Goal: Task Accomplishment & Management: Use online tool/utility

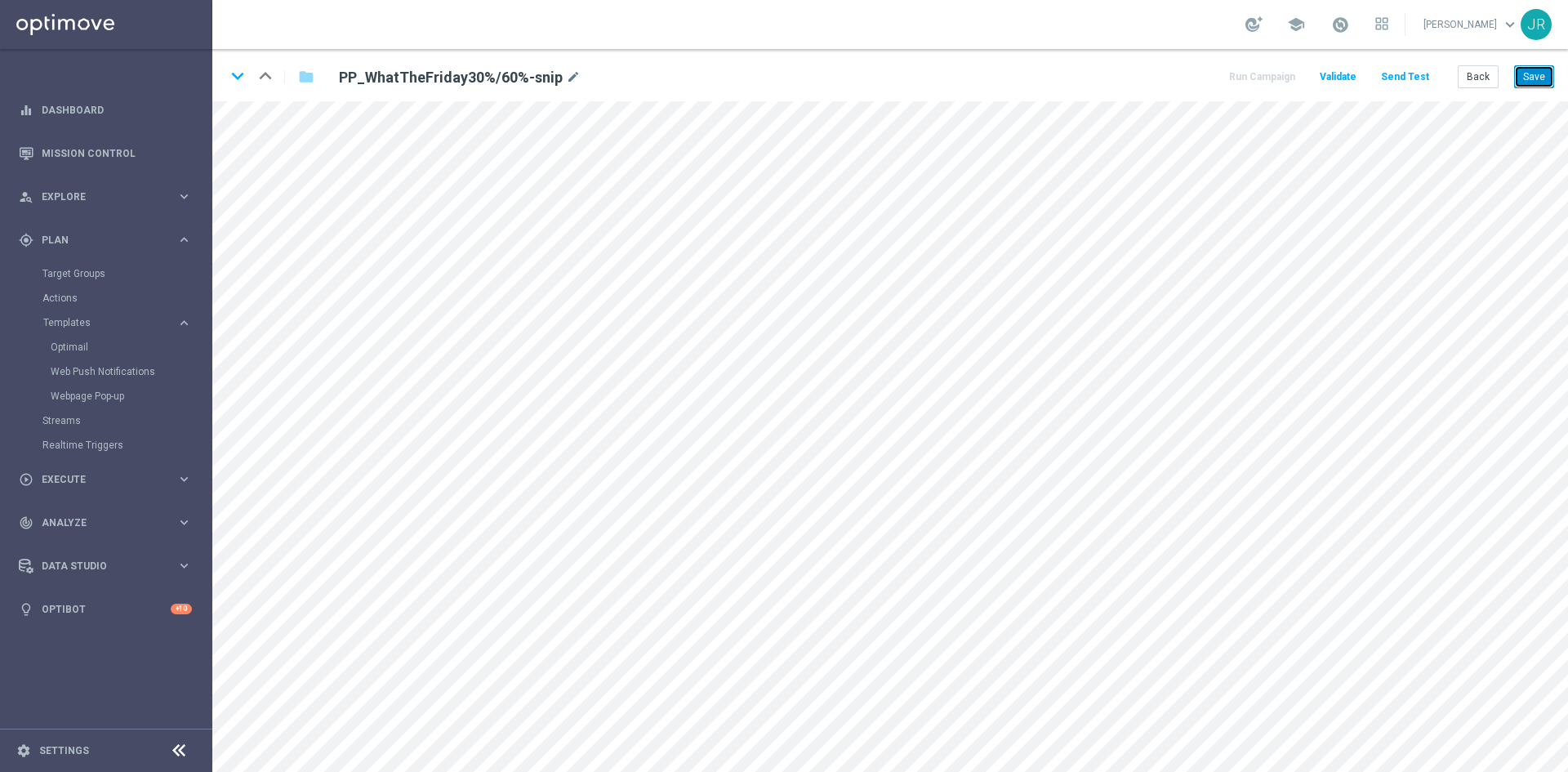
click at [1539, 73] on button "Save" at bounding box center [1534, 77] width 40 height 22
click at [1398, 73] on button "Send Test" at bounding box center [1405, 78] width 53 height 22
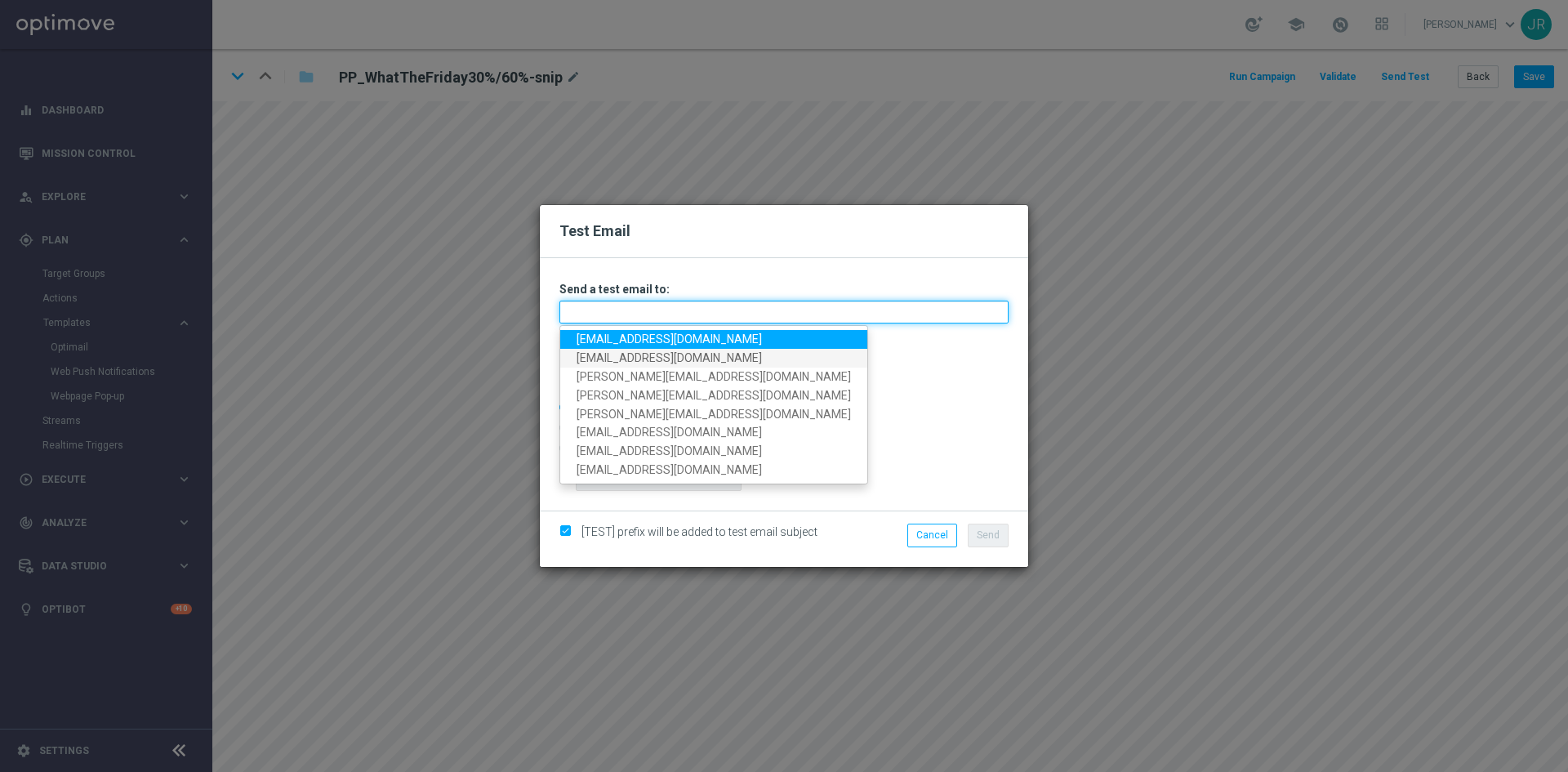
drag, startPoint x: 586, startPoint y: 311, endPoint x: 571, endPoint y: 349, distance: 40.9
click at [586, 311] on input "text" at bounding box center [784, 312] width 449 height 22
click at [582, 337] on link "[EMAIL_ADDRESS][DOMAIN_NAME]" at bounding box center [713, 340] width 307 height 19
type input "[EMAIL_ADDRESS][DOMAIN_NAME]"
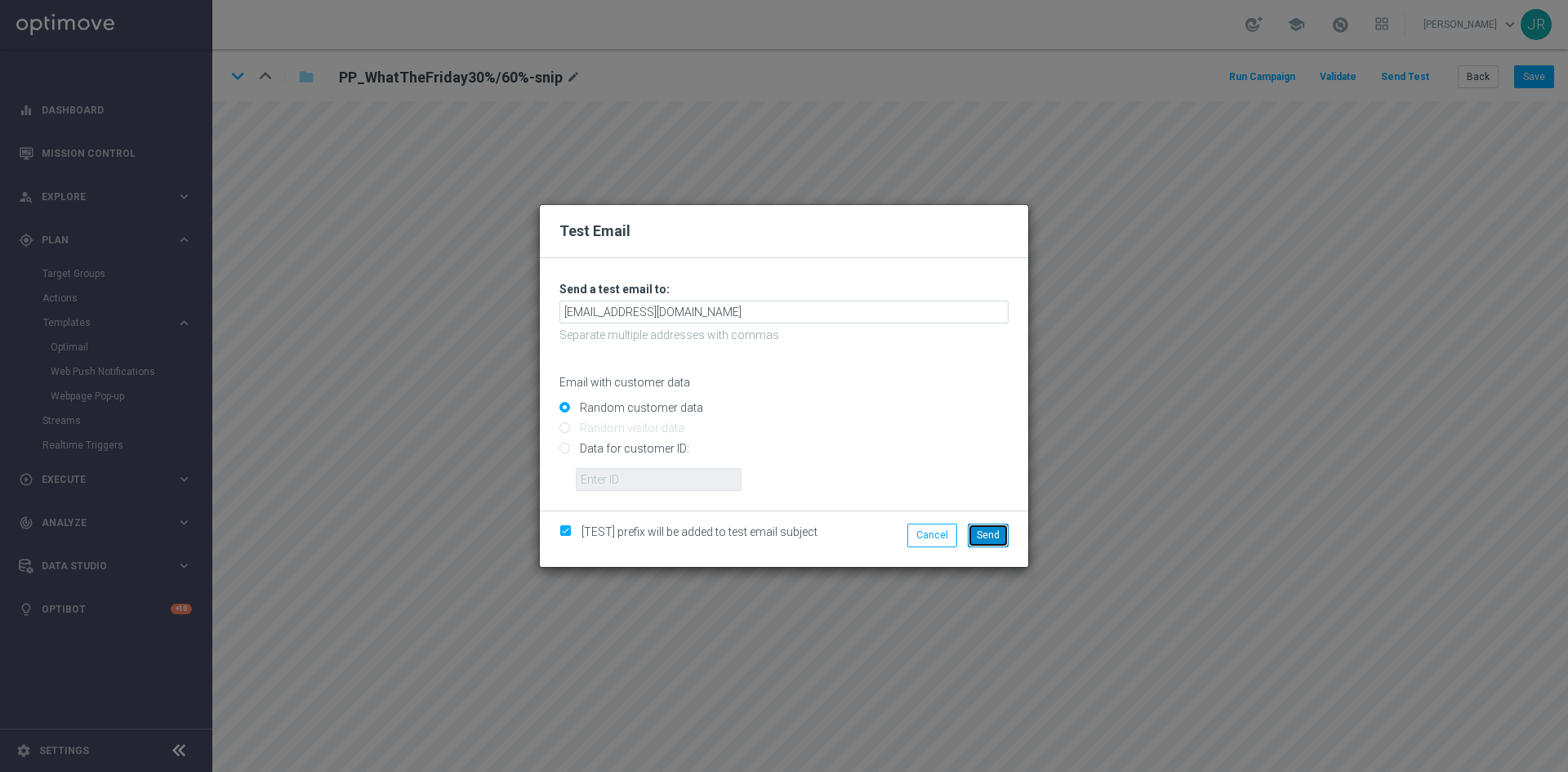
click at [990, 539] on span "Send" at bounding box center [988, 534] width 22 height 11
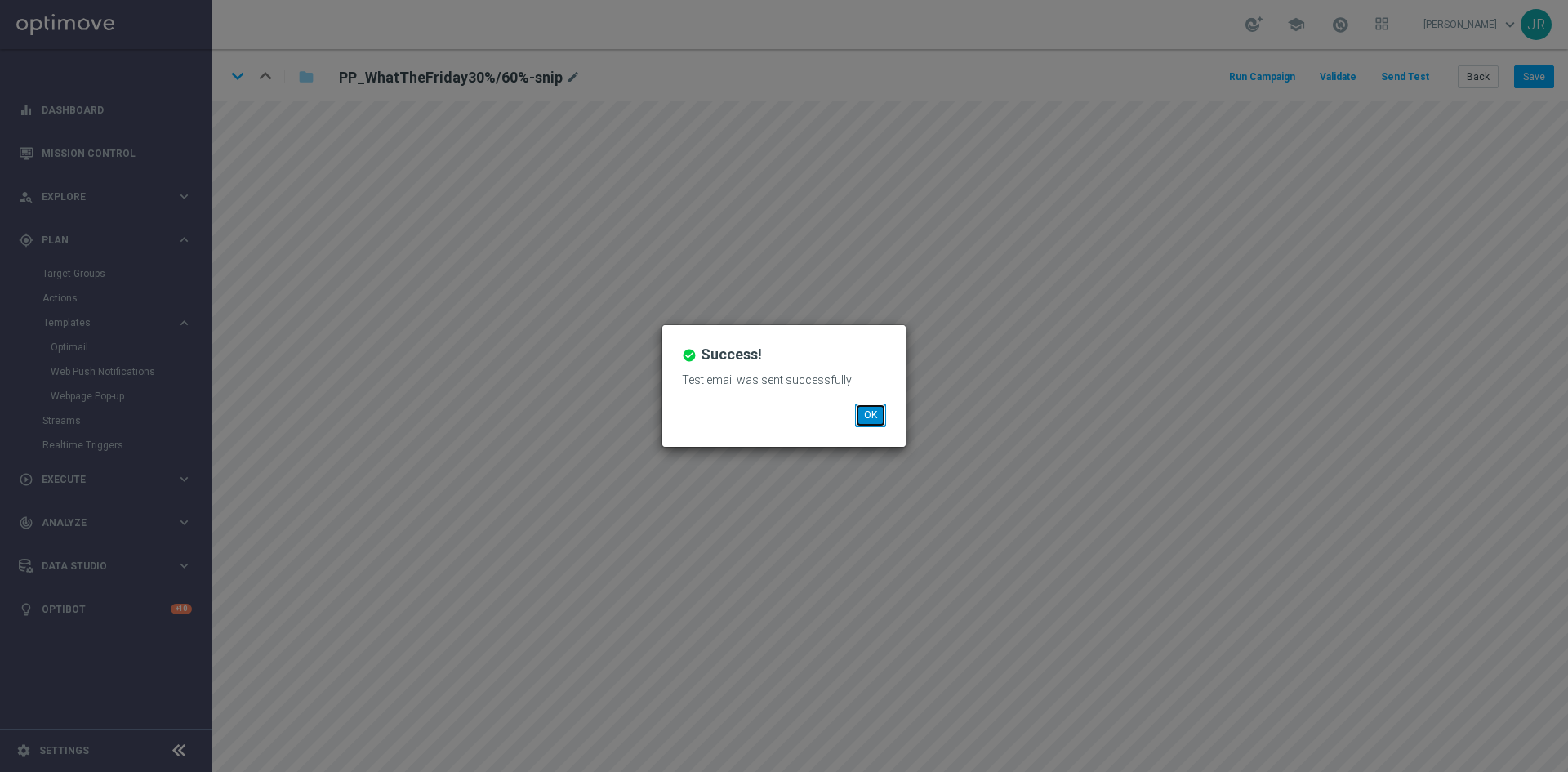
click at [876, 408] on button "OK" at bounding box center [870, 415] width 31 height 22
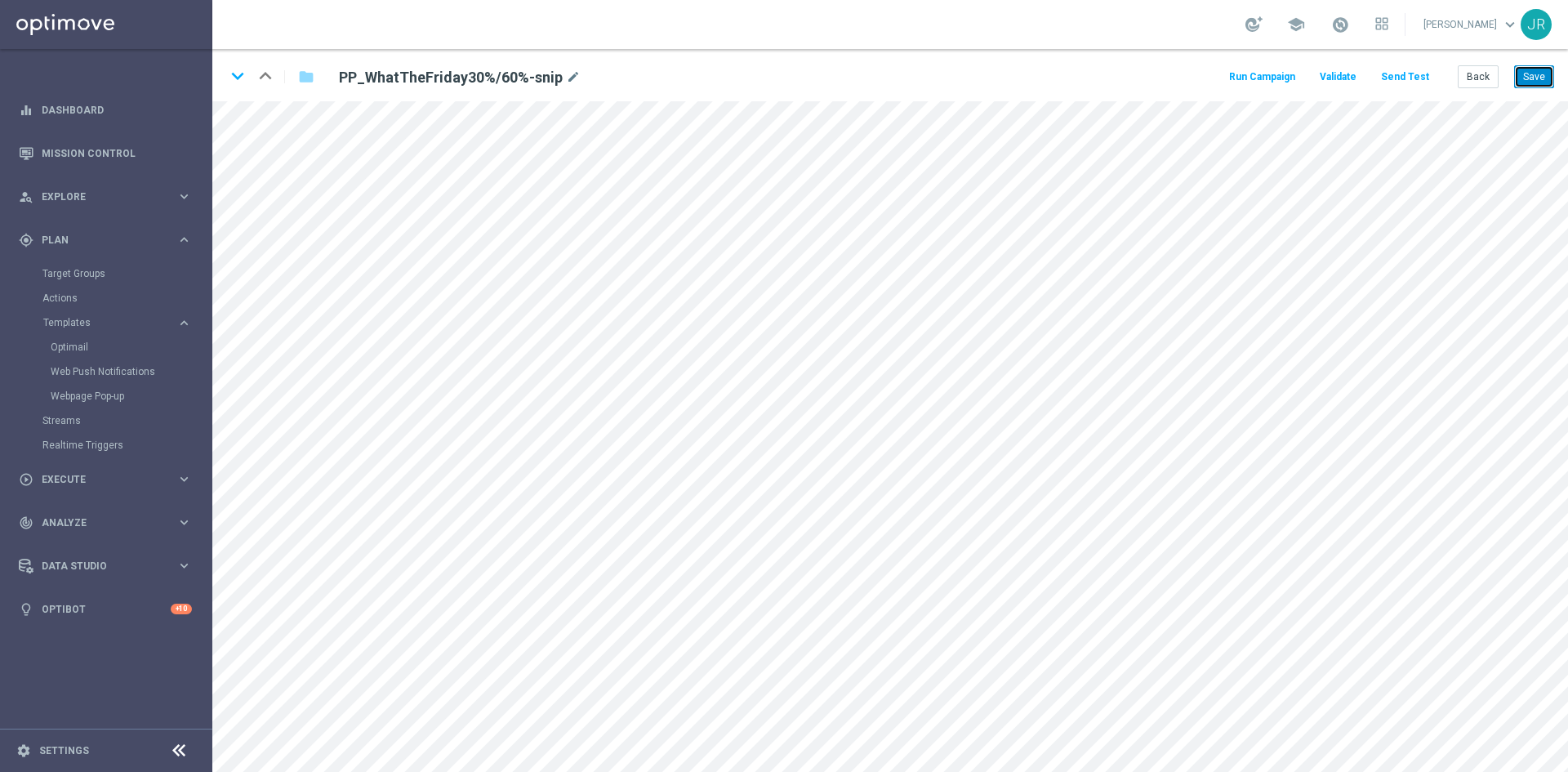
click at [1528, 82] on button "Save" at bounding box center [1534, 77] width 40 height 22
click at [1537, 66] on button "Save" at bounding box center [1534, 77] width 40 height 22
click at [1525, 82] on button "Save" at bounding box center [1534, 77] width 40 height 22
click at [1541, 80] on button "Save" at bounding box center [1534, 77] width 40 height 22
click at [1544, 82] on button "Save" at bounding box center [1534, 77] width 40 height 22
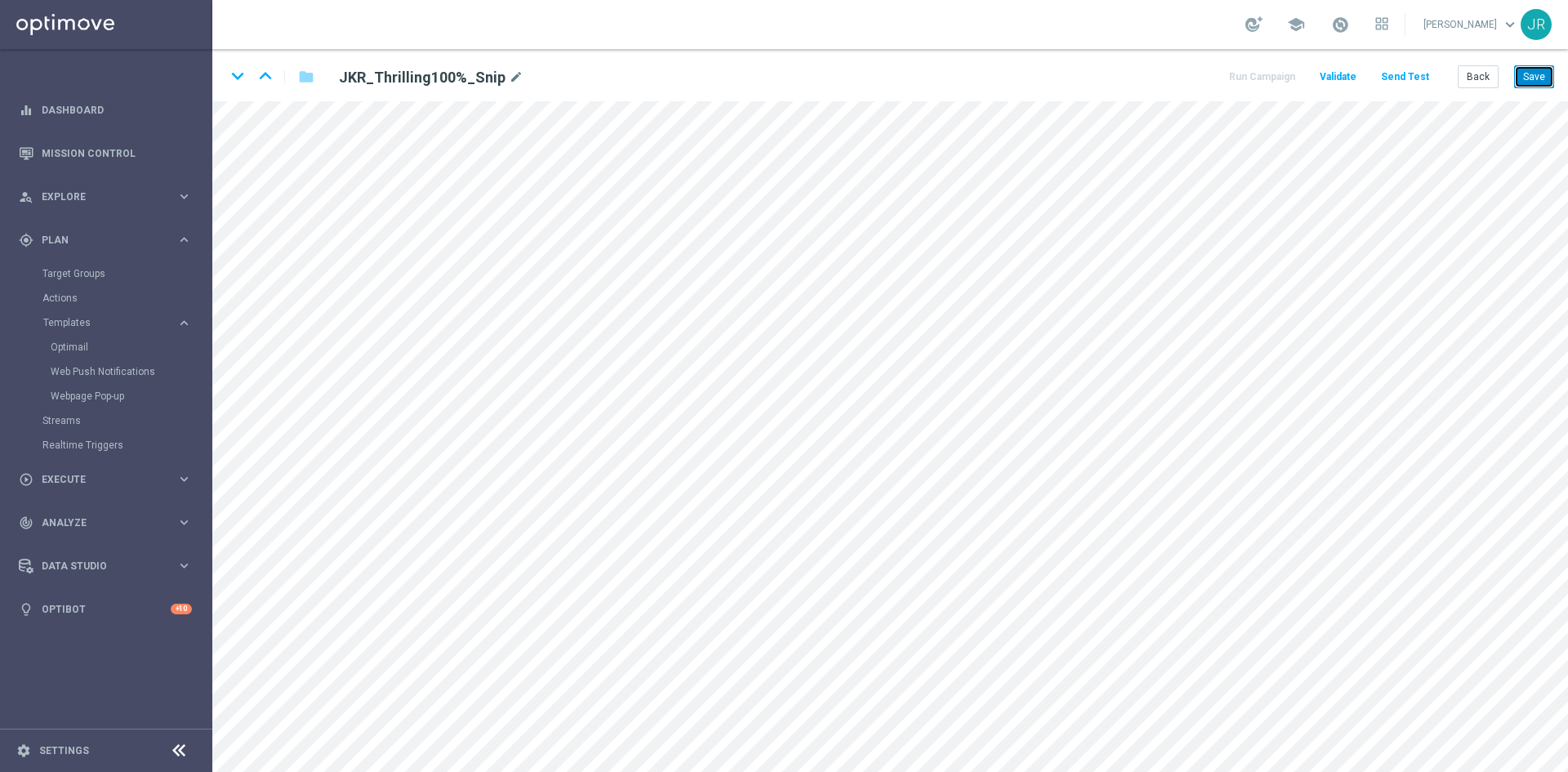
click at [1533, 71] on button "Save" at bounding box center [1534, 77] width 40 height 22
click at [1402, 82] on button "Send Test" at bounding box center [1405, 78] width 53 height 22
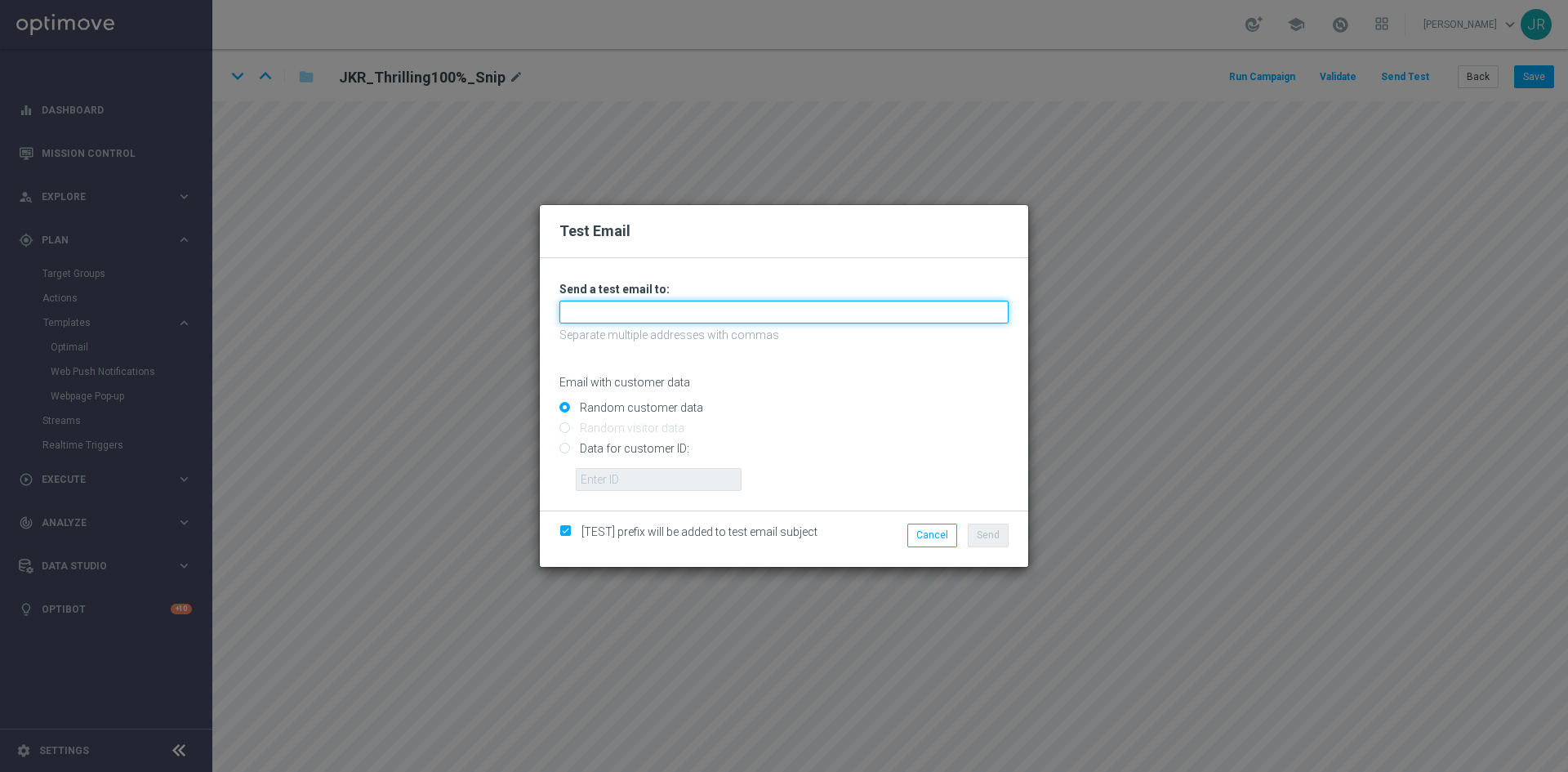
drag, startPoint x: 596, startPoint y: 305, endPoint x: 593, endPoint y: 320, distance: 15.3
click at [596, 305] on input "text" at bounding box center [784, 312] width 449 height 22
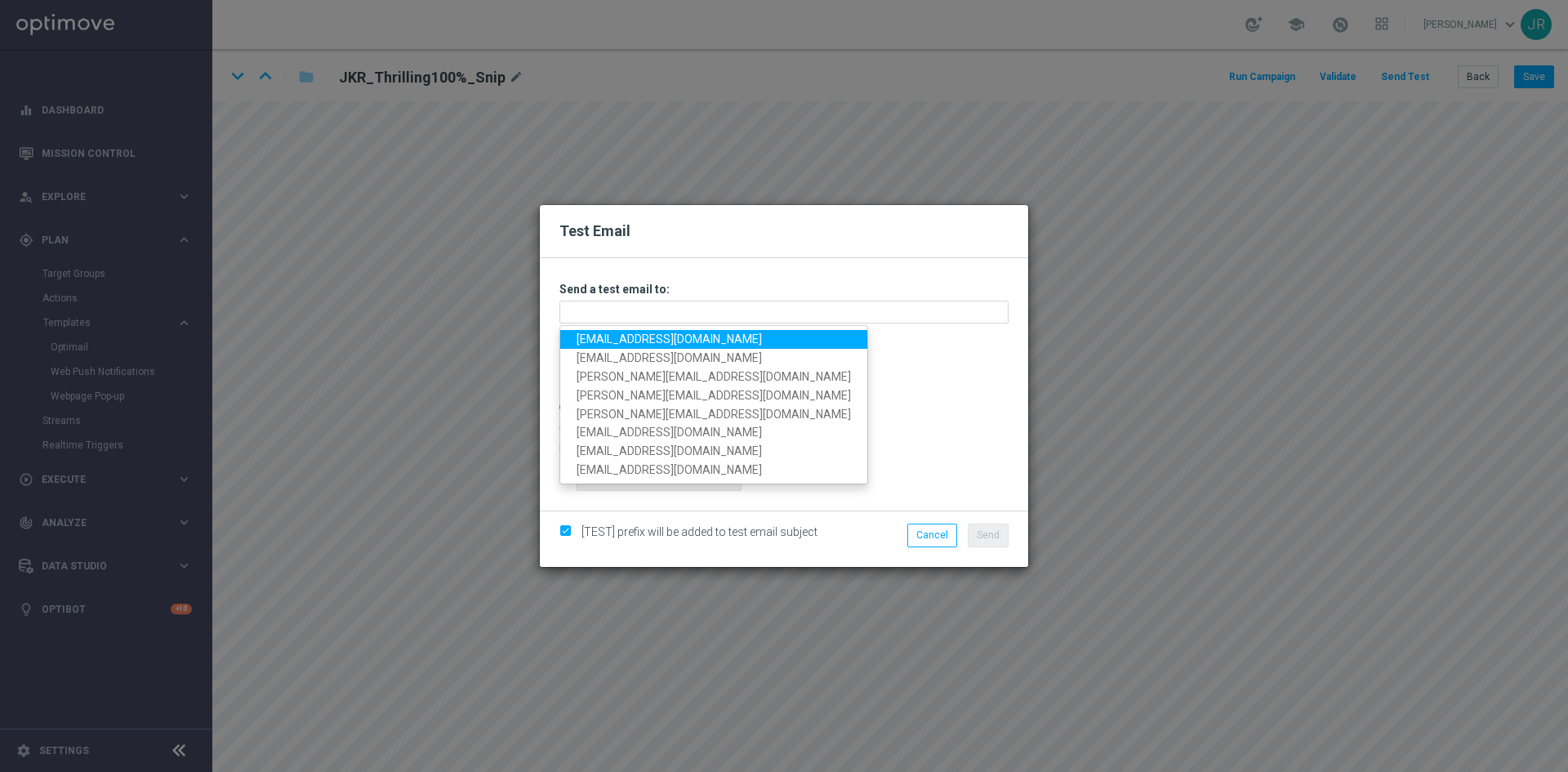
drag, startPoint x: 601, startPoint y: 341, endPoint x: 622, endPoint y: 359, distance: 27.7
click at [601, 341] on link "[EMAIL_ADDRESS][DOMAIN_NAME]" at bounding box center [713, 340] width 307 height 19
type input "[EMAIL_ADDRESS][DOMAIN_NAME]"
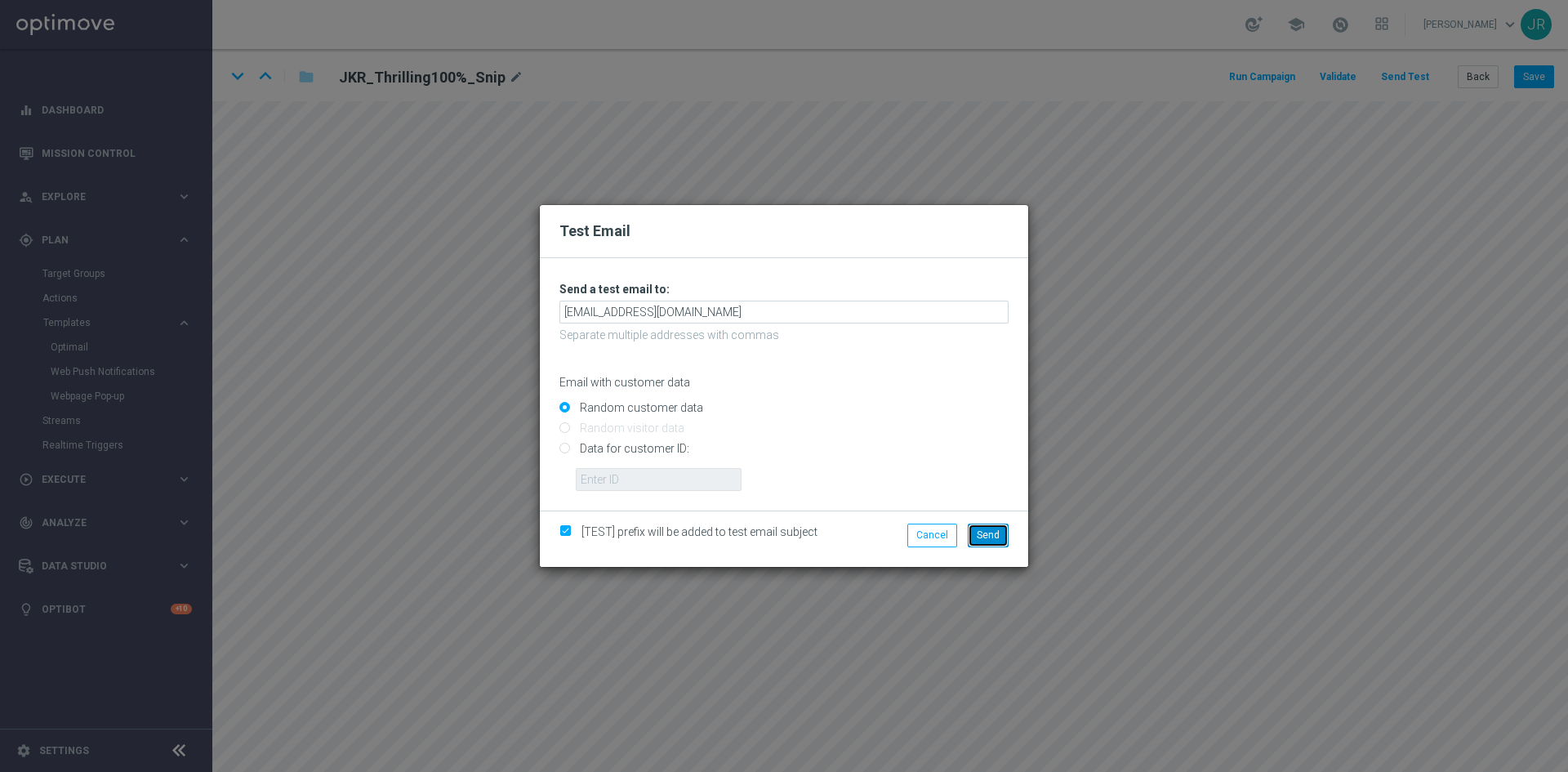
drag, startPoint x: 991, startPoint y: 535, endPoint x: 1007, endPoint y: 543, distance: 17.9
click at [991, 534] on span "Send" at bounding box center [988, 534] width 22 height 11
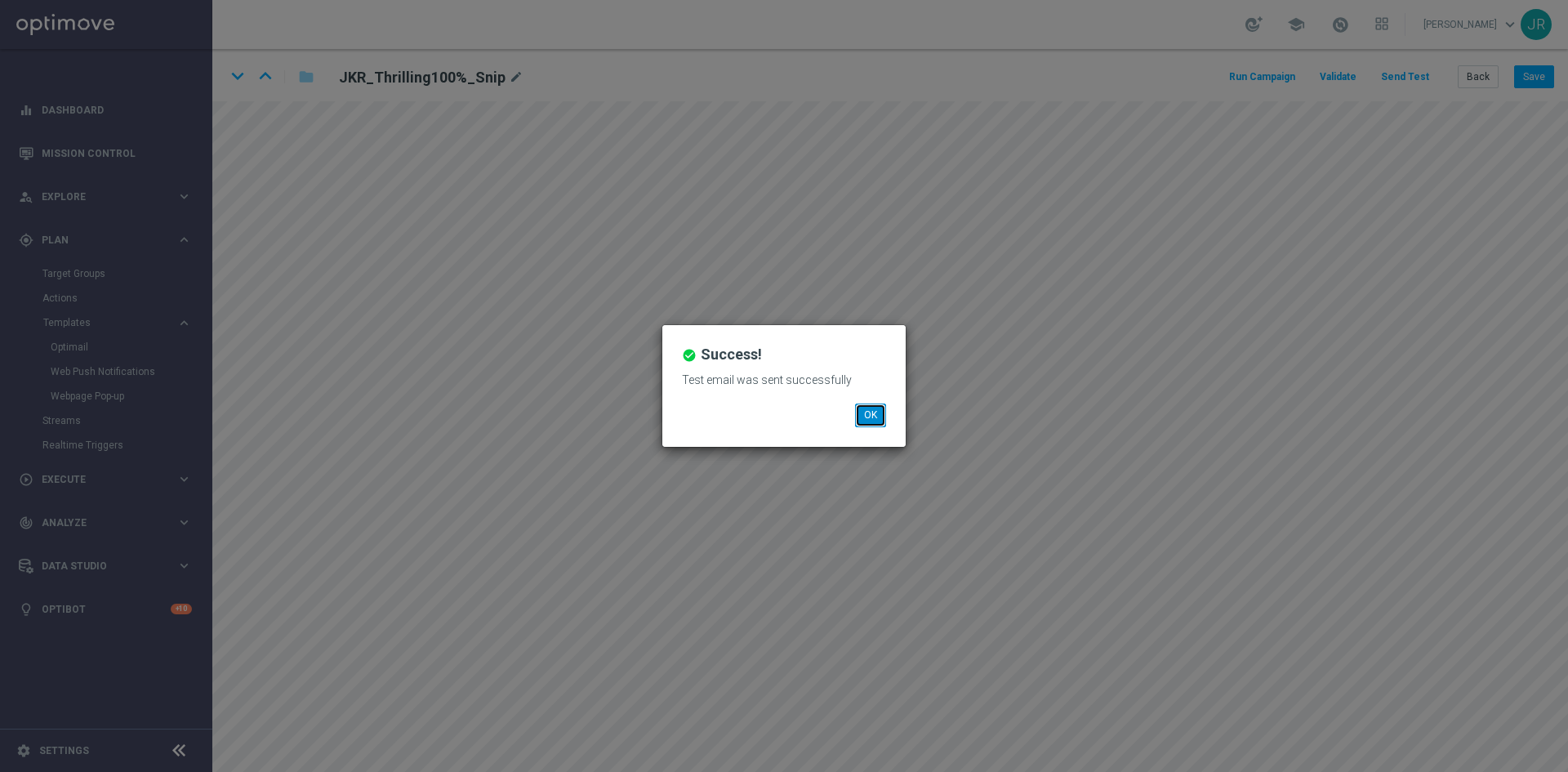
click at [874, 411] on button "OK" at bounding box center [870, 415] width 31 height 22
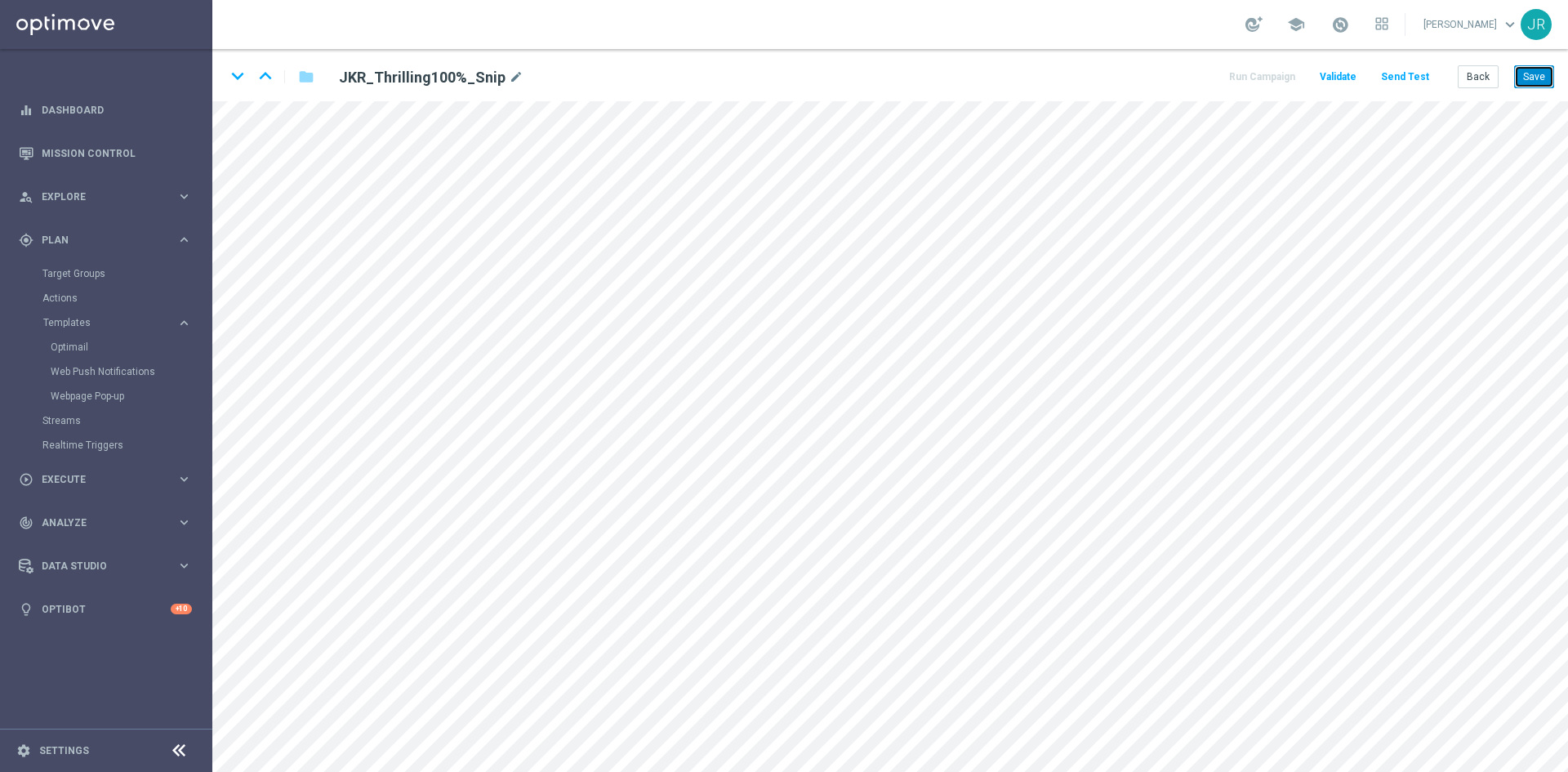
click at [1533, 72] on button "Save" at bounding box center [1534, 77] width 40 height 22
click at [1393, 79] on button "Send Test" at bounding box center [1405, 78] width 53 height 22
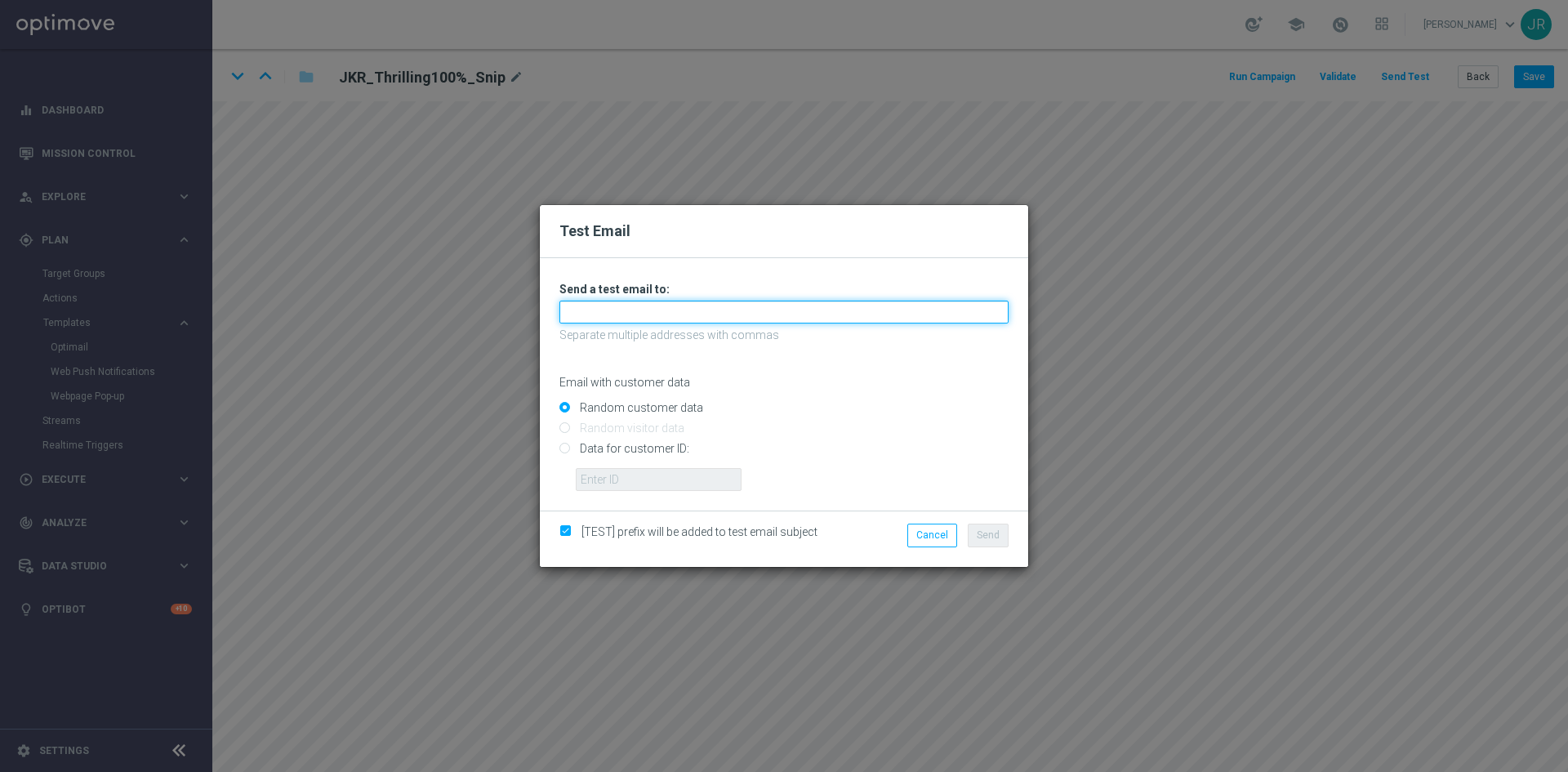
click at [617, 304] on input "text" at bounding box center [784, 312] width 449 height 22
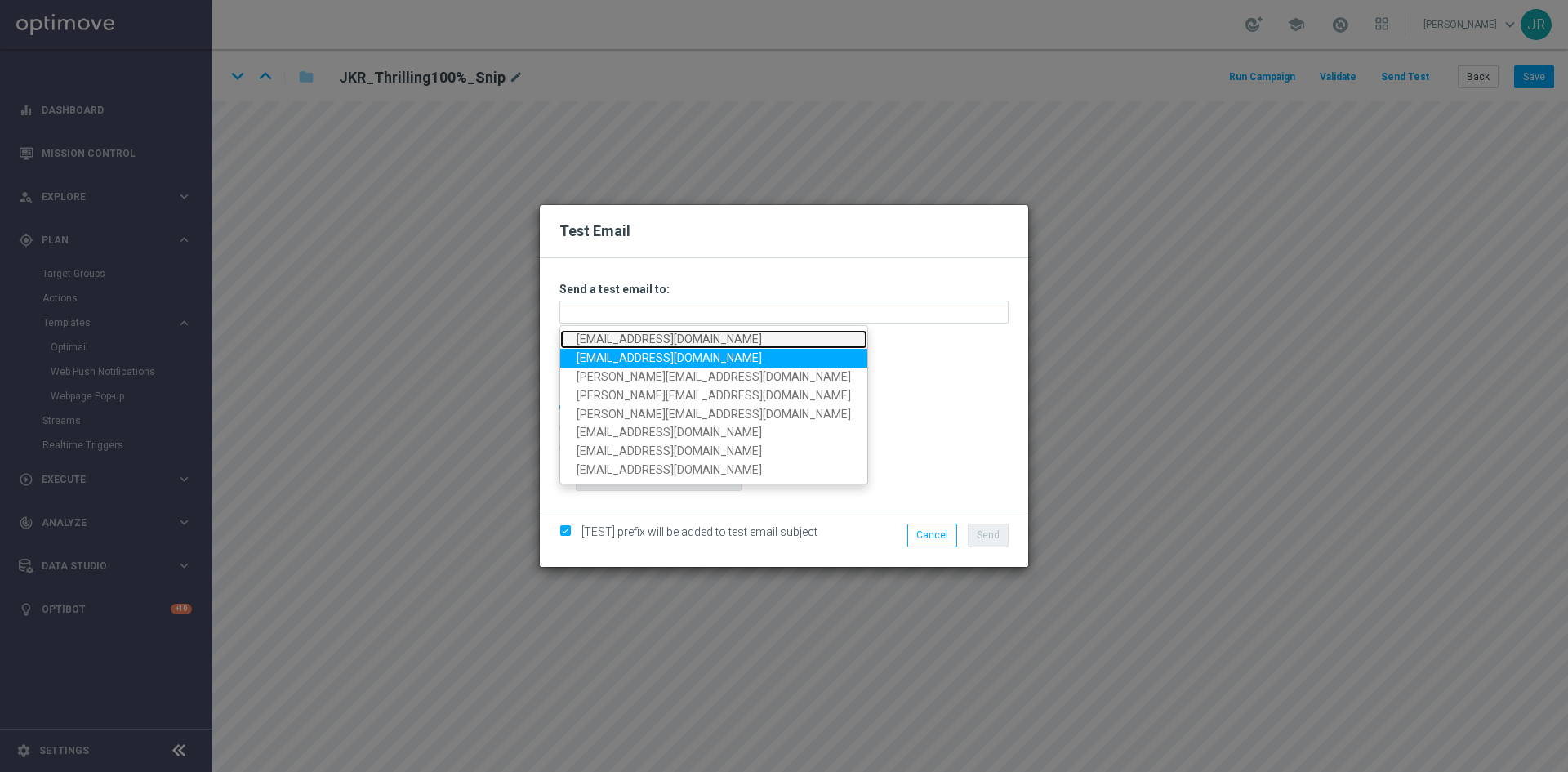
click at [609, 335] on link "[EMAIL_ADDRESS][DOMAIN_NAME]" at bounding box center [713, 340] width 307 height 19
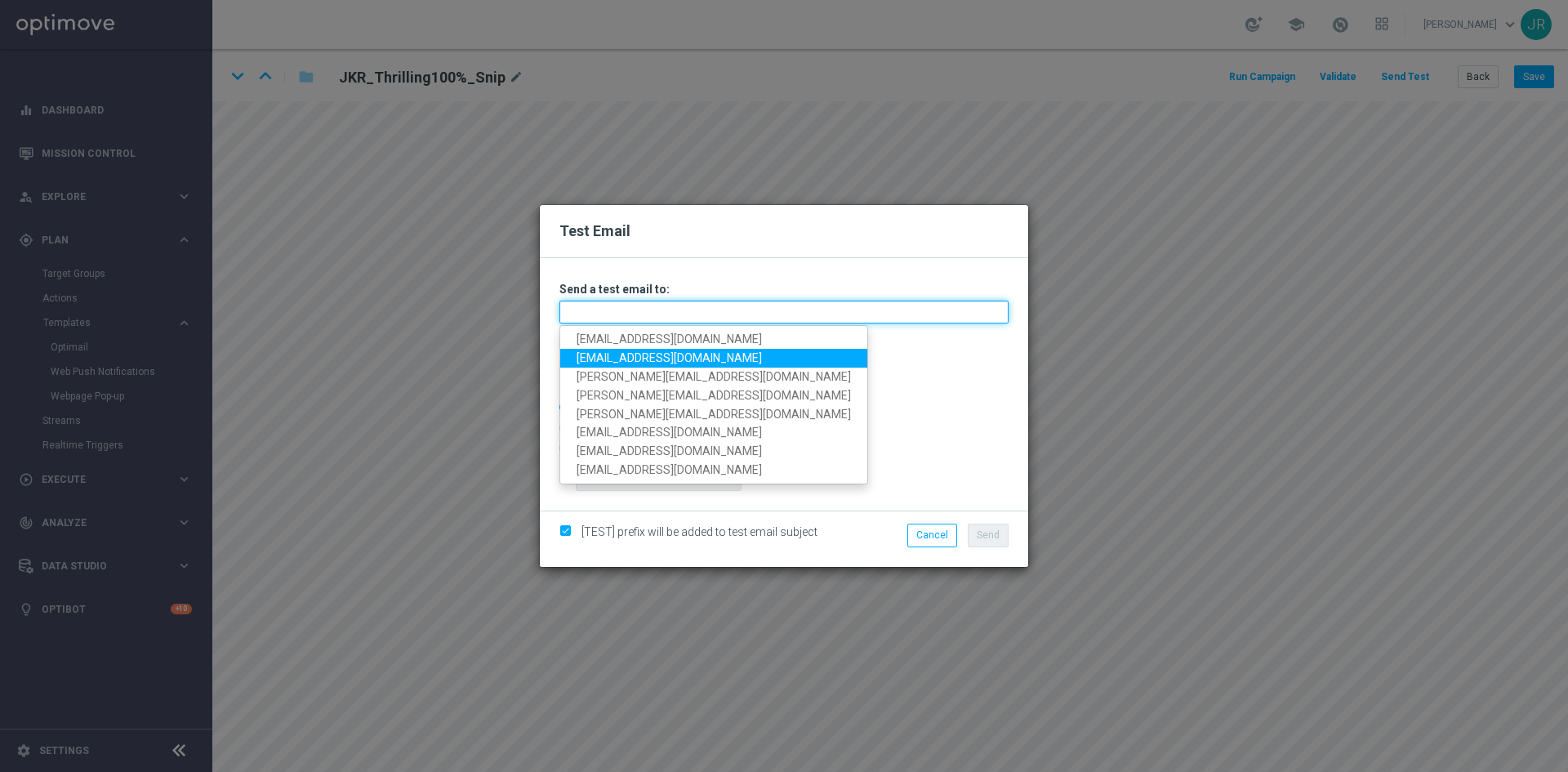
type input "[EMAIL_ADDRESS][DOMAIN_NAME]"
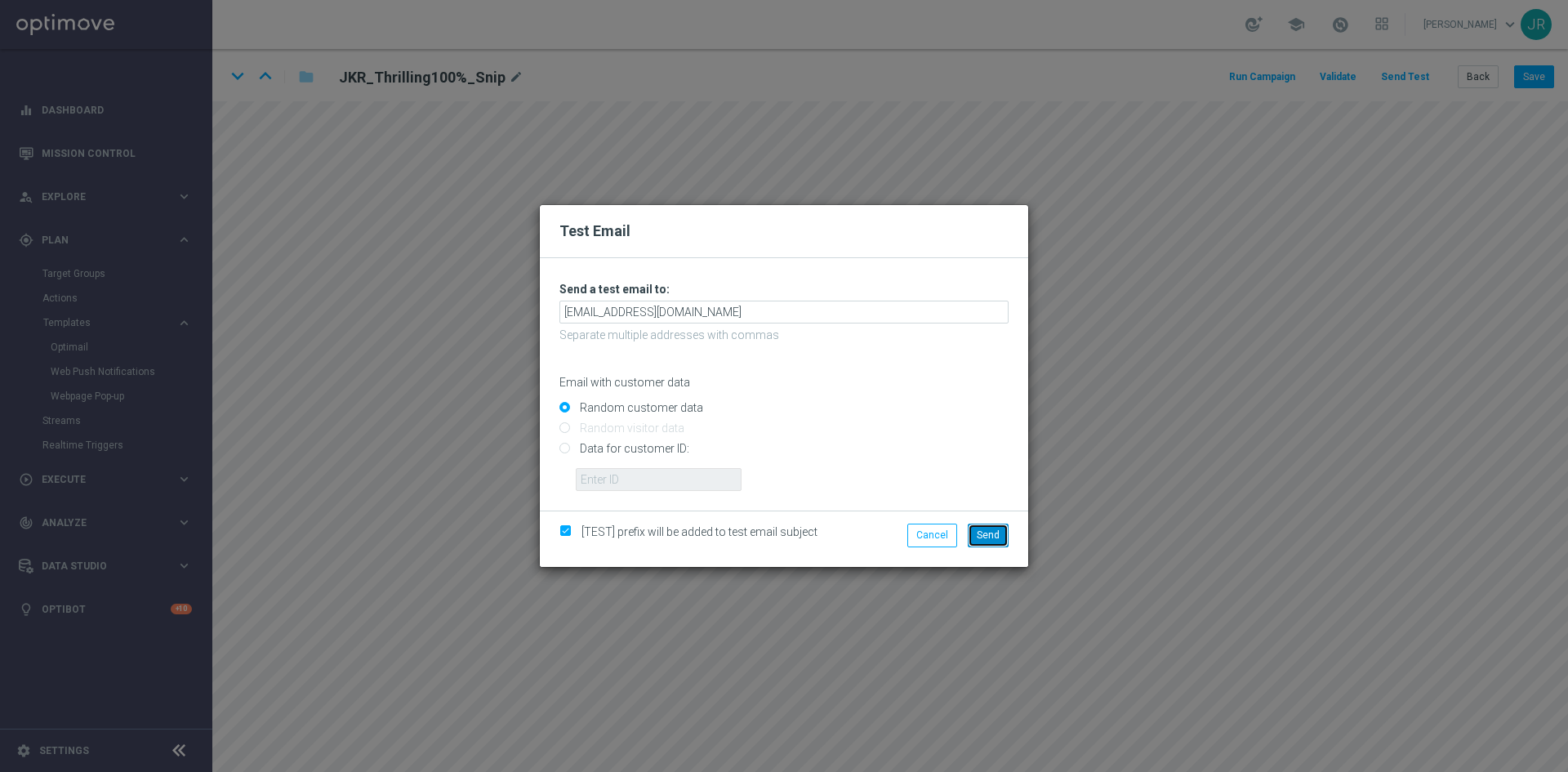
click at [981, 534] on span "Send" at bounding box center [988, 534] width 22 height 11
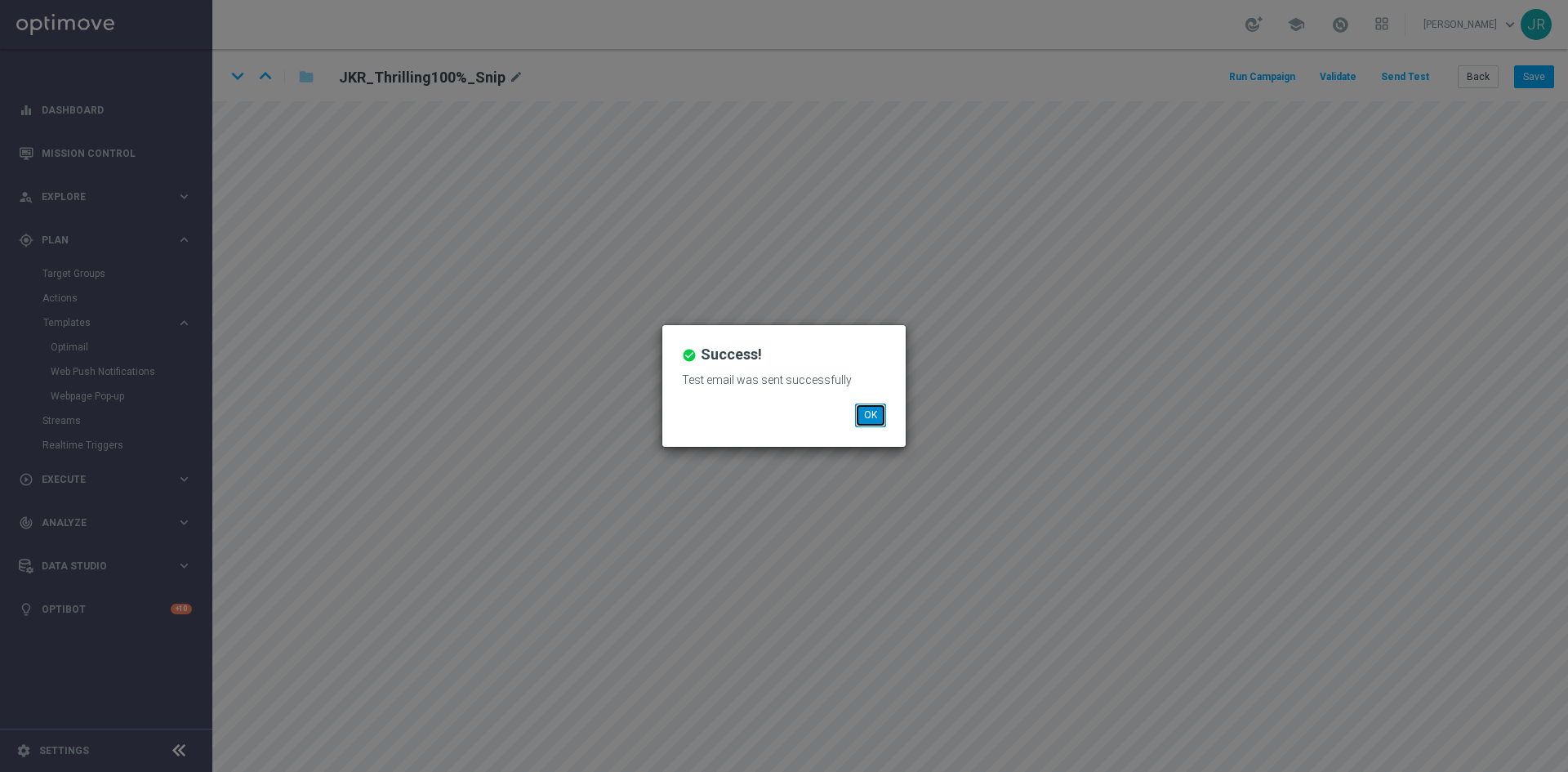
click at [864, 412] on button "OK" at bounding box center [870, 415] width 31 height 22
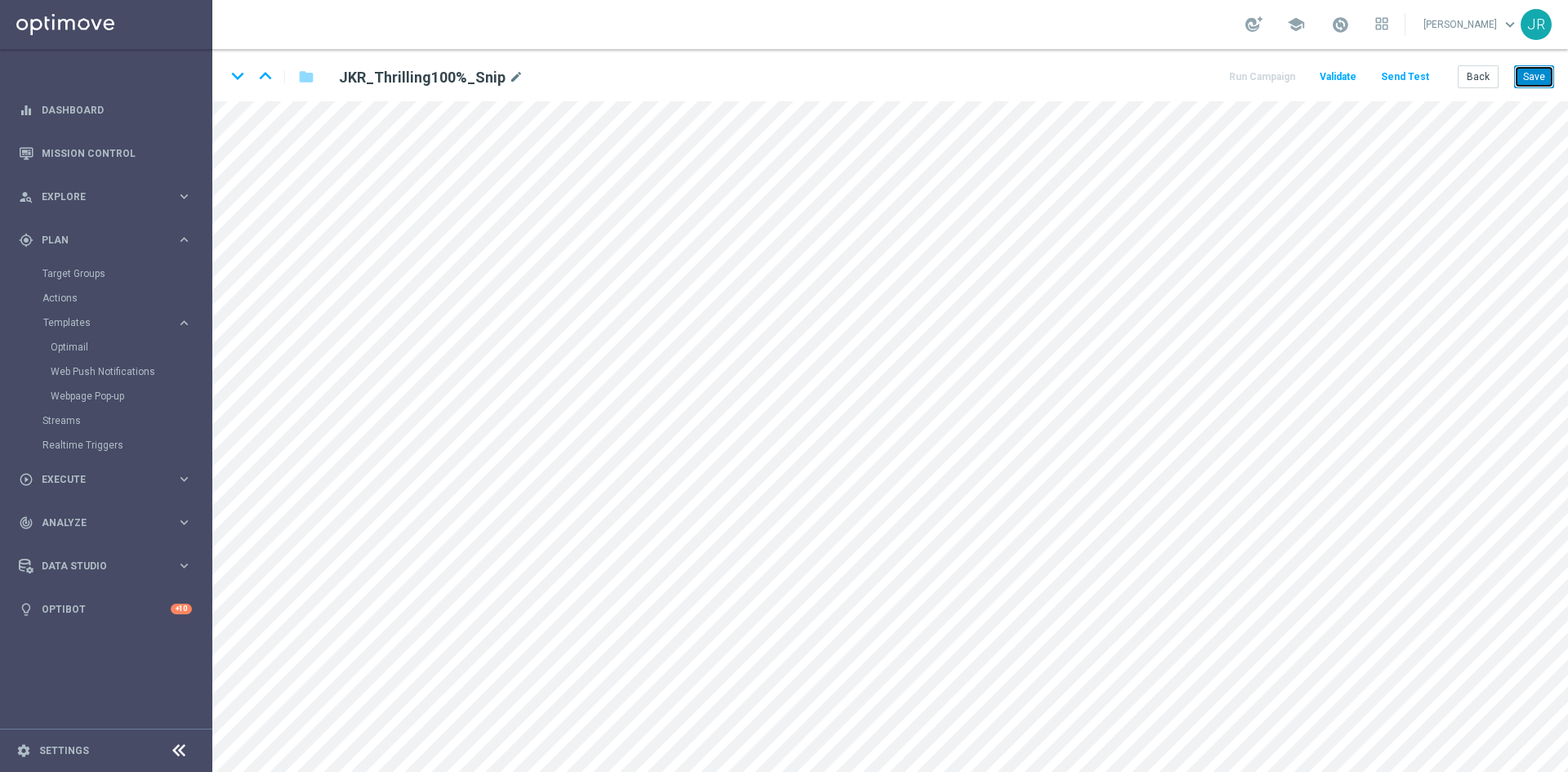
click at [1538, 78] on button "Save" at bounding box center [1534, 77] width 40 height 22
drag, startPoint x: 1538, startPoint y: 76, endPoint x: 1492, endPoint y: 97, distance: 50.6
click at [1537, 78] on button "Save" at bounding box center [1534, 77] width 40 height 22
click at [1528, 73] on button "Save" at bounding box center [1534, 77] width 40 height 22
click at [1390, 82] on button "Send Test" at bounding box center [1405, 78] width 53 height 22
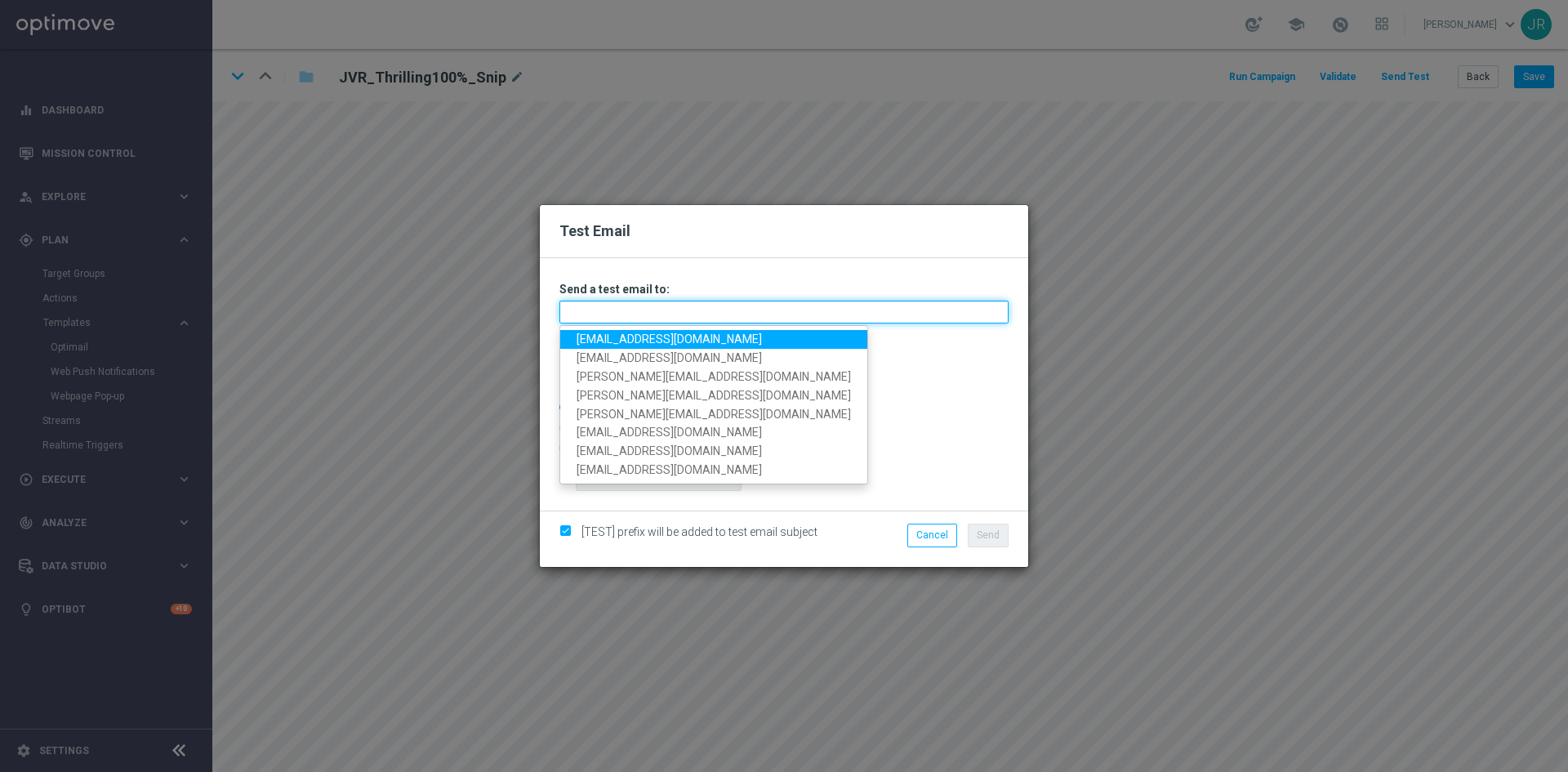
drag, startPoint x: 588, startPoint y: 318, endPoint x: 579, endPoint y: 339, distance: 22.8
click at [588, 318] on input "text" at bounding box center [784, 312] width 449 height 22
drag, startPoint x: 598, startPoint y: 345, endPoint x: 627, endPoint y: 346, distance: 29.0
click at [598, 345] on link "[EMAIL_ADDRESS][DOMAIN_NAME]" at bounding box center [713, 340] width 307 height 19
type input "[EMAIL_ADDRESS][DOMAIN_NAME]"
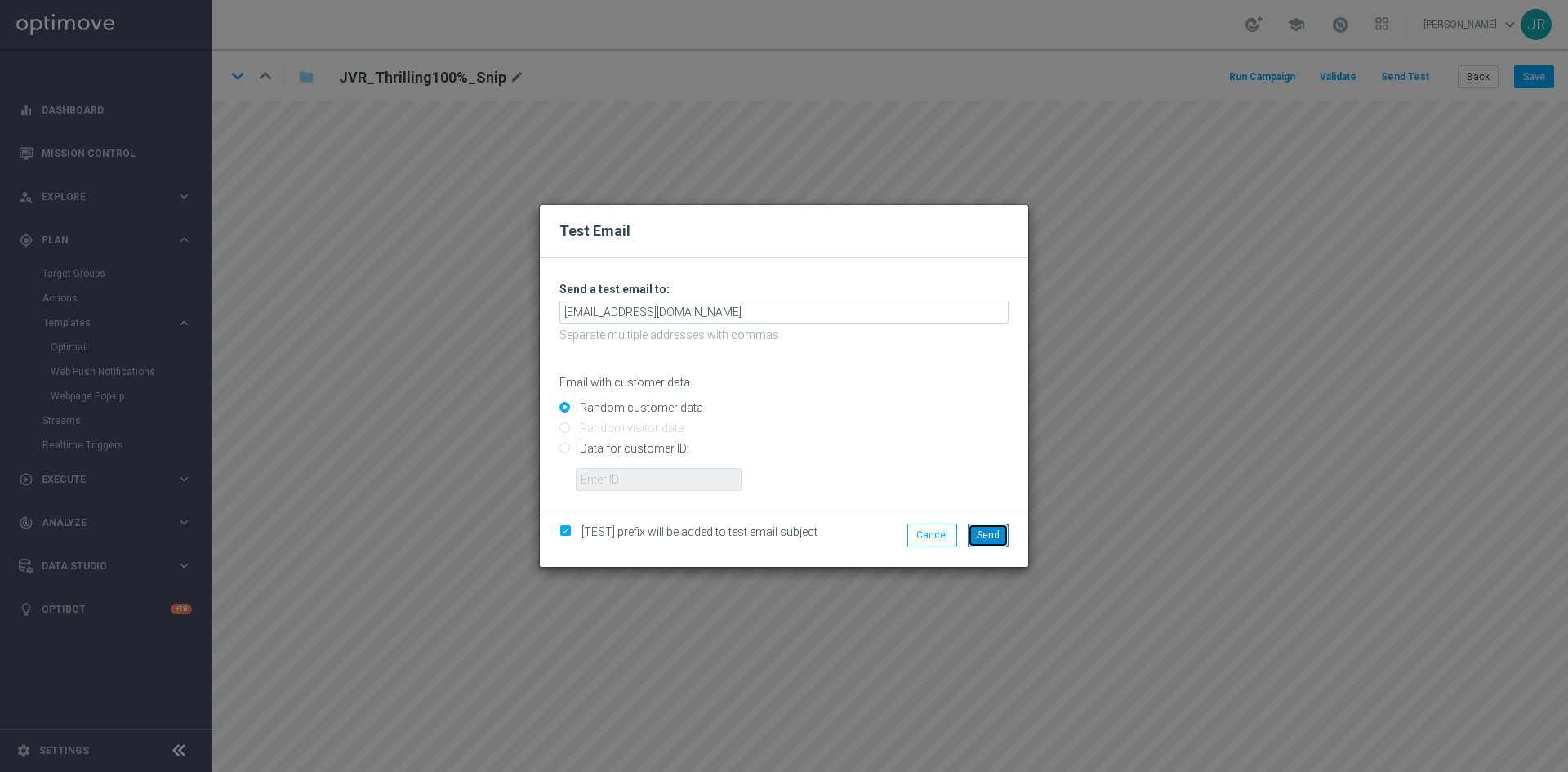
click at [972, 527] on button "Send" at bounding box center [988, 535] width 41 height 22
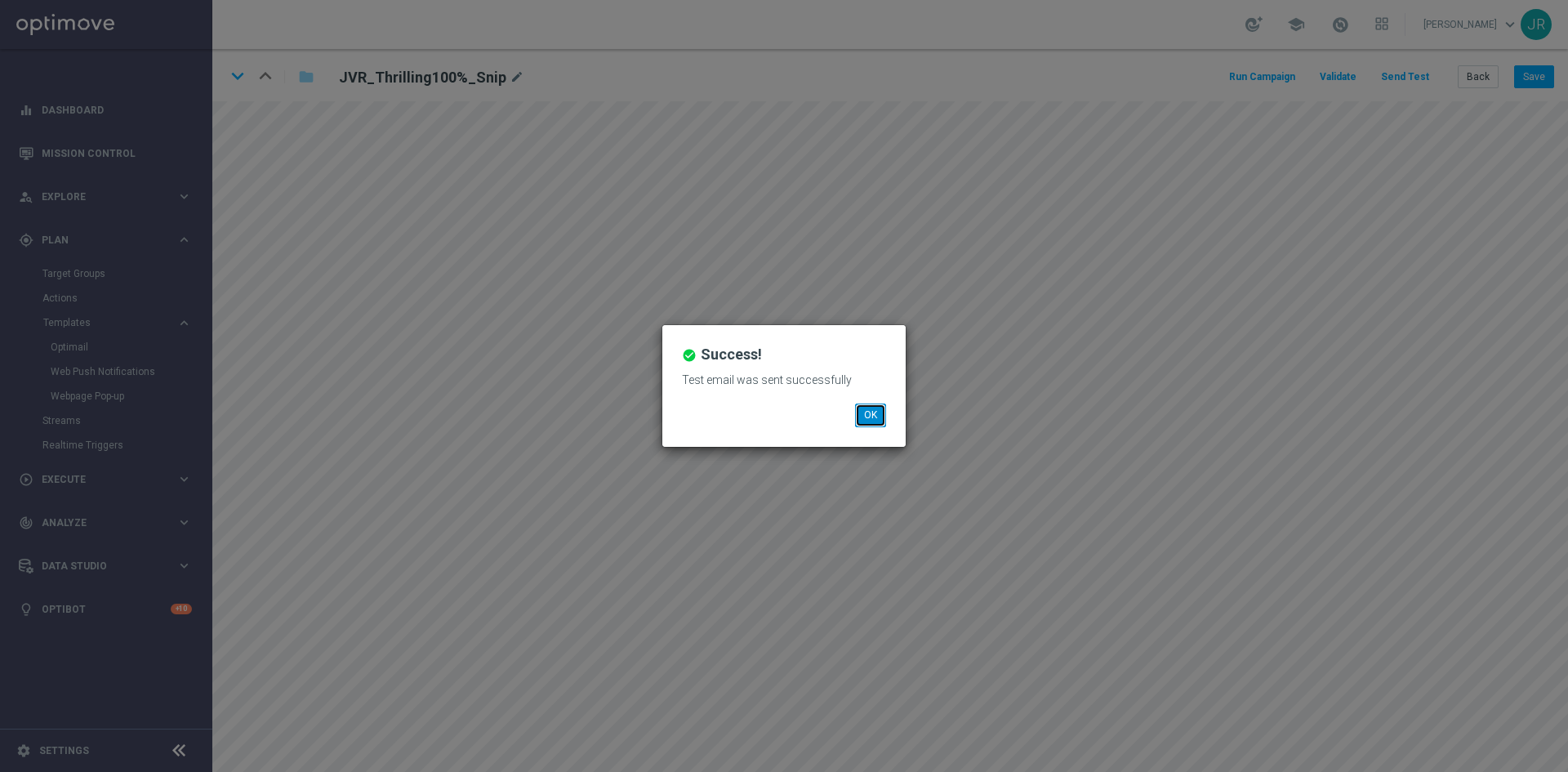
click at [874, 410] on button "OK" at bounding box center [870, 415] width 31 height 22
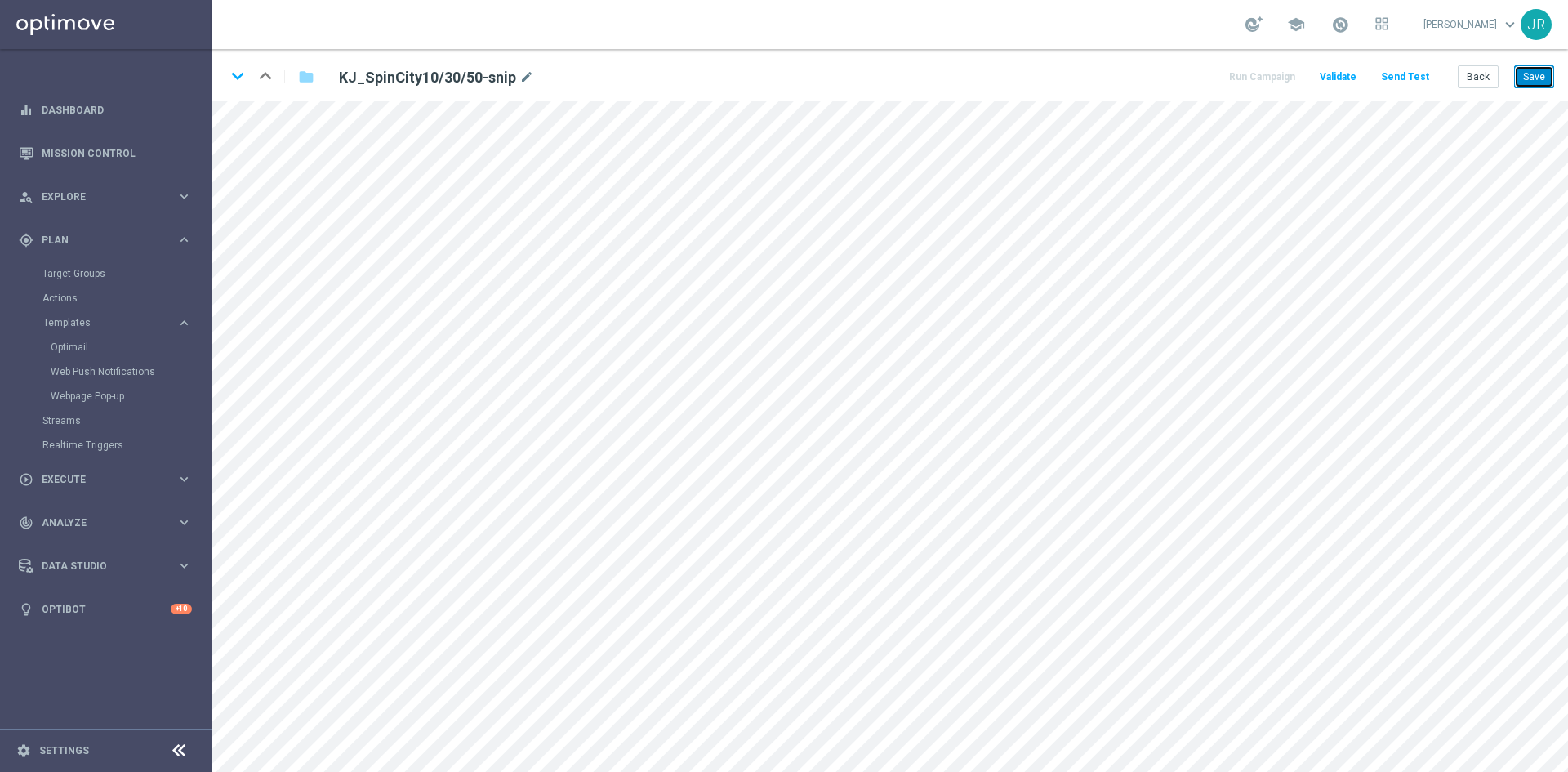
click at [1528, 82] on button "Save" at bounding box center [1534, 77] width 40 height 22
click at [1395, 82] on button "Send Test" at bounding box center [1405, 78] width 53 height 22
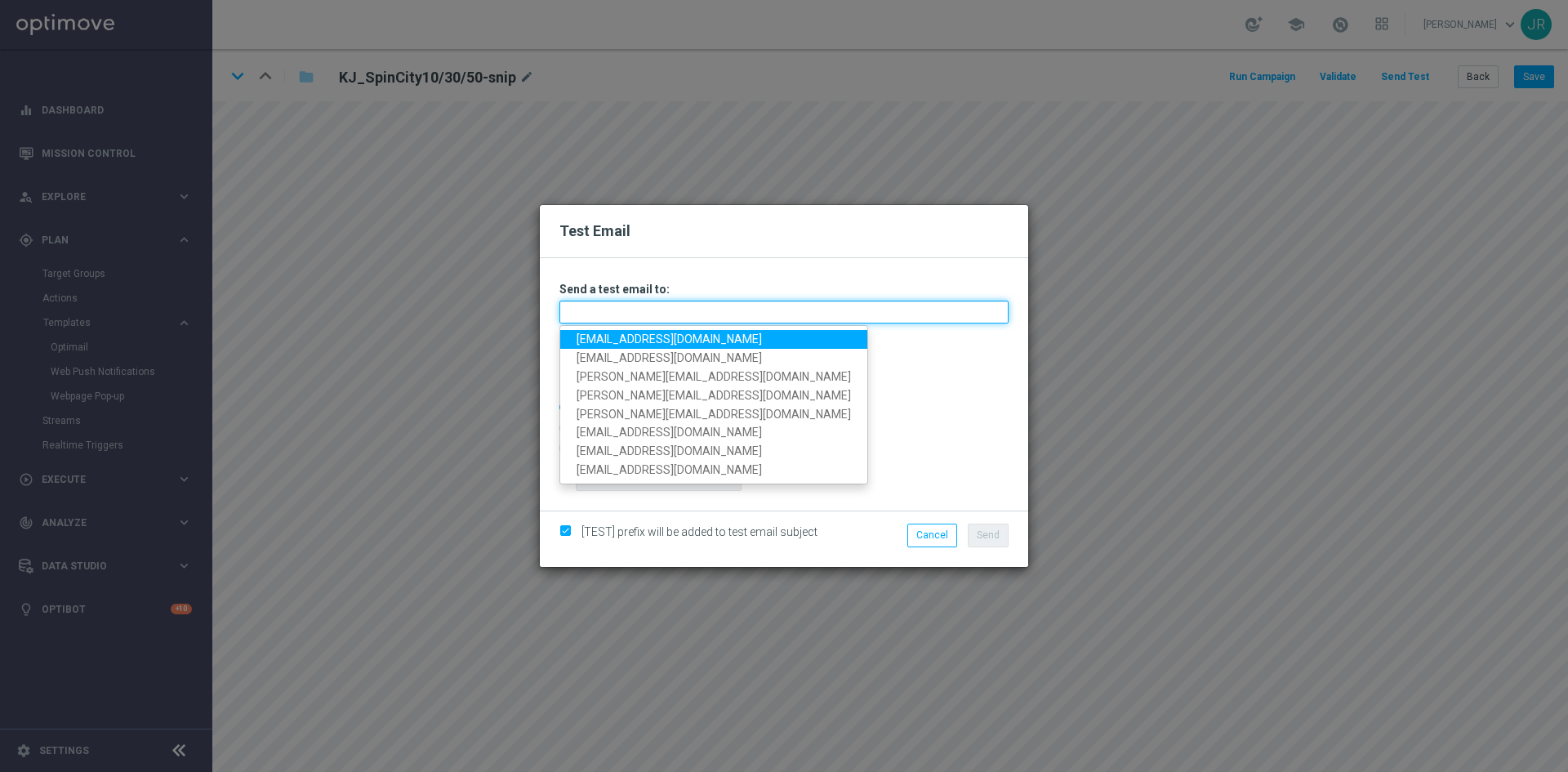
drag, startPoint x: 590, startPoint y: 320, endPoint x: 597, endPoint y: 336, distance: 17.5
click at [591, 320] on input "text" at bounding box center [784, 312] width 449 height 22
click at [592, 342] on link "[EMAIL_ADDRESS][DOMAIN_NAME]" at bounding box center [713, 340] width 307 height 19
type input "[EMAIL_ADDRESS][DOMAIN_NAME]"
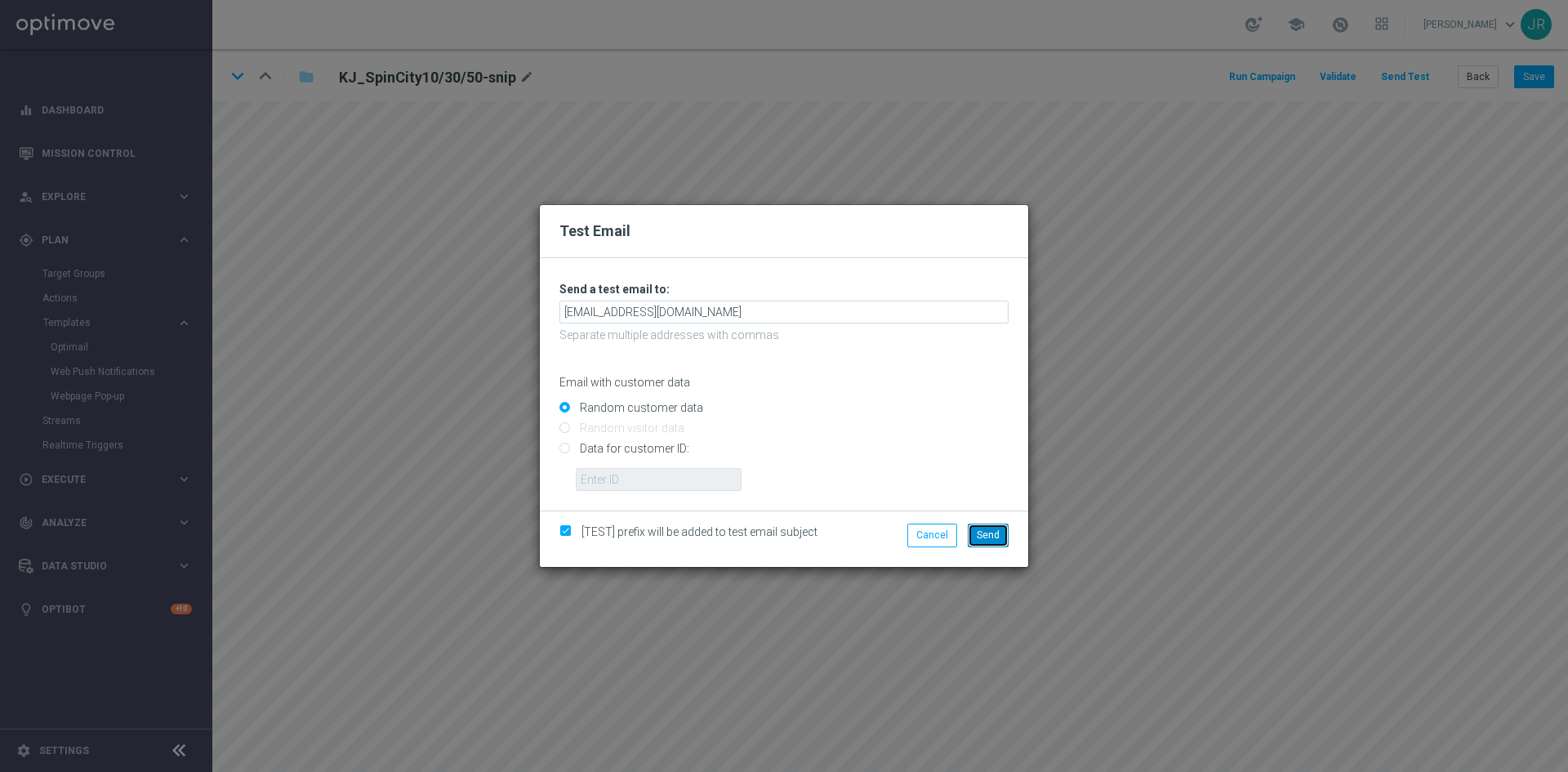
drag, startPoint x: 996, startPoint y: 534, endPoint x: 1041, endPoint y: 492, distance: 61.6
click at [996, 533] on span "Send" at bounding box center [988, 534] width 22 height 11
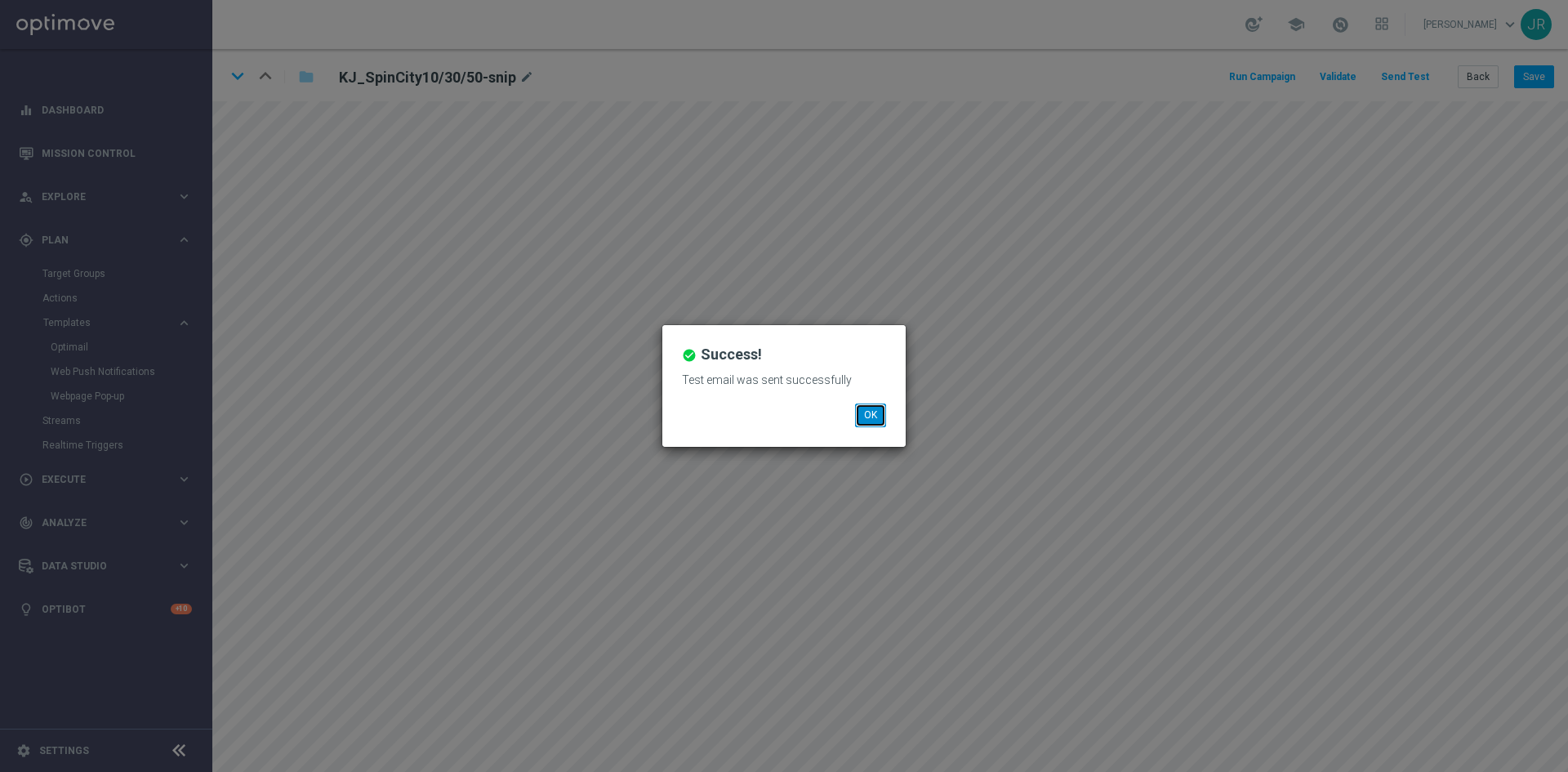
click at [871, 418] on button "OK" at bounding box center [870, 415] width 31 height 22
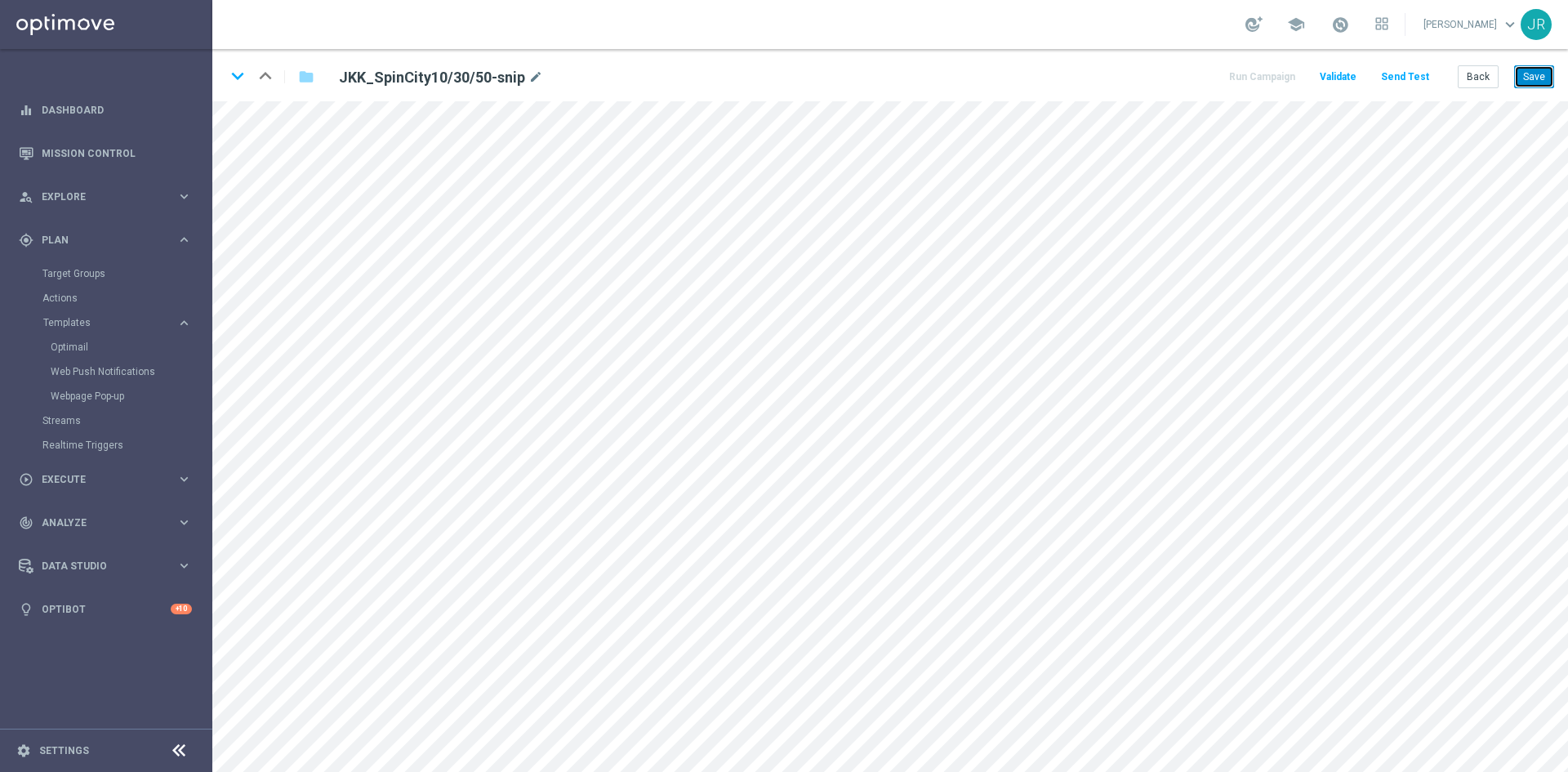
click at [1542, 75] on button "Save" at bounding box center [1534, 77] width 40 height 22
click at [1533, 73] on button "Save" at bounding box center [1534, 77] width 40 height 22
click at [1403, 78] on button "Send Test" at bounding box center [1405, 78] width 53 height 22
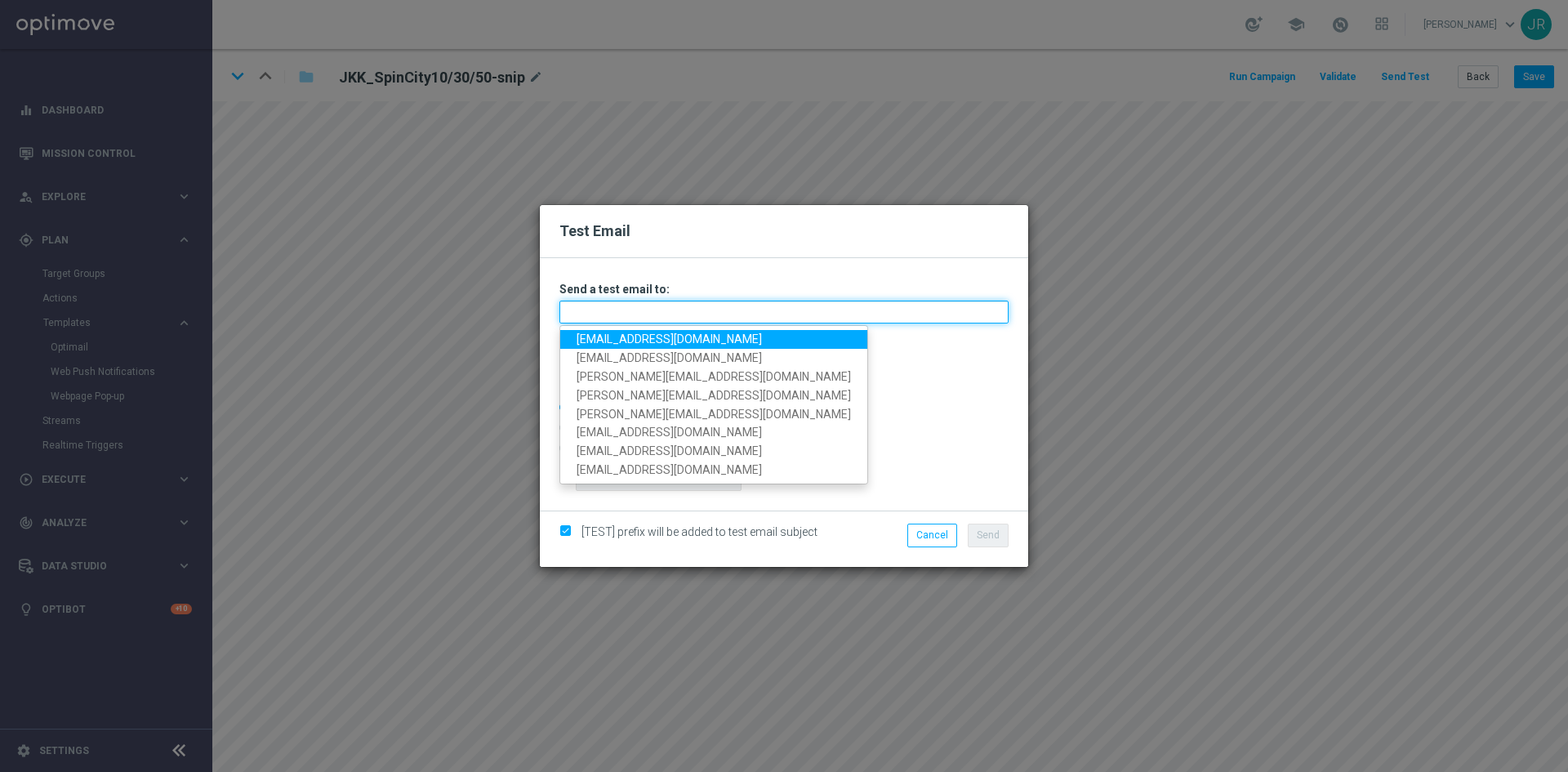
drag, startPoint x: 651, startPoint y: 323, endPoint x: 629, endPoint y: 333, distance: 24.2
click at [651, 323] on input "text" at bounding box center [784, 312] width 449 height 22
drag, startPoint x: 609, startPoint y: 341, endPoint x: 628, endPoint y: 350, distance: 21.0
click at [609, 341] on link "[EMAIL_ADDRESS][DOMAIN_NAME]" at bounding box center [713, 340] width 307 height 19
type input "[EMAIL_ADDRESS][DOMAIN_NAME]"
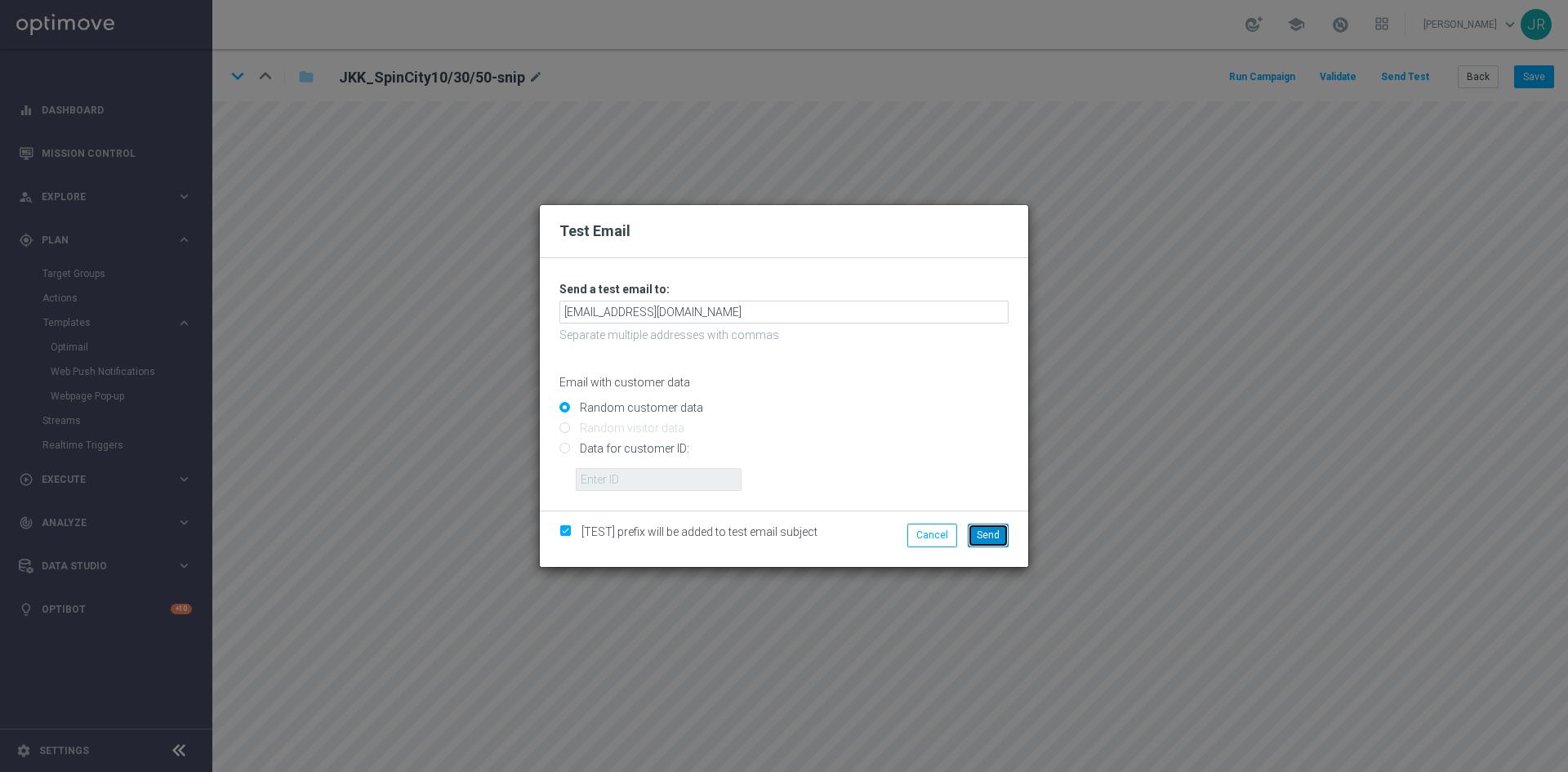
click at [989, 535] on span "Send" at bounding box center [988, 534] width 22 height 11
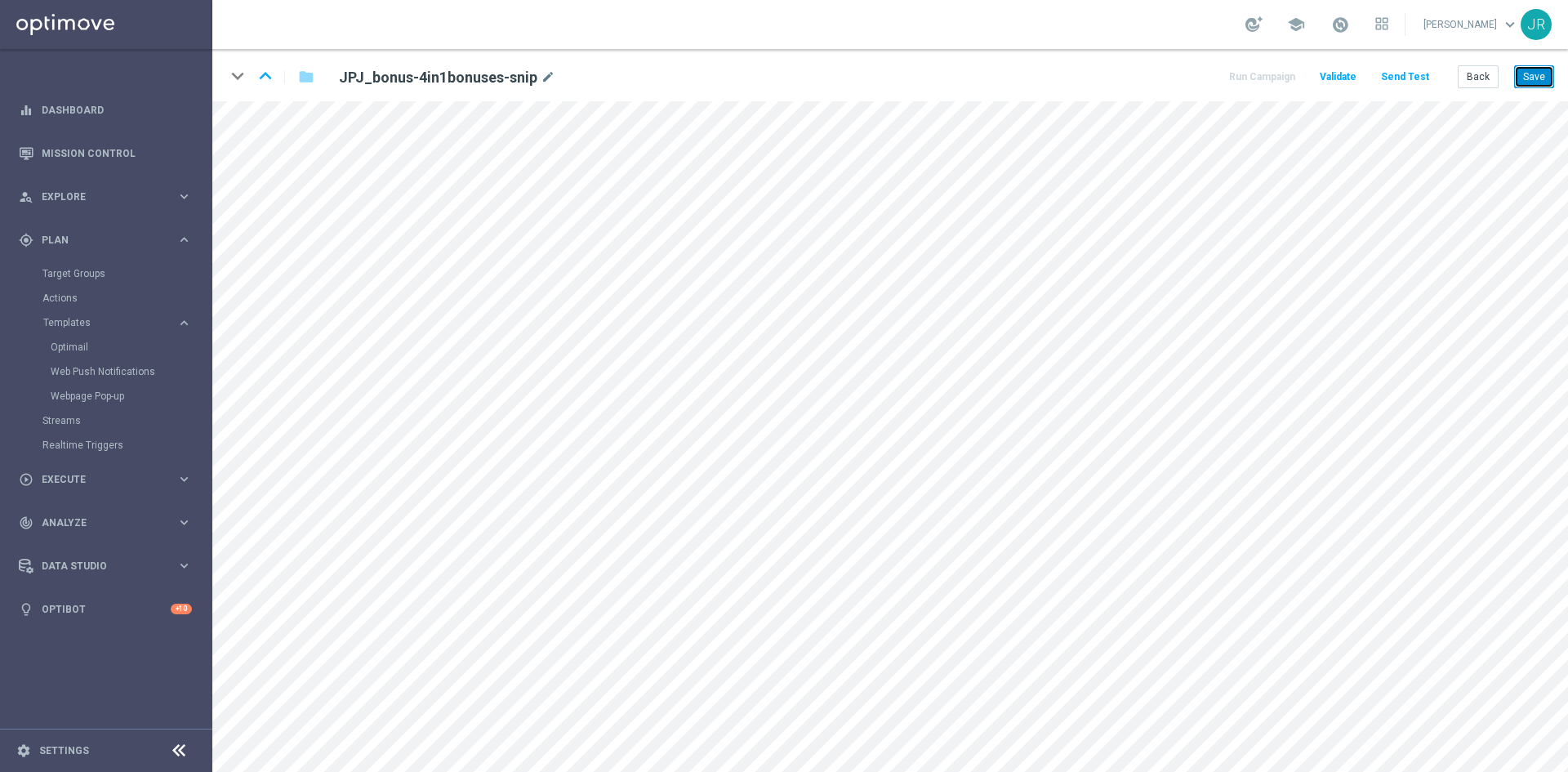
click at [1538, 74] on button "Save" at bounding box center [1534, 77] width 40 height 22
click at [1408, 64] on div "keyboard_arrow_down keyboard_arrow_up folder JPJ_bonus-4in1bonuses-snip mode_ed…" at bounding box center [890, 75] width 1356 height 52
click at [1408, 80] on button "Send Test" at bounding box center [1405, 78] width 53 height 22
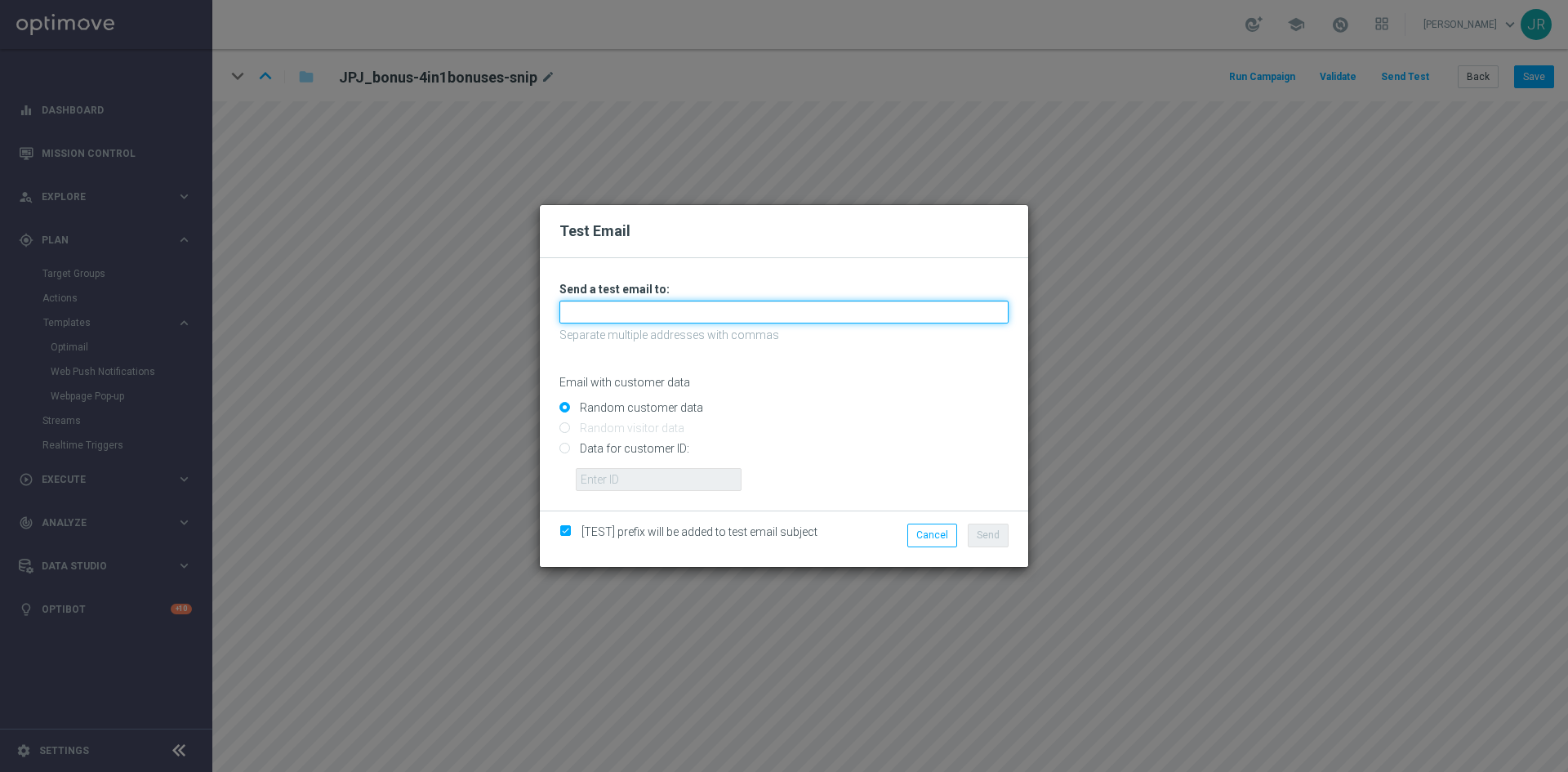
drag, startPoint x: 721, startPoint y: 316, endPoint x: 690, endPoint y: 323, distance: 31.8
click at [721, 316] on input "text" at bounding box center [784, 312] width 449 height 22
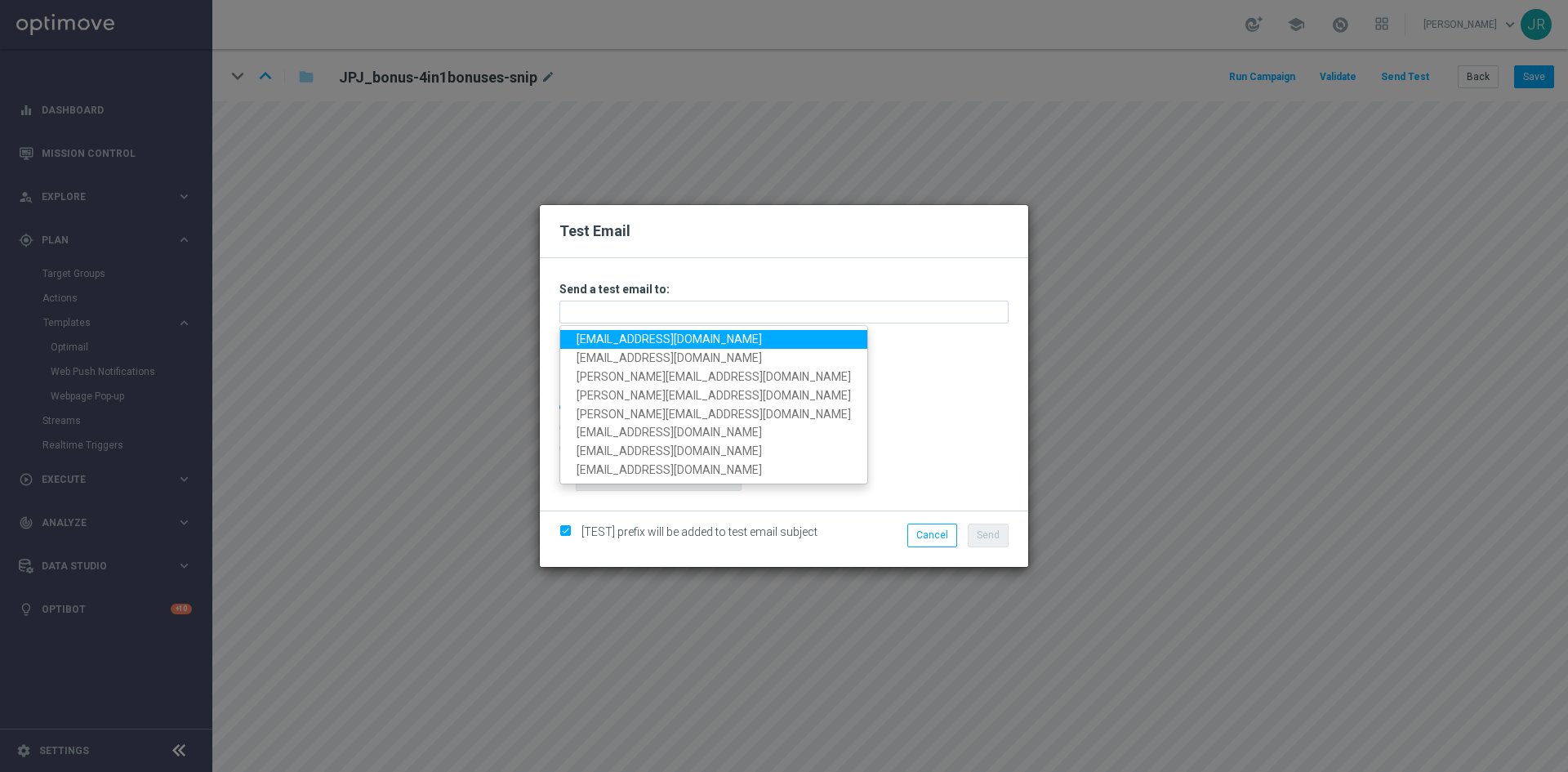
click at [610, 343] on link "[EMAIL_ADDRESS][DOMAIN_NAME]" at bounding box center [713, 340] width 307 height 19
type input "[EMAIL_ADDRESS][DOMAIN_NAME]"
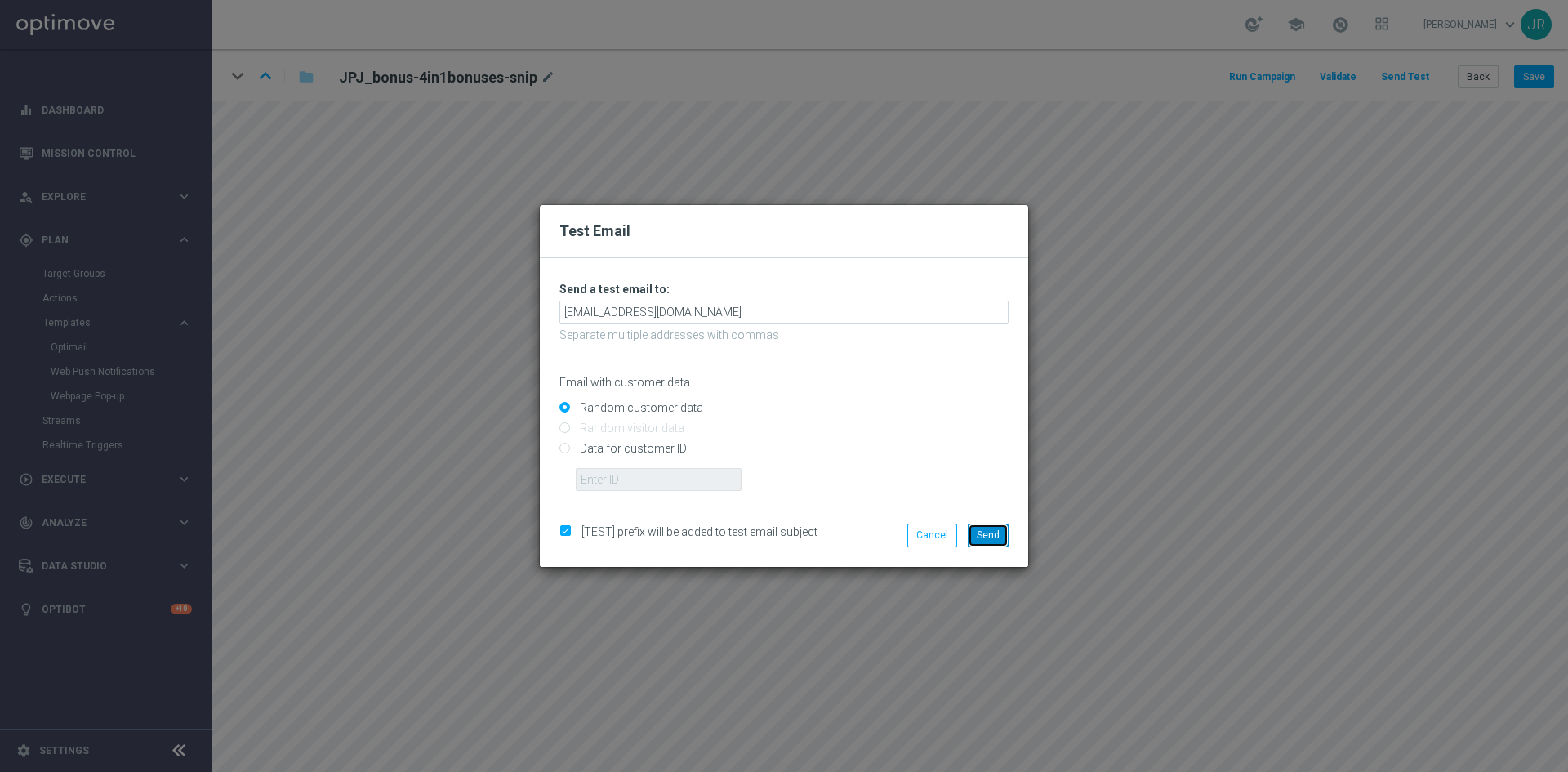
click at [978, 540] on span "Send" at bounding box center [988, 534] width 22 height 11
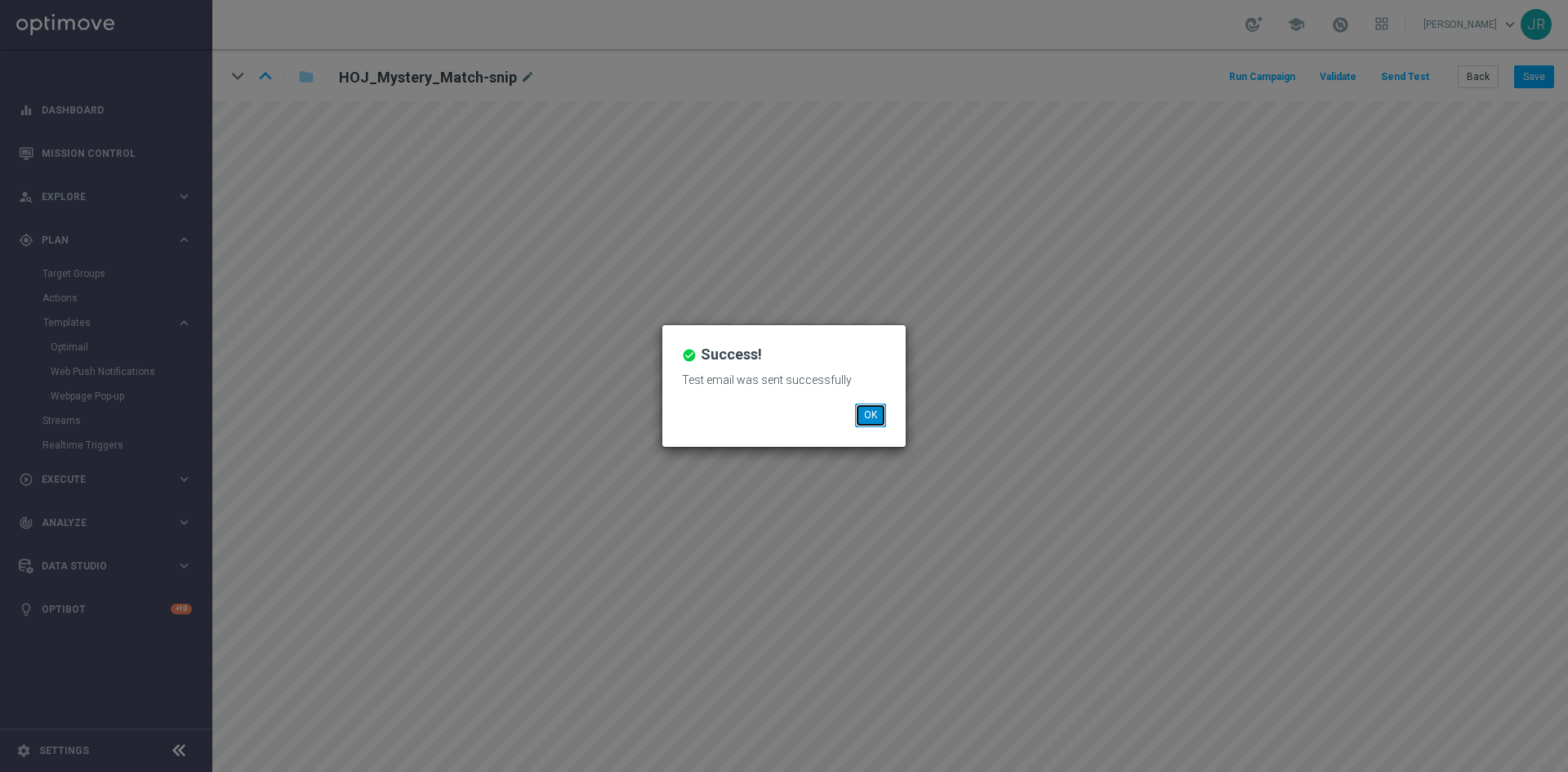
click at [870, 417] on button "OK" at bounding box center [870, 415] width 31 height 22
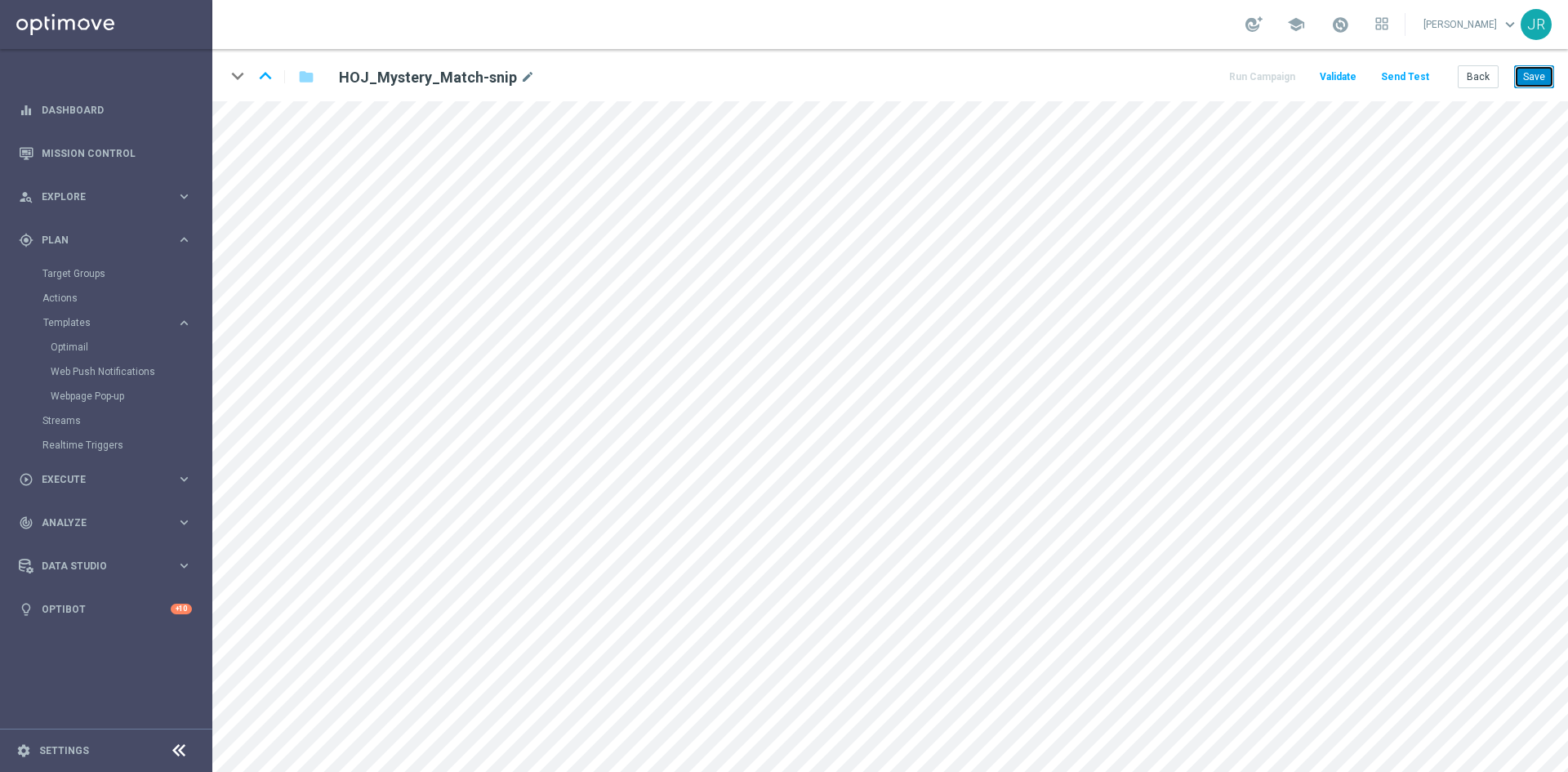
click at [1539, 79] on button "Save" at bounding box center [1534, 77] width 40 height 22
click at [1533, 85] on button "Save" at bounding box center [1534, 77] width 40 height 22
click at [1548, 70] on button "Save" at bounding box center [1534, 77] width 40 height 22
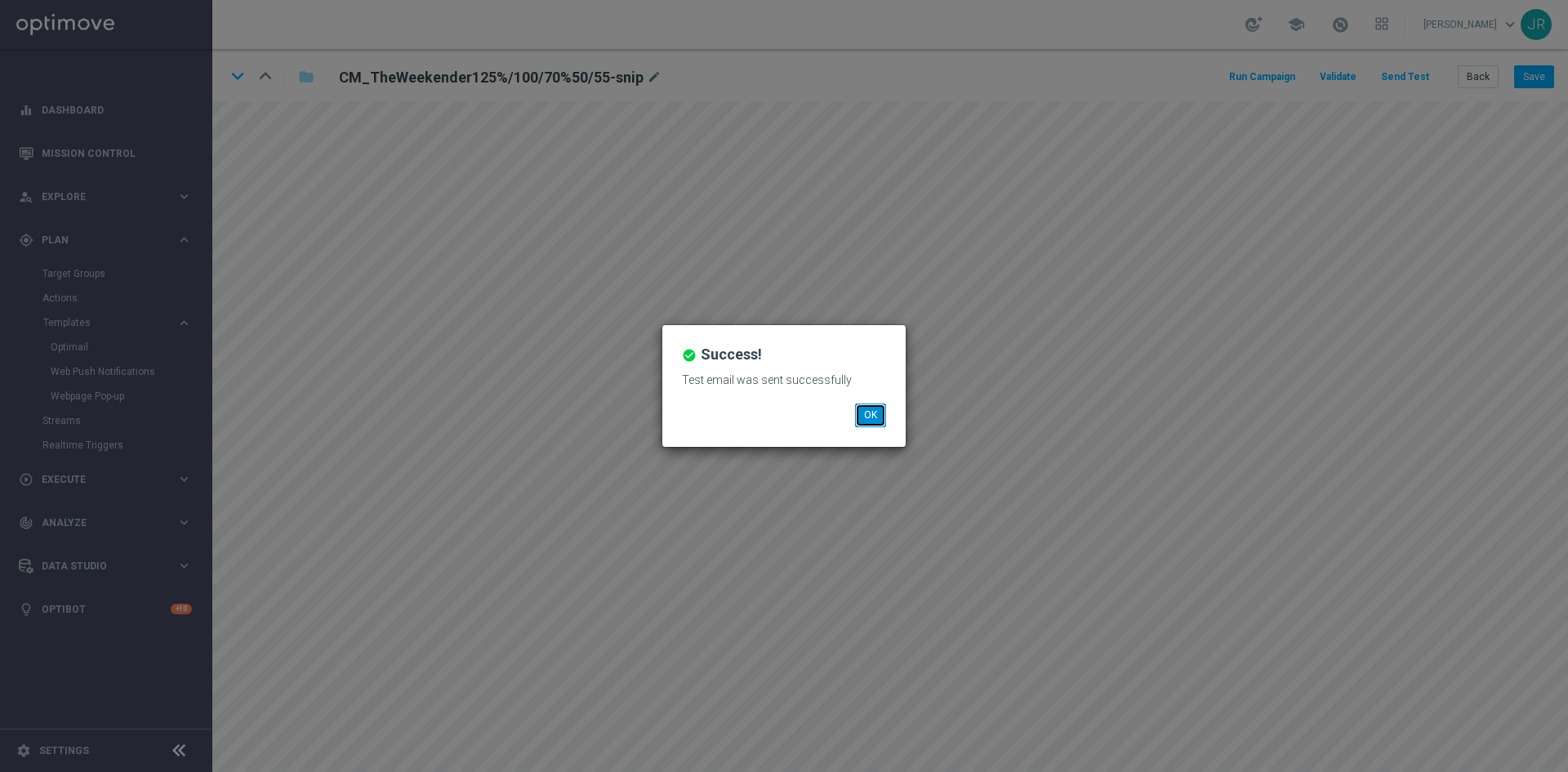
click at [874, 419] on button "OK" at bounding box center [870, 415] width 31 height 22
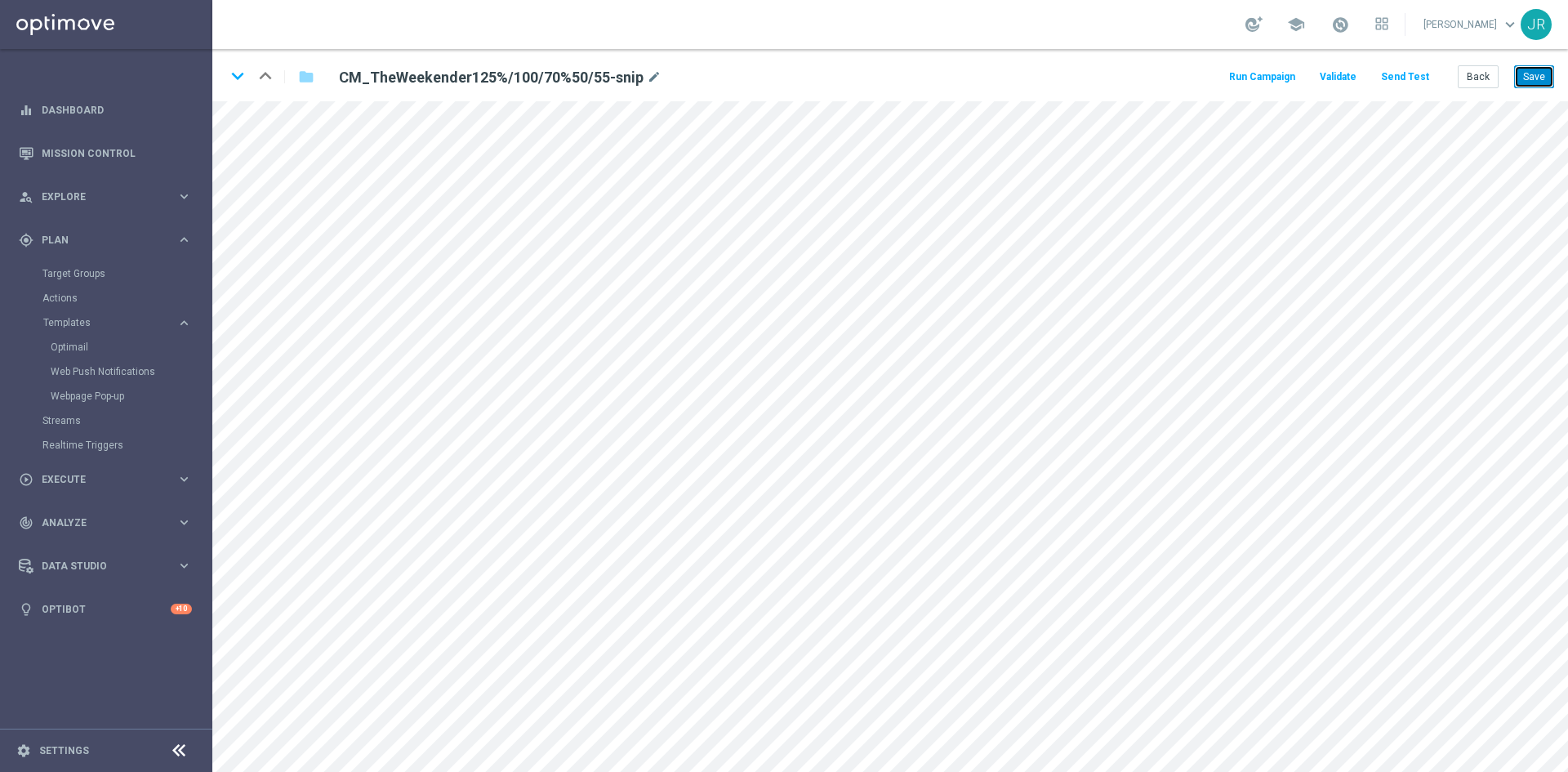
click at [1539, 80] on button "Save" at bounding box center [1534, 77] width 40 height 22
click at [1533, 73] on button "Save" at bounding box center [1534, 77] width 40 height 22
click at [1401, 78] on button "Send Test" at bounding box center [1405, 78] width 53 height 22
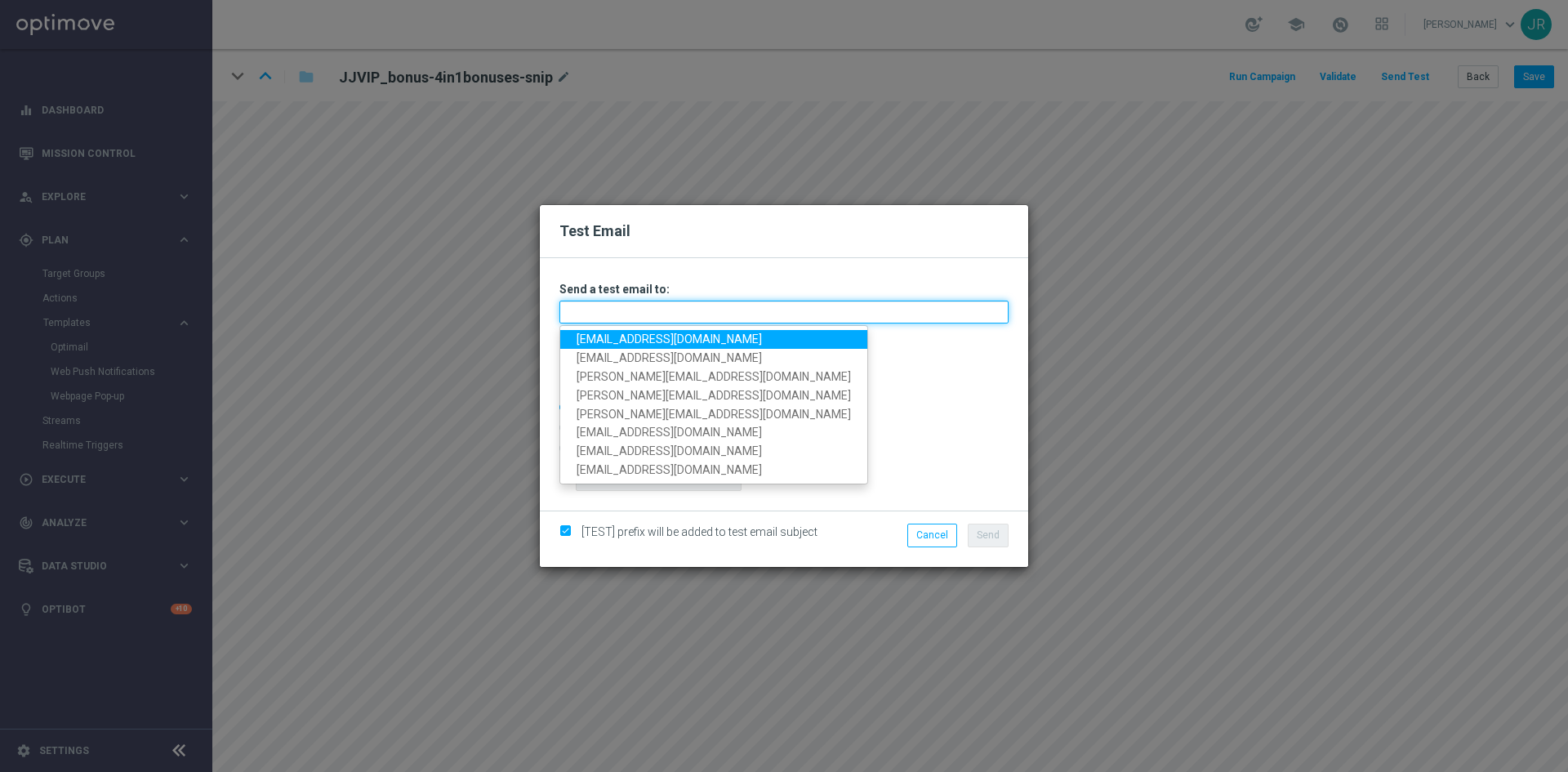
drag, startPoint x: 675, startPoint y: 309, endPoint x: 632, endPoint y: 324, distance: 45.5
click at [675, 309] on input "text" at bounding box center [784, 312] width 449 height 22
click at [615, 344] on link "[EMAIL_ADDRESS][DOMAIN_NAME]" at bounding box center [713, 340] width 307 height 19
type input "[EMAIL_ADDRESS][DOMAIN_NAME]"
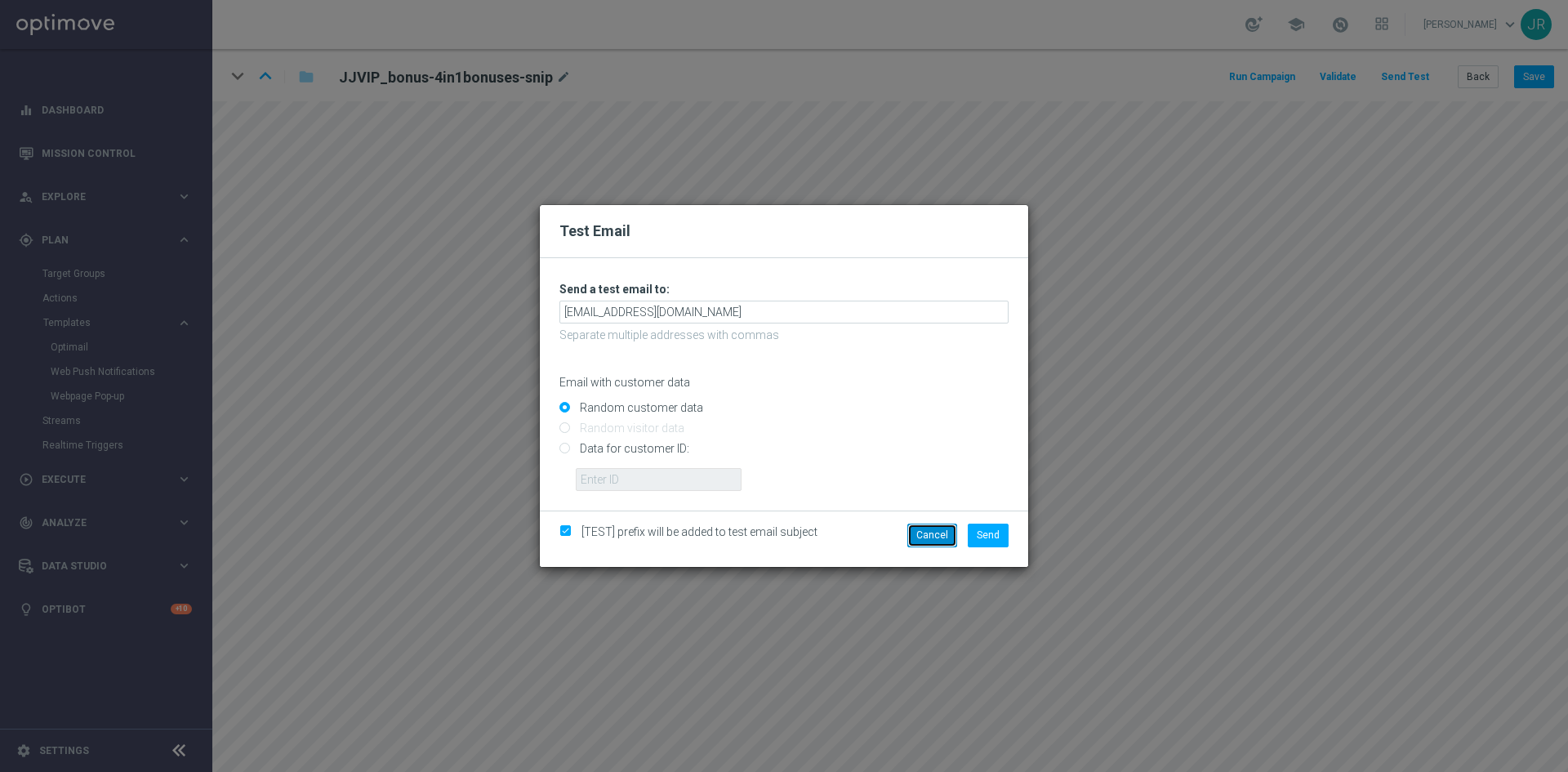
click at [958, 532] on button "Cancel" at bounding box center [933, 535] width 50 height 22
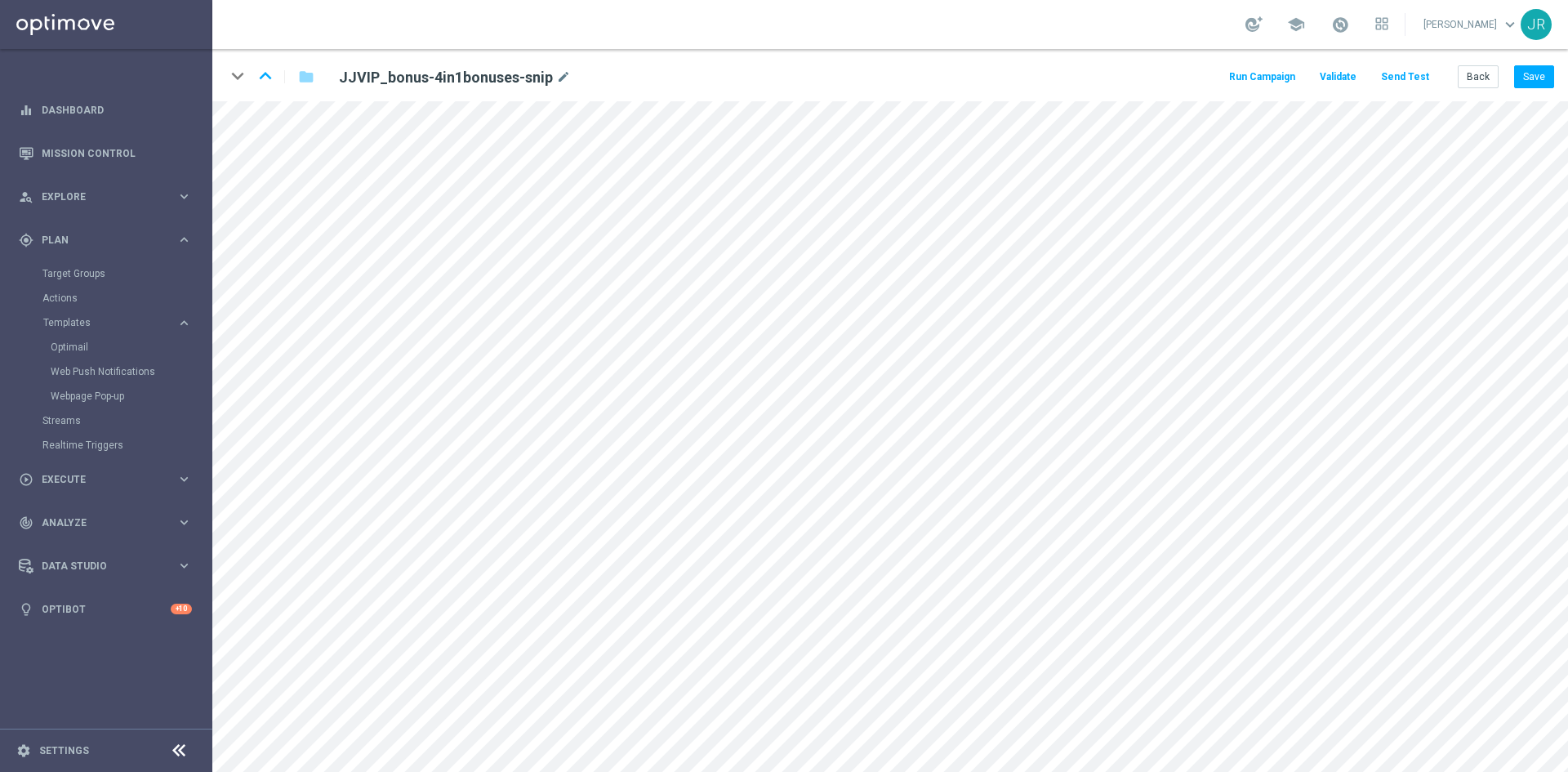
click at [1393, 90] on div "keyboard_arrow_down keyboard_arrow_up folder JJVIP_bonus-4in1bonuses-snip mode_…" at bounding box center [890, 75] width 1356 height 52
click at [1397, 77] on button "Send Test" at bounding box center [1405, 78] width 53 height 22
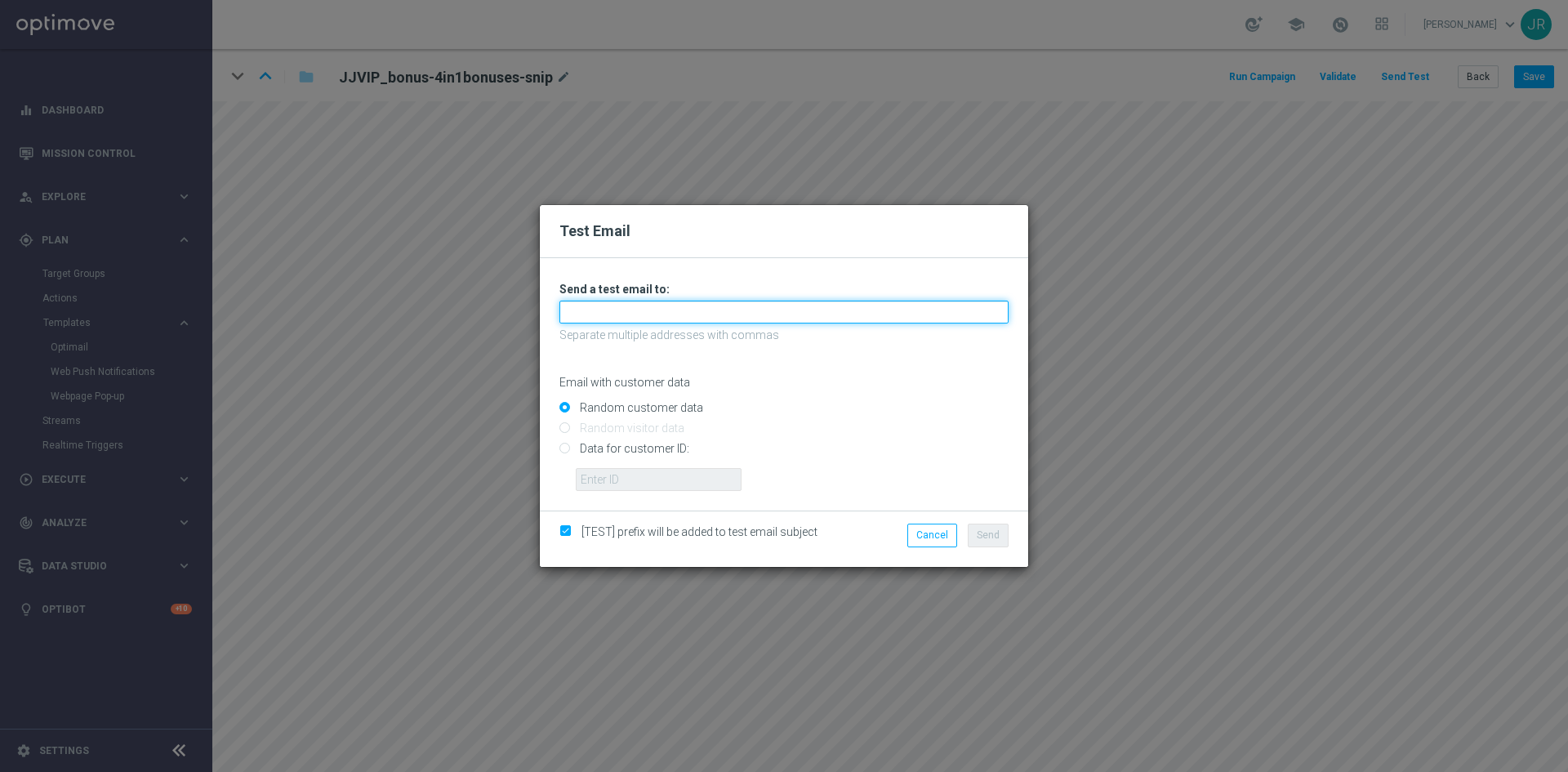
click at [623, 305] on input "text" at bounding box center [784, 312] width 449 height 22
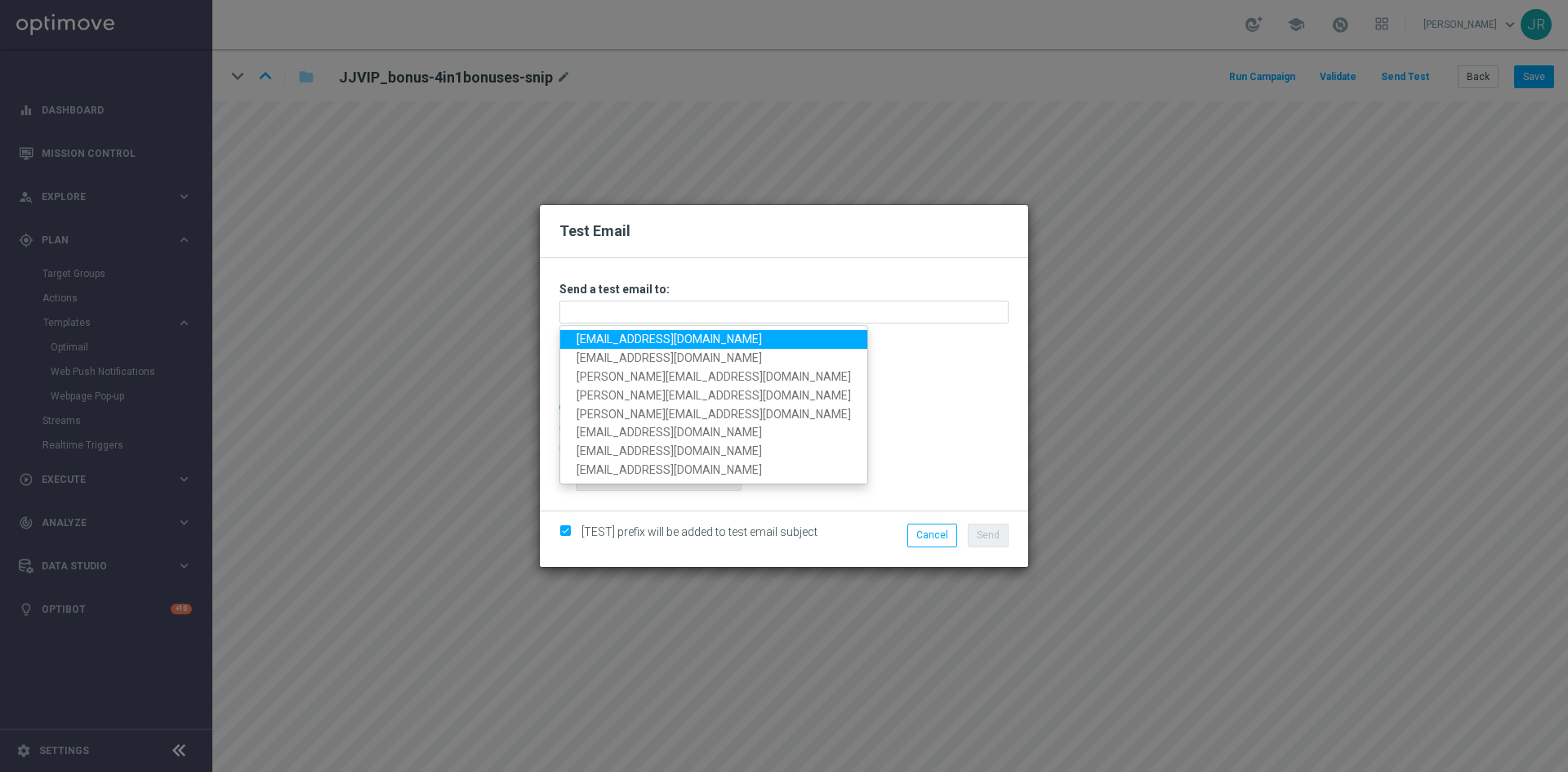
click at [604, 345] on link "[EMAIL_ADDRESS][DOMAIN_NAME]" at bounding box center [713, 340] width 307 height 19
type input "[EMAIL_ADDRESS][DOMAIN_NAME]"
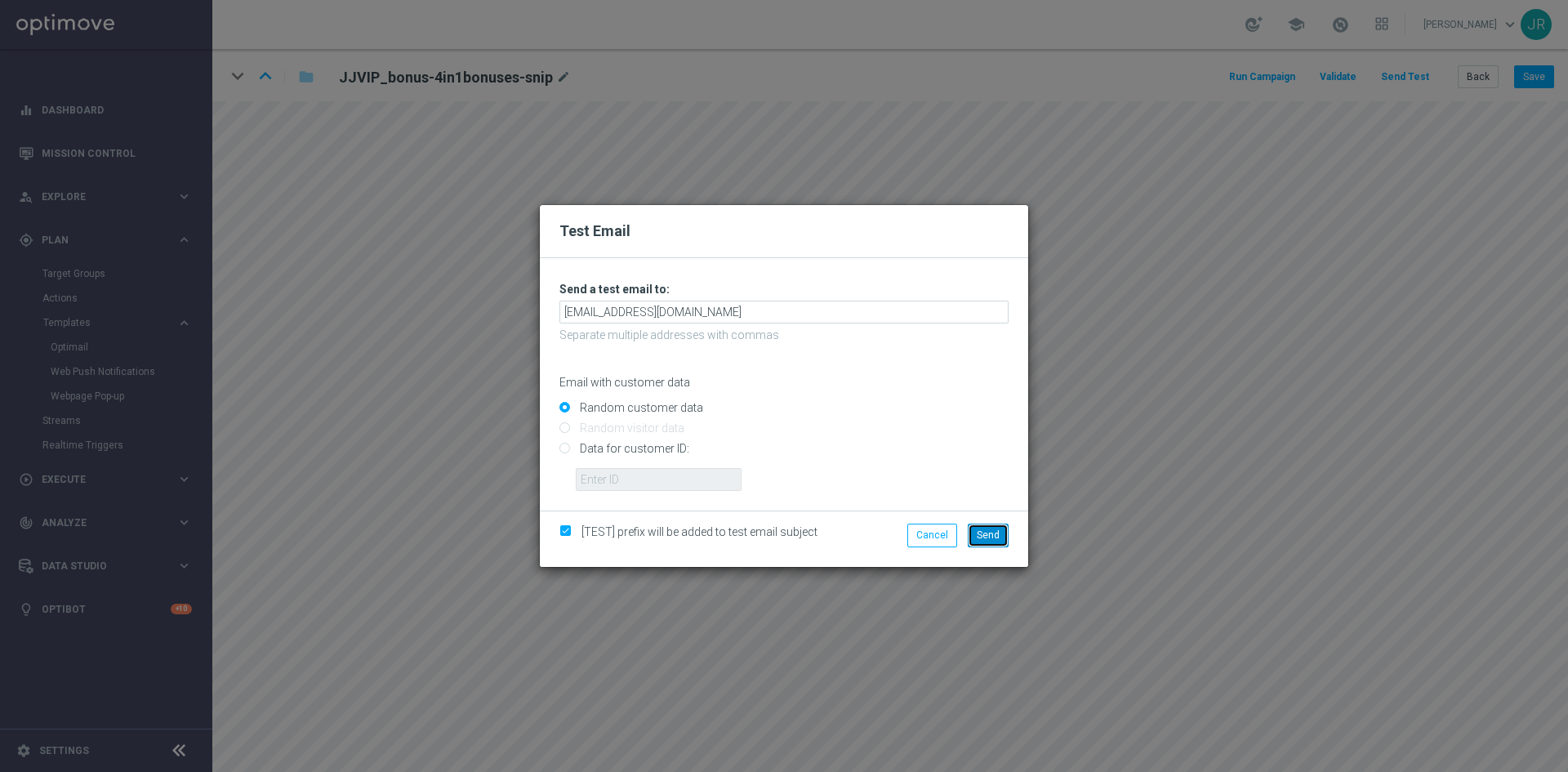
click at [986, 539] on span "Send" at bounding box center [988, 534] width 22 height 11
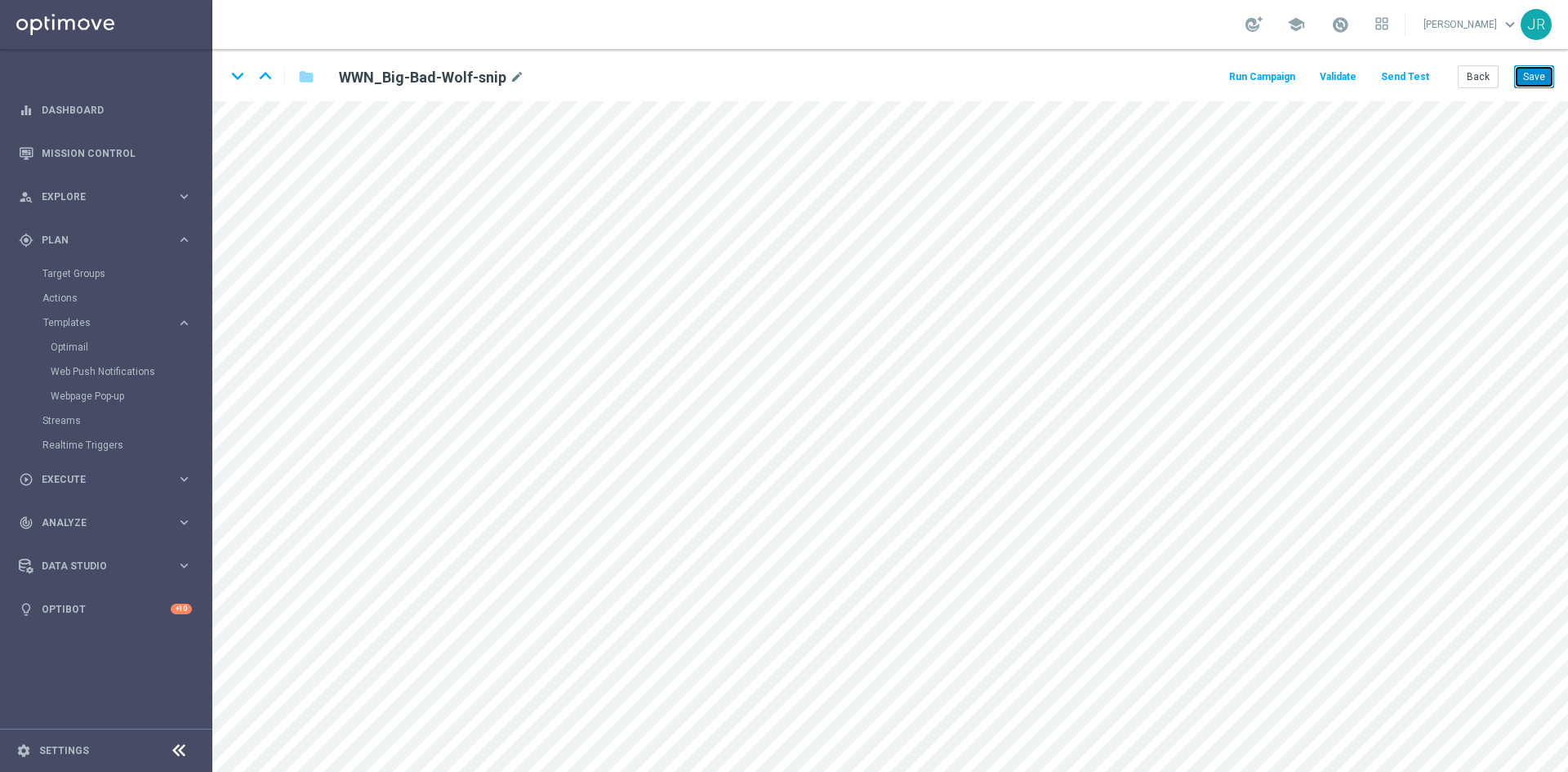
drag, startPoint x: 1545, startPoint y: 72, endPoint x: 1568, endPoint y: 94, distance: 31.8
click at [1545, 73] on button "Save" at bounding box center [1534, 77] width 40 height 22
click at [1418, 75] on button "Send Test" at bounding box center [1405, 78] width 53 height 22
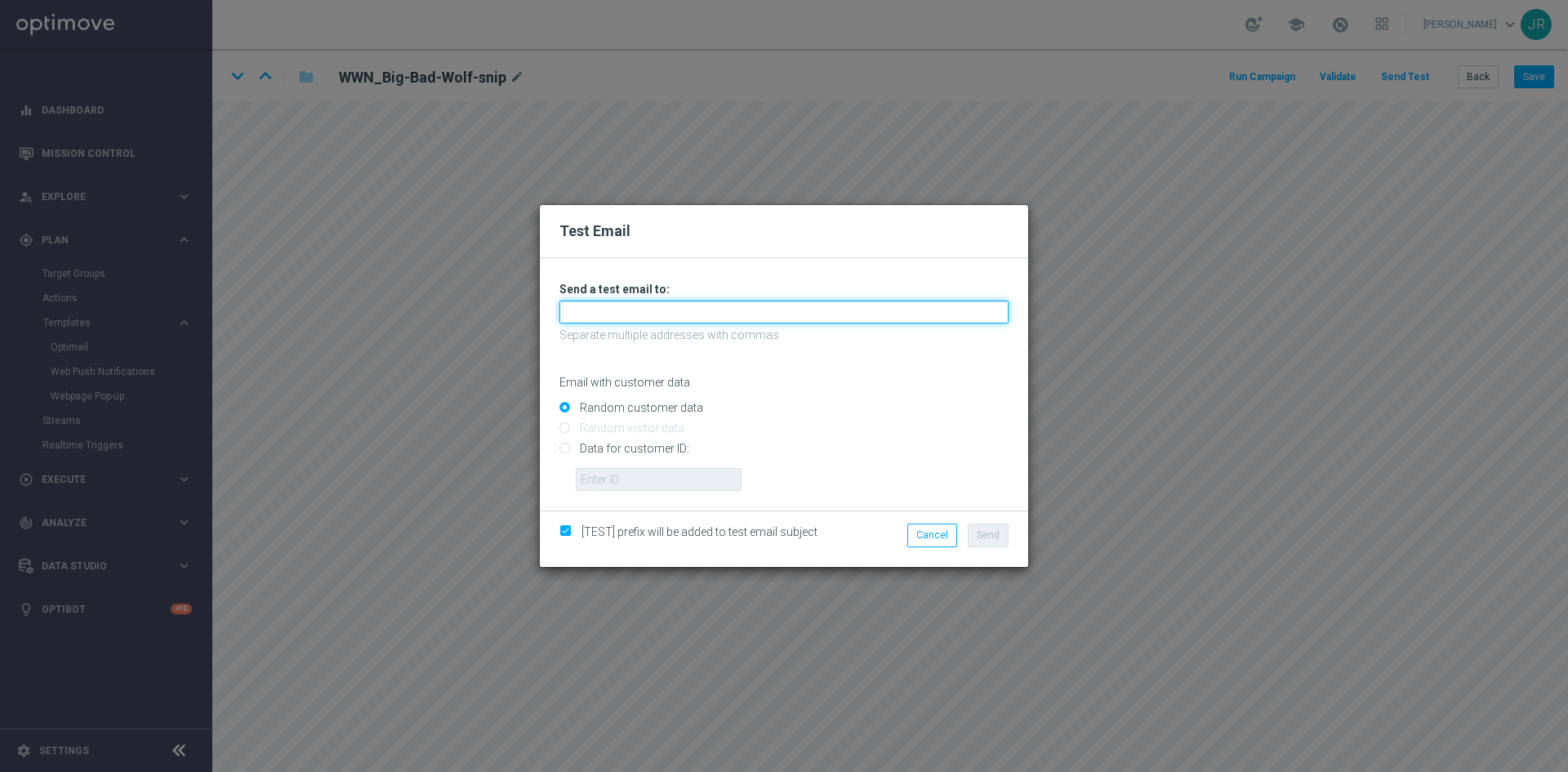
click at [589, 316] on input "text" at bounding box center [784, 312] width 449 height 22
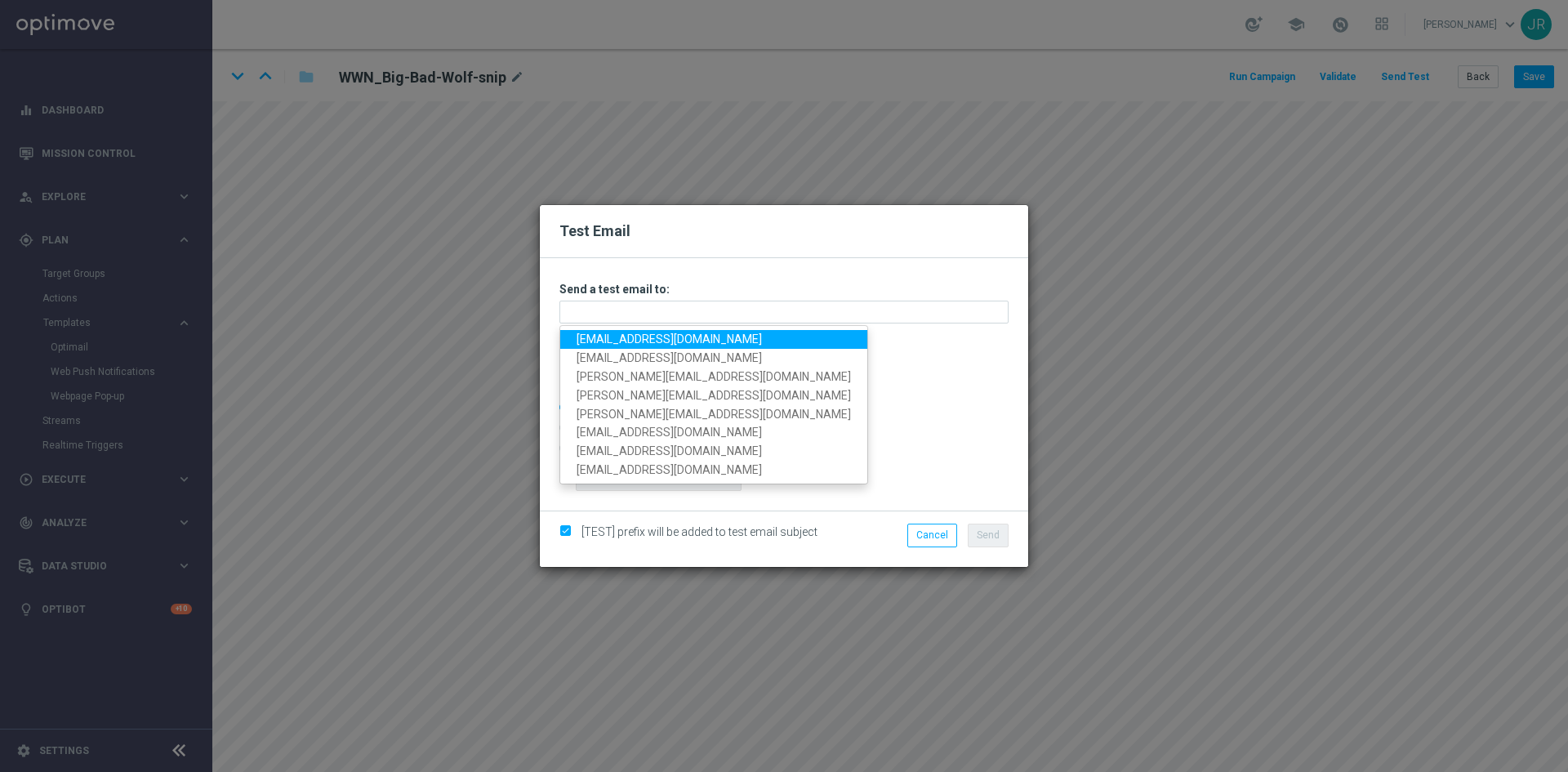
click at [596, 341] on link "[EMAIL_ADDRESS][DOMAIN_NAME]" at bounding box center [713, 340] width 307 height 19
type input "[EMAIL_ADDRESS][DOMAIN_NAME]"
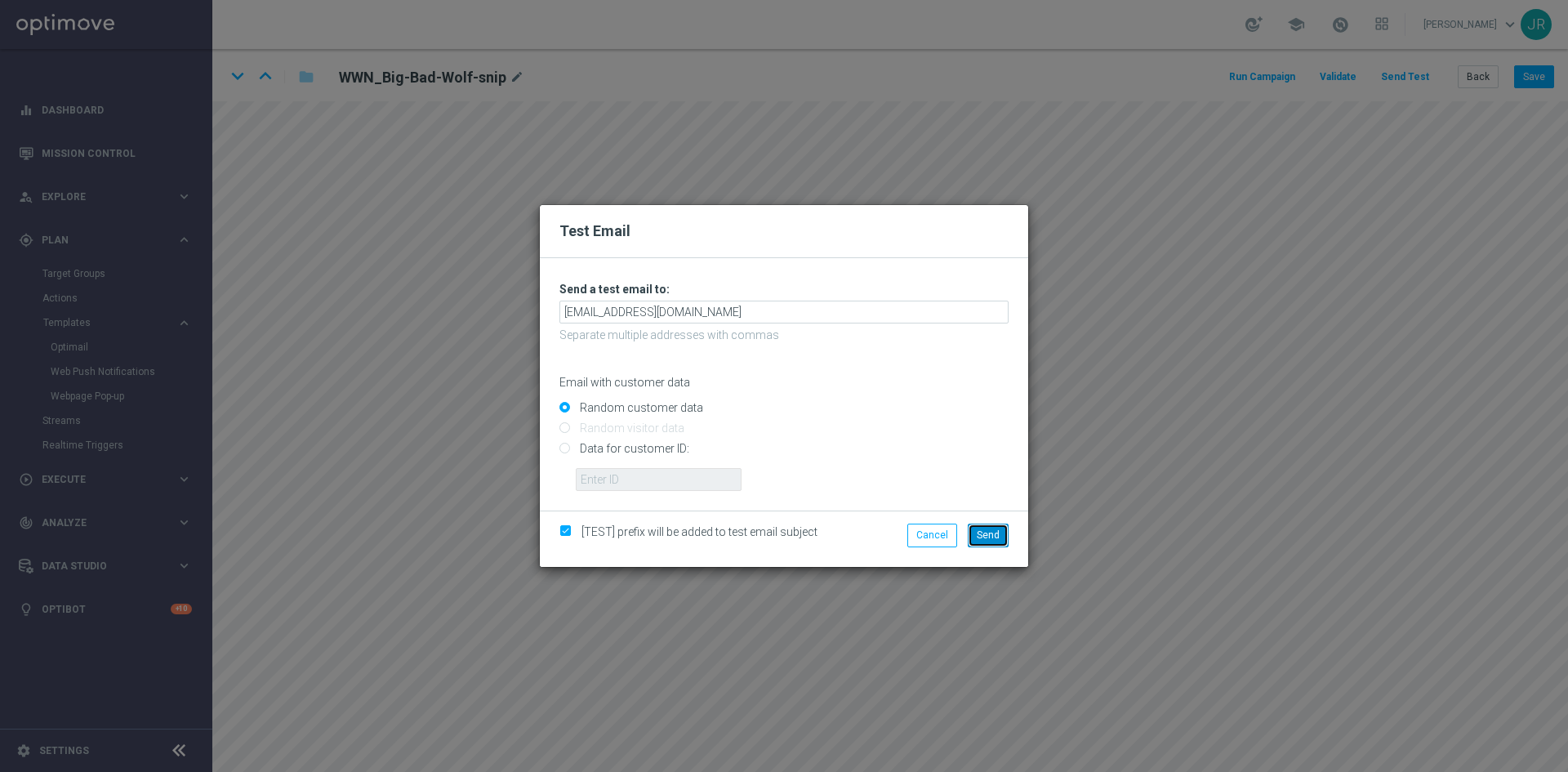
click at [977, 532] on button "Send" at bounding box center [988, 535] width 41 height 22
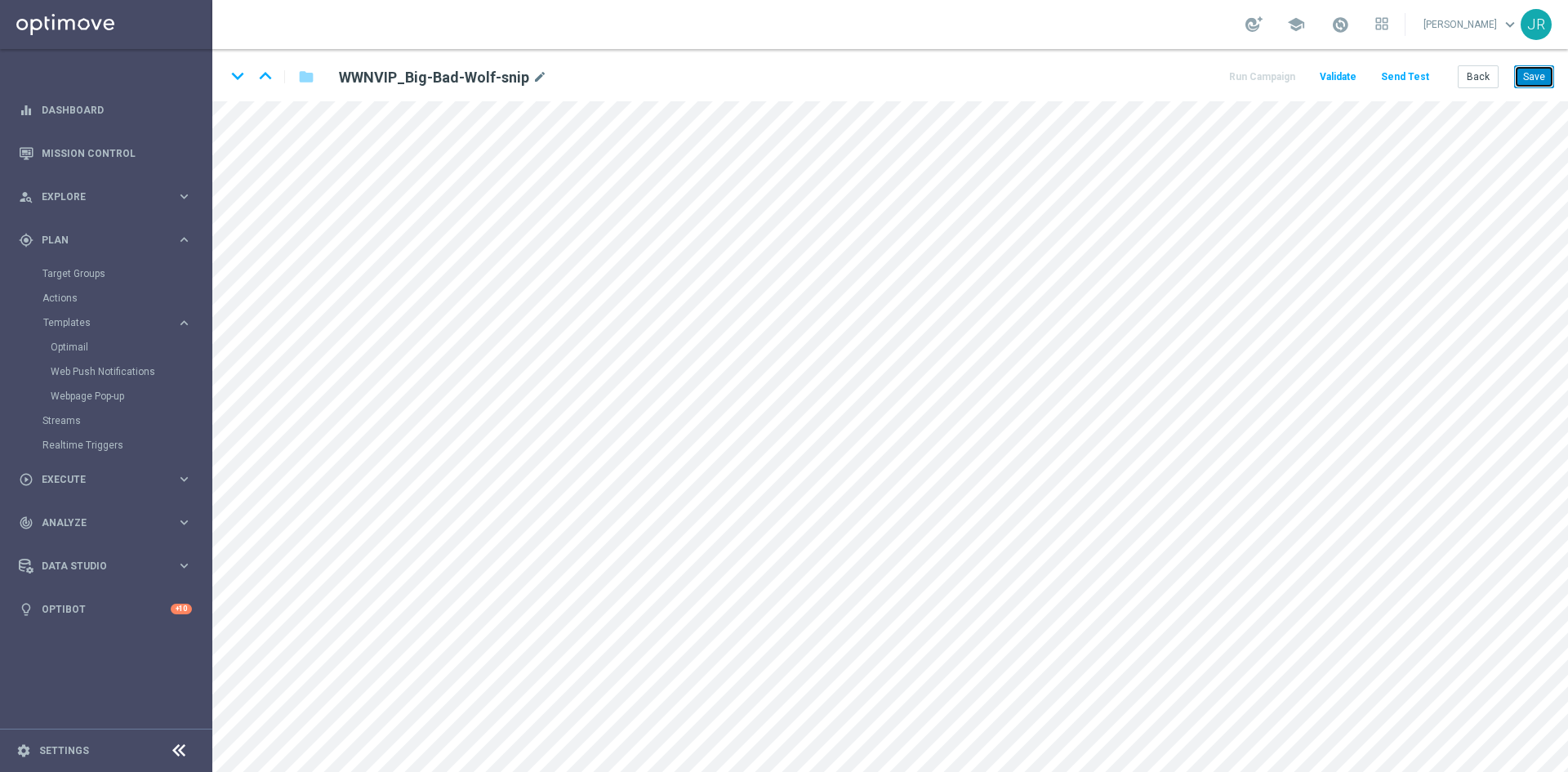
click at [1539, 73] on button "Save" at bounding box center [1534, 77] width 40 height 22
click at [1404, 80] on button "Send Test" at bounding box center [1405, 78] width 53 height 22
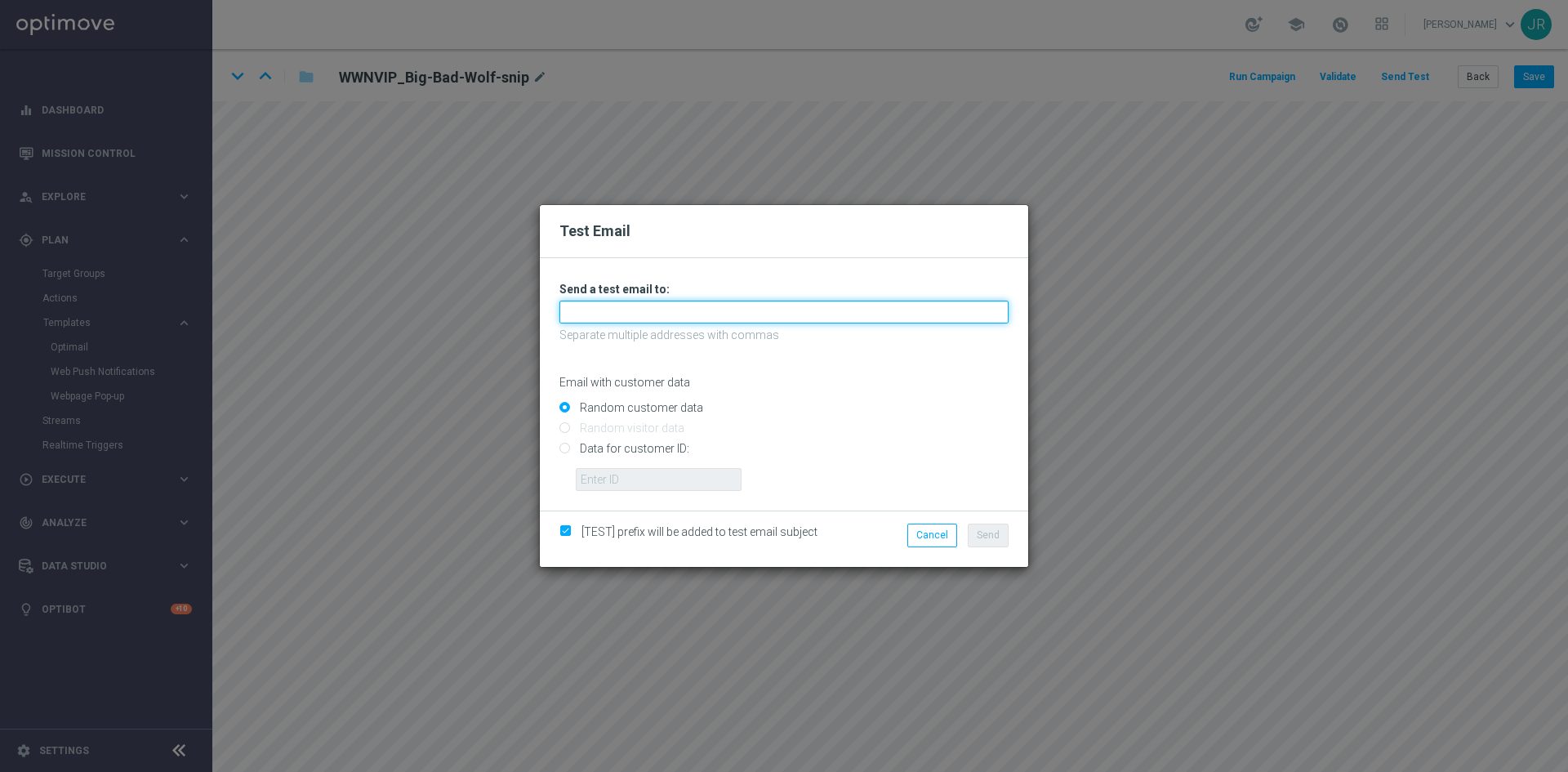
drag, startPoint x: 661, startPoint y: 315, endPoint x: 648, endPoint y: 320, distance: 13.9
click at [661, 315] on input "text" at bounding box center [784, 312] width 449 height 22
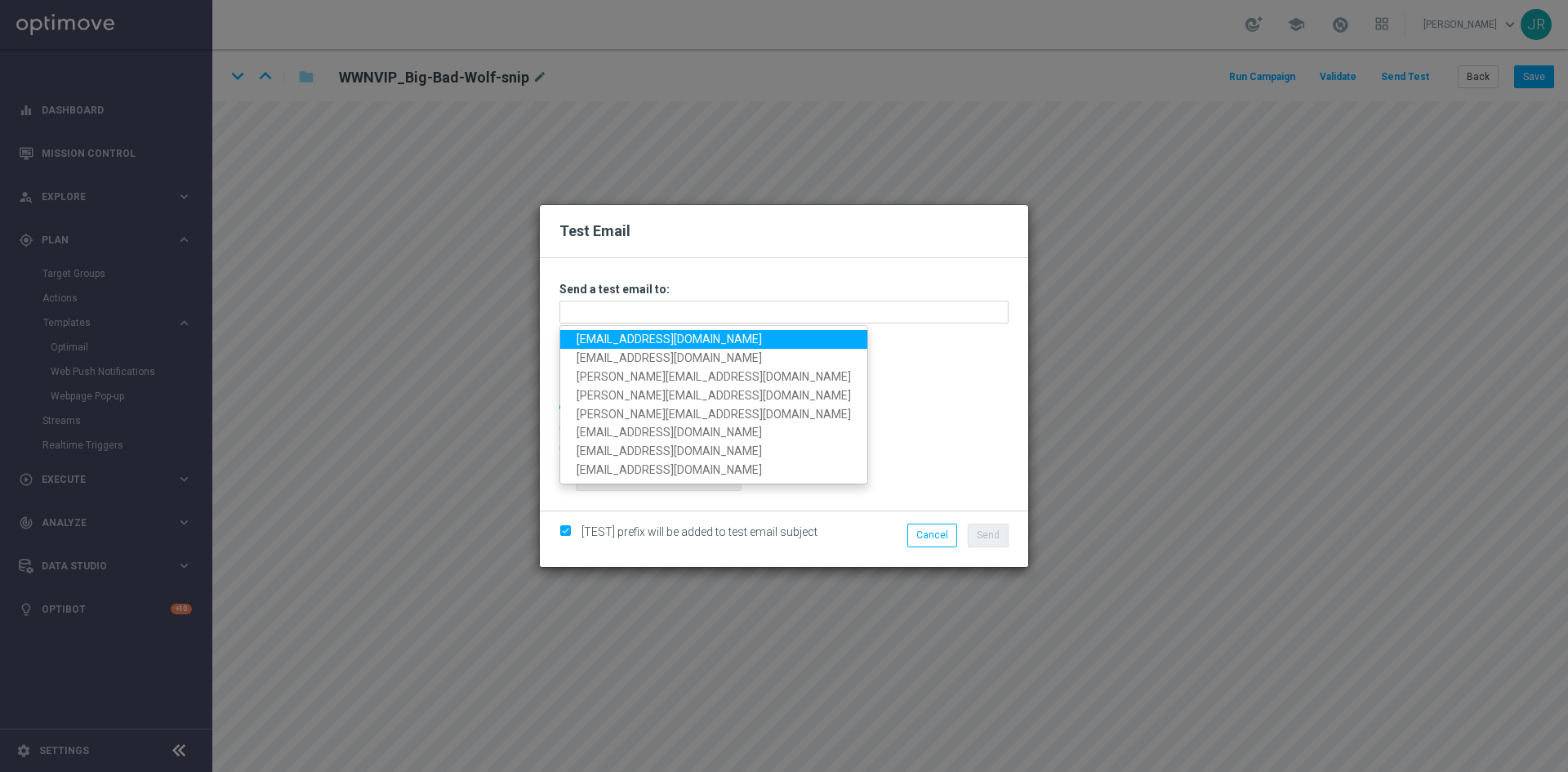
click at [621, 333] on link "[EMAIL_ADDRESS][DOMAIN_NAME]" at bounding box center [713, 340] width 307 height 19
type input "[EMAIL_ADDRESS][DOMAIN_NAME]"
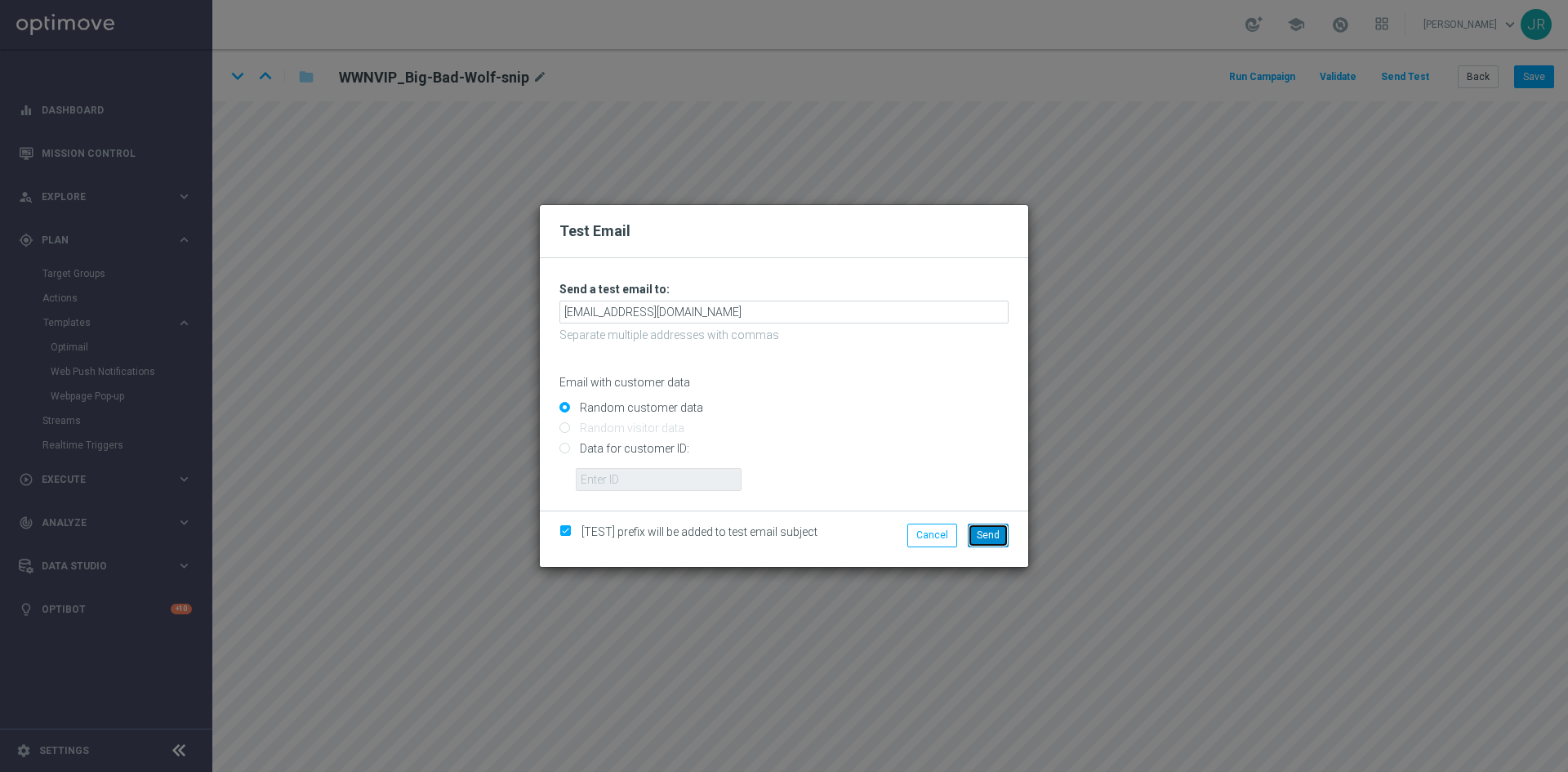
drag, startPoint x: 991, startPoint y: 531, endPoint x: 1080, endPoint y: 539, distance: 89.4
click at [991, 533] on span "Send" at bounding box center [988, 534] width 22 height 11
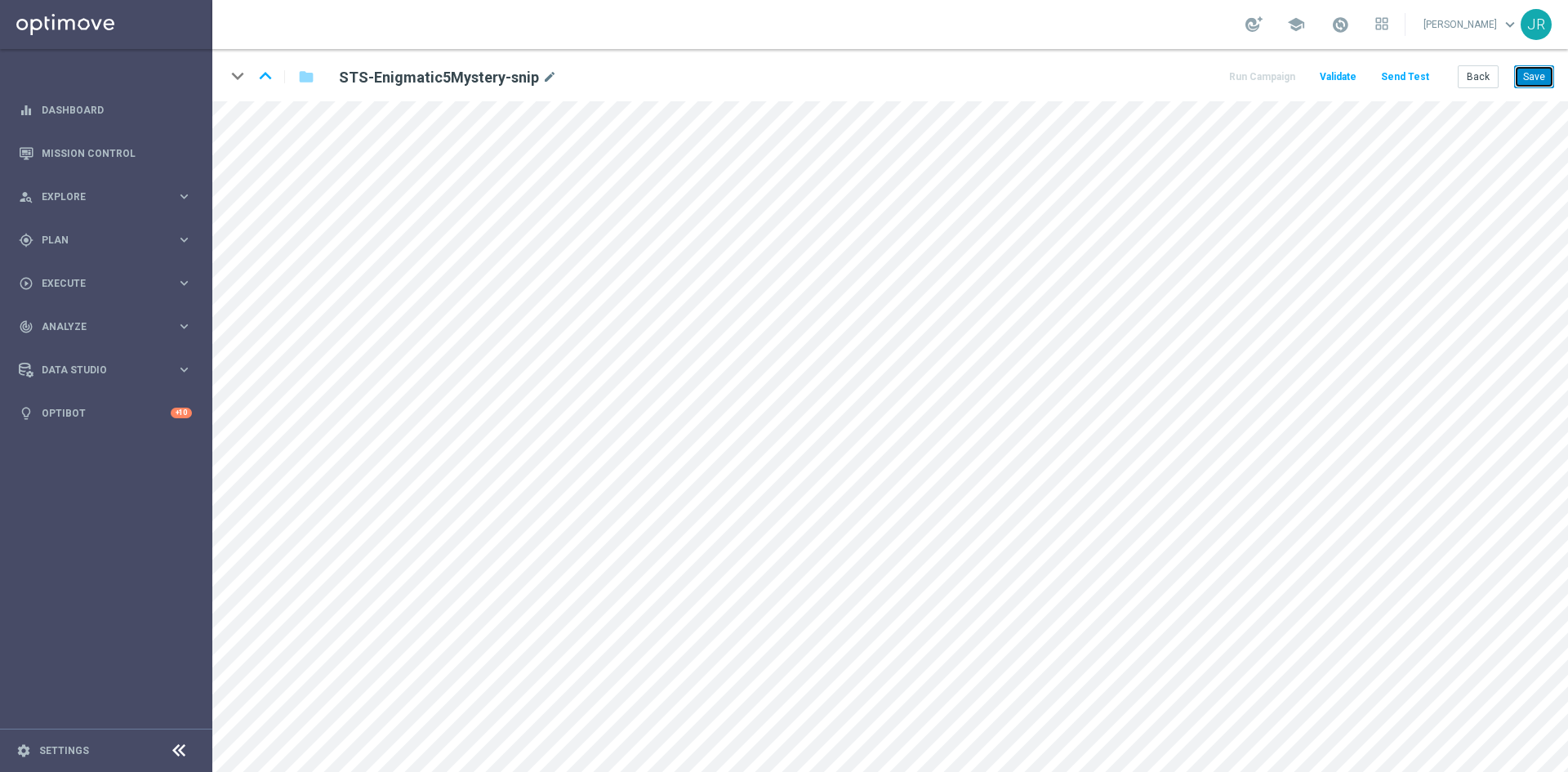
drag, startPoint x: 1531, startPoint y: 76, endPoint x: 1533, endPoint y: 87, distance: 11.2
click at [1531, 76] on button "Save" at bounding box center [1534, 77] width 40 height 22
click at [1535, 80] on button "Save" at bounding box center [1534, 77] width 40 height 22
click at [1399, 78] on button "Send Test" at bounding box center [1405, 78] width 53 height 22
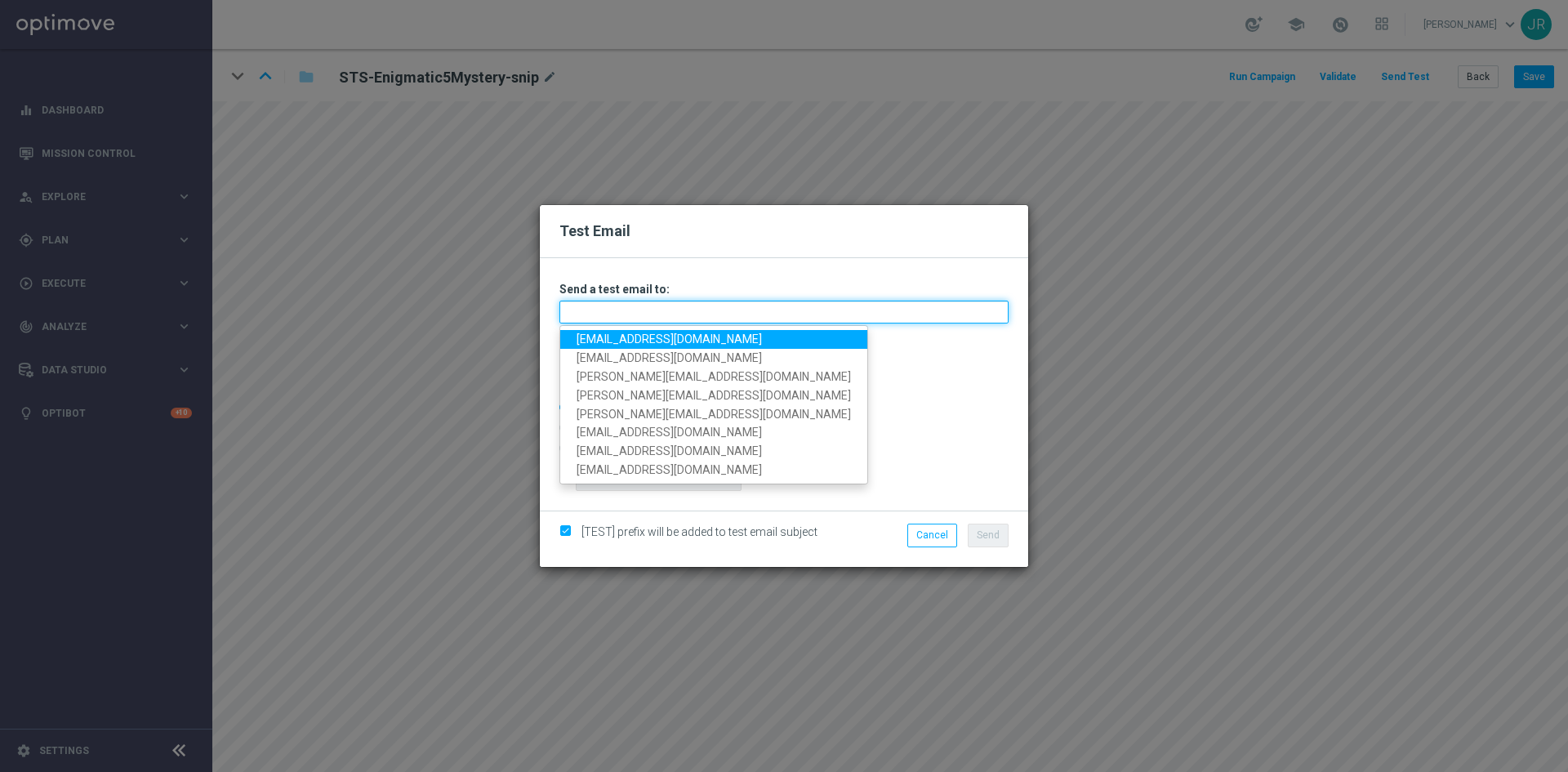
drag, startPoint x: 661, startPoint y: 316, endPoint x: 600, endPoint y: 341, distance: 65.9
click at [661, 316] on input "text" at bounding box center [784, 312] width 449 height 22
click at [602, 344] on link "[EMAIL_ADDRESS][DOMAIN_NAME]" at bounding box center [713, 340] width 307 height 19
type input "[EMAIL_ADDRESS][DOMAIN_NAME]"
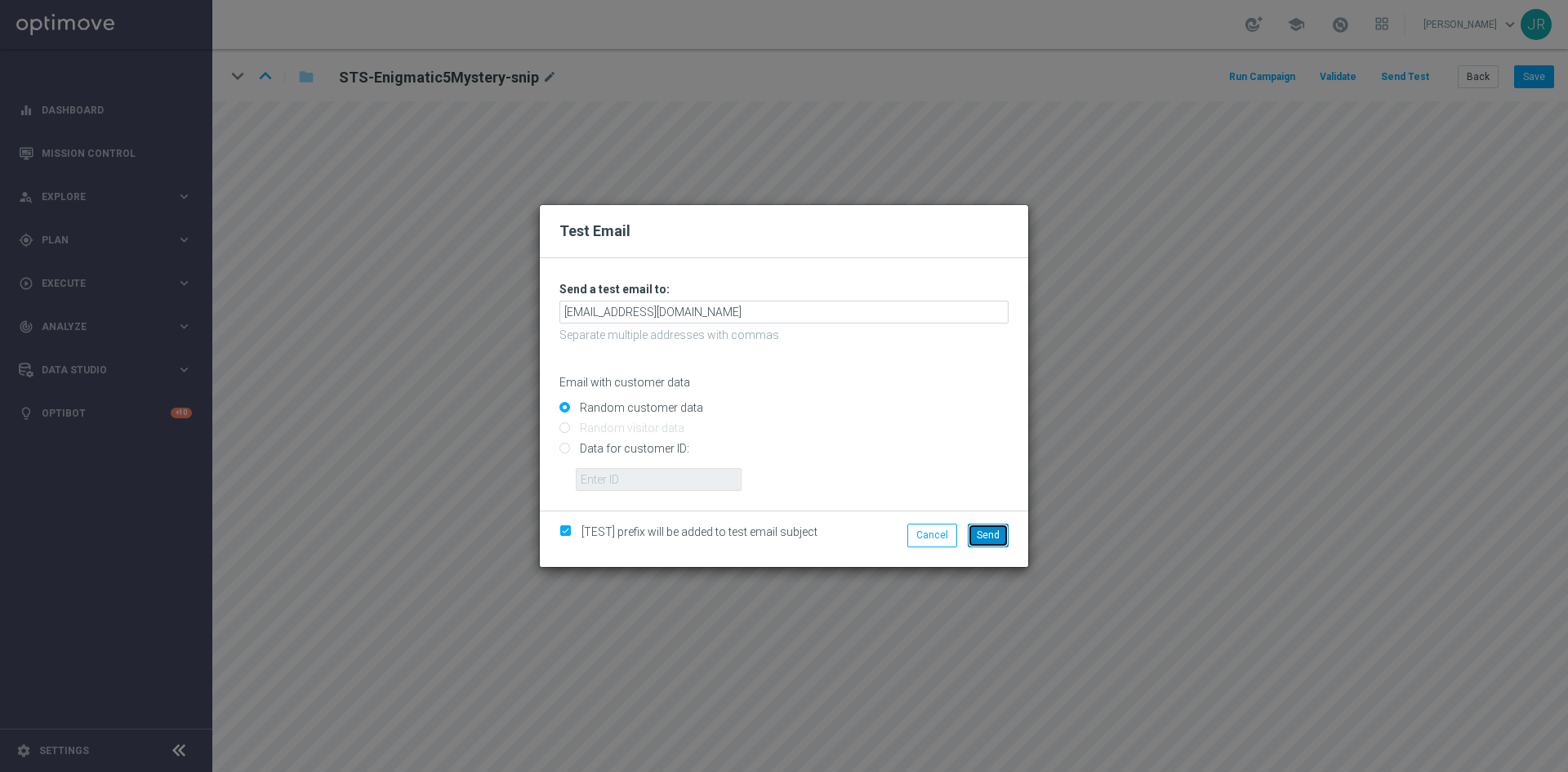
click at [996, 539] on span "Send" at bounding box center [988, 534] width 22 height 11
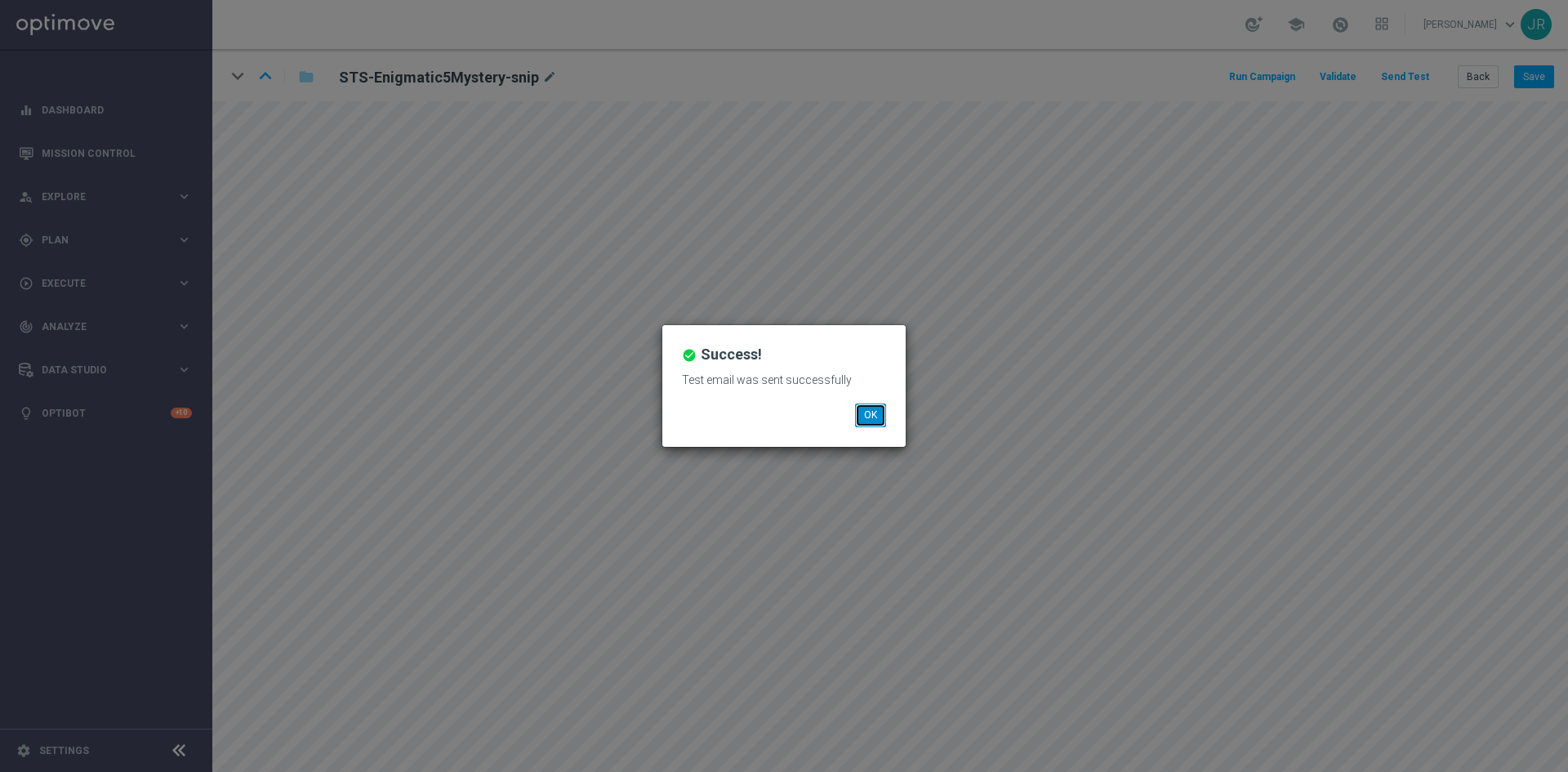
click at [870, 412] on button "OK" at bounding box center [870, 415] width 31 height 22
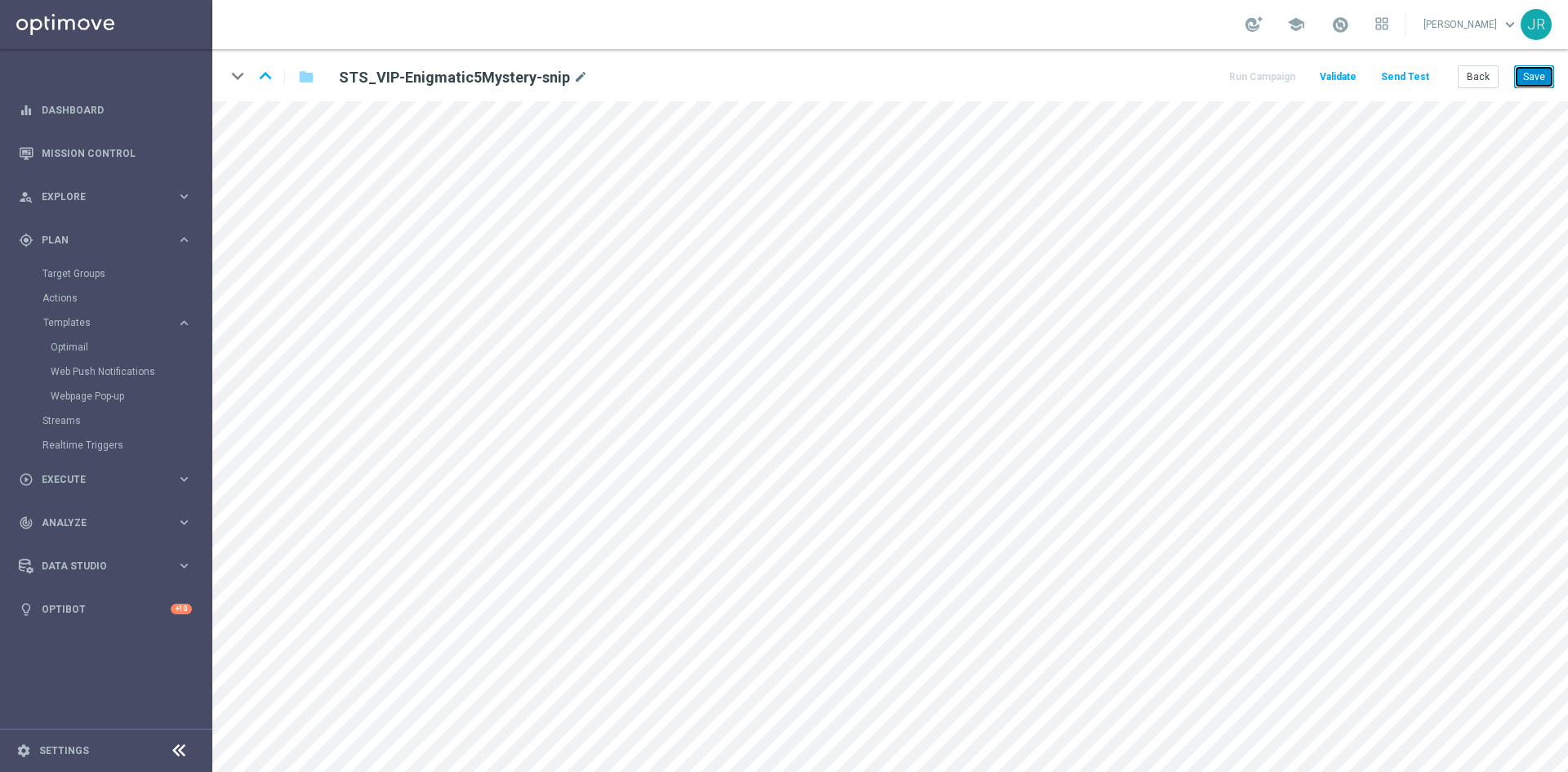
click at [1533, 74] on button "Save" at bounding box center [1534, 77] width 40 height 22
click at [1539, 73] on button "Save" at bounding box center [1534, 77] width 40 height 22
click at [1404, 81] on button "Send Test" at bounding box center [1405, 78] width 53 height 22
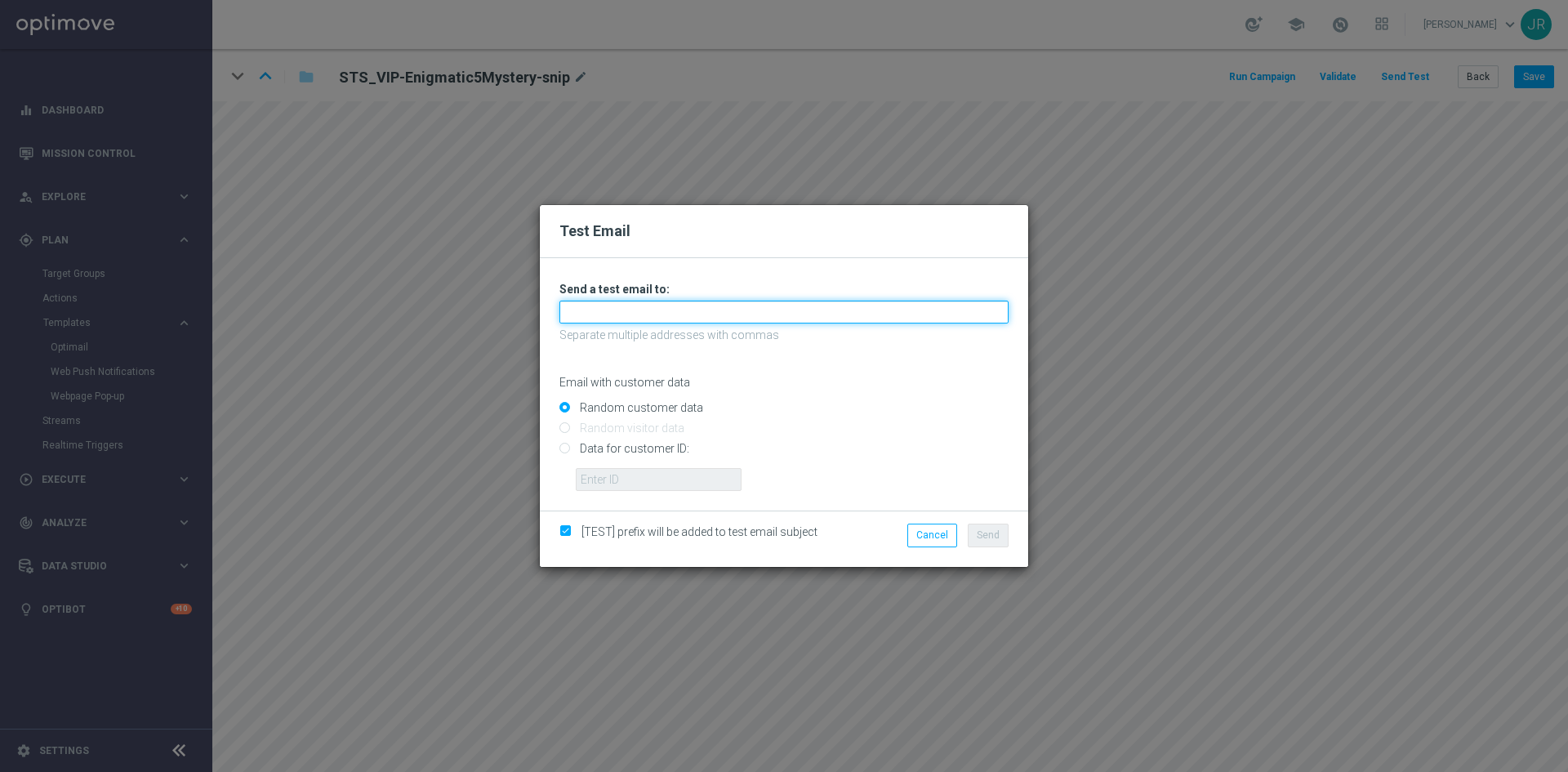
drag, startPoint x: 621, startPoint y: 307, endPoint x: 619, endPoint y: 320, distance: 13.2
click at [621, 307] on input "text" at bounding box center [784, 312] width 449 height 22
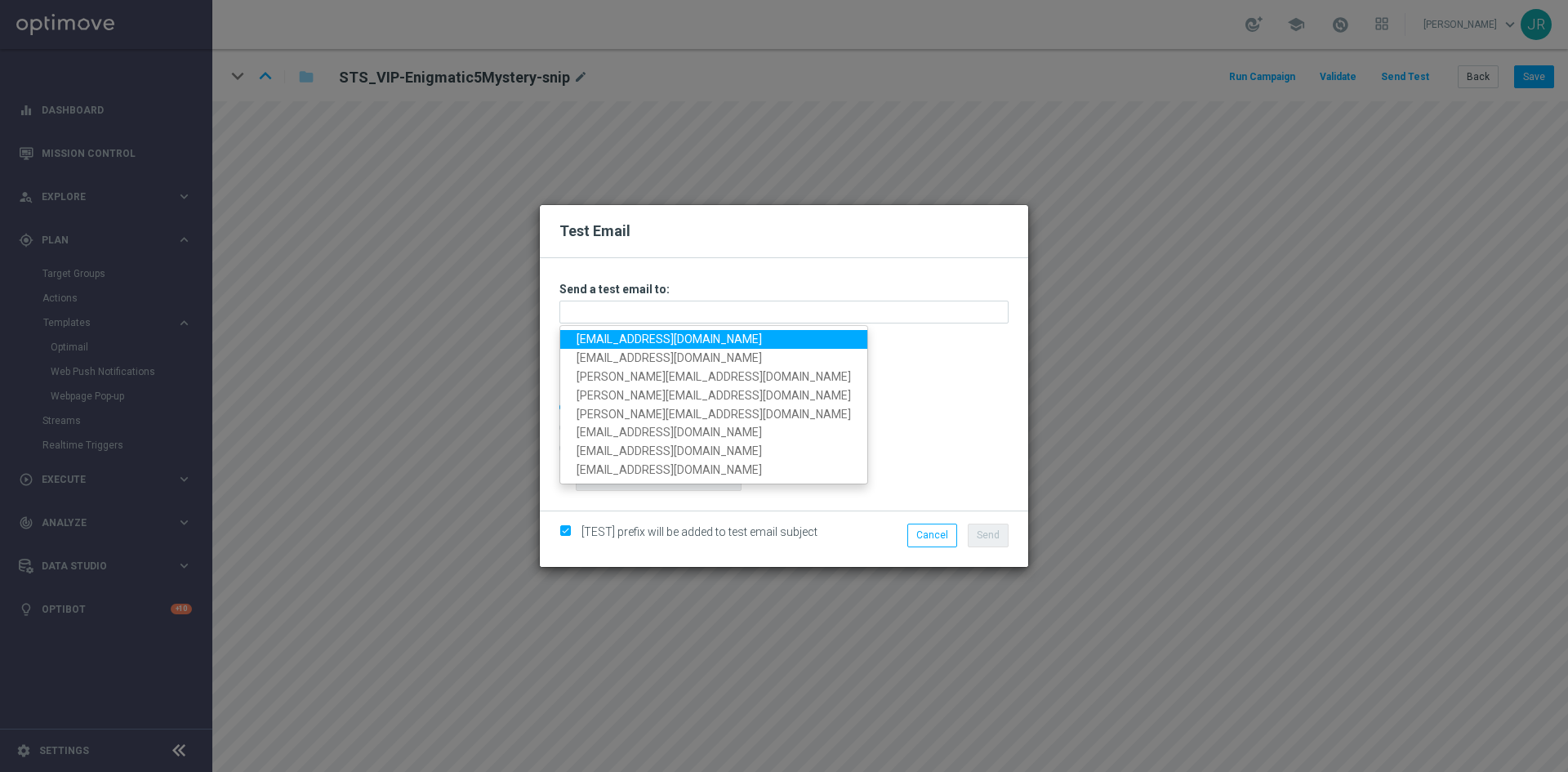
click at [600, 335] on link "testingalltesting@gmail.com" at bounding box center [713, 340] width 307 height 19
type input "testingalltesting@gmail.com"
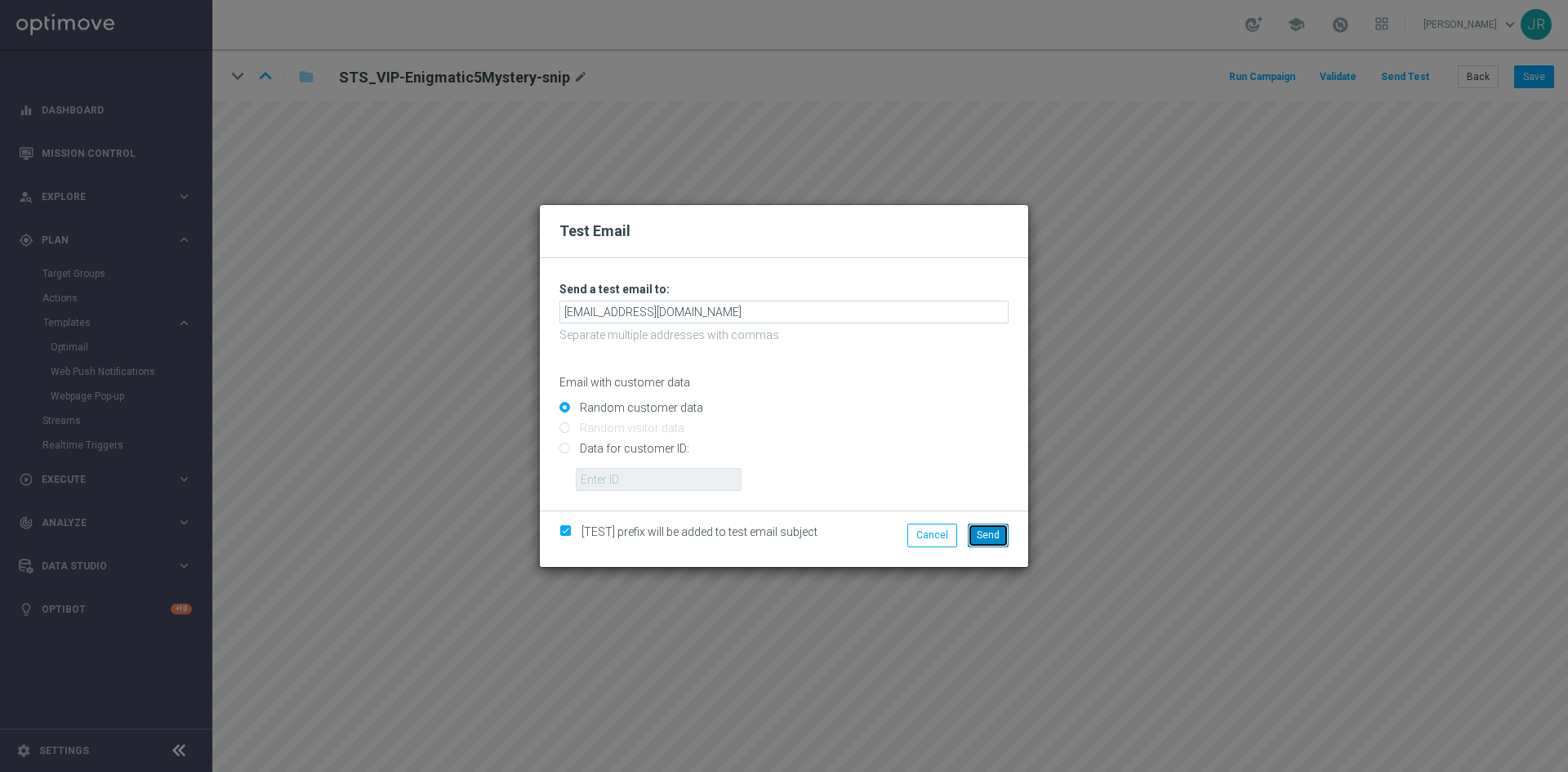
click at [979, 530] on span "Send" at bounding box center [988, 534] width 22 height 11
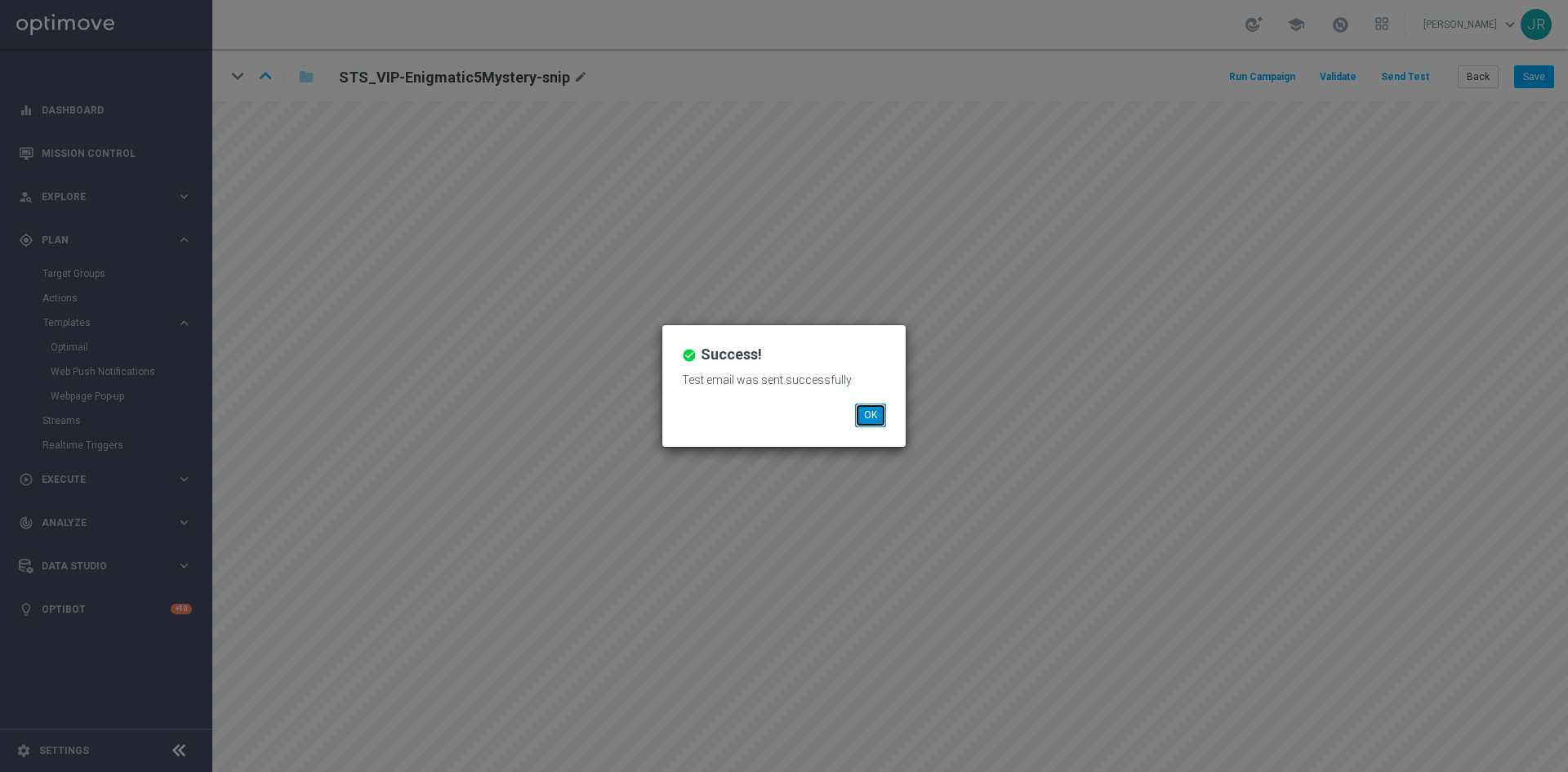
click at [867, 410] on button "OK" at bounding box center [870, 415] width 31 height 22
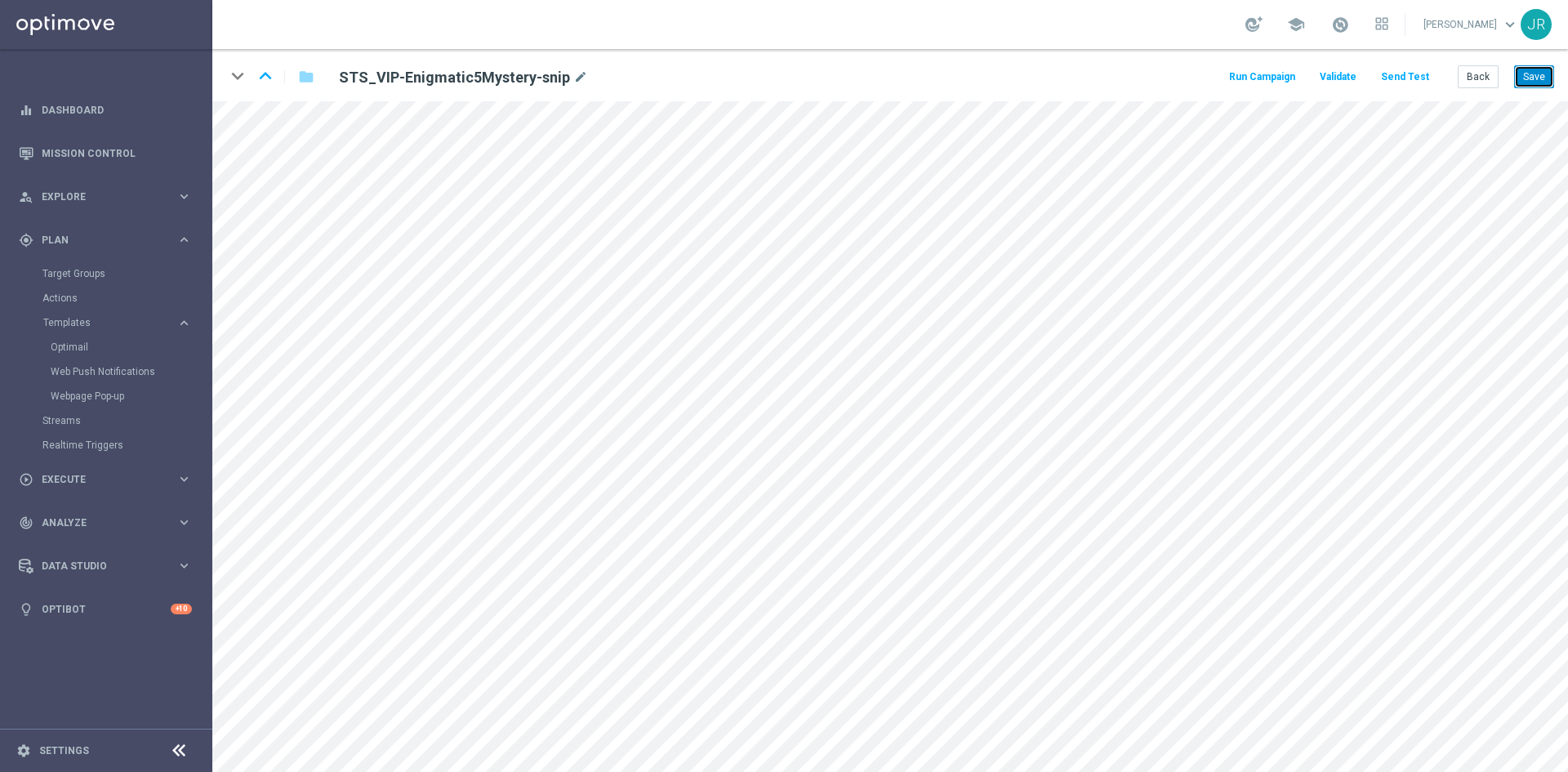
click at [1543, 83] on button "Save" at bounding box center [1534, 77] width 40 height 22
click at [1545, 67] on button "Save" at bounding box center [1534, 77] width 40 height 22
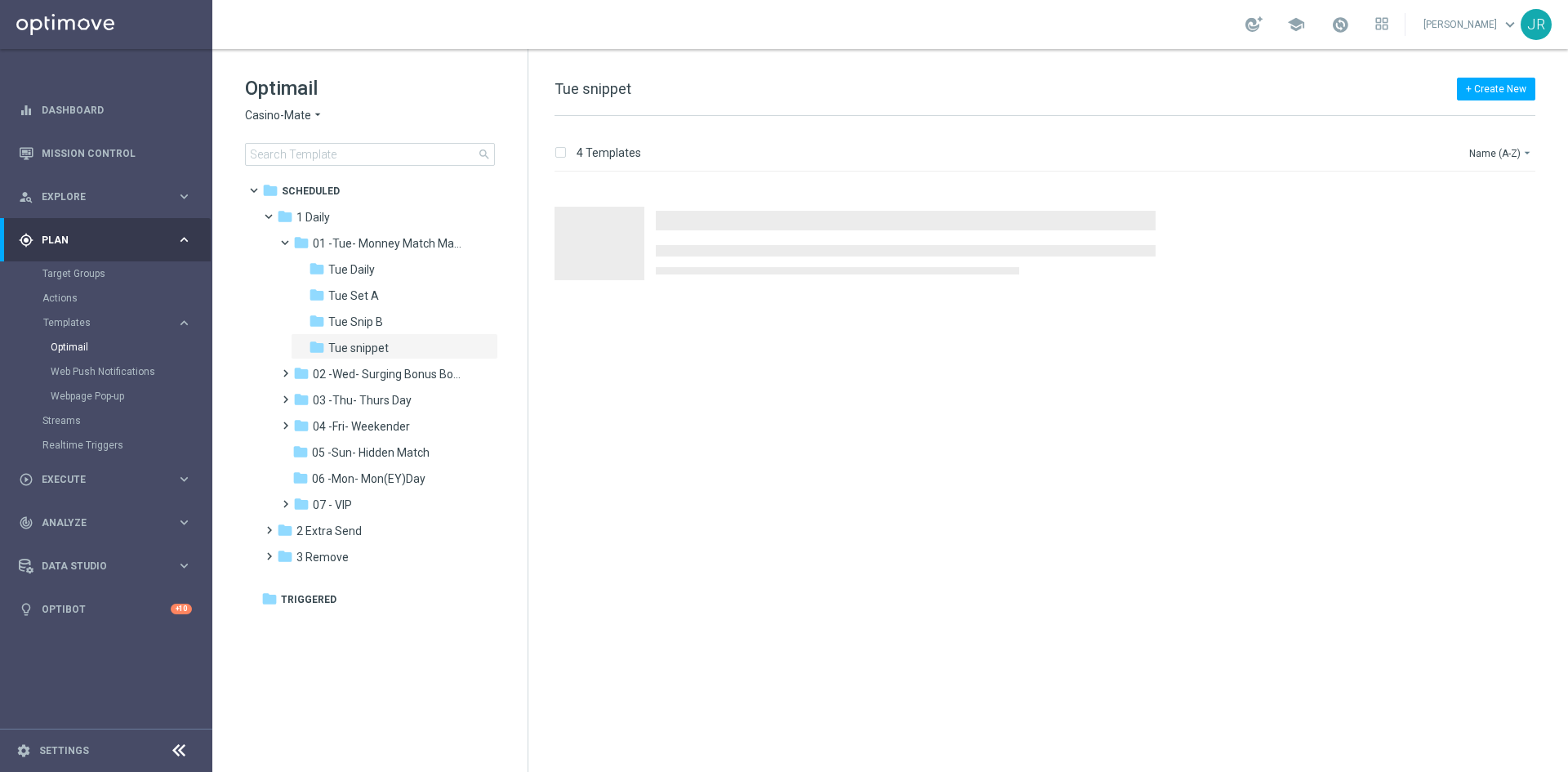
click at [280, 112] on span "Casino-Mate" at bounding box center [278, 116] width 67 height 16
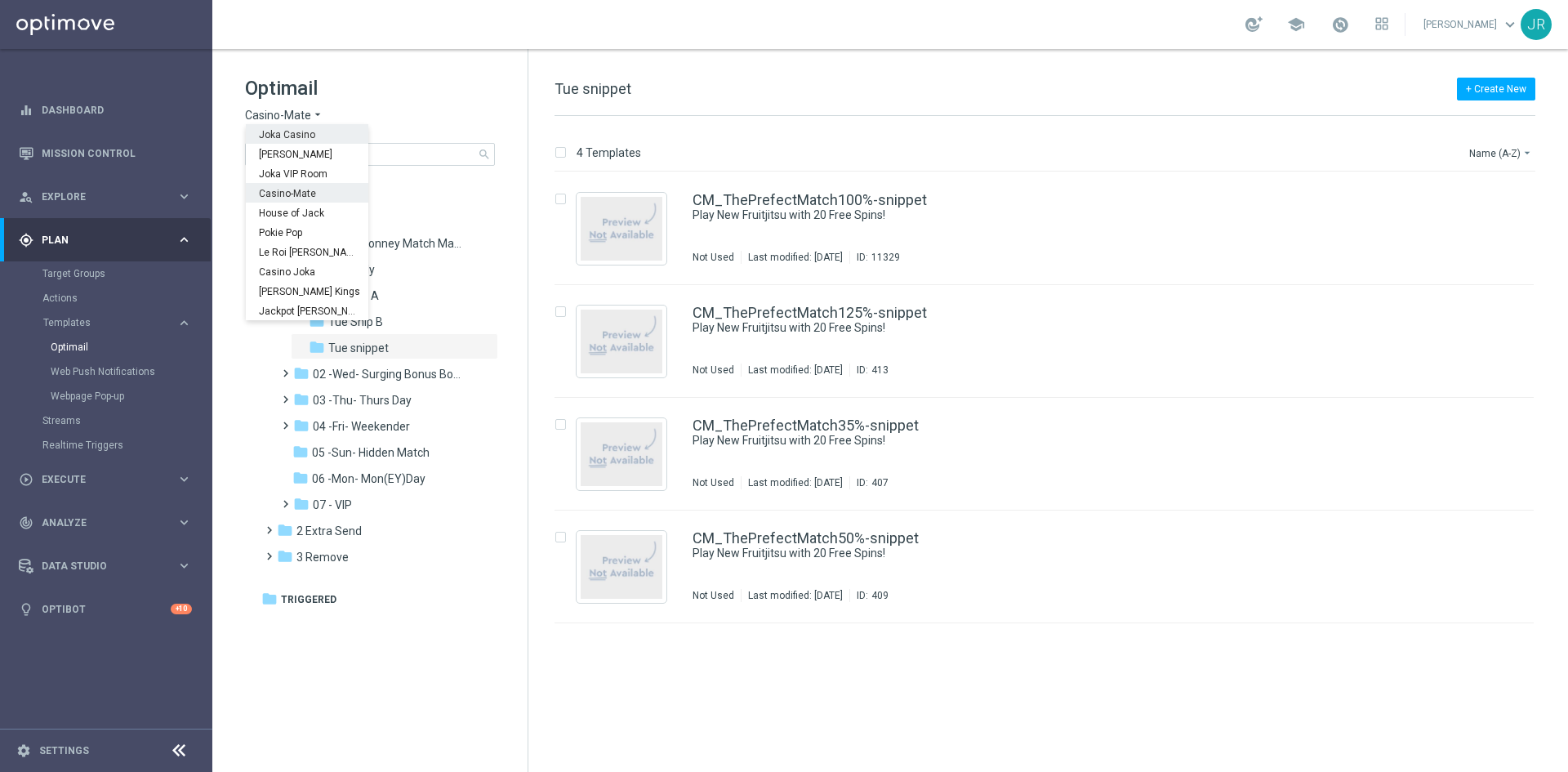
click at [0, 0] on span "Joka Casino" at bounding box center [0, 0] width 0 height 0
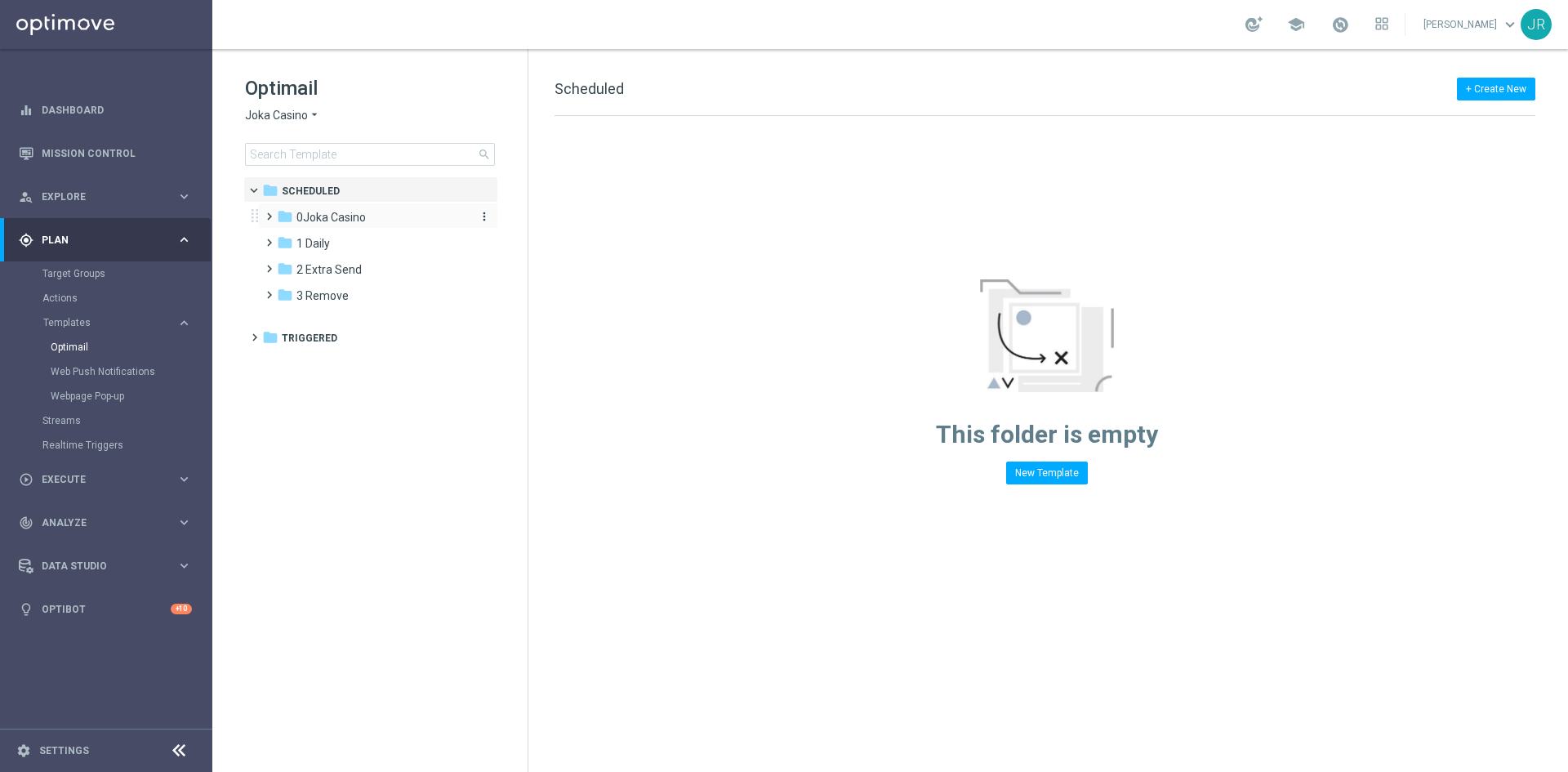
click at [314, 215] on span "0Joka Casino" at bounding box center [331, 217] width 69 height 15
click at [343, 248] on span "1- Daily" at bounding box center [331, 243] width 37 height 15
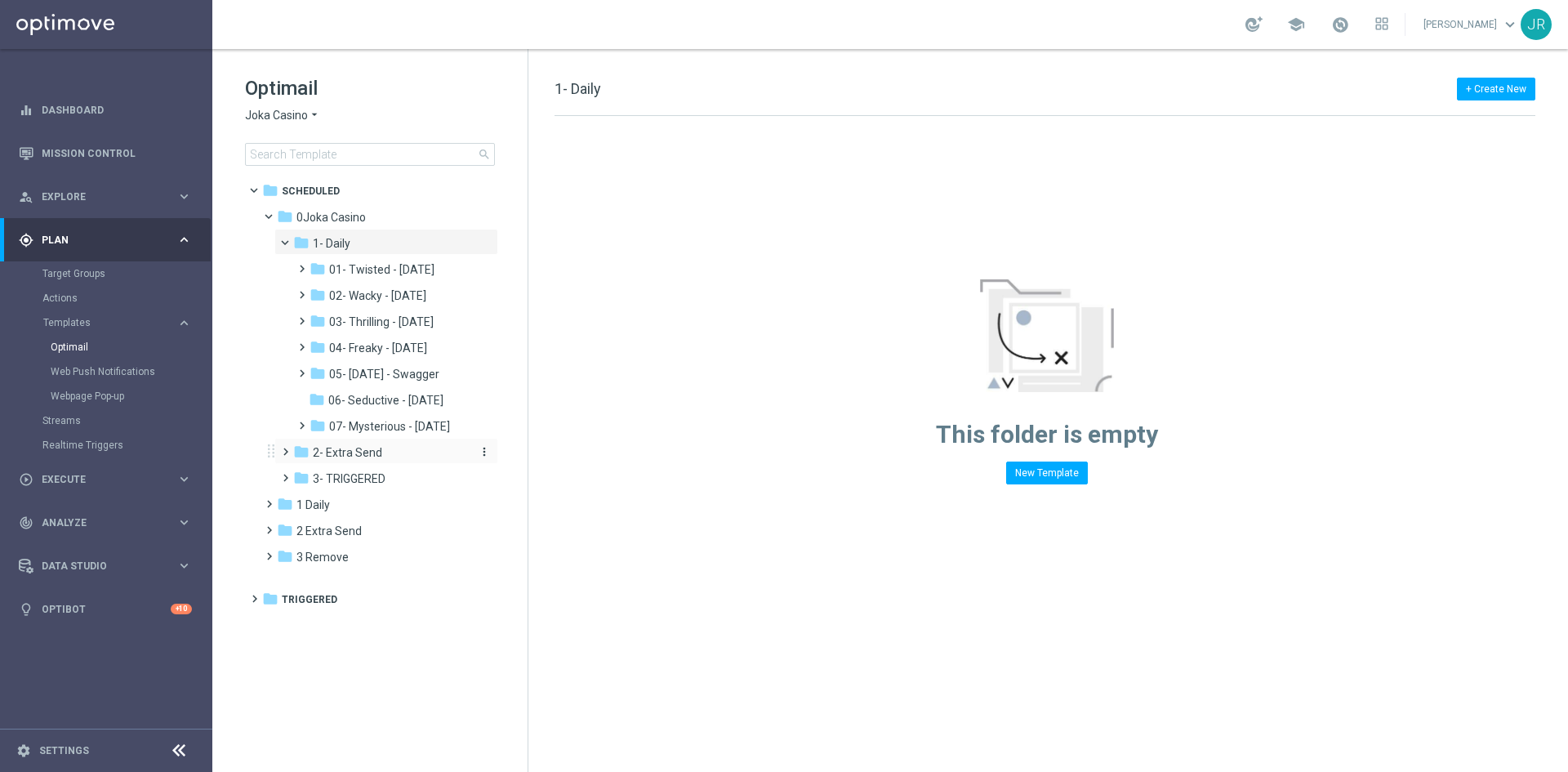
click at [388, 458] on div "folder 2- Extra Send" at bounding box center [379, 453] width 174 height 19
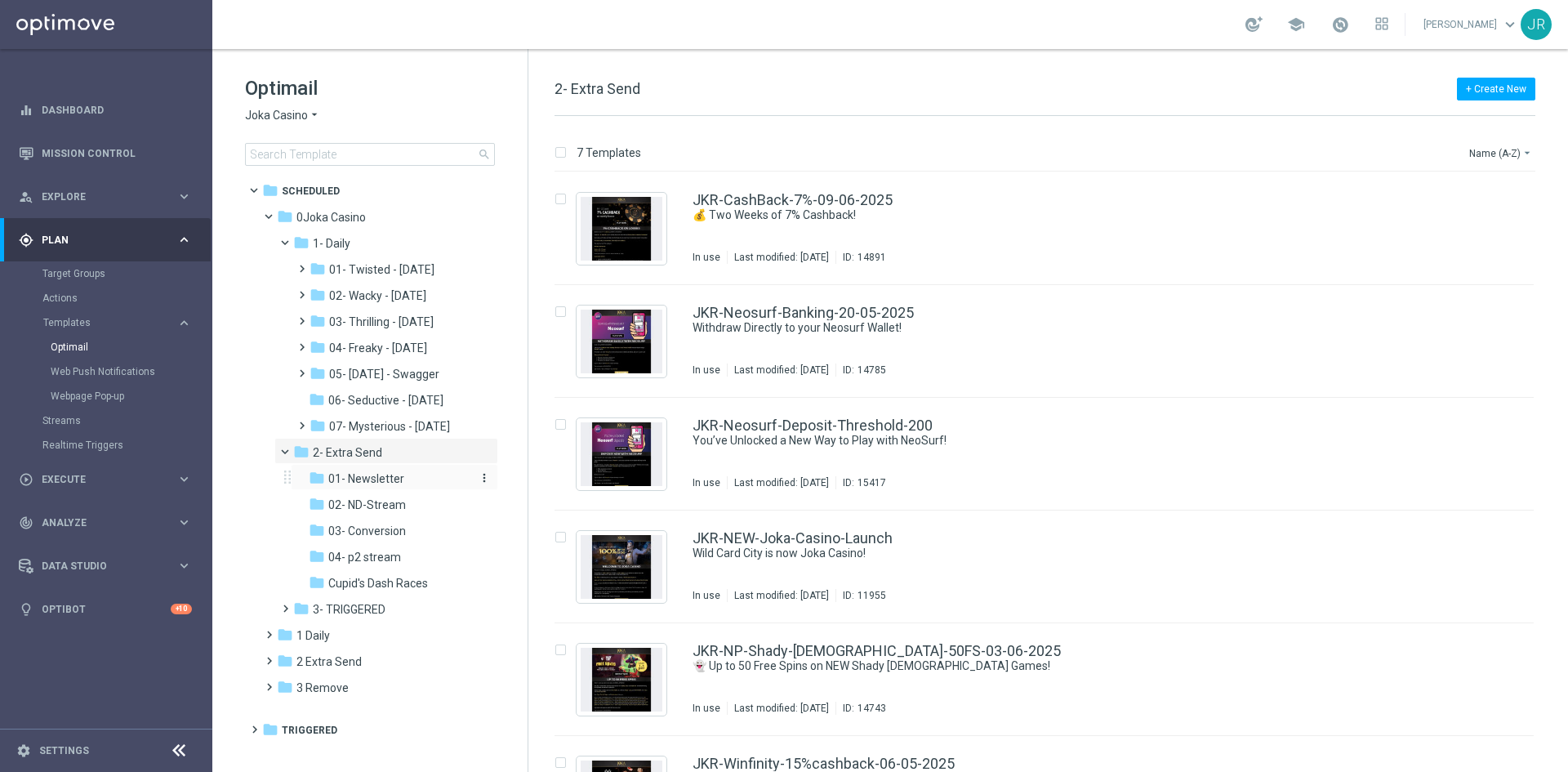
click at [379, 475] on span "01- Newsletter" at bounding box center [367, 478] width 76 height 15
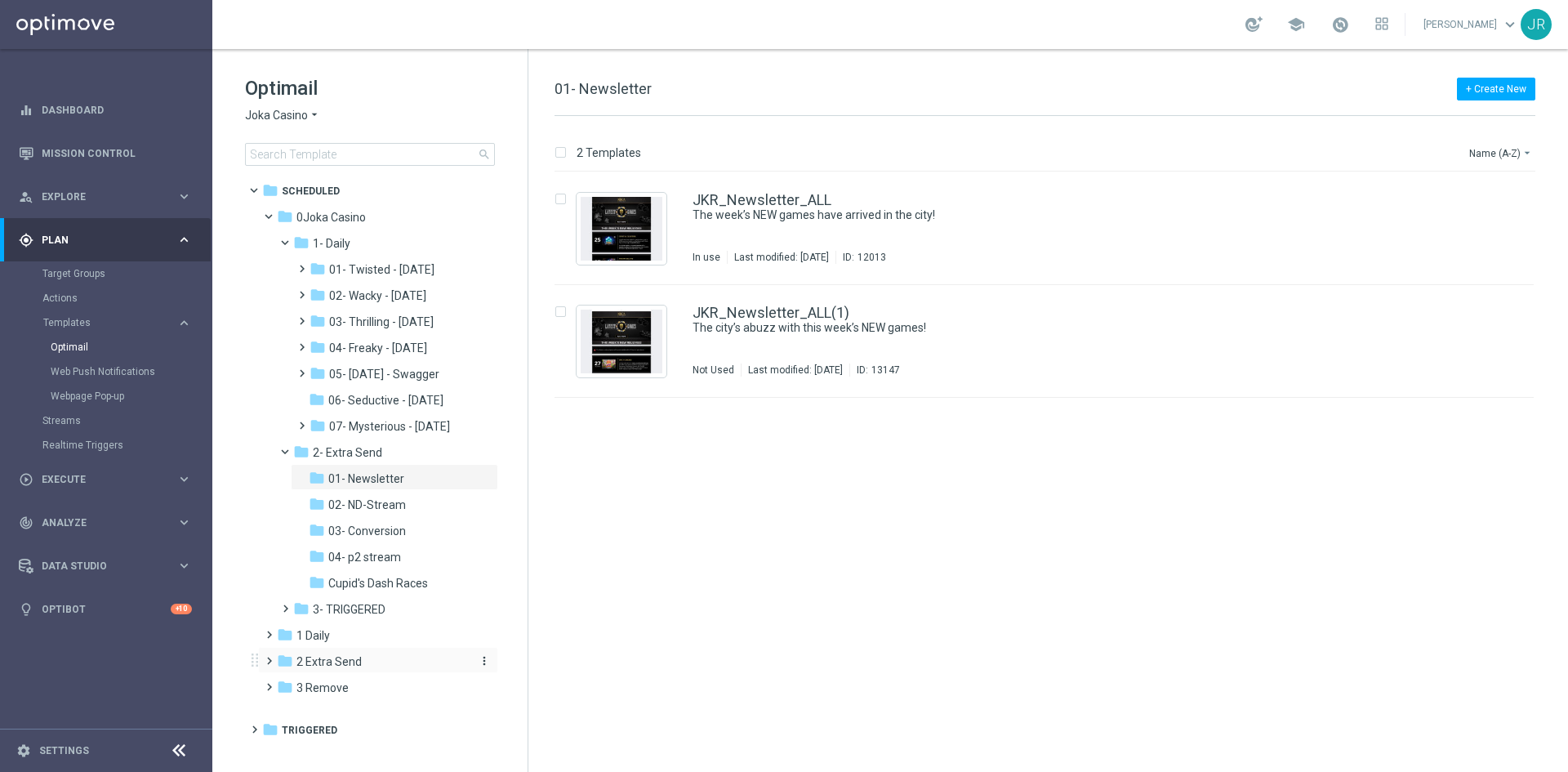
click at [334, 664] on span "2 Extra Send" at bounding box center [329, 661] width 66 height 15
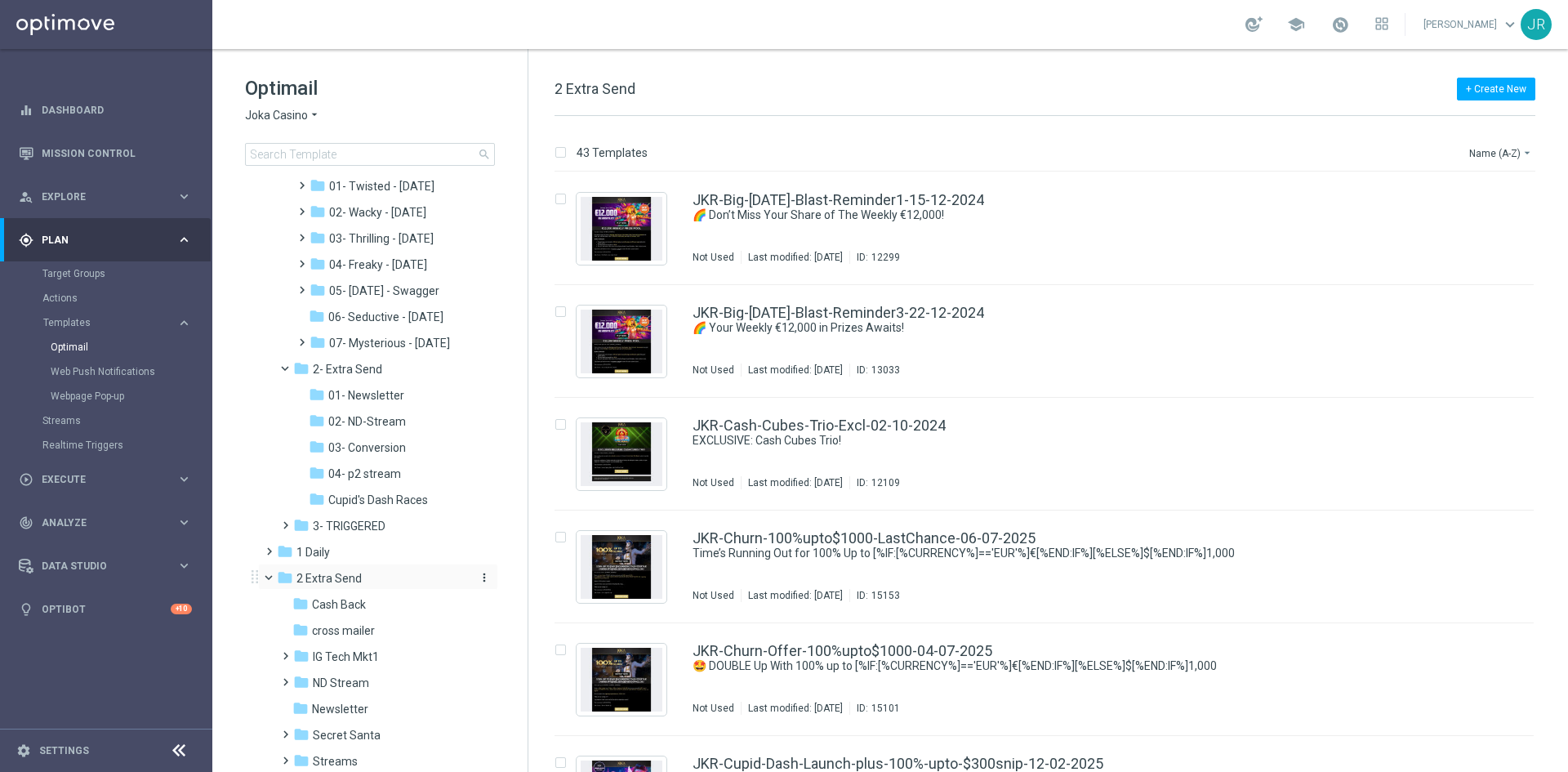
scroll to position [163, 0]
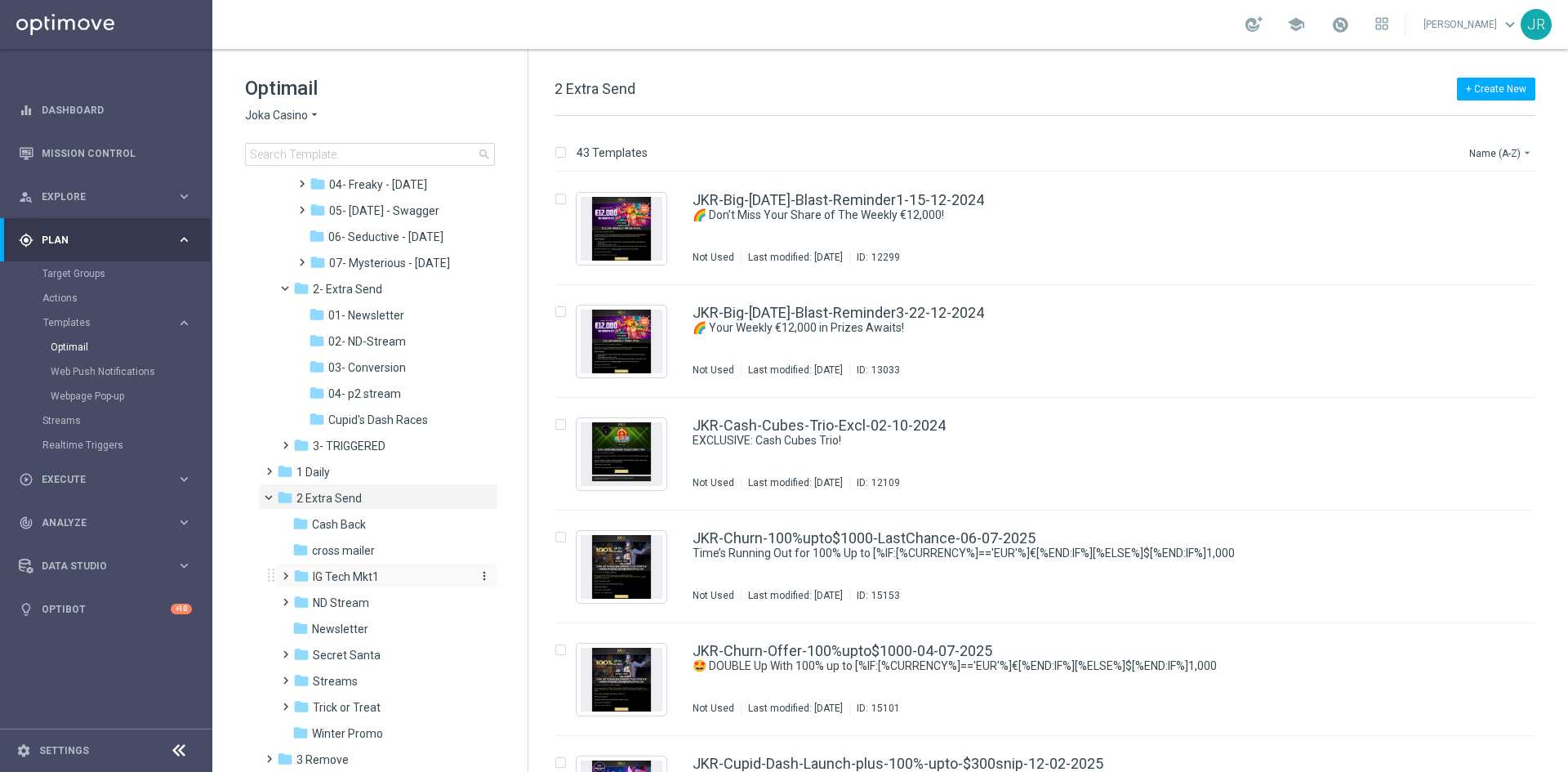
click at [343, 581] on span "IG Tech Mkt1" at bounding box center [346, 577] width 67 height 15
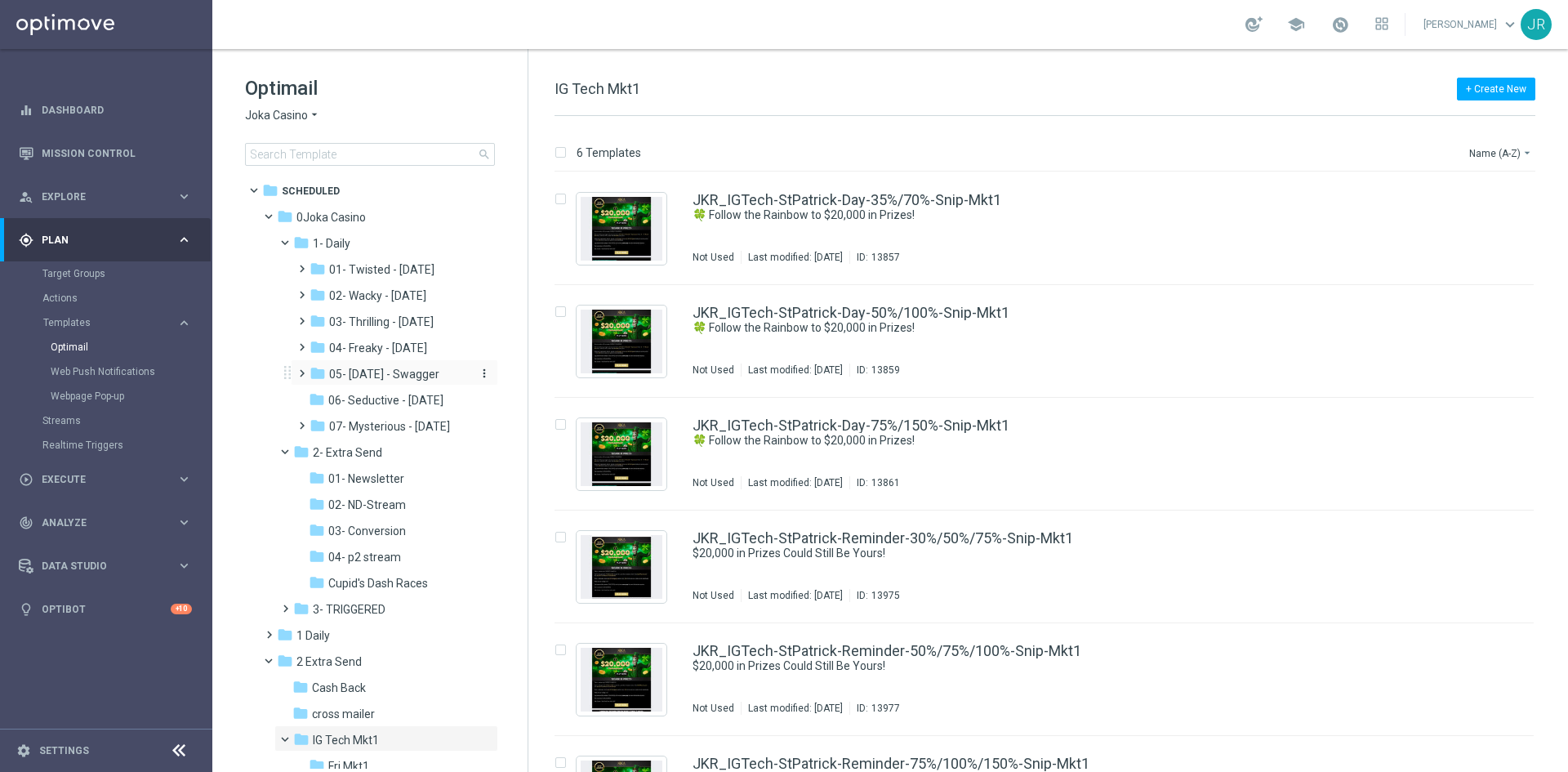
click at [397, 375] on span "05- Saturday - Swagger" at bounding box center [385, 373] width 111 height 15
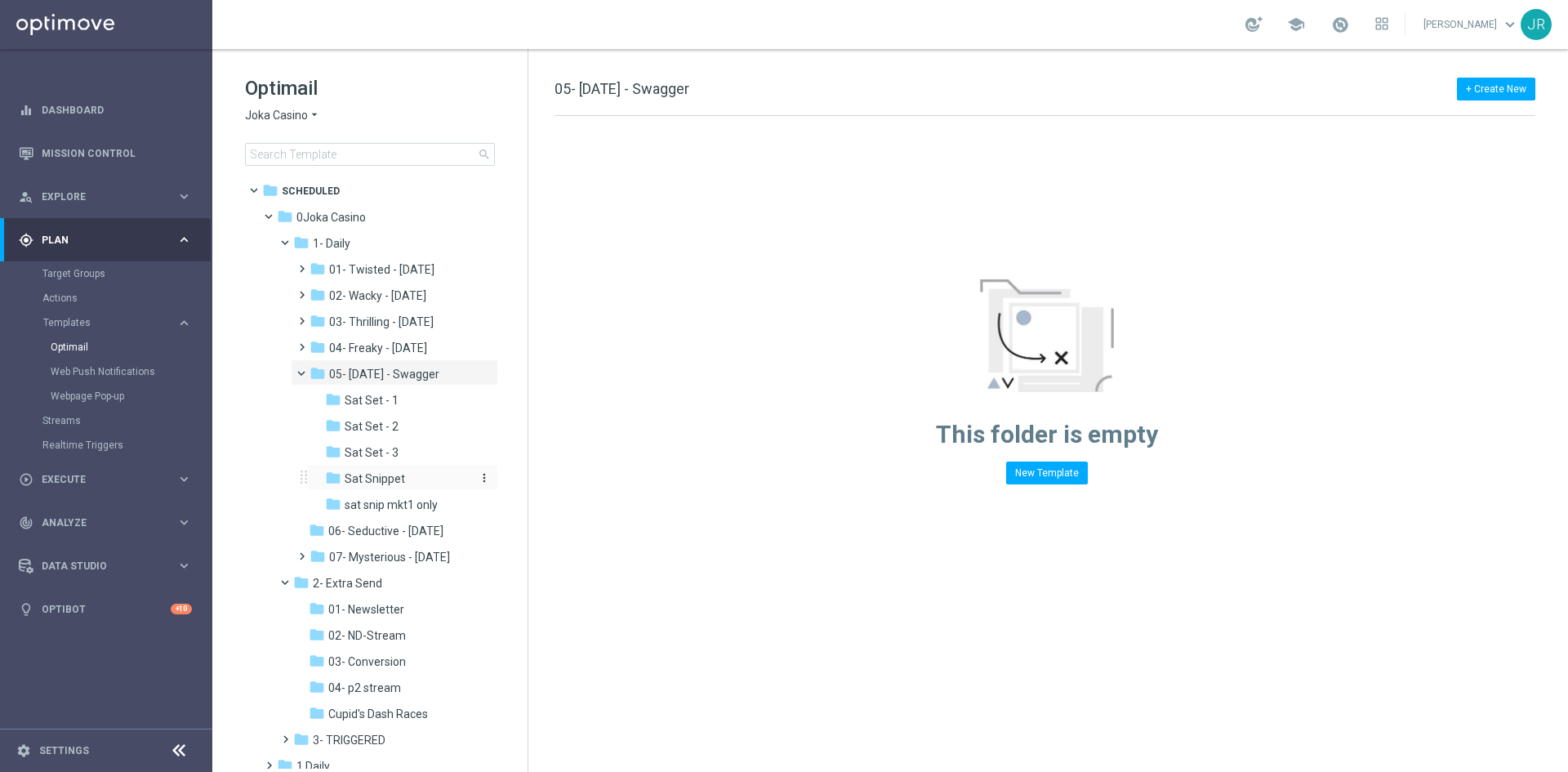
click at [388, 482] on span "Sat Snippet" at bounding box center [375, 478] width 61 height 15
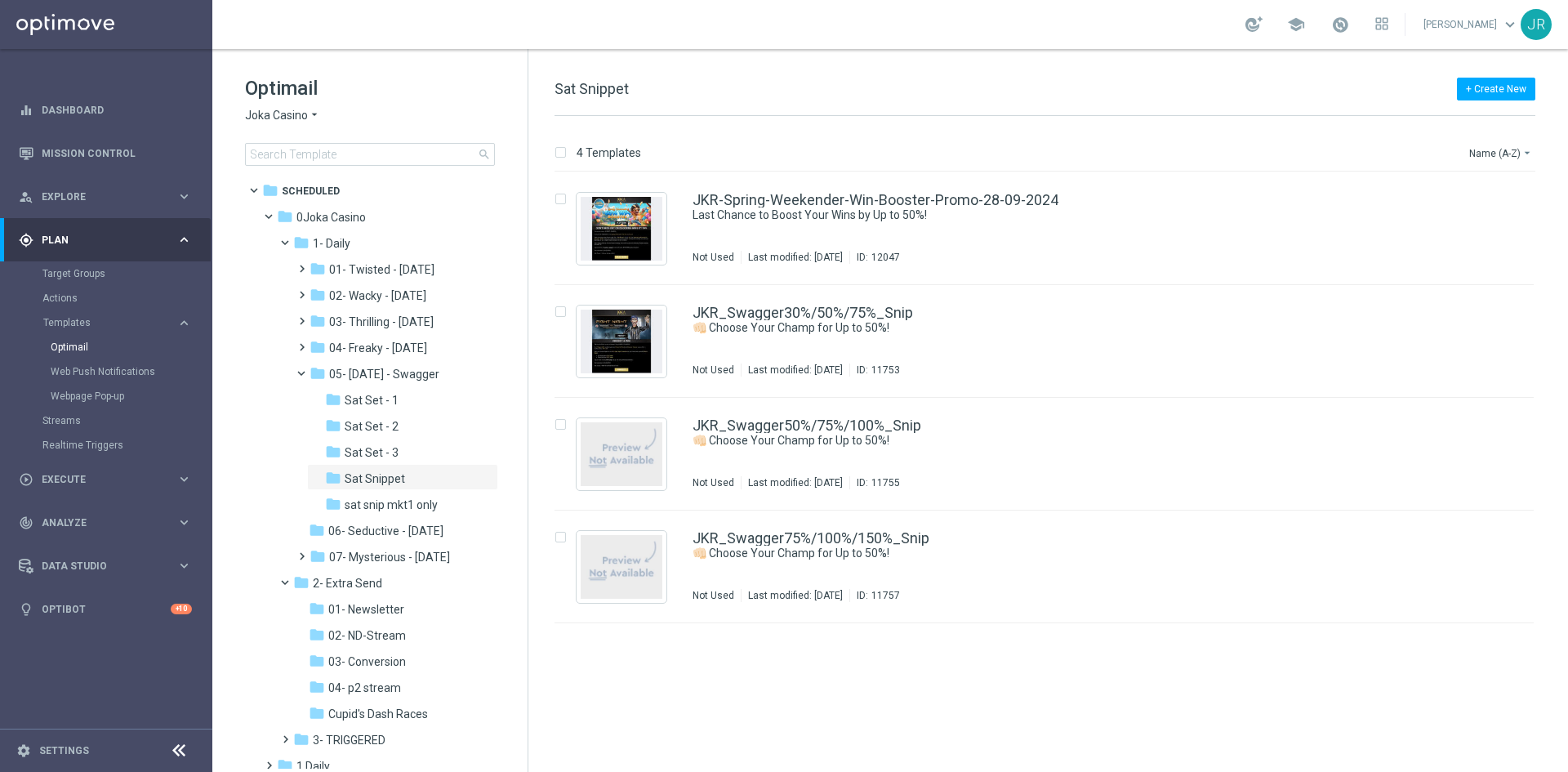
click at [406, 506] on span "sat snip mkt1 only" at bounding box center [392, 505] width 93 height 15
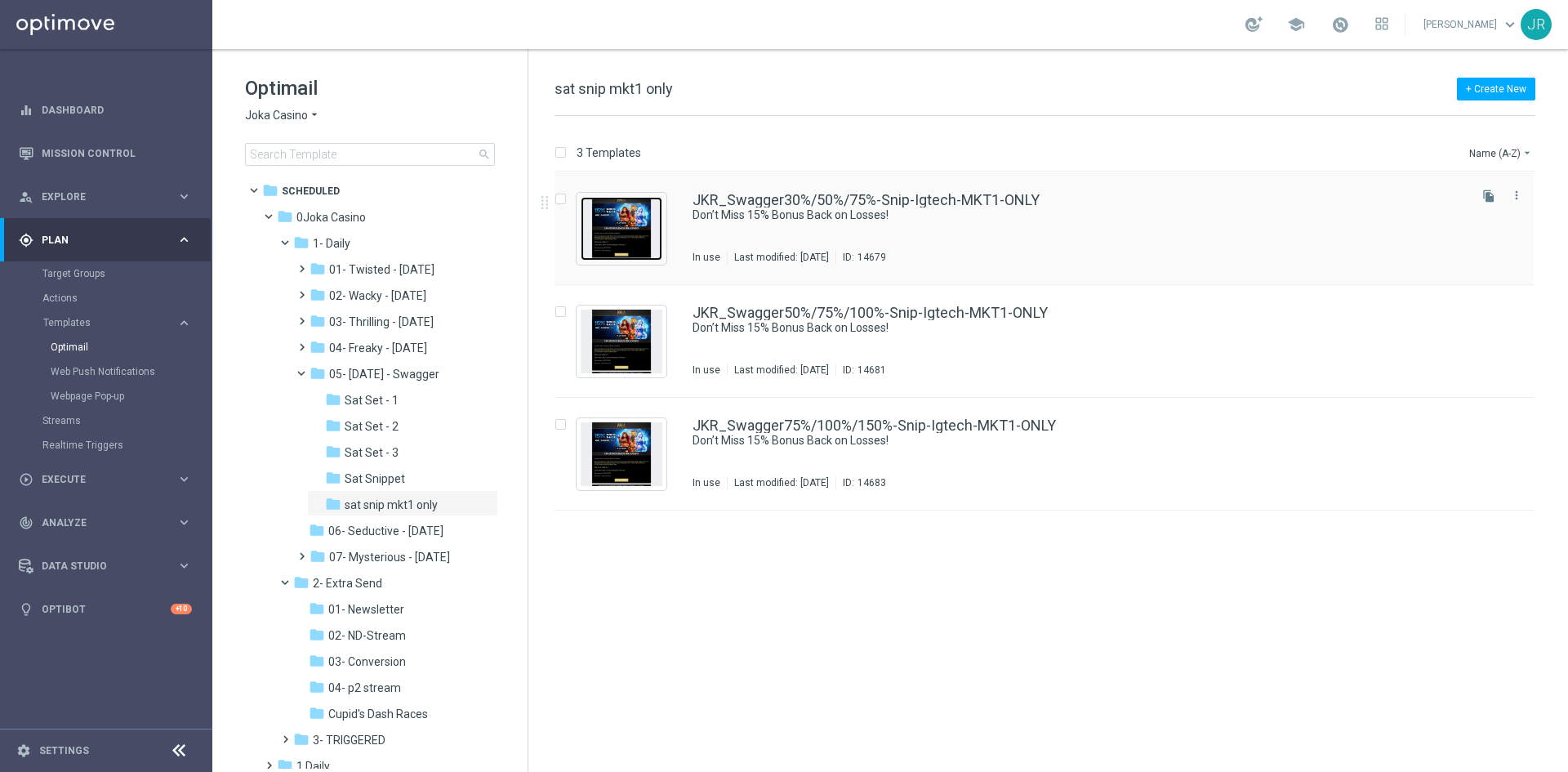
click at [623, 246] on img "Press SPACE to select this row." at bounding box center [621, 229] width 82 height 64
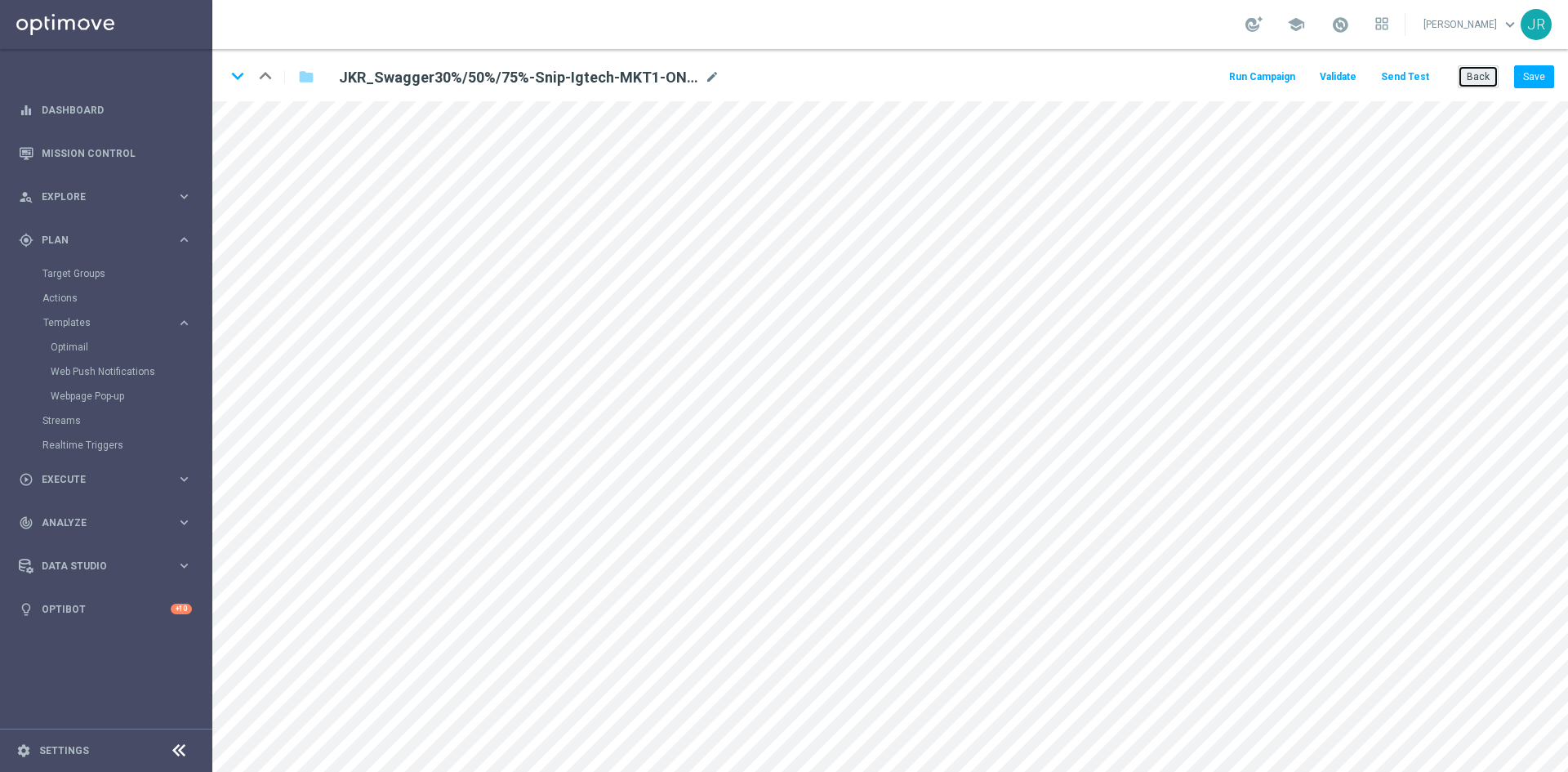
drag, startPoint x: 1479, startPoint y: 86, endPoint x: 1190, endPoint y: 113, distance: 290.3
click at [1479, 86] on button "Back" at bounding box center [1478, 77] width 41 height 22
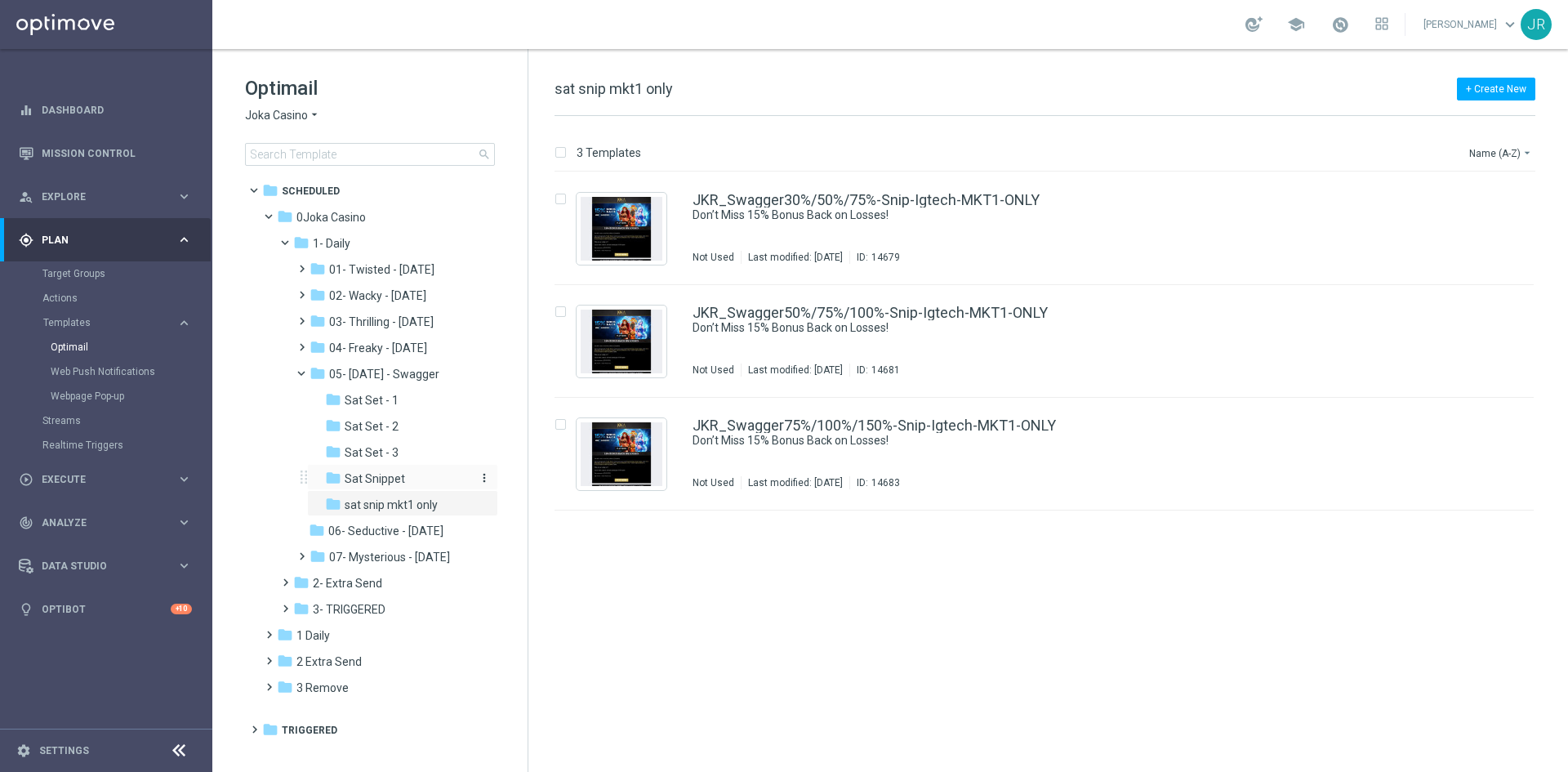
click at [360, 475] on span "Sat Snippet" at bounding box center [375, 478] width 61 height 15
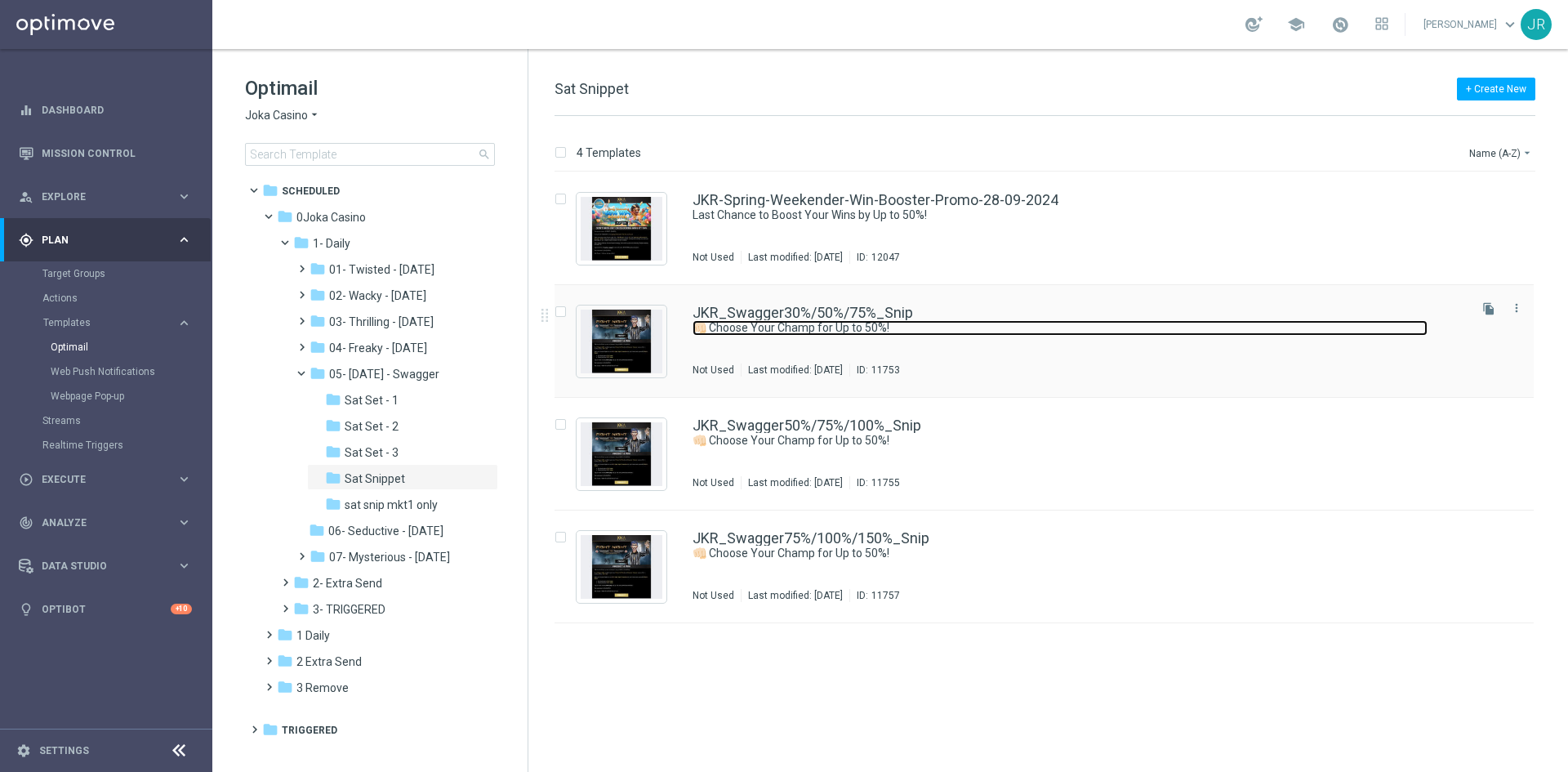
click at [832, 321] on link "👊🏻 Choose Your Champ for Up to 50%!" at bounding box center [1060, 328] width 736 height 16
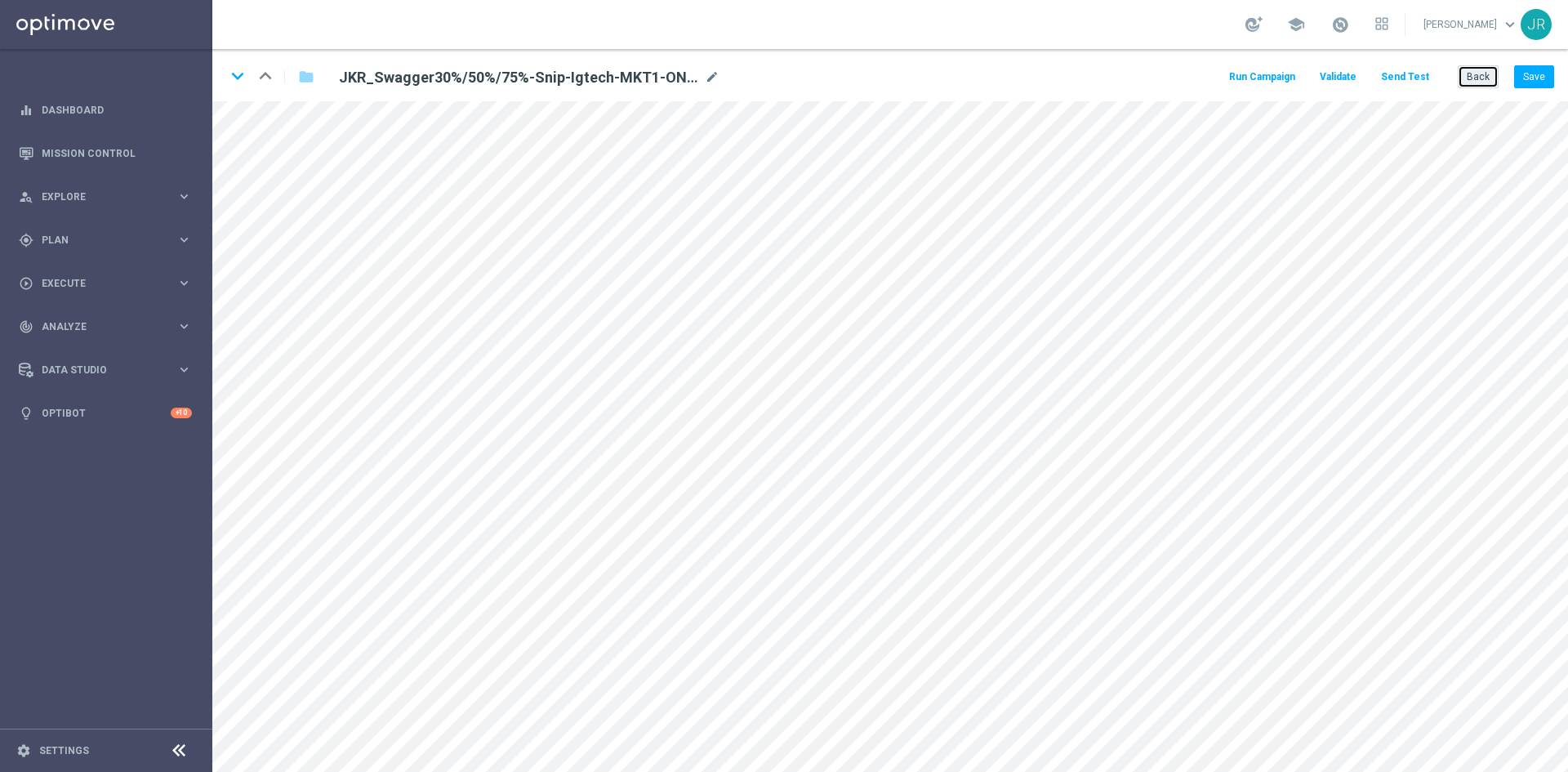
click at [1487, 77] on button "Back" at bounding box center [1478, 77] width 41 height 22
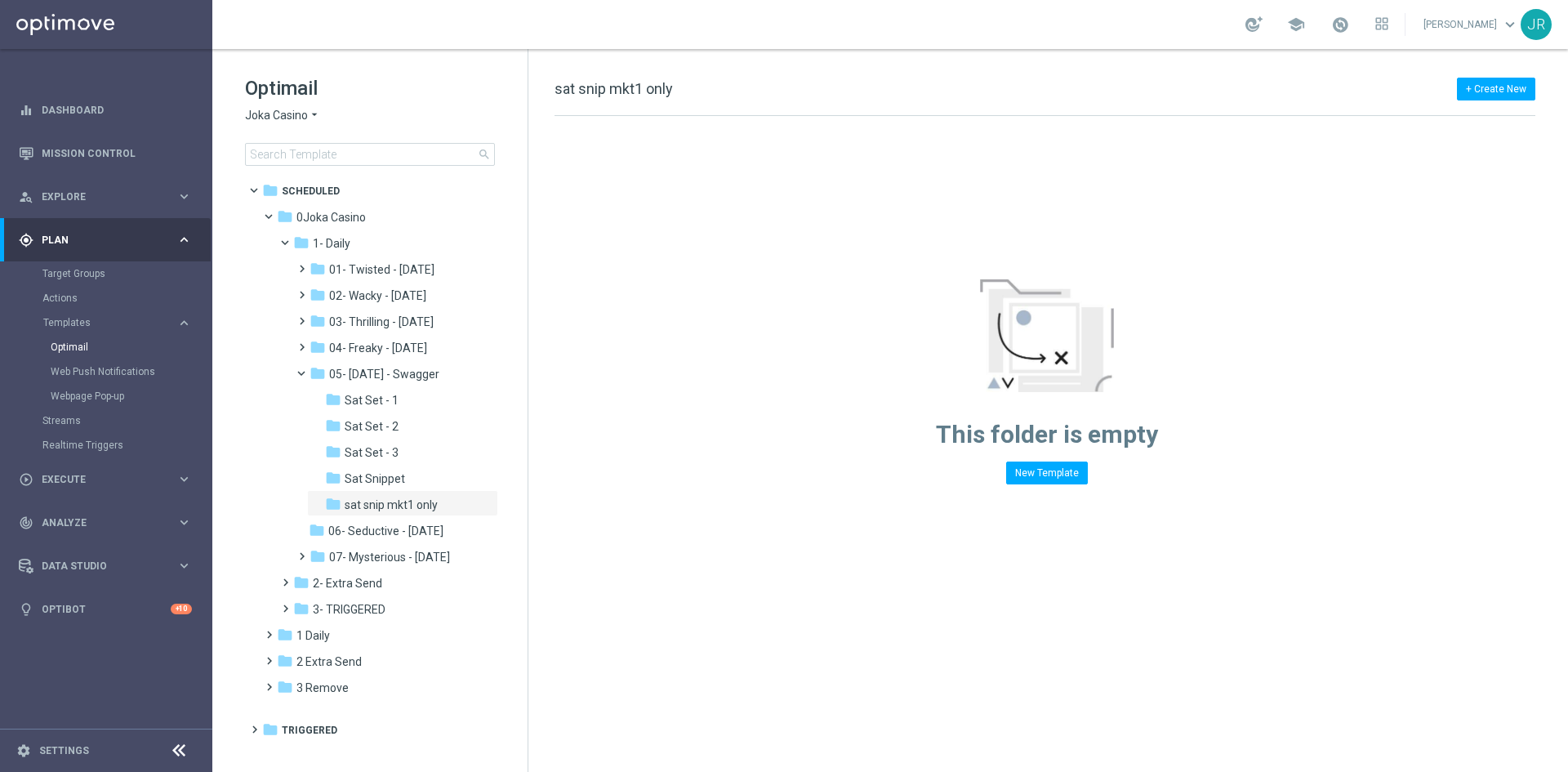
click at [283, 118] on span "Joka Casino" at bounding box center [277, 116] width 63 height 16
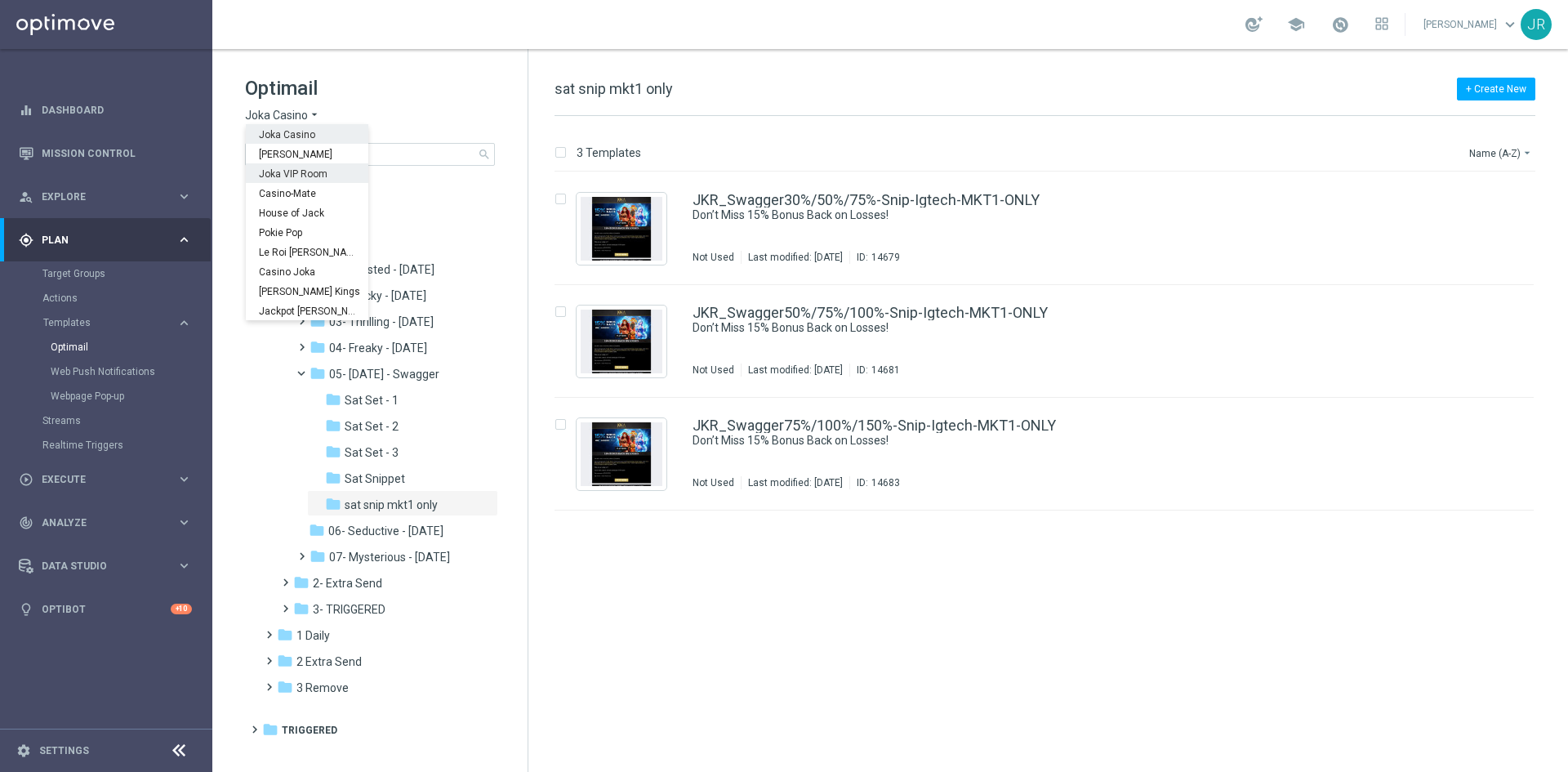
click at [273, 180] on div "Joka VIP Room" at bounding box center [307, 173] width 123 height 20
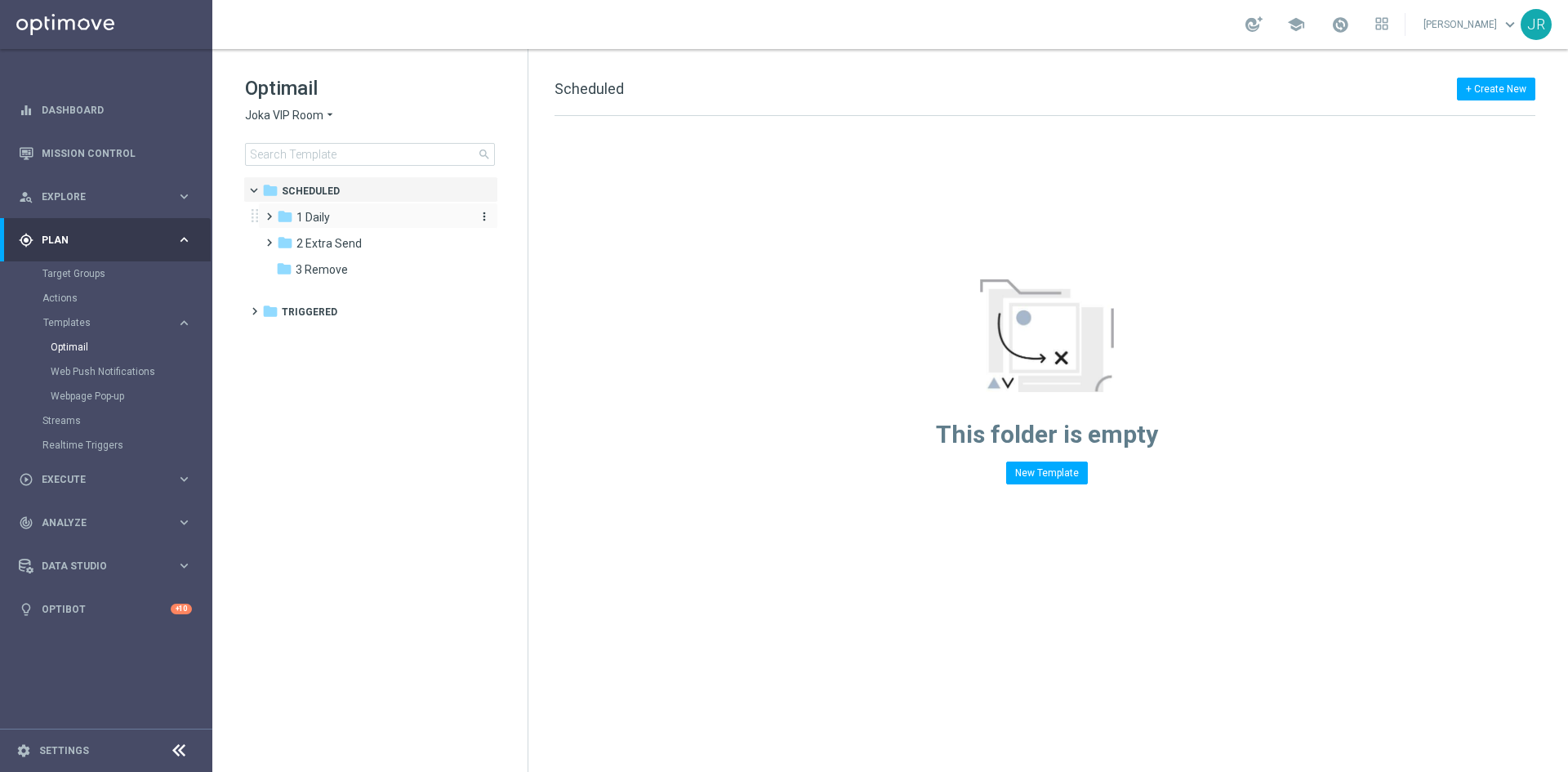
click at [332, 218] on div "folder 1 Daily" at bounding box center [370, 218] width 188 height 19
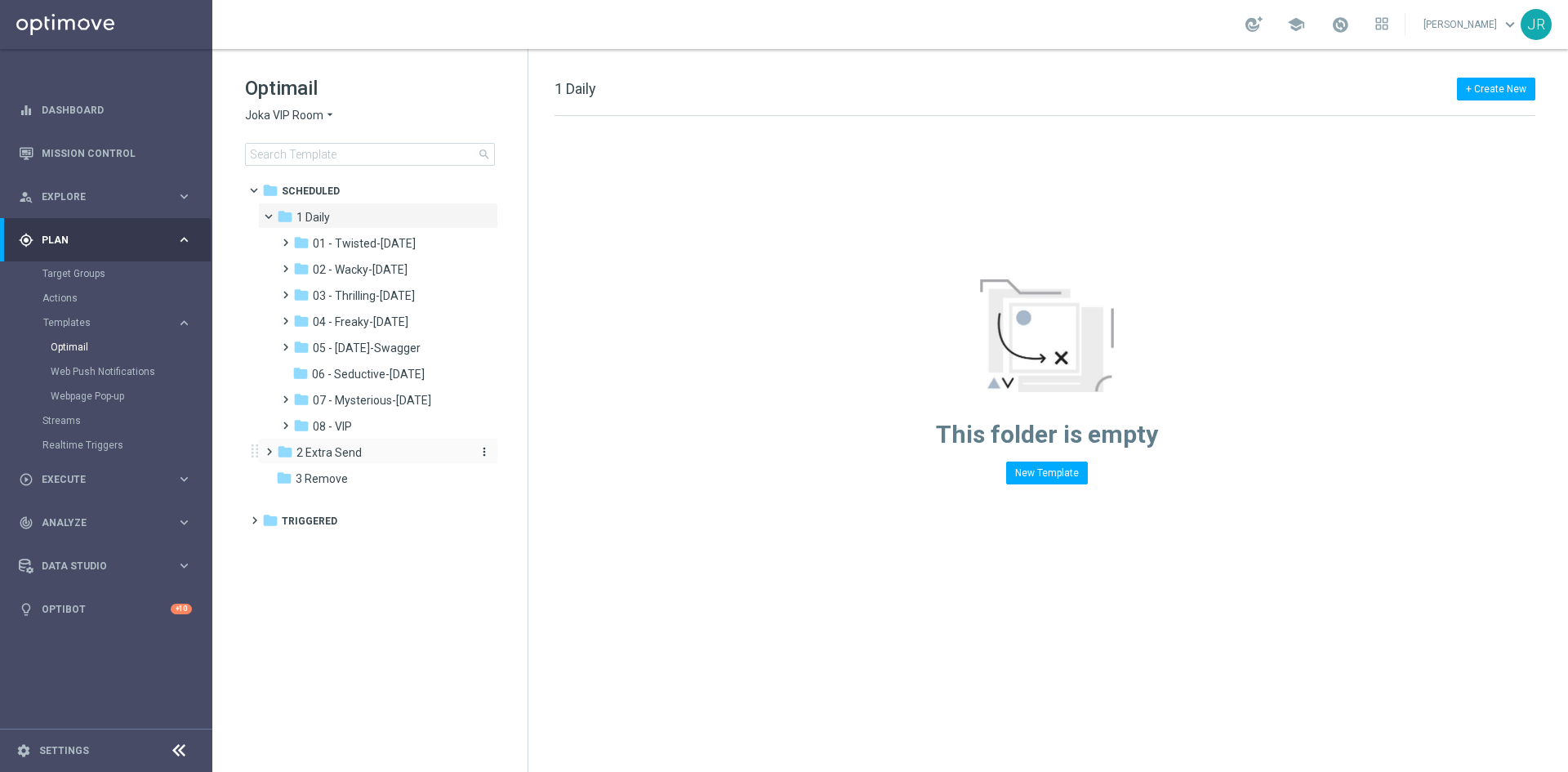
click at [364, 446] on div "folder 2 Extra Send" at bounding box center [370, 453] width 188 height 19
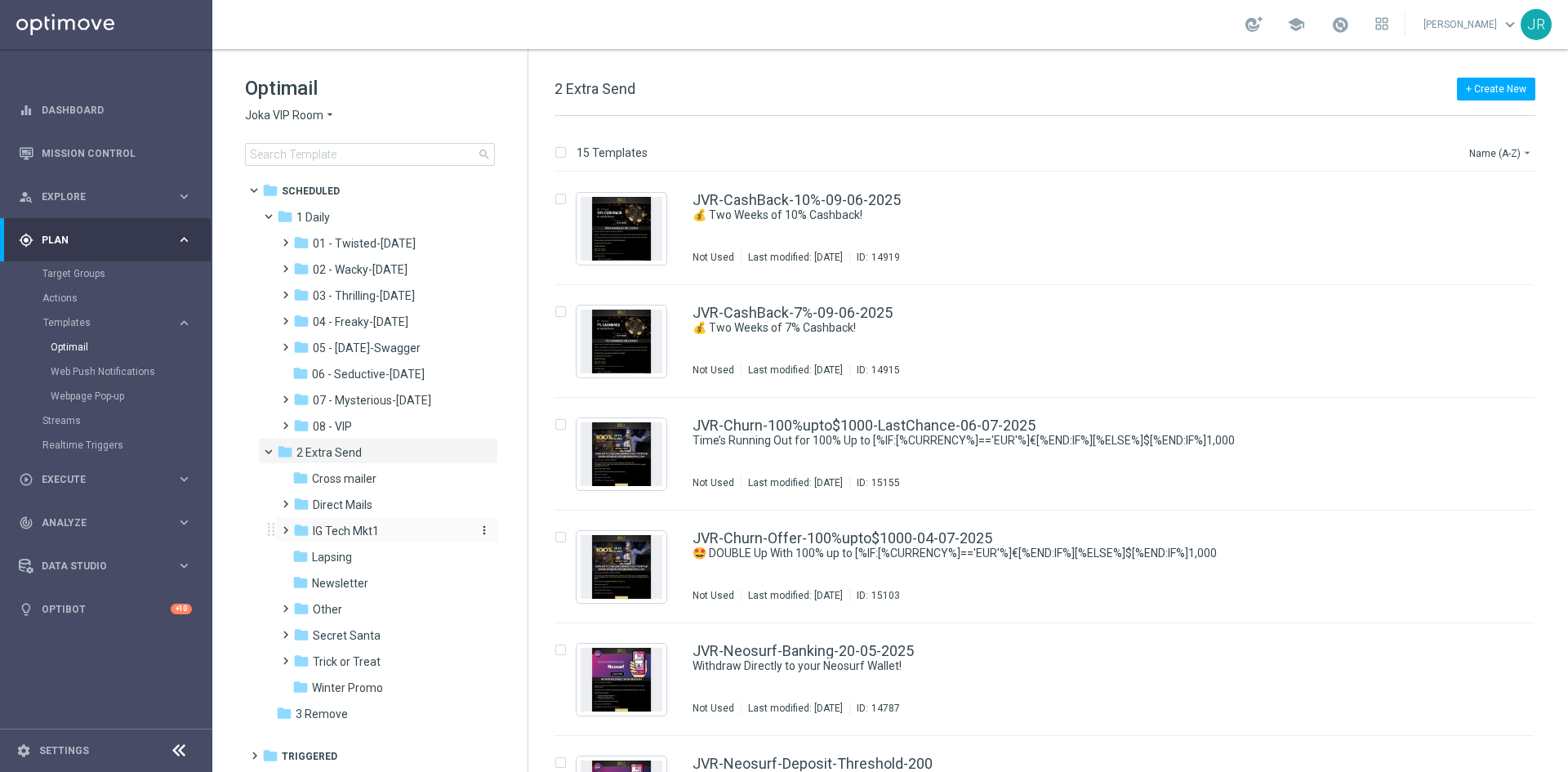
click at [386, 526] on div "folder IG Tech Mkt1" at bounding box center [379, 532] width 174 height 19
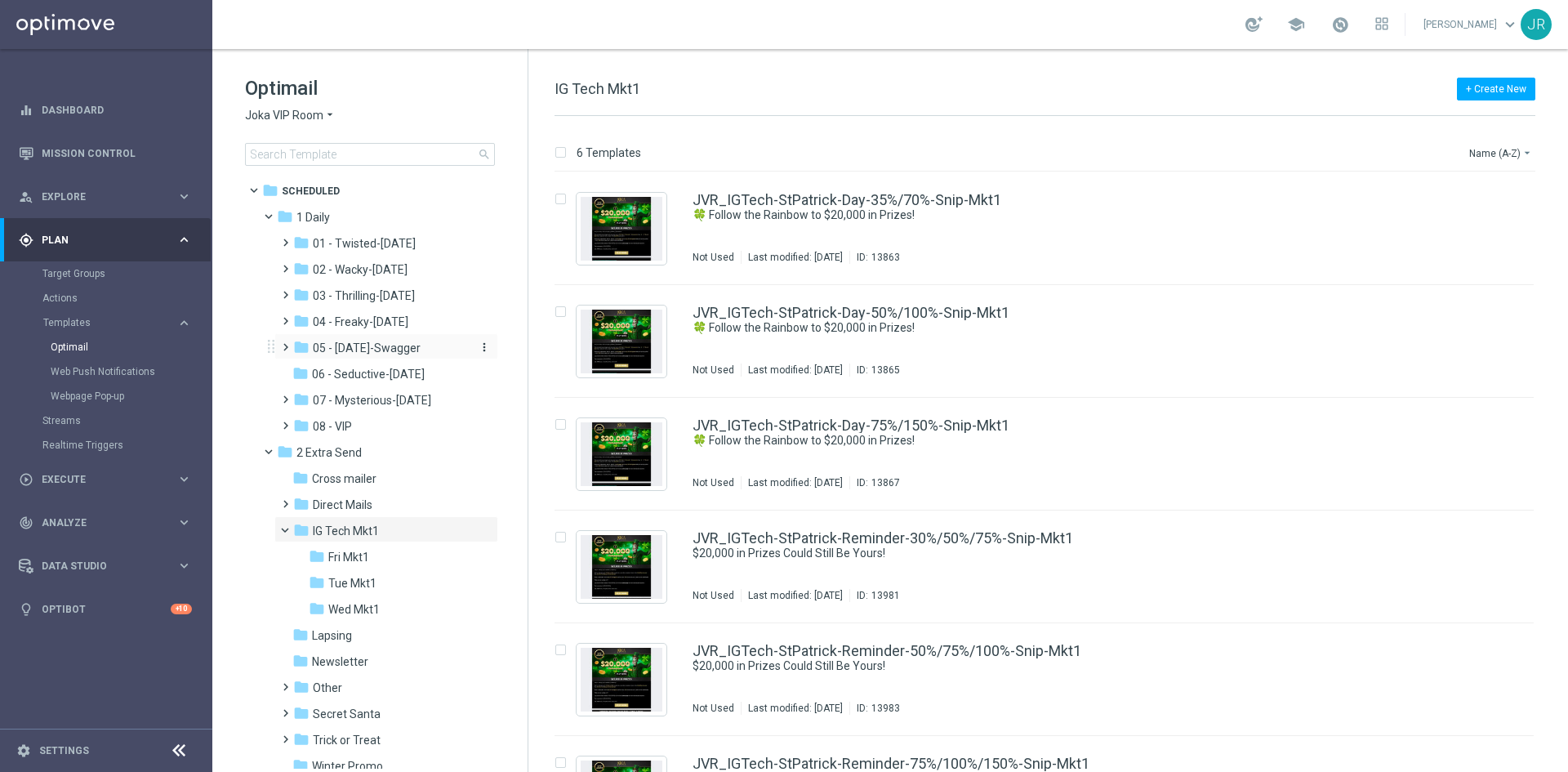
click at [392, 348] on span "05 - Saturday-Swagger" at bounding box center [367, 348] width 108 height 15
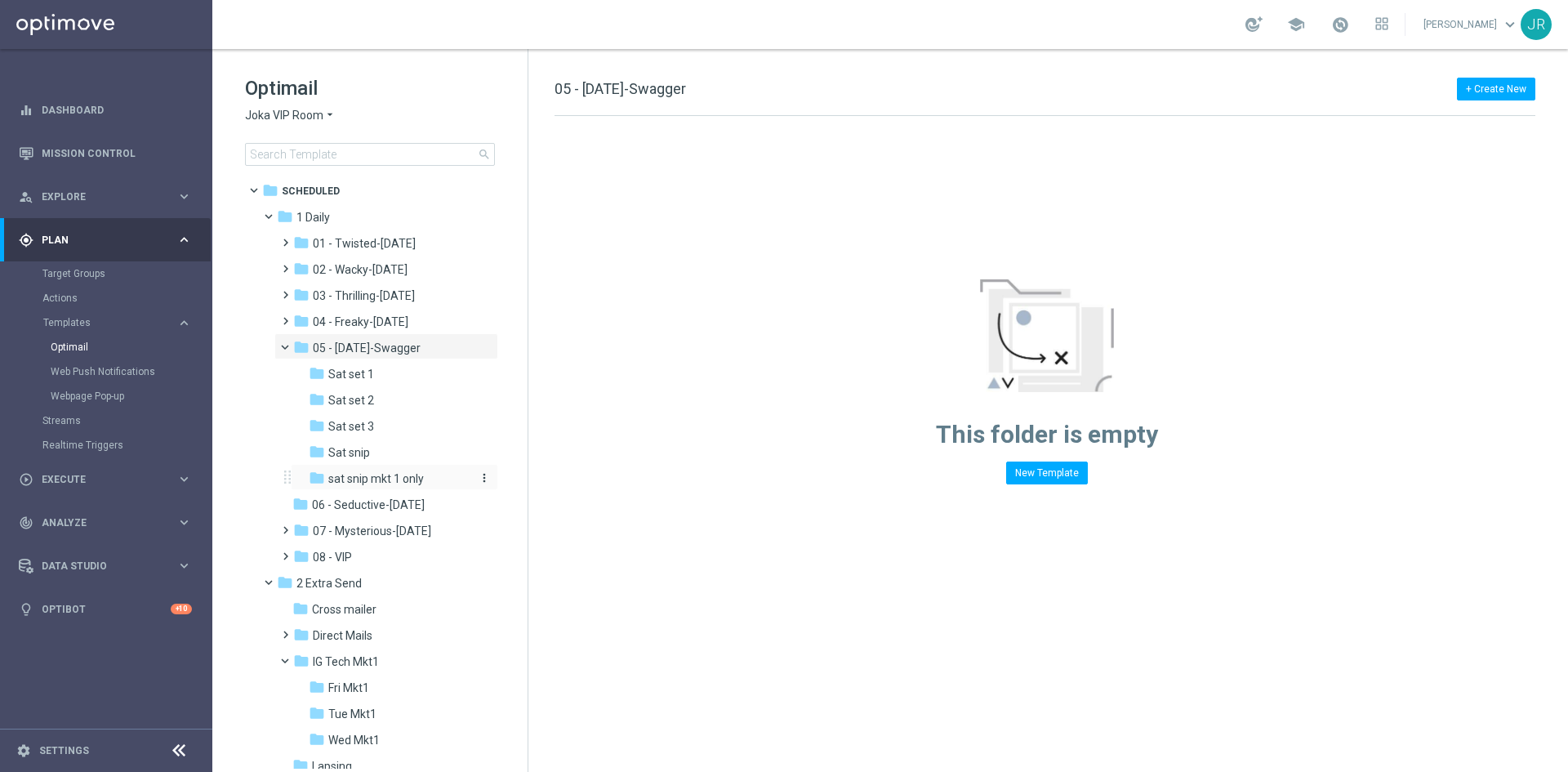
click at [371, 483] on span "sat snip mkt 1 only" at bounding box center [376, 478] width 96 height 15
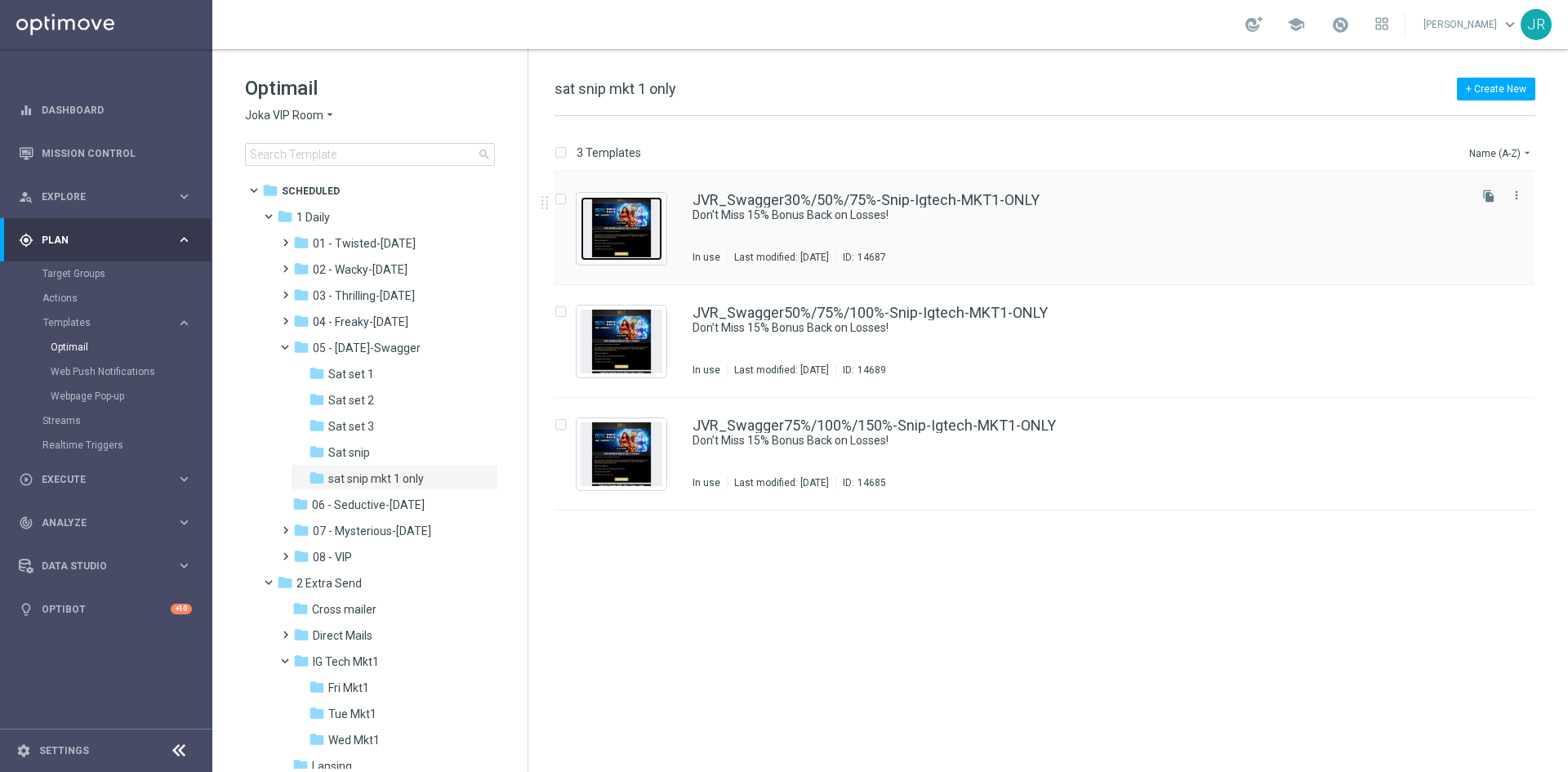
click at [640, 223] on img "Press SPACE to select this row." at bounding box center [621, 229] width 82 height 64
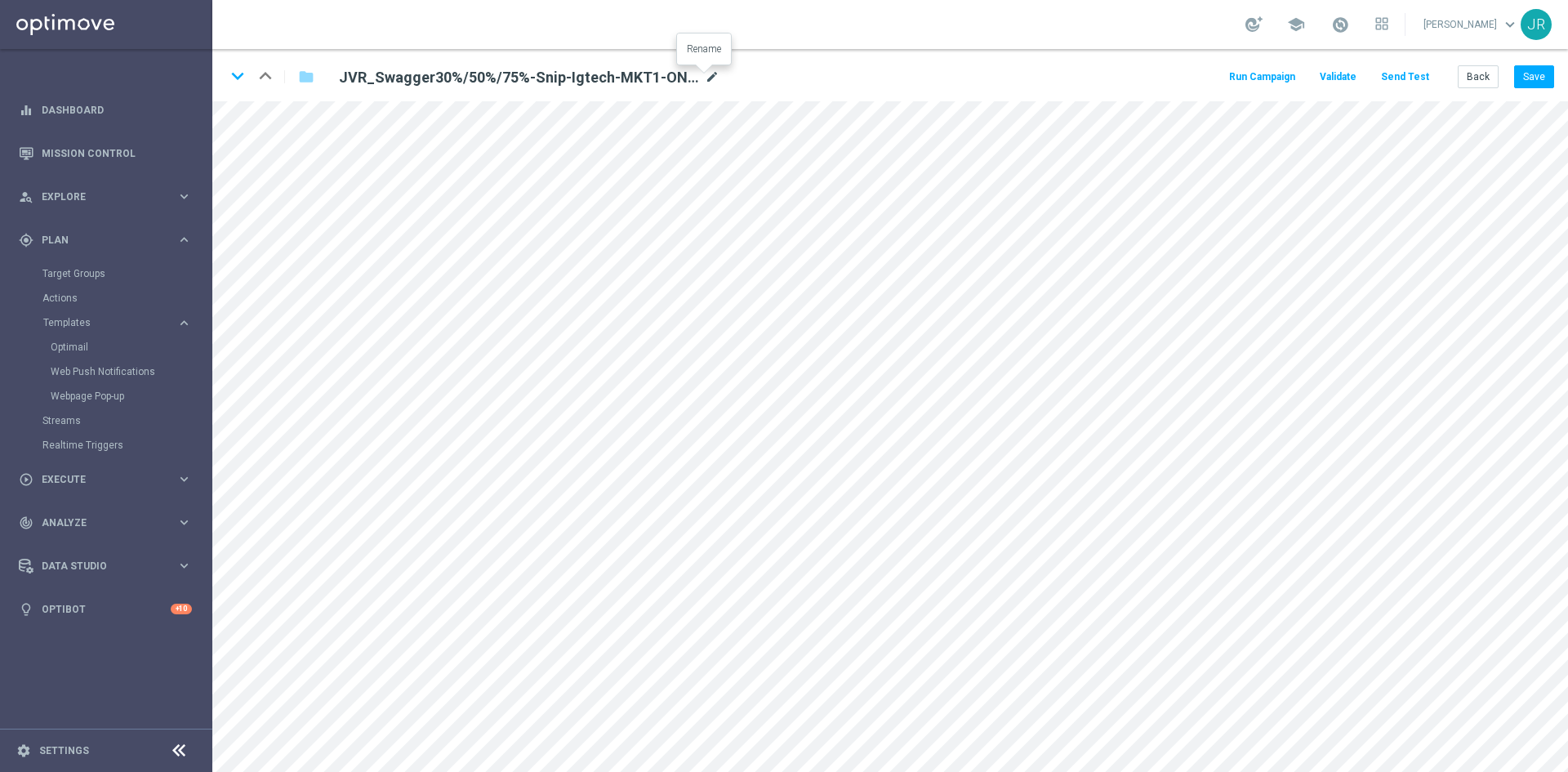
click at [705, 73] on icon "mode_edit" at bounding box center [712, 77] width 15 height 20
click at [609, 80] on input "JVR_Swagger30%/50%/75%-Snip-Igtech-MKT1-ONLY" at bounding box center [529, 77] width 405 height 22
drag, startPoint x: 574, startPoint y: 80, endPoint x: 474, endPoint y: 82, distance: 100.0
click at [474, 82] on input "JVR_Swagger30%/50%/75%-Snip-Igtech-MKT1-ONLY" at bounding box center [529, 77] width 405 height 22
click at [1472, 82] on button "Back" at bounding box center [1478, 77] width 41 height 22
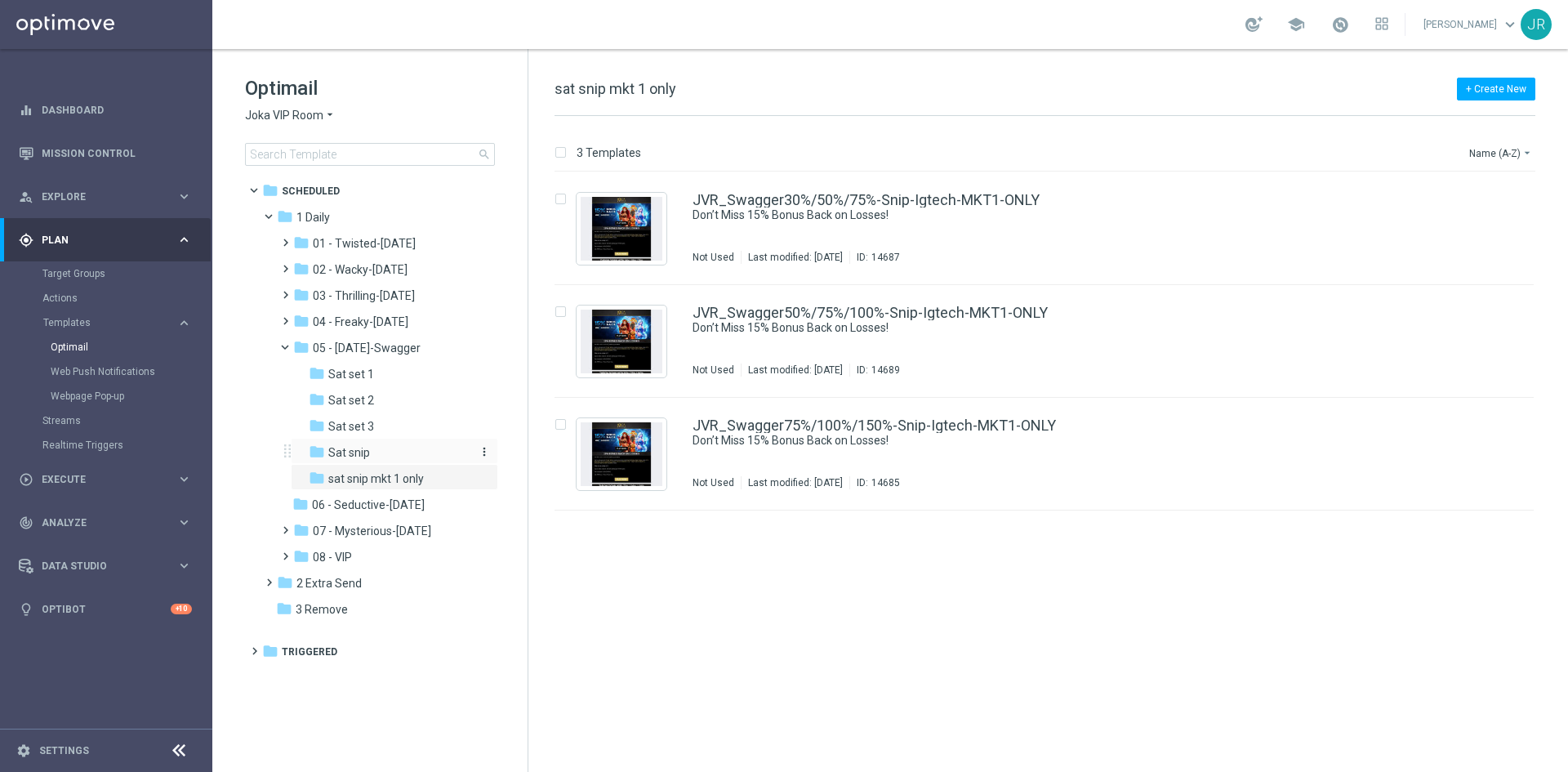
click at [343, 453] on span "Sat snip" at bounding box center [349, 452] width 41 height 15
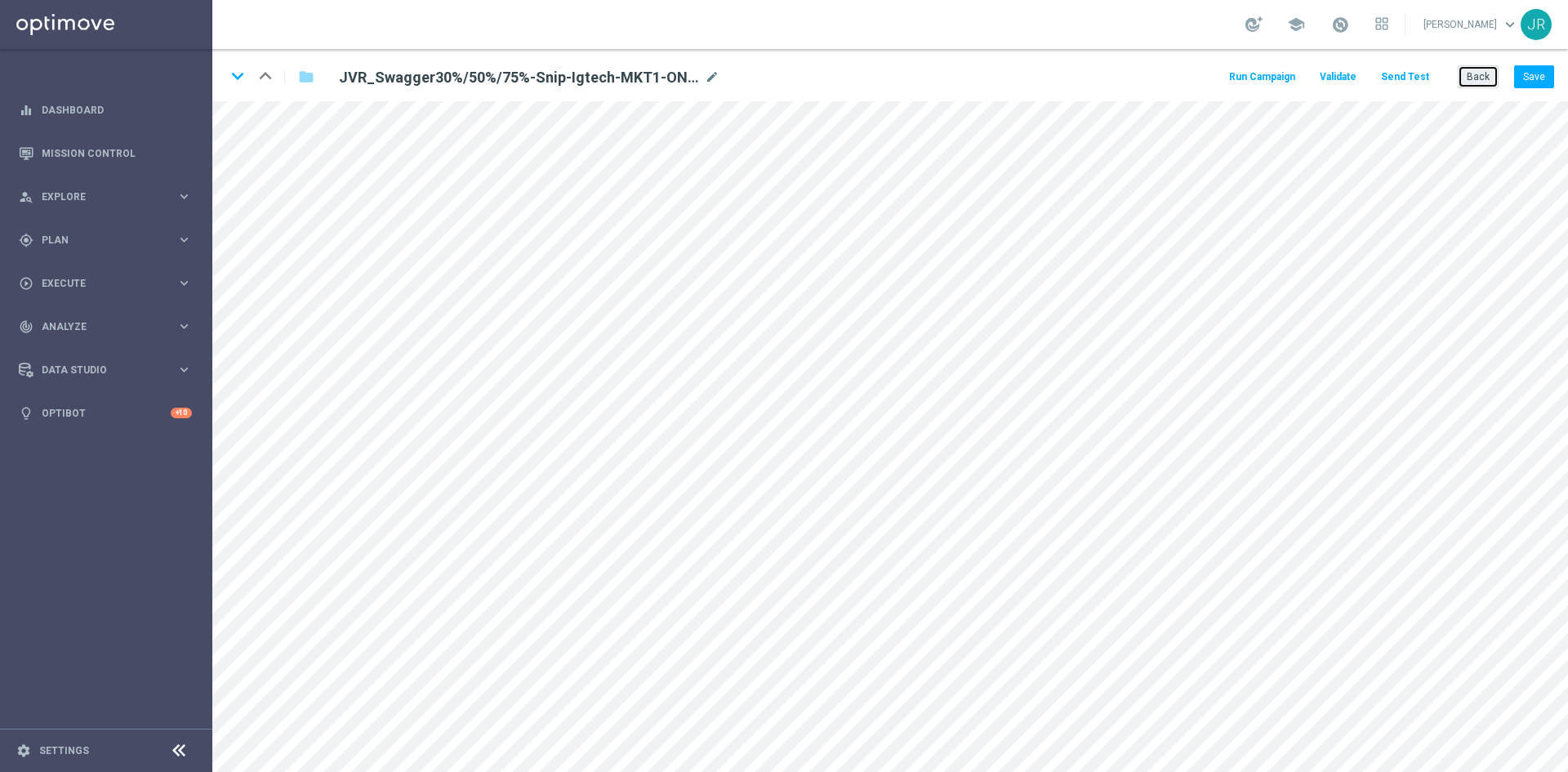
click at [1493, 77] on button "Back" at bounding box center [1478, 77] width 41 height 22
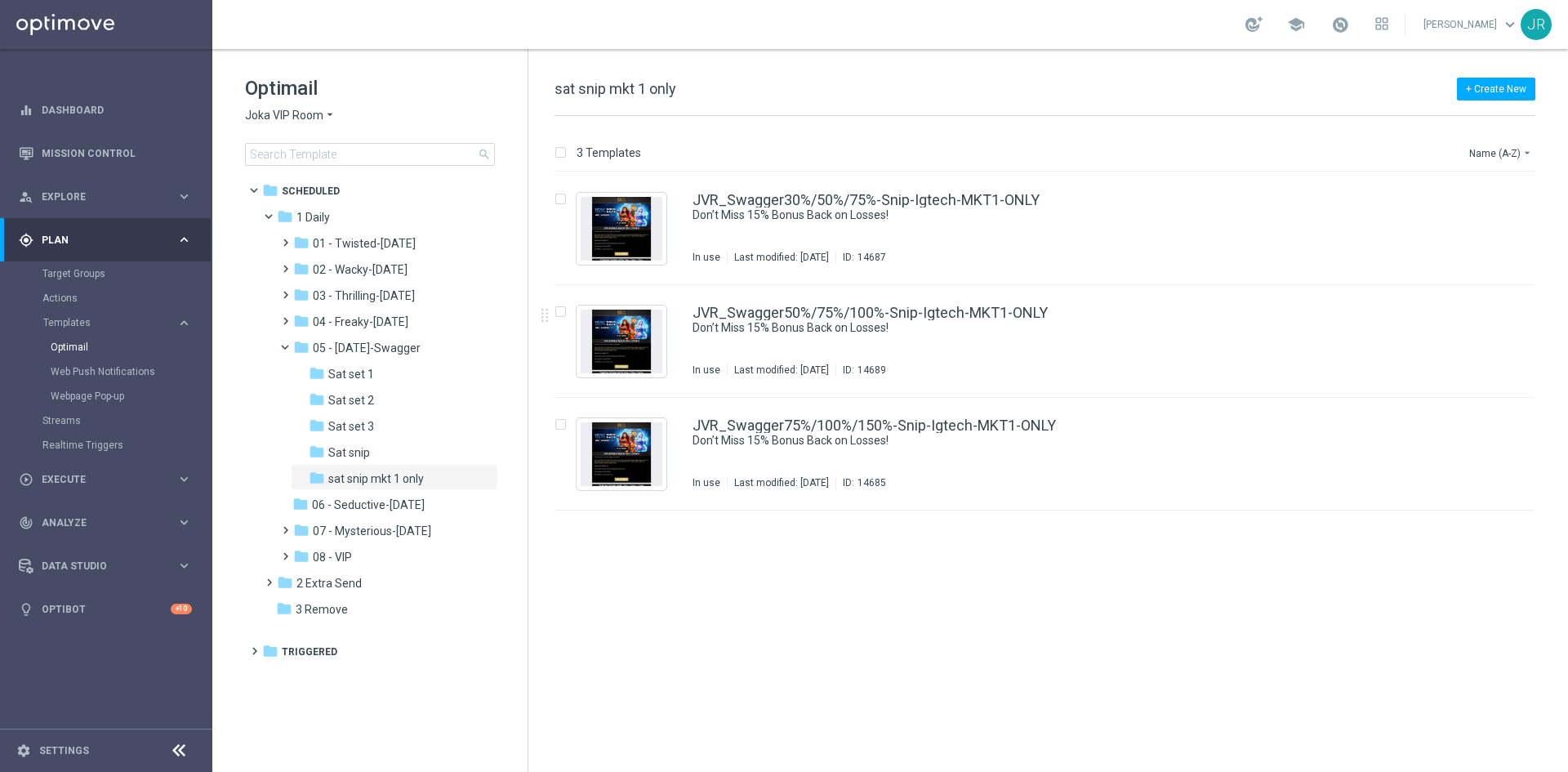
click at [277, 110] on span "Joka VIP Room" at bounding box center [284, 116] width 79 height 16
click at [0, 0] on span "[PERSON_NAME]" at bounding box center [0, 0] width 0 height 0
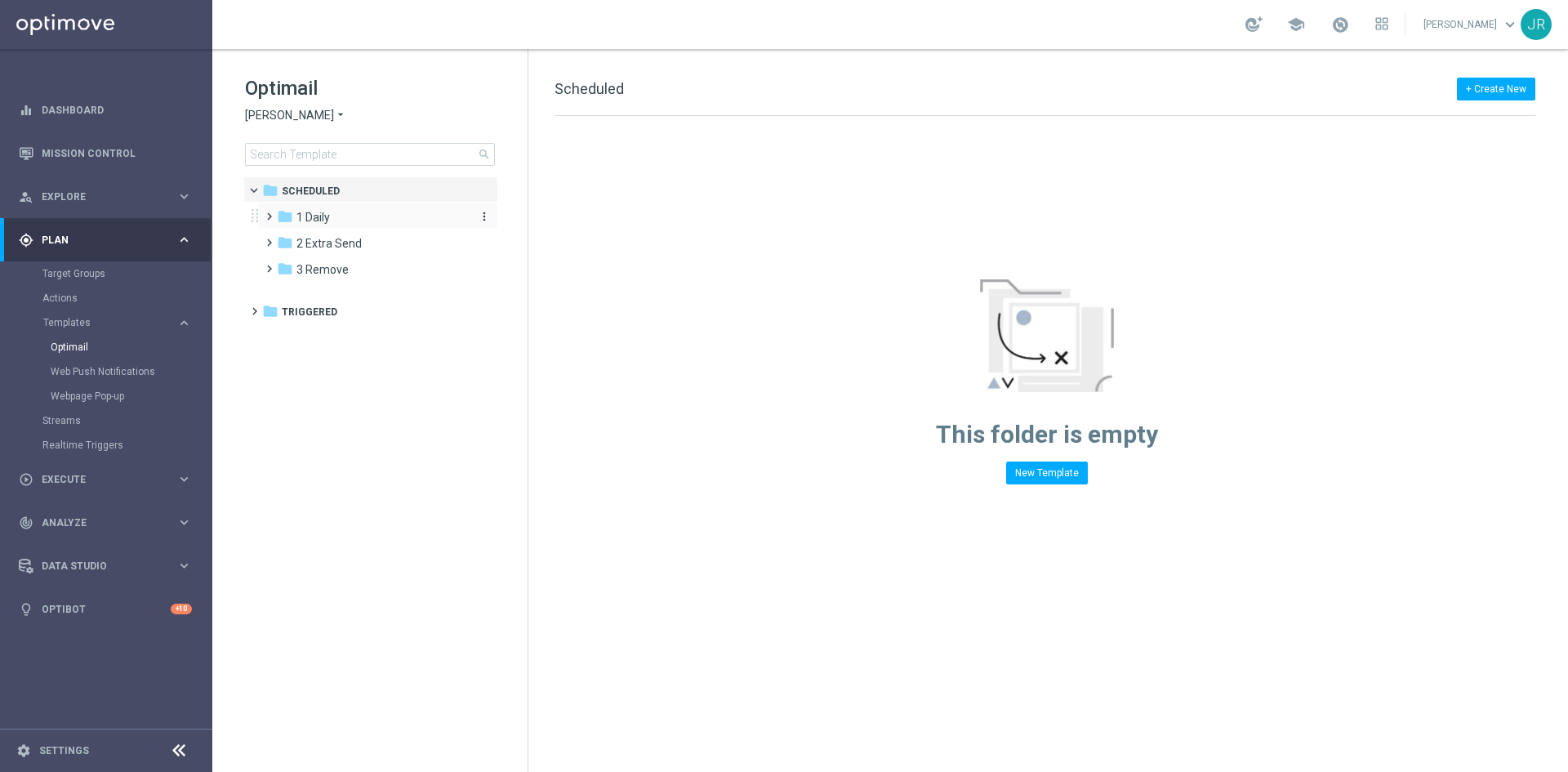
click at [345, 223] on div "folder 1 Daily" at bounding box center [370, 218] width 188 height 19
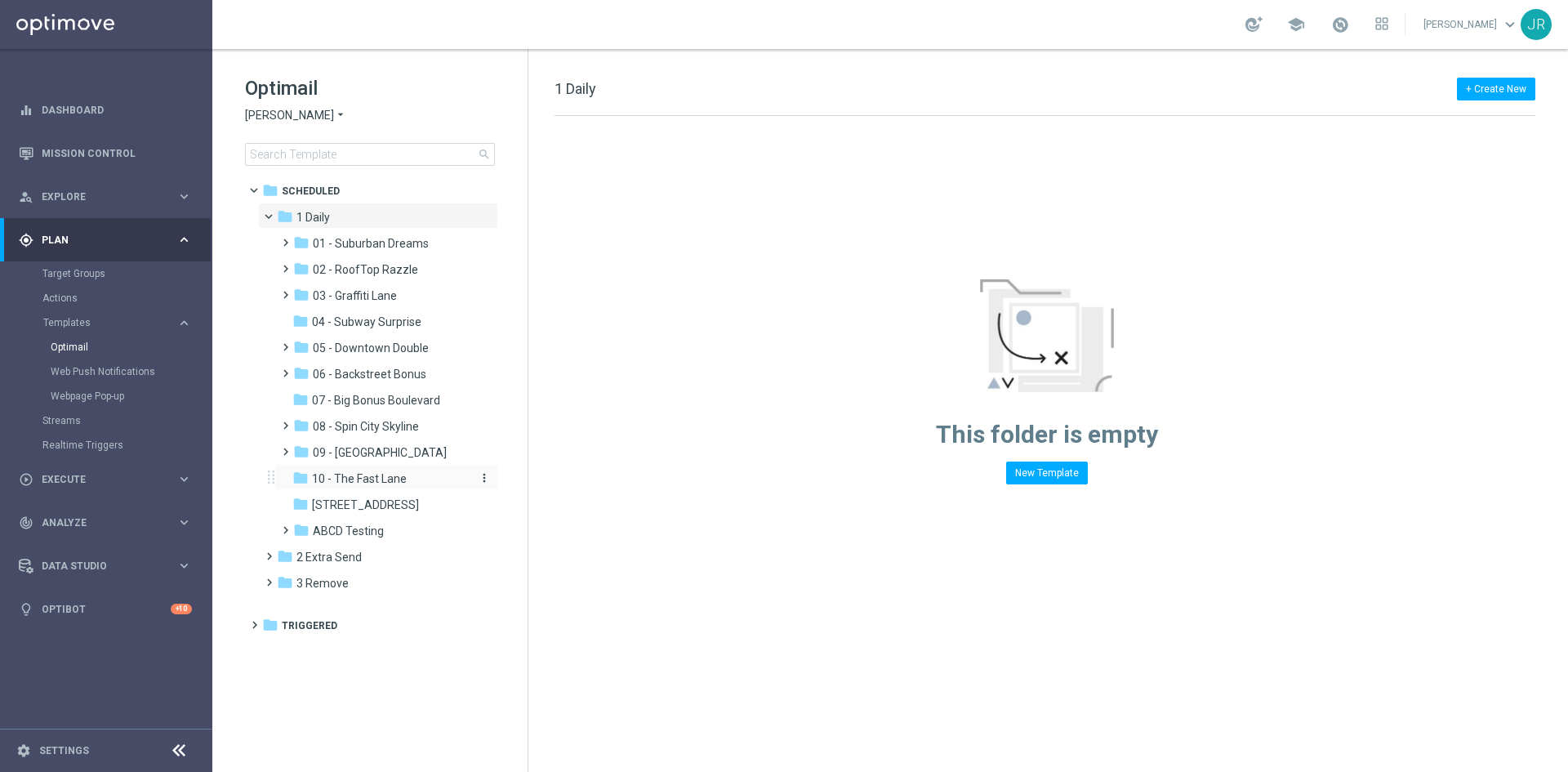
click at [362, 483] on span "10 - The Fast Lane" at bounding box center [360, 478] width 95 height 15
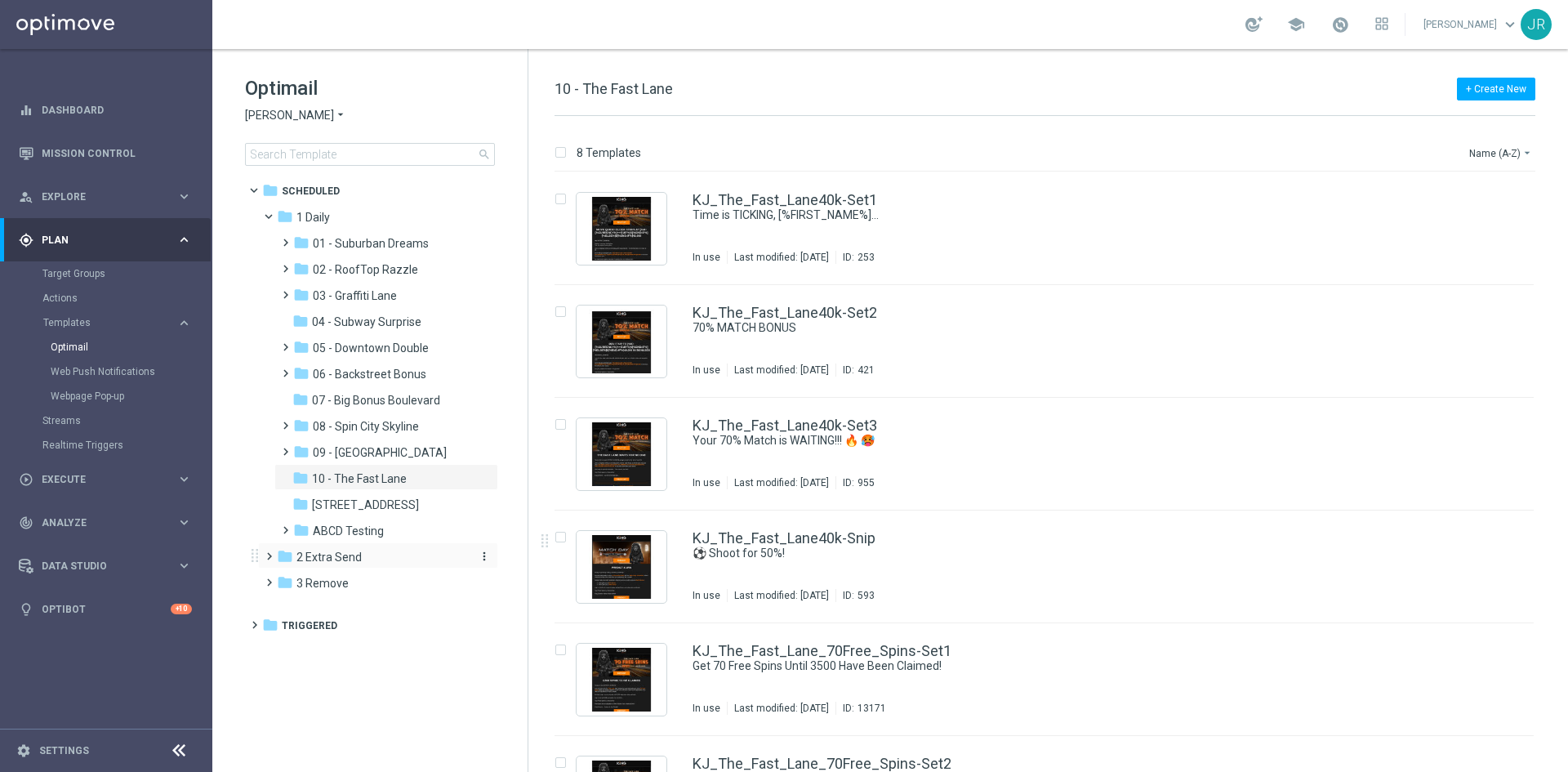
click at [345, 561] on span "2 Extra Send" at bounding box center [329, 557] width 66 height 15
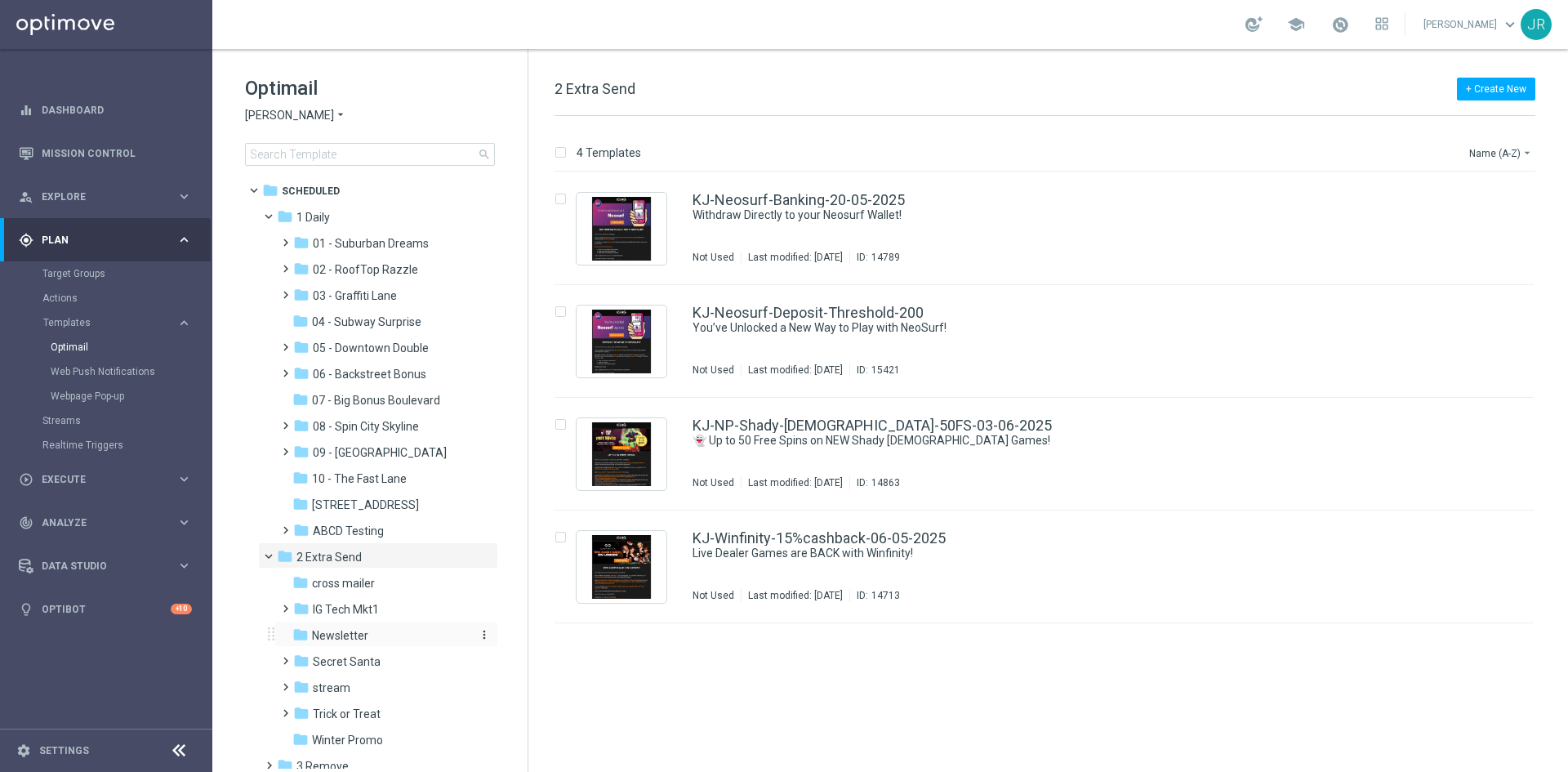
click at [339, 640] on span "Newsletter" at bounding box center [340, 635] width 56 height 15
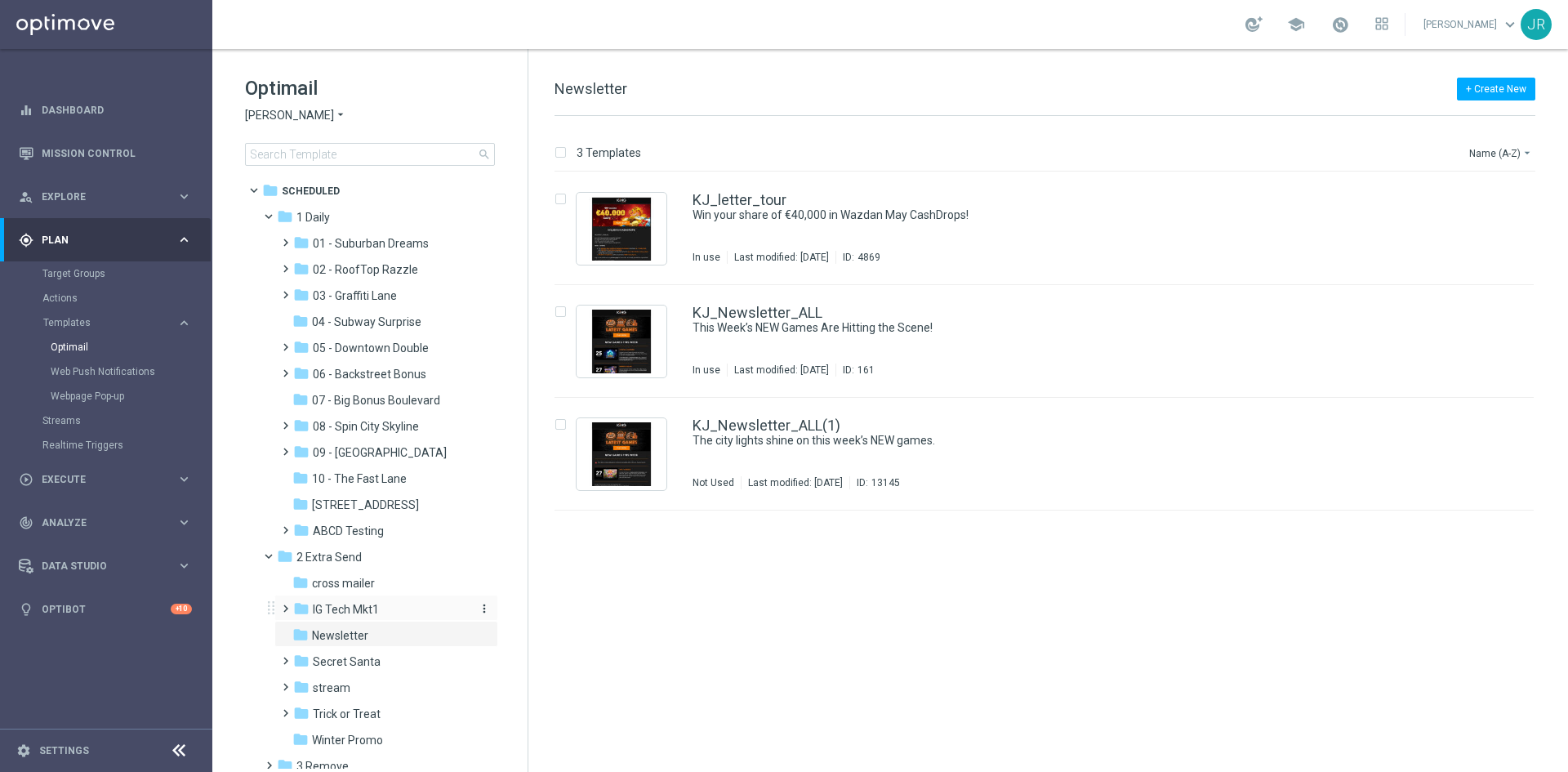
click at [345, 604] on span "IG Tech Mkt1" at bounding box center [346, 609] width 67 height 15
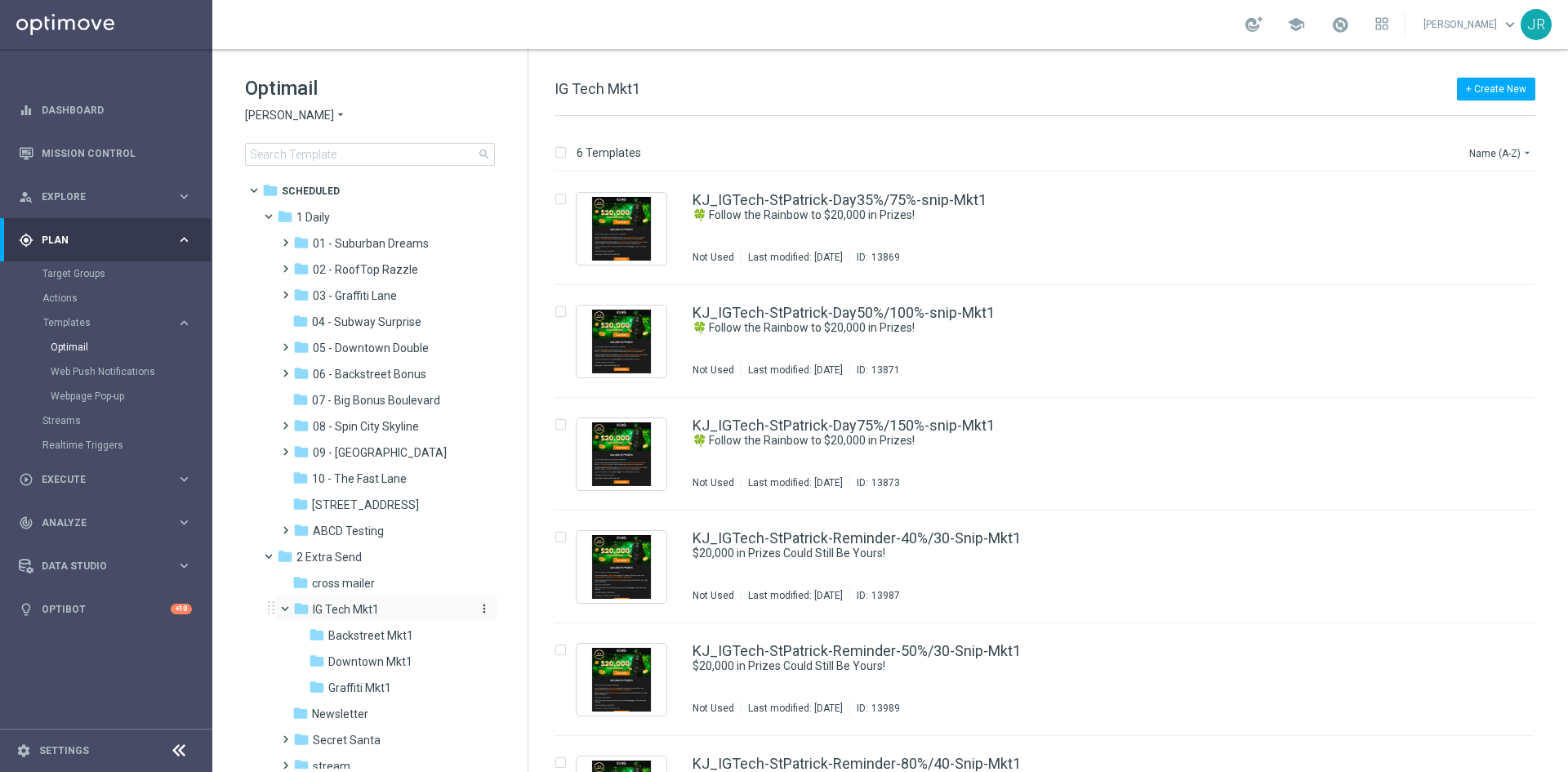
click at [481, 605] on icon "more_vert" at bounding box center [484, 609] width 13 height 13
click at [534, 546] on span "New Folder" at bounding box center [549, 544] width 50 height 13
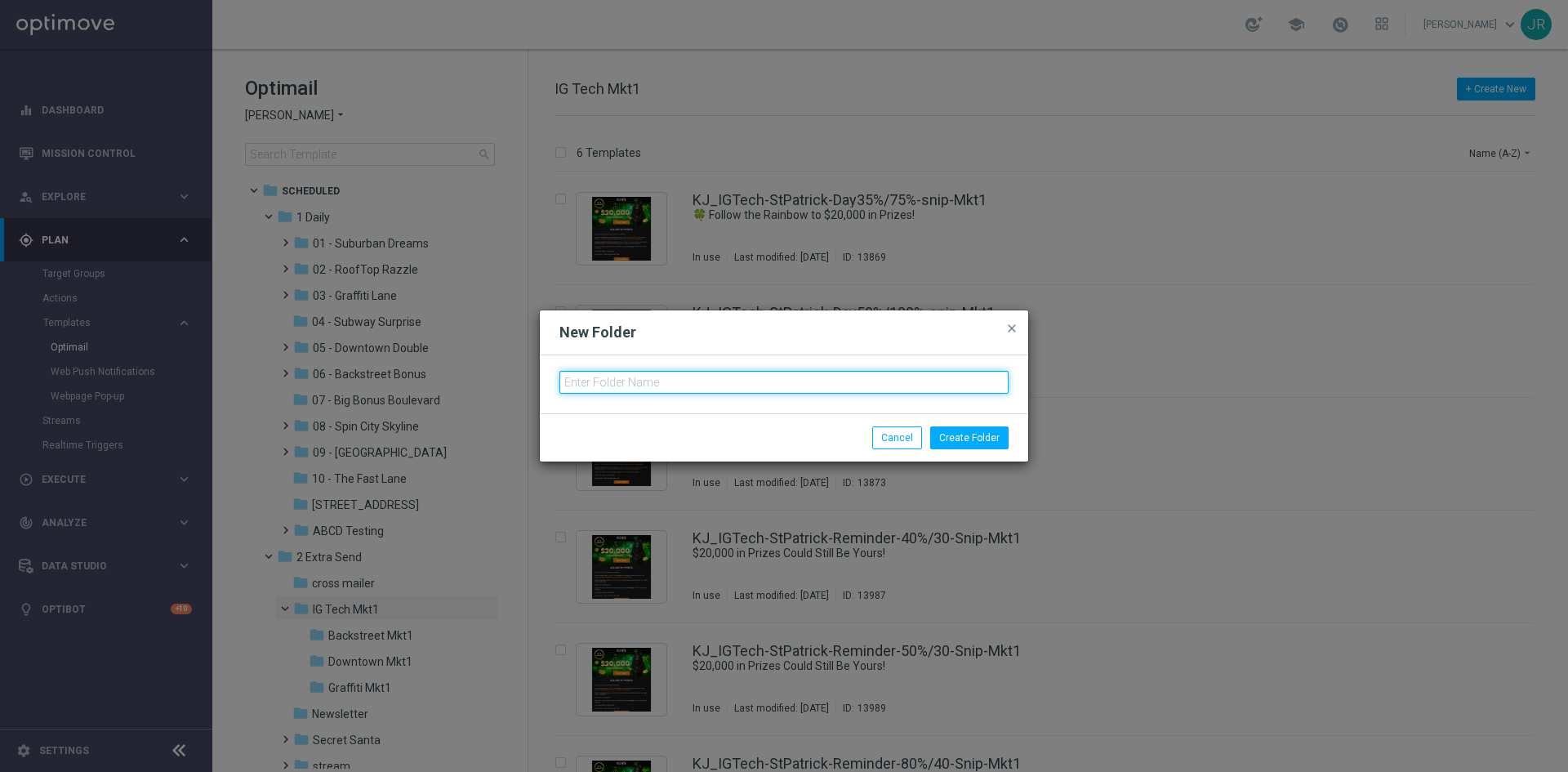
click at [617, 388] on input "text" at bounding box center [784, 382] width 449 height 22
type input "T"
type input "Fast Lane Mkt1"
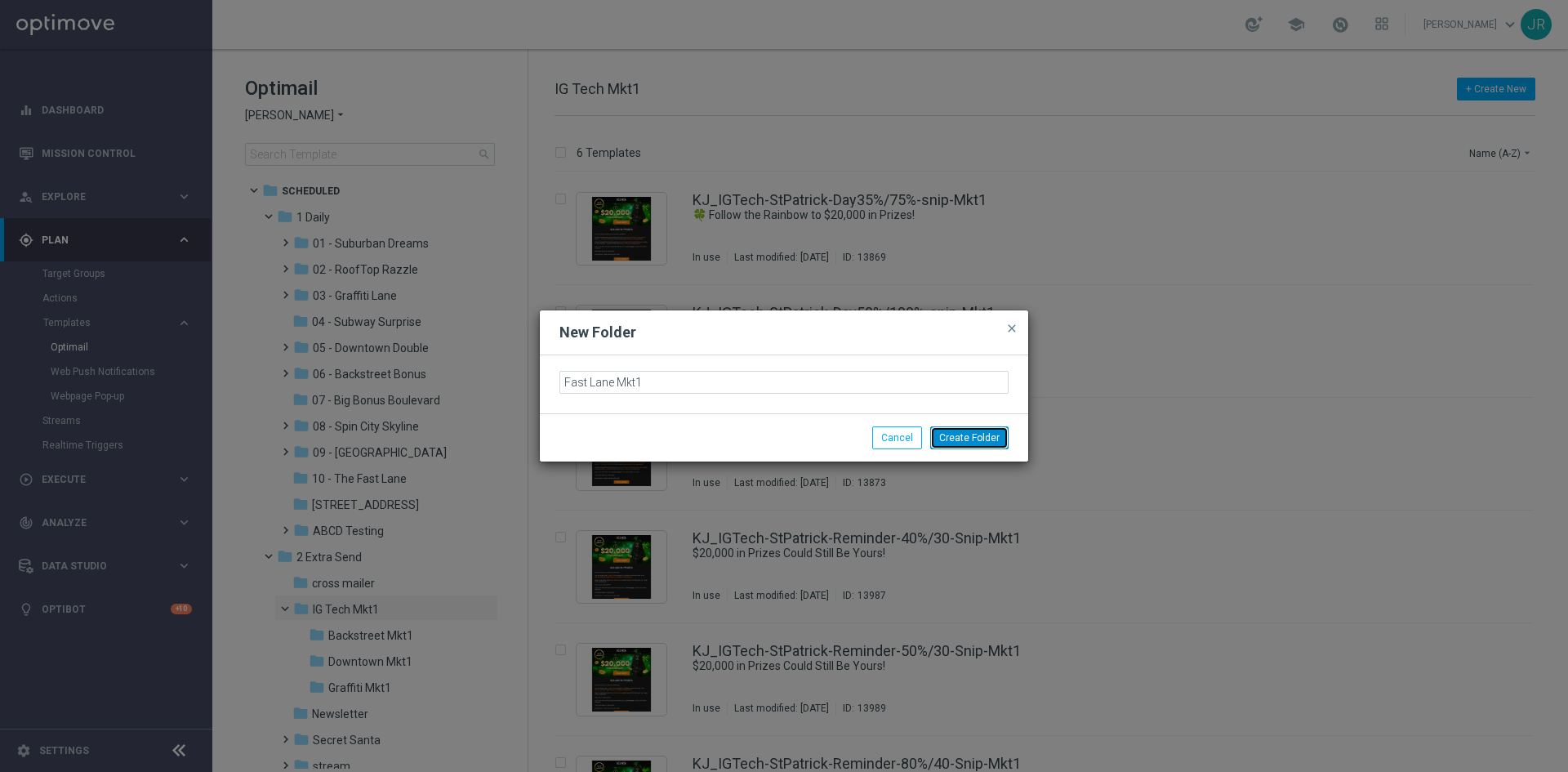
click at [984, 439] on button "Create Folder" at bounding box center [969, 437] width 79 height 22
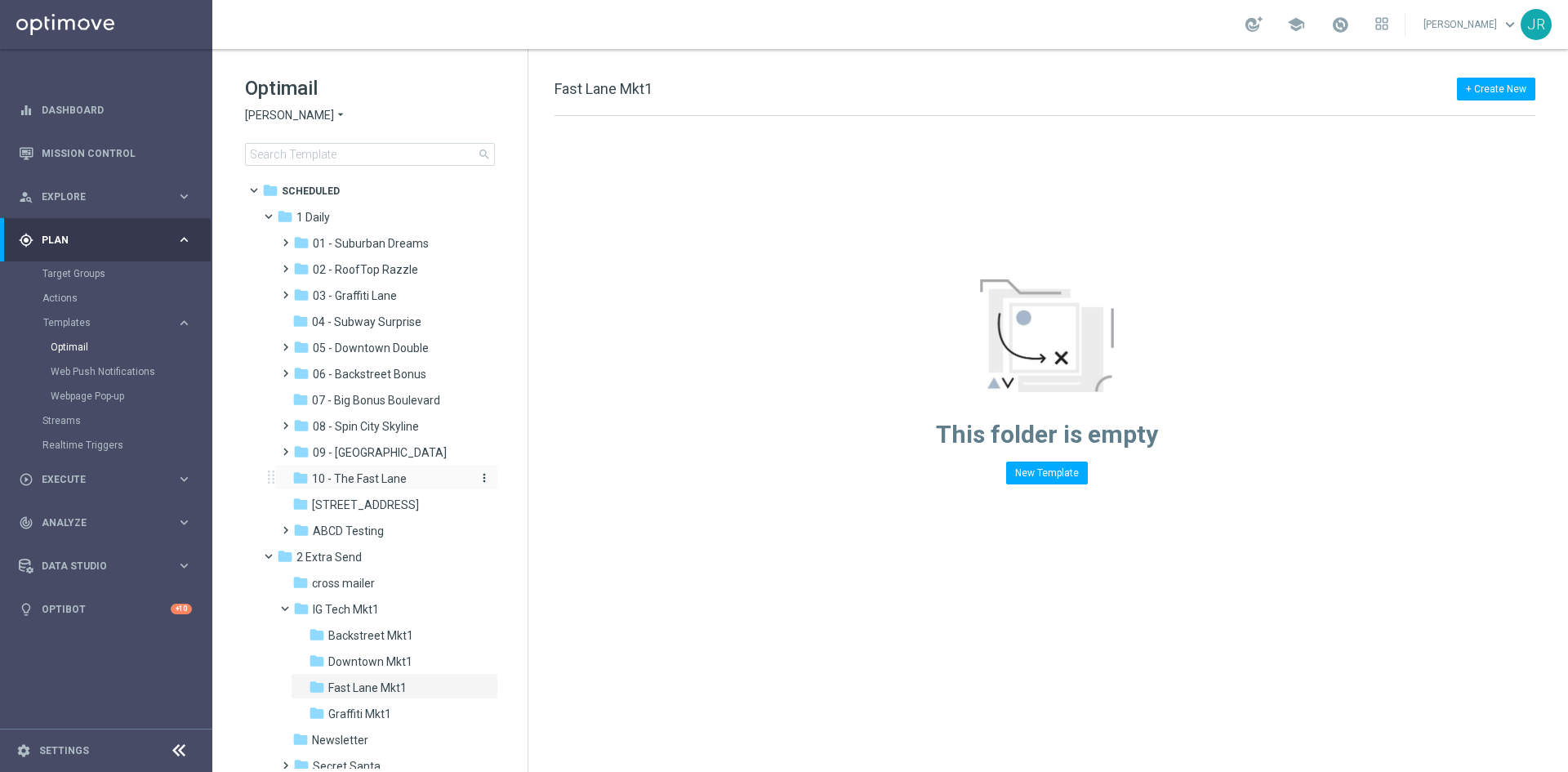
click at [365, 479] on span "10 - The Fast Lane" at bounding box center [360, 478] width 95 height 15
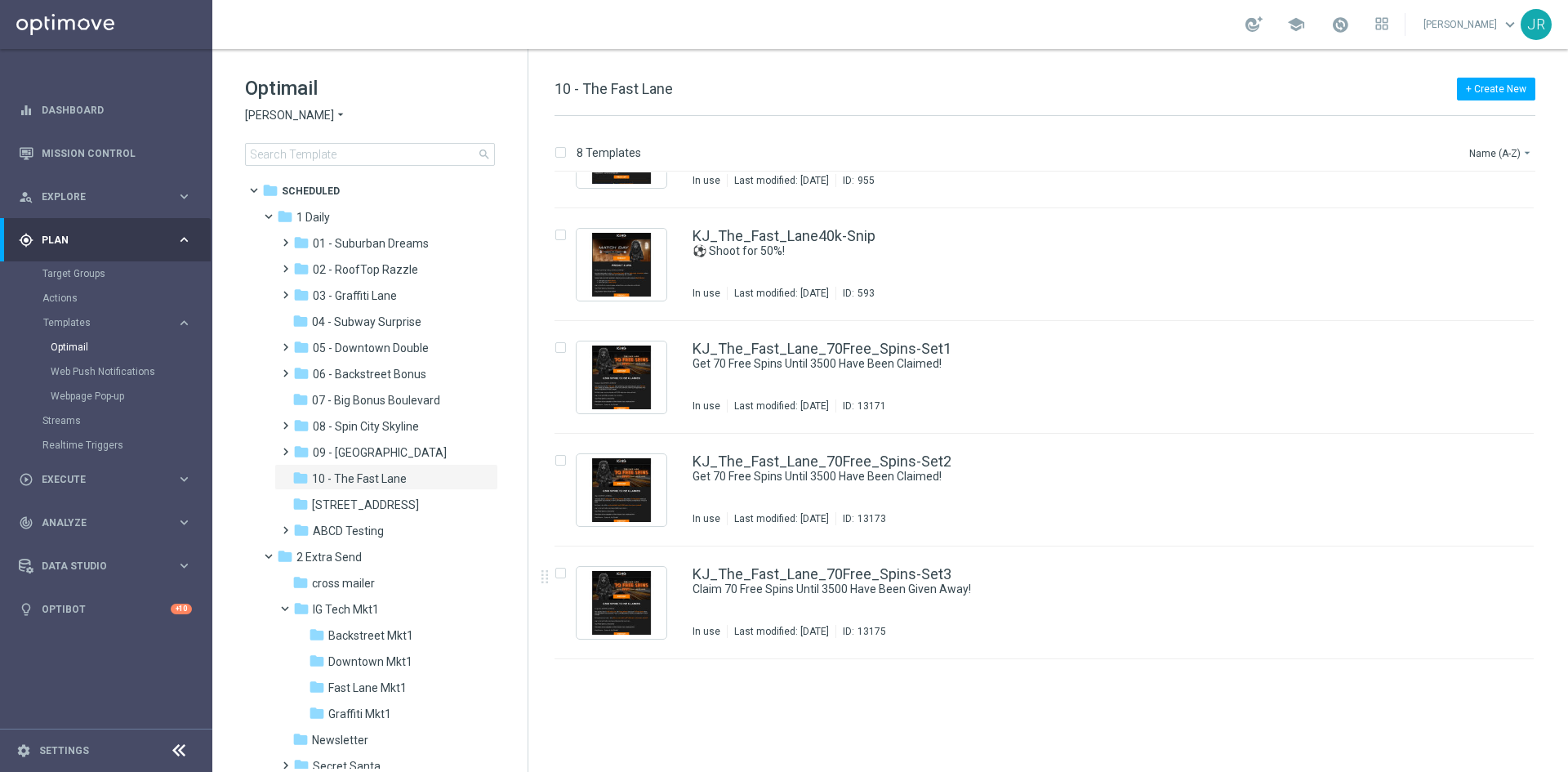
scroll to position [139, 0]
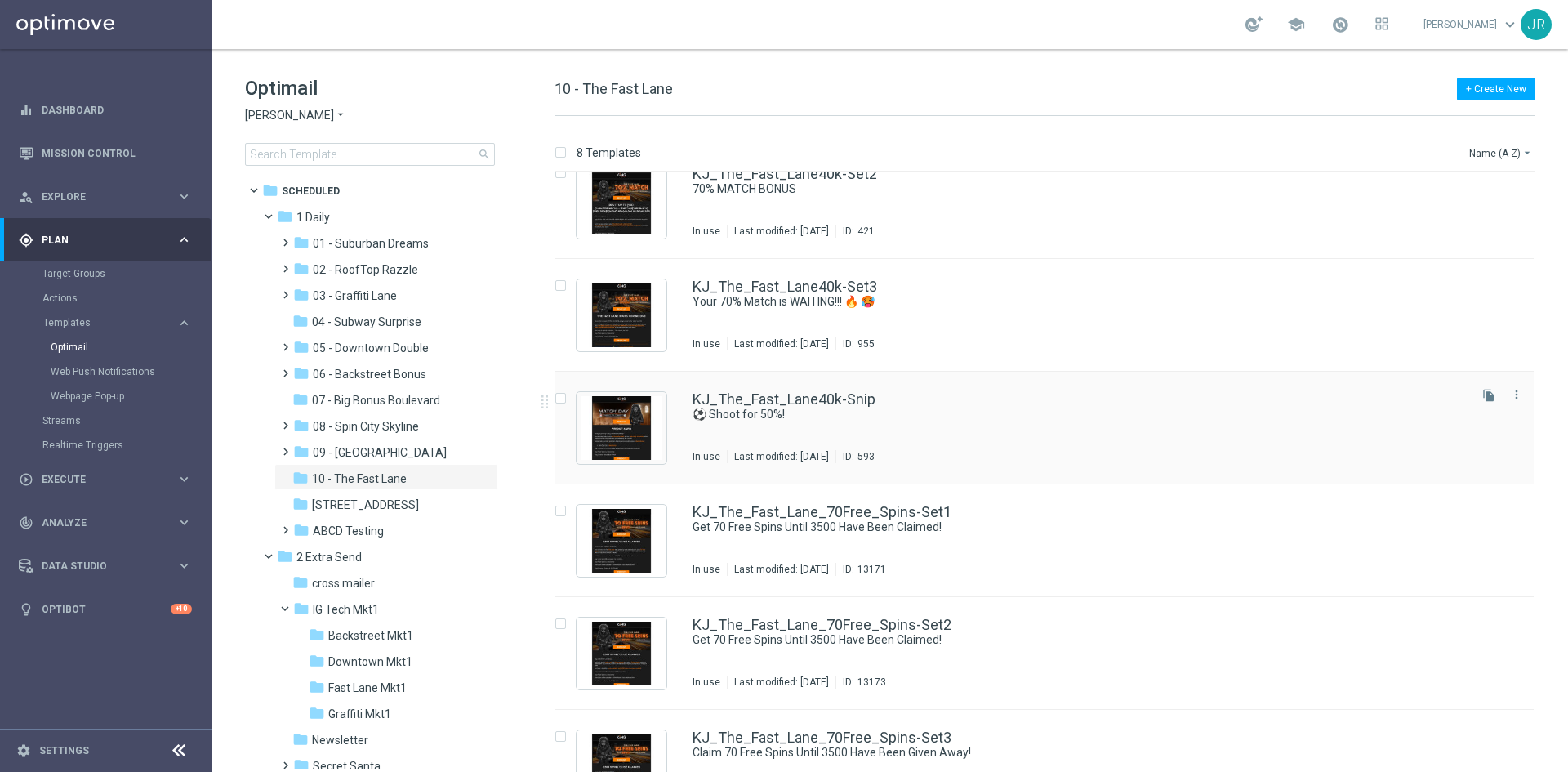
drag, startPoint x: 1514, startPoint y: 393, endPoint x: 1514, endPoint y: 409, distance: 16.0
click at [1514, 393] on icon "more_vert" at bounding box center [1516, 394] width 13 height 13
click at [1431, 437] on span "Copy To" at bounding box center [1418, 435] width 36 height 11
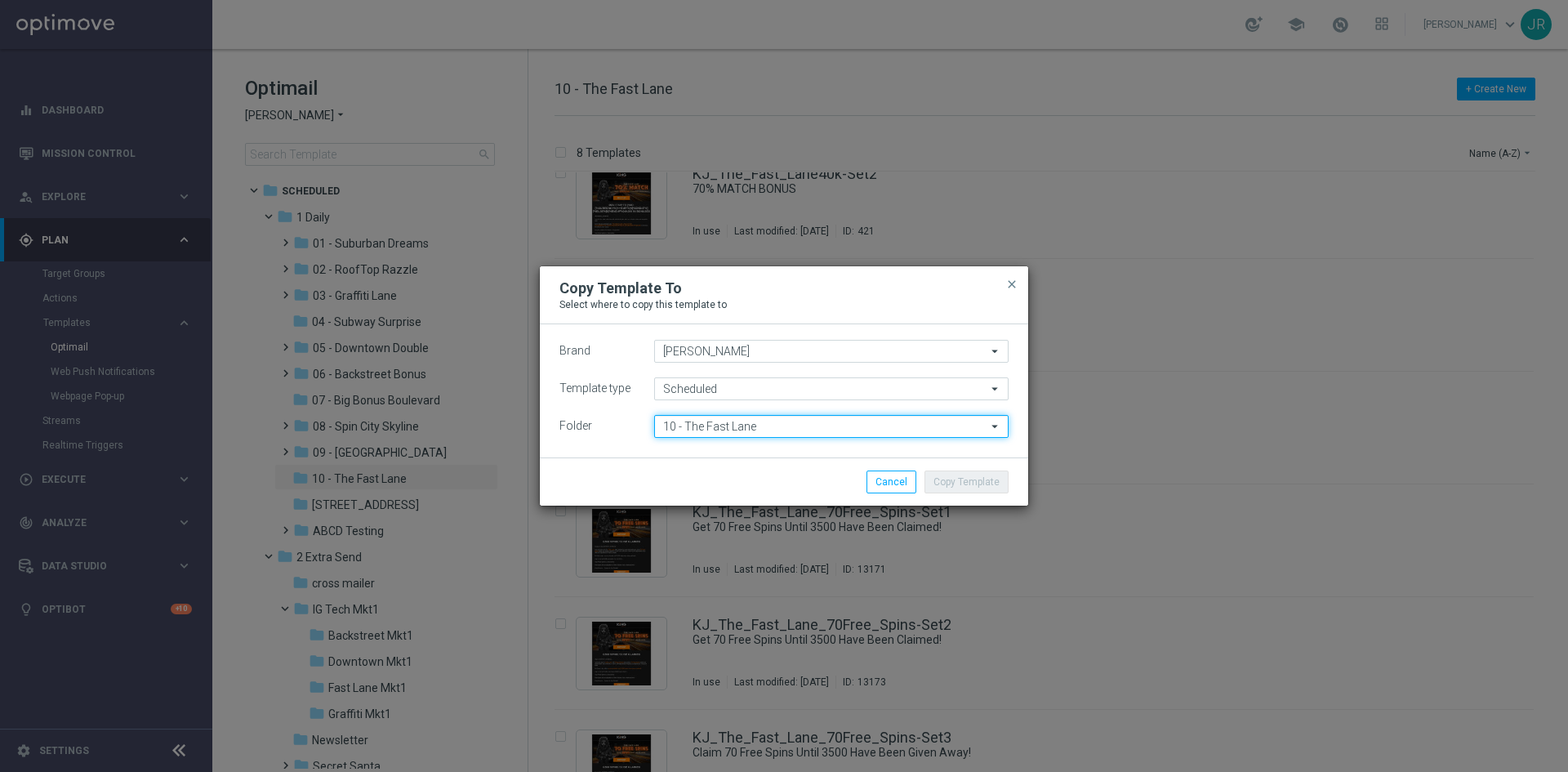
click at [770, 425] on input "10 - The Fast Lane" at bounding box center [832, 426] width 354 height 22
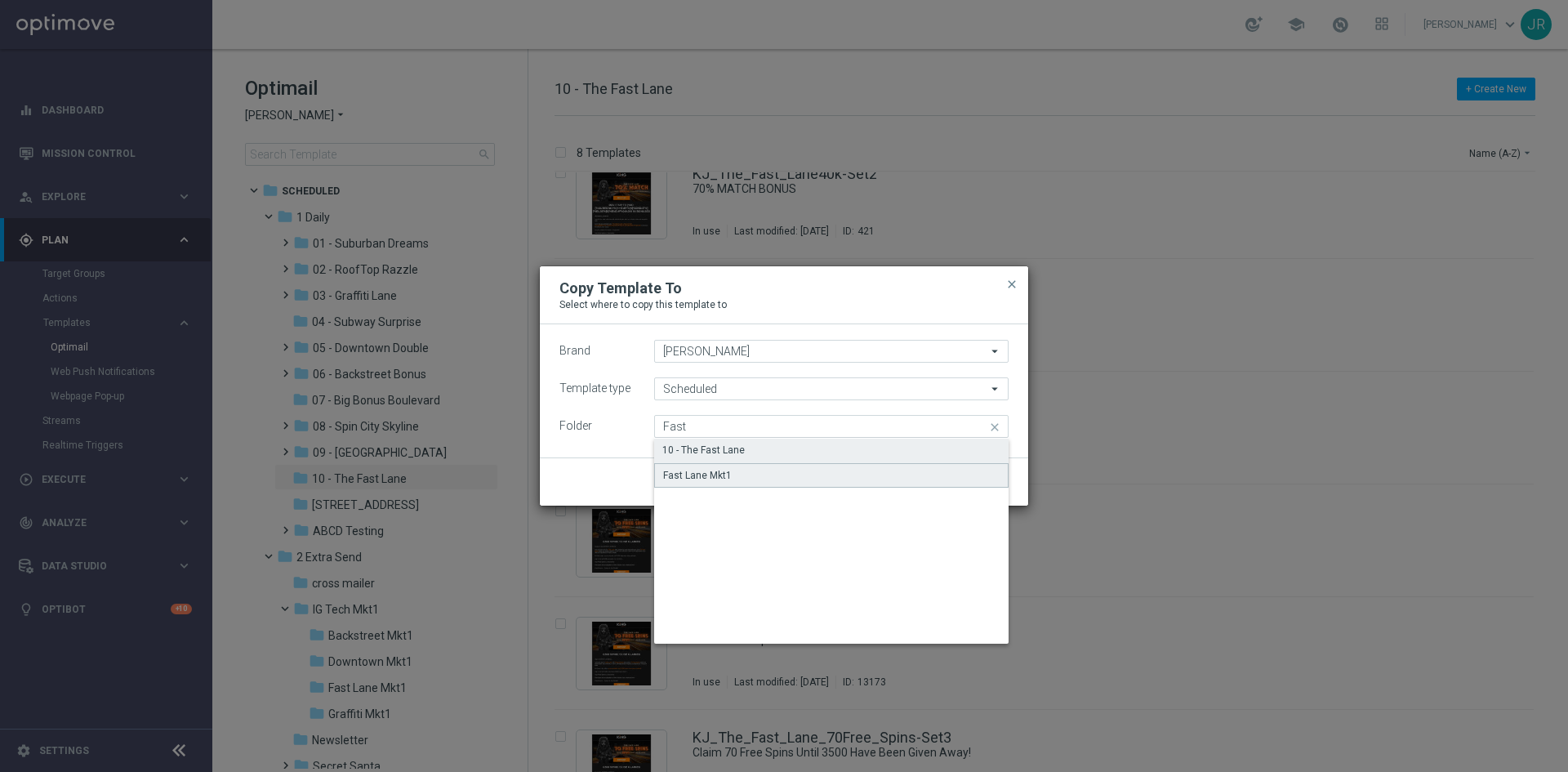
click at [706, 483] on div "Fast Lane Mkt1" at bounding box center [832, 475] width 354 height 24
type input "Fast Lane Mkt1"
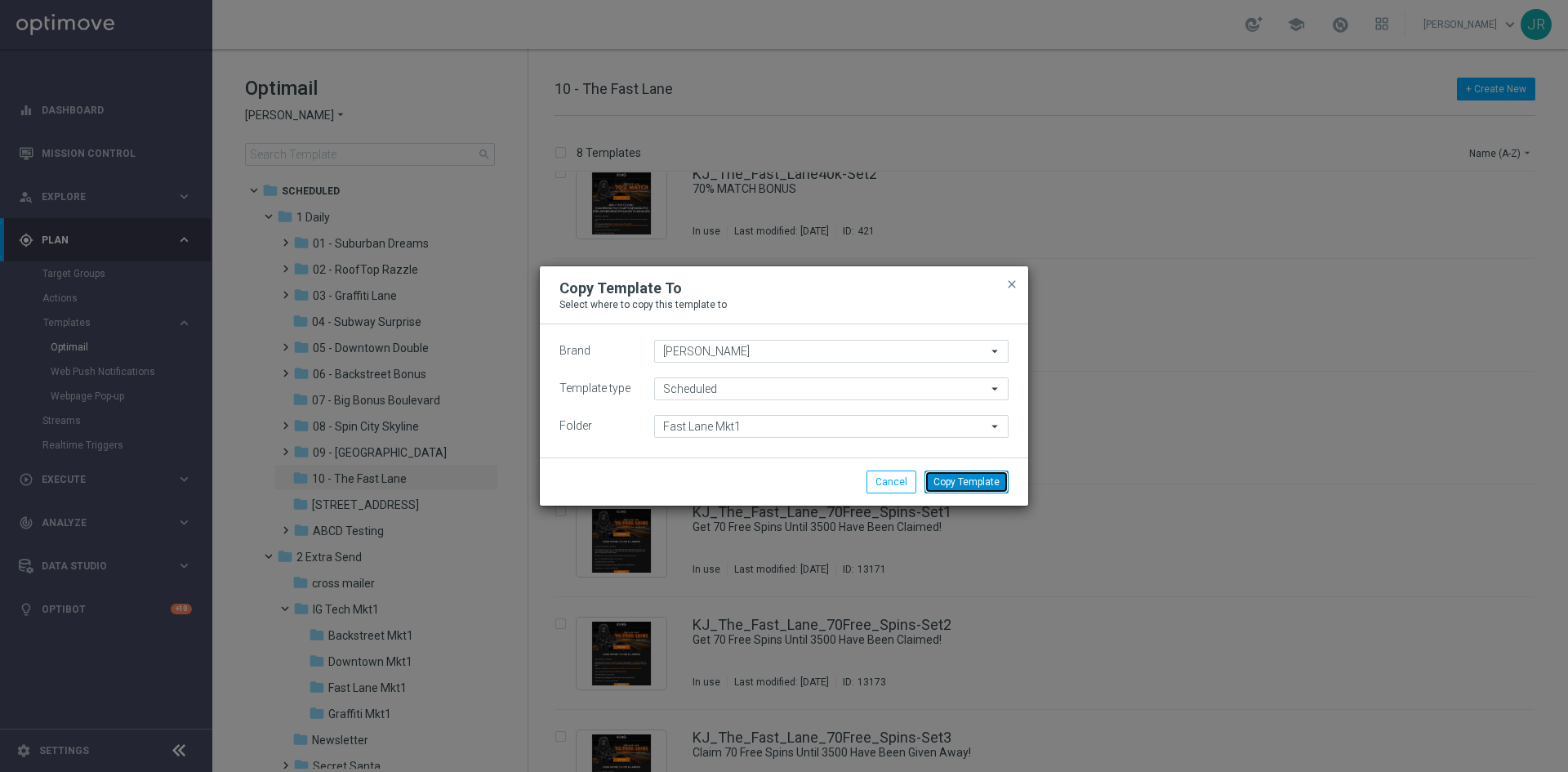
click at [961, 484] on button "Copy Template" at bounding box center [966, 482] width 84 height 22
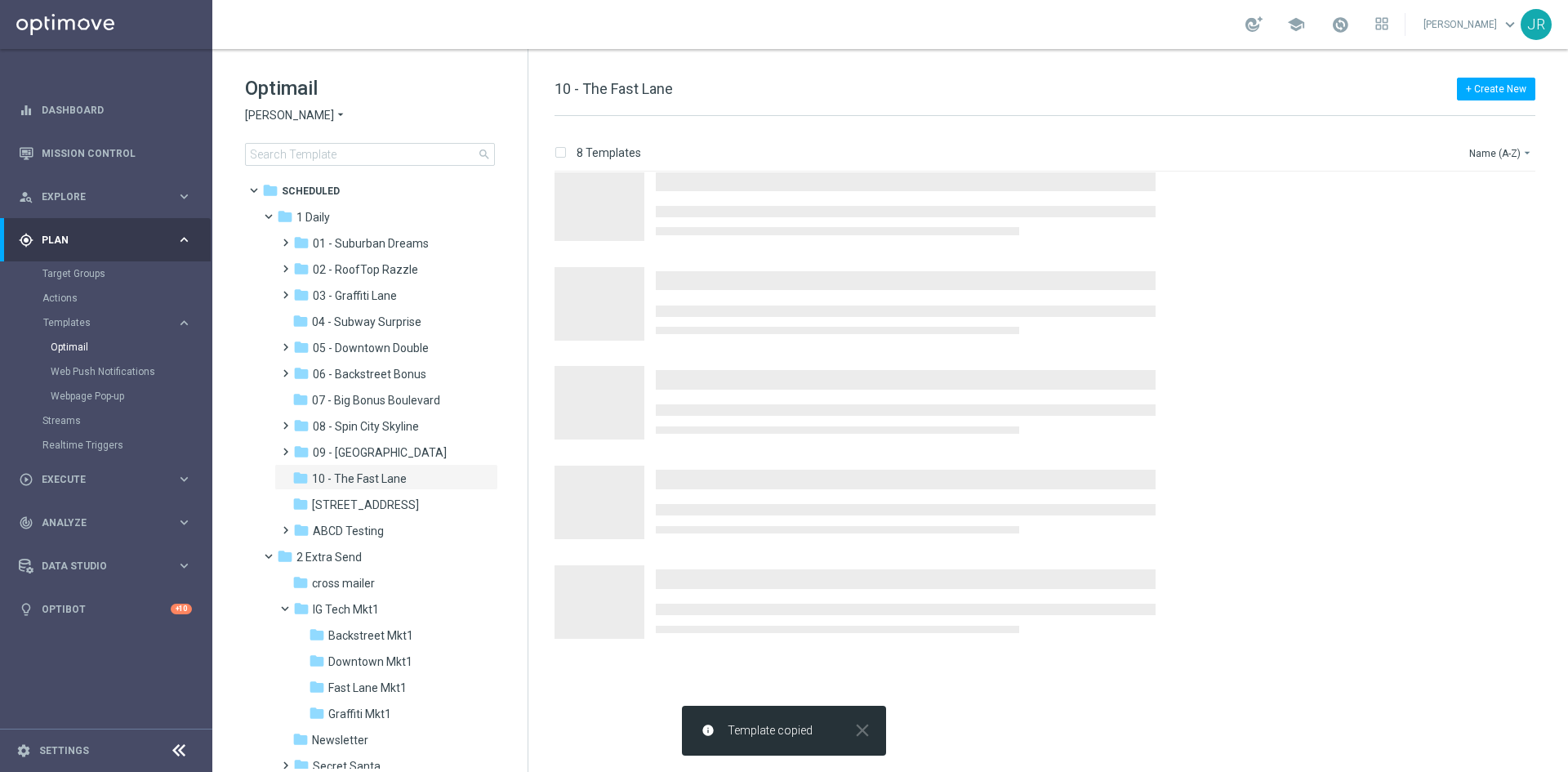
scroll to position [0, 0]
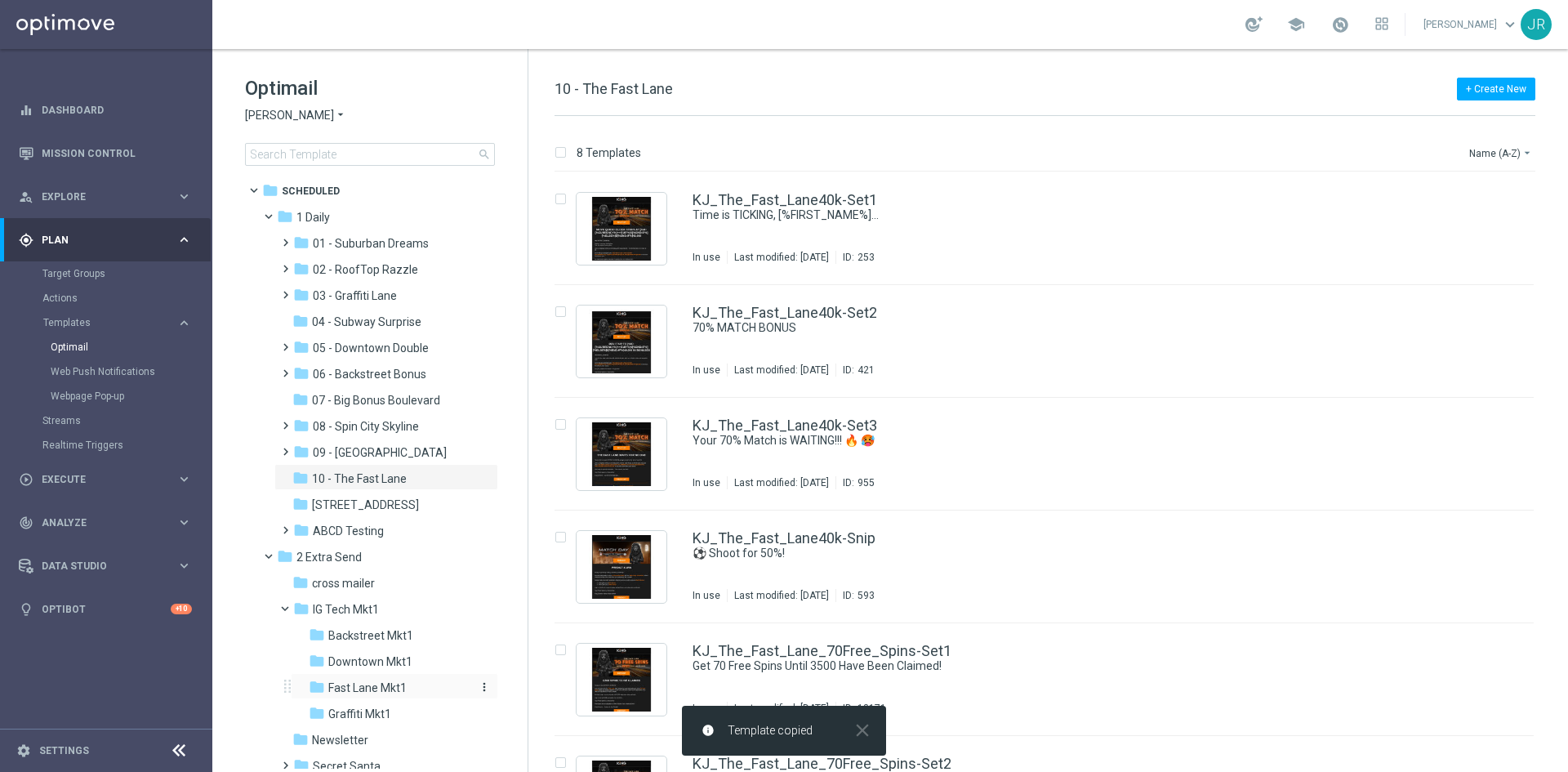
click at [399, 686] on span "Fast Lane Mkt1" at bounding box center [367, 687] width 79 height 15
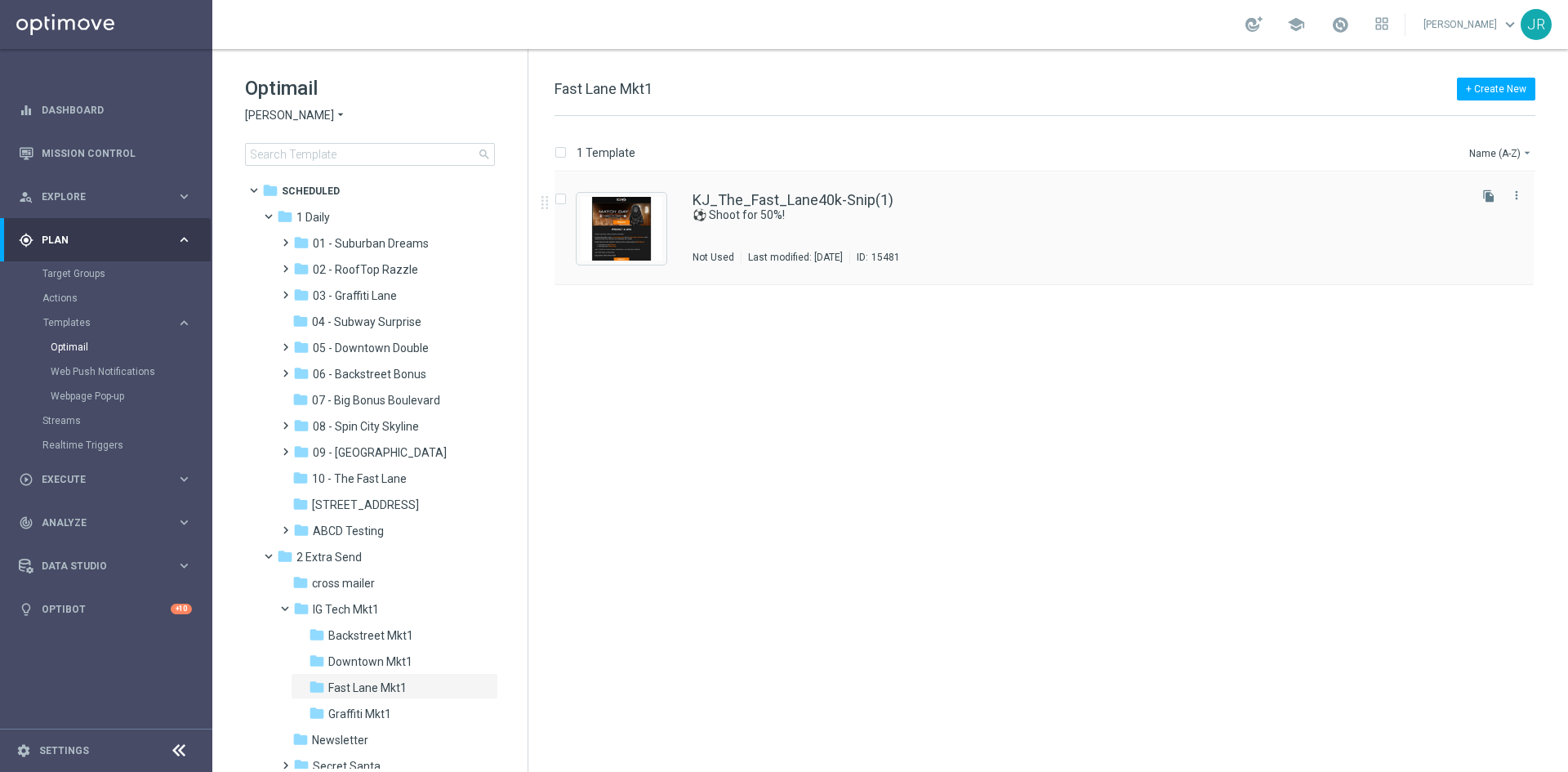
click at [810, 238] on div "KJ_The_Fast_Lane40k-Snip(1) ⚽ Shoot for 50%! Not Used Last modified: Tuesday, A…" at bounding box center [1079, 228] width 773 height 71
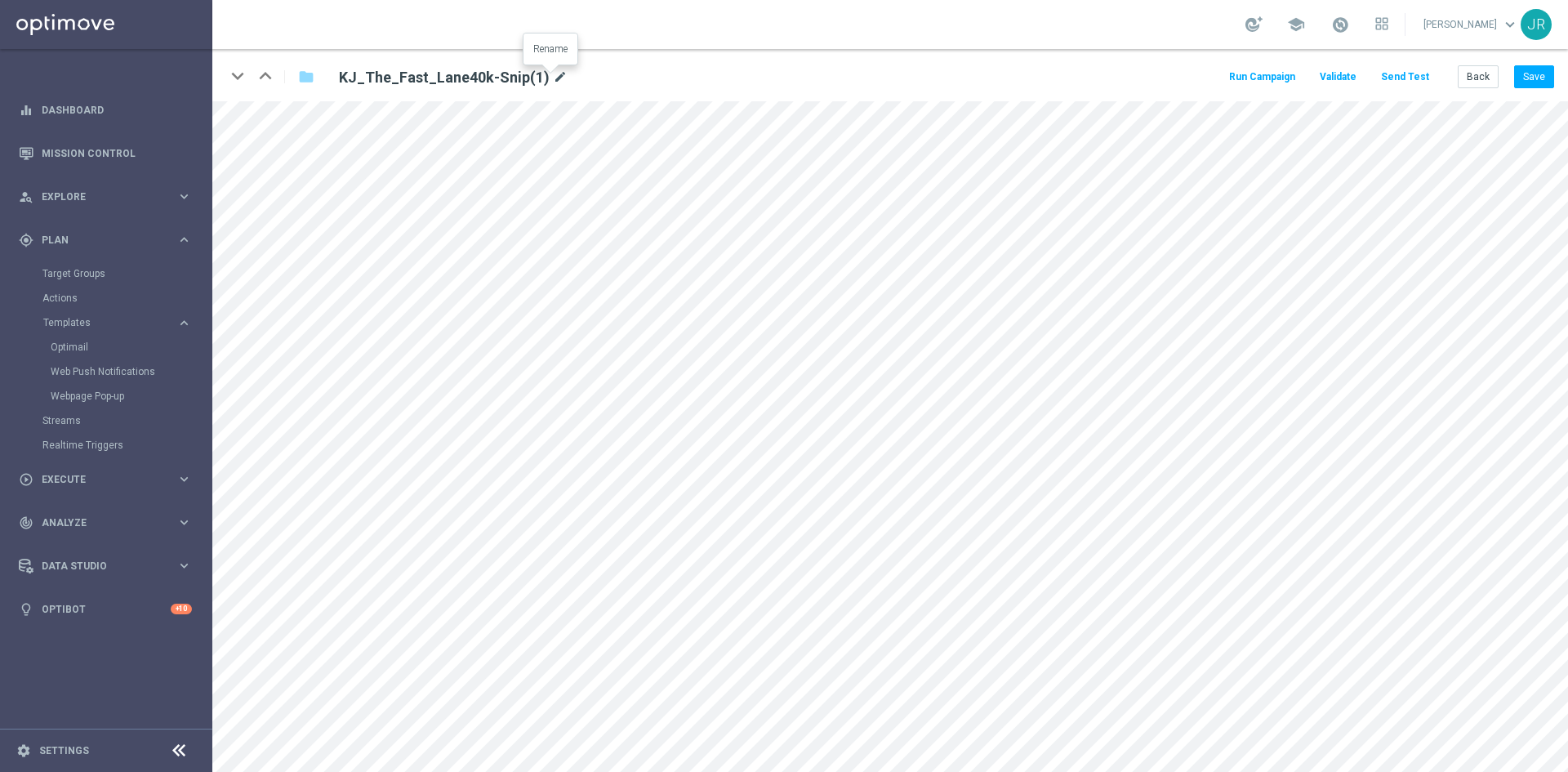
click at [553, 82] on icon "mode_edit" at bounding box center [560, 77] width 15 height 20
click at [539, 77] on input "KJ_The_Fast_Lane40k-Snip(1)" at bounding box center [529, 77] width 405 height 22
drag, startPoint x: 539, startPoint y: 77, endPoint x: 453, endPoint y: 82, distance: 86.1
click at [453, 82] on input "KJ_The_Fast_Lane40k-Snip(1)" at bounding box center [529, 77] width 405 height 22
click at [453, 81] on input "KJ_The_Fast_Lane40k--Snip-Igtech-MKT1-ONLY" at bounding box center [529, 77] width 405 height 22
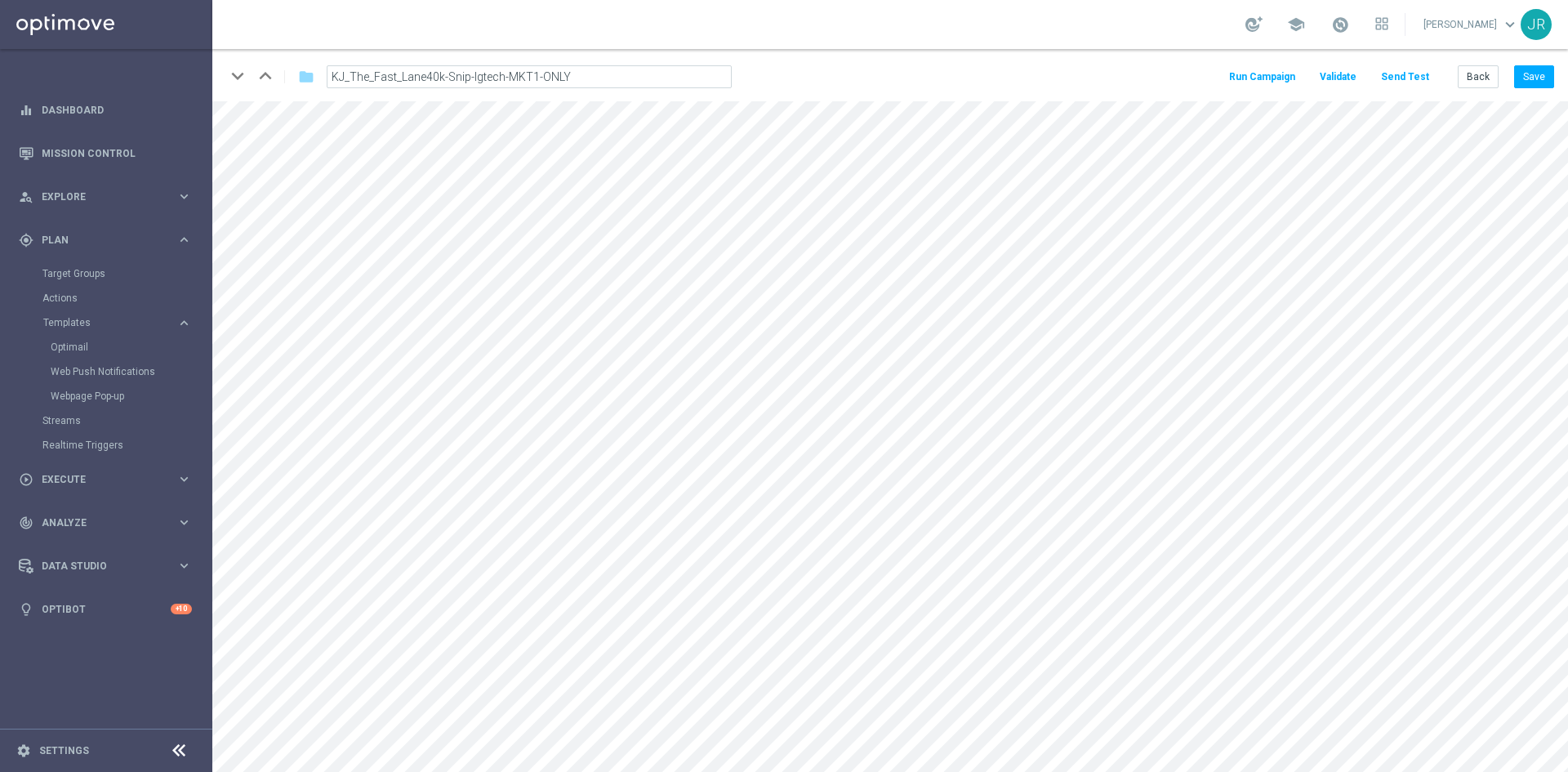
click at [620, 72] on input "KJ_The_Fast_Lane40k-Snip-Igtech-MKT1-ONLY" at bounding box center [529, 77] width 405 height 22
type input "KJ_The_Fast_Lane40k-Snip-Igtech-MKT1-ONLY"
click at [1532, 68] on button "Save" at bounding box center [1534, 77] width 40 height 22
click at [1528, 77] on button "Save" at bounding box center [1534, 77] width 40 height 22
click at [671, 81] on icon "mode_edit" at bounding box center [678, 77] width 15 height 20
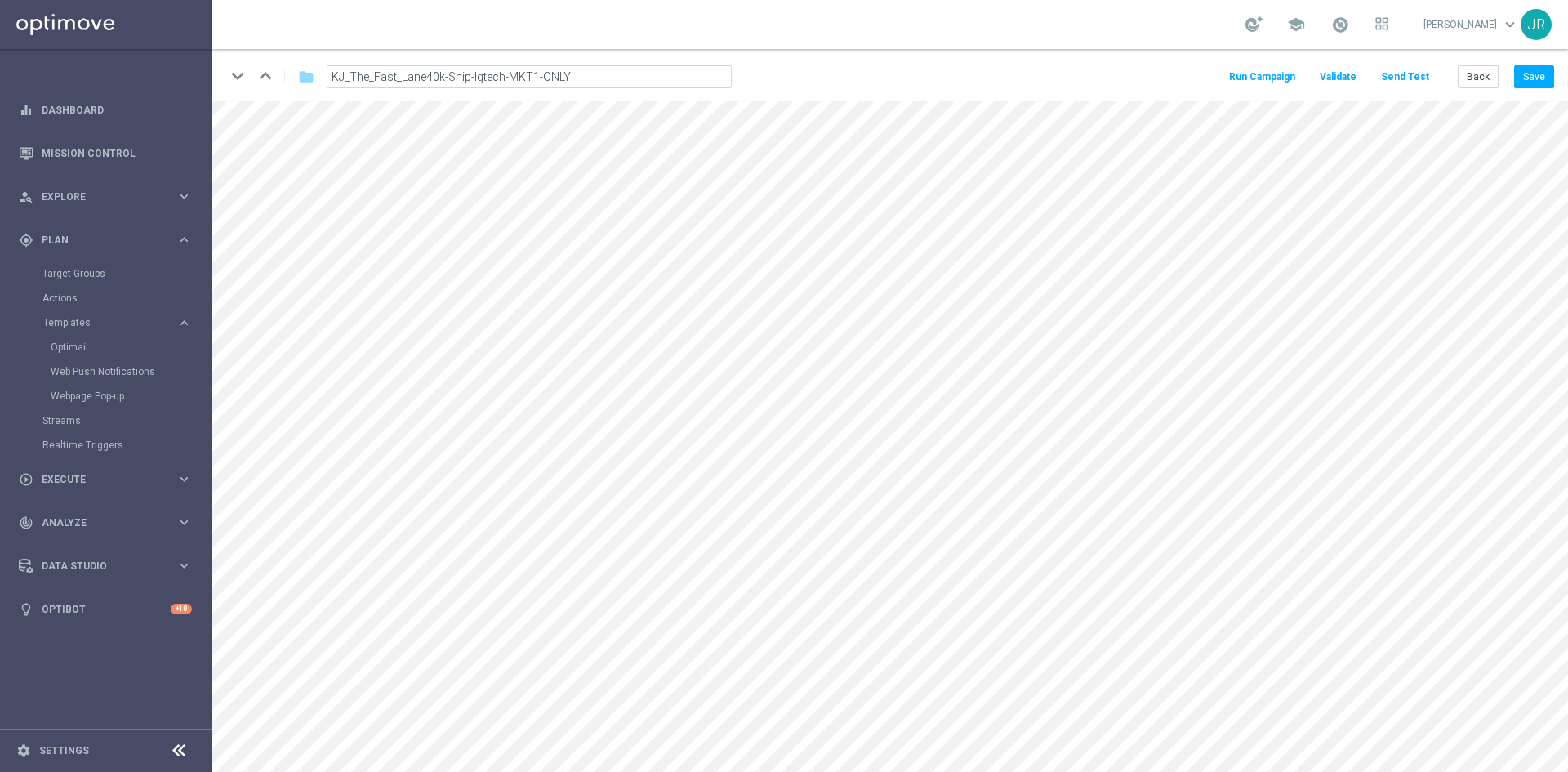
click at [579, 76] on input "KJ_The_Fast_Lane40k-Snip-Igtech-MKT1-ONLY" at bounding box center [529, 77] width 405 height 22
drag, startPoint x: 579, startPoint y: 76, endPoint x: 443, endPoint y: 80, distance: 136.1
click at [443, 80] on input "KJ_The_Fast_Lane40k-Snip-Igtech-MKT1-ONLY" at bounding box center [529, 77] width 405 height 22
click at [1536, 83] on button "Save" at bounding box center [1534, 77] width 40 height 22
click at [1482, 80] on button "Back" at bounding box center [1478, 77] width 41 height 22
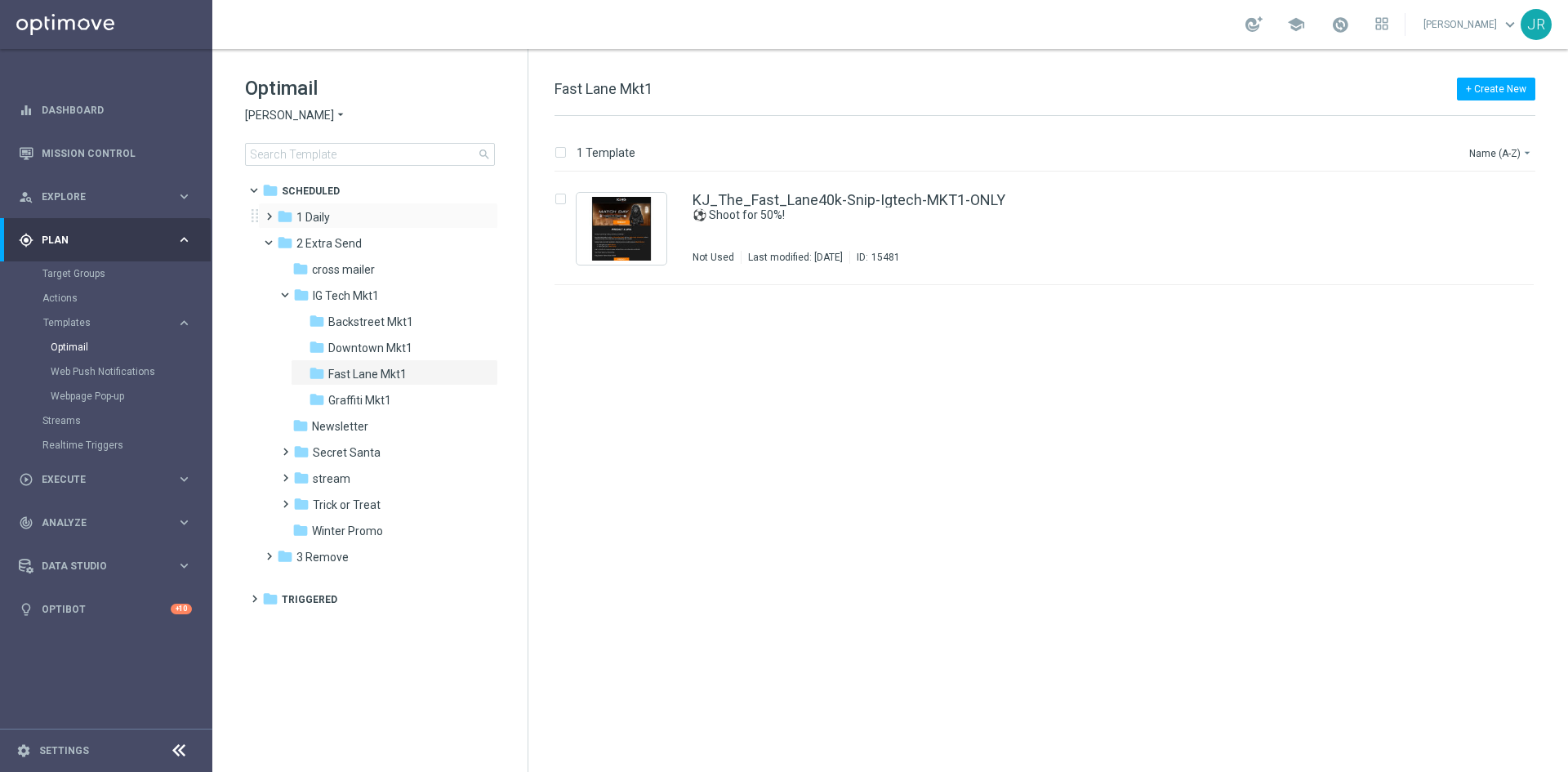
click at [270, 213] on span at bounding box center [265, 209] width 8 height 7
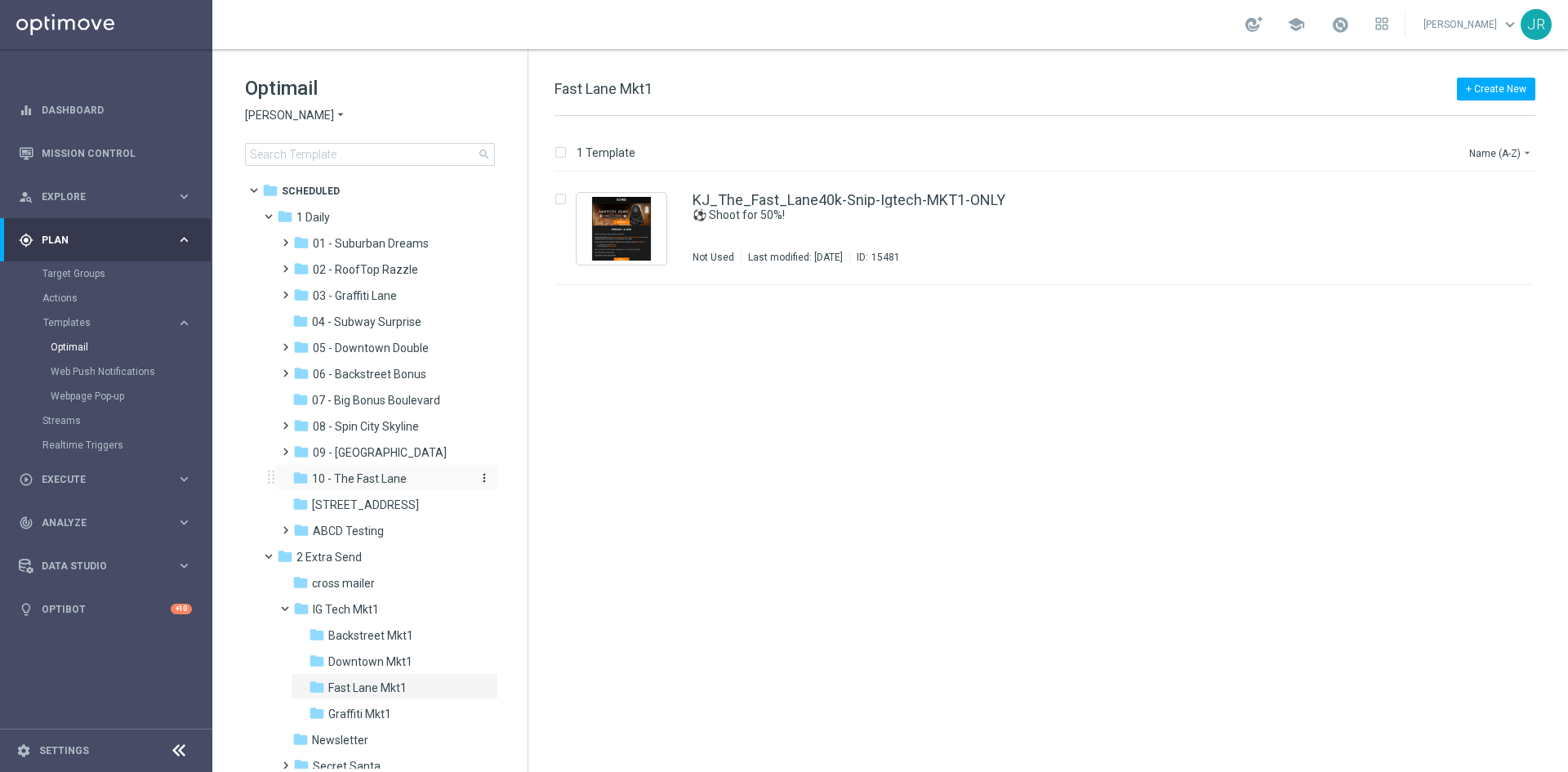
click at [379, 487] on div "folder 10 - The Fast Lane" at bounding box center [379, 479] width 174 height 19
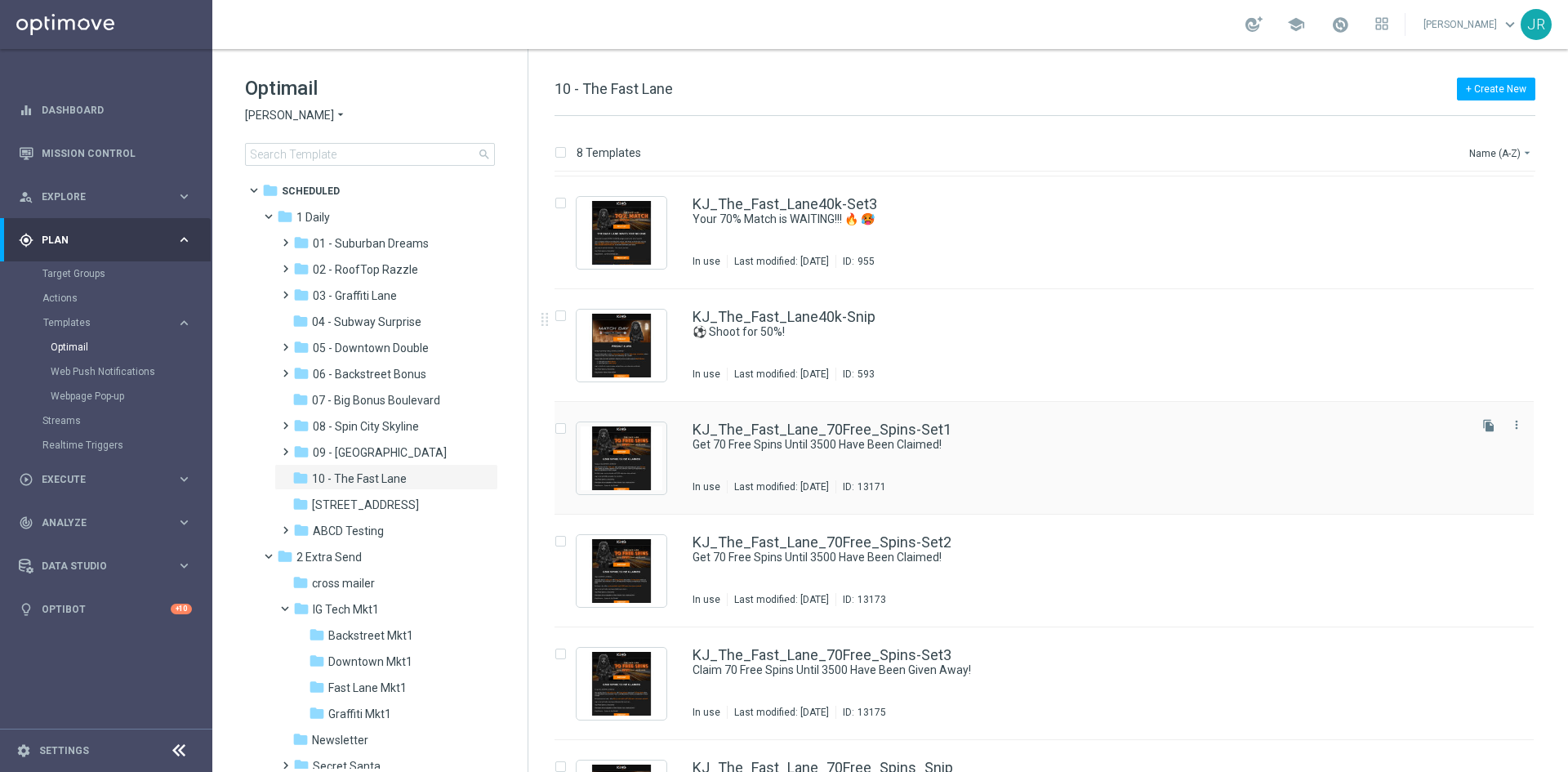
scroll to position [220, 0]
click at [863, 363] on div "KJ_The_Fast_Lane40k-Snip ⚽ Shoot for 50%! In use Last modified: Thursday, Janua…" at bounding box center [1079, 346] width 773 height 71
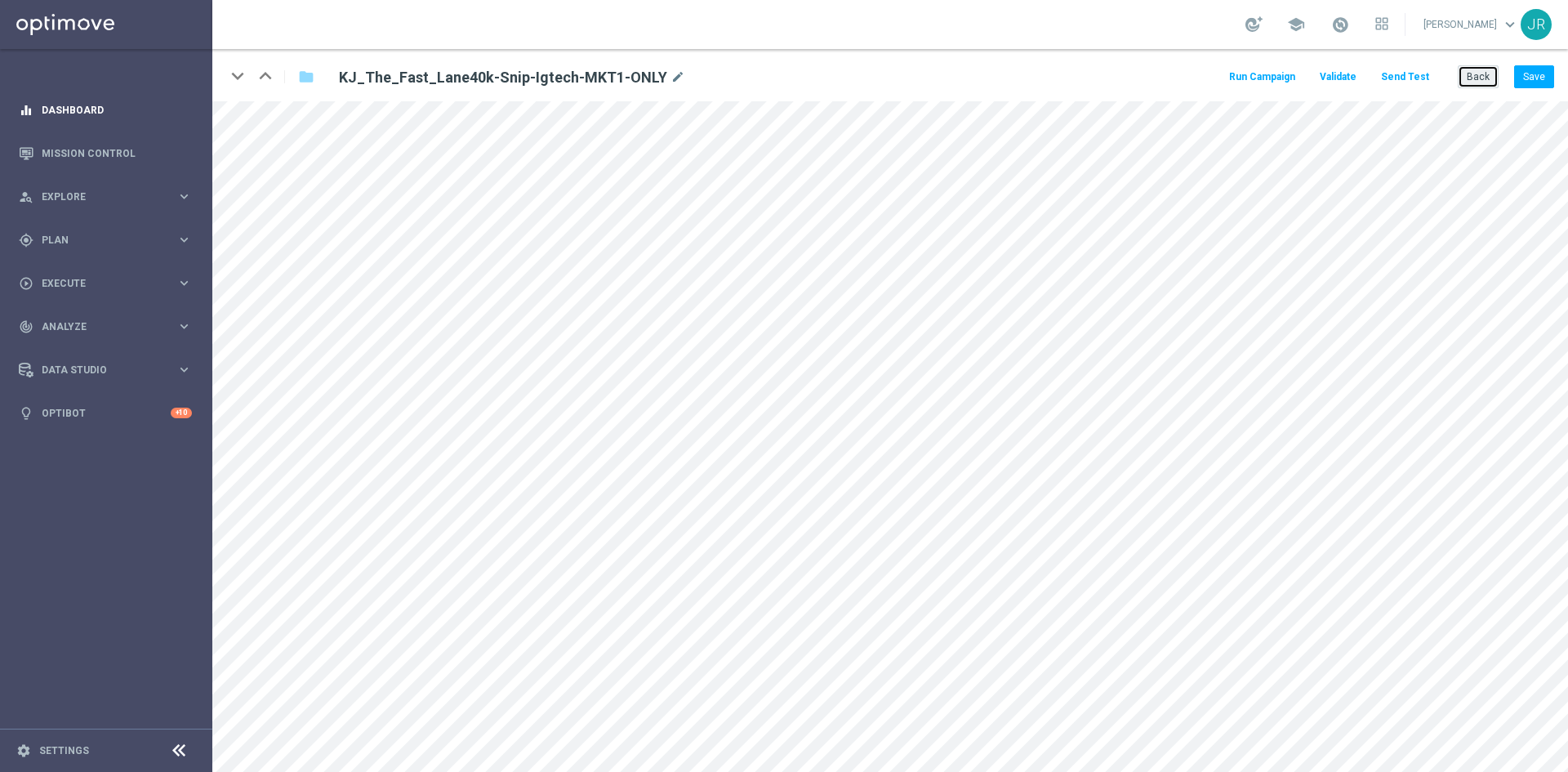
click at [1492, 72] on button "Back" at bounding box center [1478, 77] width 41 height 22
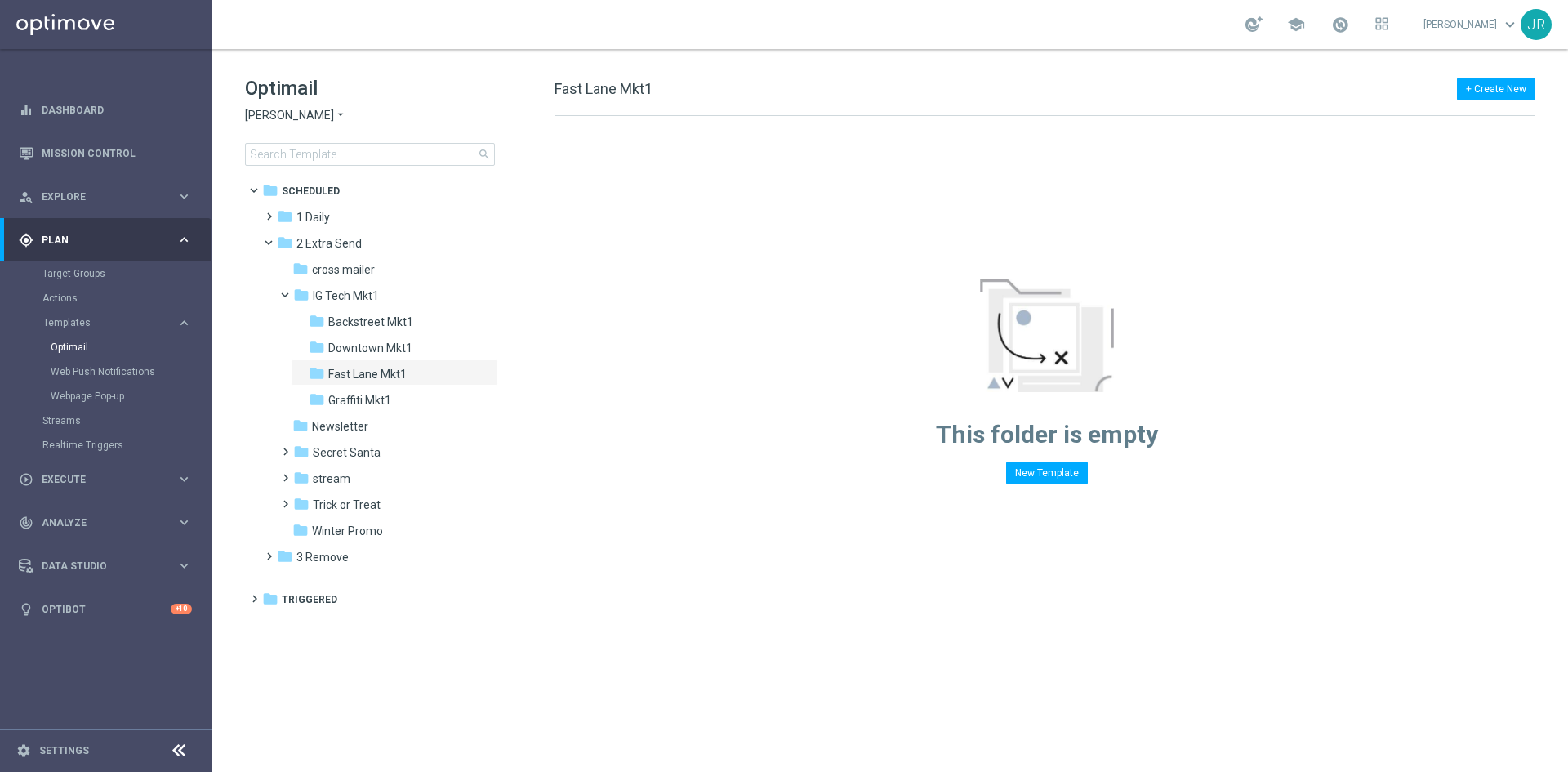
click at [289, 116] on span "[PERSON_NAME]" at bounding box center [290, 116] width 89 height 16
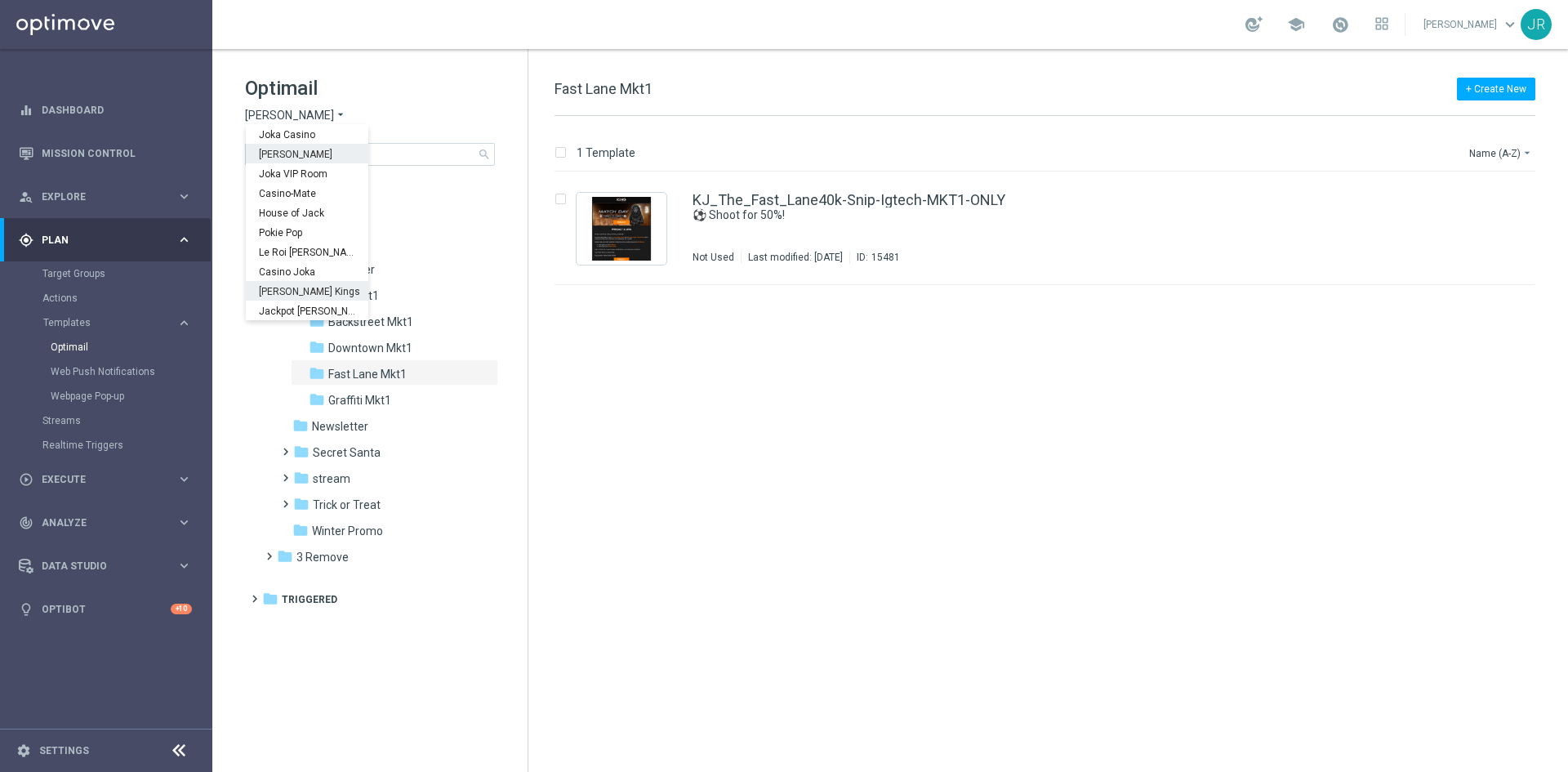
click at [303, 284] on div "[PERSON_NAME] Kings" at bounding box center [307, 290] width 123 height 20
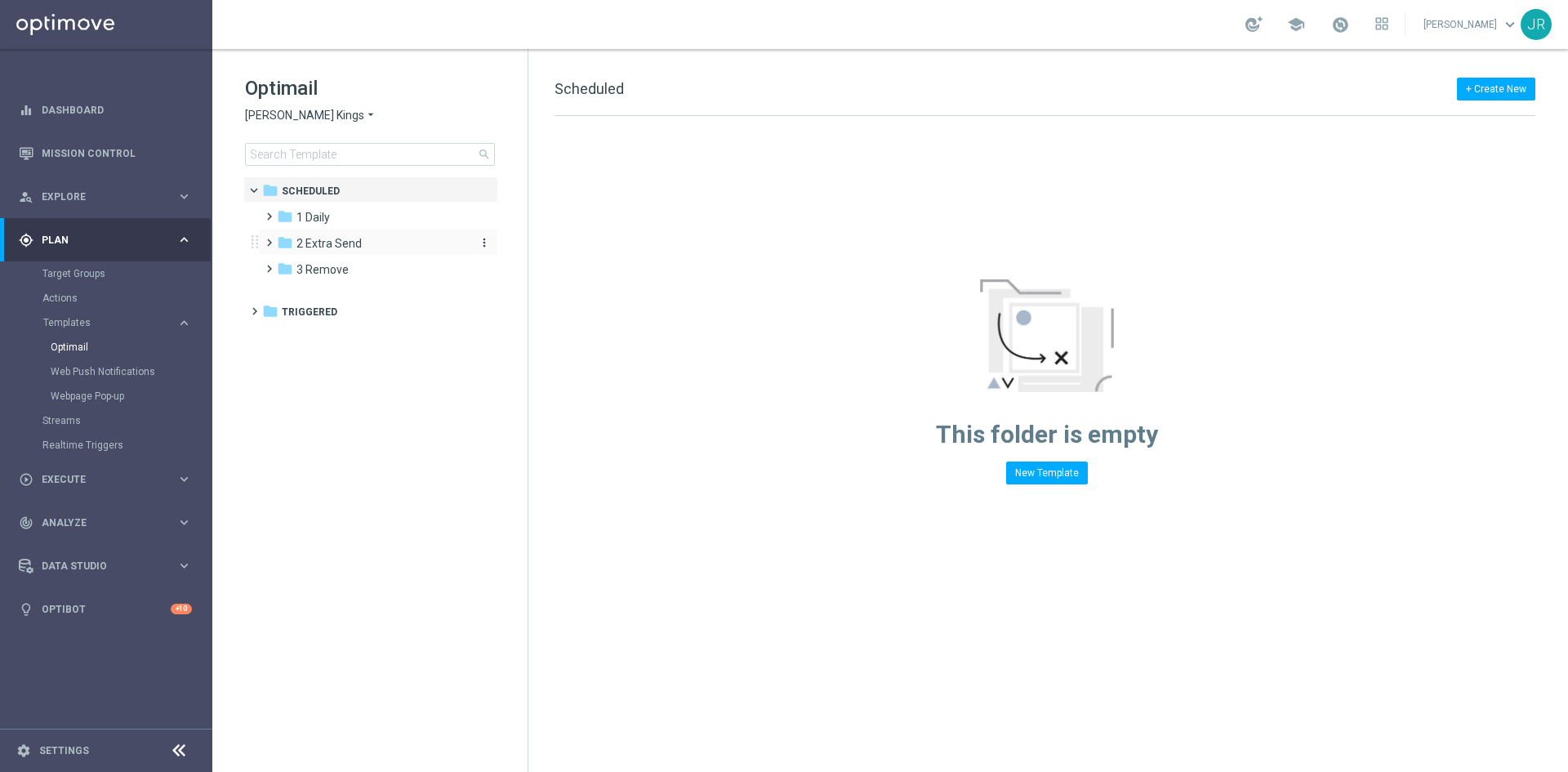
click at [341, 241] on span "2 Extra Send" at bounding box center [329, 243] width 66 height 15
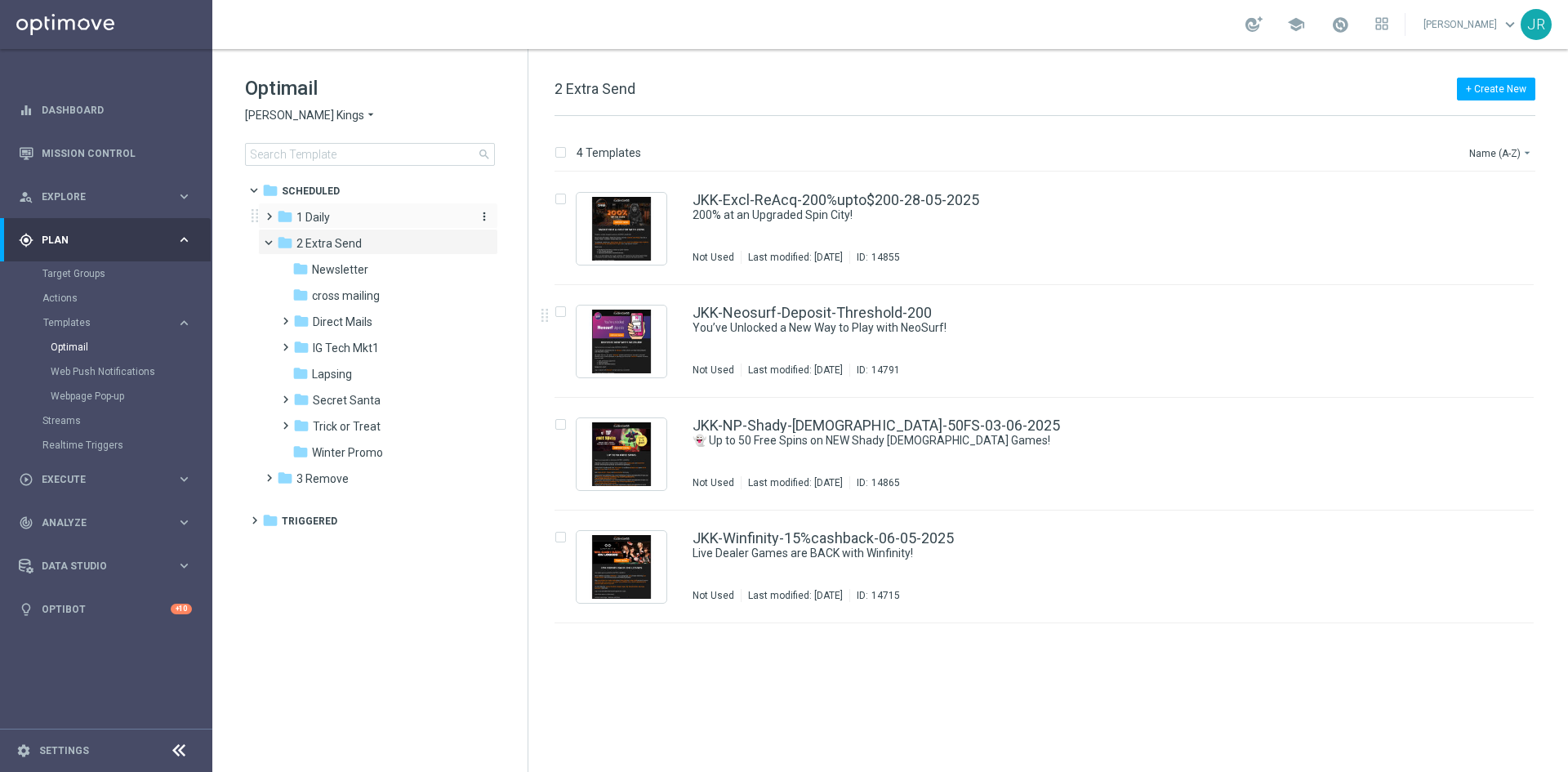
click at [326, 219] on span "1 Daily" at bounding box center [313, 217] width 34 height 15
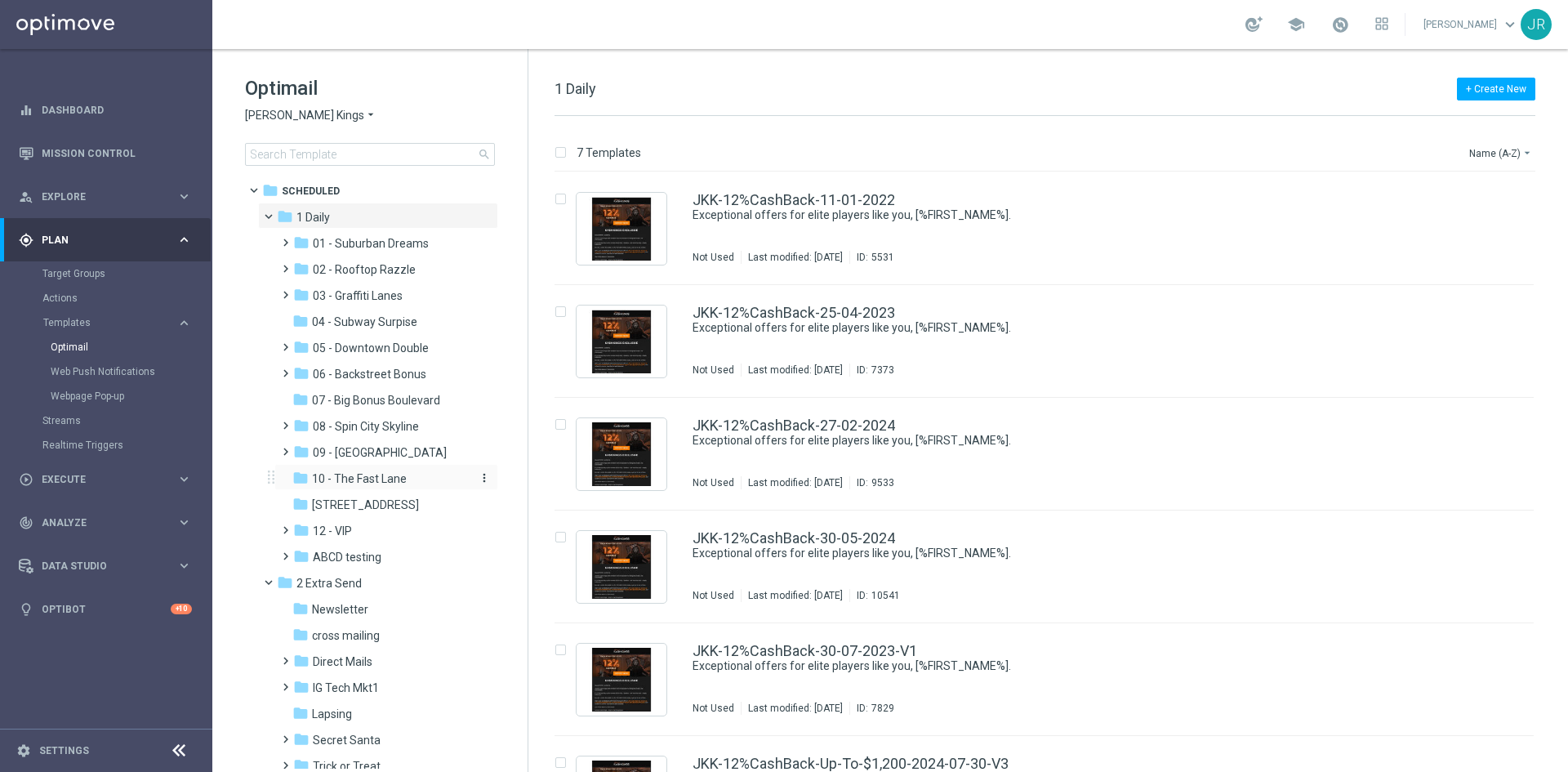
click at [398, 478] on span "10 - The Fast Lane" at bounding box center [360, 478] width 95 height 15
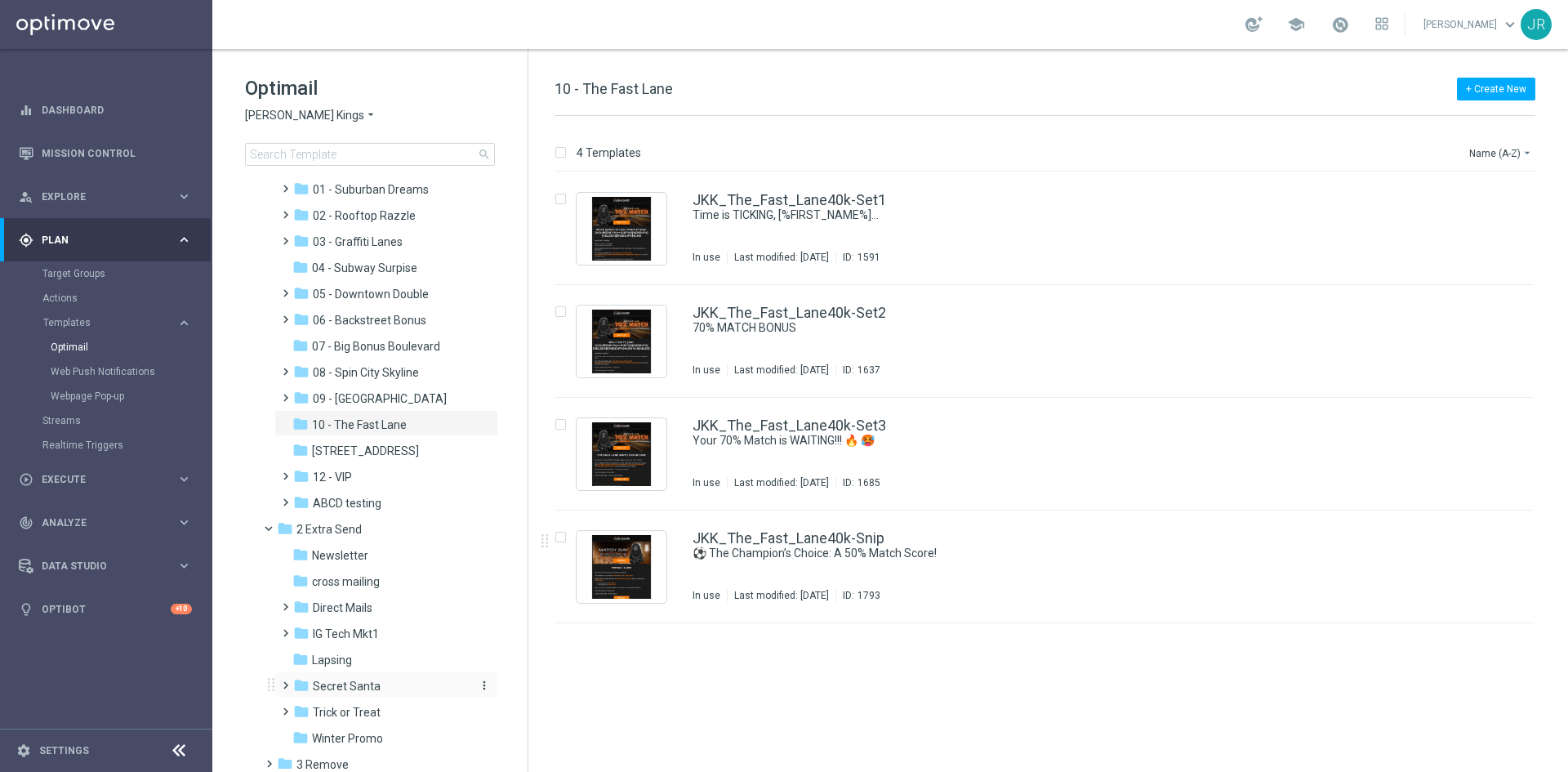
scroll to position [82, 0]
click at [364, 605] on span "IG Tech Mkt1" at bounding box center [346, 606] width 67 height 15
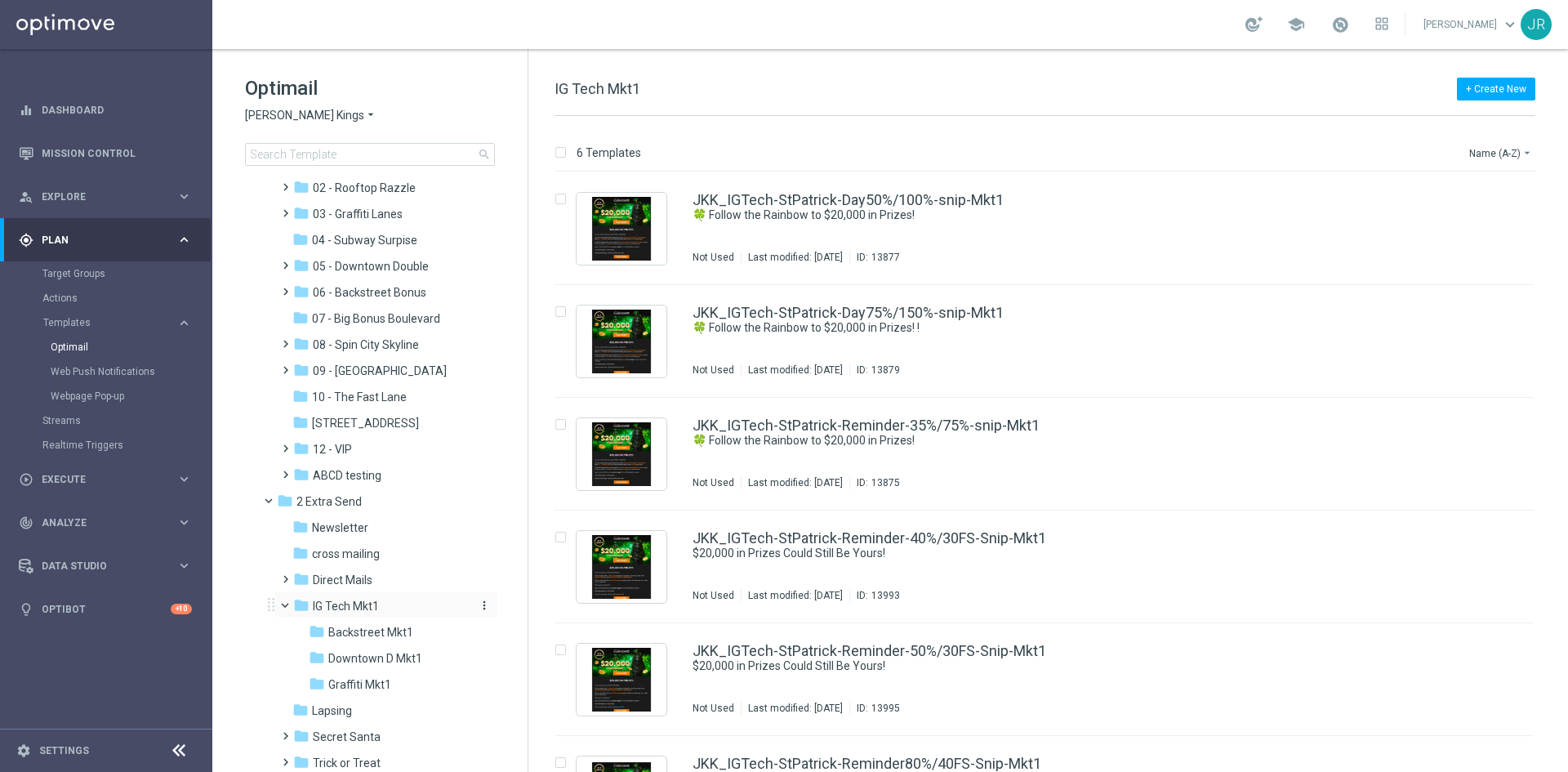
click at [480, 606] on icon "more_vert" at bounding box center [484, 605] width 13 height 13
click at [546, 542] on span "New Folder" at bounding box center [549, 540] width 50 height 13
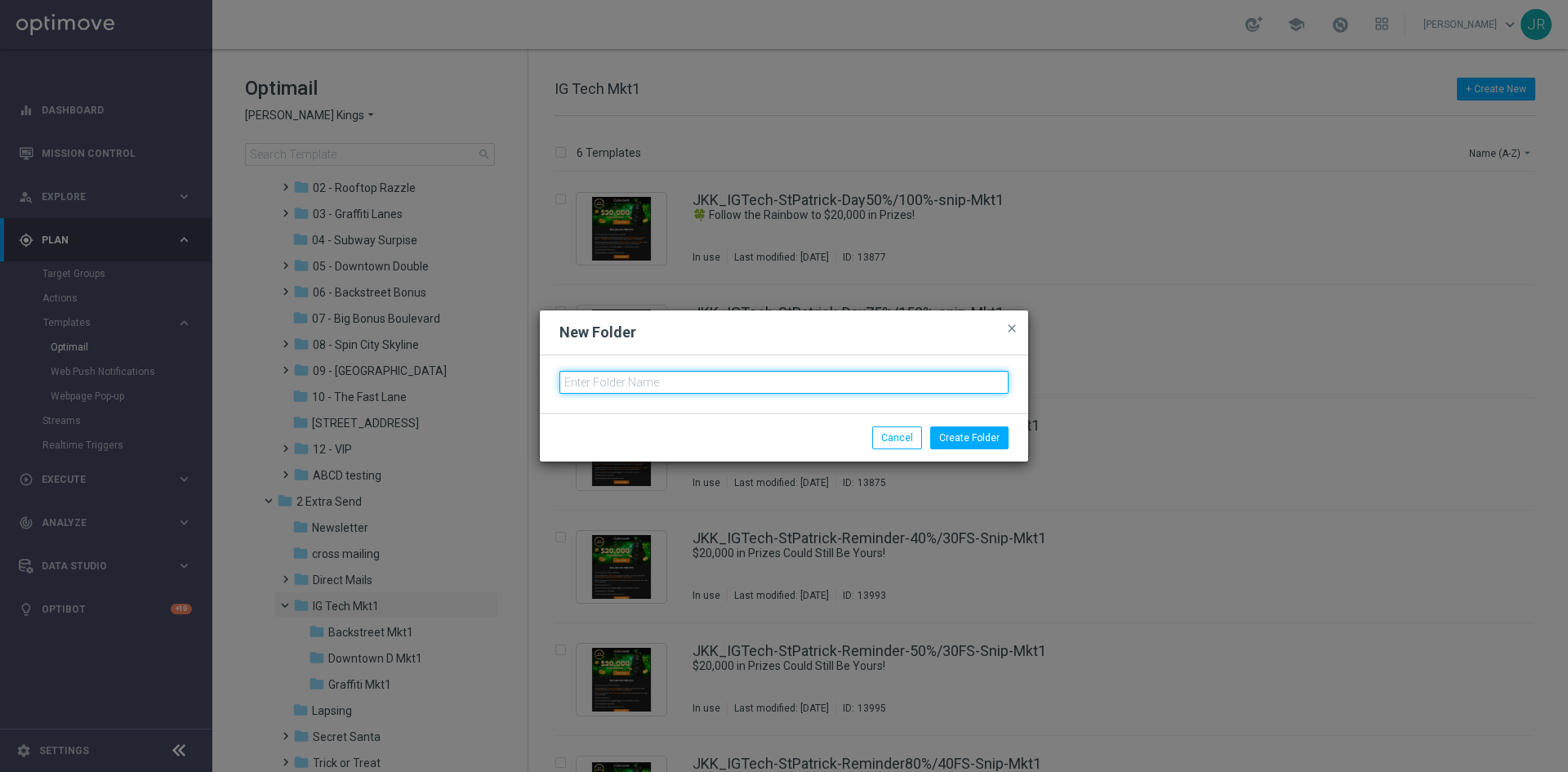
click at [591, 377] on input "text" at bounding box center [784, 382] width 449 height 22
type input "Fast Lane Mkt1"
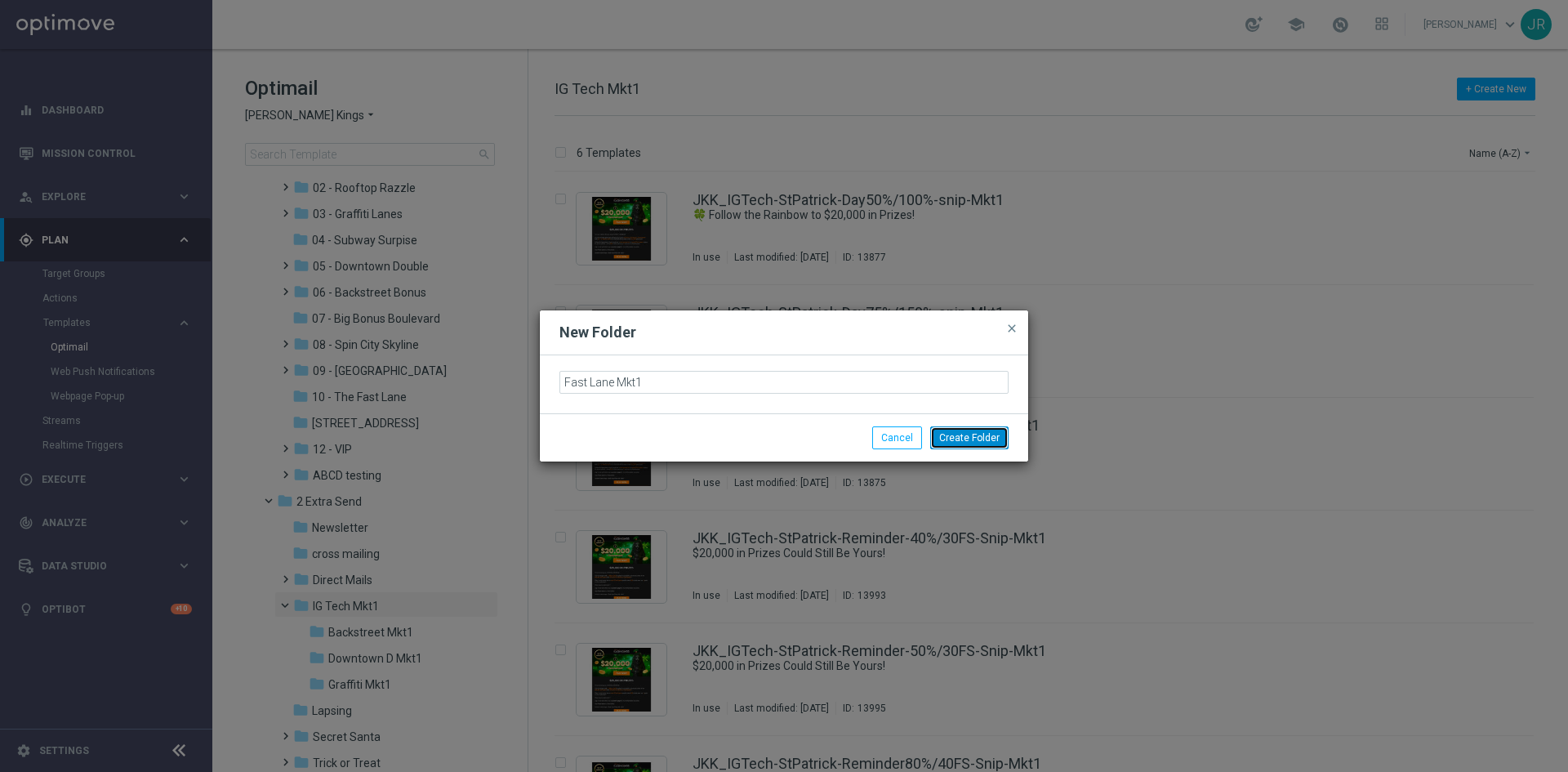
click at [1001, 439] on button "Create Folder" at bounding box center [969, 437] width 79 height 22
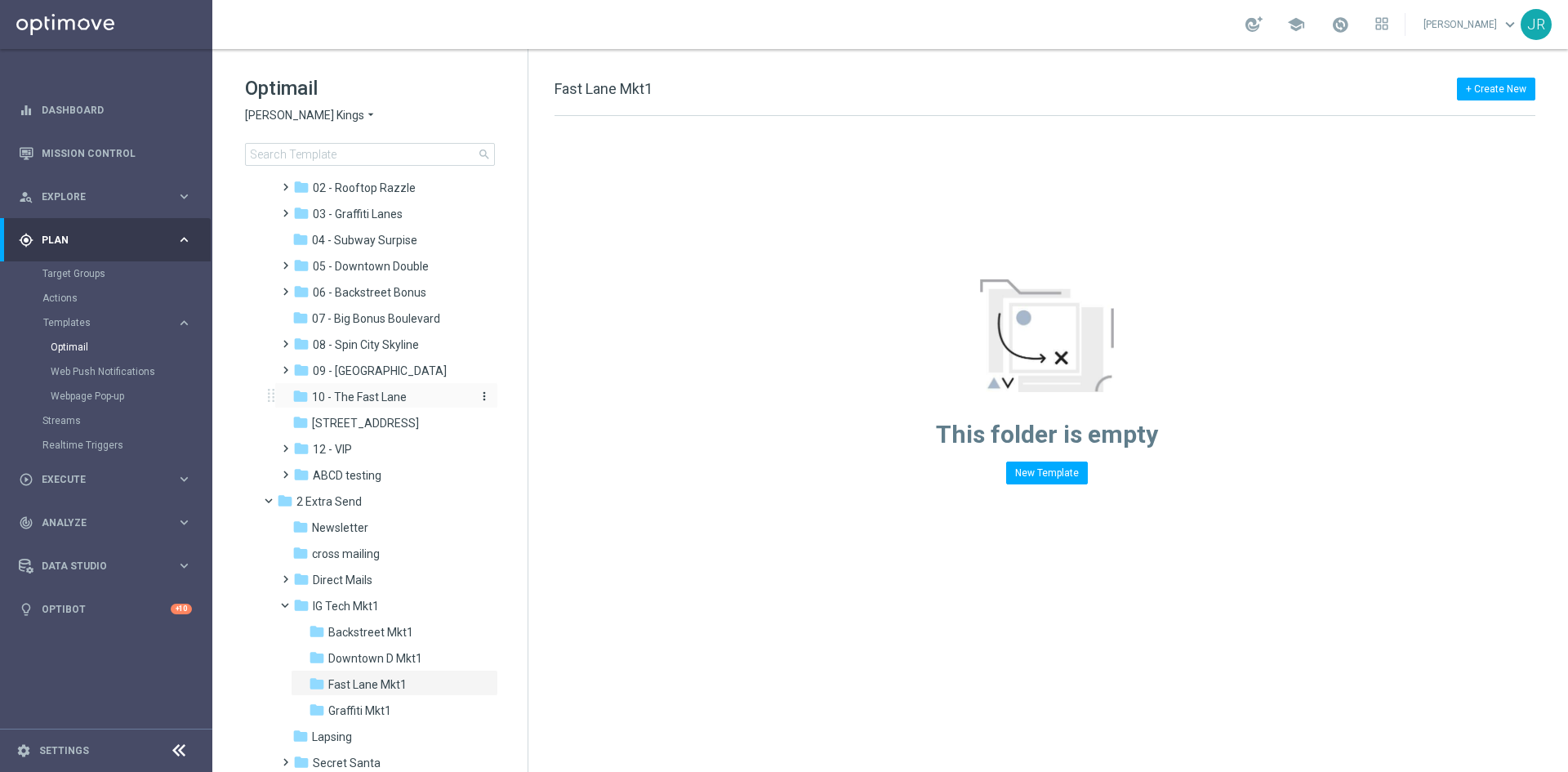
click at [379, 399] on span "10 - The Fast Lane" at bounding box center [360, 397] width 95 height 15
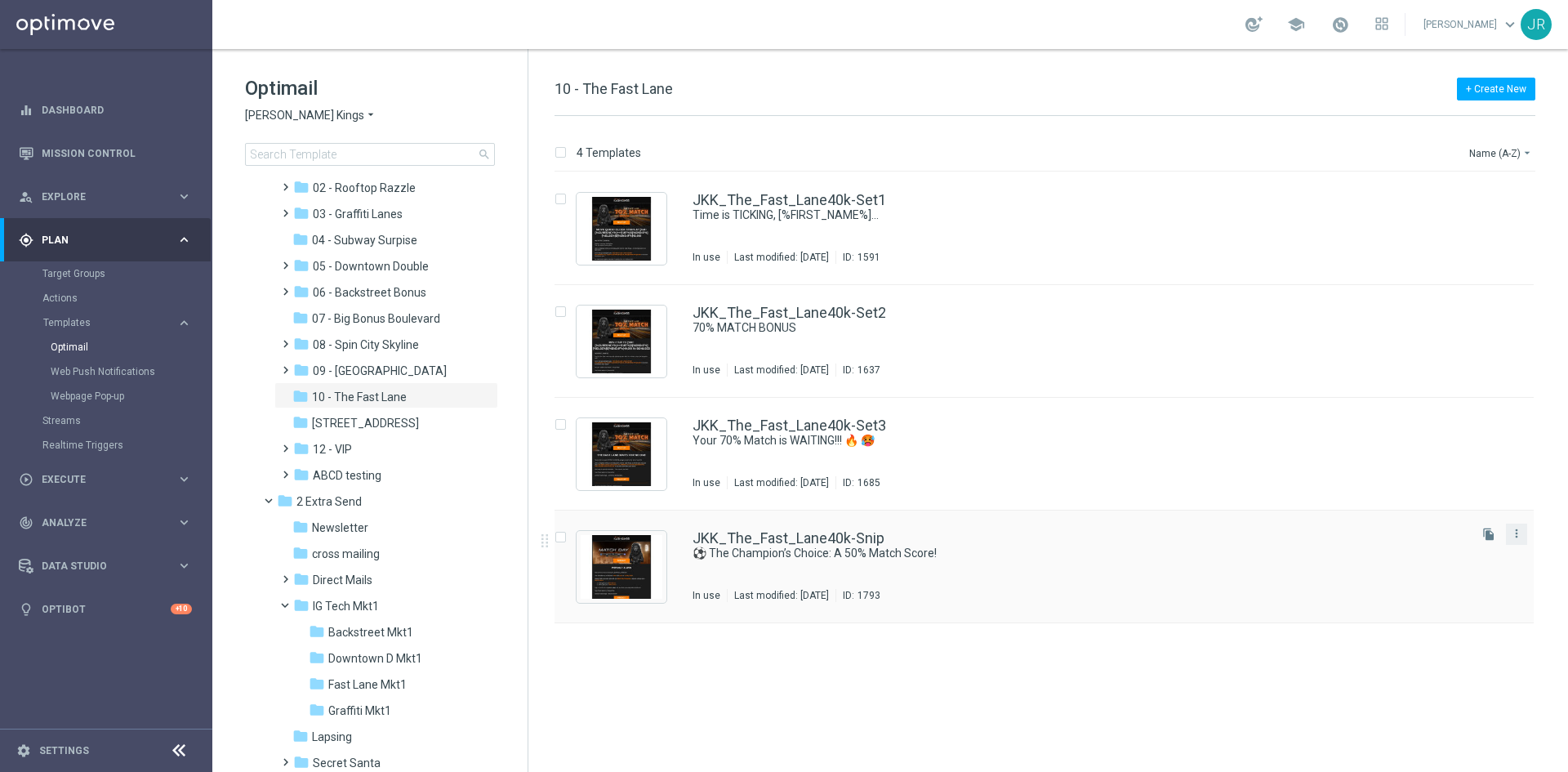
click at [1515, 538] on icon "more_vert" at bounding box center [1516, 533] width 13 height 13
click at [1424, 575] on span "Copy To" at bounding box center [1421, 574] width 36 height 11
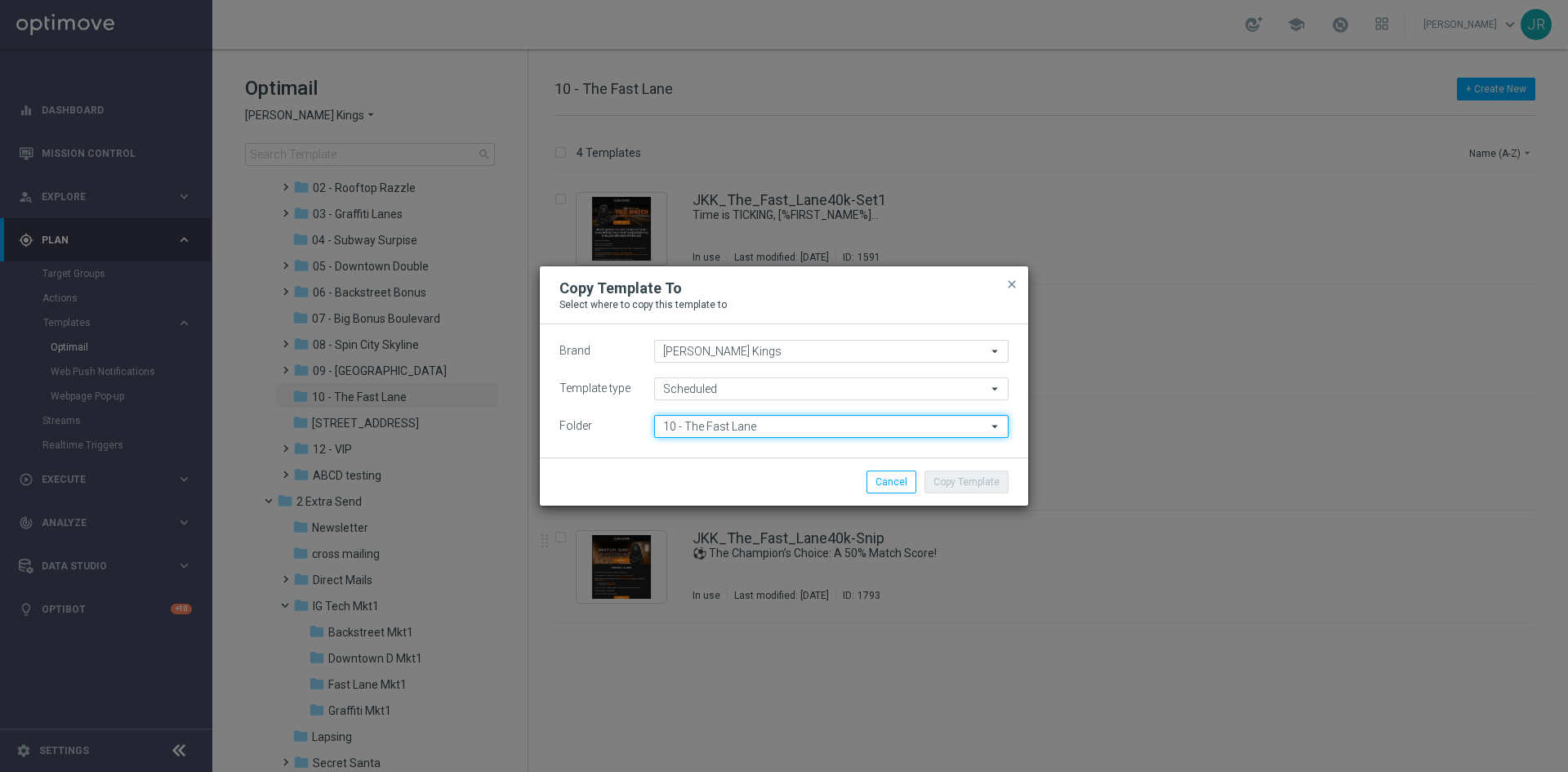
click at [705, 433] on input "10 - The Fast Lane" at bounding box center [832, 426] width 354 height 22
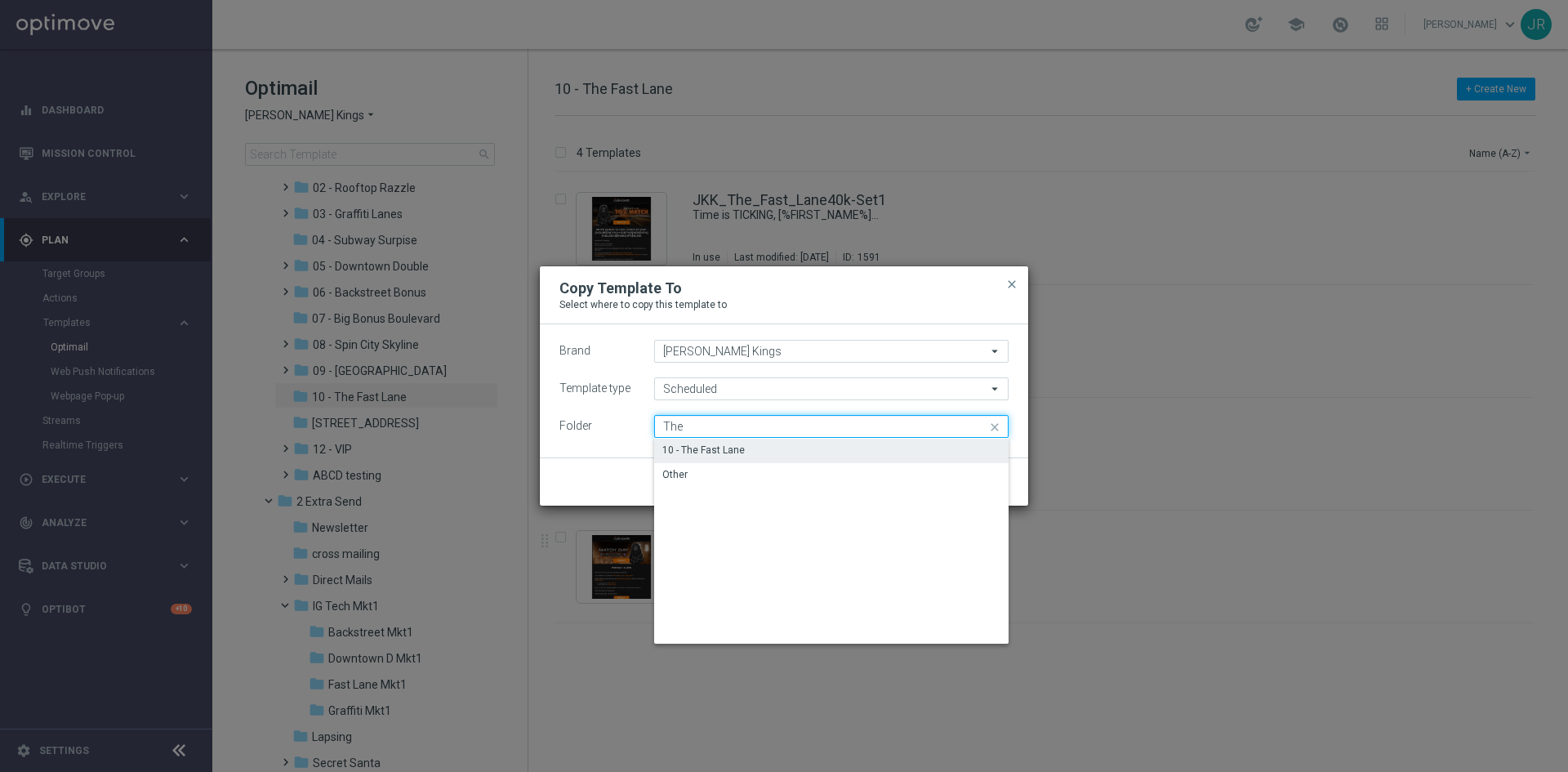
drag, startPoint x: 697, startPoint y: 422, endPoint x: 608, endPoint y: 420, distance: 89.0
click at [608, 420] on div "Folder The 10 - The Fast Lane close Drag here to set row groups Drag here to se…" at bounding box center [784, 426] width 449 height 22
type input "10 - The Fast Lane"
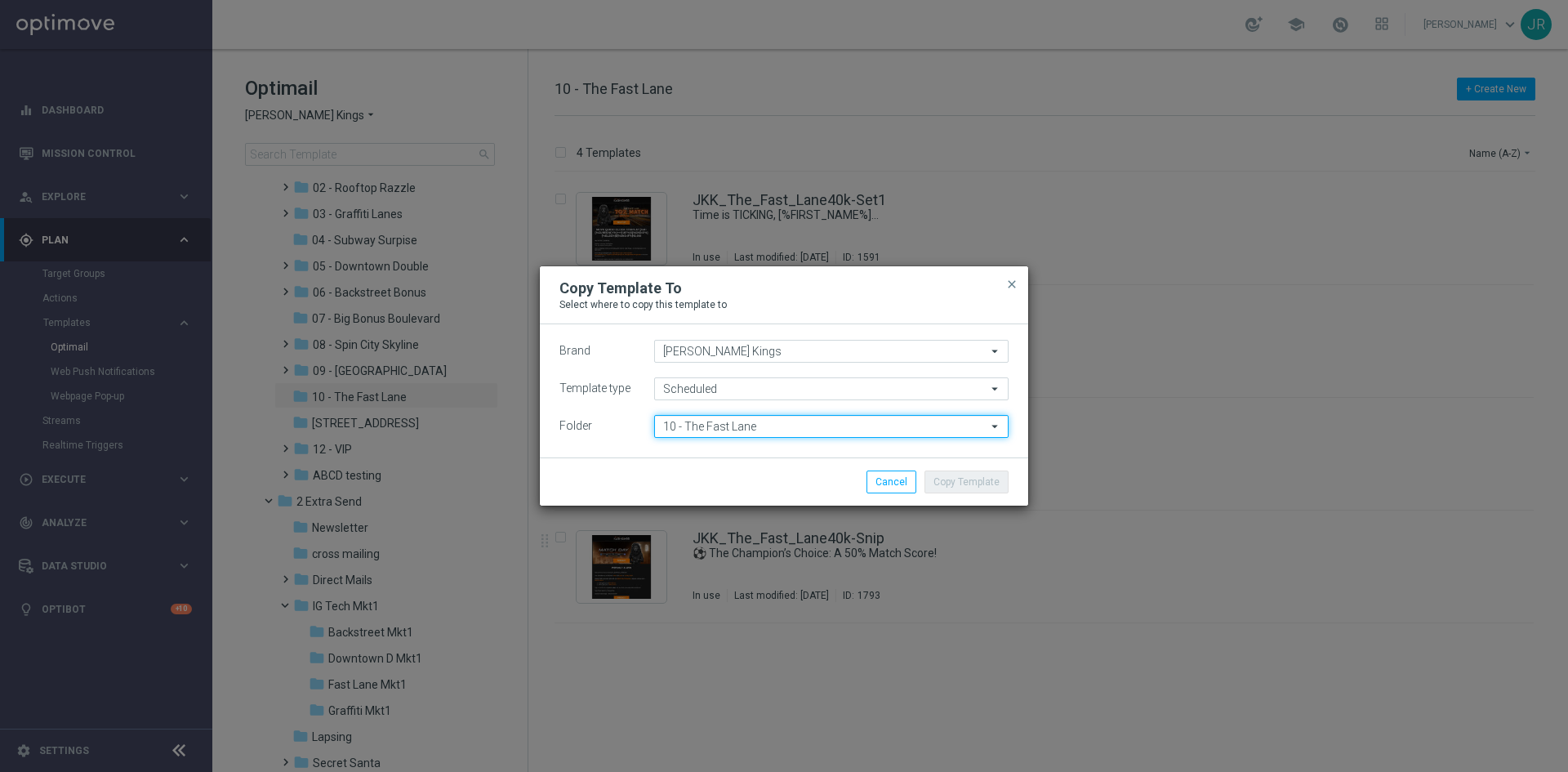
drag, startPoint x: 772, startPoint y: 428, endPoint x: 639, endPoint y: 425, distance: 133.0
click at [639, 425] on div "Folder 10 - The Fast Lane 10 - The Fast Lane arrow_drop_down Drag here to set r…" at bounding box center [784, 426] width 449 height 22
click at [751, 424] on input "10 - The Fast Lane" at bounding box center [832, 426] width 354 height 22
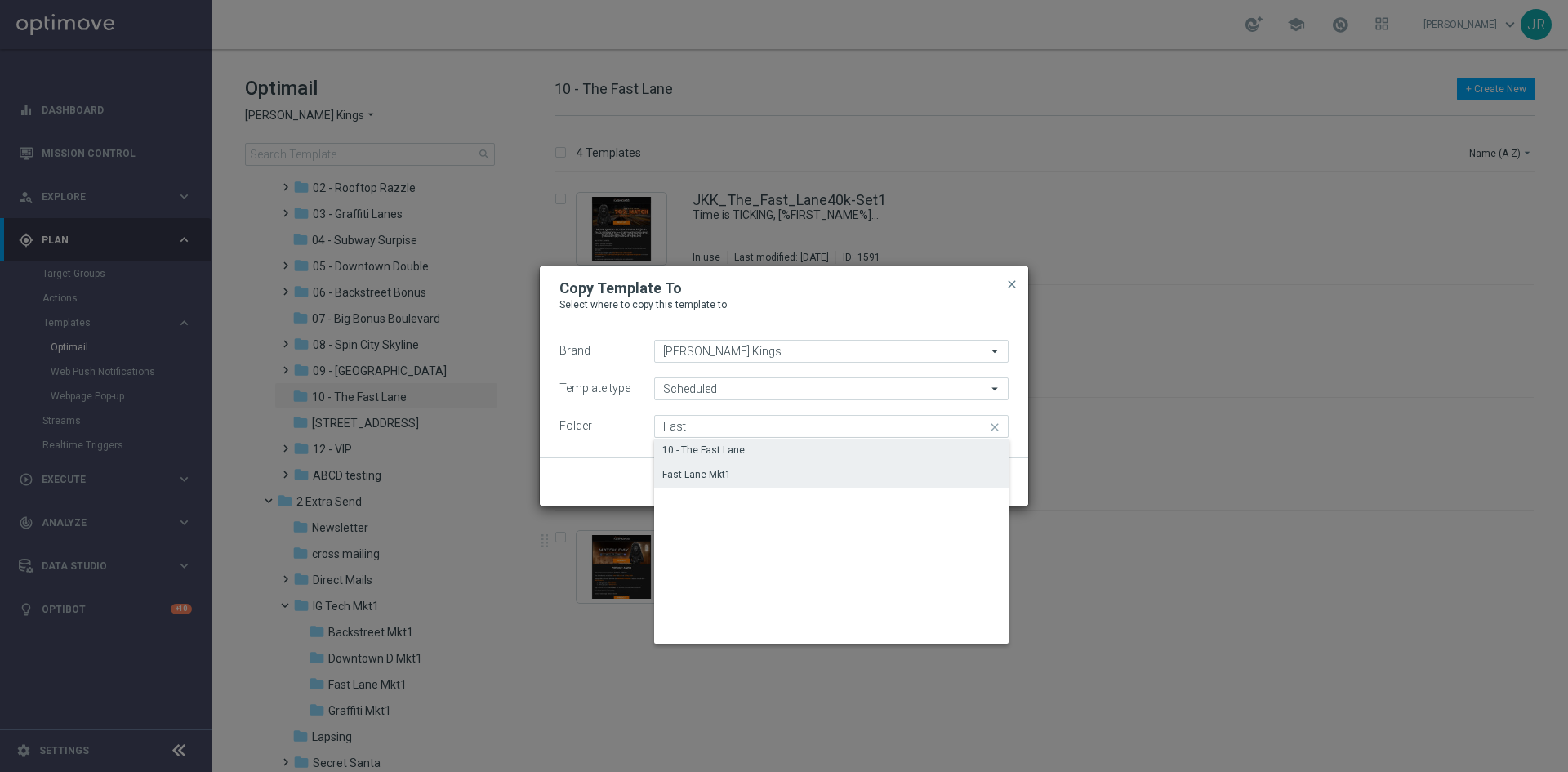
click at [795, 475] on div "Fast Lane Mkt1" at bounding box center [832, 475] width 354 height 22
type input "Fast Lane Mkt1"
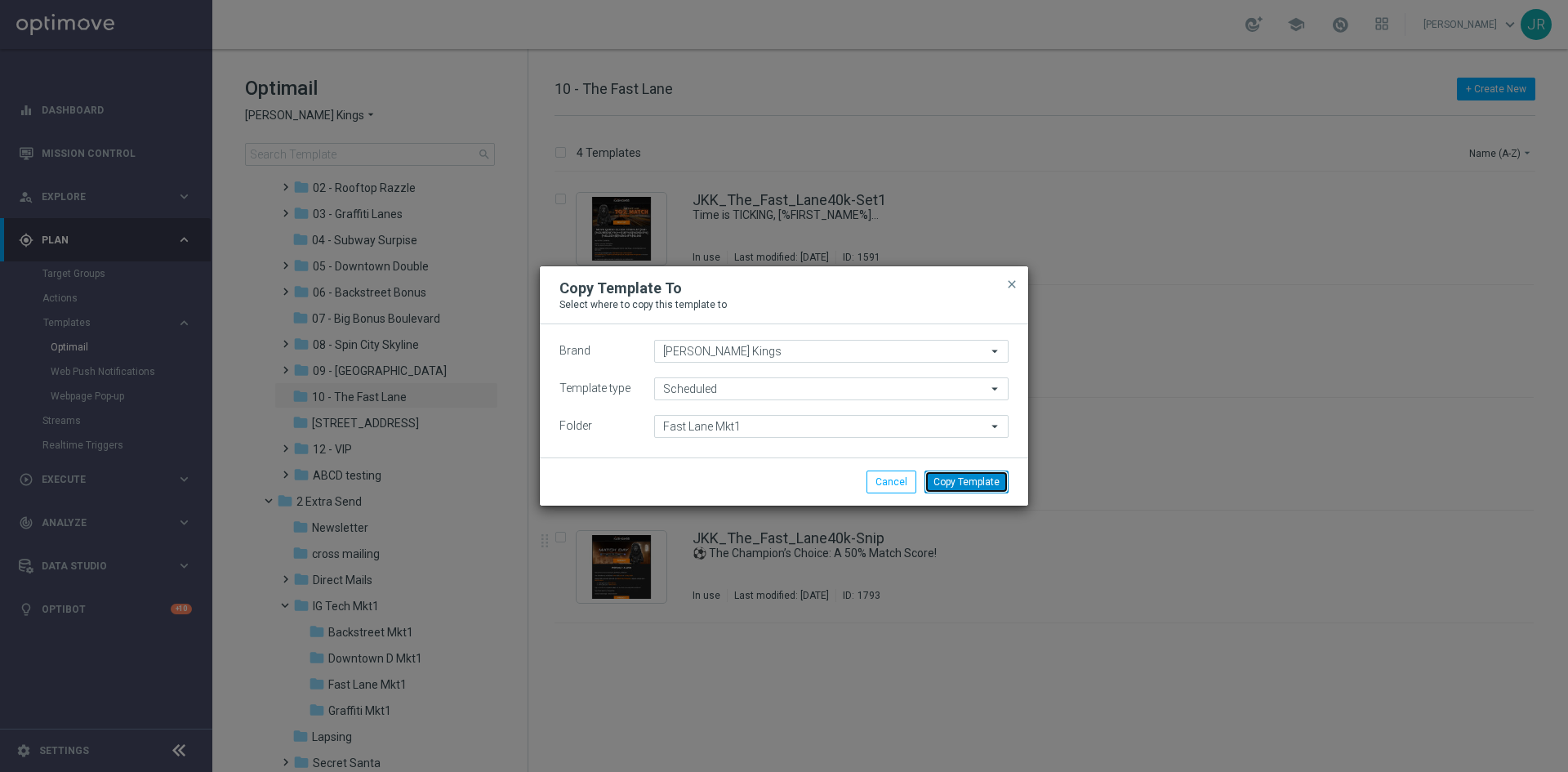
click at [971, 486] on button "Copy Template" at bounding box center [966, 482] width 84 height 22
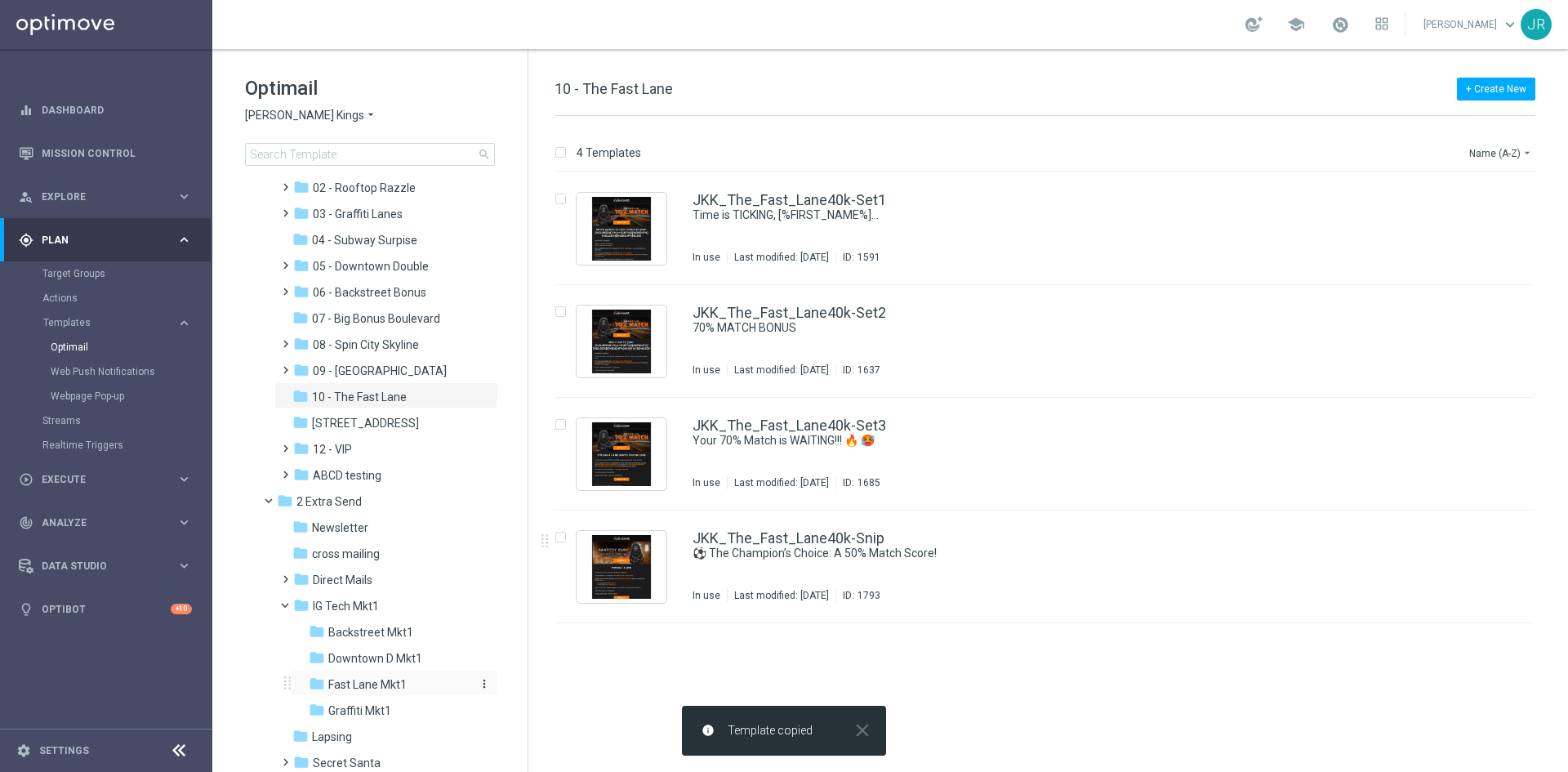
click at [371, 684] on span "Fast Lane Mkt1" at bounding box center [367, 684] width 79 height 15
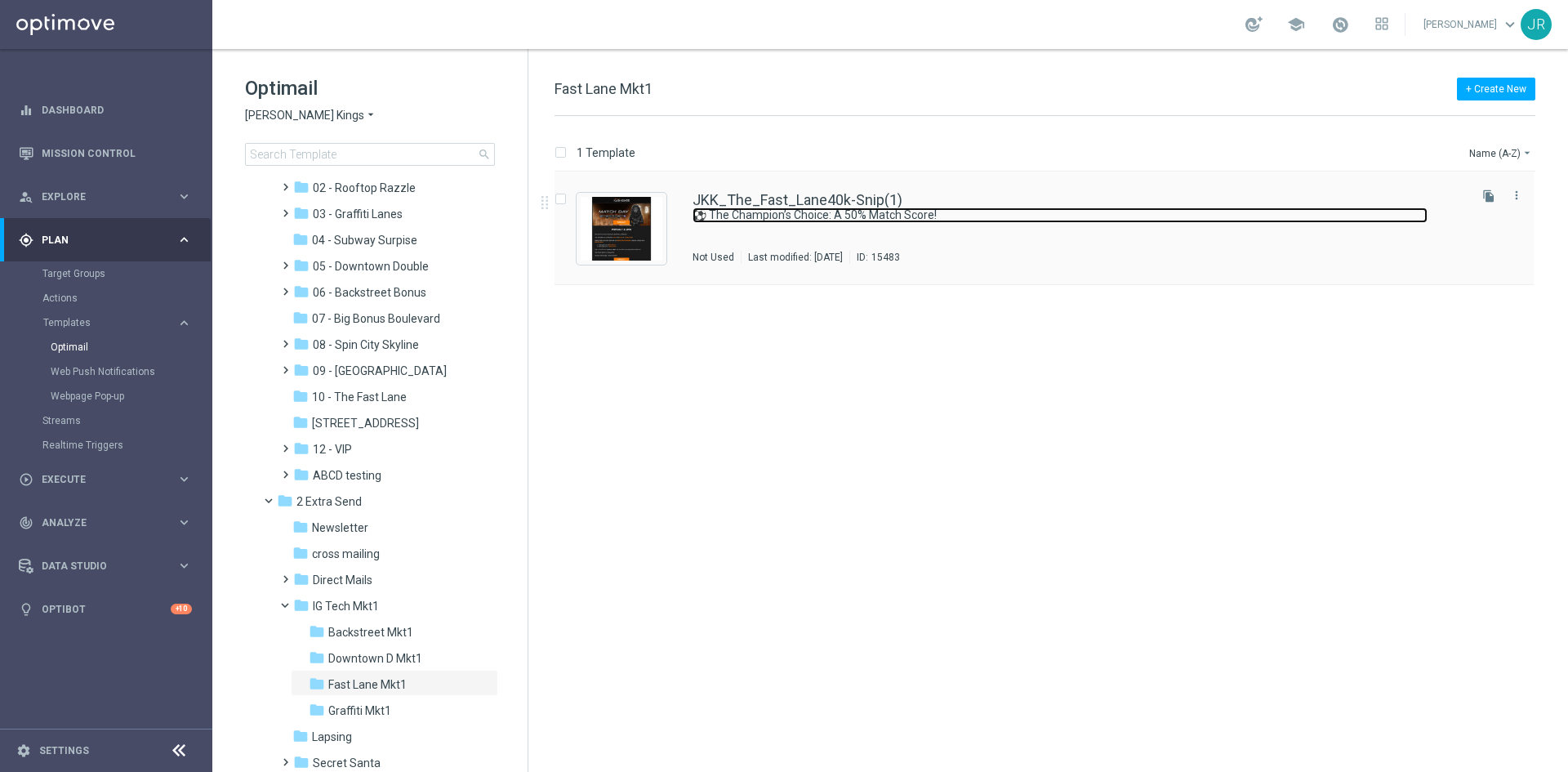
click at [897, 217] on link "⚽ The Champion’s Choice: A 50% Match Score!" at bounding box center [1060, 215] width 736 height 16
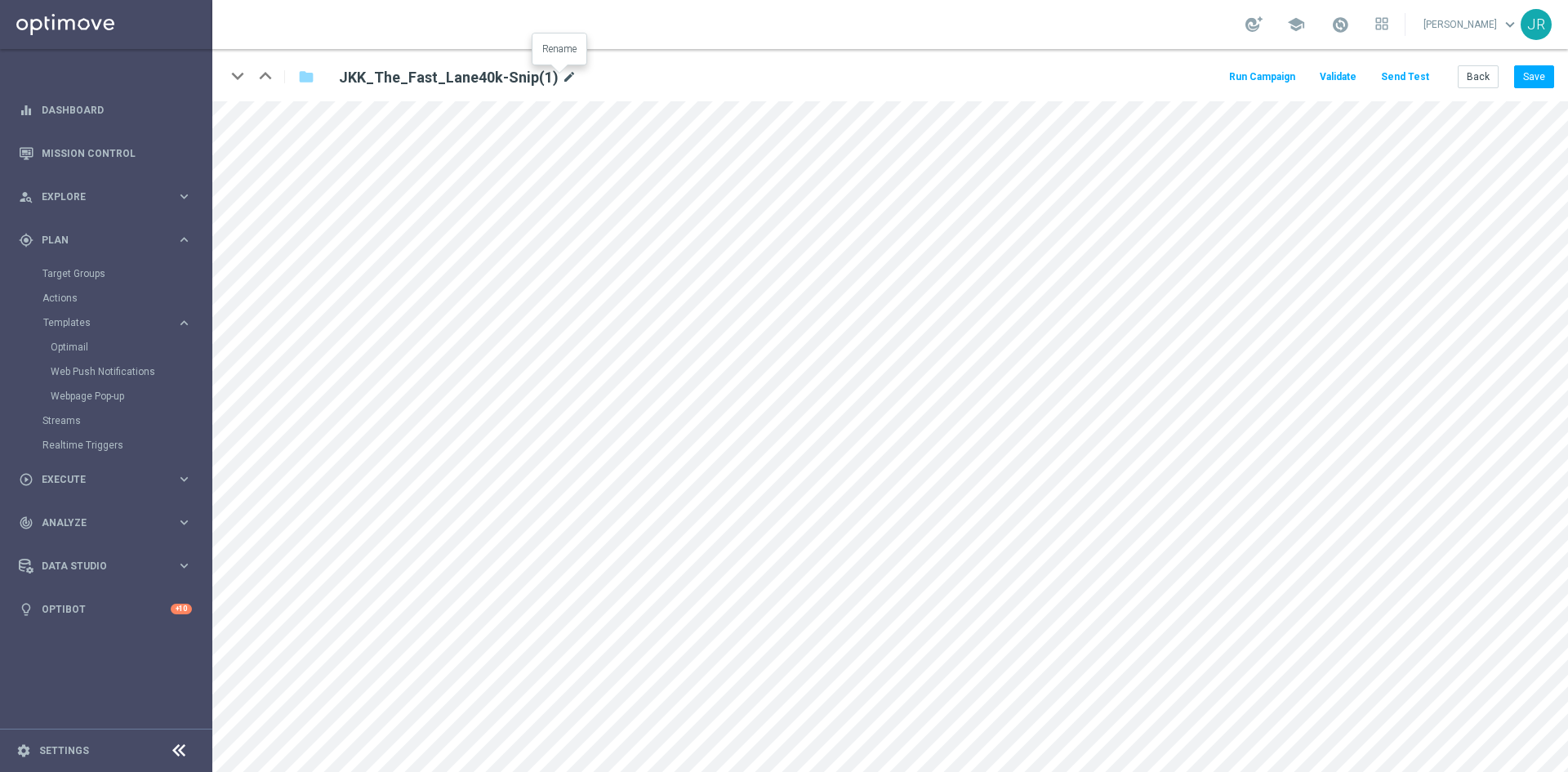
click at [562, 77] on icon "mode_edit" at bounding box center [569, 77] width 15 height 20
click at [536, 75] on input "JKK_The_Fast_Lane40k-Snip(1)" at bounding box center [529, 77] width 405 height 22
click at [527, 77] on input "JKK_The_Fast_Lane40k-Snip(1)" at bounding box center [529, 77] width 405 height 22
drag, startPoint x: 525, startPoint y: 77, endPoint x: 454, endPoint y: 77, distance: 71.0
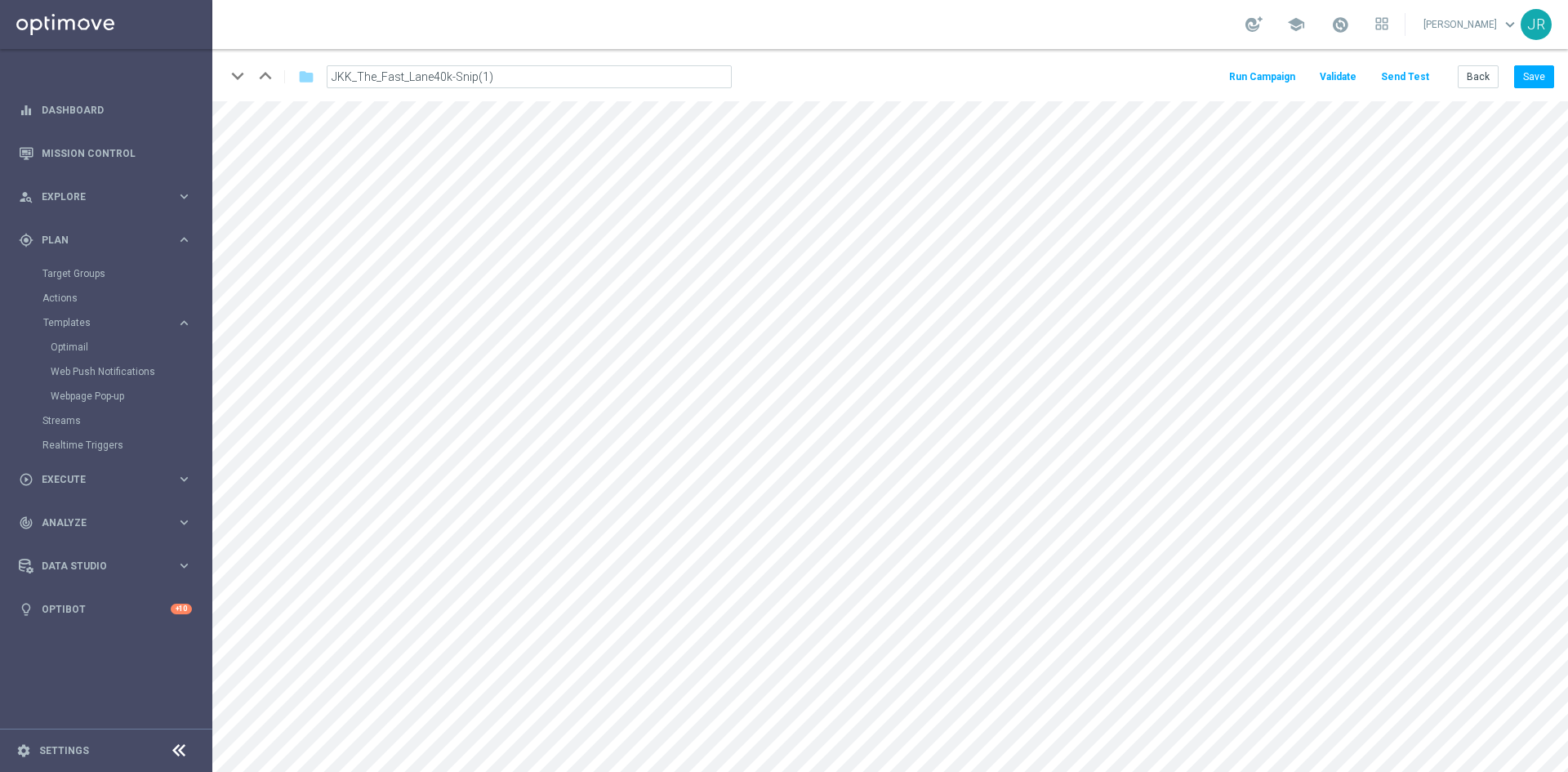
click at [454, 77] on input "JKK_The_Fast_Lane40k-Snip(1)" at bounding box center [529, 77] width 405 height 22
click at [459, 77] on input "JKK_The_Fast_Lane40k--Snip-Igtech-MKT1-ONLY" at bounding box center [529, 77] width 405 height 22
type input "JKK_The_Fast_Lane40k-Snip-Igtech-MKT1-ONLY"
click at [1545, 81] on button "Save" at bounding box center [1534, 77] width 40 height 22
click at [1534, 88] on button "Save" at bounding box center [1534, 77] width 40 height 22
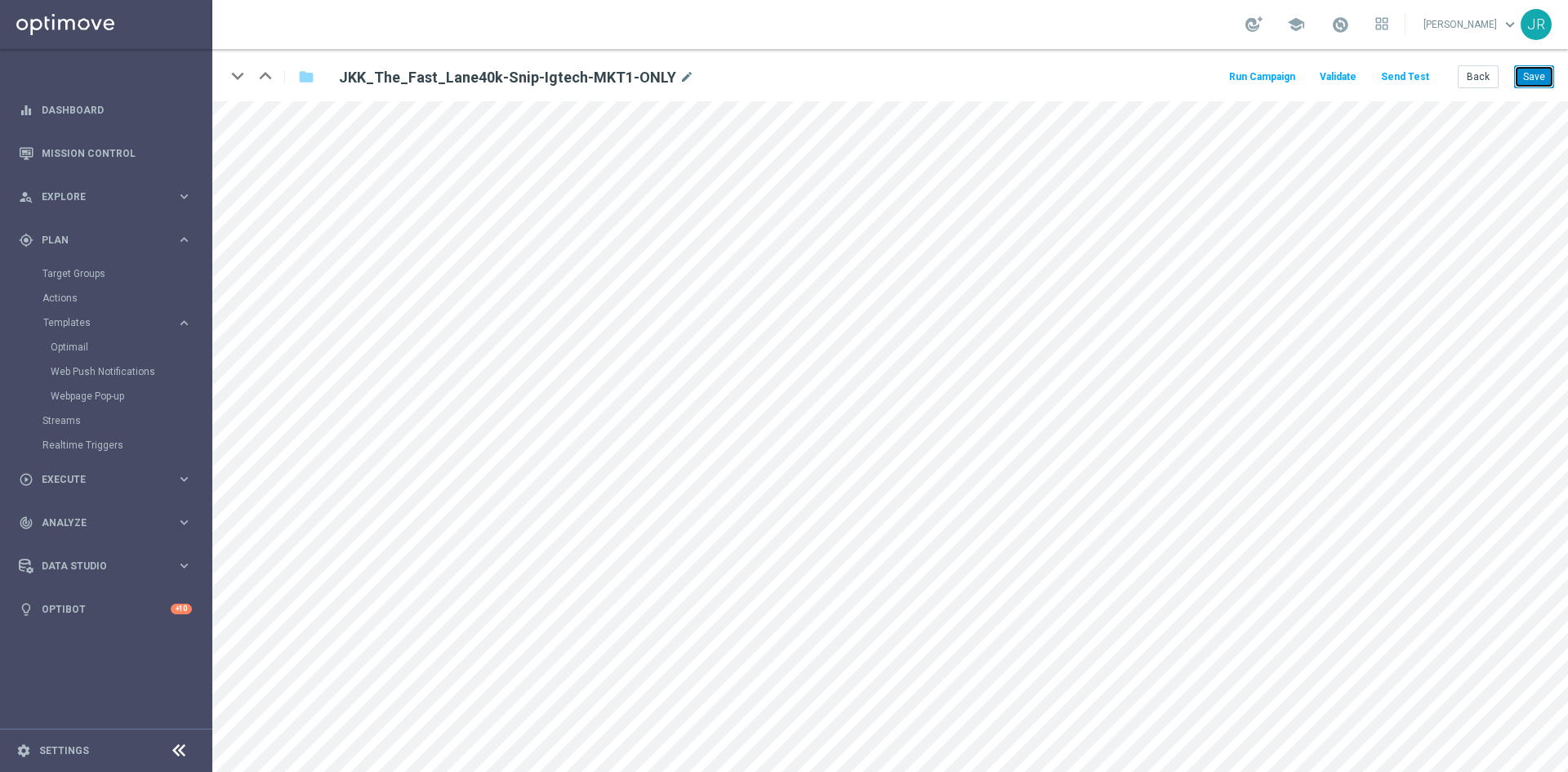
click at [1546, 70] on button "Save" at bounding box center [1534, 77] width 40 height 22
drag, startPoint x: 1533, startPoint y: 80, endPoint x: 1546, endPoint y: 79, distance: 13.0
click at [1533, 79] on button "Save" at bounding box center [1534, 77] width 40 height 22
drag, startPoint x: 1487, startPoint y: 67, endPoint x: 721, endPoint y: 159, distance: 771.5
click at [1484, 67] on button "Back" at bounding box center [1478, 77] width 41 height 22
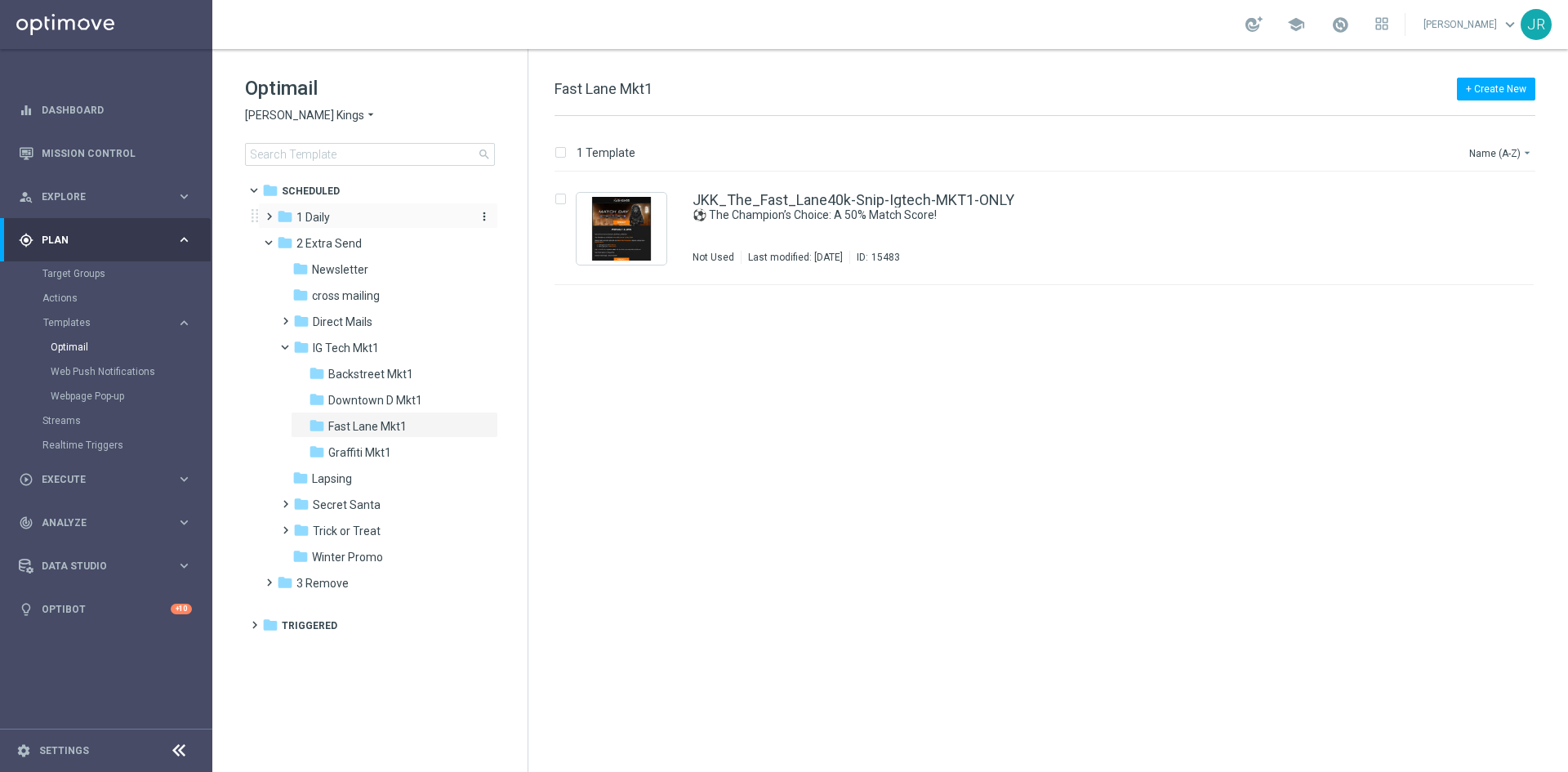
click at [322, 222] on span "1 Daily" at bounding box center [313, 217] width 34 height 15
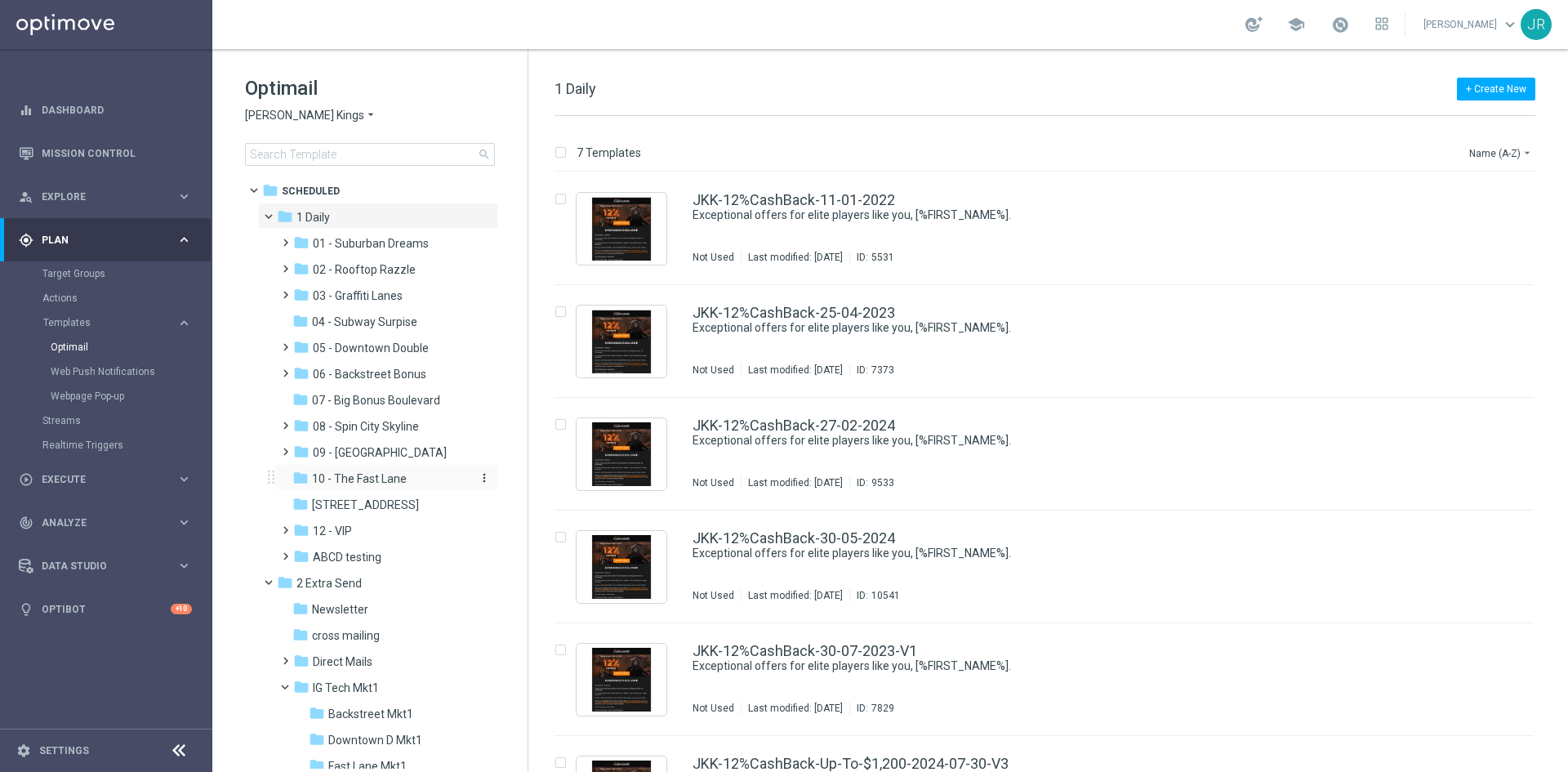
click at [375, 473] on span "10 - The Fast Lane" at bounding box center [360, 478] width 95 height 15
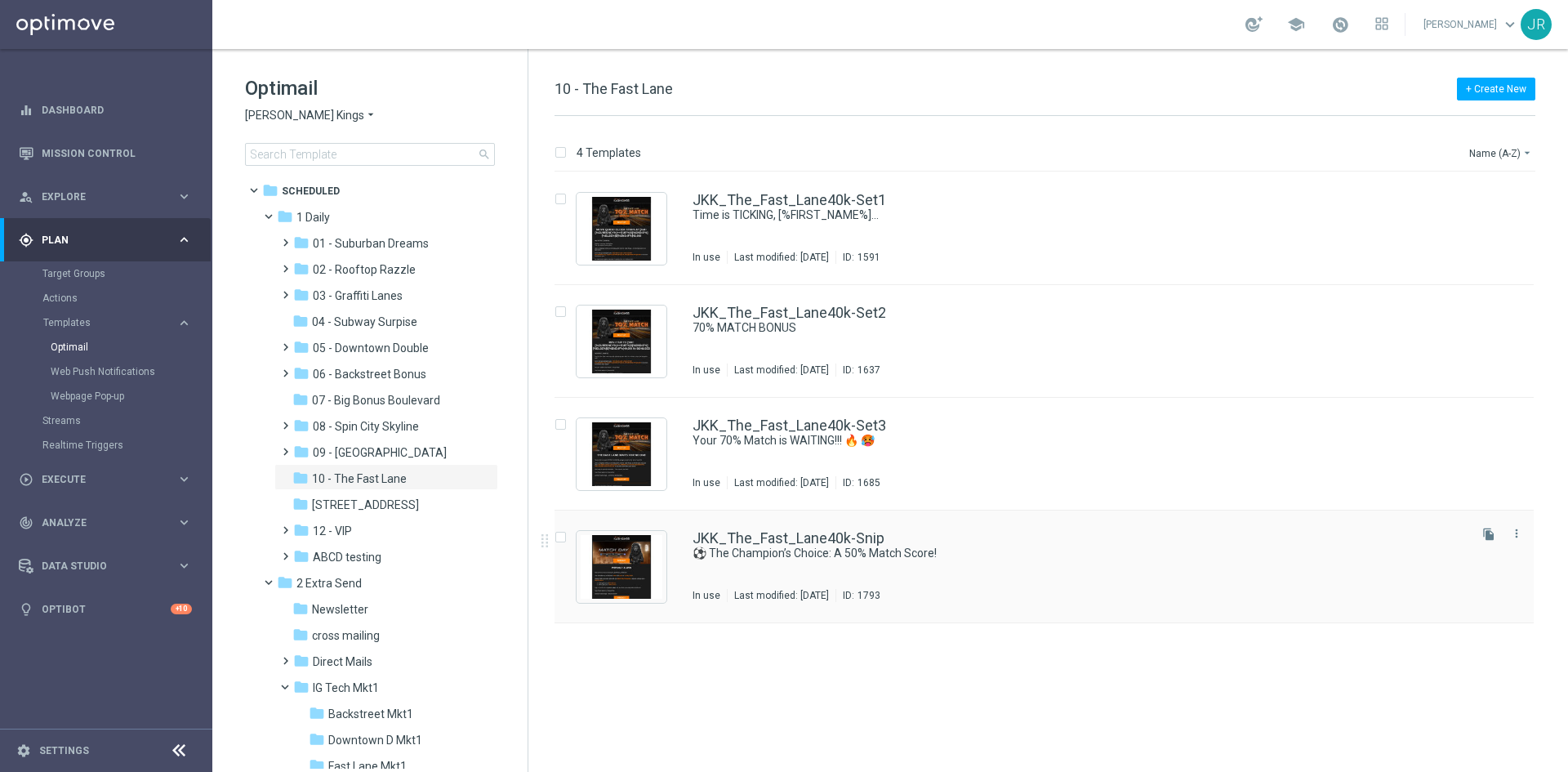
click at [879, 571] on div "JKK_The_Fast_Lane40k-Snip ⚽ The Champion’s Choice: A 50% Match Score! In use La…" at bounding box center [1079, 566] width 773 height 71
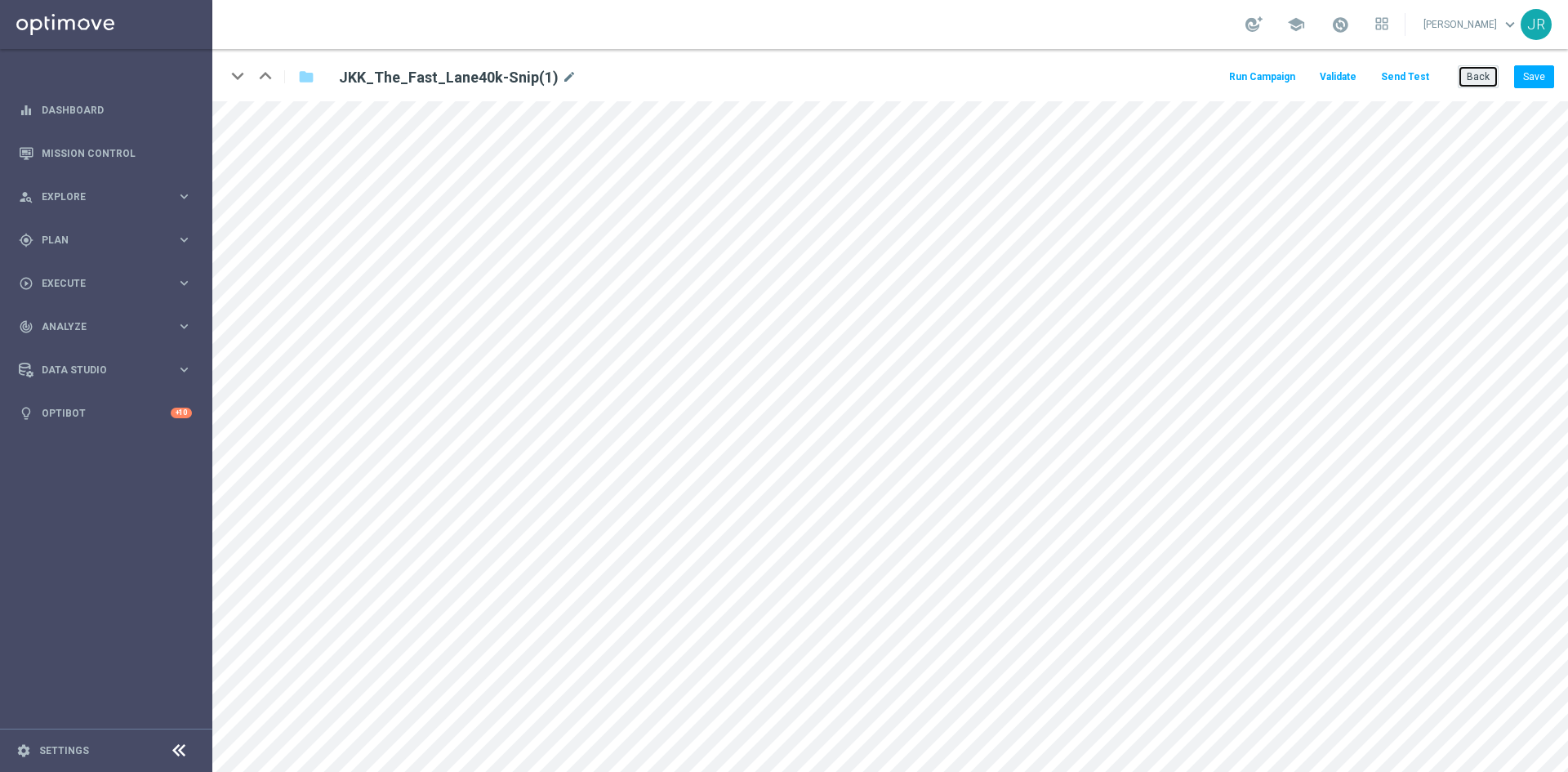
click at [1469, 70] on button "Back" at bounding box center [1478, 77] width 41 height 22
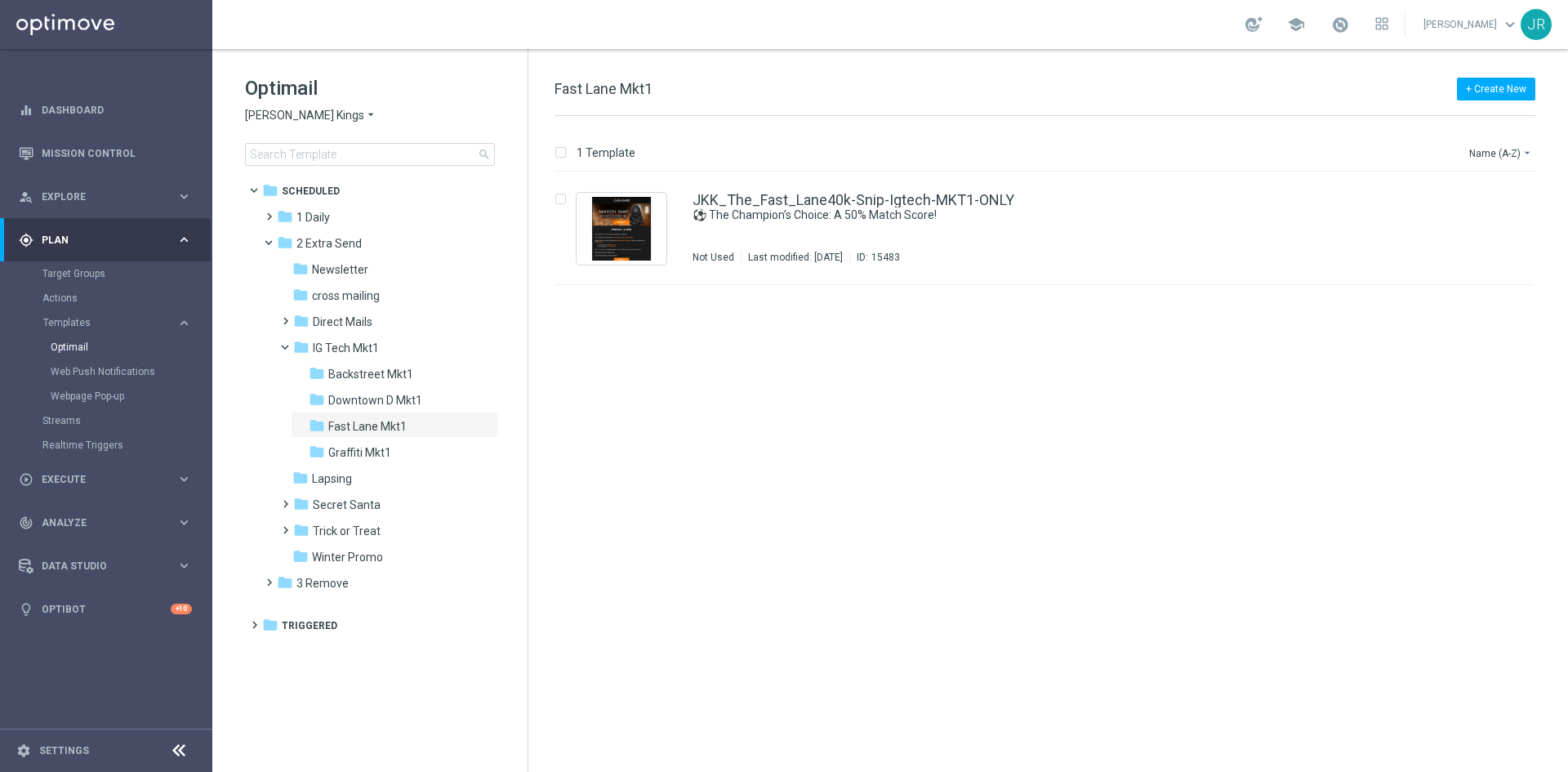
click at [305, 114] on span "[PERSON_NAME] Kings" at bounding box center [305, 116] width 119 height 16
click at [0, 0] on span "Wolf Winner" at bounding box center [0, 0] width 0 height 0
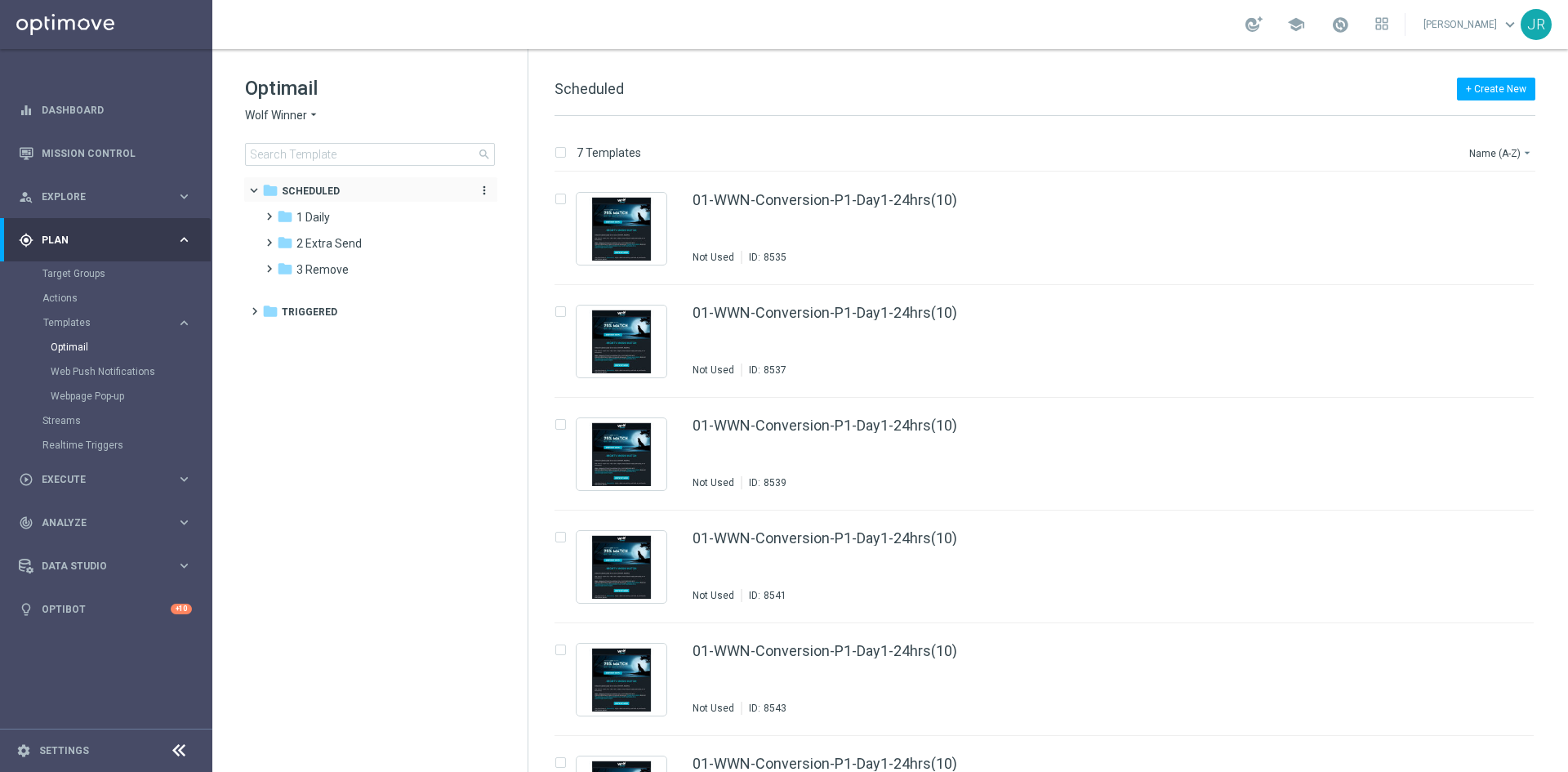
click at [316, 200] on div "folder Scheduled" at bounding box center [362, 192] width 201 height 19
click at [316, 208] on div "folder Scheduled more_vert folder Triggered more_vert" at bounding box center [371, 210] width 255 height 68
click at [303, 189] on span "Scheduled" at bounding box center [310, 191] width 58 height 15
click at [310, 224] on span "1 Daily" at bounding box center [313, 217] width 34 height 15
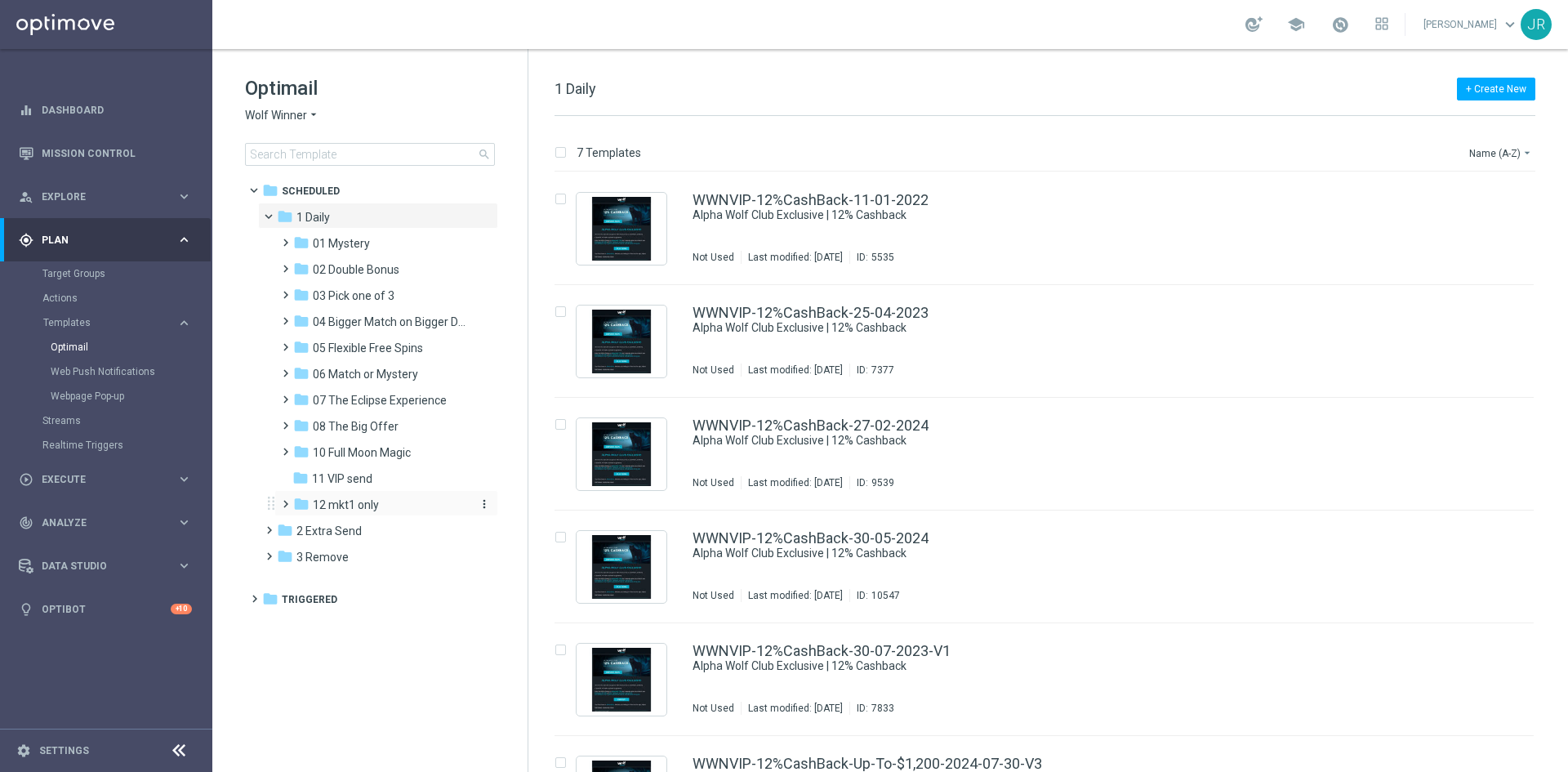
click at [353, 505] on span "12 mkt1 only" at bounding box center [346, 505] width 67 height 15
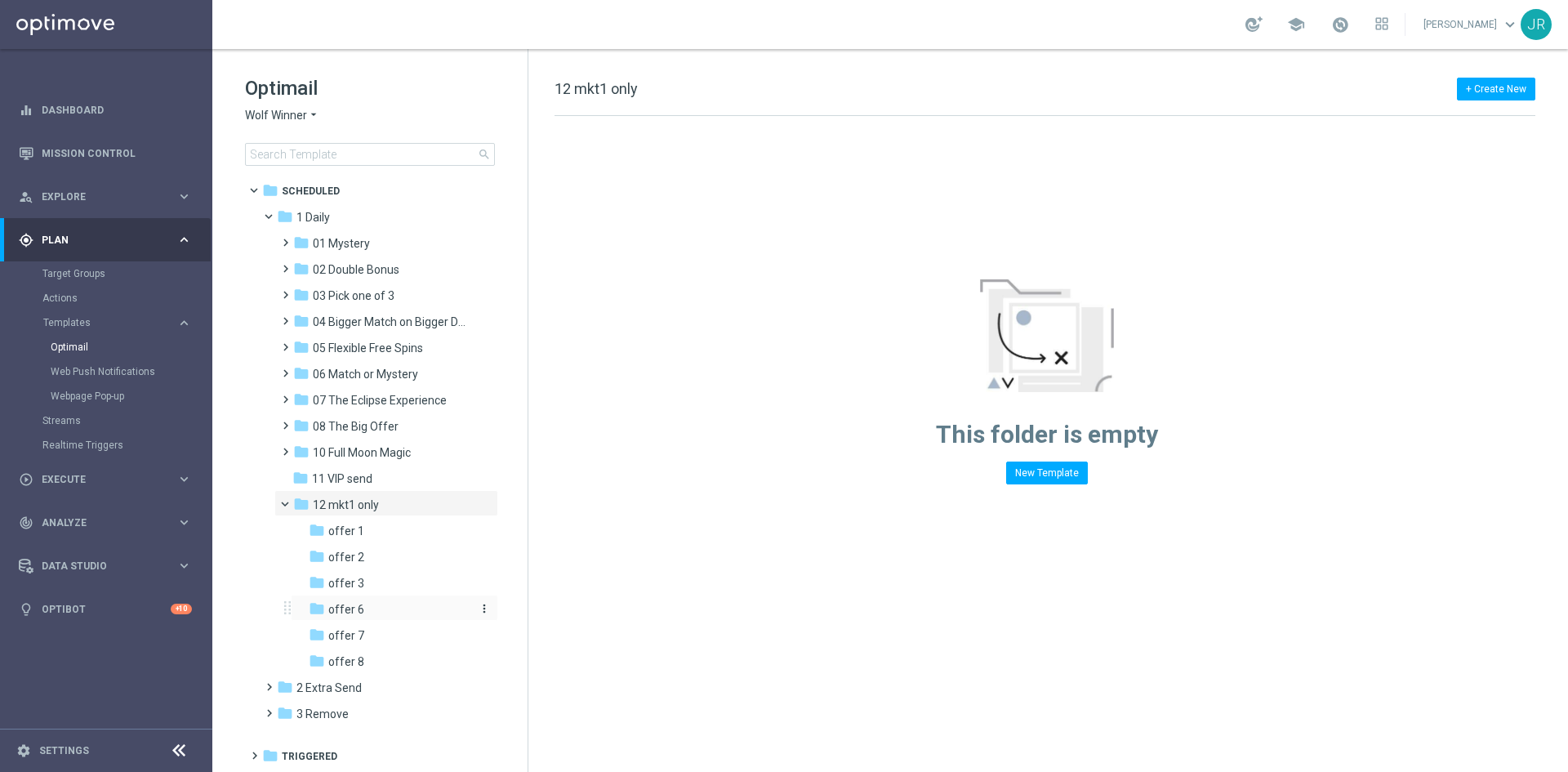
click at [358, 612] on span "offer 6" at bounding box center [347, 609] width 36 height 15
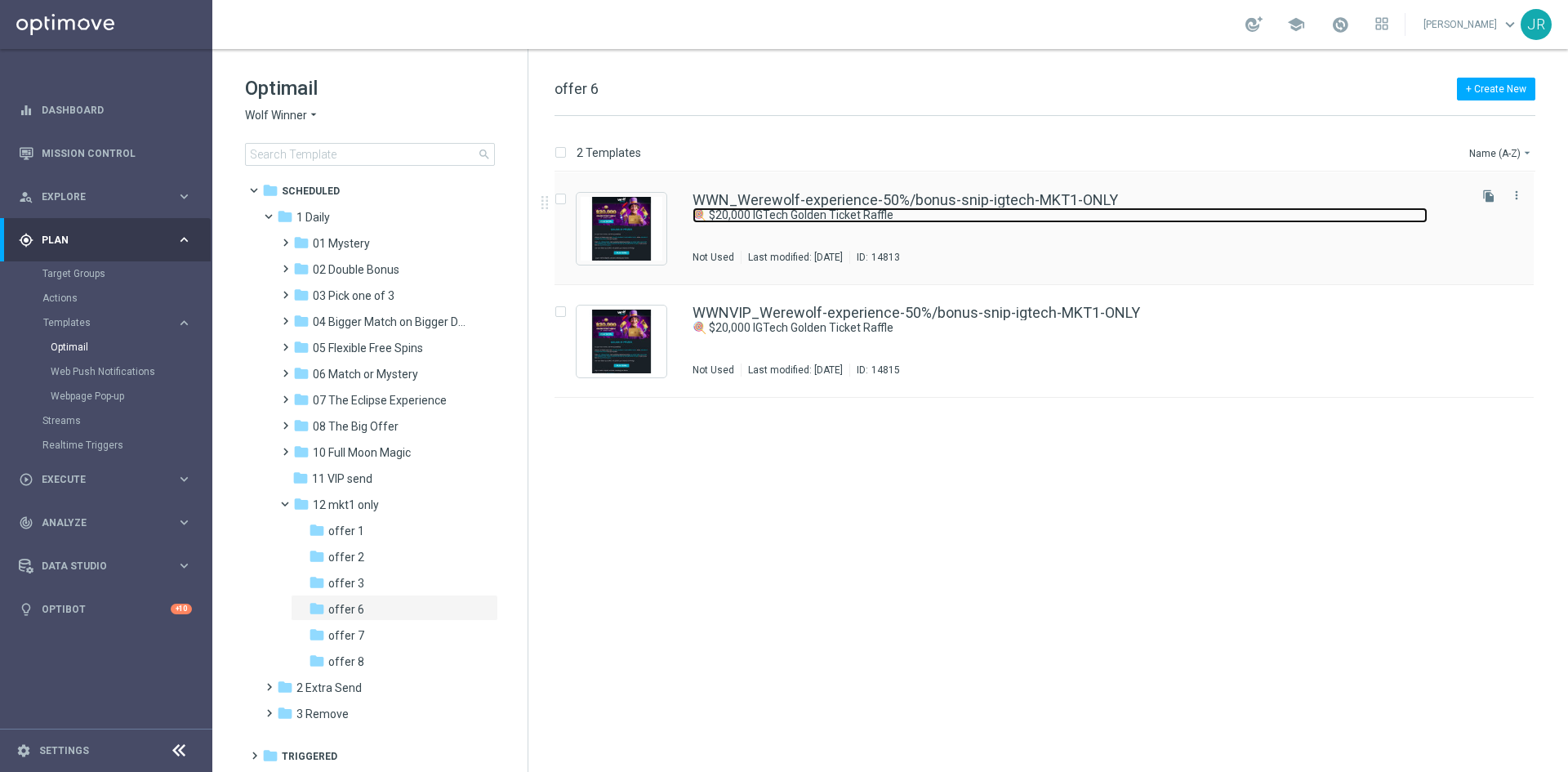
click at [926, 211] on link "🍭 $20,000 IGTech Golden Ticket Raffle" at bounding box center [1060, 215] width 736 height 16
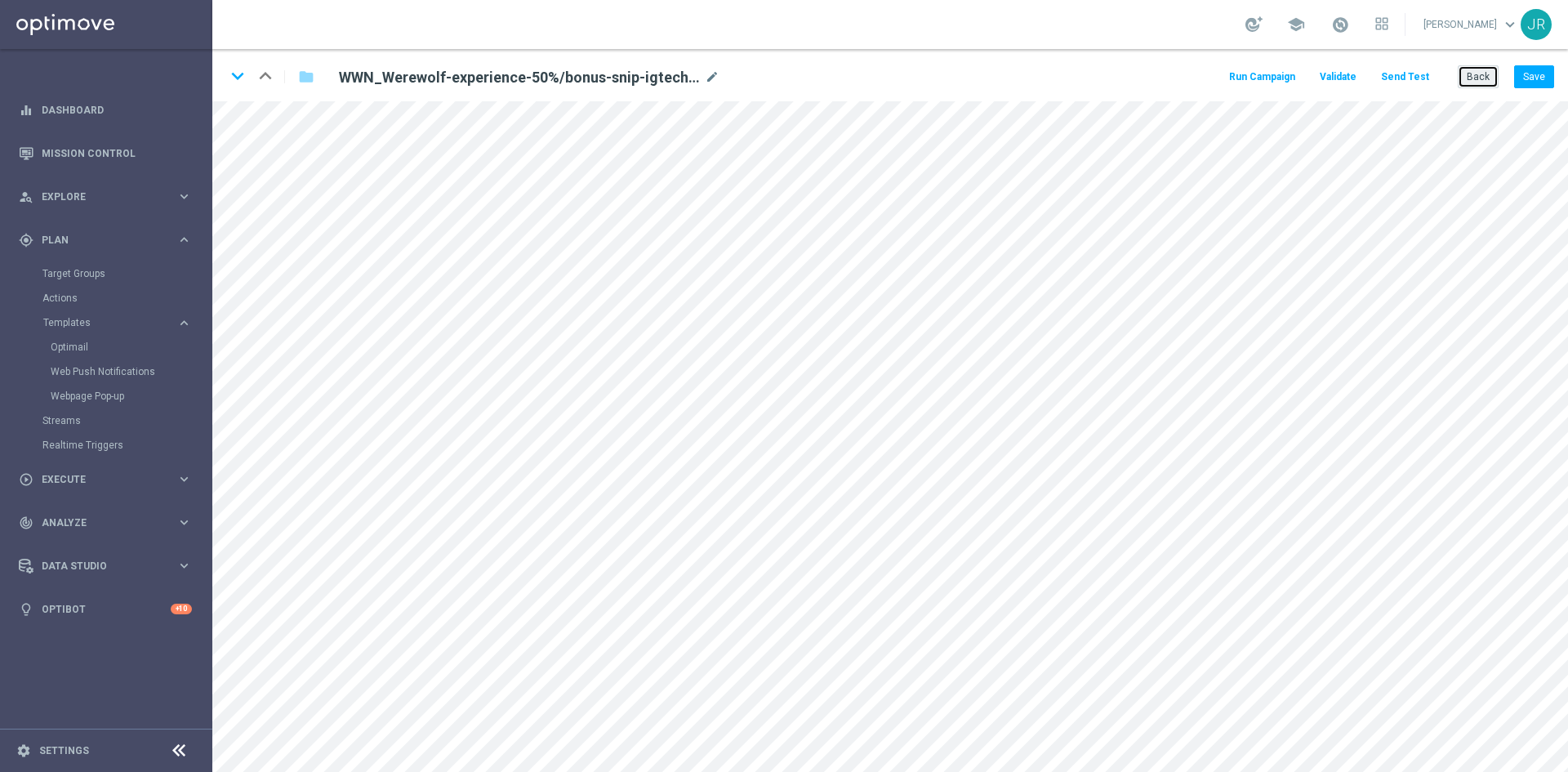
click at [1463, 74] on button "Back" at bounding box center [1478, 77] width 41 height 22
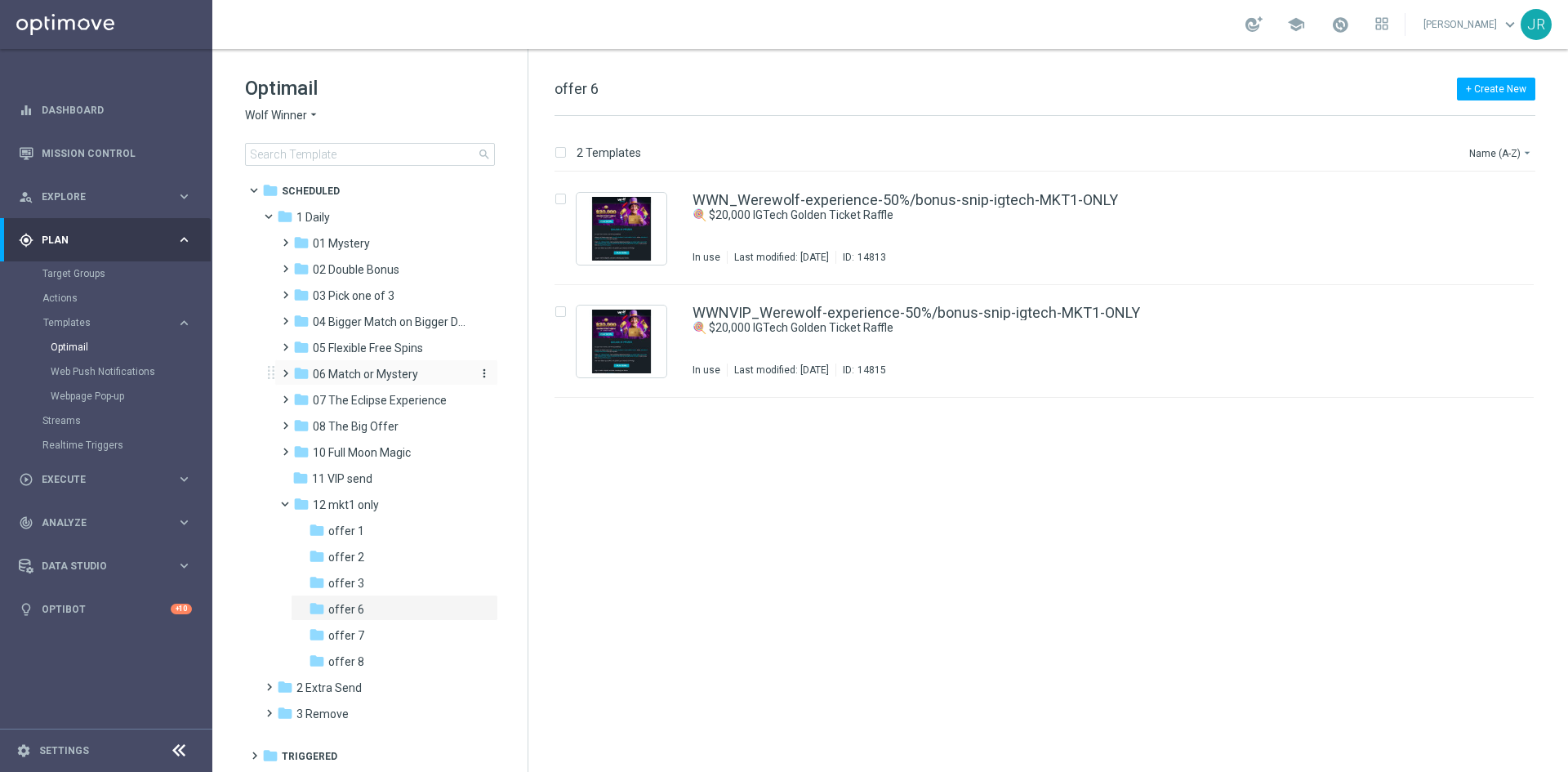
click at [389, 373] on span "06 Match or Mystery" at bounding box center [366, 373] width 105 height 15
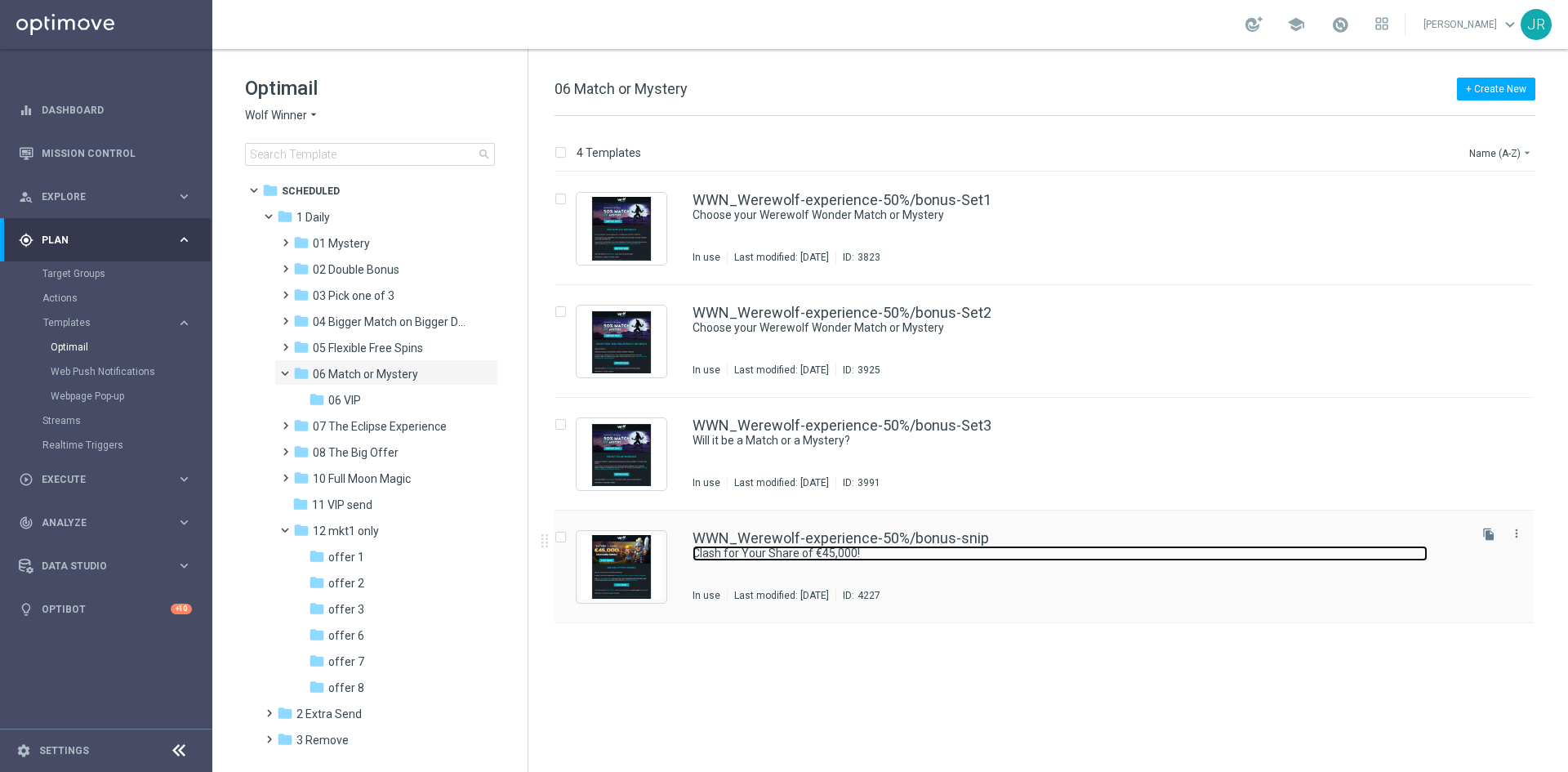
click at [884, 557] on link "Clash for Your Share of €45,000!" at bounding box center [1060, 553] width 736 height 16
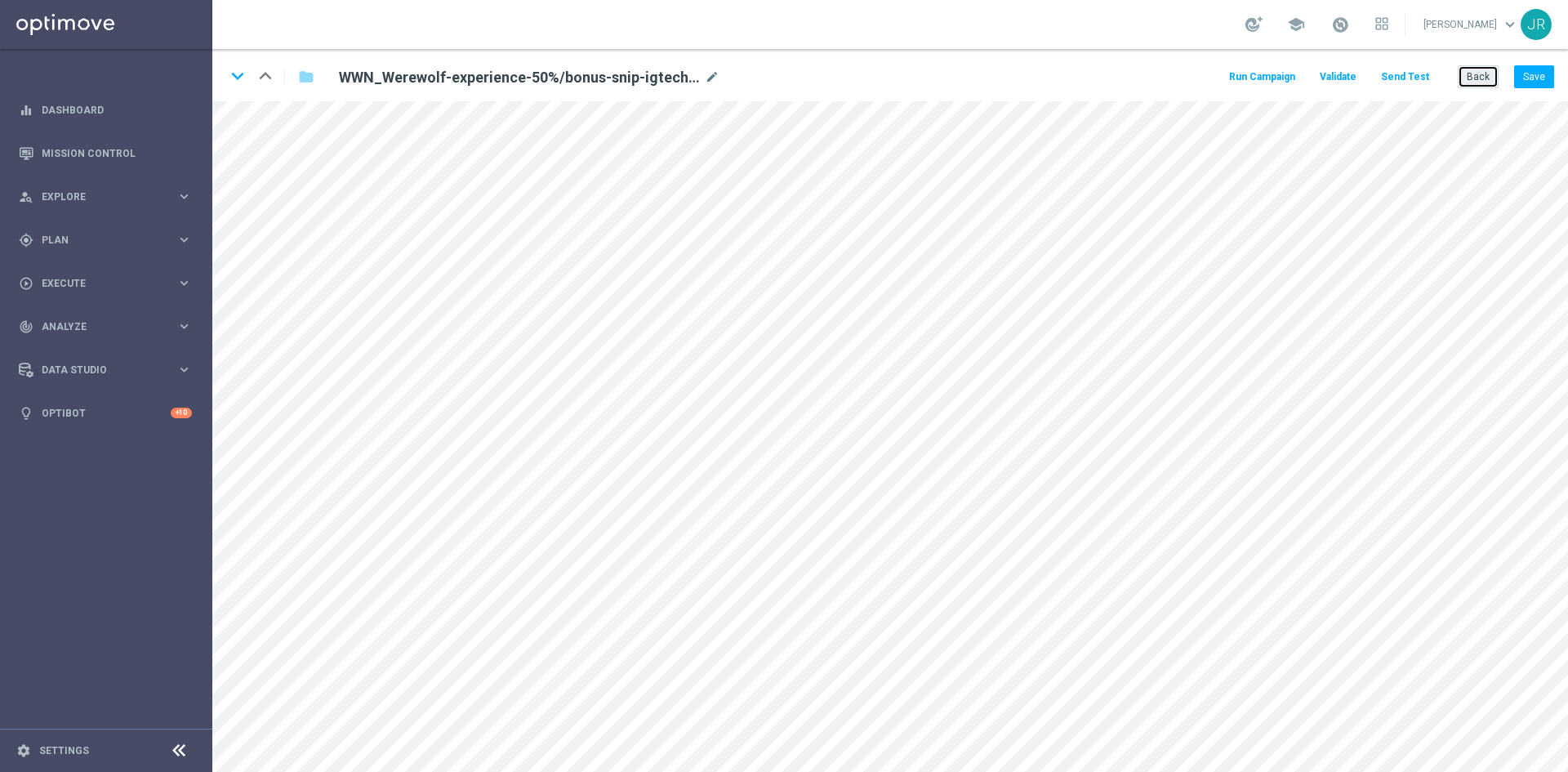
click at [1468, 80] on button "Back" at bounding box center [1478, 77] width 41 height 22
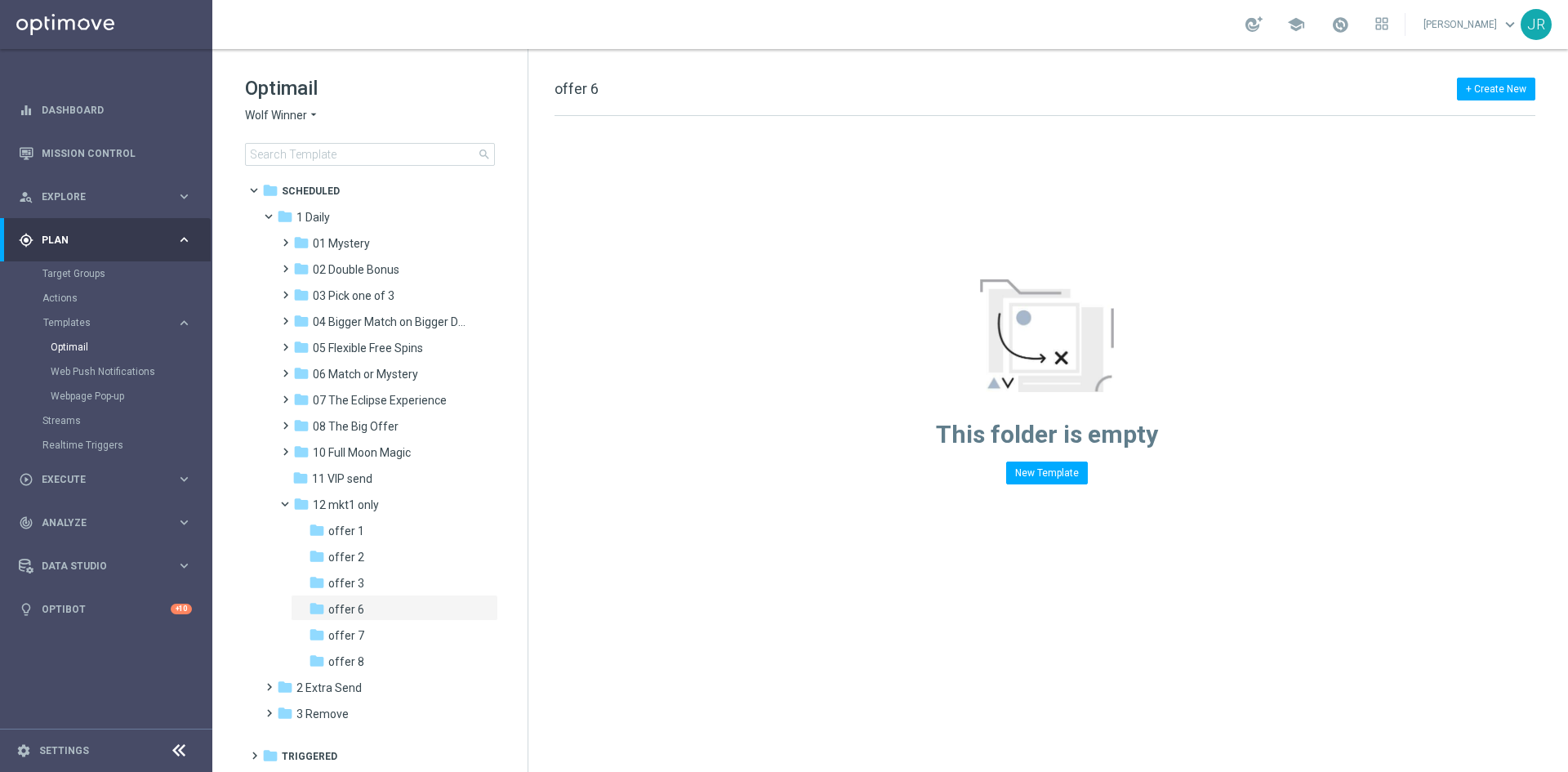
click at [277, 112] on span "Wolf Winner" at bounding box center [277, 116] width 62 height 16
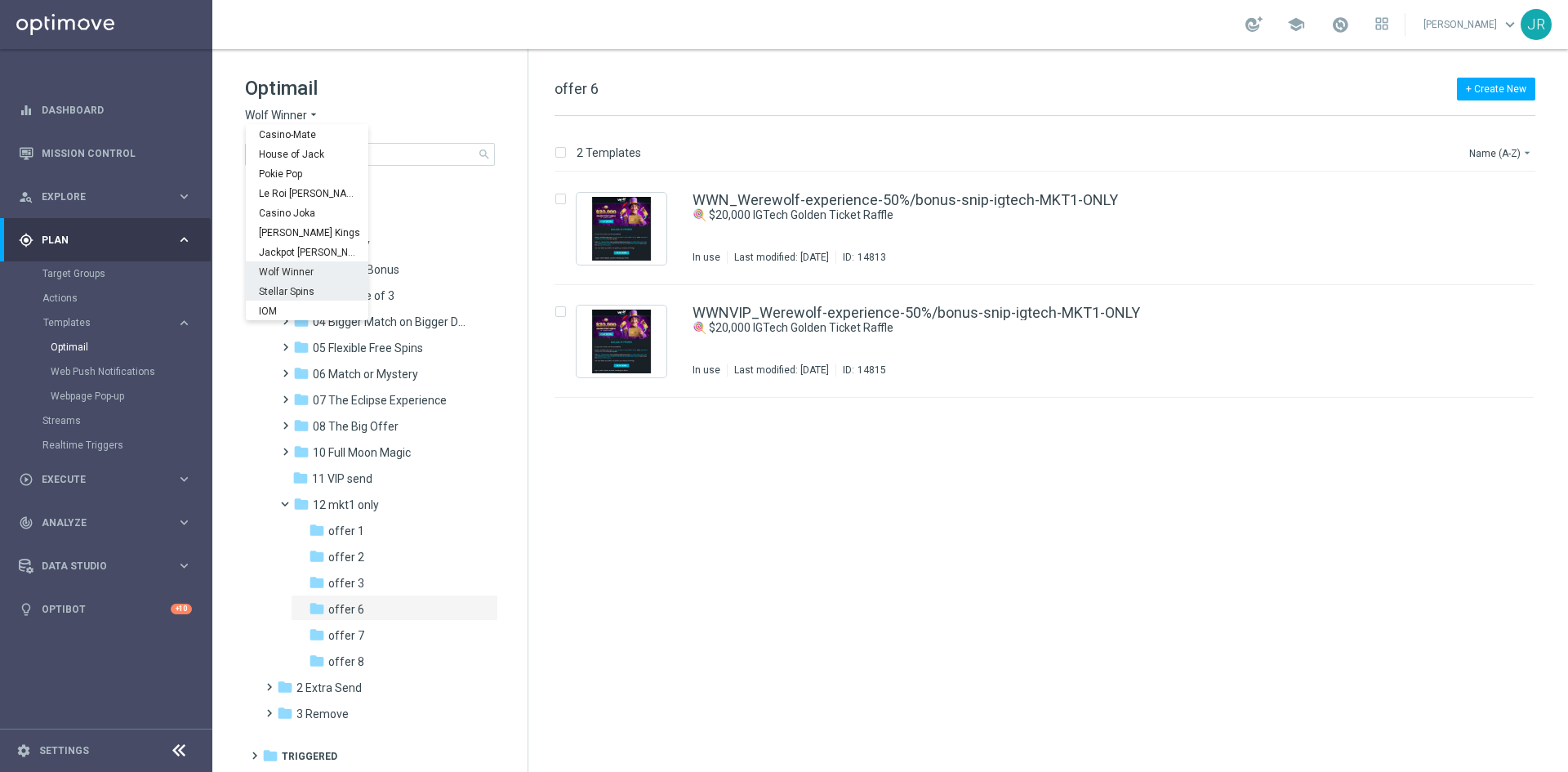
click at [0, 0] on span "Stellar Spins" at bounding box center [0, 0] width 0 height 0
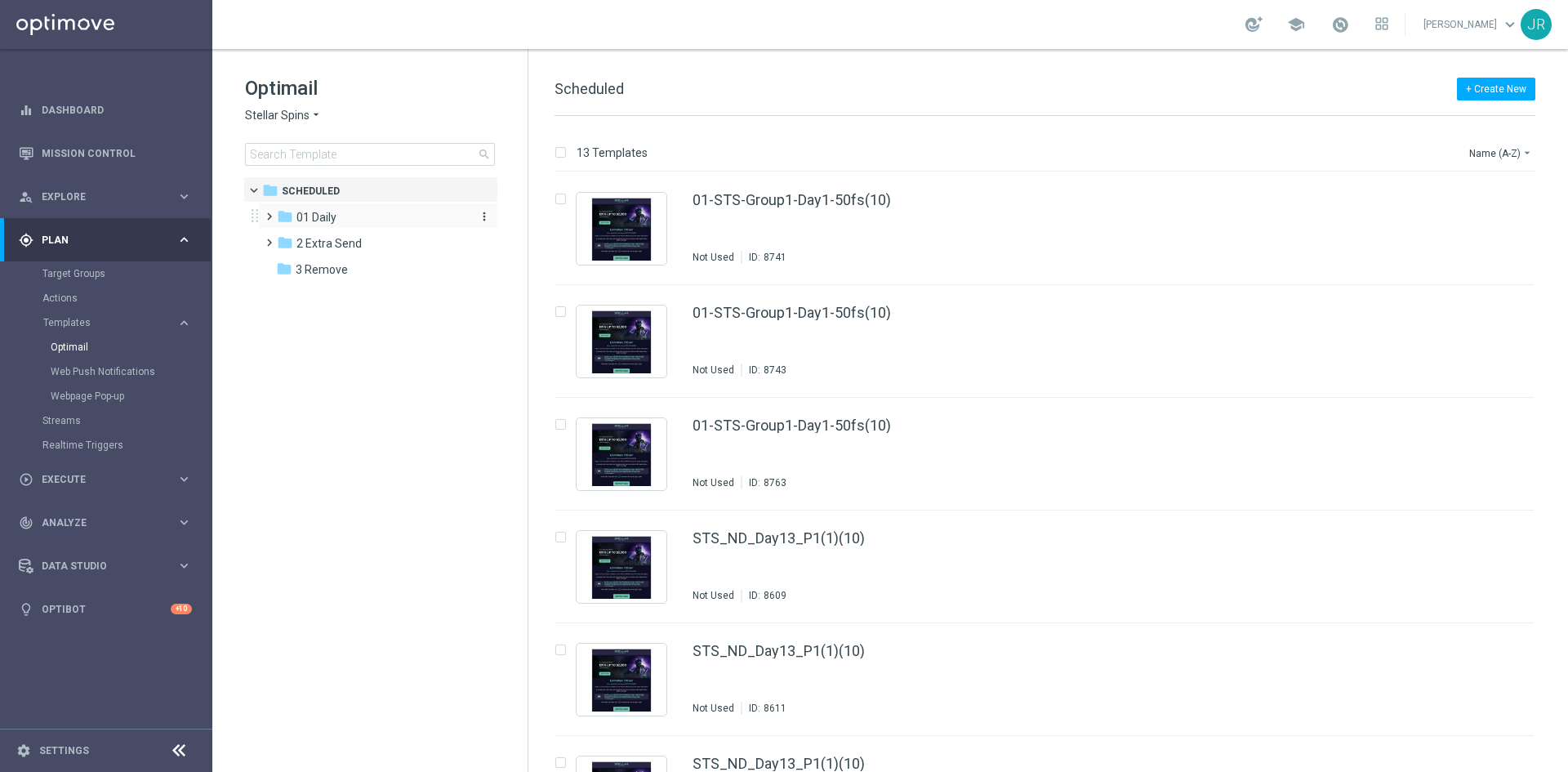
click at [343, 218] on div "folder 01 Daily" at bounding box center [370, 218] width 188 height 19
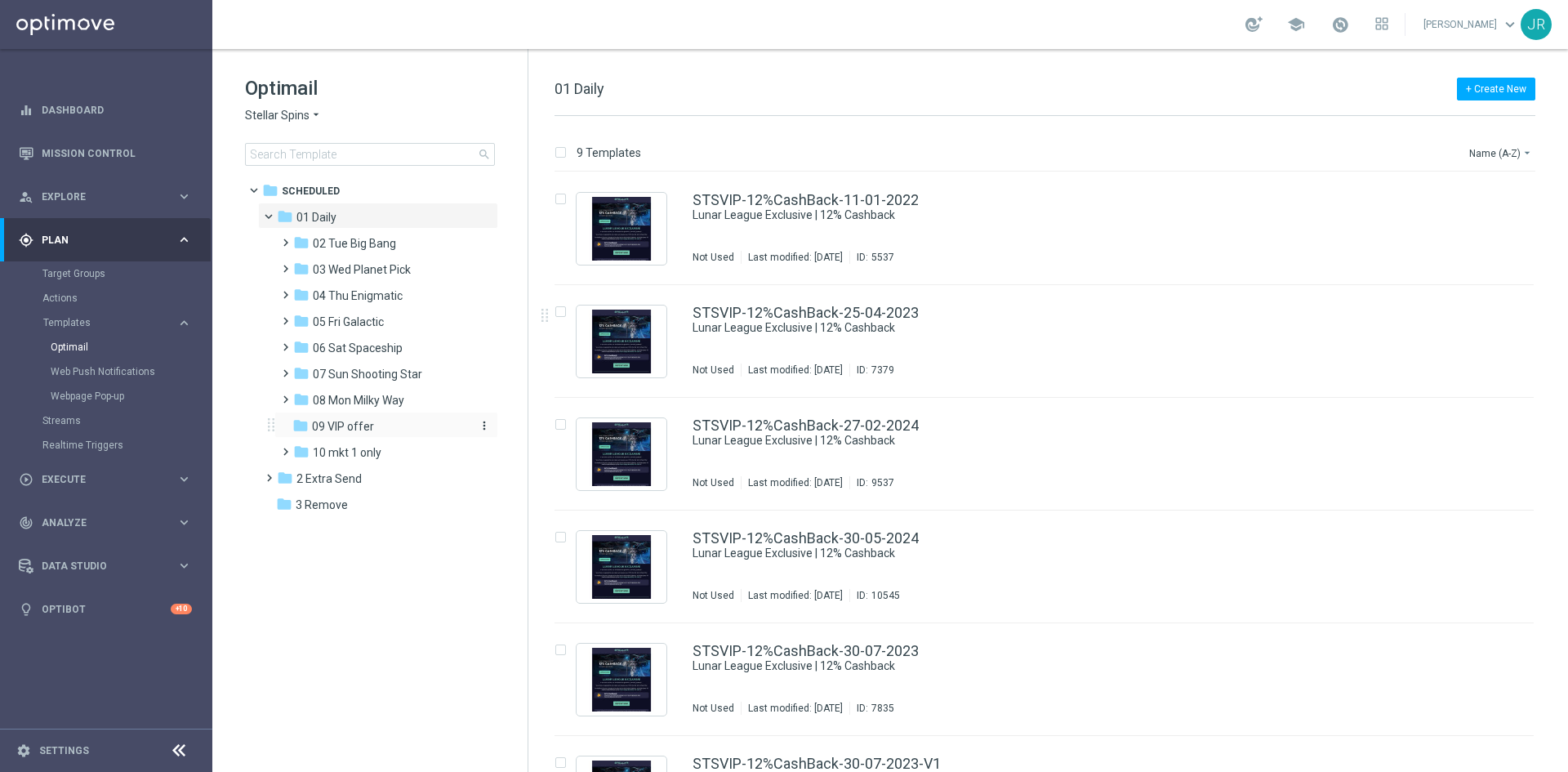
click at [367, 434] on div "folder 09 VIP offer" at bounding box center [379, 427] width 174 height 19
click at [368, 348] on span "06 Sat Spaceship" at bounding box center [358, 348] width 90 height 15
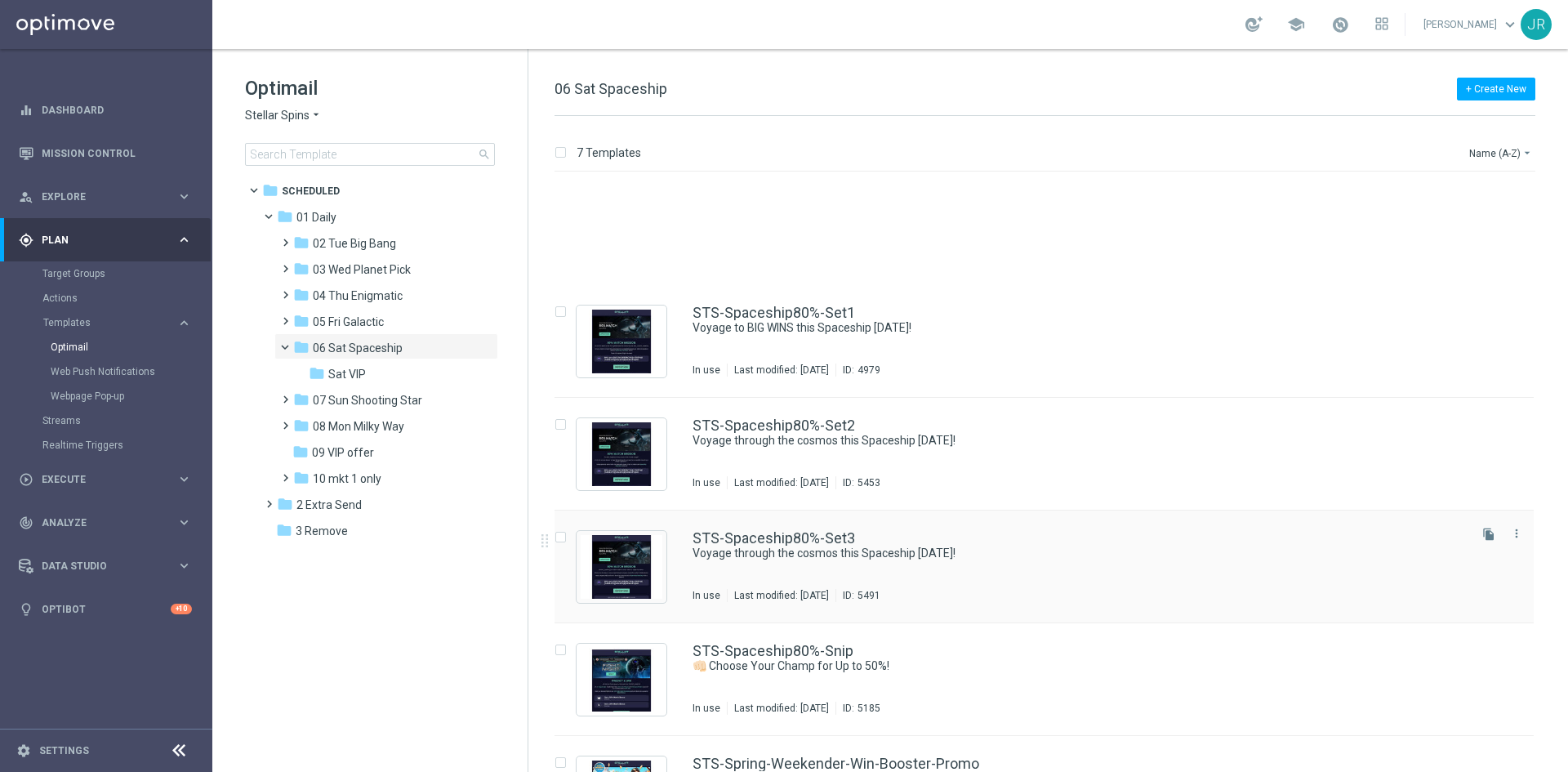
scroll to position [189, 0]
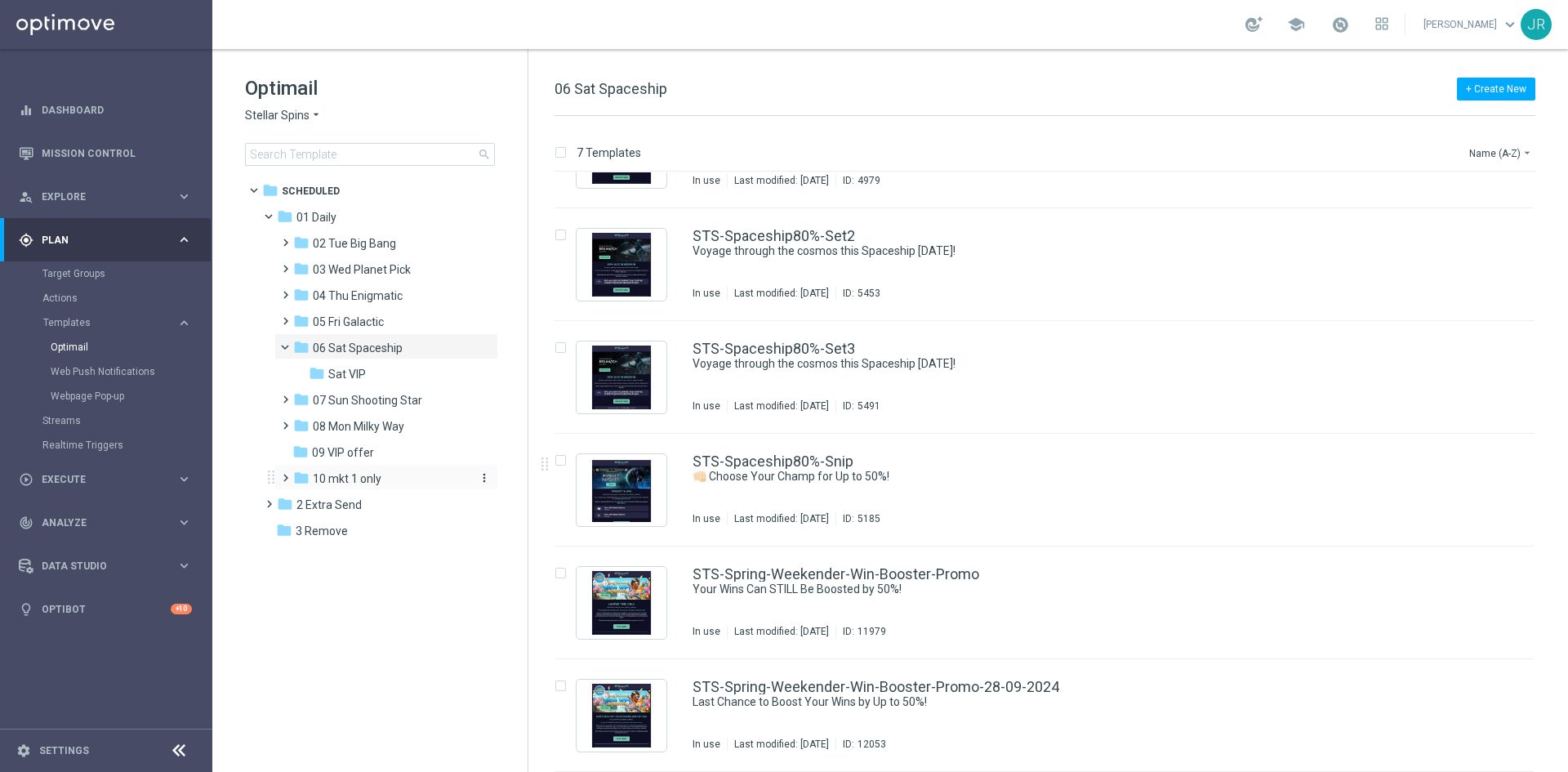
click at [352, 482] on span "10 mkt 1 only" at bounding box center [347, 478] width 68 height 15
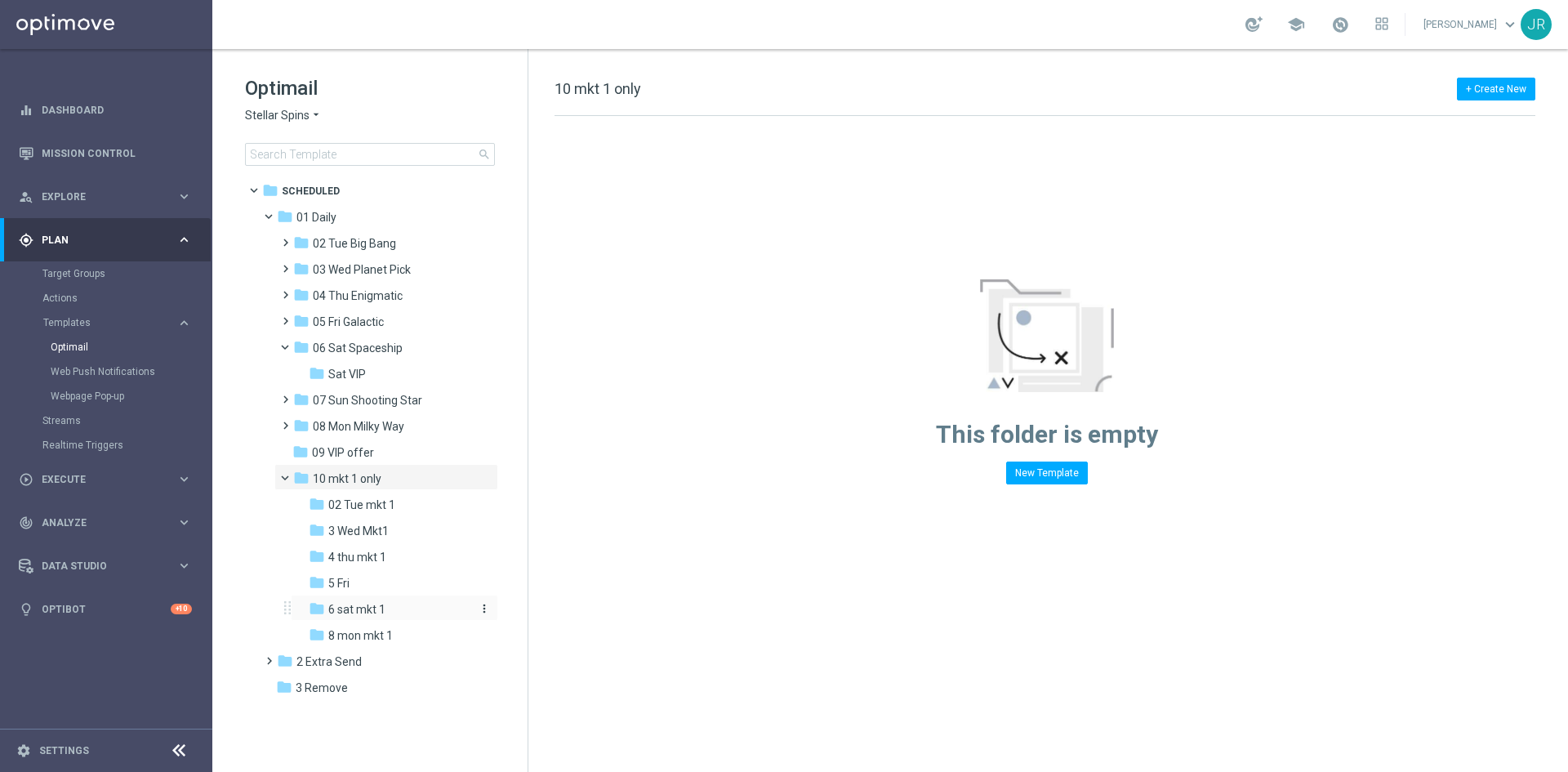
click at [379, 607] on span "6 sat mkt 1" at bounding box center [357, 609] width 57 height 15
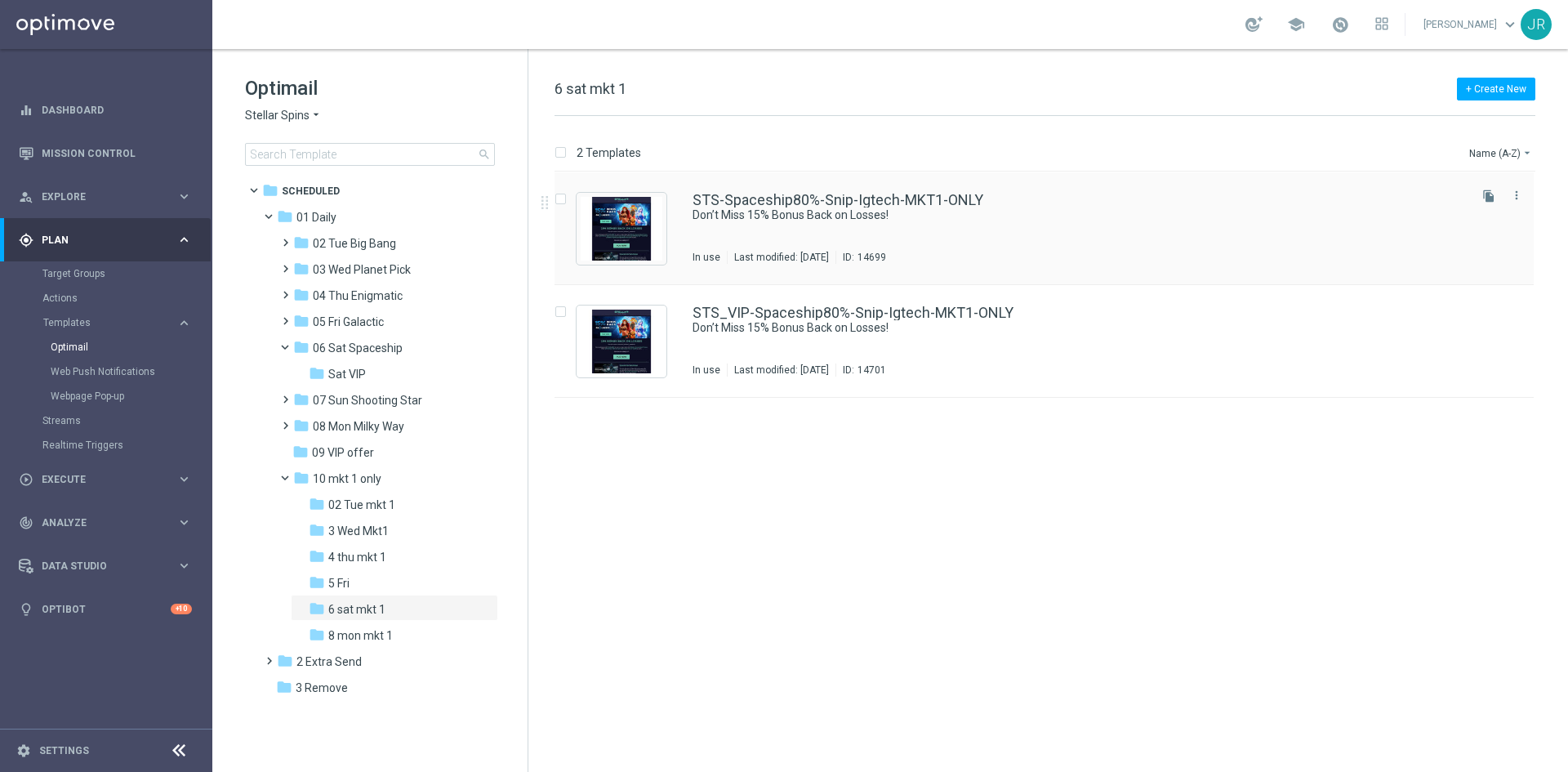
click at [820, 230] on div "STS-Spaceship80%-Snip-Igtech-MKT1-ONLY Don’t Miss 15% Bonus Back on Losses! In …" at bounding box center [1079, 228] width 773 height 71
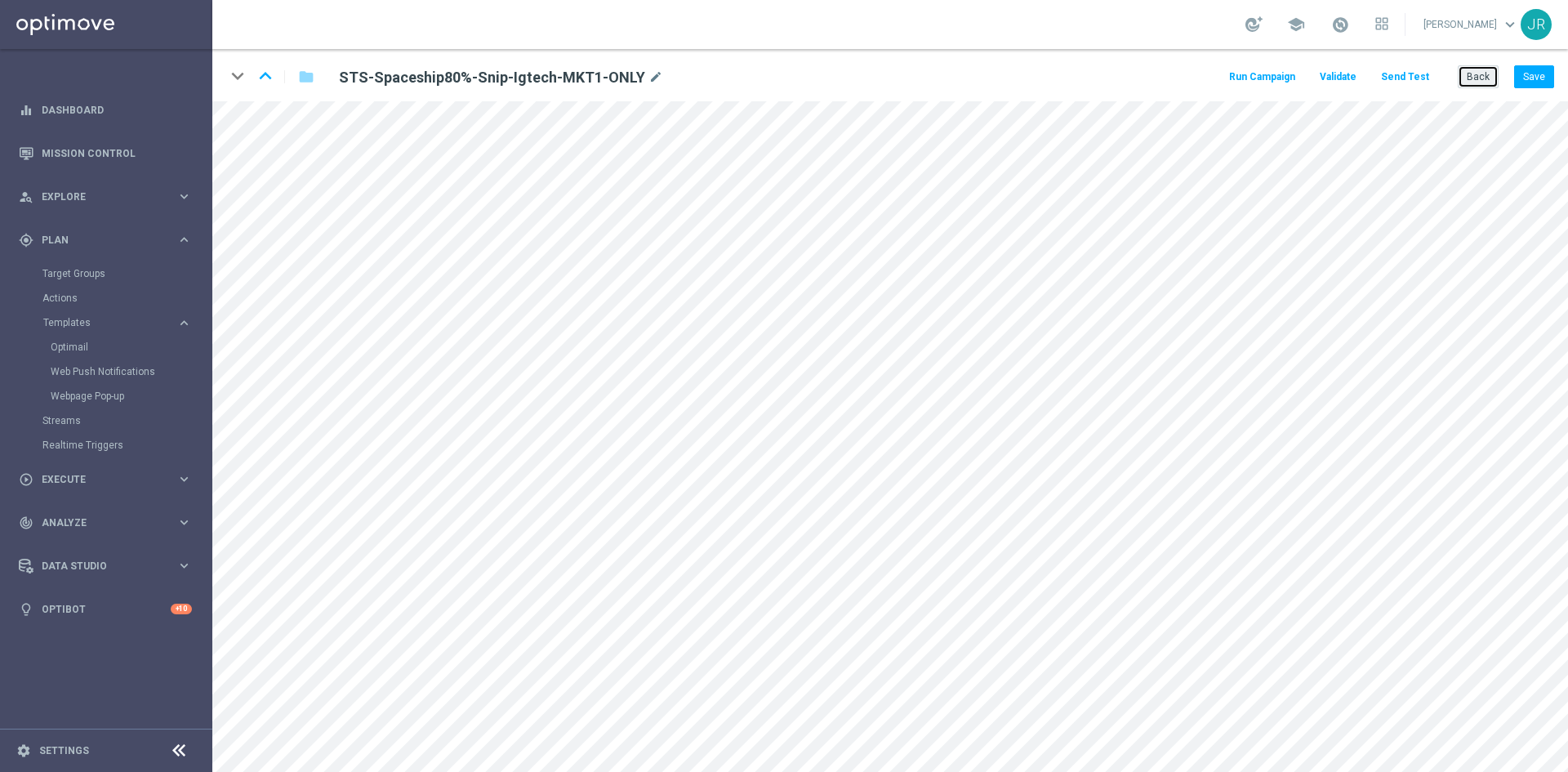
click at [1481, 80] on button "Back" at bounding box center [1478, 77] width 41 height 22
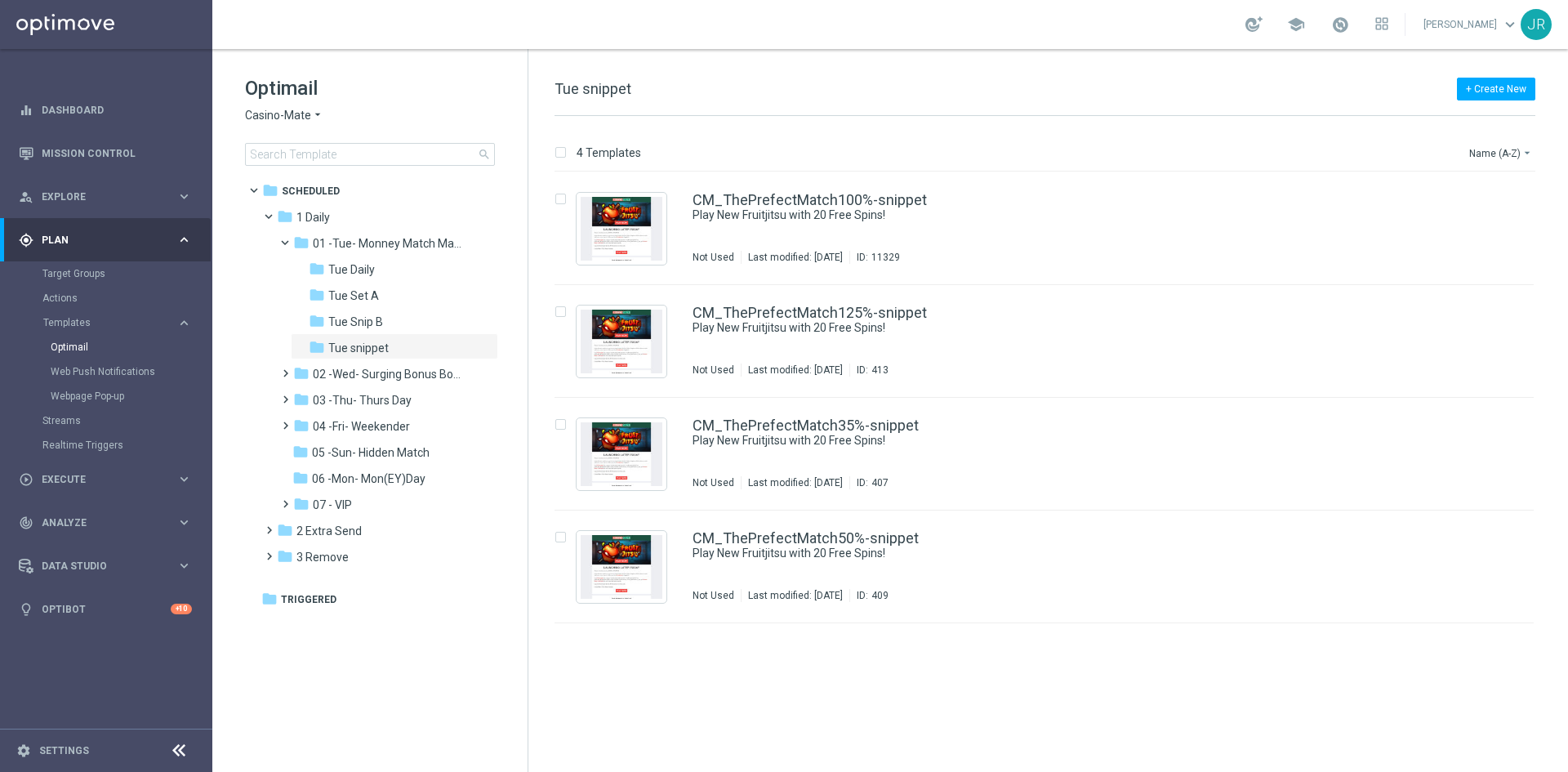
click at [289, 112] on span "Casino-Mate" at bounding box center [278, 116] width 67 height 16
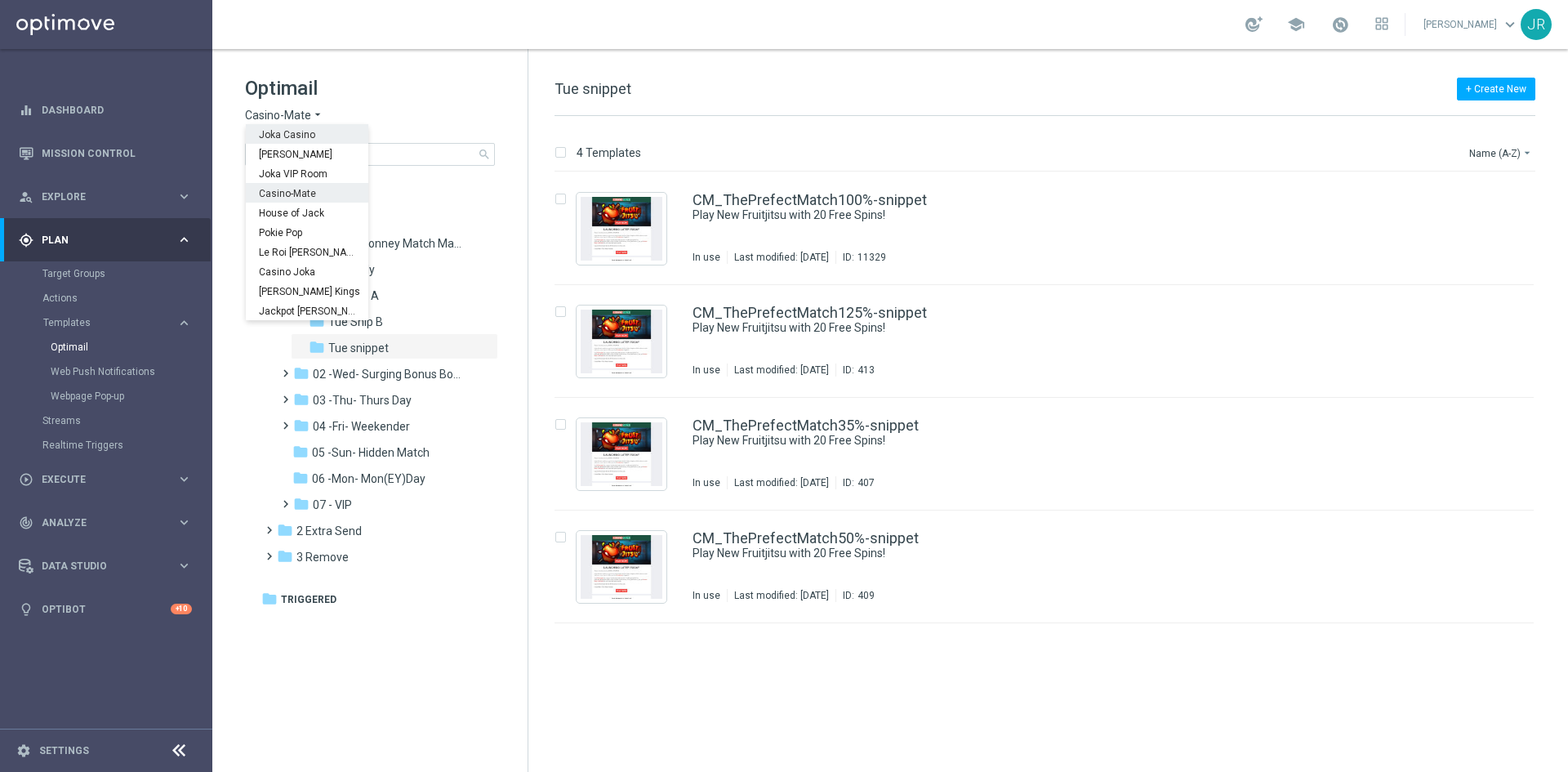
click at [0, 0] on span "Joka Casino" at bounding box center [0, 0] width 0 height 0
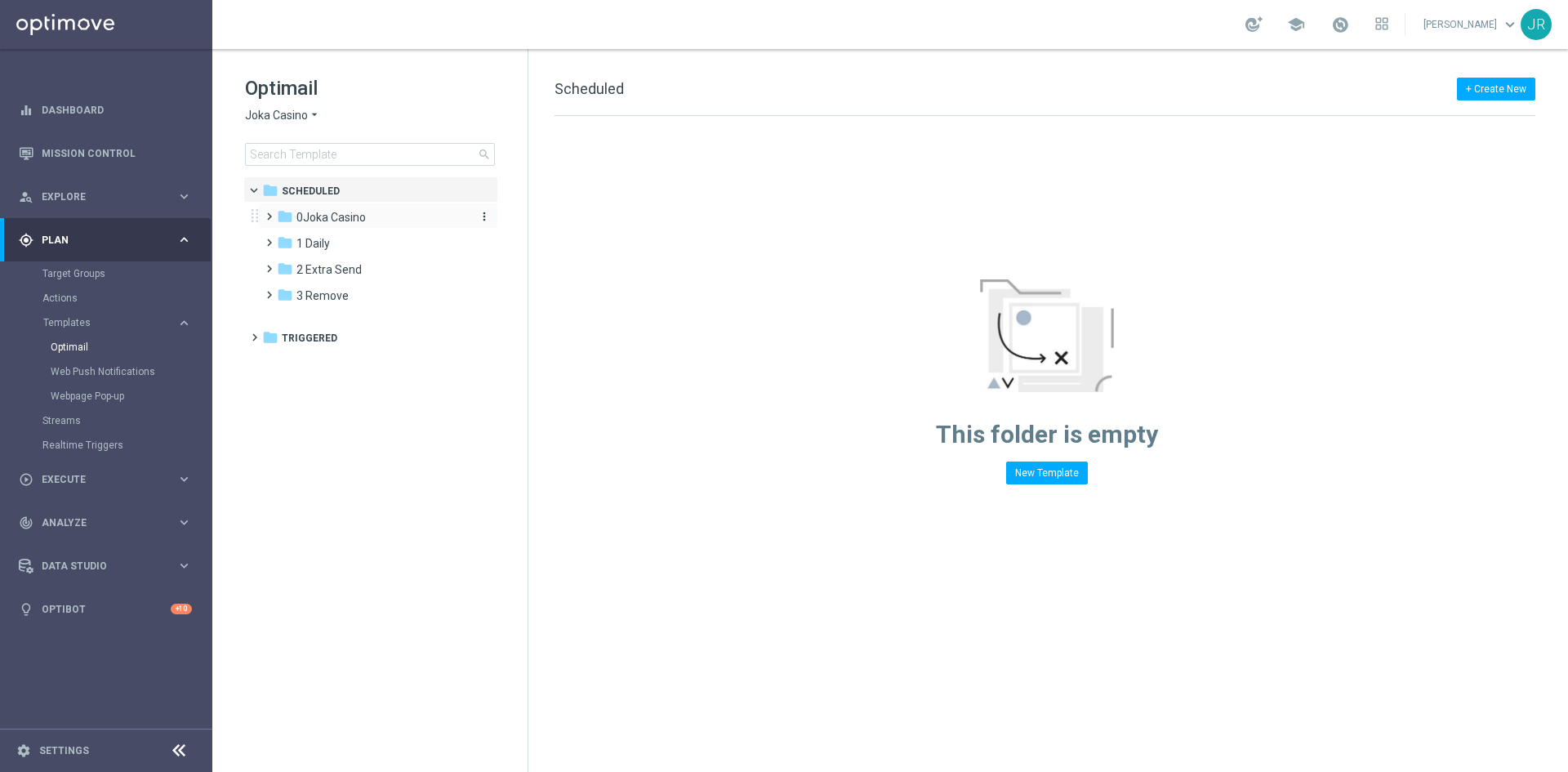
click at [330, 218] on span "0Joka Casino" at bounding box center [331, 217] width 69 height 15
click at [342, 243] on span "1- Daily" at bounding box center [331, 243] width 37 height 15
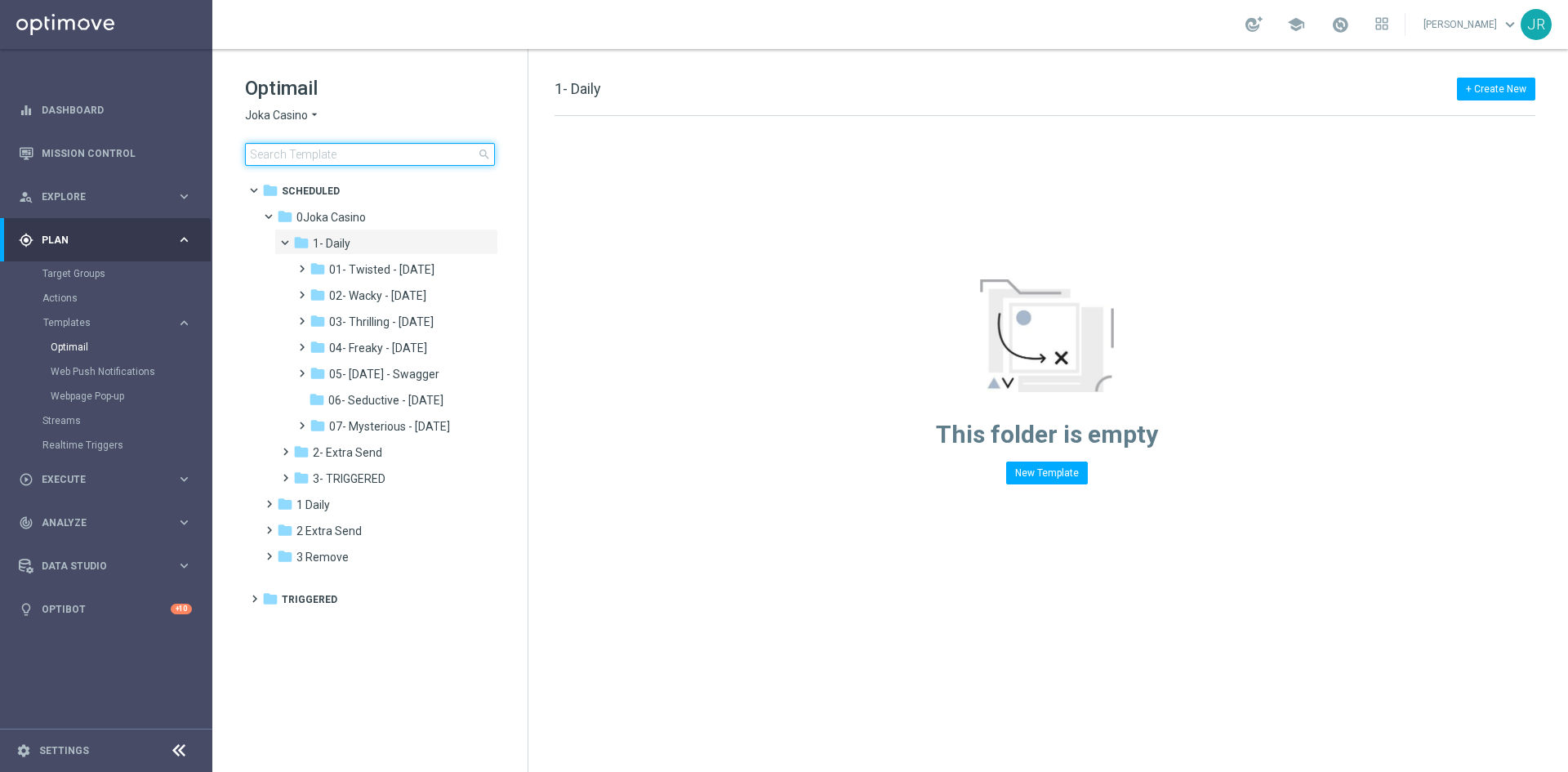
click at [271, 153] on input at bounding box center [370, 154] width 250 height 22
click at [324, 526] on span "2 Extra Send" at bounding box center [329, 531] width 66 height 15
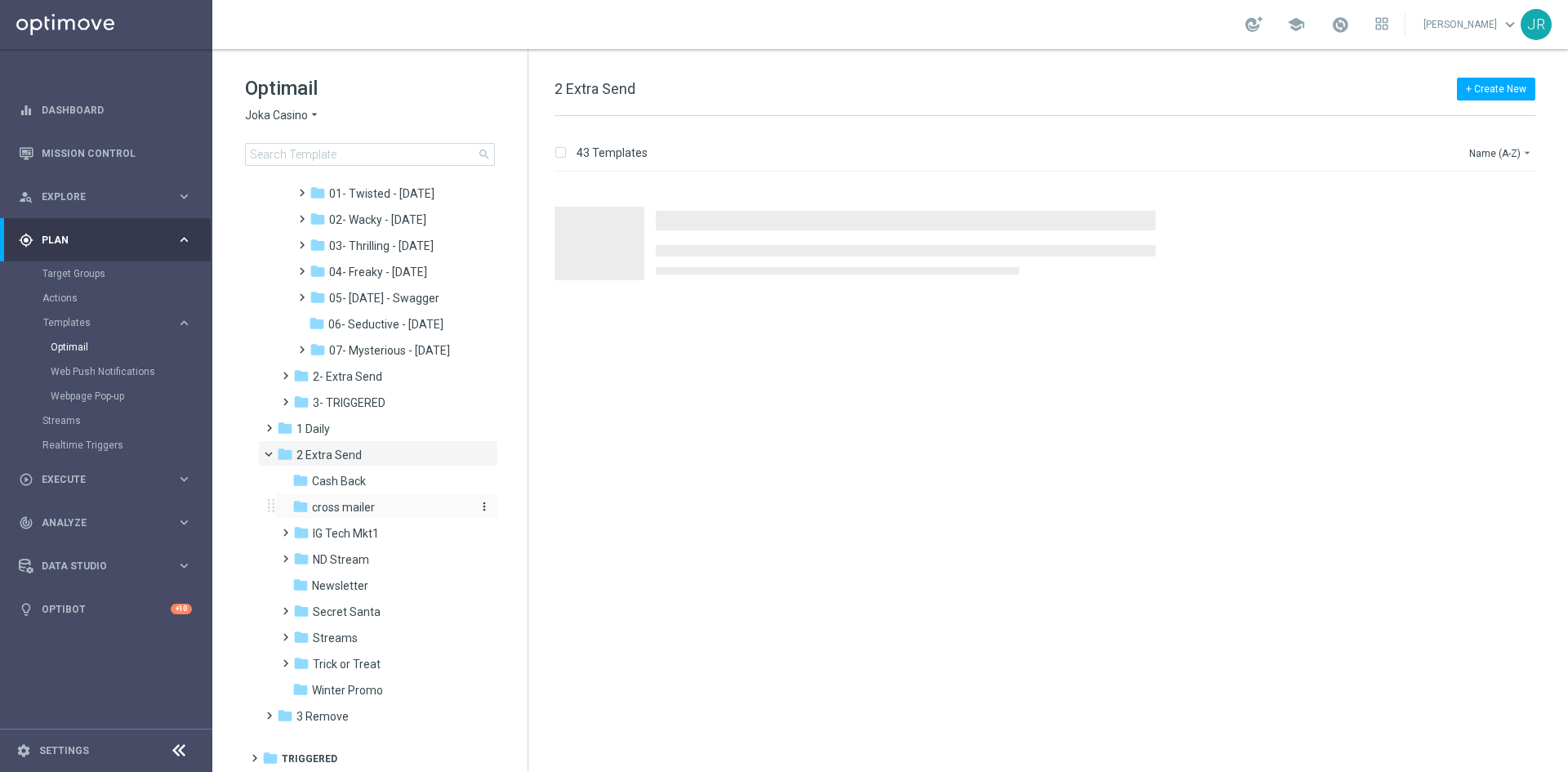
scroll to position [78, 0]
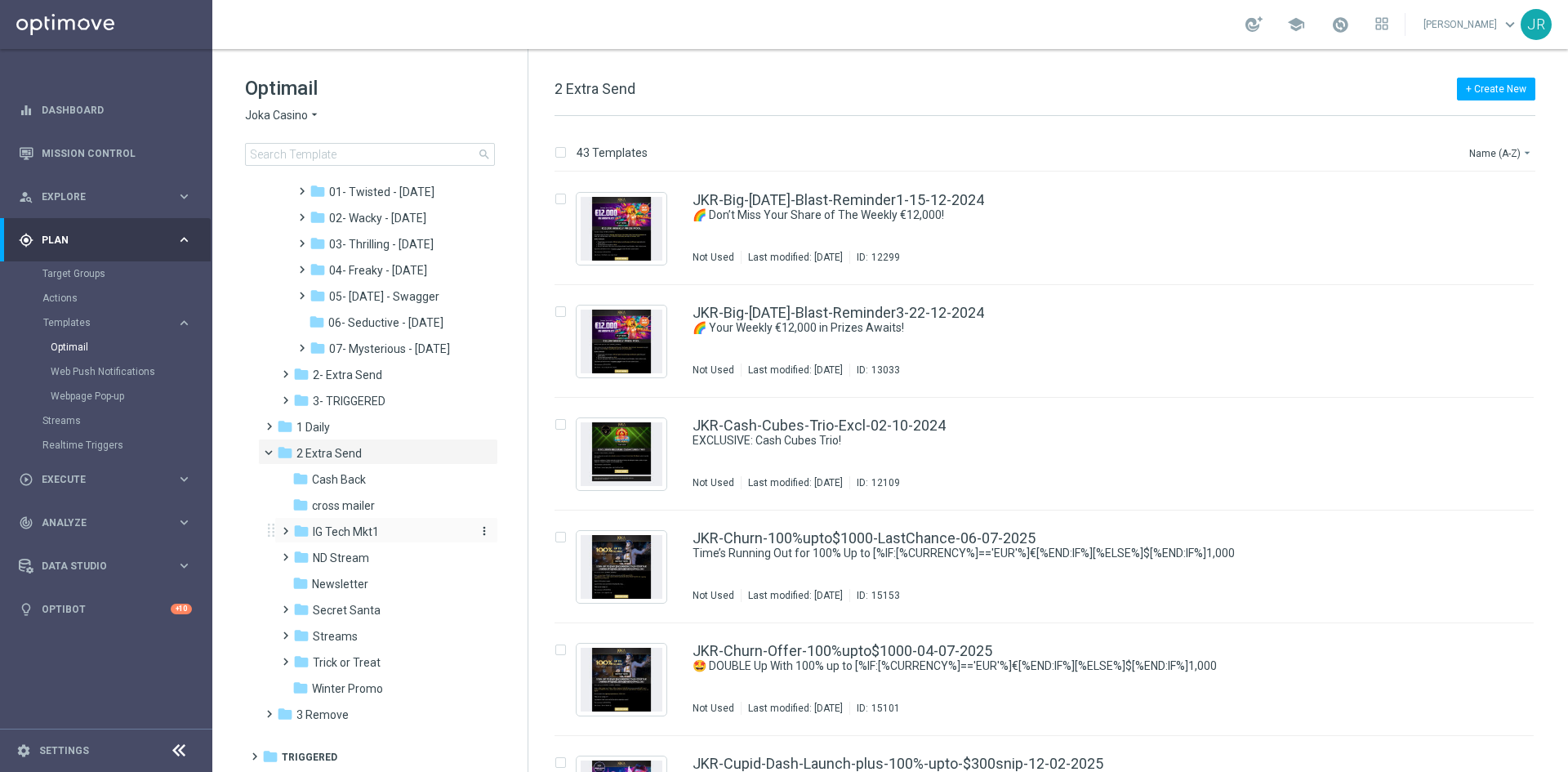
click at [366, 539] on span "IG Tech Mkt1" at bounding box center [346, 532] width 67 height 15
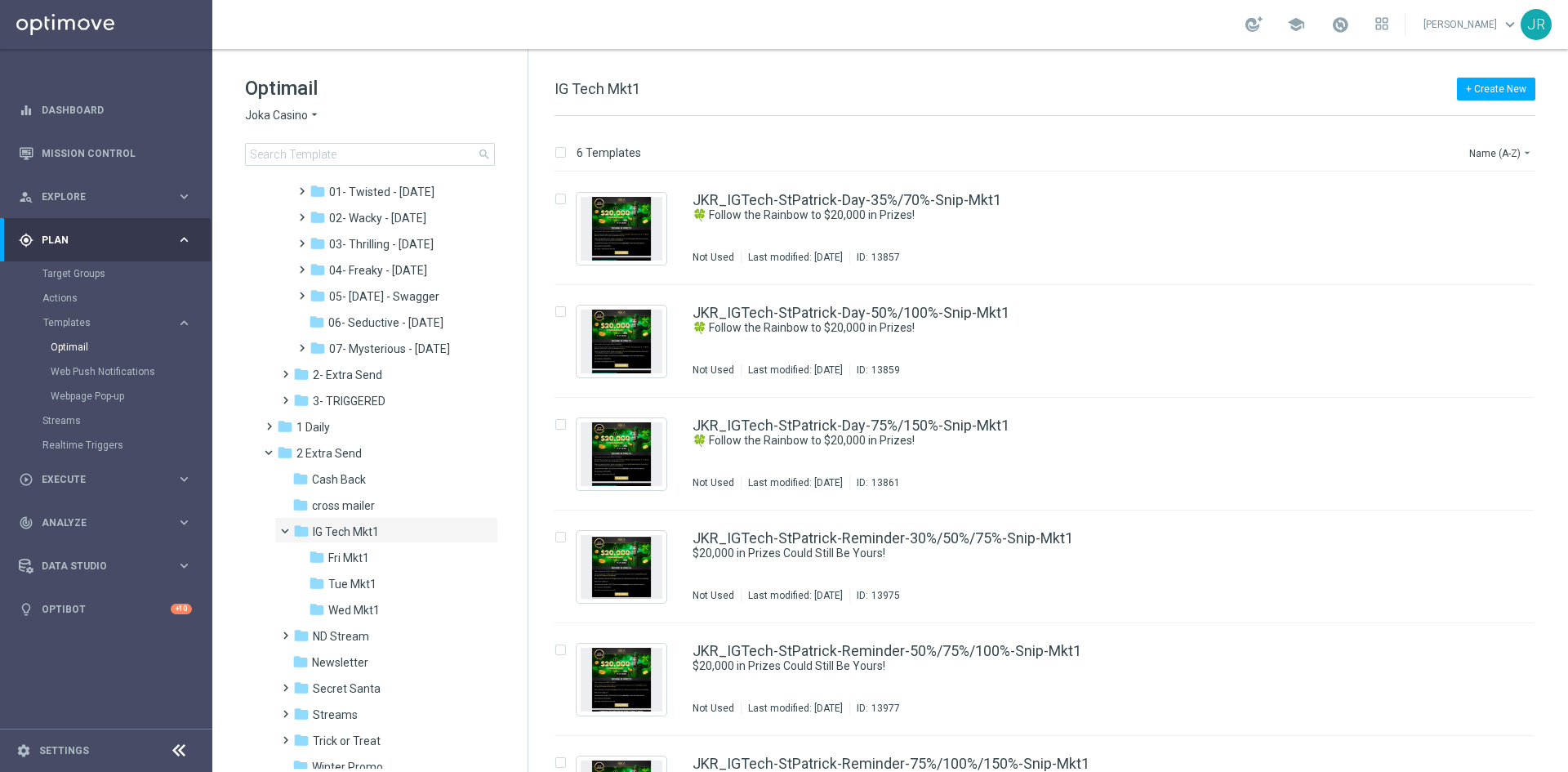
click at [362, 578] on span "Tue Mkt1" at bounding box center [353, 584] width 48 height 15
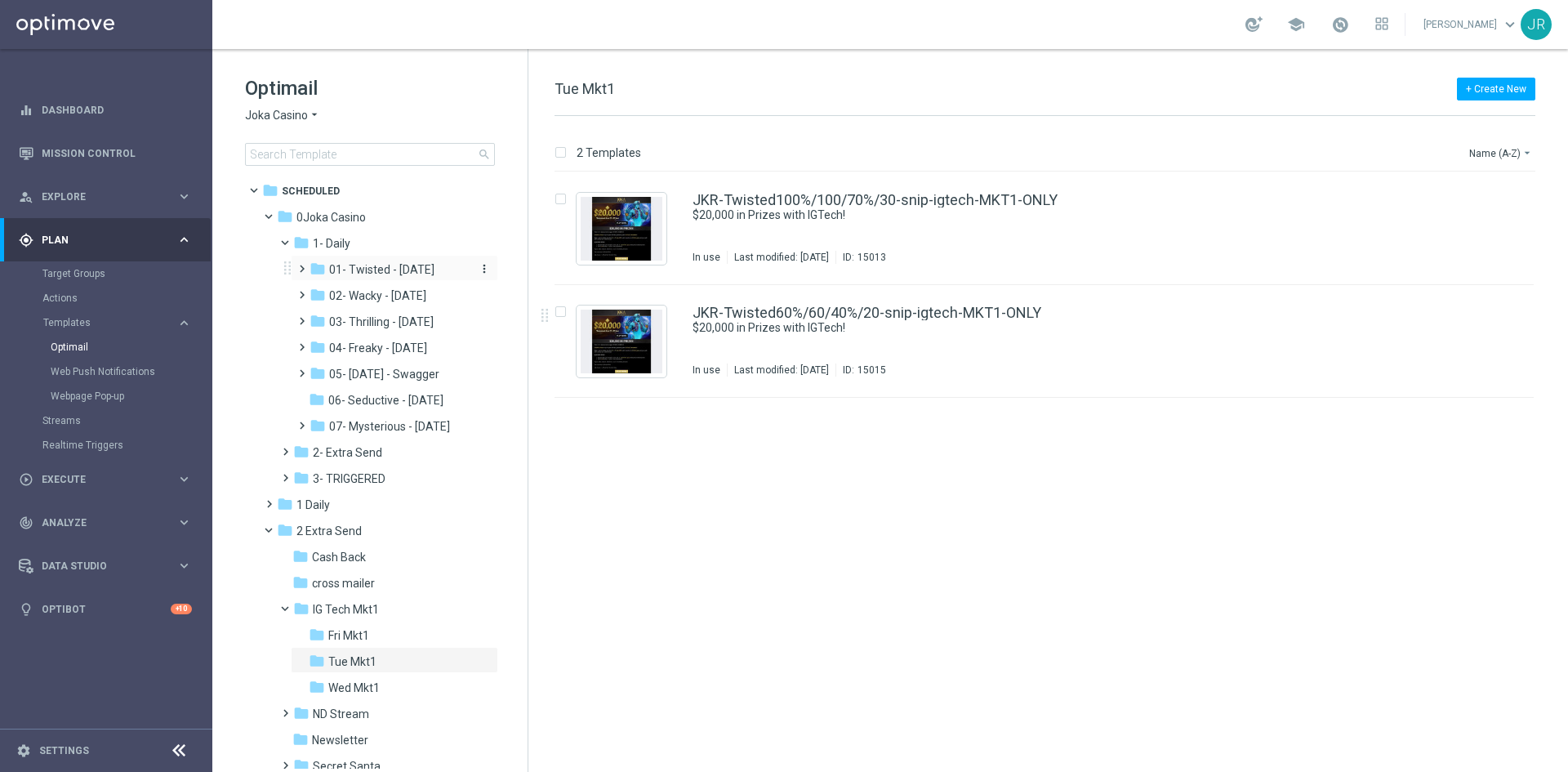
click at [397, 274] on span "01- Twisted - Tuesday" at bounding box center [382, 269] width 105 height 15
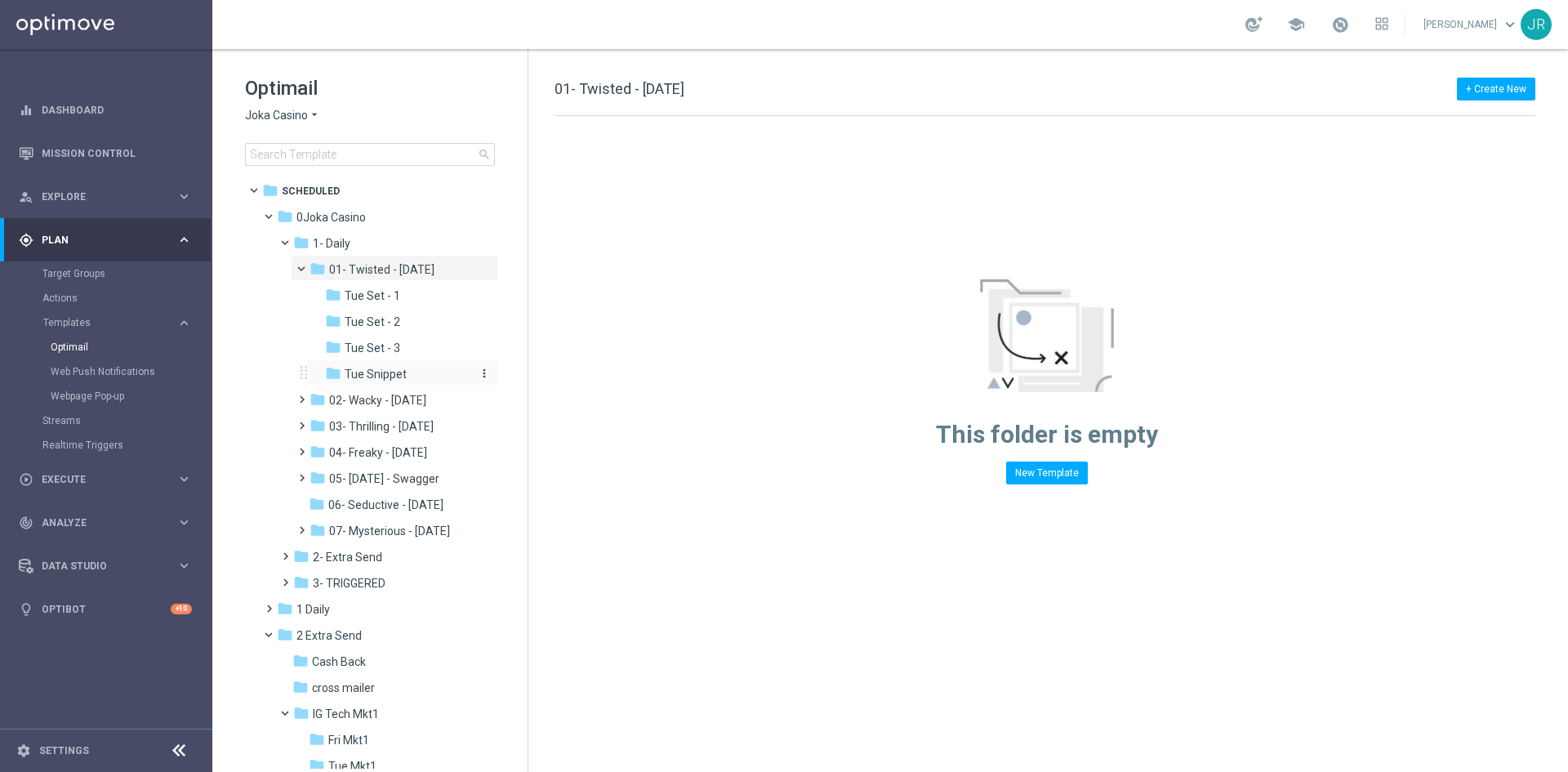
click at [390, 373] on span "Tue Snippet" at bounding box center [376, 373] width 62 height 15
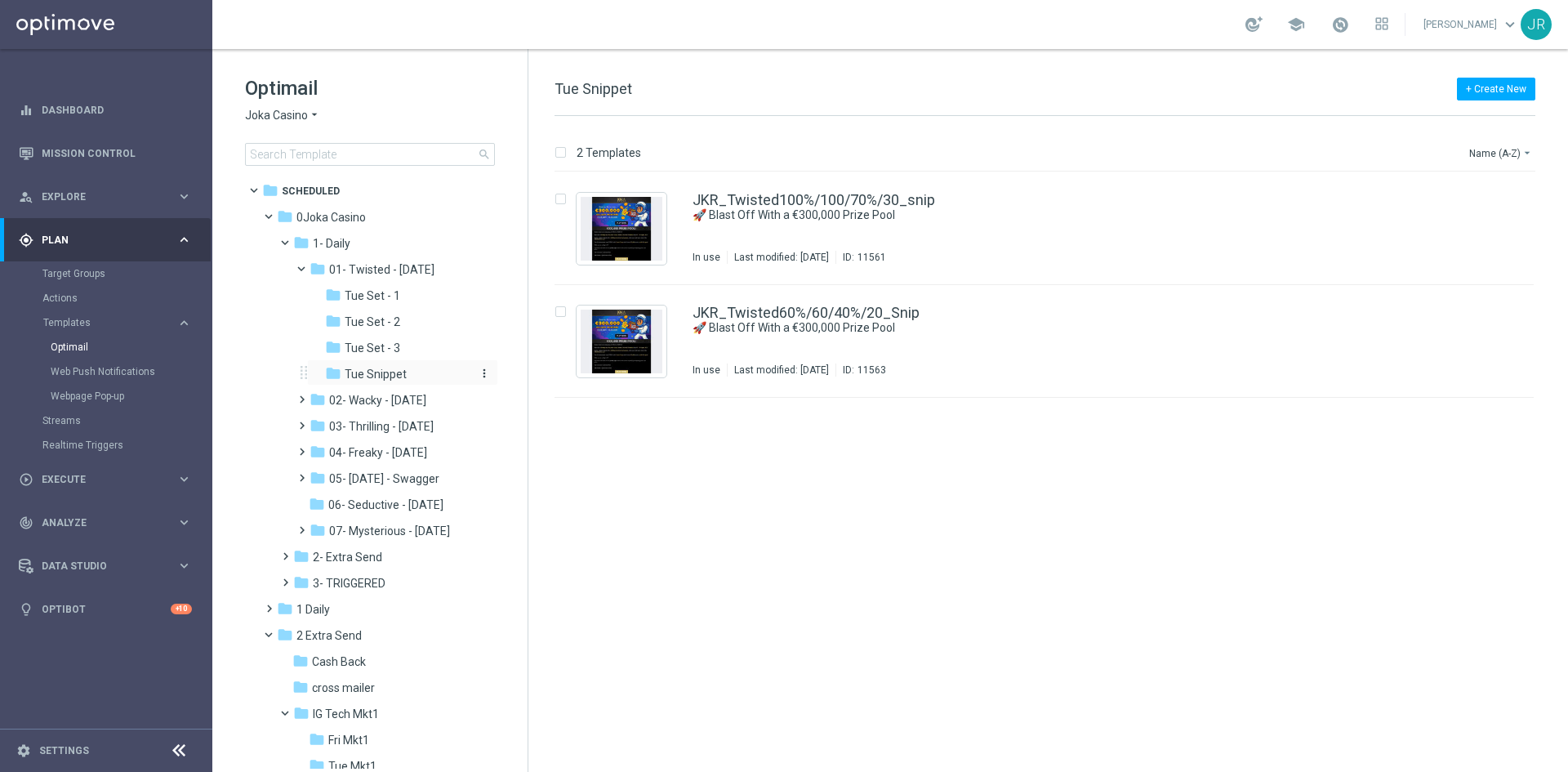
click at [408, 374] on div "folder Tue Snippet" at bounding box center [398, 374] width 147 height 19
click at [354, 560] on span "2- Extra Send" at bounding box center [347, 557] width 69 height 15
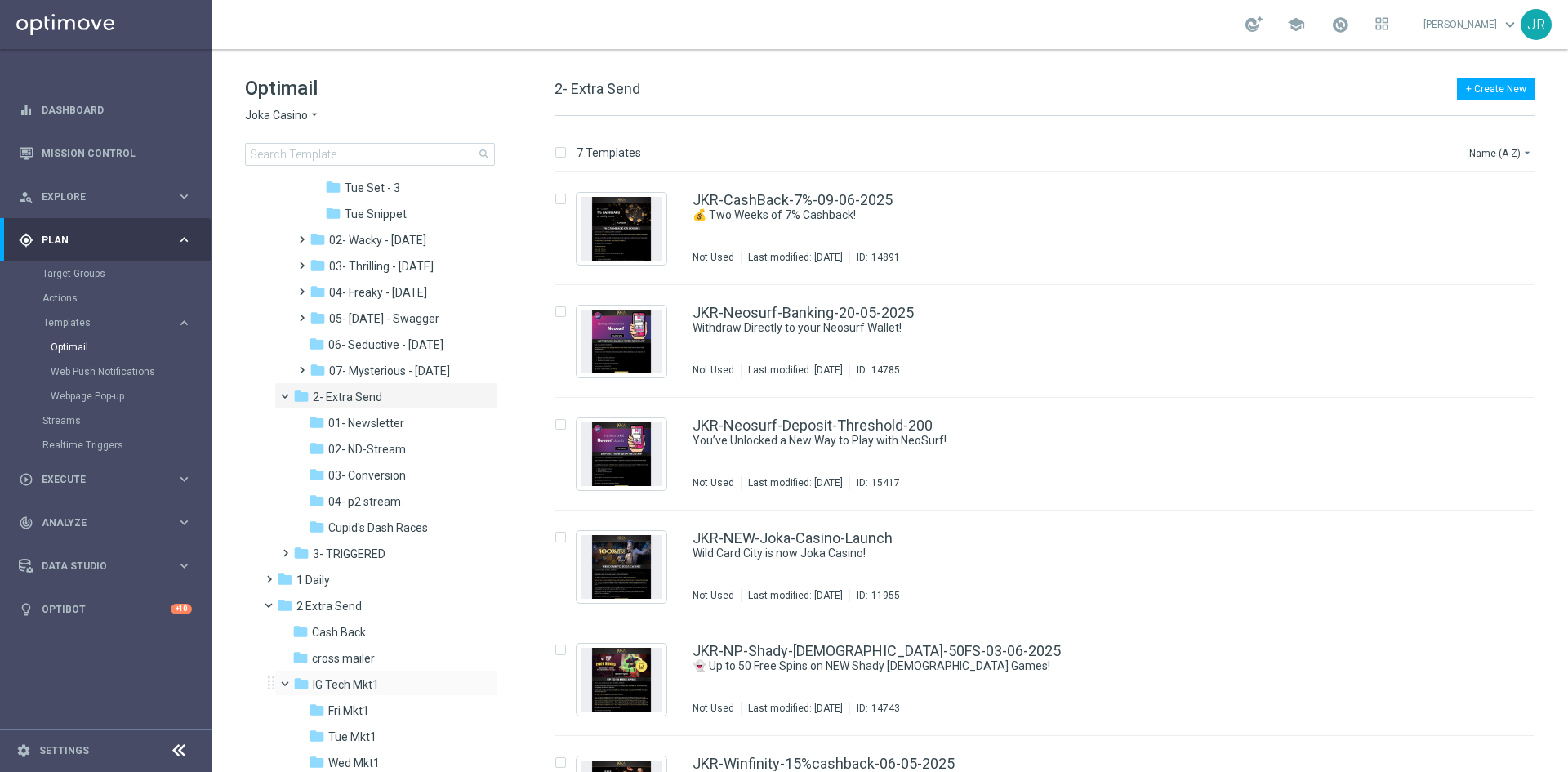
scroll to position [246, 0]
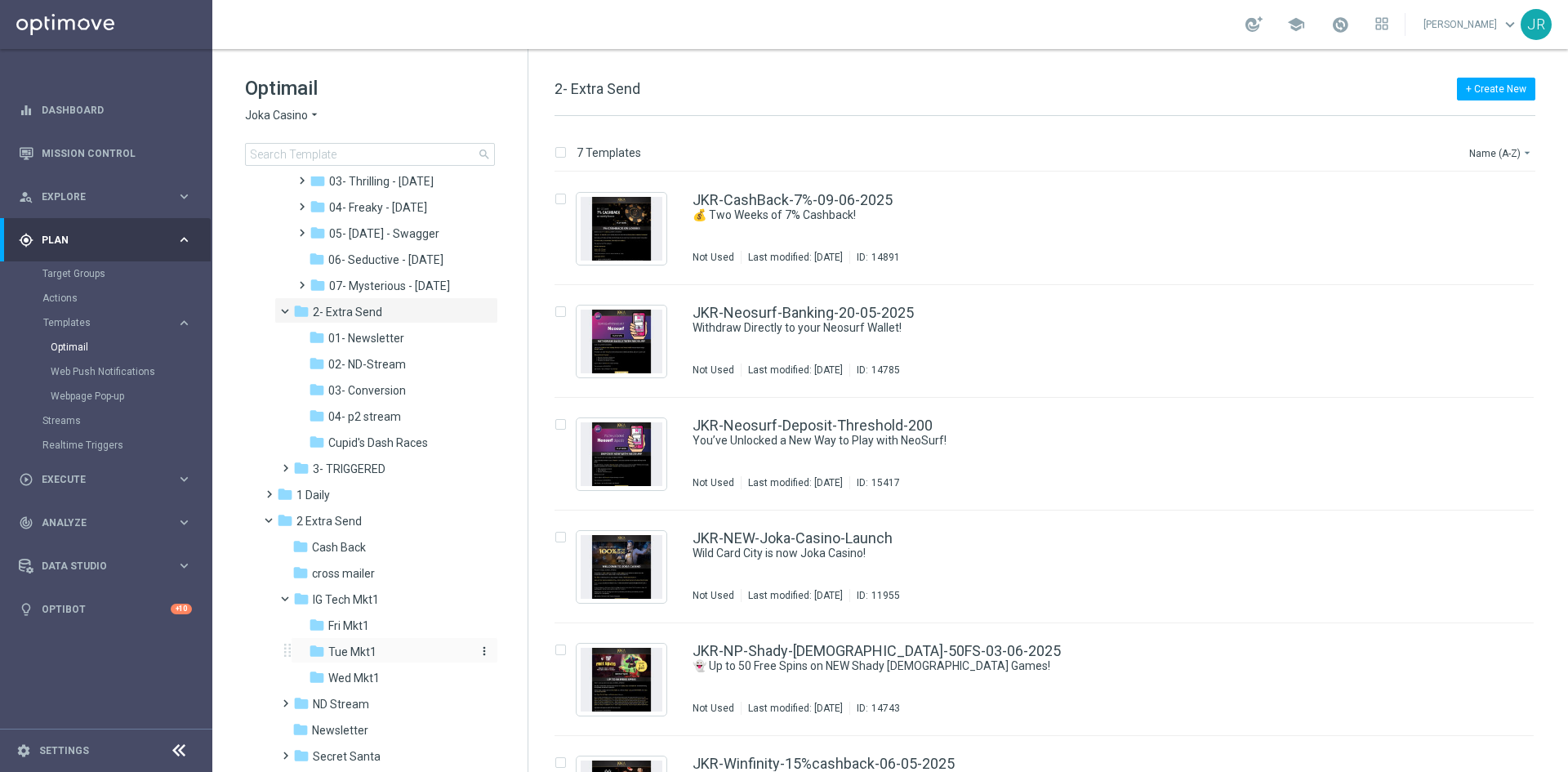
click at [382, 648] on div "folder Tue Mkt1" at bounding box center [389, 653] width 161 height 19
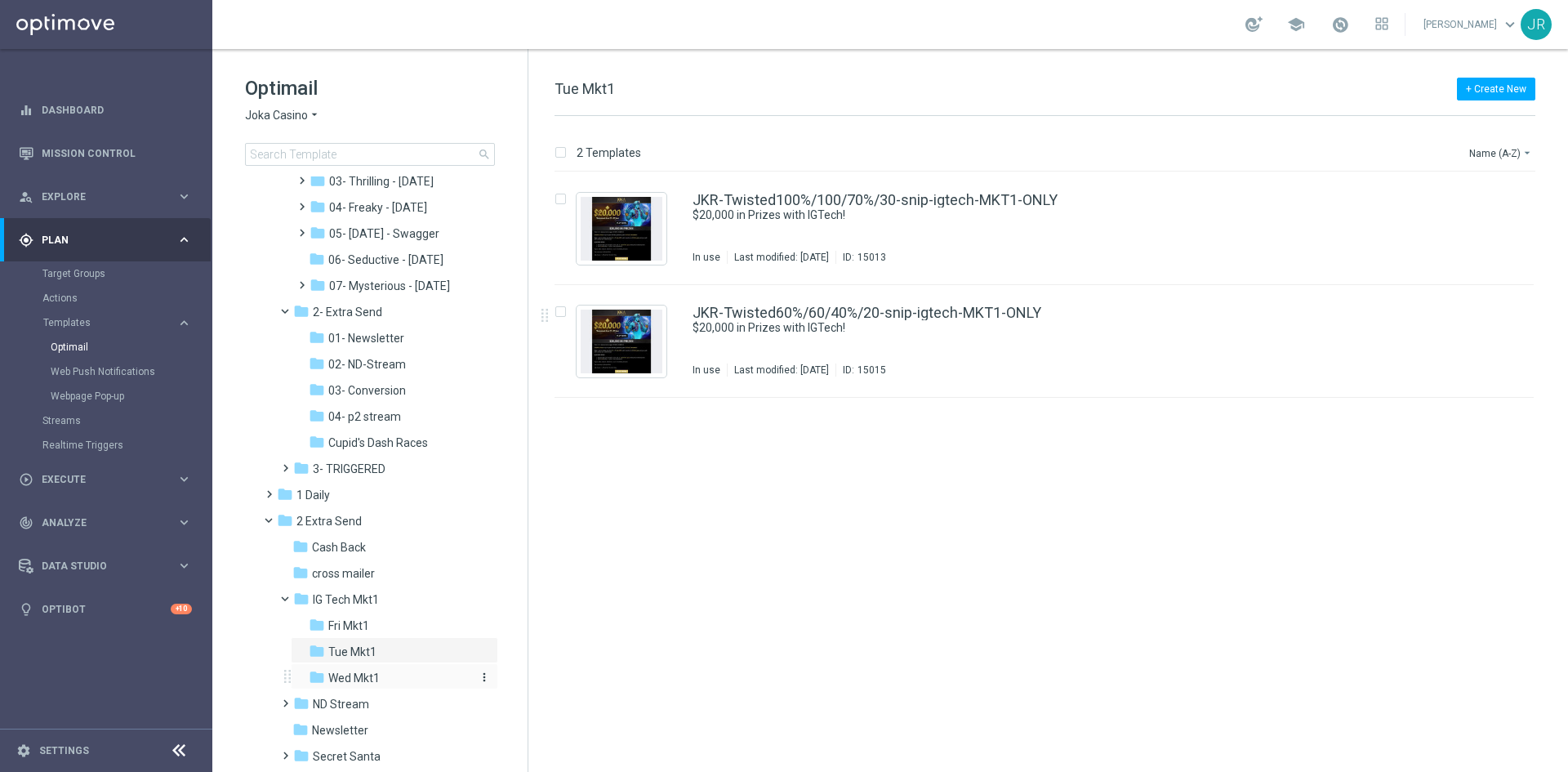
click at [387, 679] on div "folder Wed Mkt1" at bounding box center [389, 679] width 161 height 19
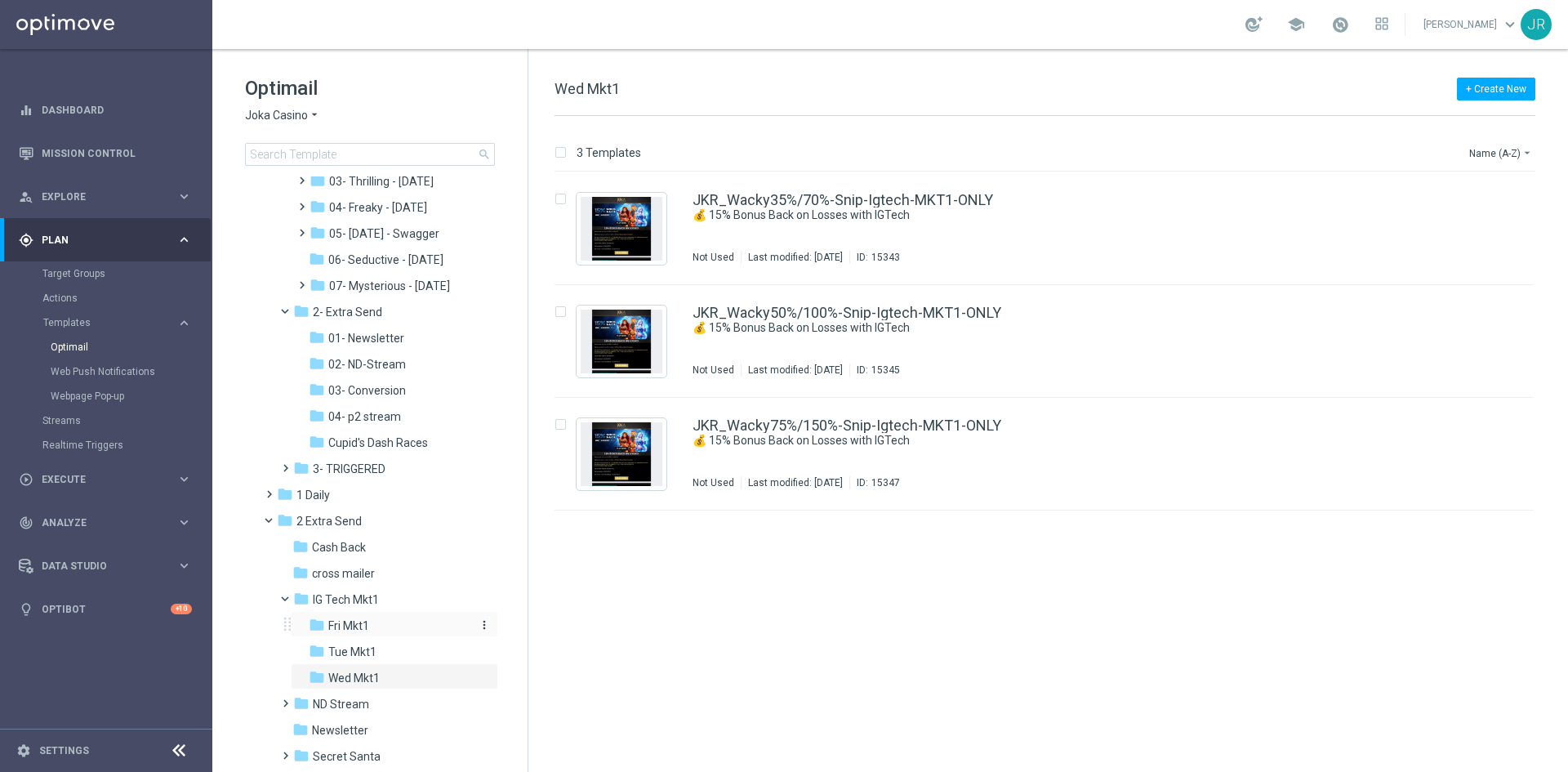
click at [358, 625] on span "Fri Mkt1" at bounding box center [348, 625] width 41 height 15
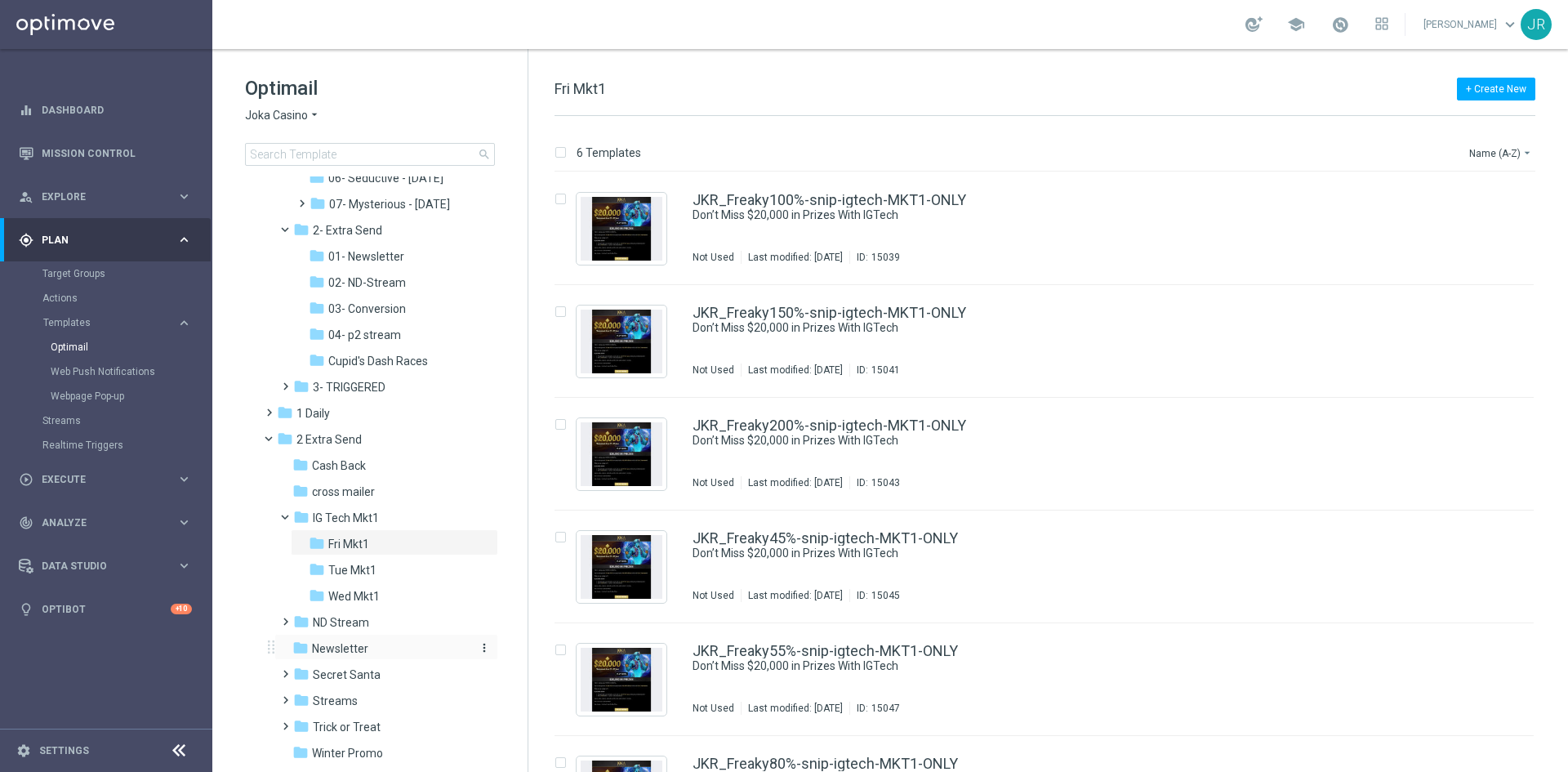
scroll to position [392, 0]
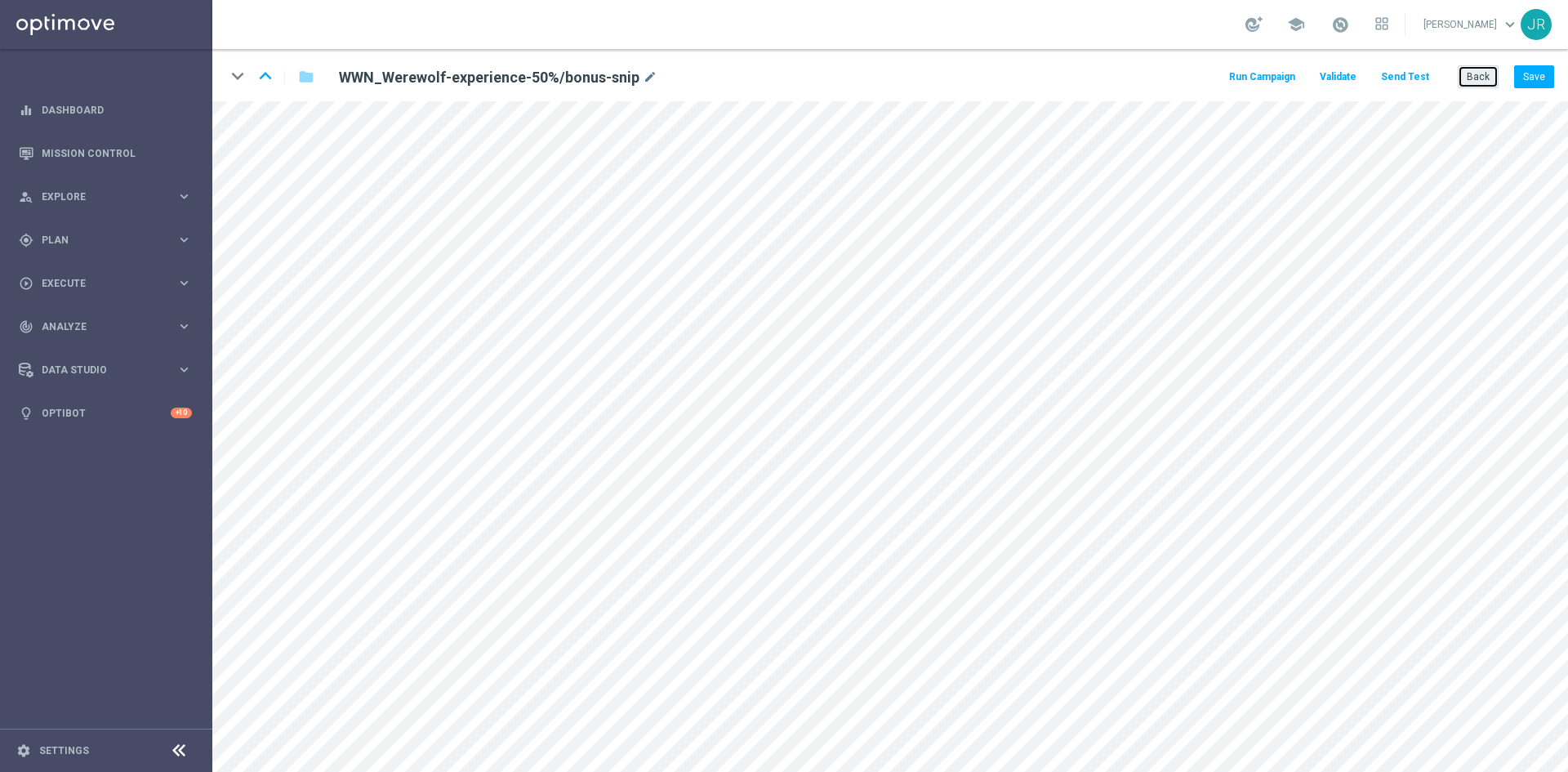
click at [1484, 77] on button "Back" at bounding box center [1478, 77] width 41 height 22
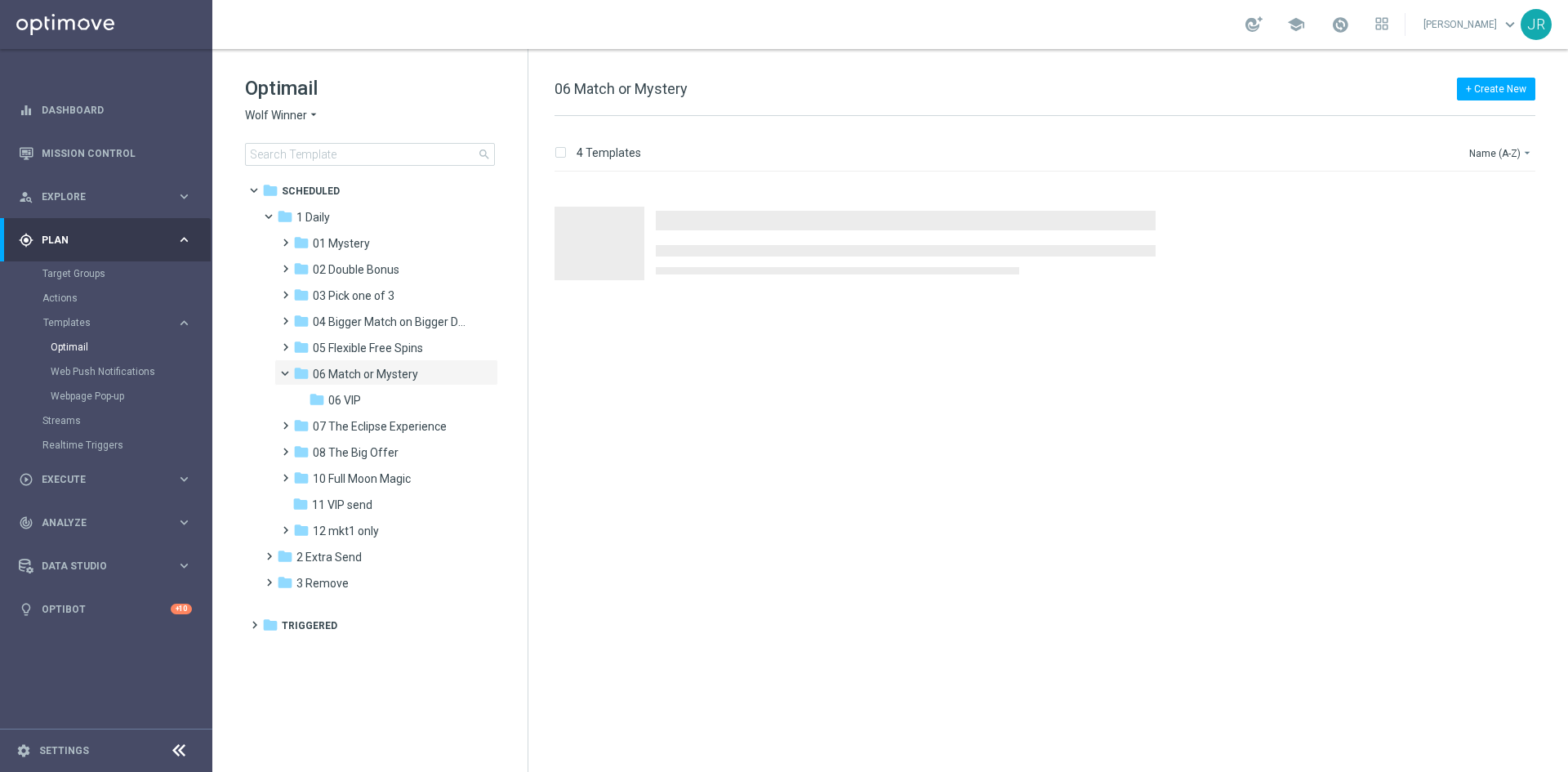
drag, startPoint x: 351, startPoint y: 405, endPoint x: 741, endPoint y: 427, distance: 390.6
click at [351, 404] on span "06 VIP" at bounding box center [345, 400] width 33 height 15
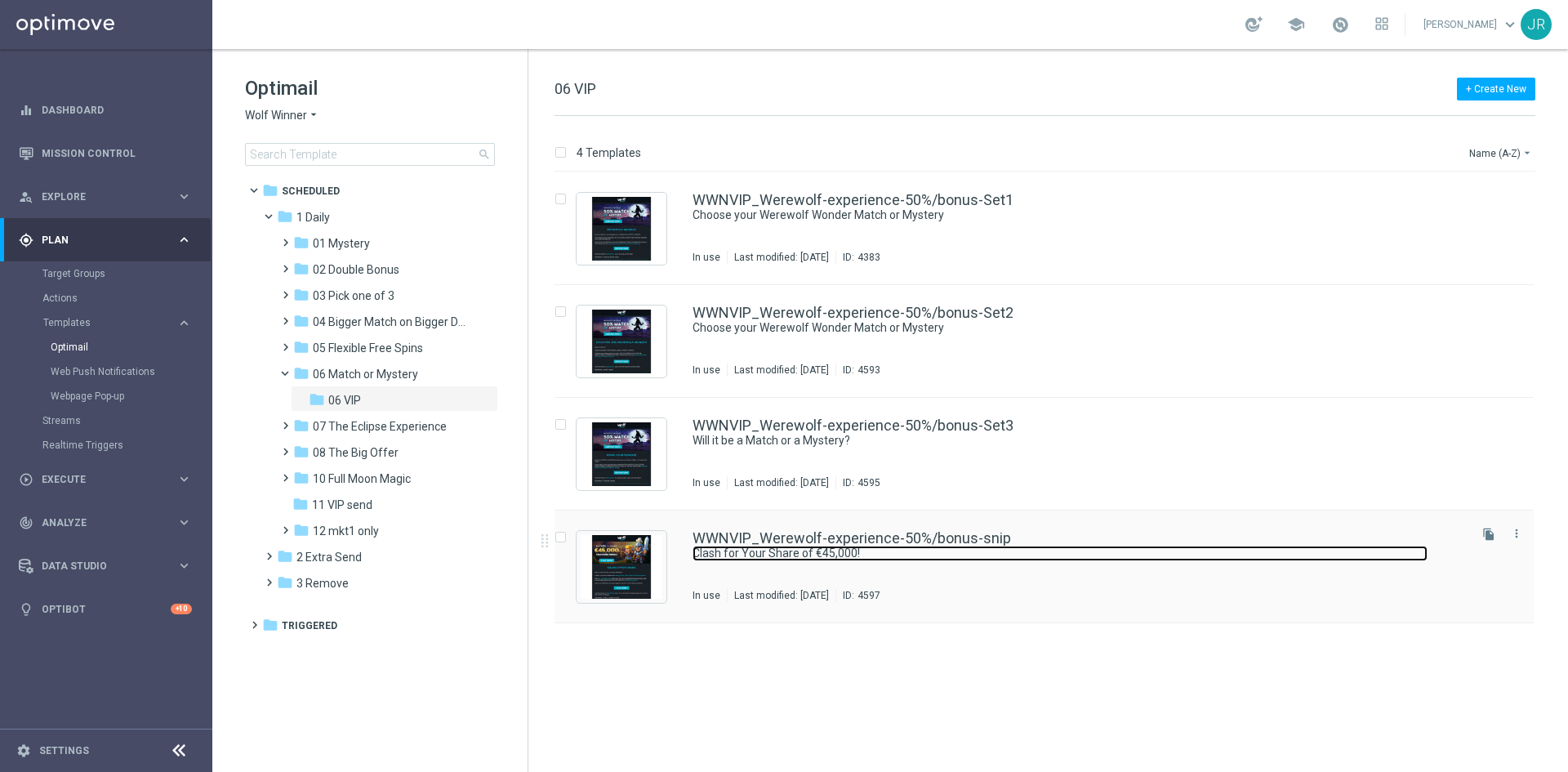
click at [824, 546] on link "Clash for Your Share of €45,000!" at bounding box center [1060, 553] width 736 height 16
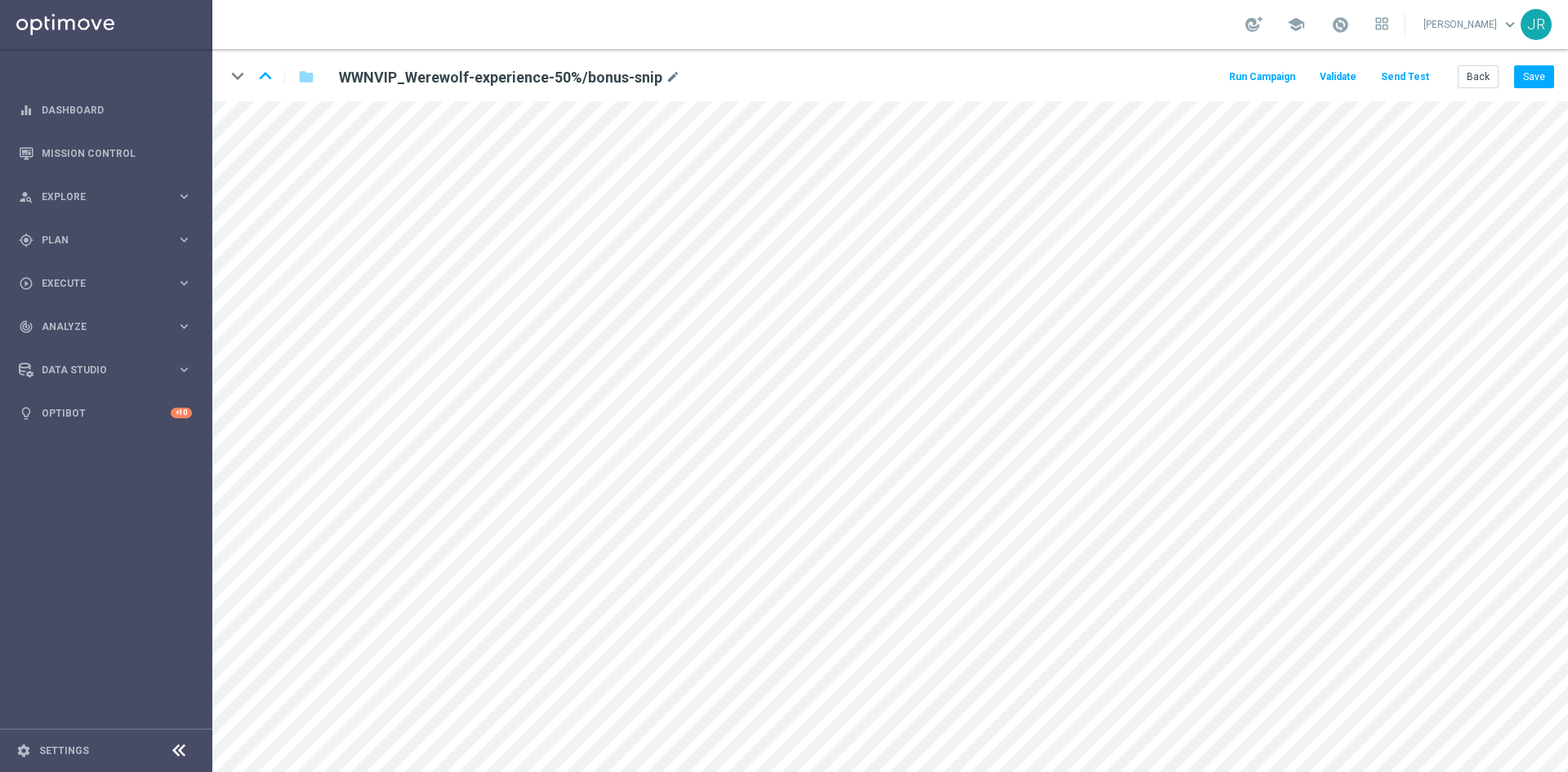
click at [1469, 63] on div "keyboard_arrow_down keyboard_arrow_up folder WWNVIP_Werewolf-experience-50%/bon…" at bounding box center [890, 75] width 1356 height 52
click at [1473, 72] on button "Back" at bounding box center [1478, 77] width 41 height 22
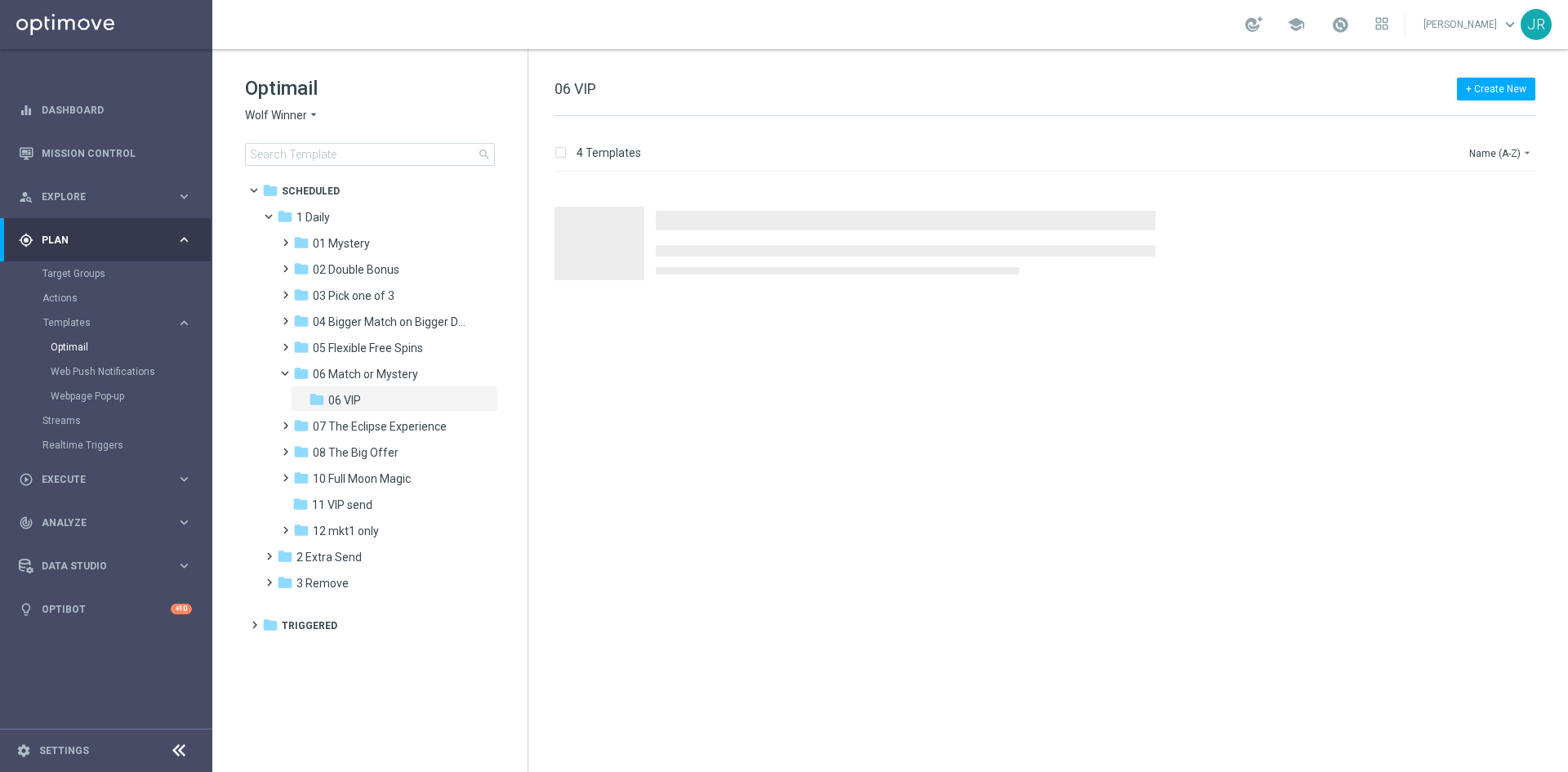
click at [281, 117] on span "Wolf Winner" at bounding box center [277, 116] width 62 height 16
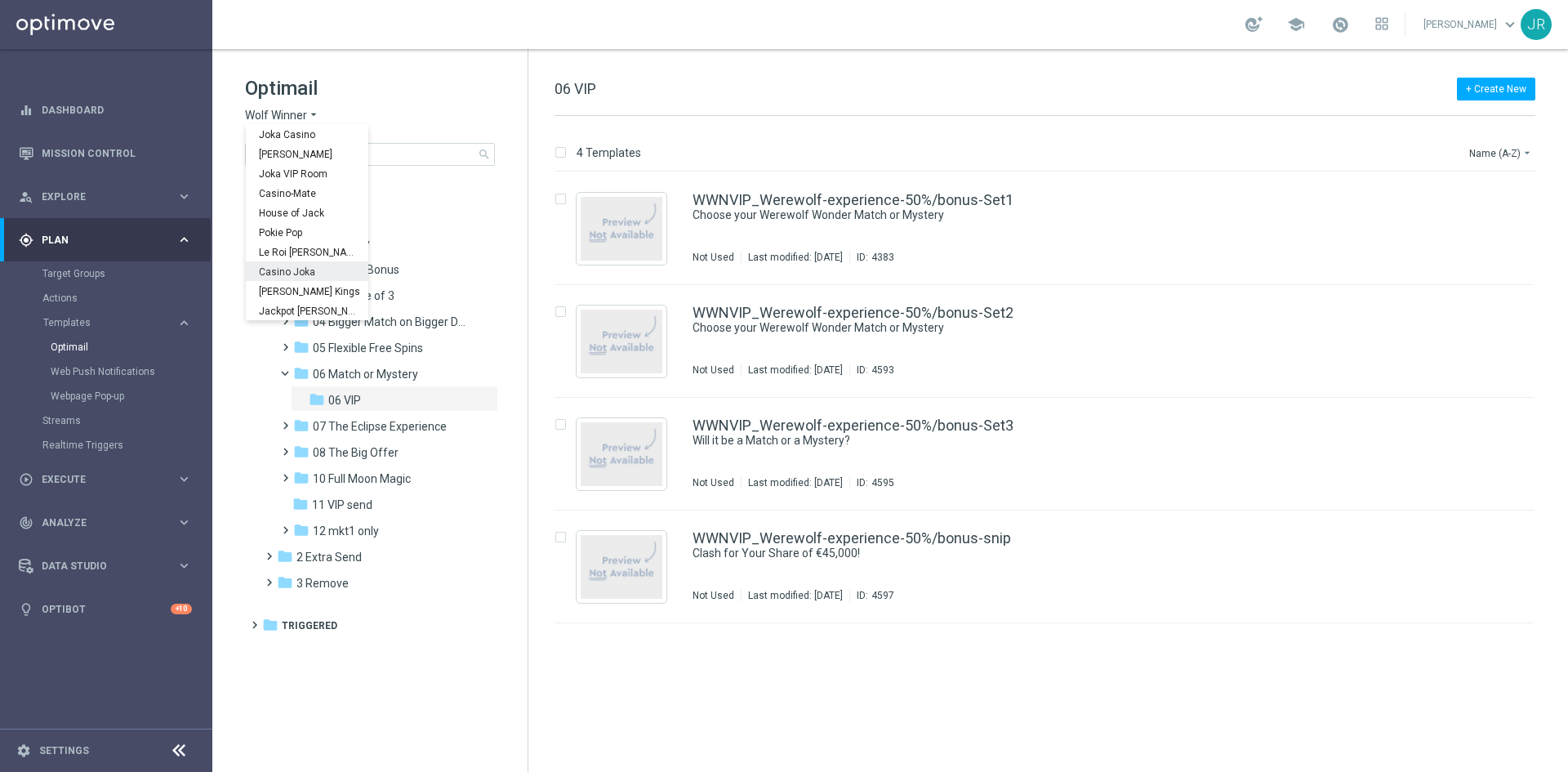
scroll to position [59, 0]
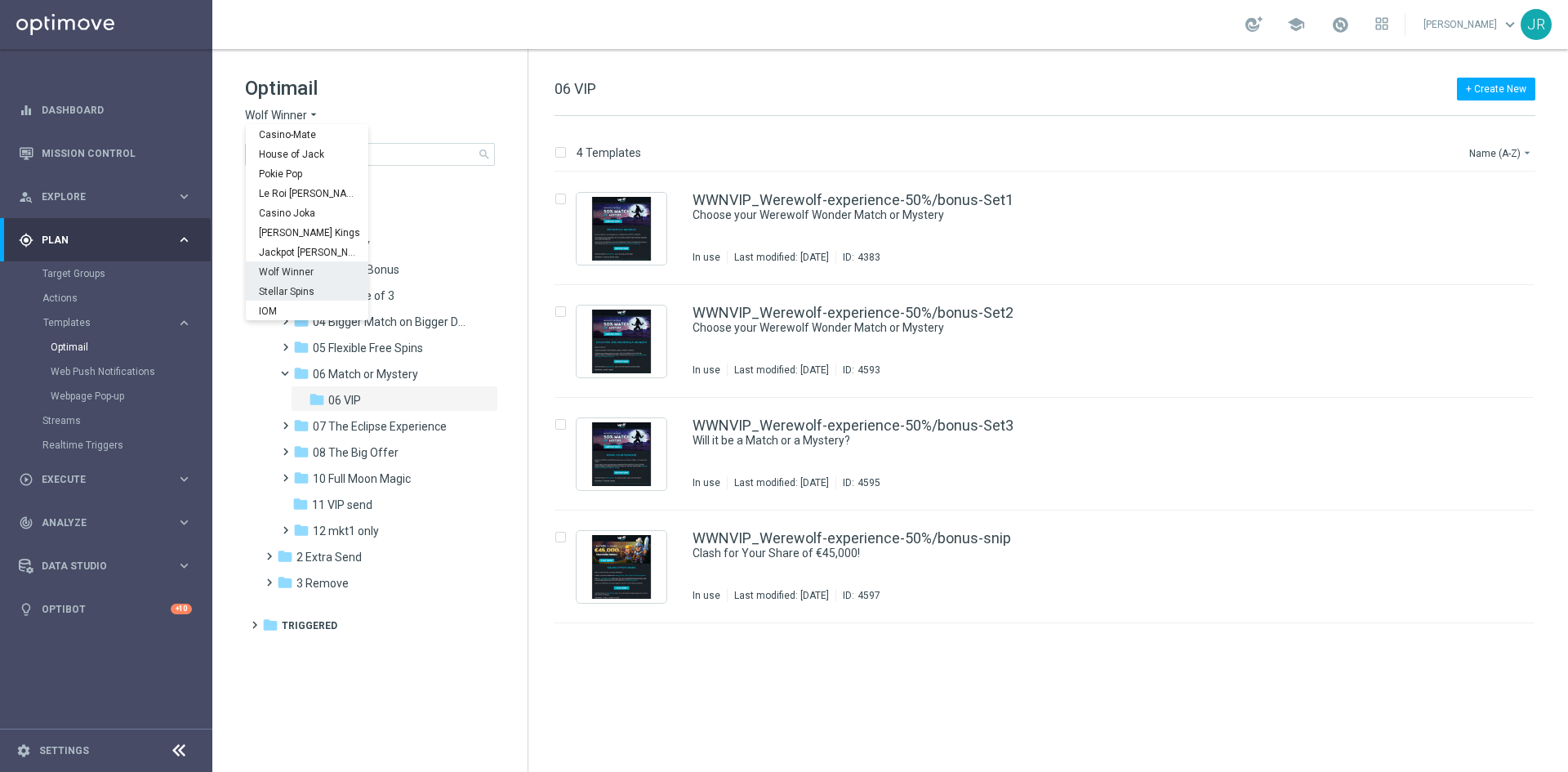
click at [0, 0] on span "Stellar Spins" at bounding box center [0, 0] width 0 height 0
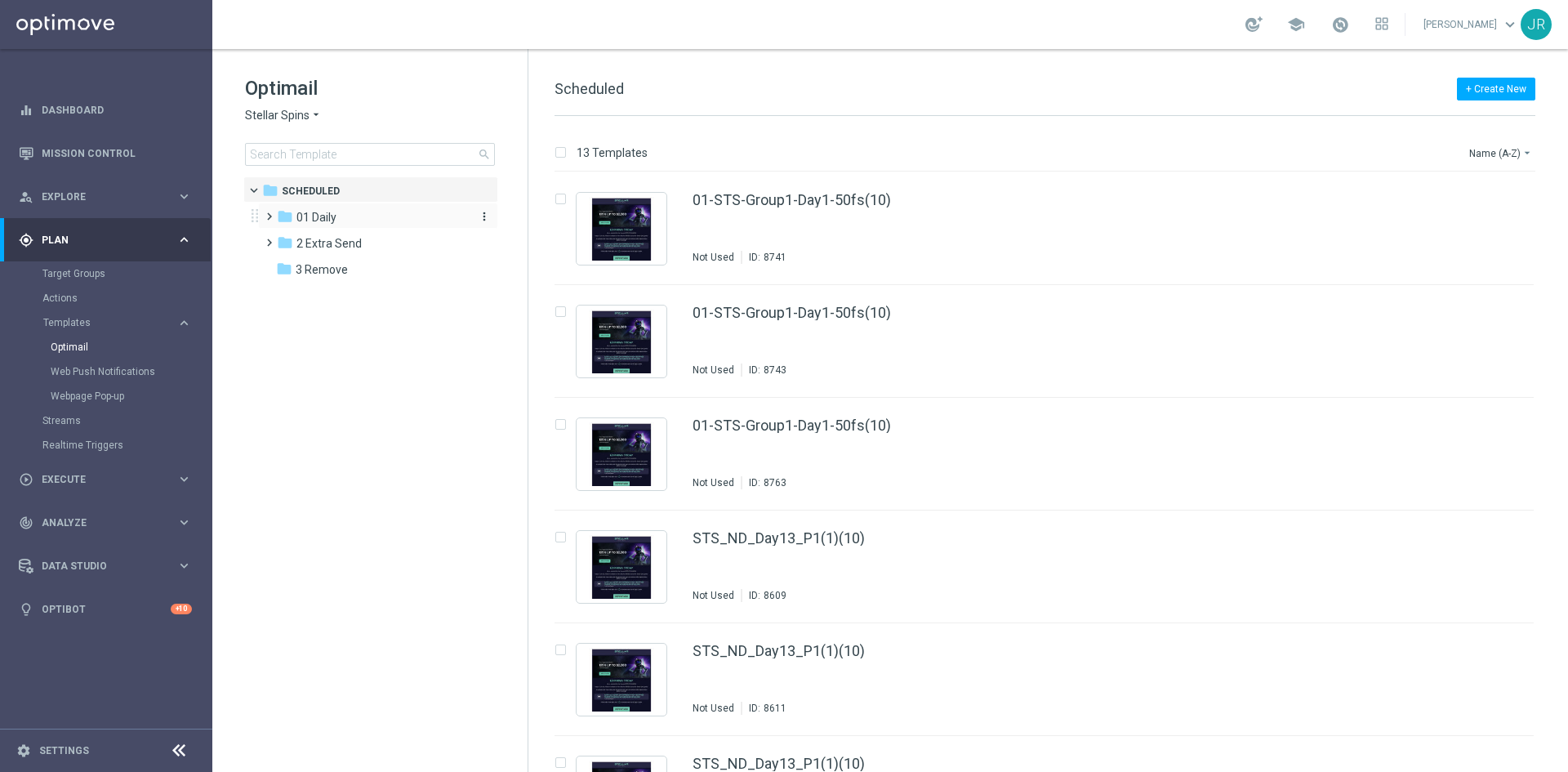
click at [307, 213] on span "01 Daily" at bounding box center [316, 217] width 40 height 15
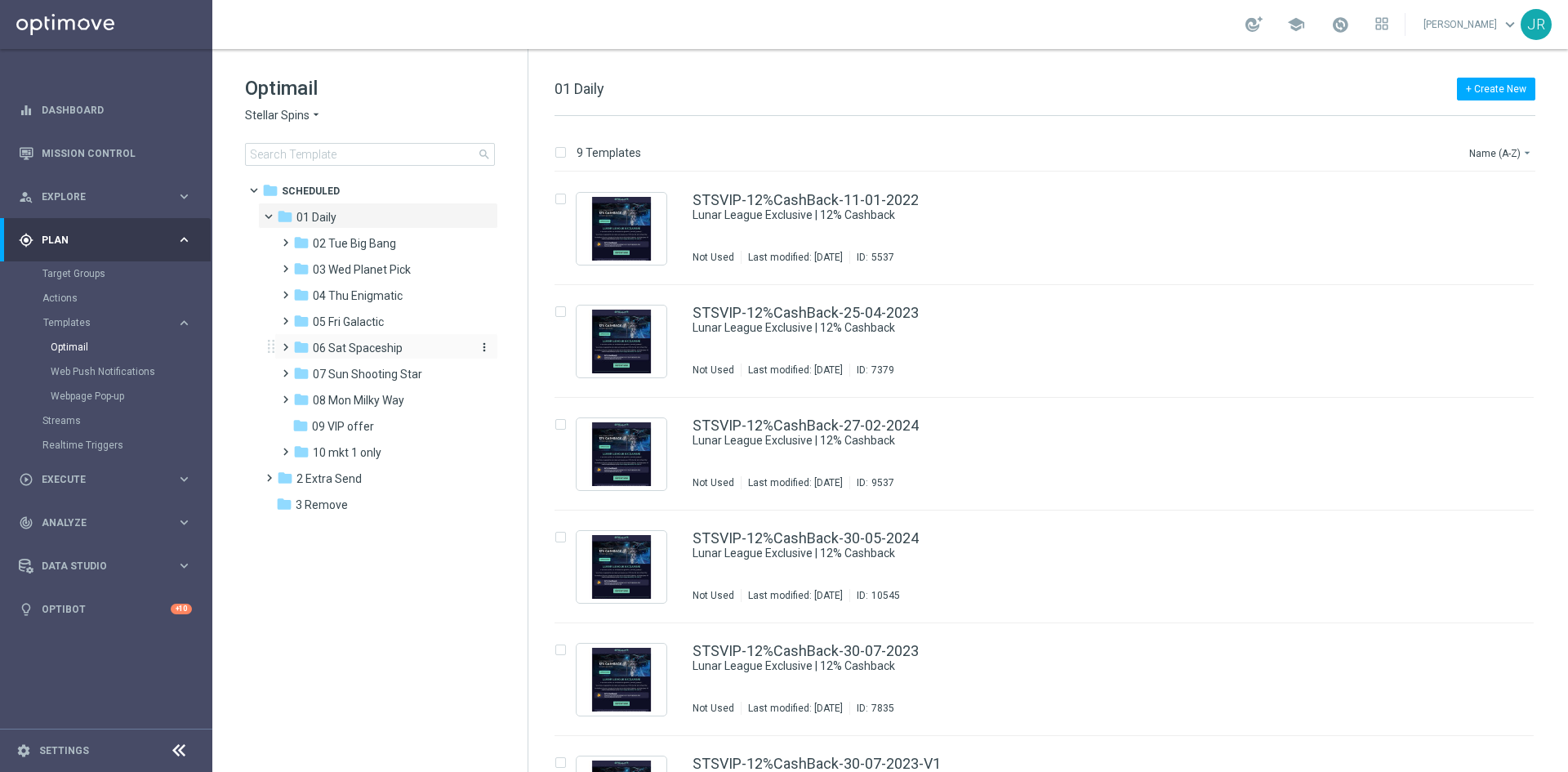
click at [360, 346] on span "06 Sat Spaceship" at bounding box center [358, 348] width 90 height 15
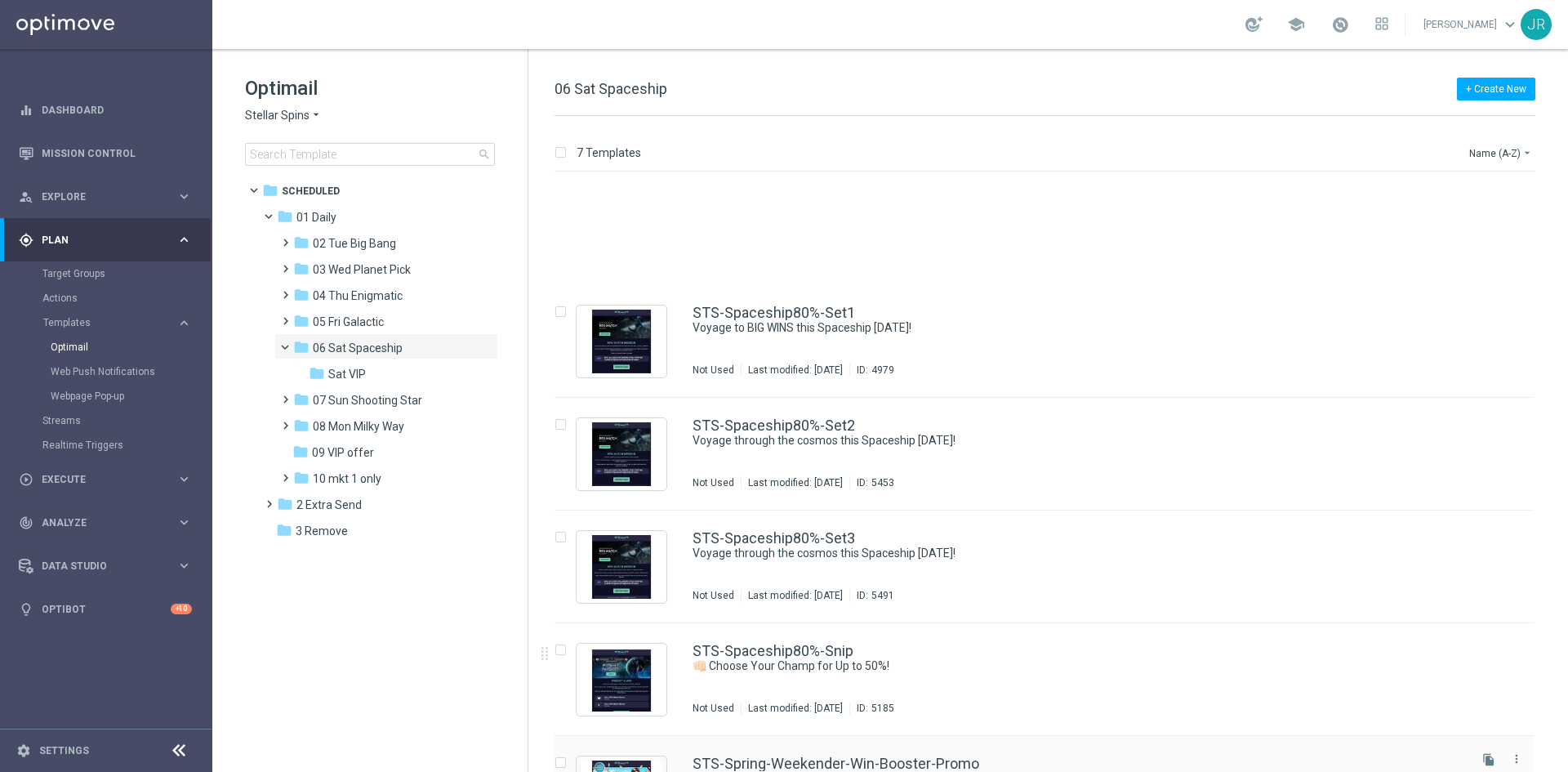
scroll to position [189, 0]
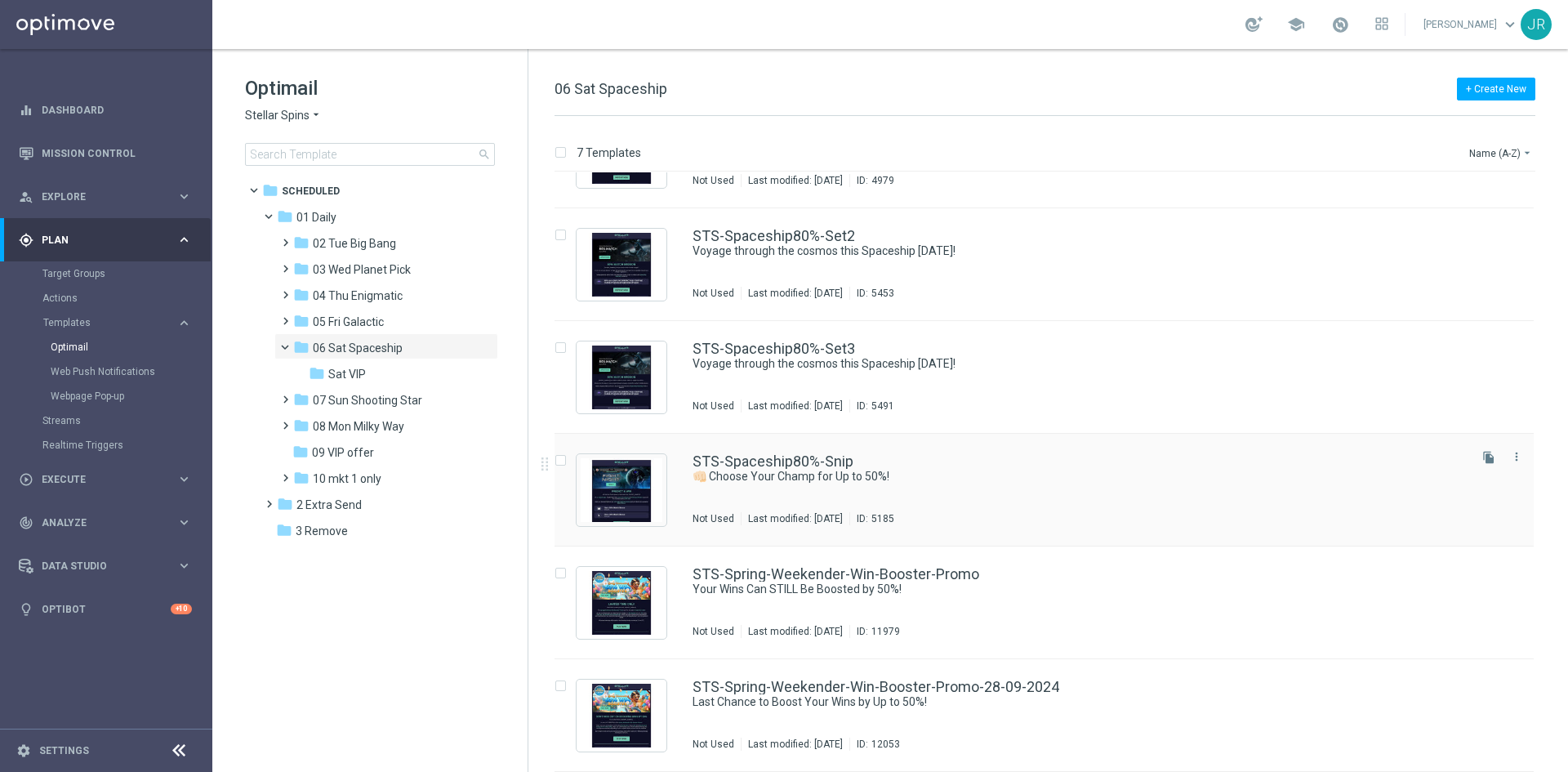
click at [800, 494] on div "STS-Spaceship80%-Snip 👊🏻 Choose Your Champ for Up to 50%! Not Used Last modifie…" at bounding box center [1079, 489] width 773 height 71
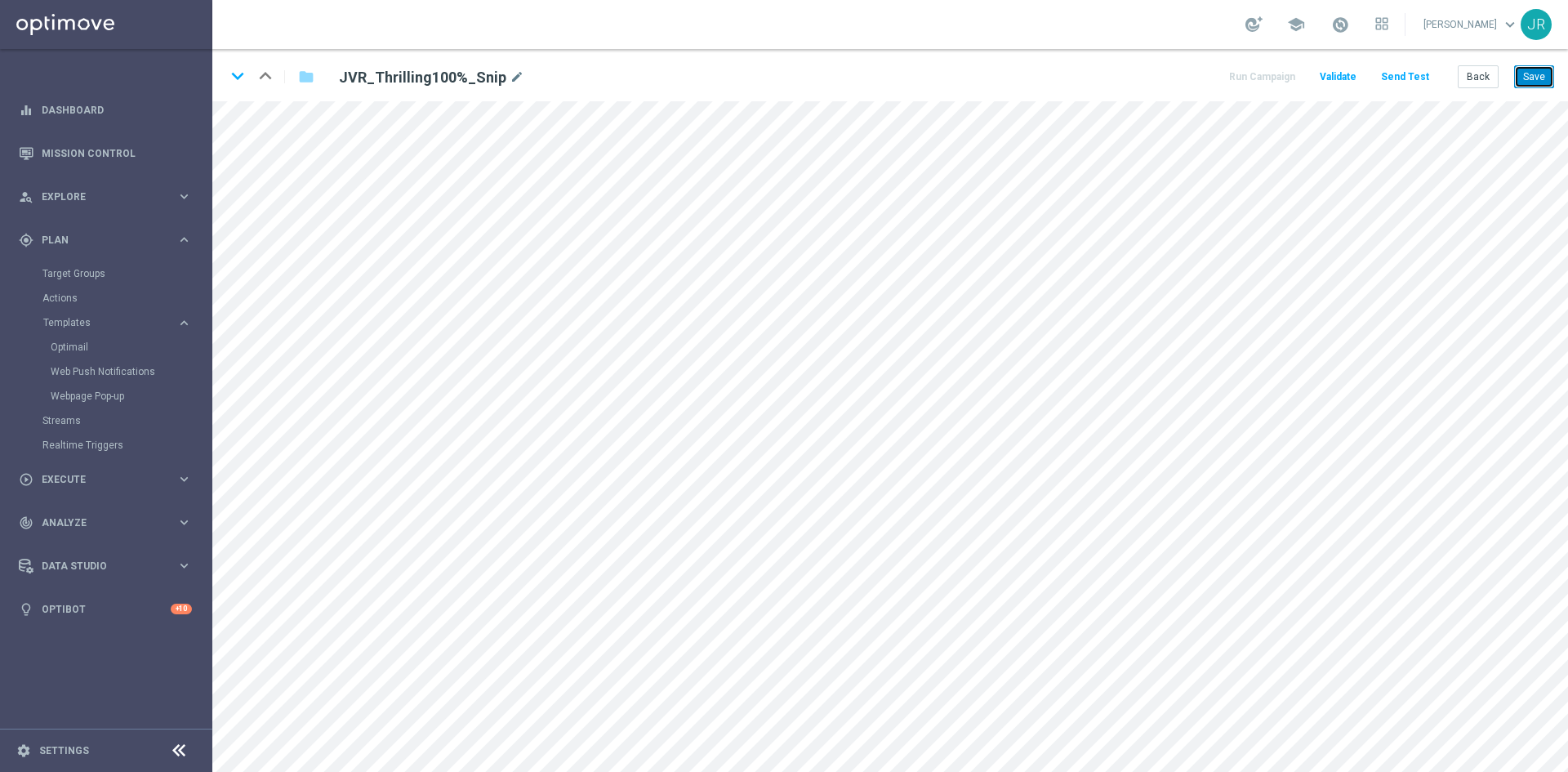
click at [1537, 81] on button "Save" at bounding box center [1534, 77] width 40 height 22
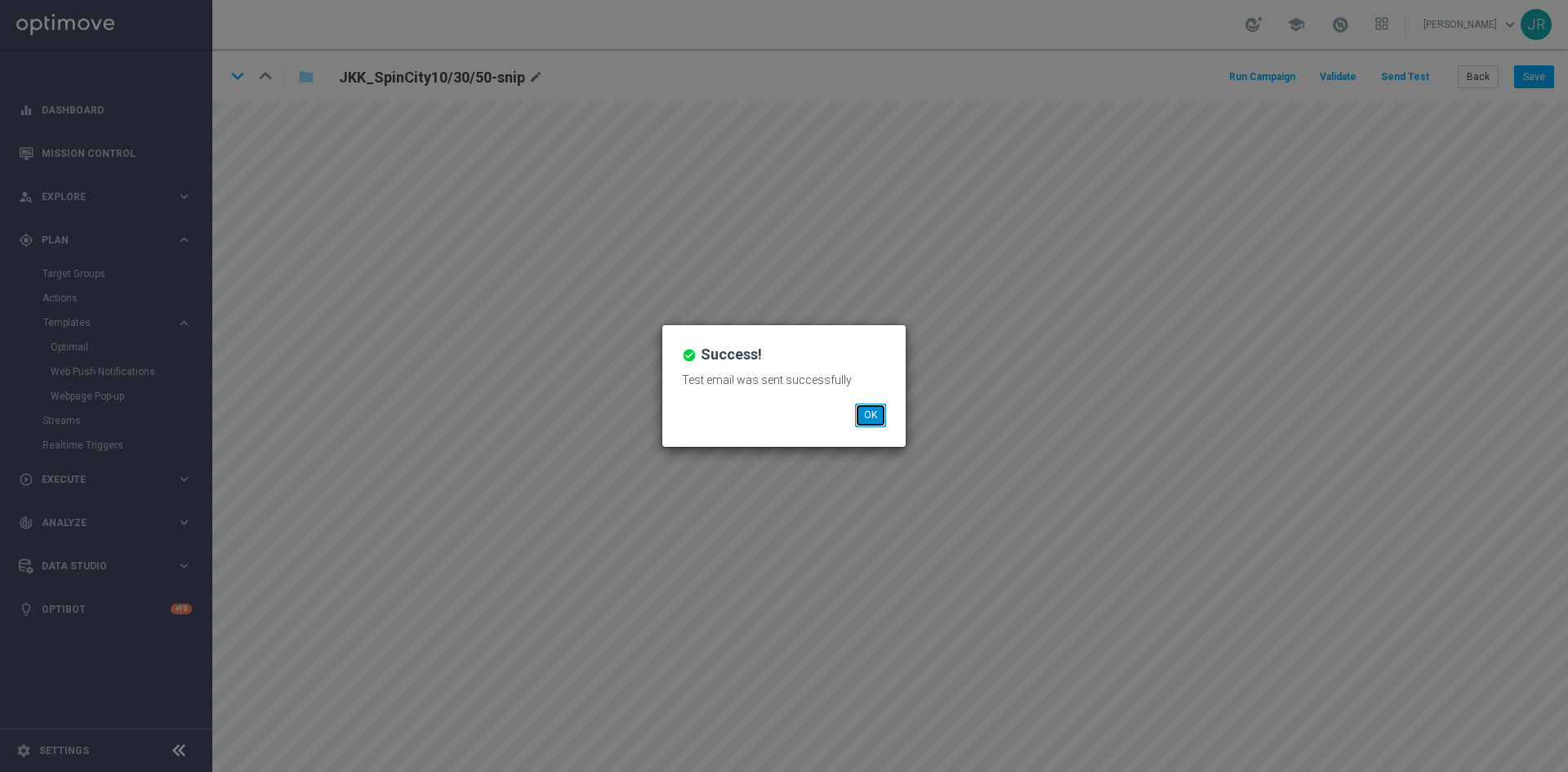
click at [864, 416] on button "OK" at bounding box center [870, 415] width 31 height 22
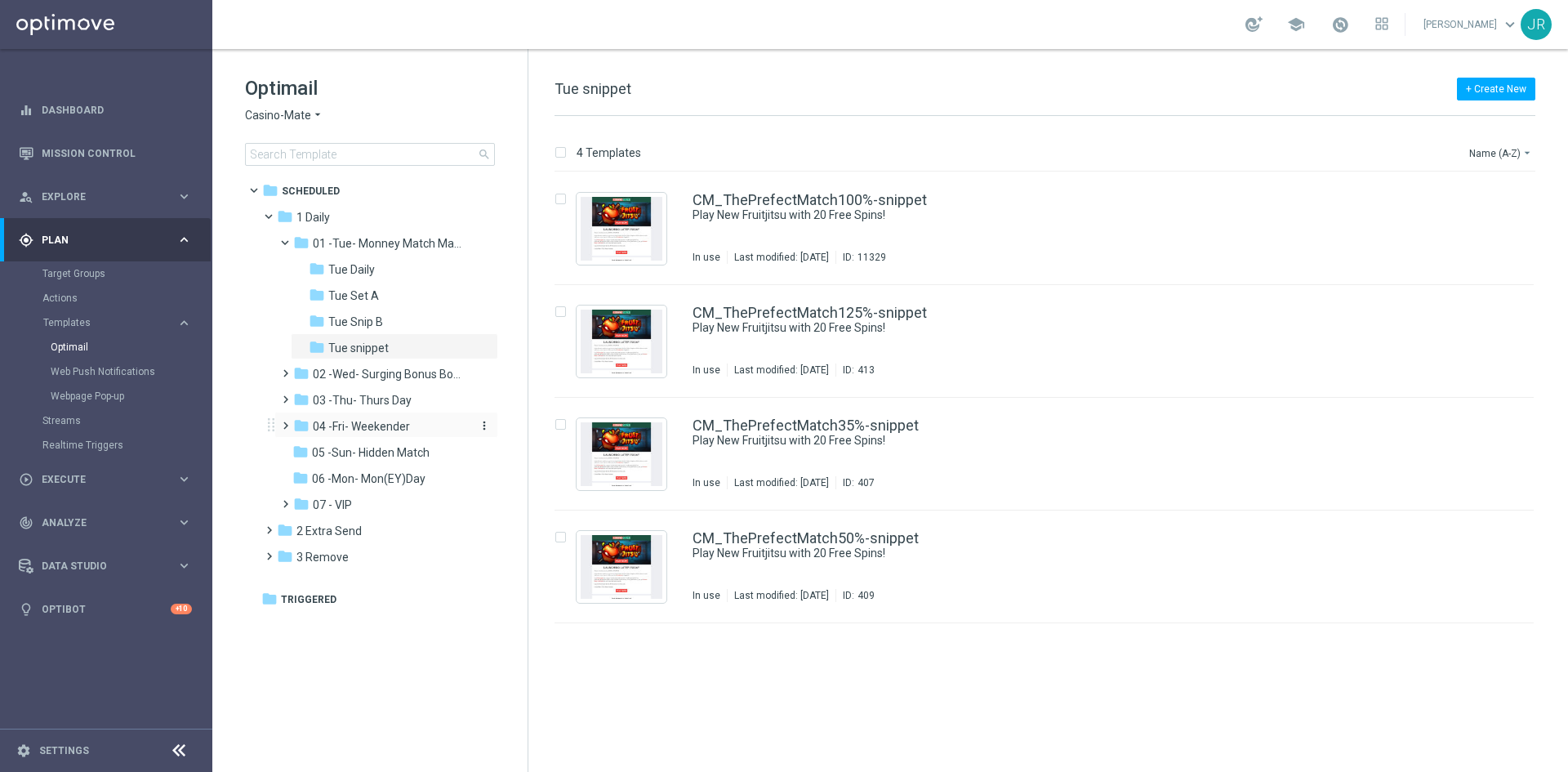
click at [340, 430] on span "04 -Fri- Weekender" at bounding box center [361, 426] width 97 height 15
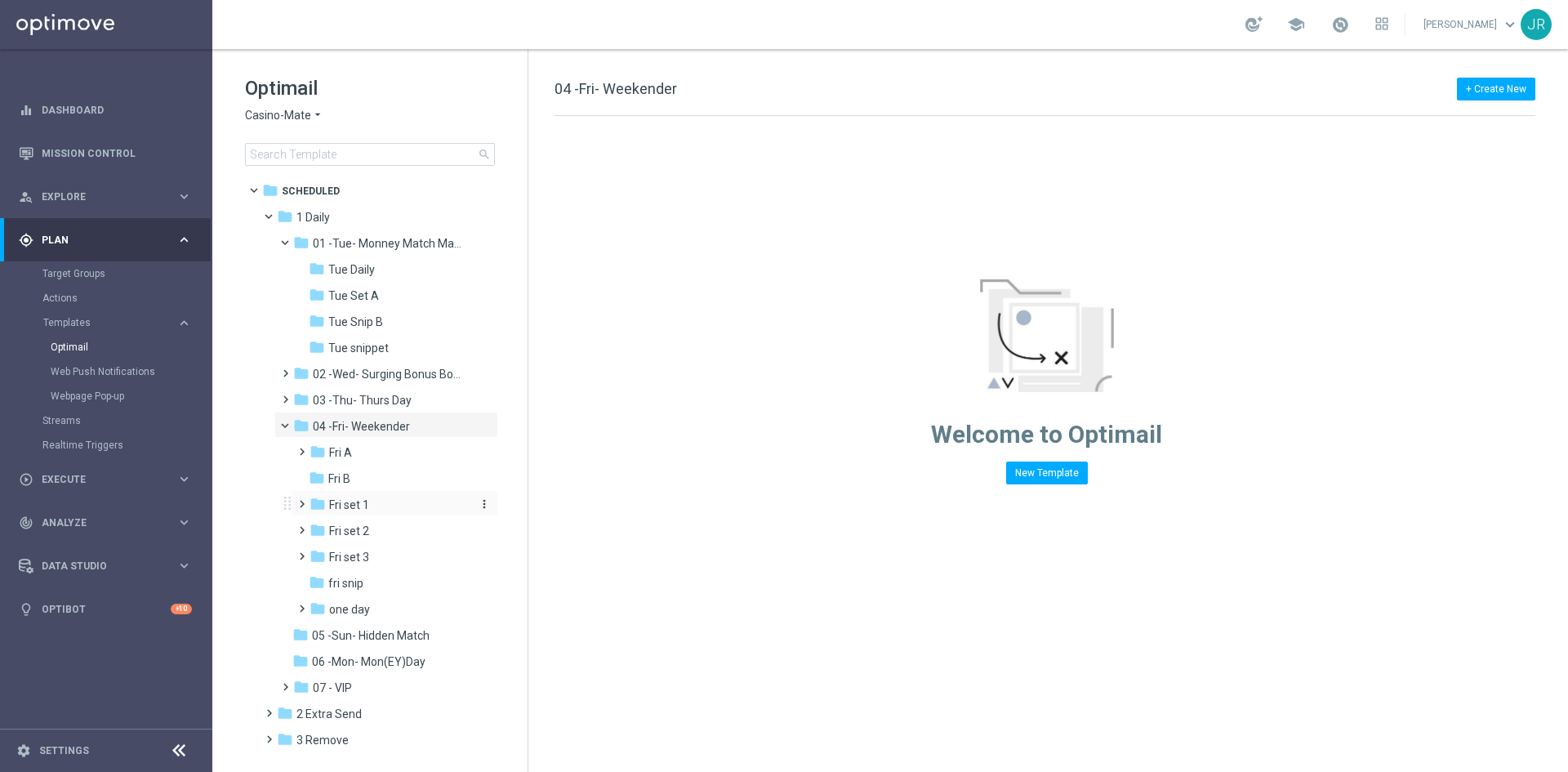
scroll to position [25, 0]
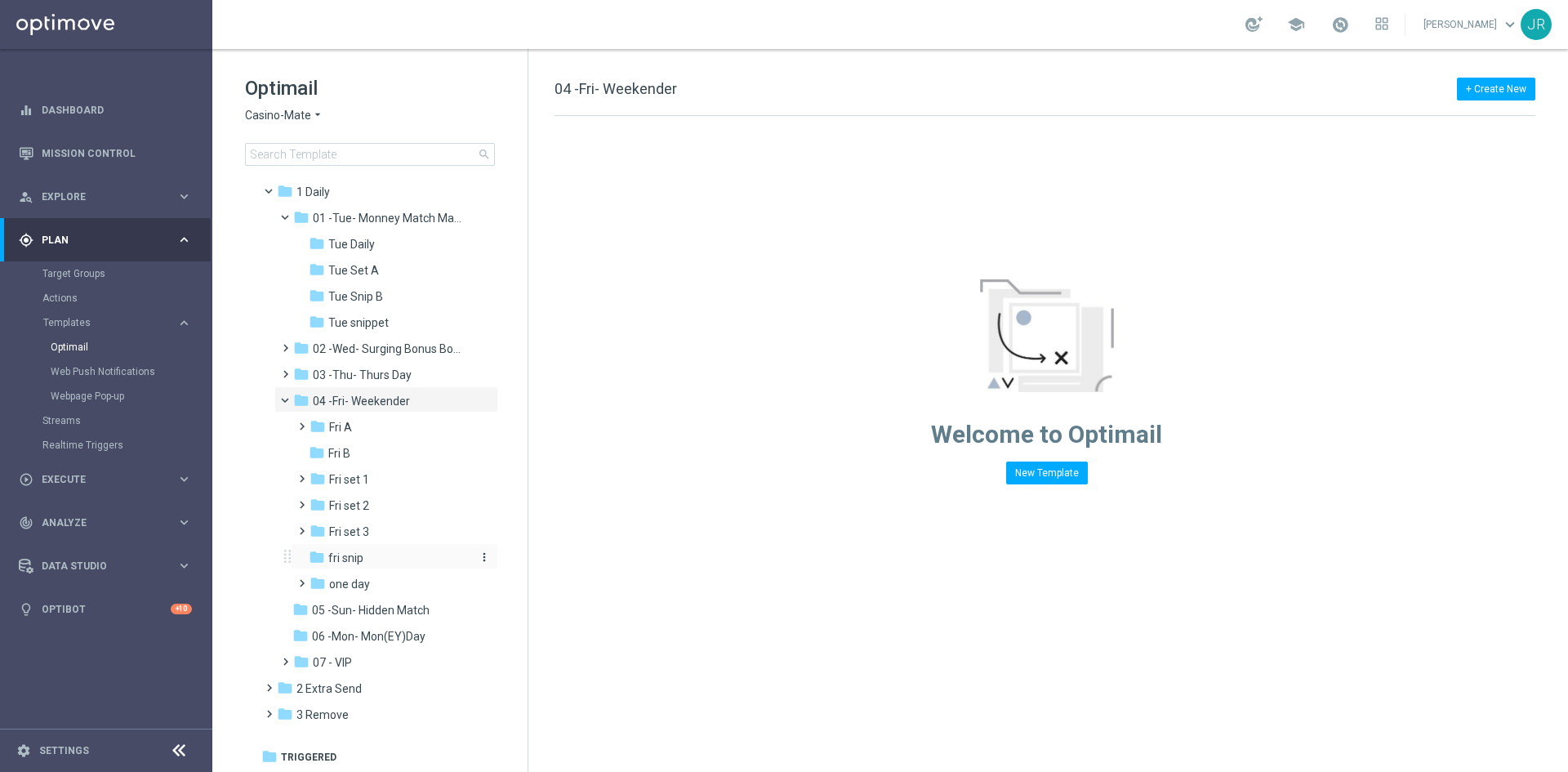
click at [360, 562] on span "fri snip" at bounding box center [346, 558] width 35 height 15
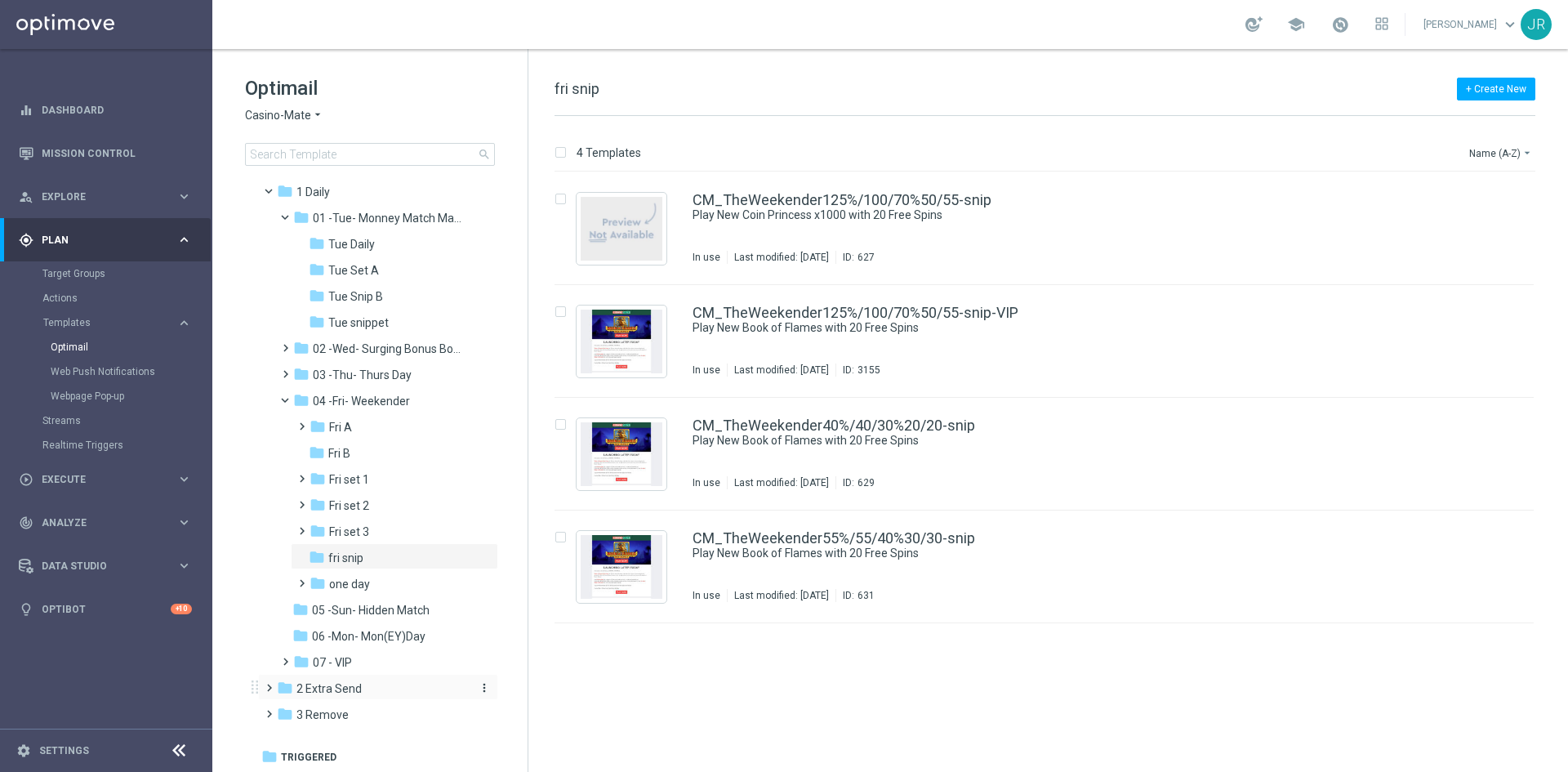
click at [335, 685] on span "2 Extra Send" at bounding box center [329, 688] width 66 height 15
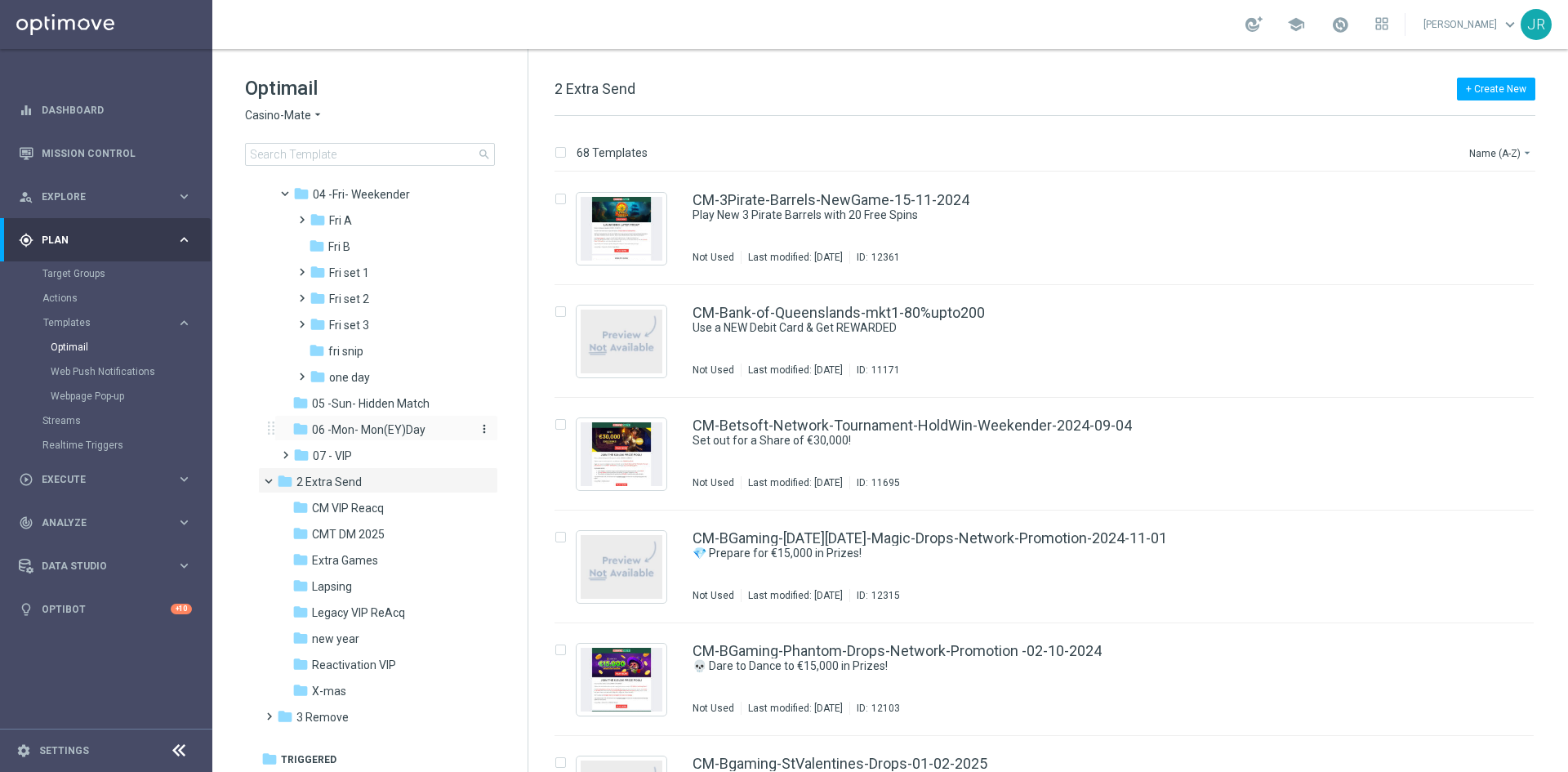
scroll to position [234, 0]
click at [275, 121] on span "Casino-Mate" at bounding box center [278, 116] width 67 height 16
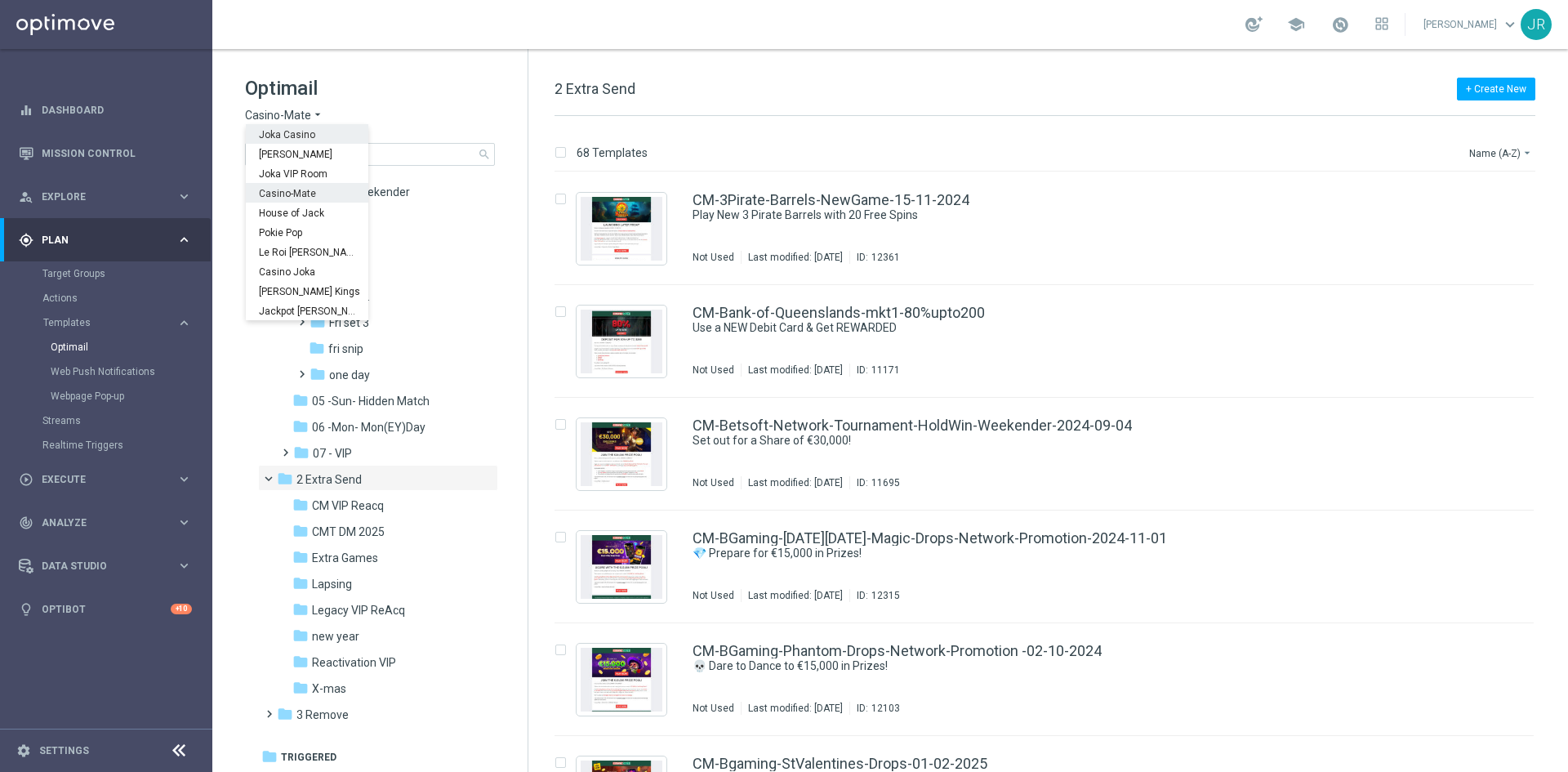
click at [0, 0] on span "Joka Casino" at bounding box center [0, 0] width 0 height 0
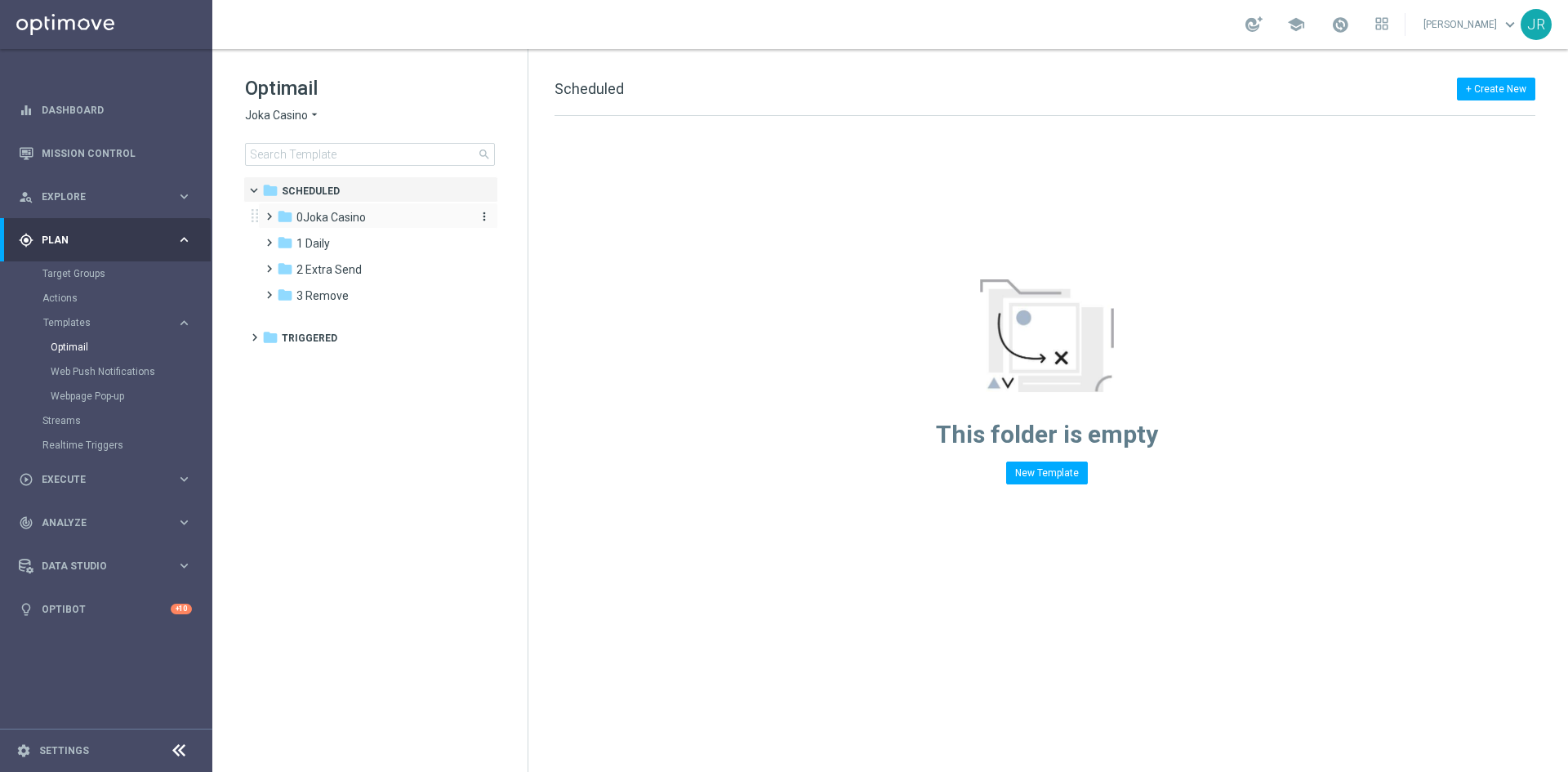
click at [326, 220] on span "0Joka Casino" at bounding box center [331, 217] width 69 height 15
click at [351, 241] on div "folder 1- Daily" at bounding box center [379, 244] width 174 height 19
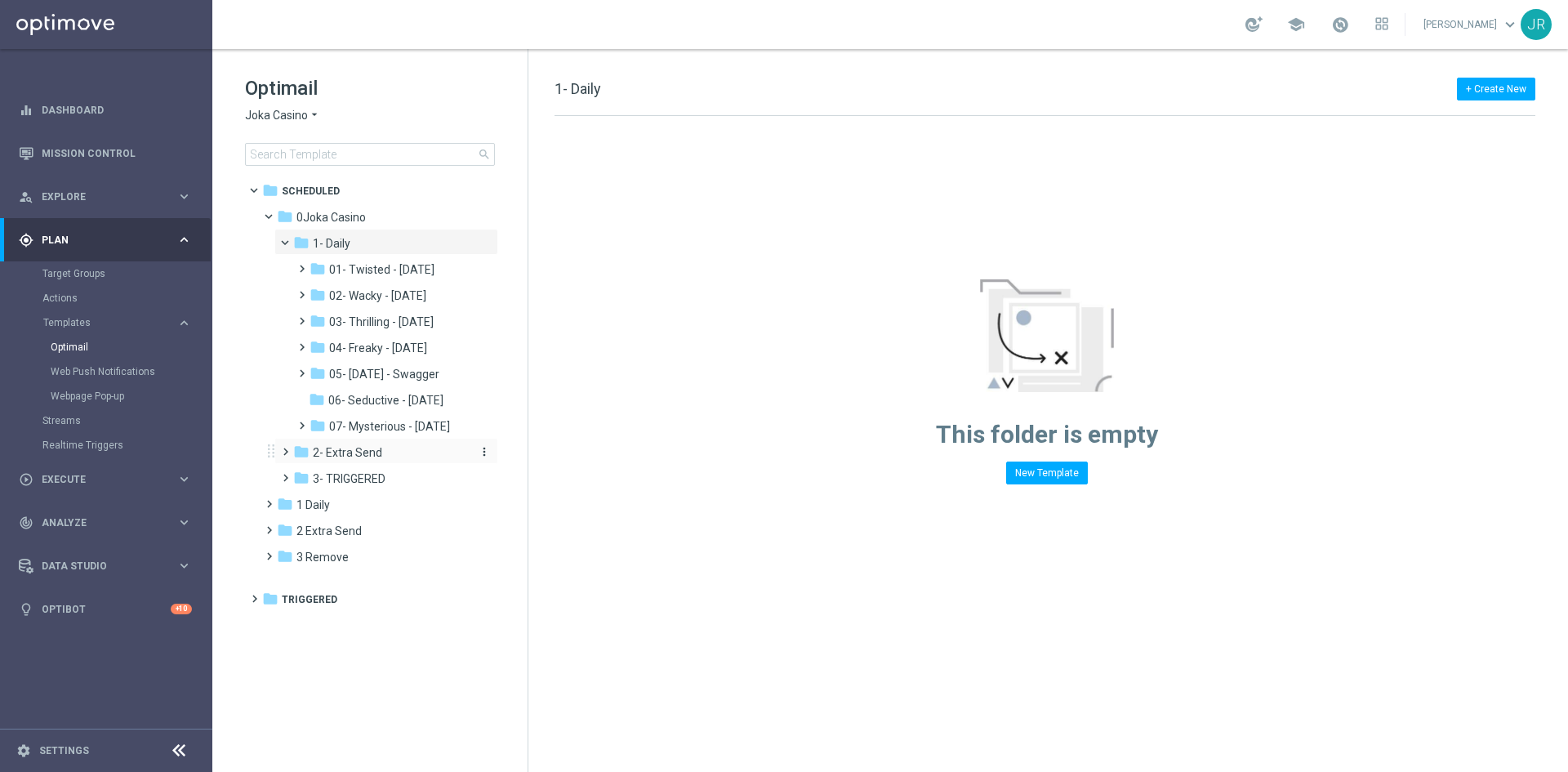
click at [343, 454] on span "2- Extra Send" at bounding box center [347, 452] width 69 height 15
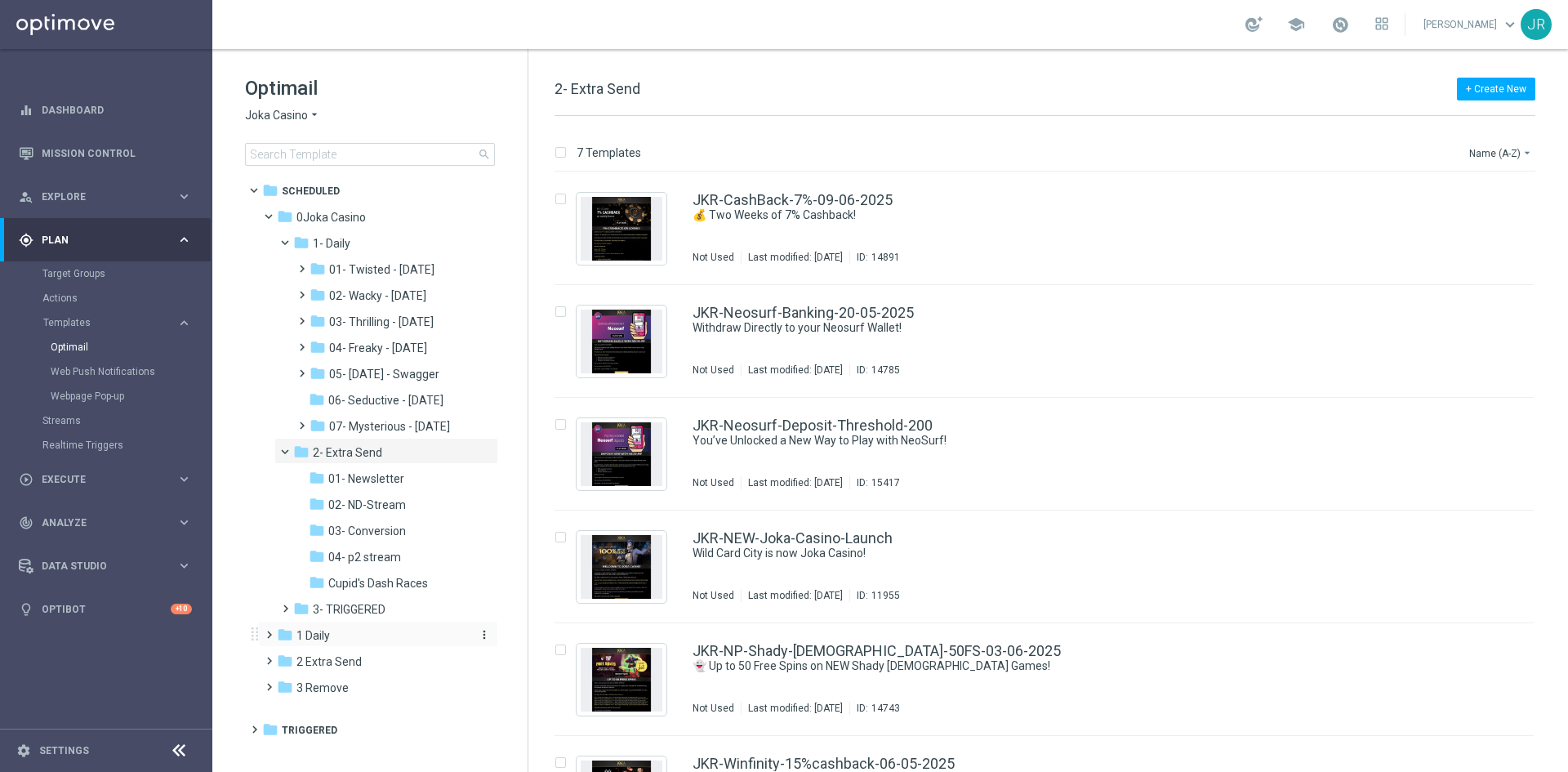
click at [313, 631] on span "1 Daily" at bounding box center [313, 635] width 34 height 15
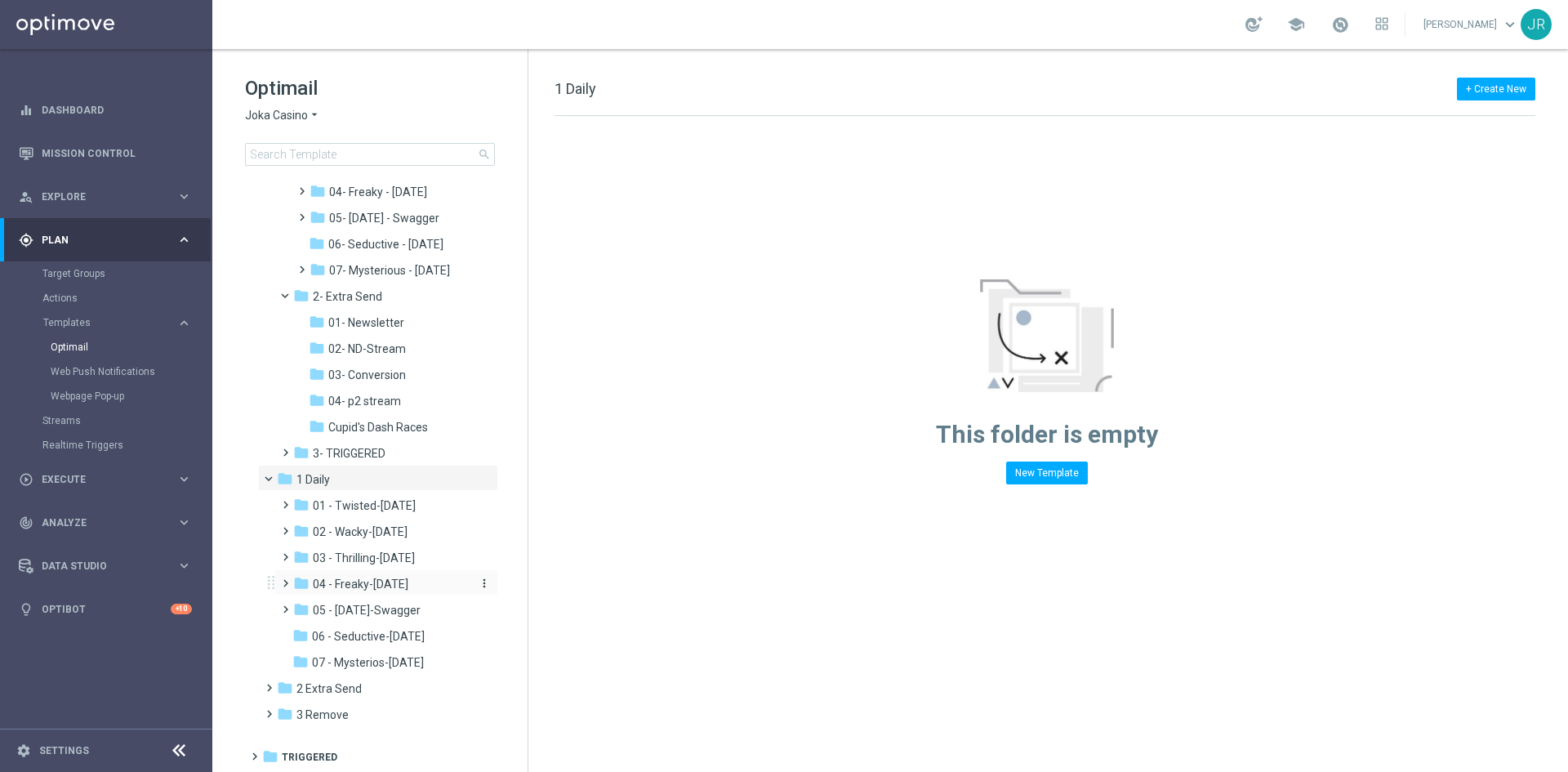
scroll to position [156, 0]
click at [273, 479] on span at bounding box center [277, 475] width 7 height 8
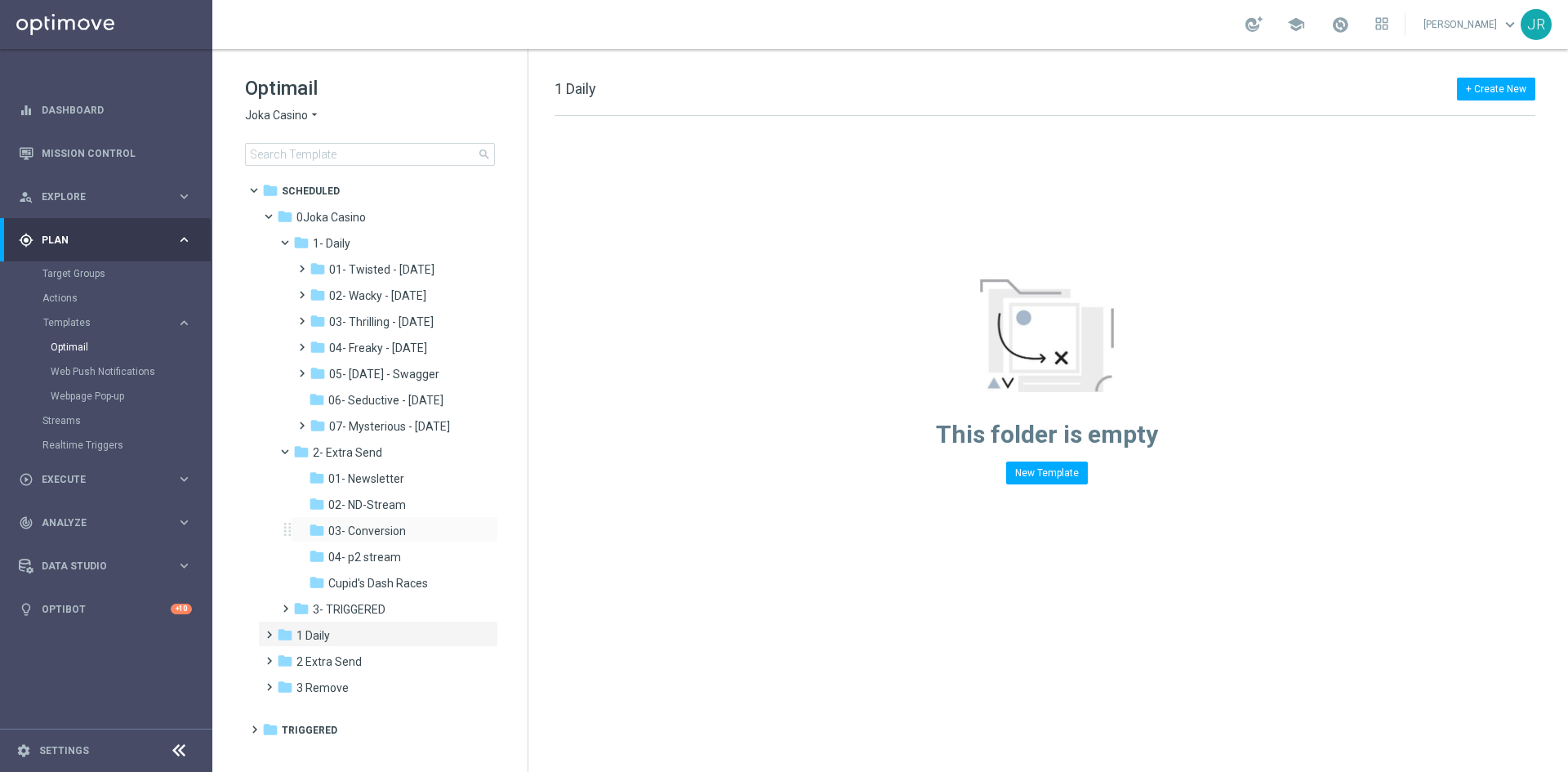
scroll to position [0, 0]
click at [335, 658] on span "2 Extra Send" at bounding box center [329, 661] width 66 height 15
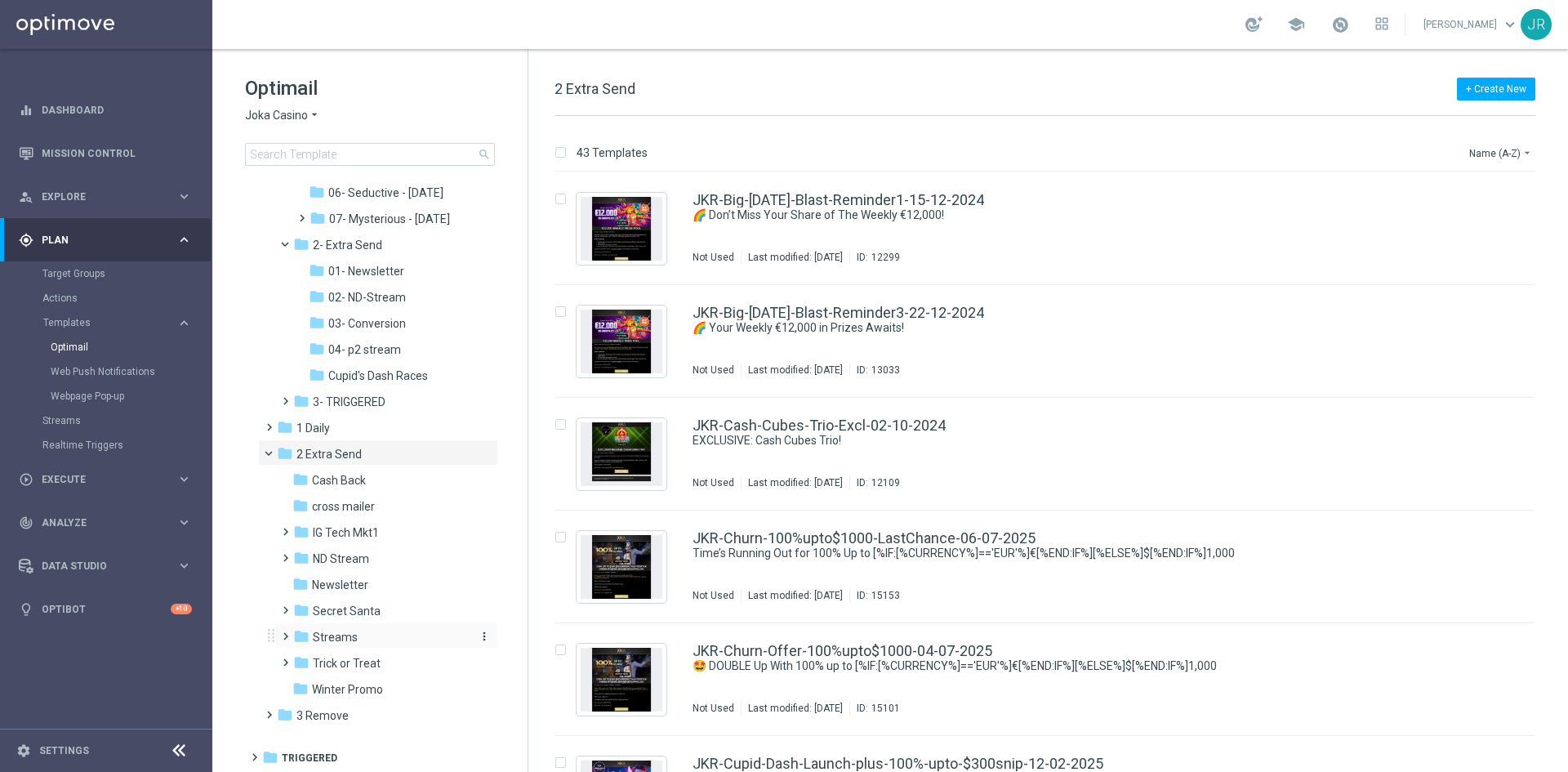
scroll to position [208, 0]
click at [346, 528] on span "IG Tech Mkt1" at bounding box center [346, 532] width 67 height 15
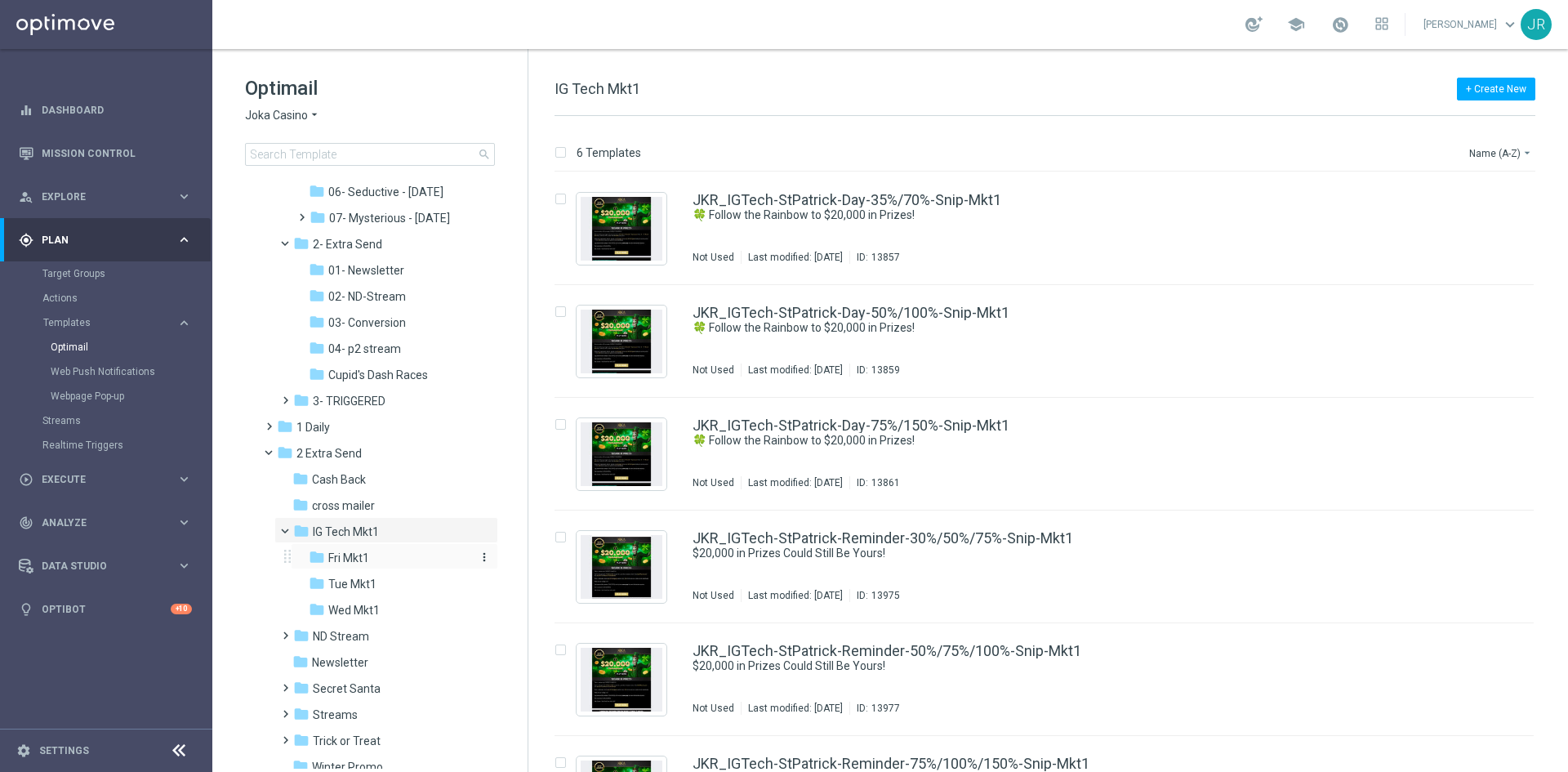
click at [360, 557] on span "Fri Mkt1" at bounding box center [348, 558] width 41 height 15
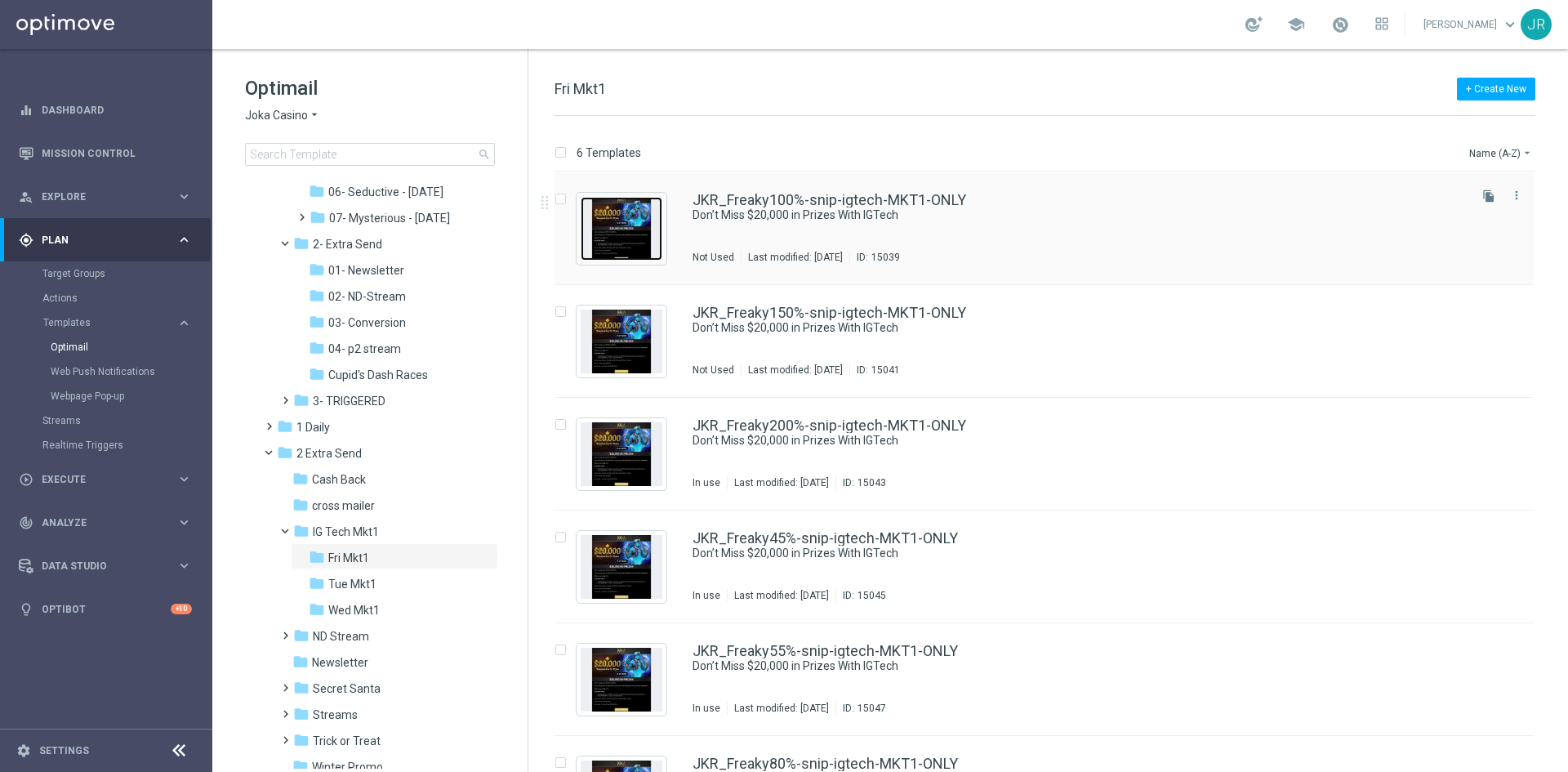
click at [623, 226] on img "Press SPACE to select this row." at bounding box center [621, 229] width 82 height 64
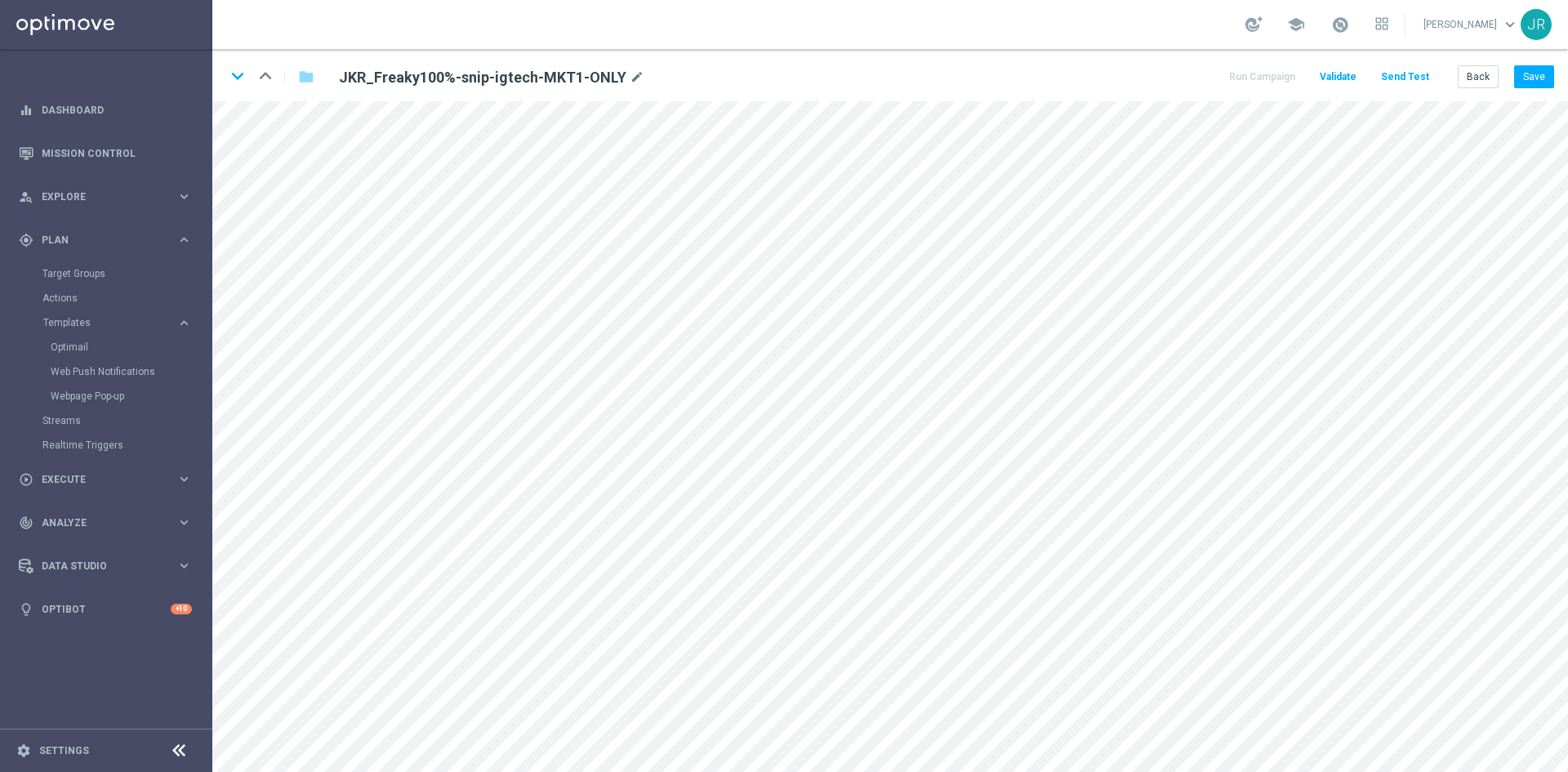
click at [1539, 58] on div "keyboard_arrow_down keyboard_arrow_up folder JKR_Freaky100%-snip-igtech-MKT1-ON…" at bounding box center [890, 75] width 1356 height 52
click at [1550, 73] on button "Save" at bounding box center [1534, 77] width 40 height 22
click at [1483, 73] on button "Back" at bounding box center [1478, 77] width 41 height 22
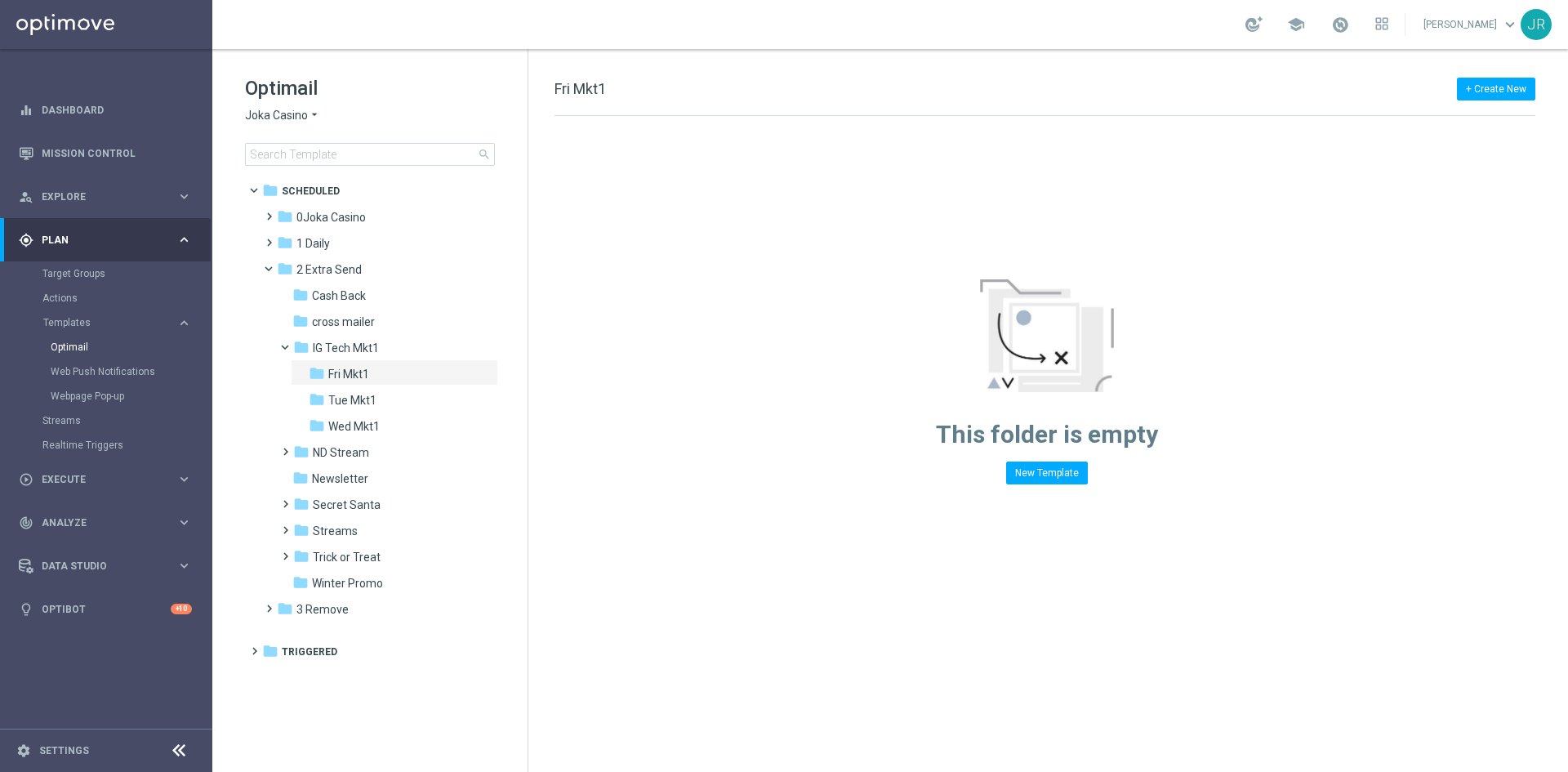
click at [296, 118] on span "Joka Casino" at bounding box center [277, 116] width 63 height 16
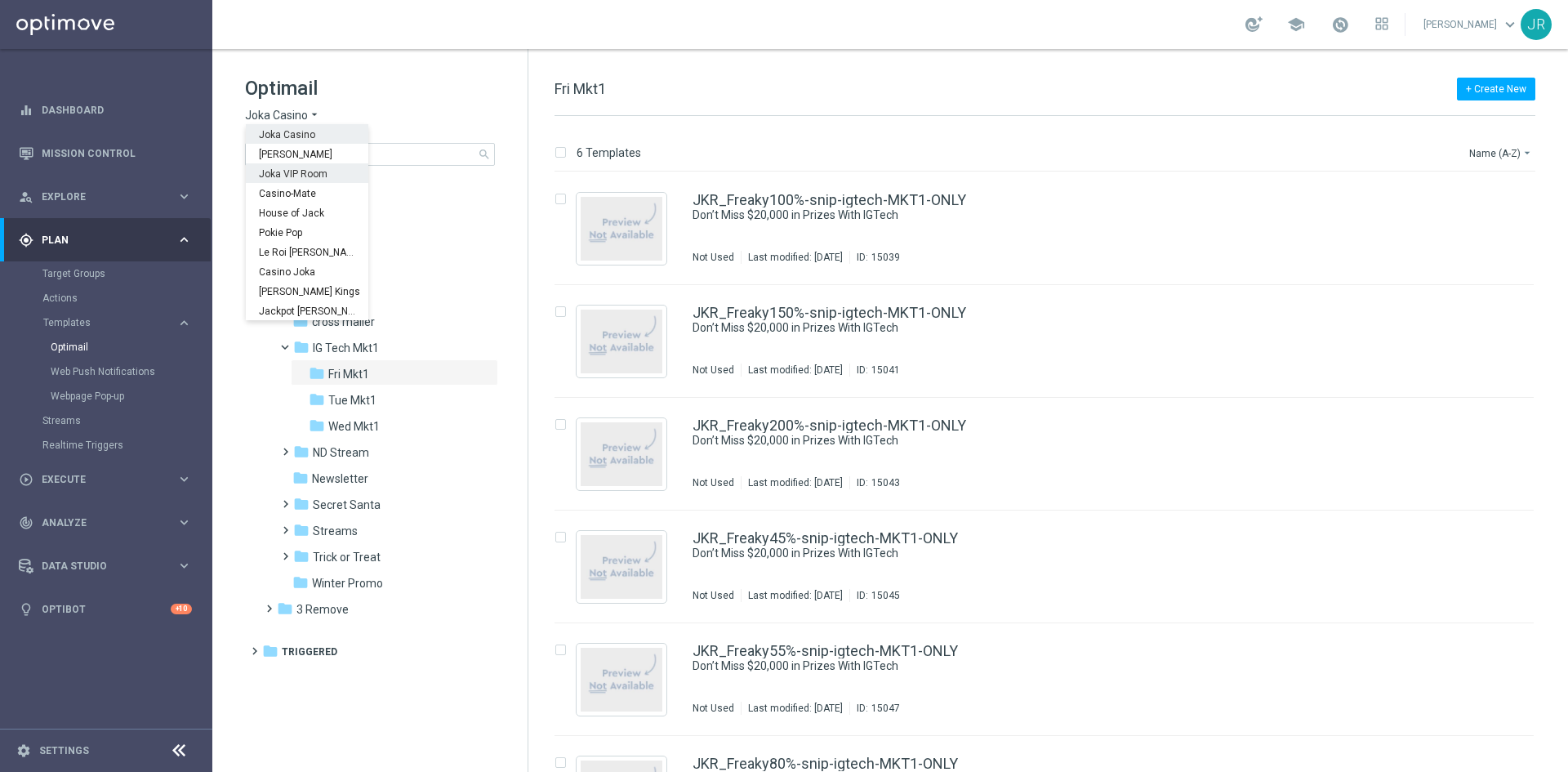
click at [0, 0] on span "Joka VIP Room" at bounding box center [0, 0] width 0 height 0
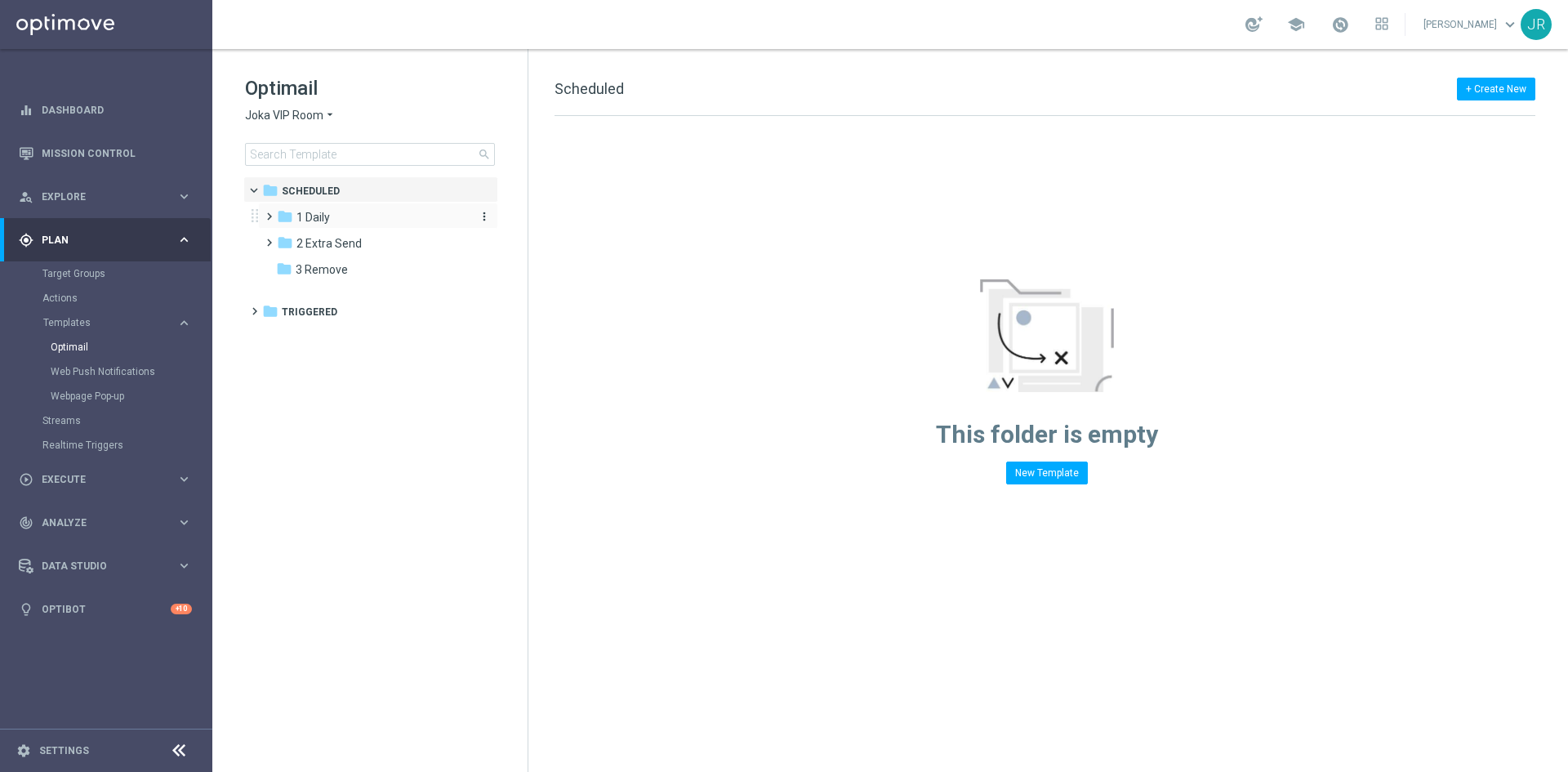
click at [323, 214] on span "1 Daily" at bounding box center [313, 217] width 34 height 15
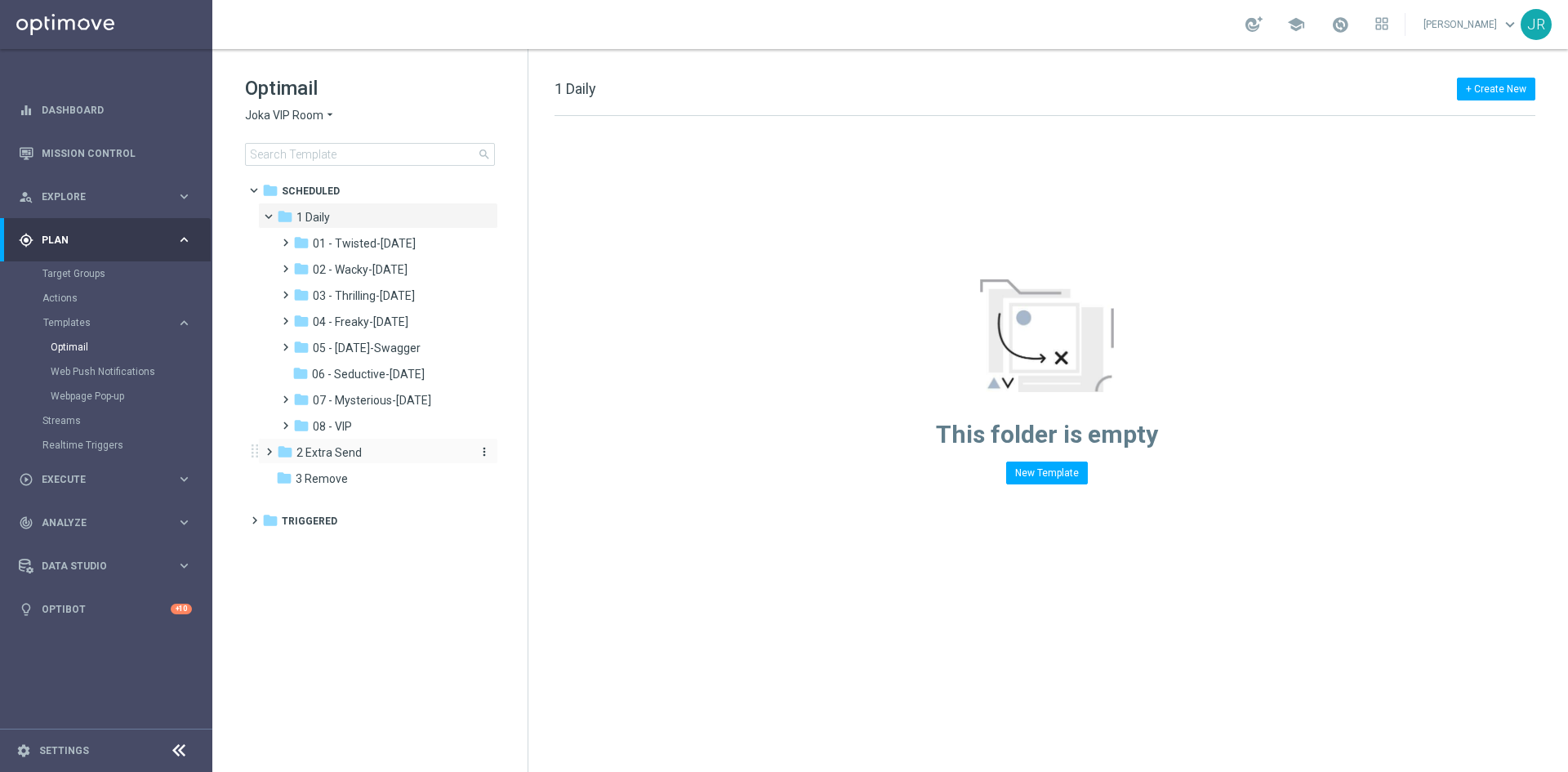
click at [341, 454] on span "2 Extra Send" at bounding box center [329, 452] width 66 height 15
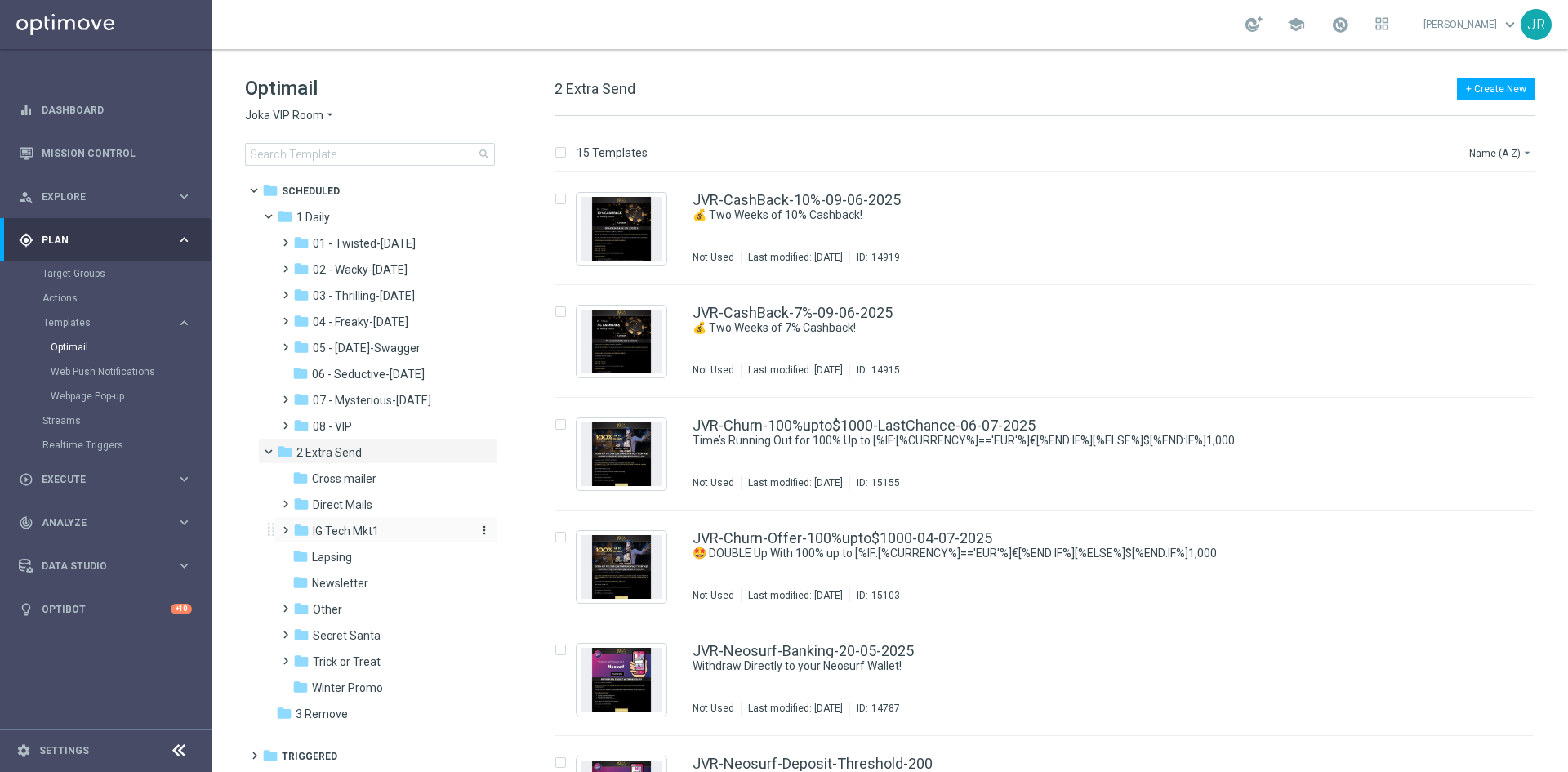
click at [358, 538] on span "IG Tech Mkt1" at bounding box center [346, 531] width 67 height 15
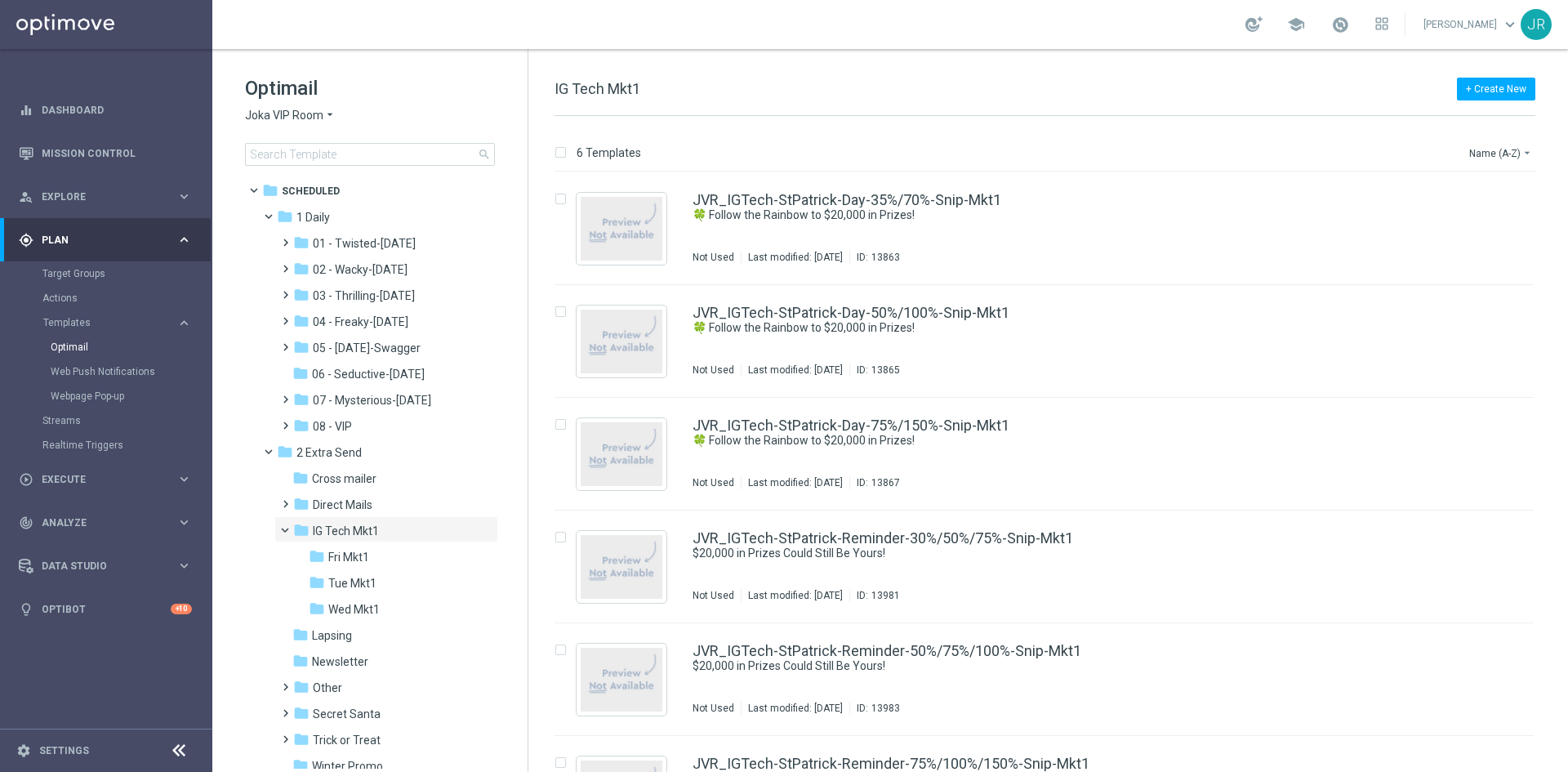
click at [360, 560] on span "Fri Mkt1" at bounding box center [348, 557] width 41 height 15
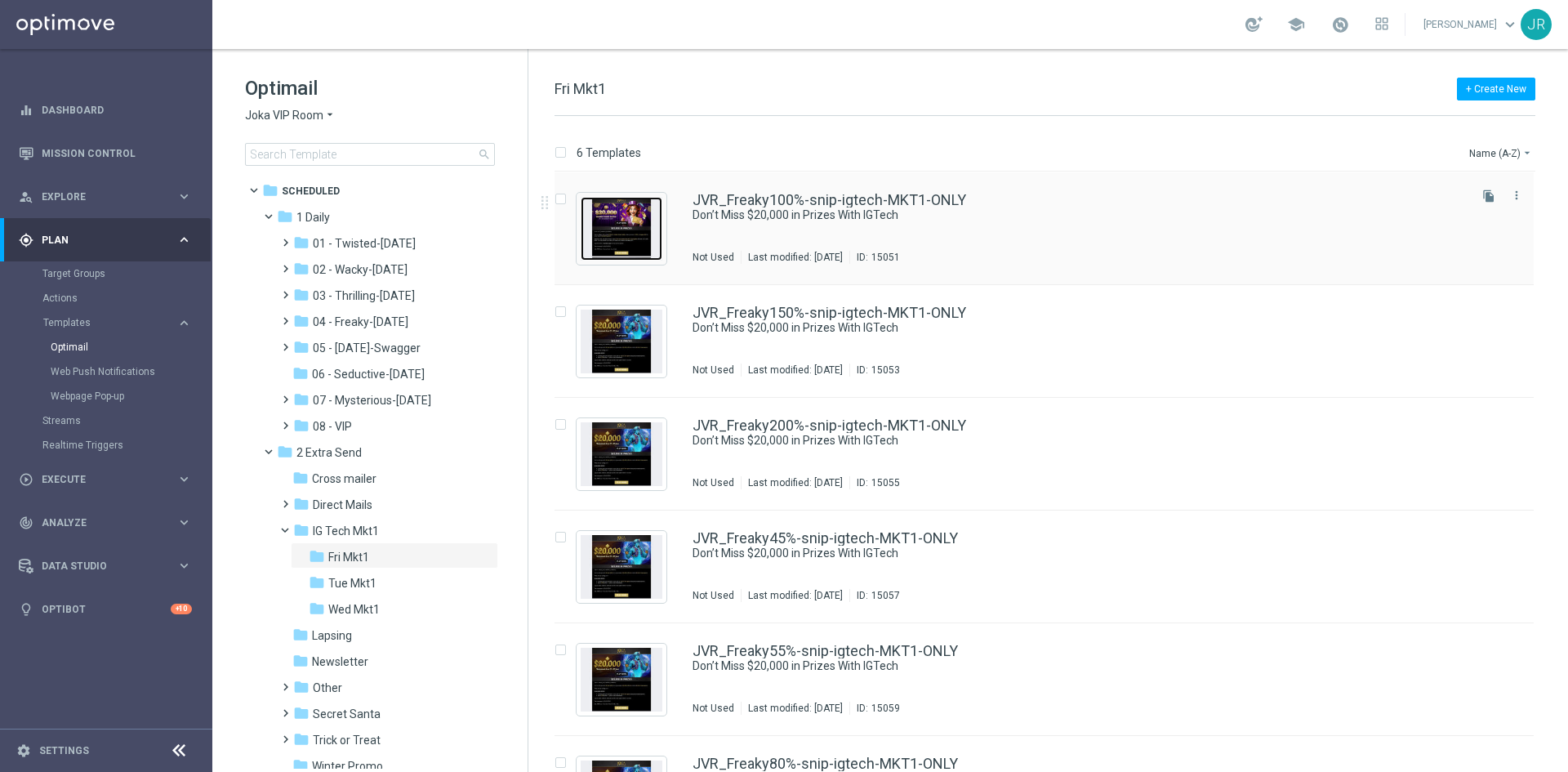
click at [647, 239] on img "Press SPACE to select this row." at bounding box center [621, 229] width 82 height 64
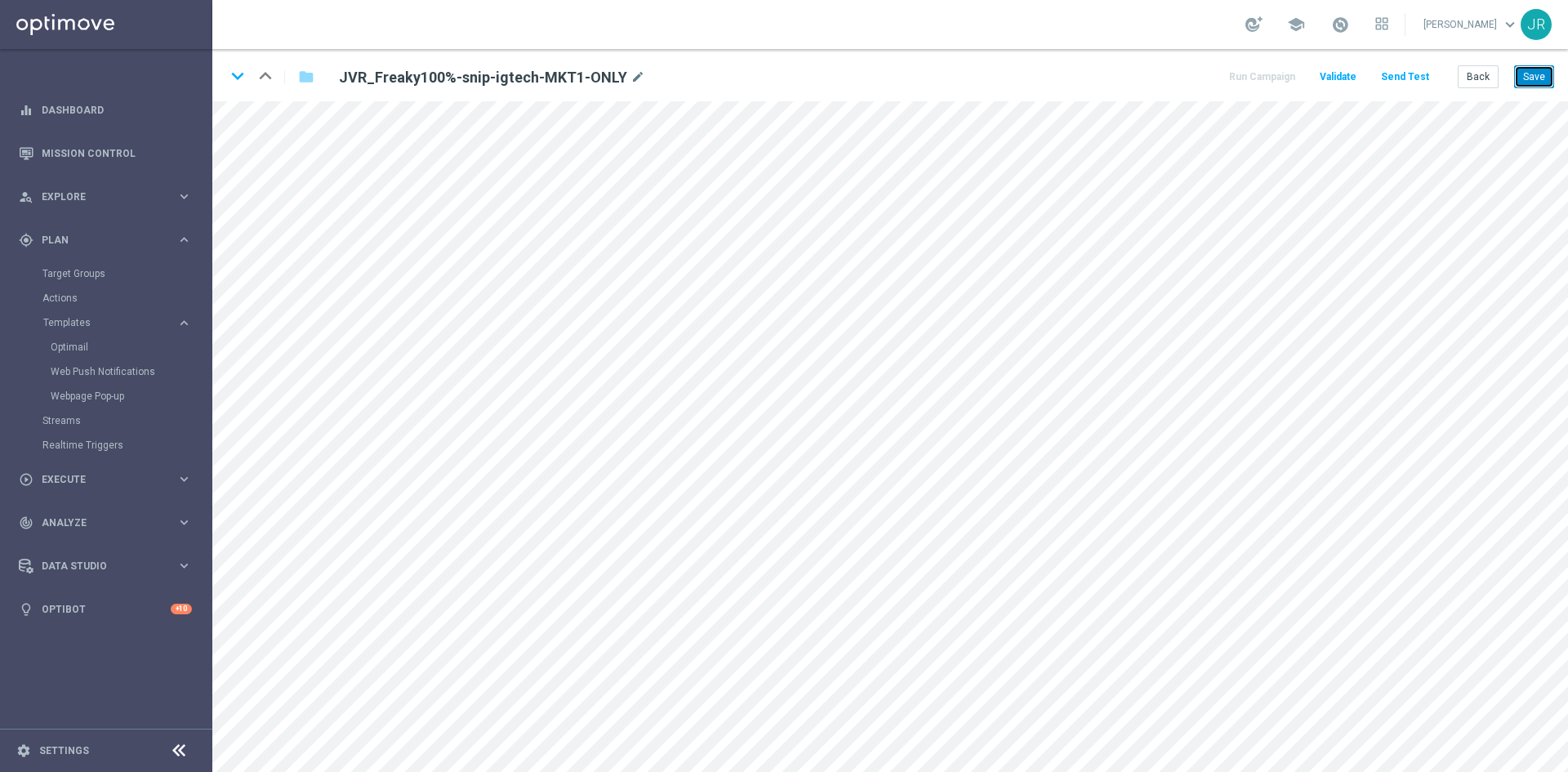
click at [1534, 81] on button "Save" at bounding box center [1534, 77] width 40 height 22
click at [631, 73] on icon "mode_edit" at bounding box center [638, 77] width 15 height 20
click at [570, 79] on input "JVR_Freaky100%-snip-igtech-MKT1-ONLY" at bounding box center [529, 77] width 405 height 22
drag, startPoint x: 567, startPoint y: 77, endPoint x: 417, endPoint y: 81, distance: 150.1
click at [417, 81] on input "JVR_Freaky100%-snip-igtech-MKT1-ONLY" at bounding box center [529, 77] width 405 height 22
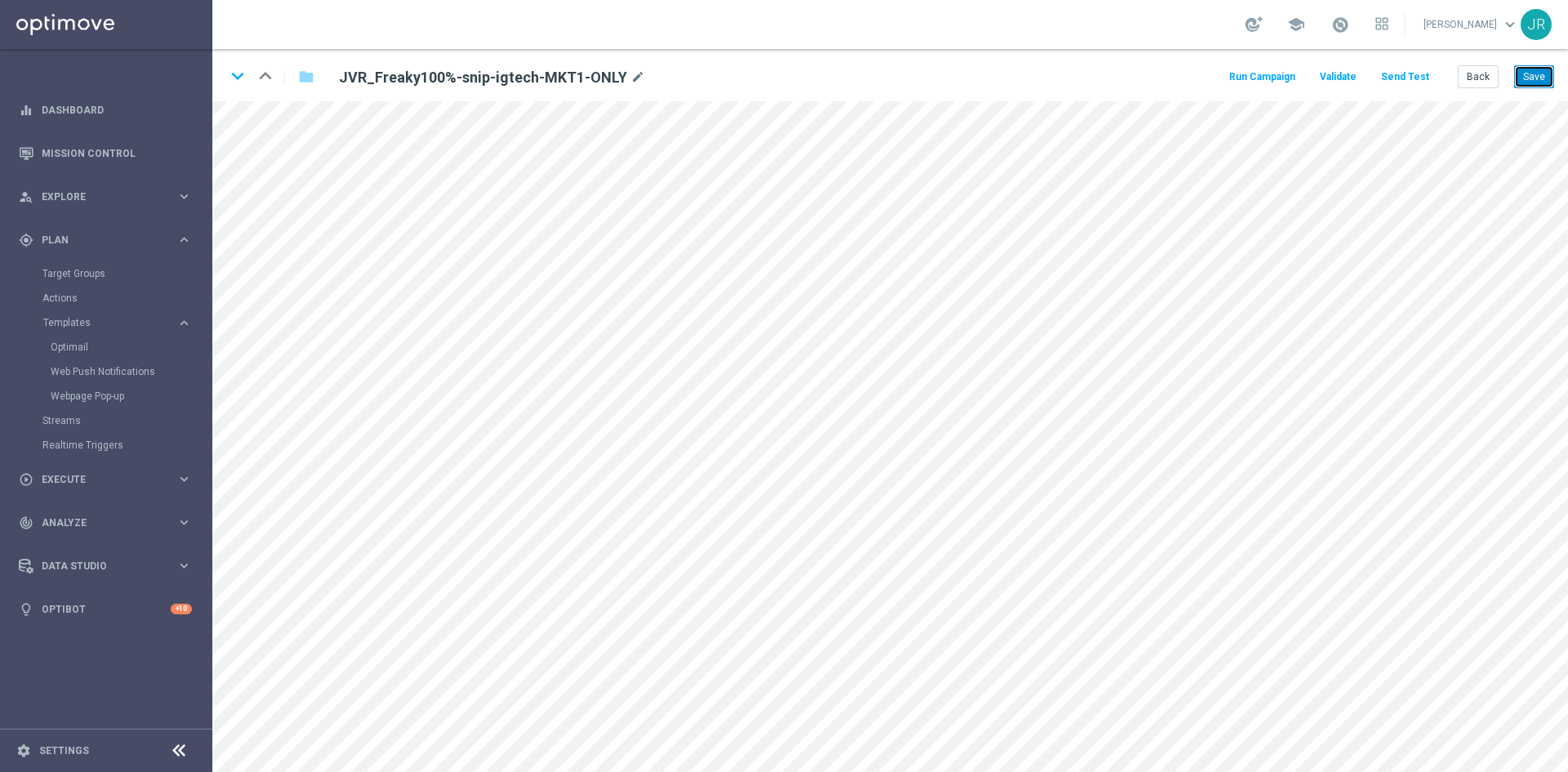
click at [1533, 71] on button "Save" at bounding box center [1534, 77] width 40 height 22
click at [1482, 73] on button "Back" at bounding box center [1478, 77] width 41 height 22
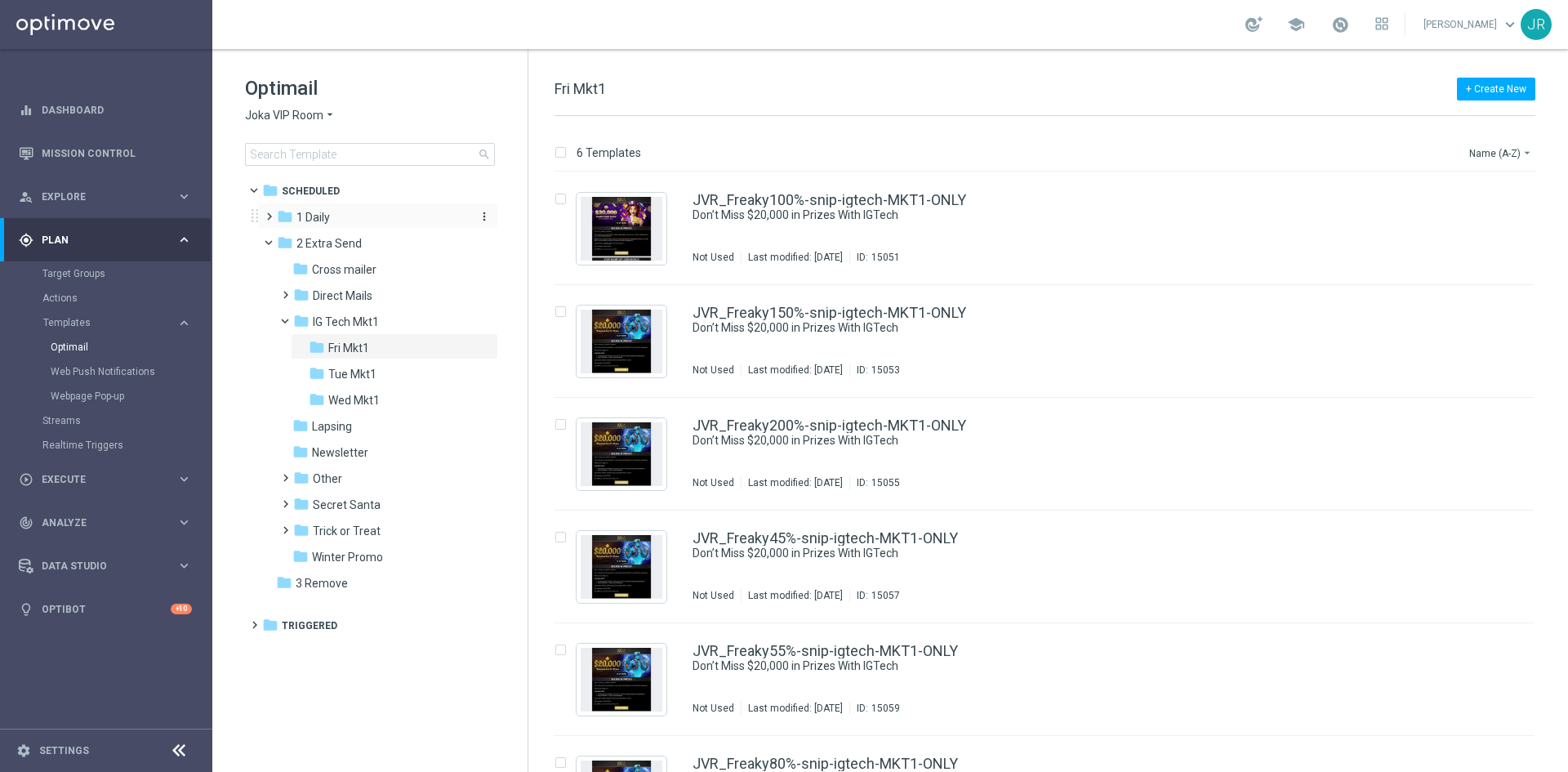
click at [319, 215] on span "1 Daily" at bounding box center [313, 217] width 34 height 15
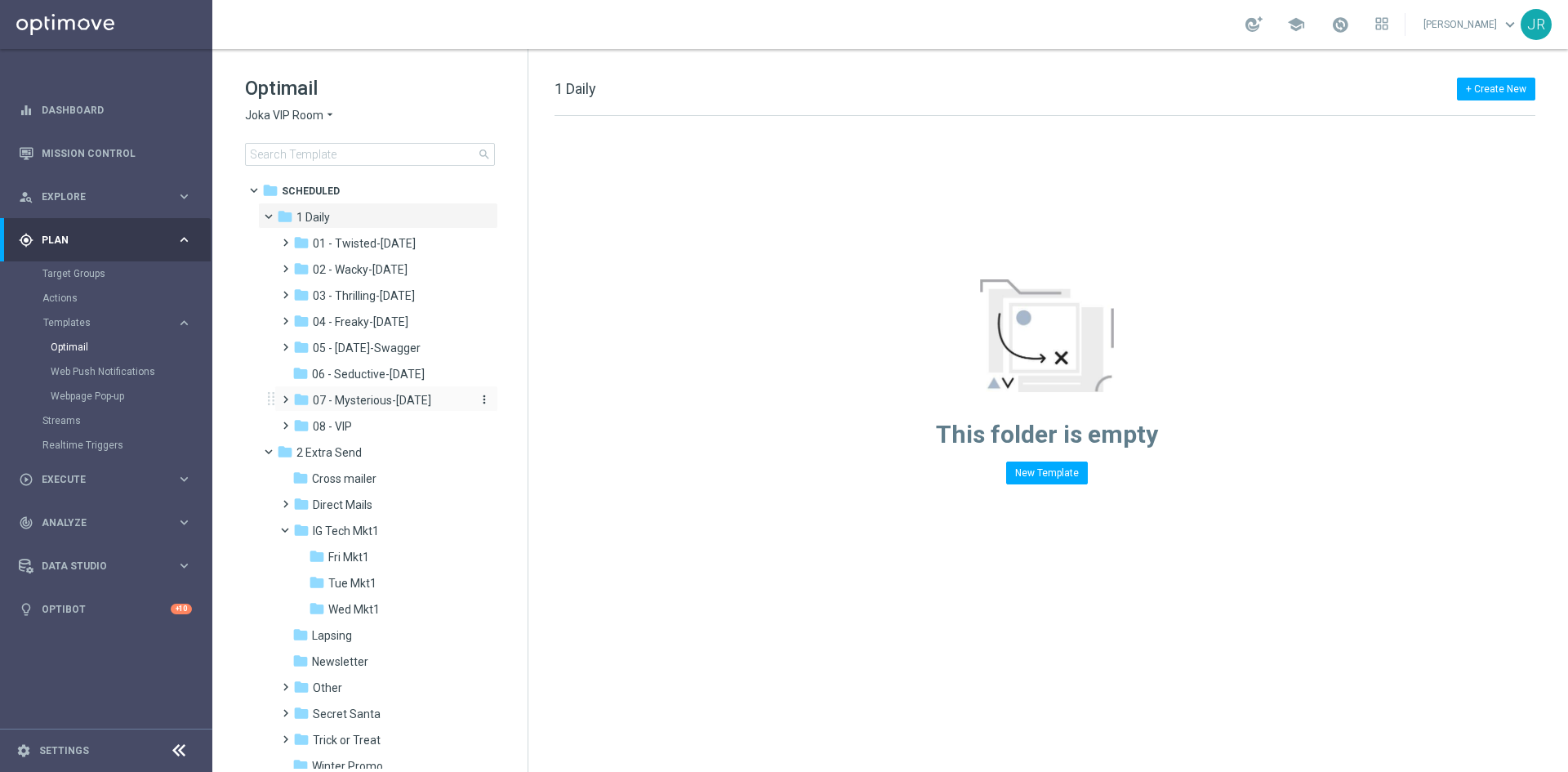
click at [347, 399] on span "07 - Mysterious-[DATE]" at bounding box center [372, 400] width 118 height 15
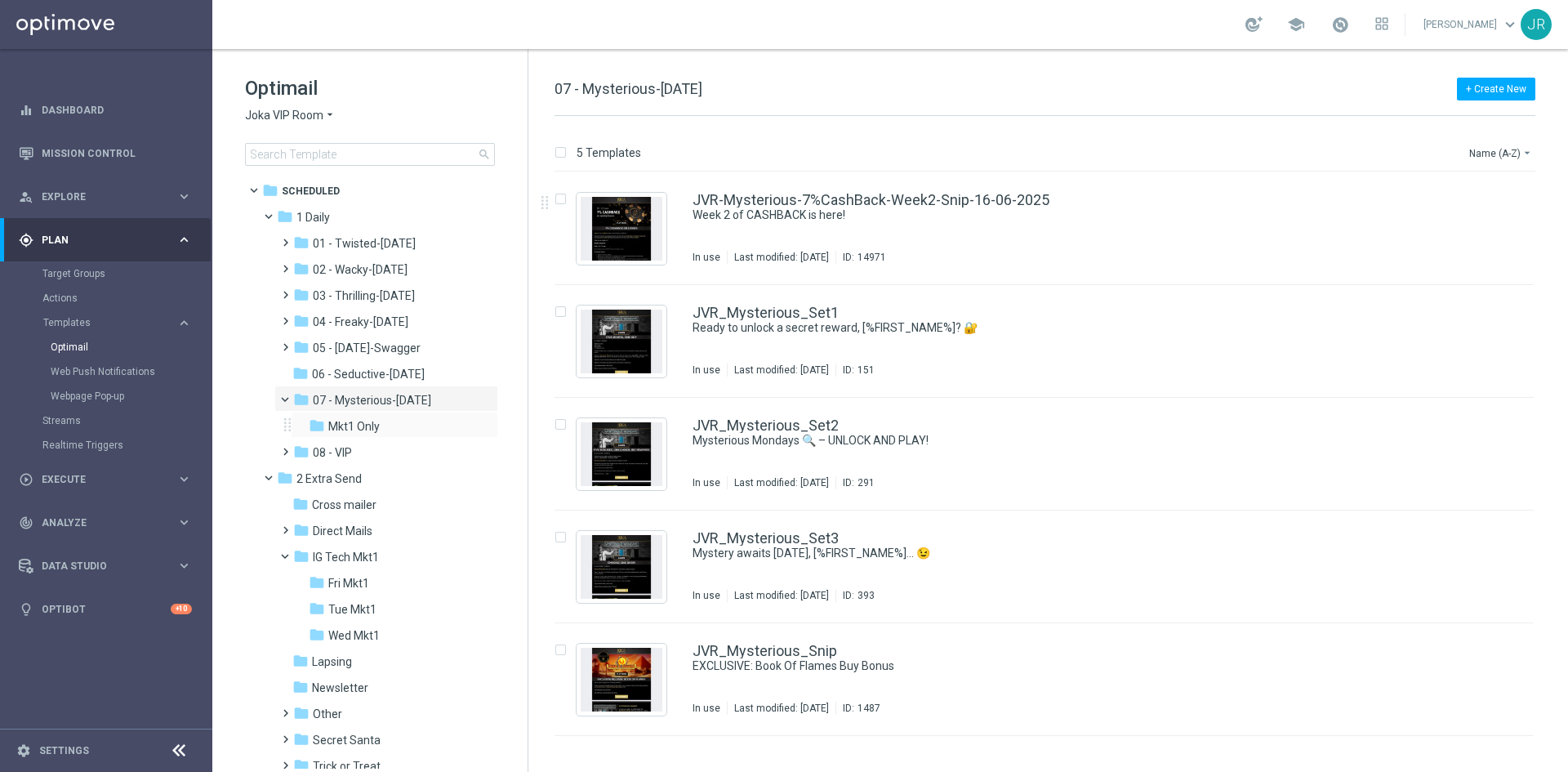
drag, startPoint x: 337, startPoint y: 437, endPoint x: 368, endPoint y: 437, distance: 31.0
click at [337, 437] on div "folder Mkt1 Only more_vert" at bounding box center [394, 424] width 207 height 26
click at [364, 433] on span "Mkt1 Only" at bounding box center [354, 426] width 52 height 15
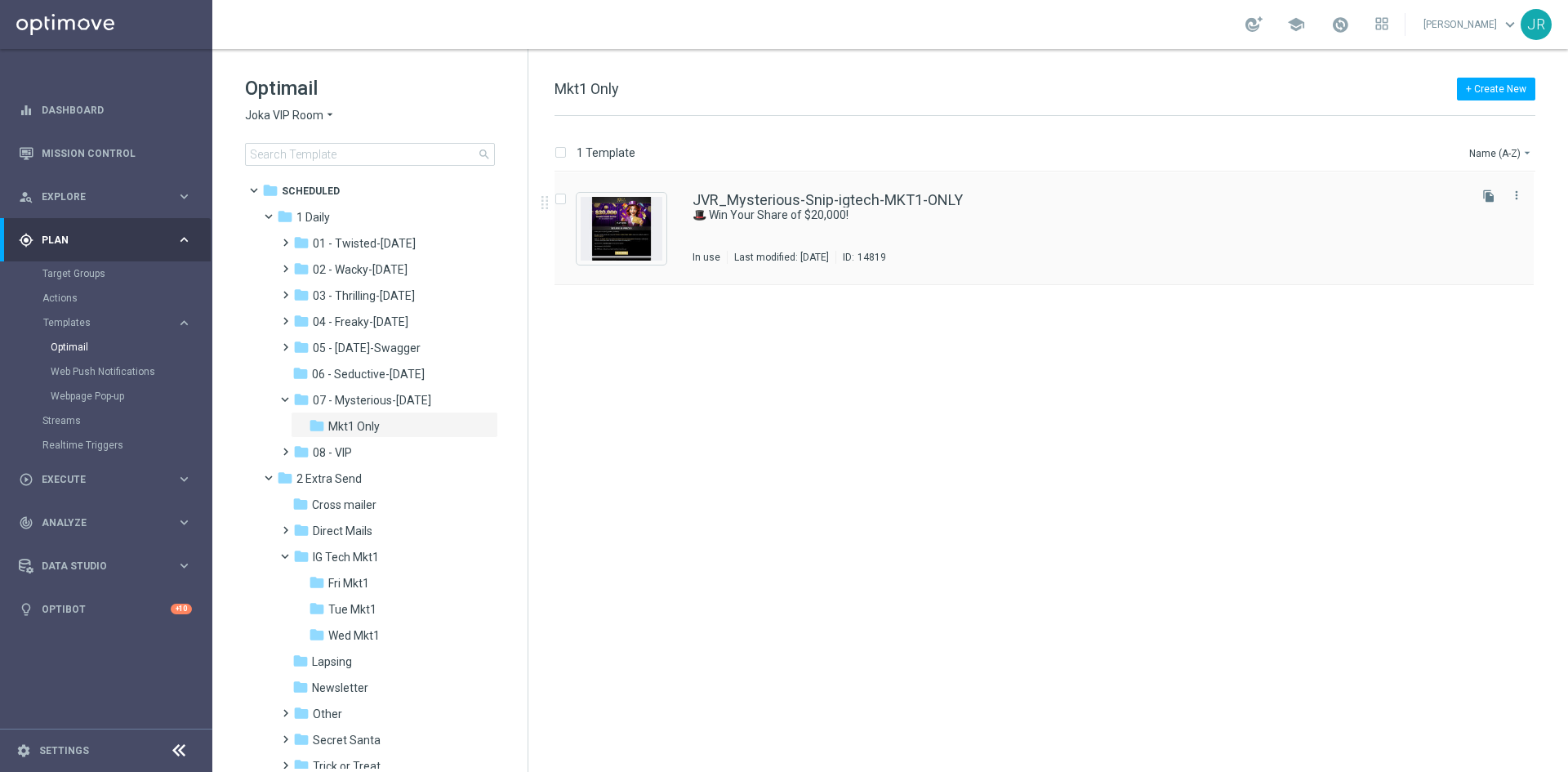
click at [728, 256] on div "Last modified: [DATE]" at bounding box center [781, 257] width 108 height 13
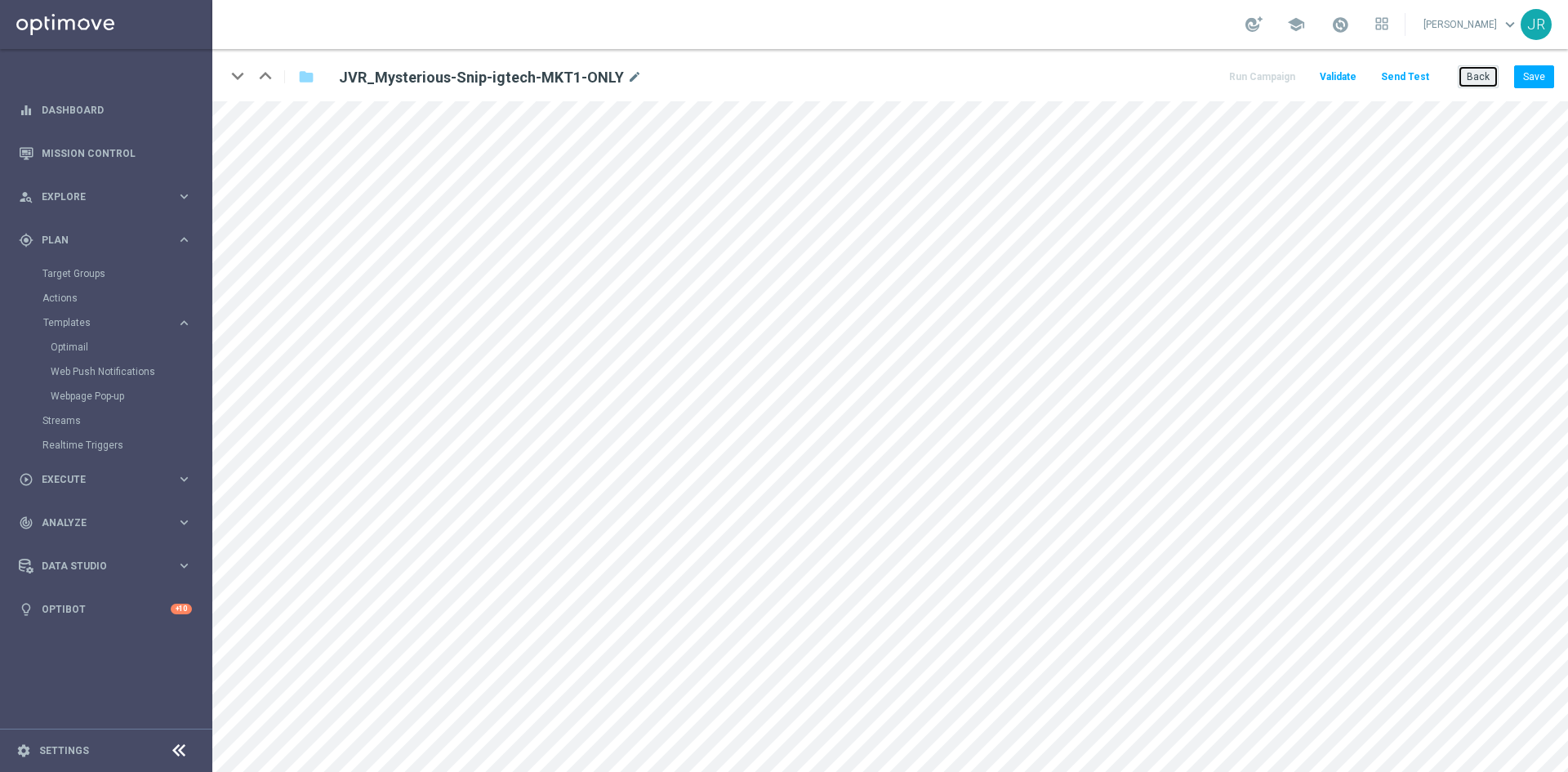
click at [1483, 73] on button "Back" at bounding box center [1478, 77] width 41 height 22
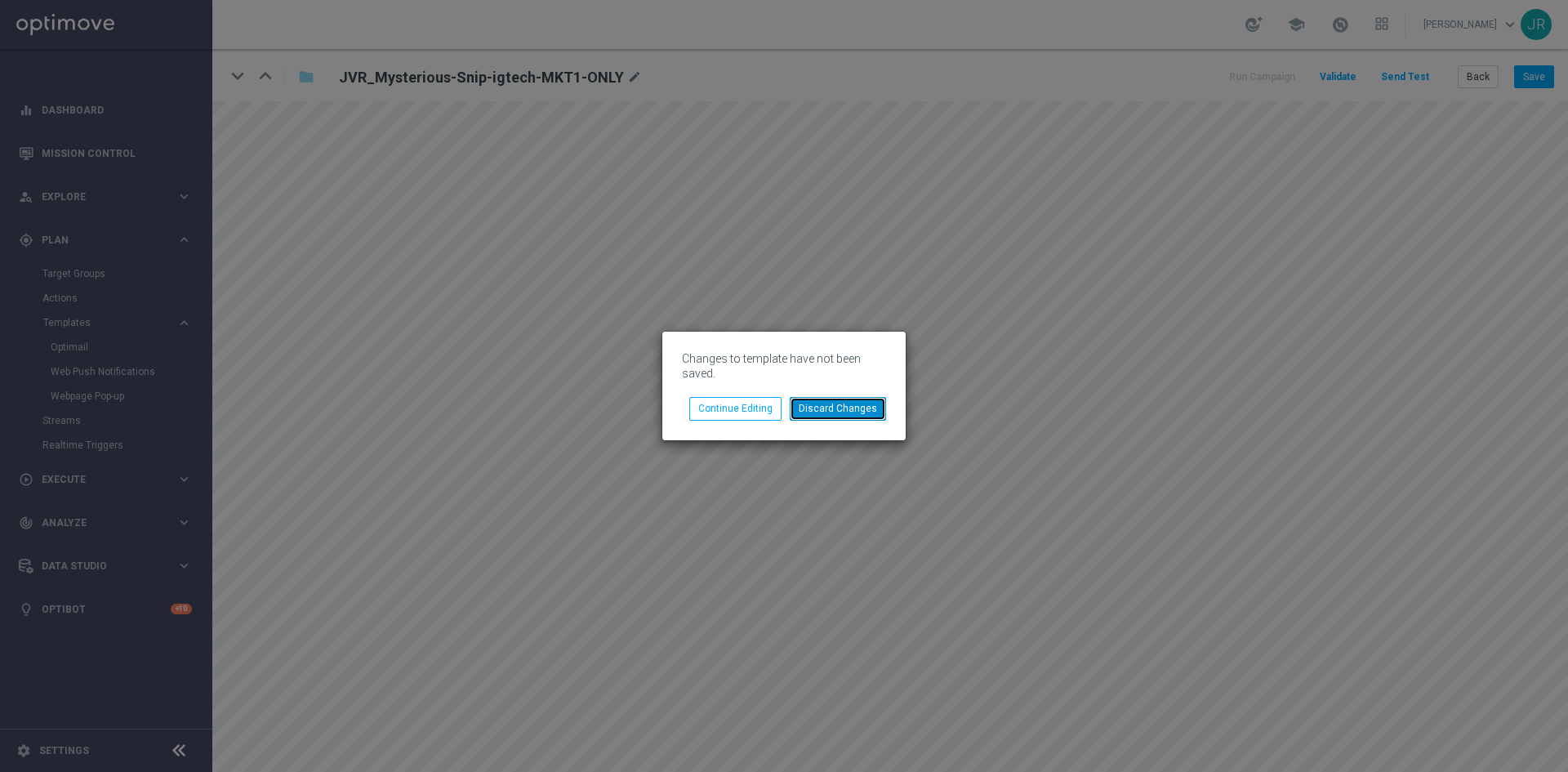
click at [838, 408] on button "Discard Changes" at bounding box center [838, 408] width 97 height 22
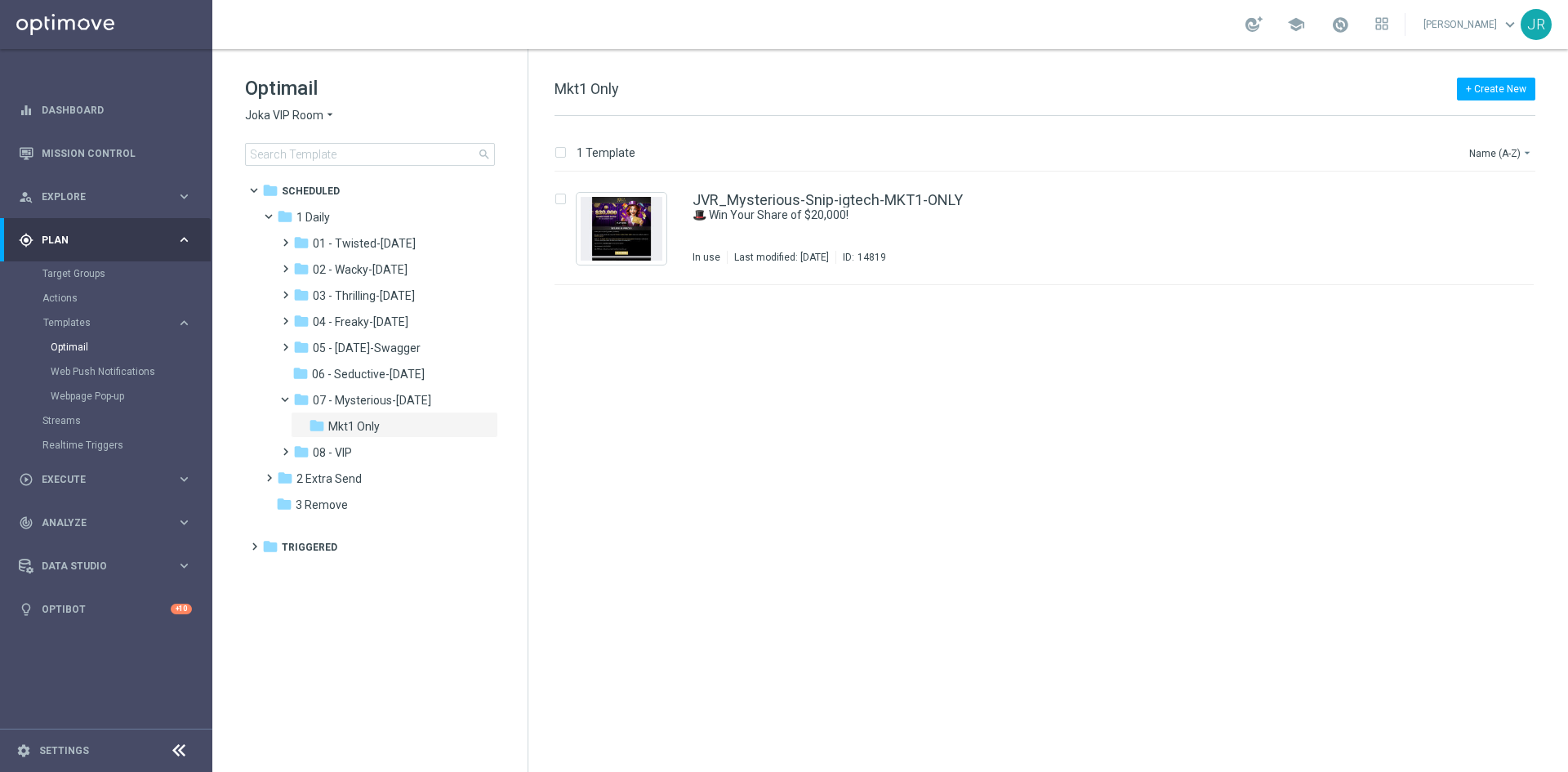
click at [269, 118] on span "Joka VIP Room" at bounding box center [284, 116] width 79 height 16
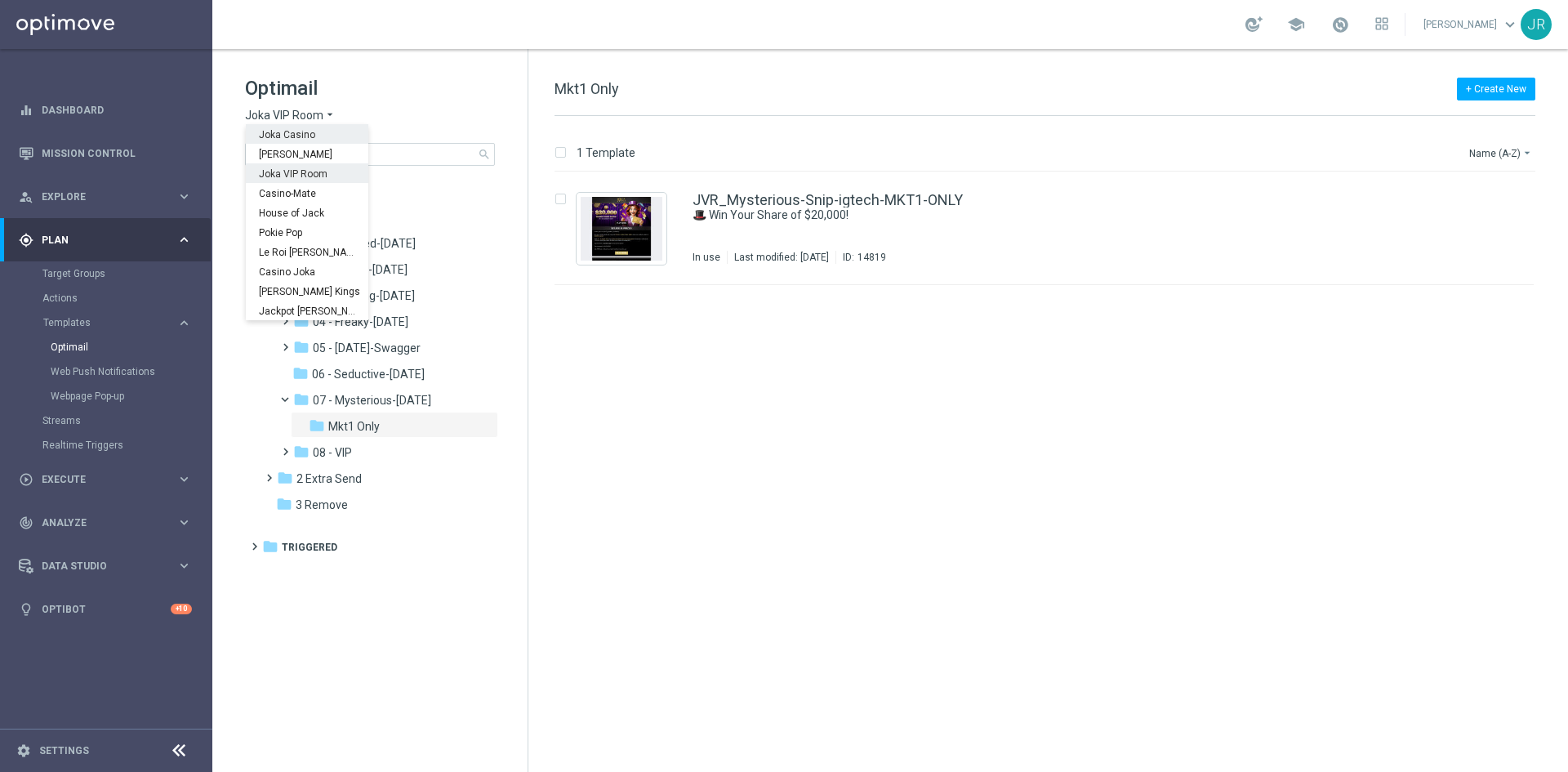
click at [0, 0] on span "Joka Casino" at bounding box center [0, 0] width 0 height 0
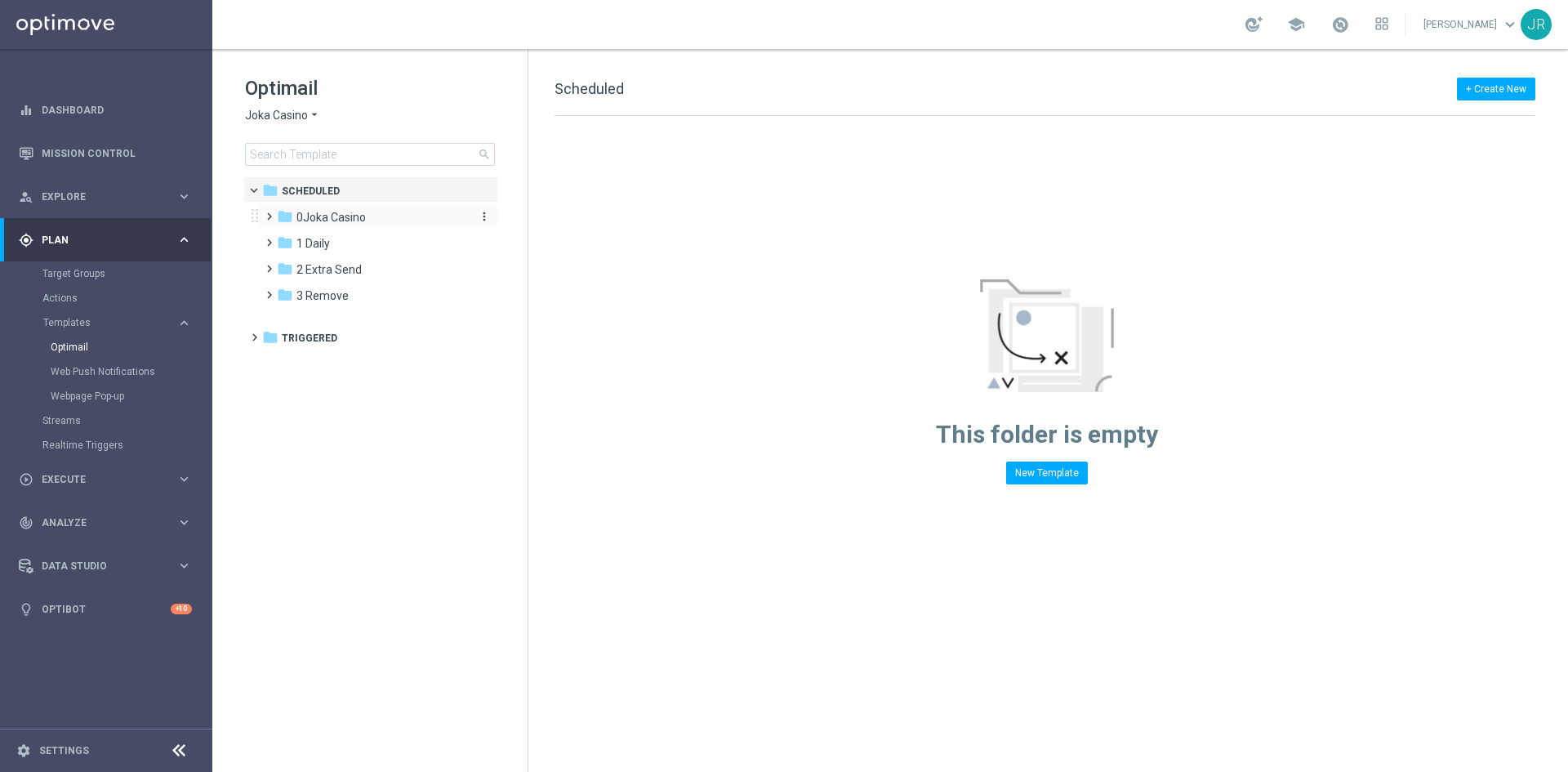
click at [343, 223] on span "0Joka Casino" at bounding box center [331, 217] width 69 height 15
click at [343, 249] on span "1- Daily" at bounding box center [331, 243] width 37 height 15
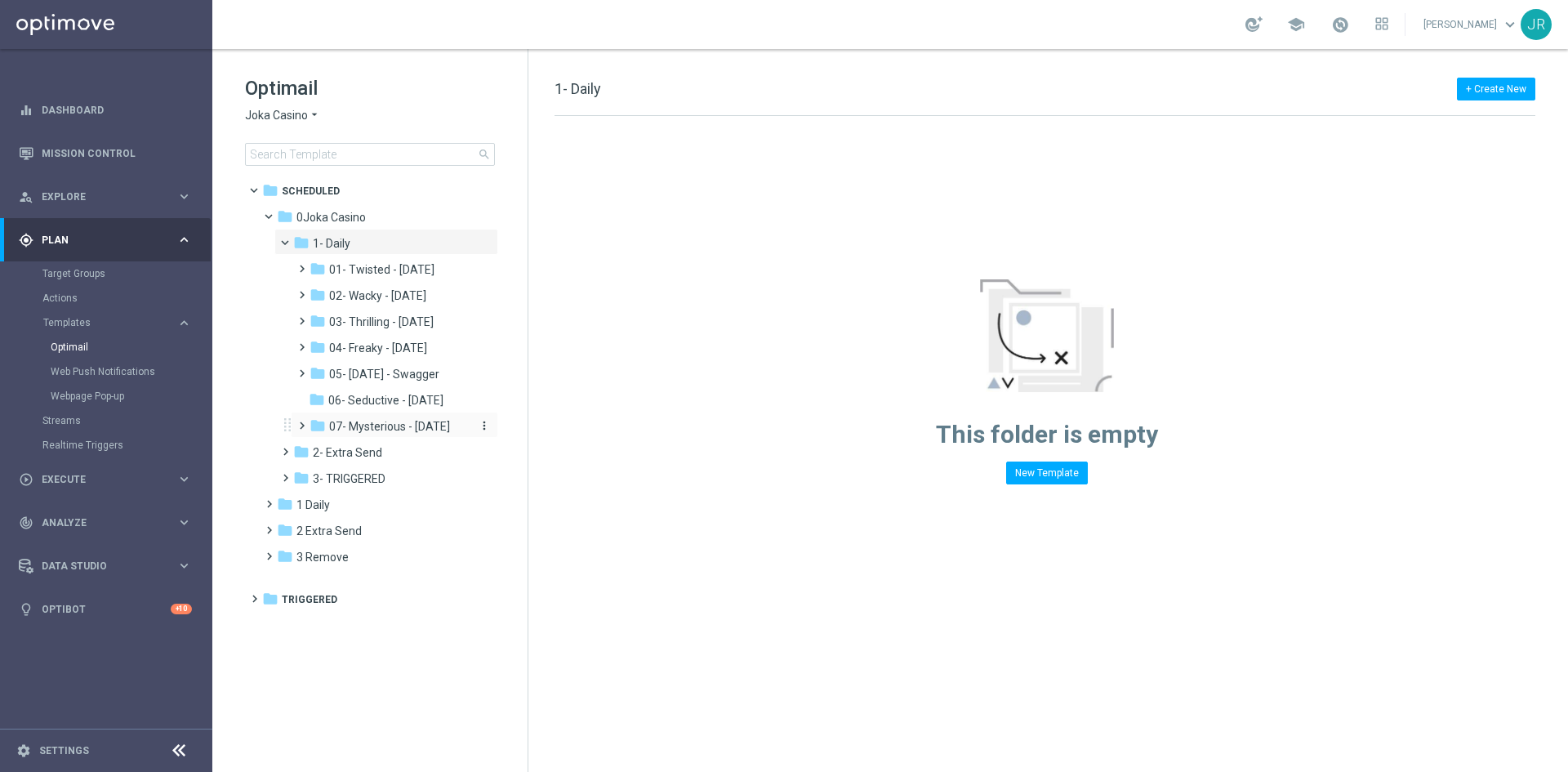
click at [379, 428] on span "07- Mysterious - Monday" at bounding box center [390, 426] width 121 height 15
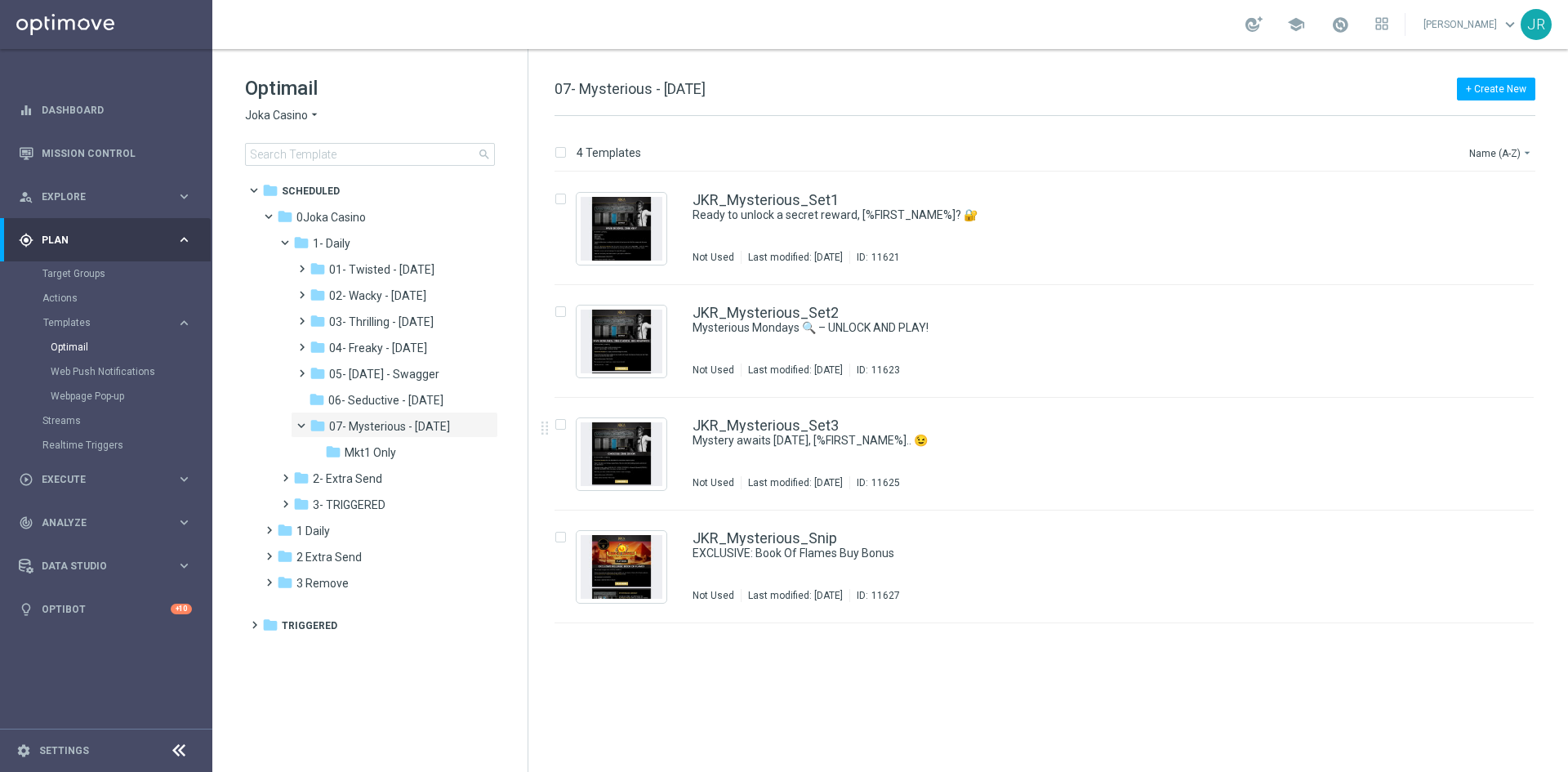
drag, startPoint x: 391, startPoint y: 460, endPoint x: 743, endPoint y: 449, distance: 352.2
click at [391, 460] on div "folder Mkt1 Only" at bounding box center [398, 453] width 147 height 19
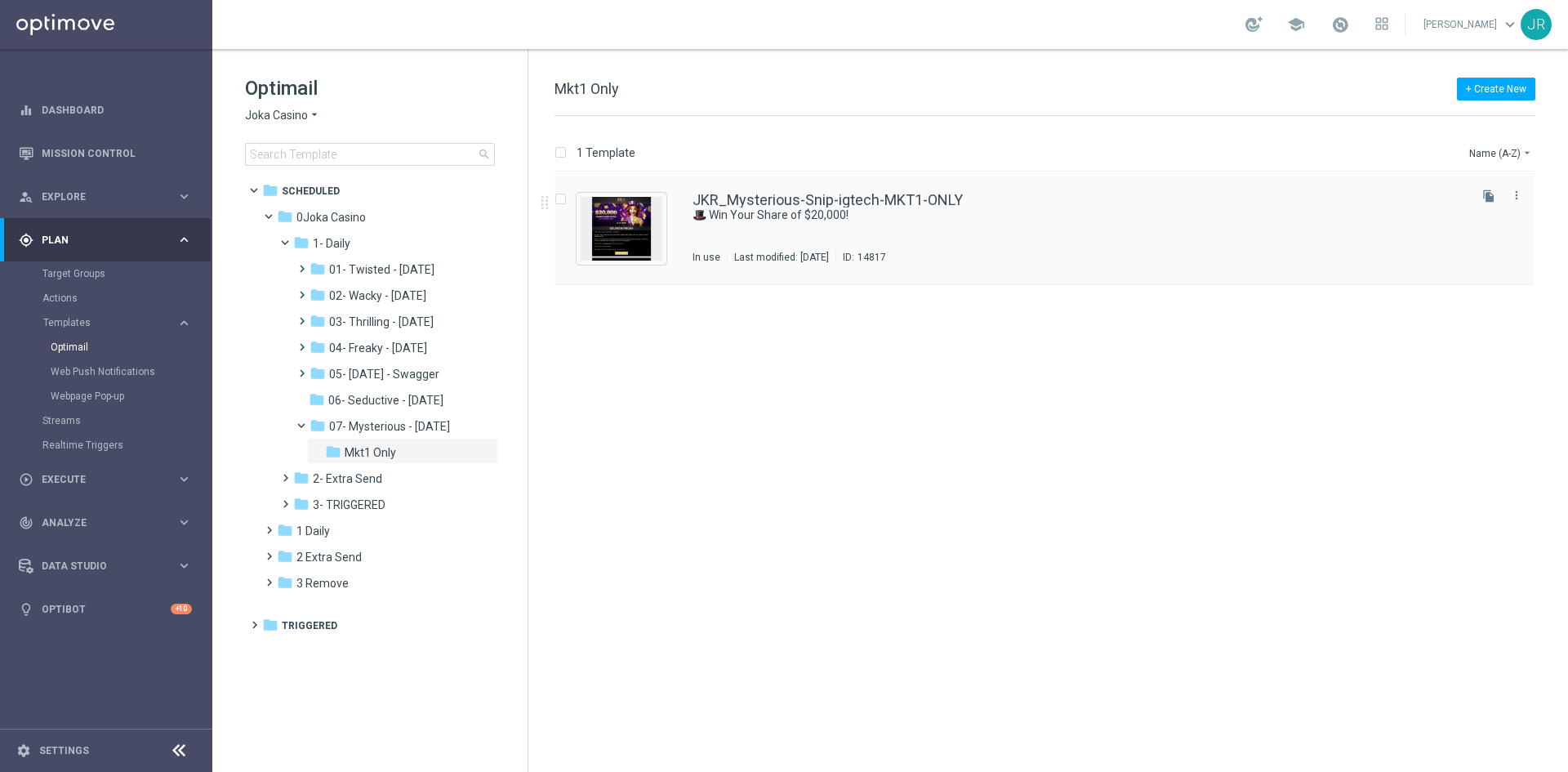
click at [755, 228] on div "JKR_Mysterious-Snip-igtech-MKT1-ONLY 🎩 Win Your Share of $20,000! In use Last m…" at bounding box center [1079, 228] width 773 height 71
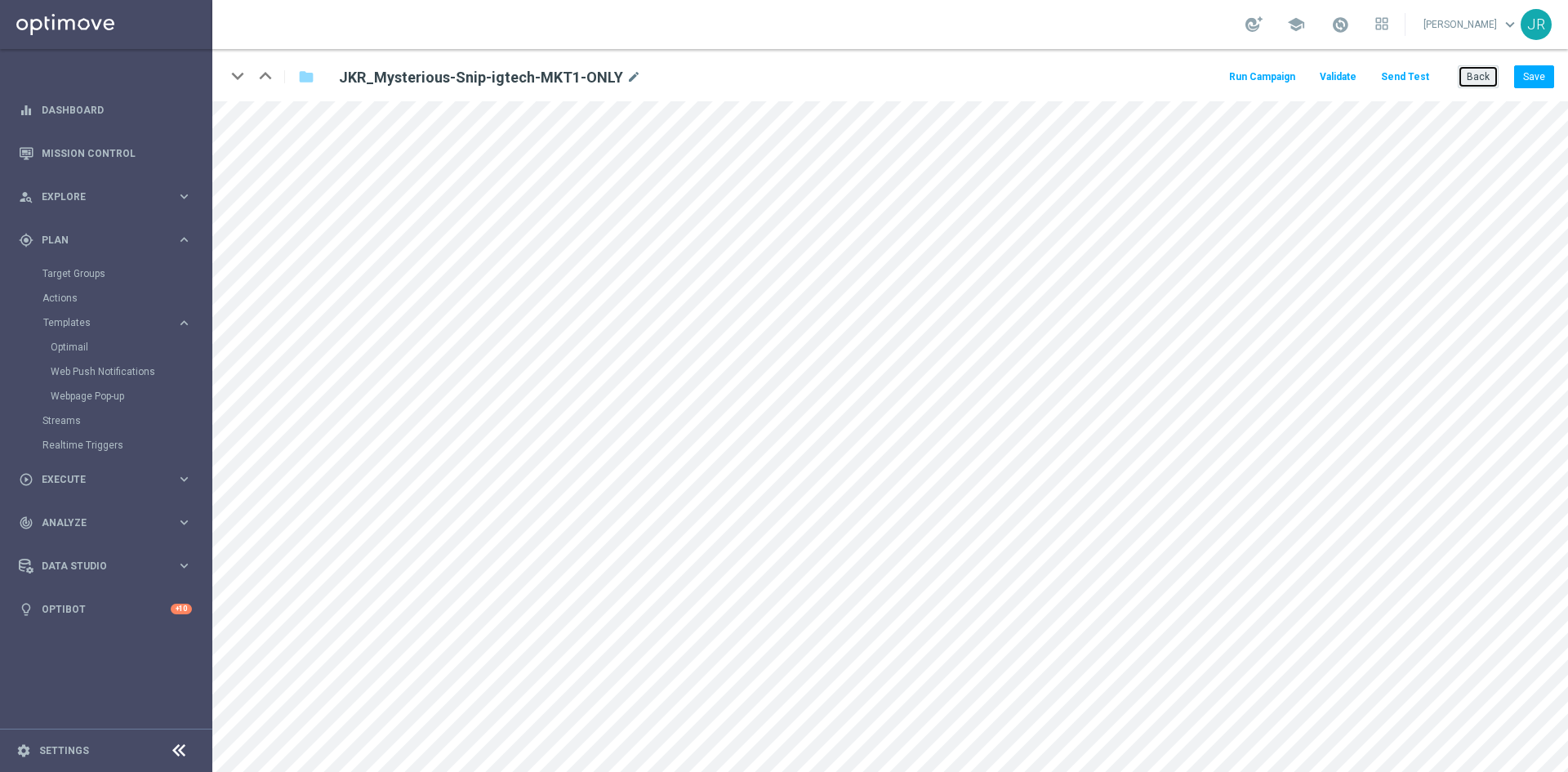
click at [1480, 75] on button "Back" at bounding box center [1478, 77] width 41 height 22
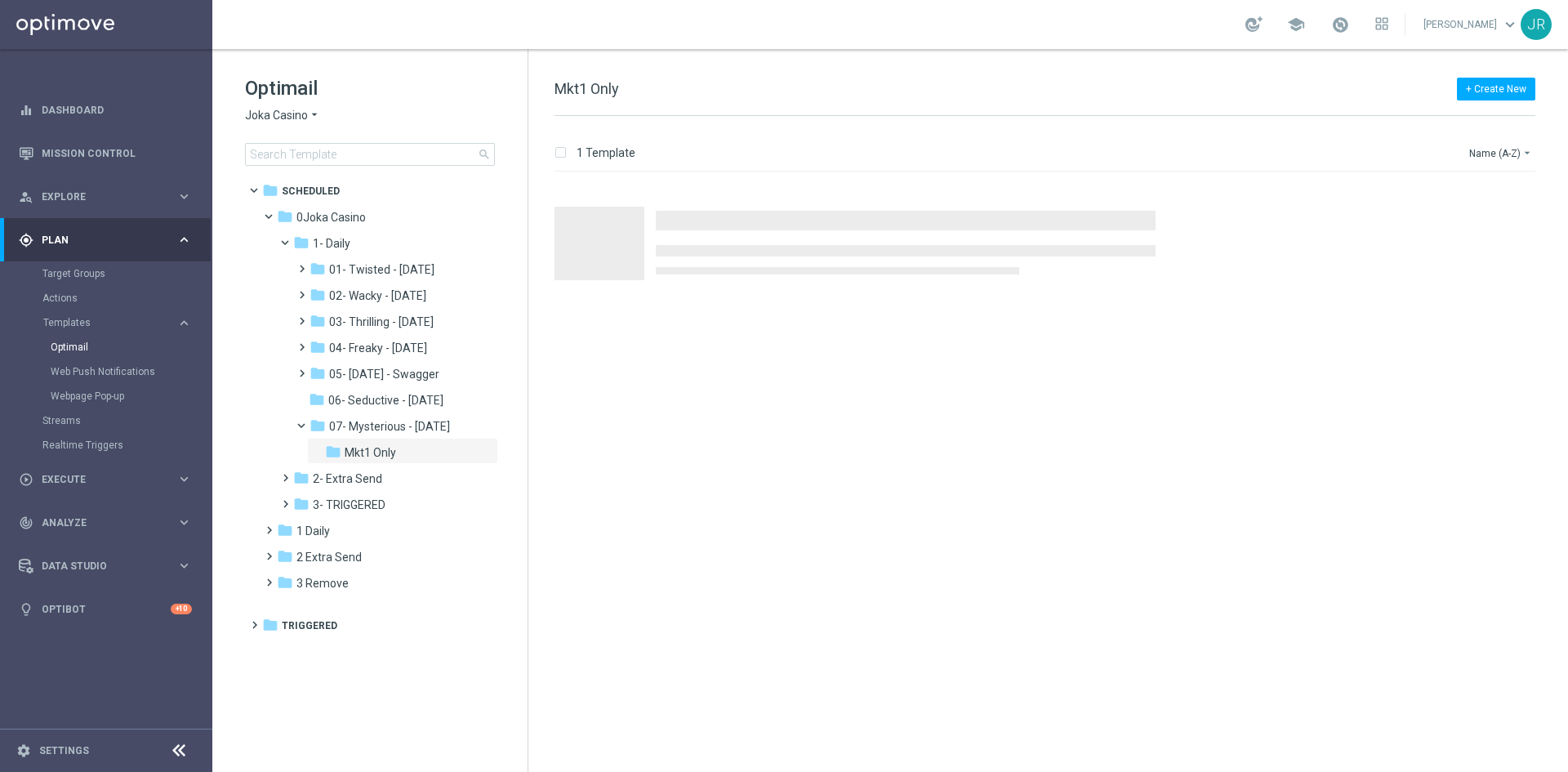
drag, startPoint x: 263, startPoint y: 117, endPoint x: 266, endPoint y: 140, distance: 23.2
click at [266, 140] on div "Optimail Joka Casino arrow_drop_down × Joka Casino search" at bounding box center [386, 120] width 283 height 91
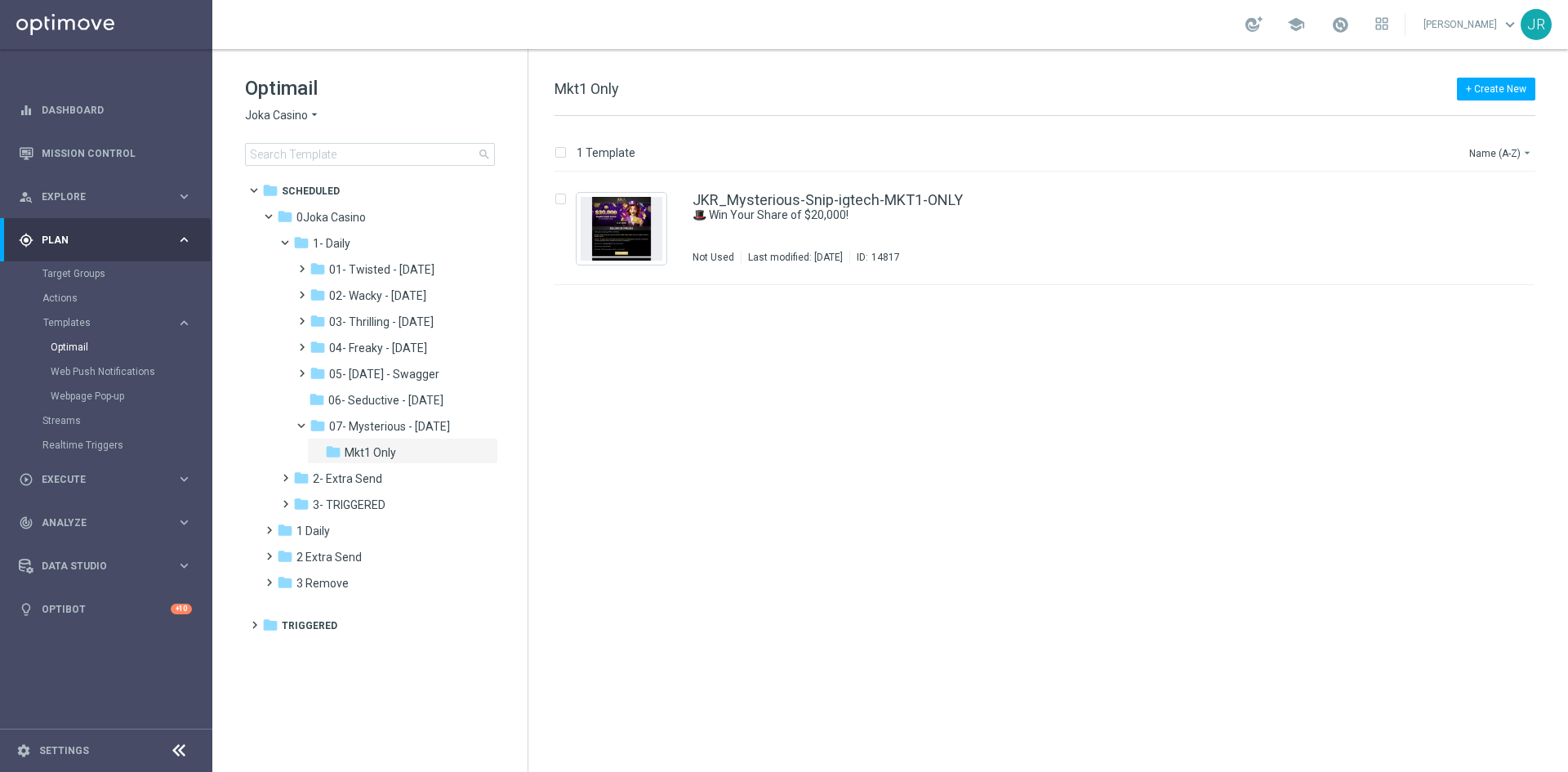
click at [270, 117] on span "Joka Casino" at bounding box center [277, 116] width 63 height 16
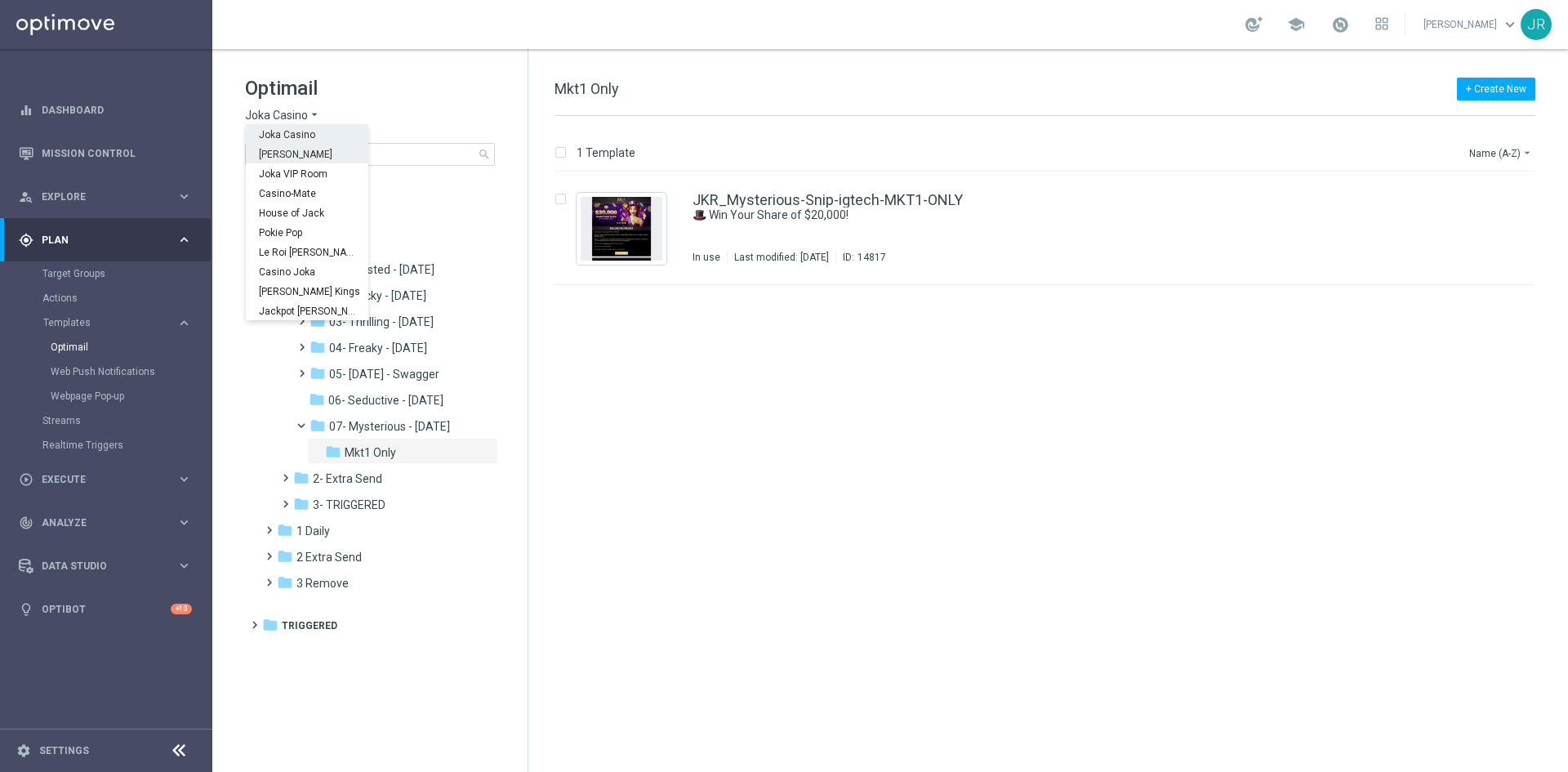
click at [0, 0] on span "King Johnnie" at bounding box center [0, 0] width 0 height 0
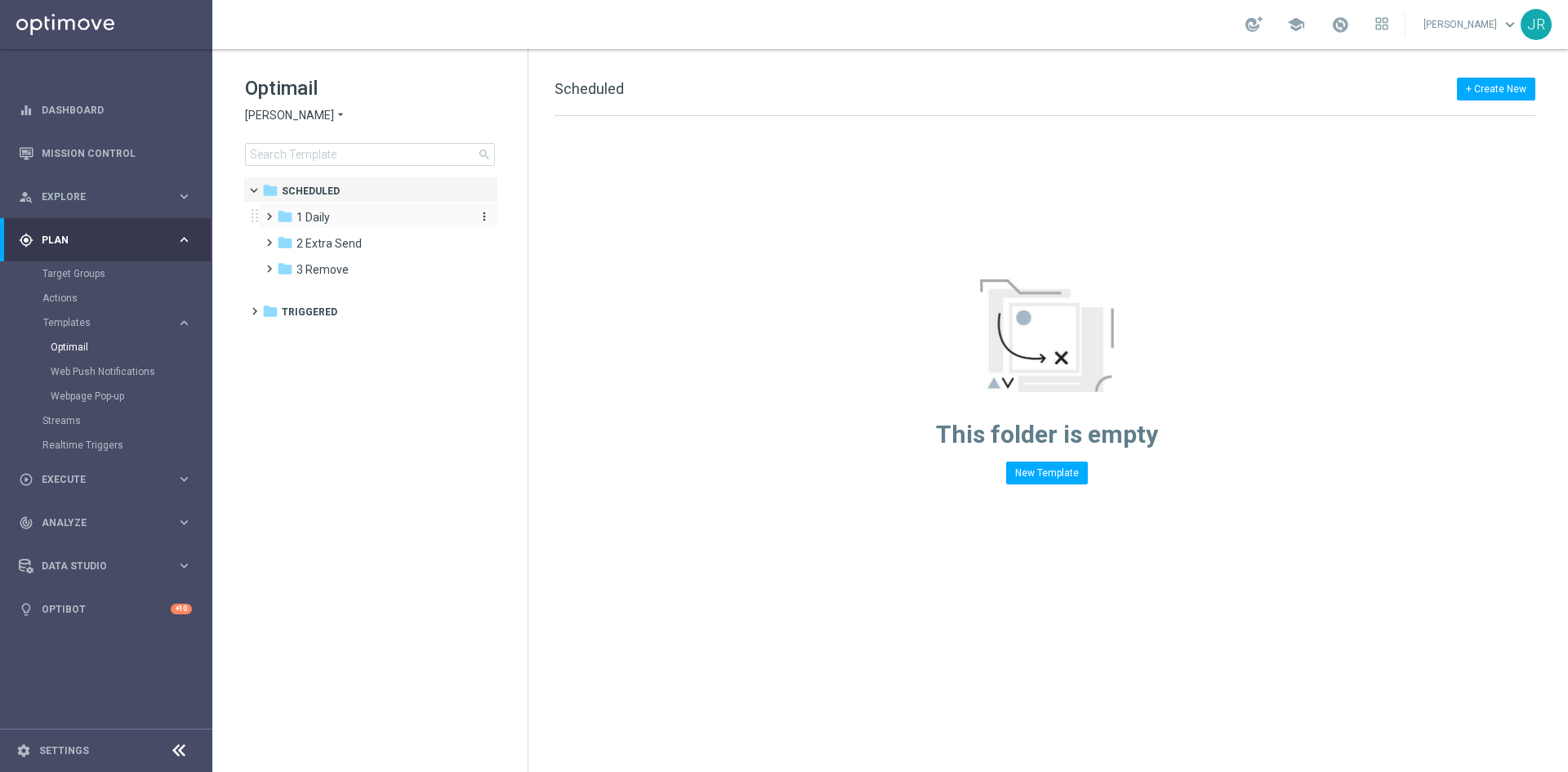
click at [335, 216] on div "folder 1 Daily" at bounding box center [370, 218] width 188 height 19
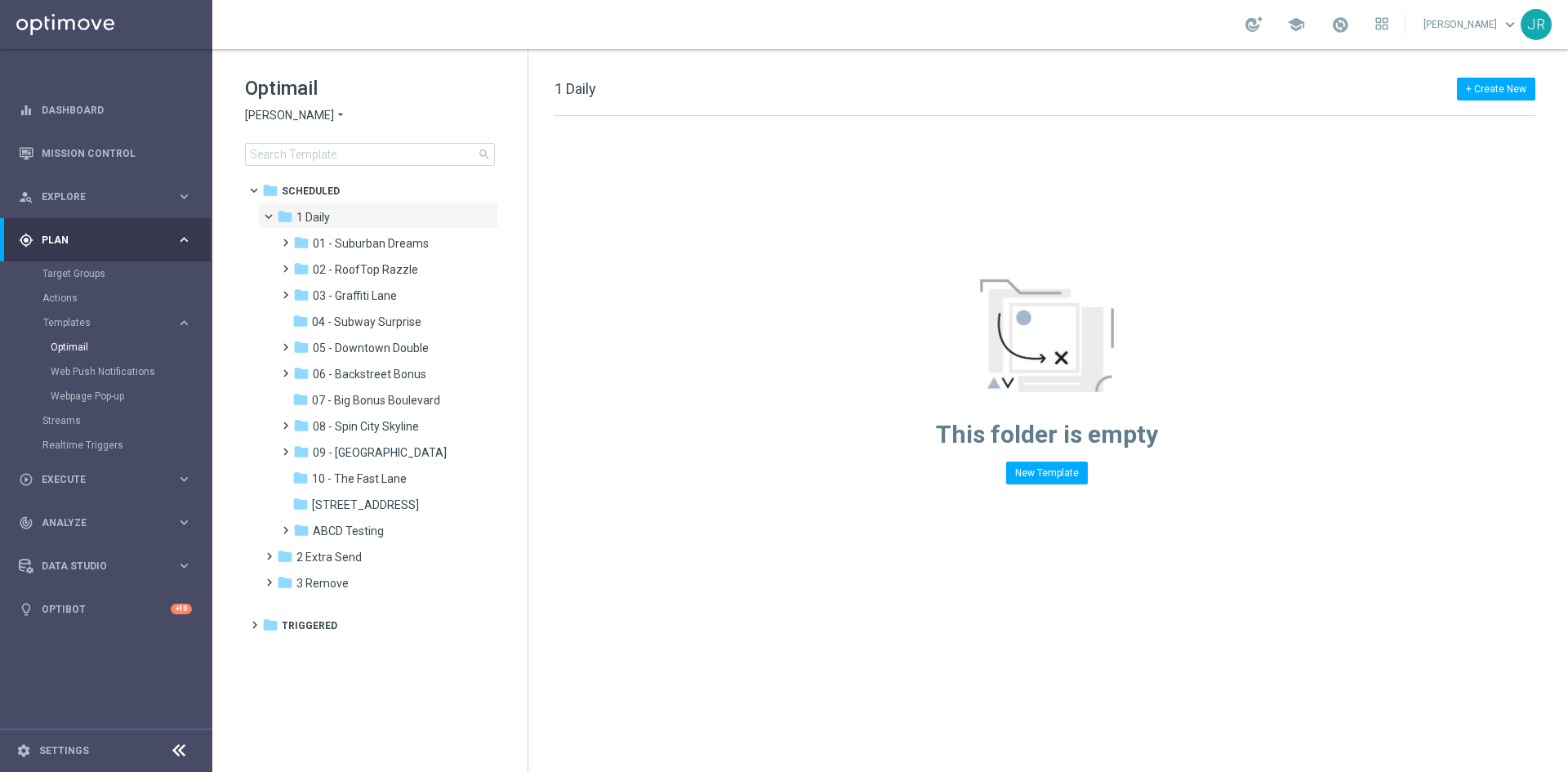
drag, startPoint x: 379, startPoint y: 456, endPoint x: 646, endPoint y: 440, distance: 267.5
click at [379, 456] on span "09 - Four Way Crossing" at bounding box center [379, 452] width 134 height 15
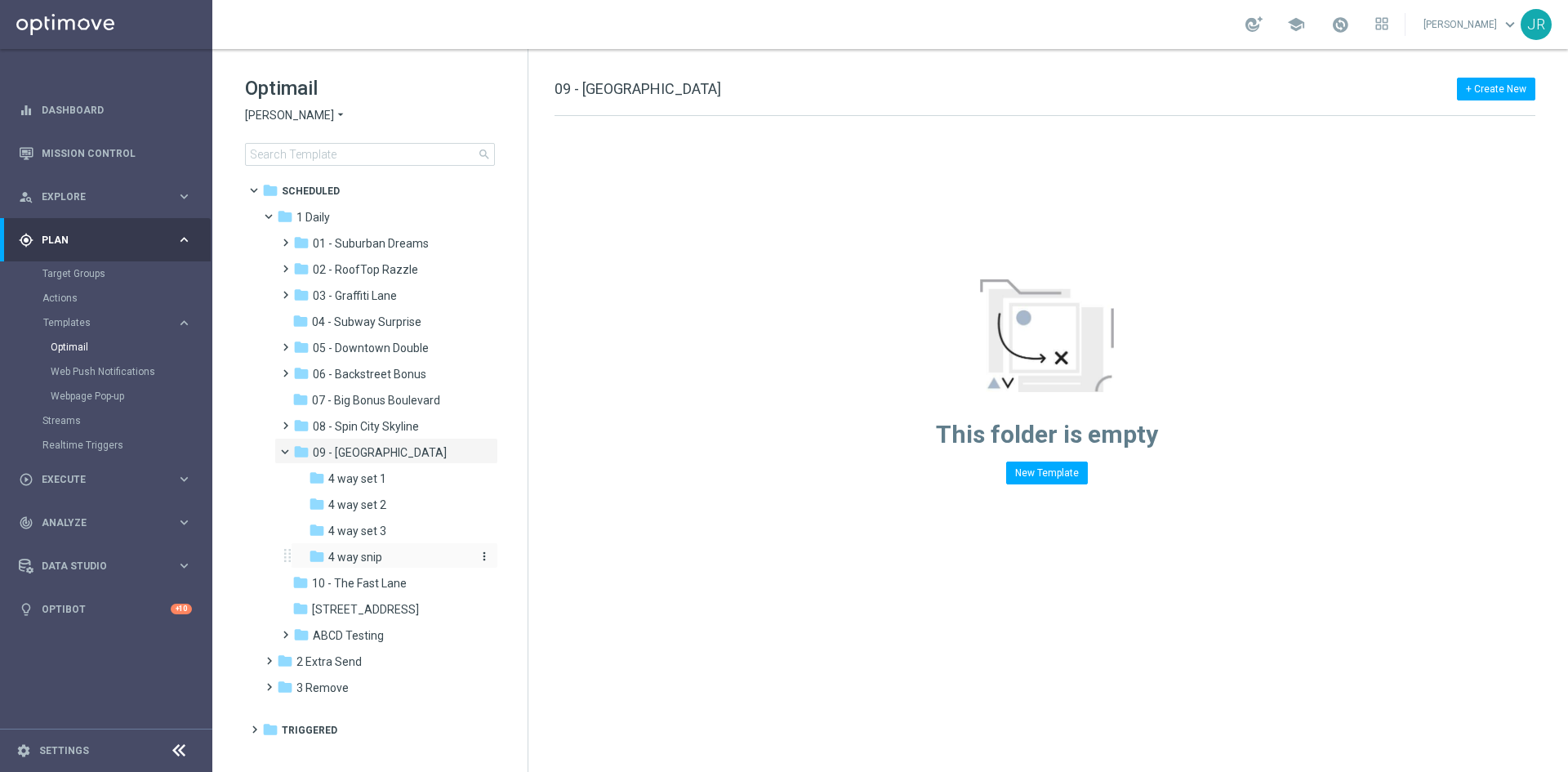
click at [365, 561] on span "4 way snip" at bounding box center [355, 557] width 54 height 15
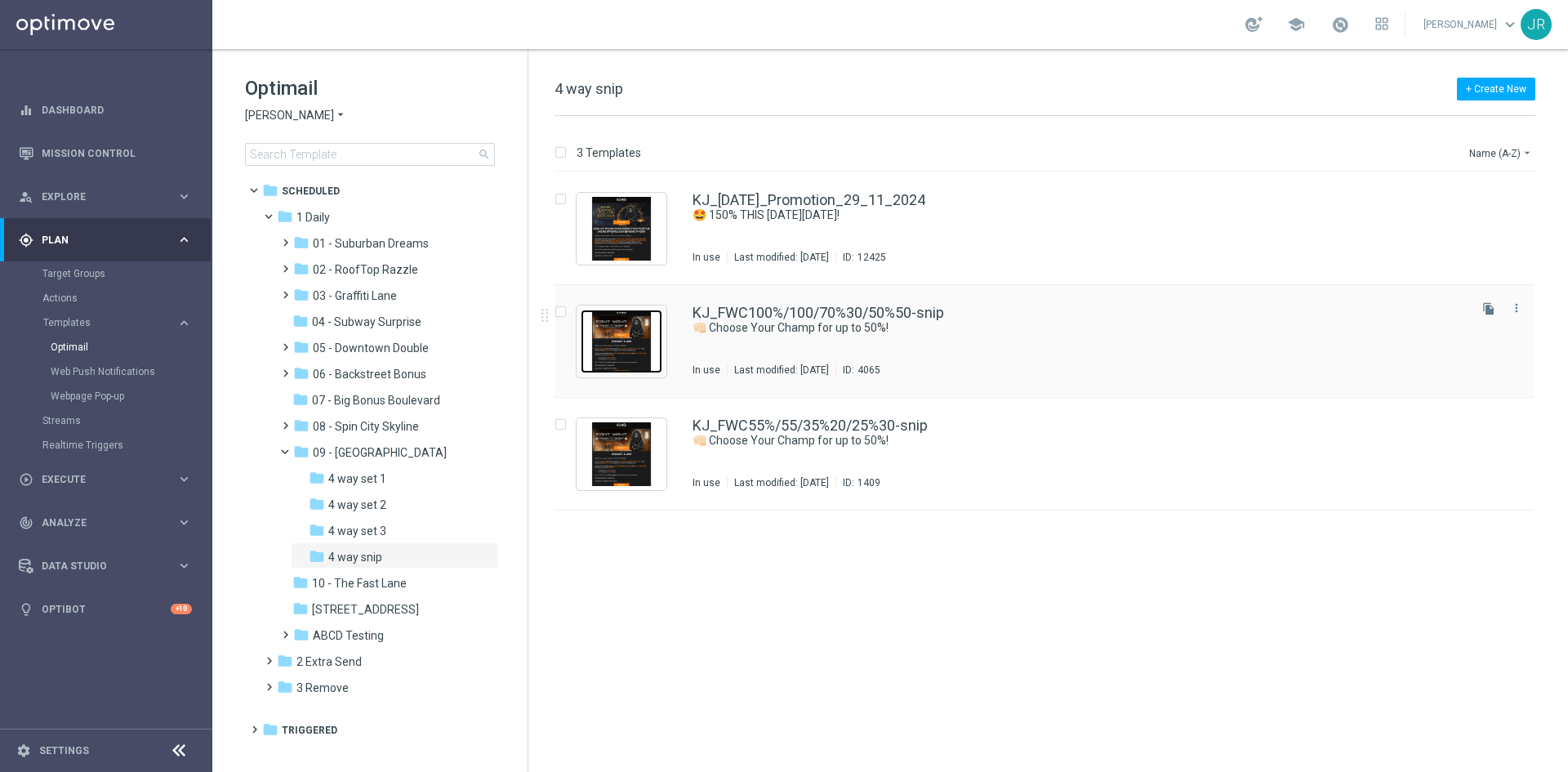
click at [612, 335] on img "Press SPACE to select this row." at bounding box center [621, 341] width 82 height 64
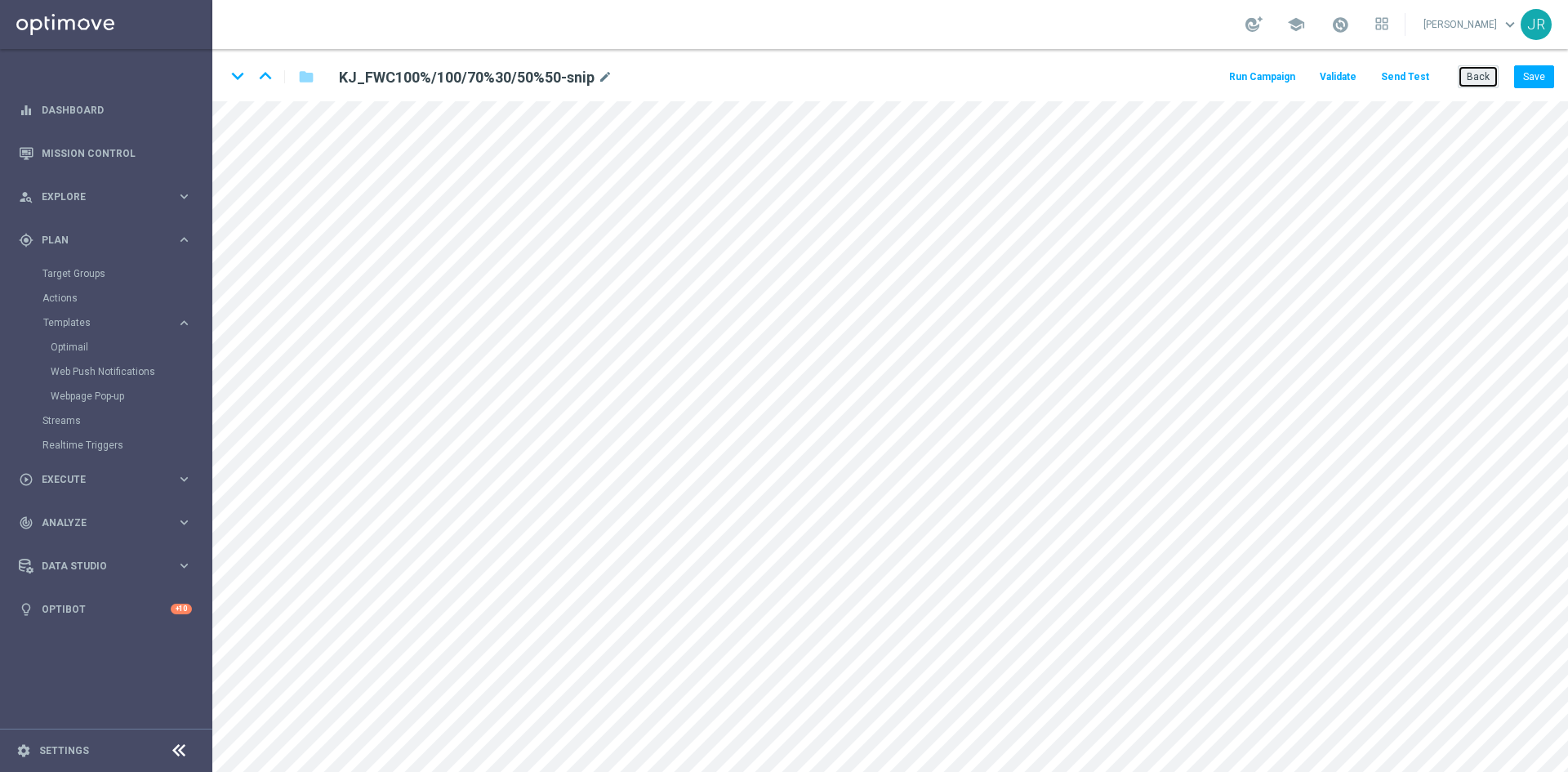
click at [1480, 73] on button "Back" at bounding box center [1478, 77] width 41 height 22
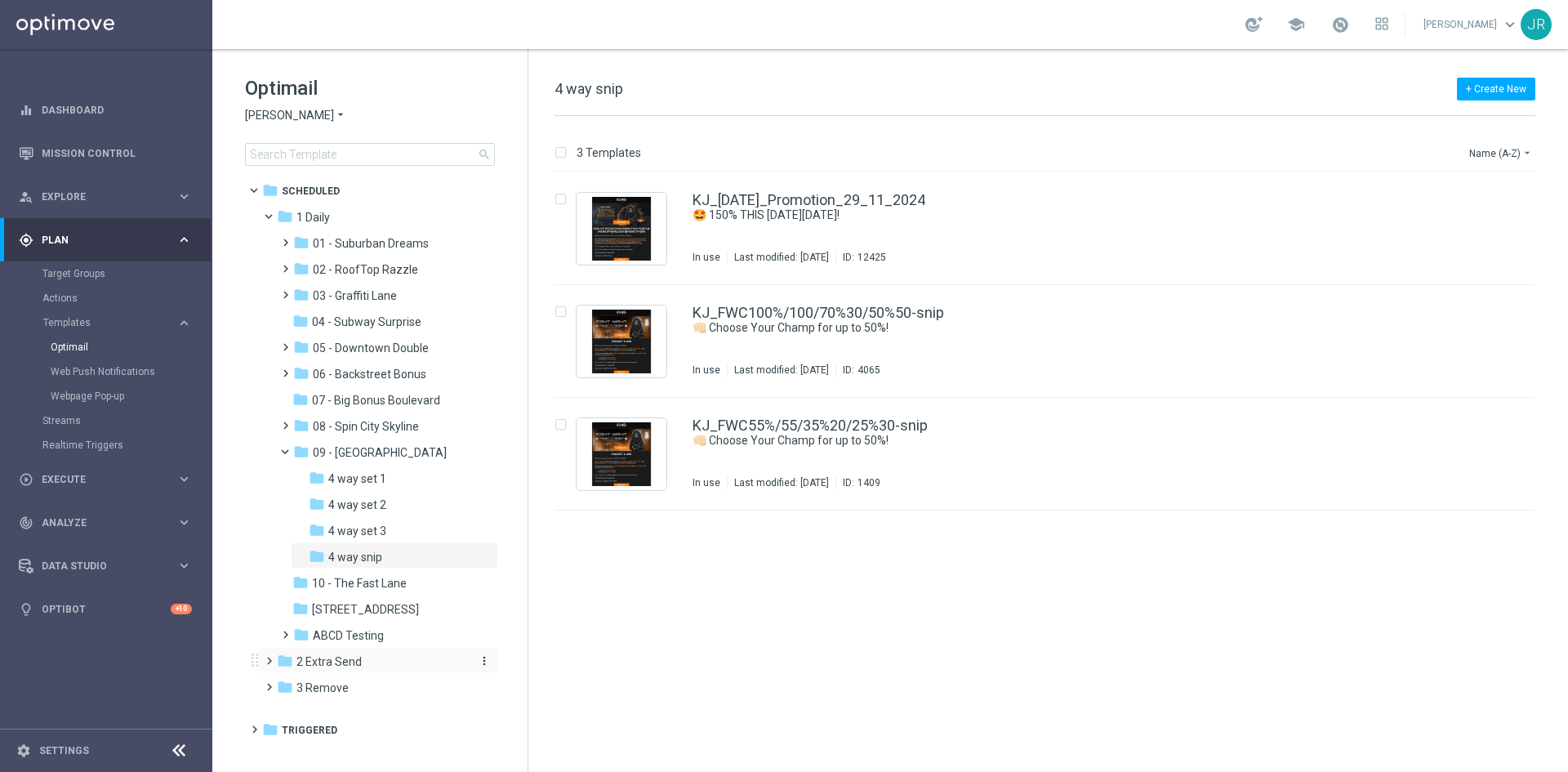
click at [335, 662] on span "2 Extra Send" at bounding box center [329, 661] width 66 height 15
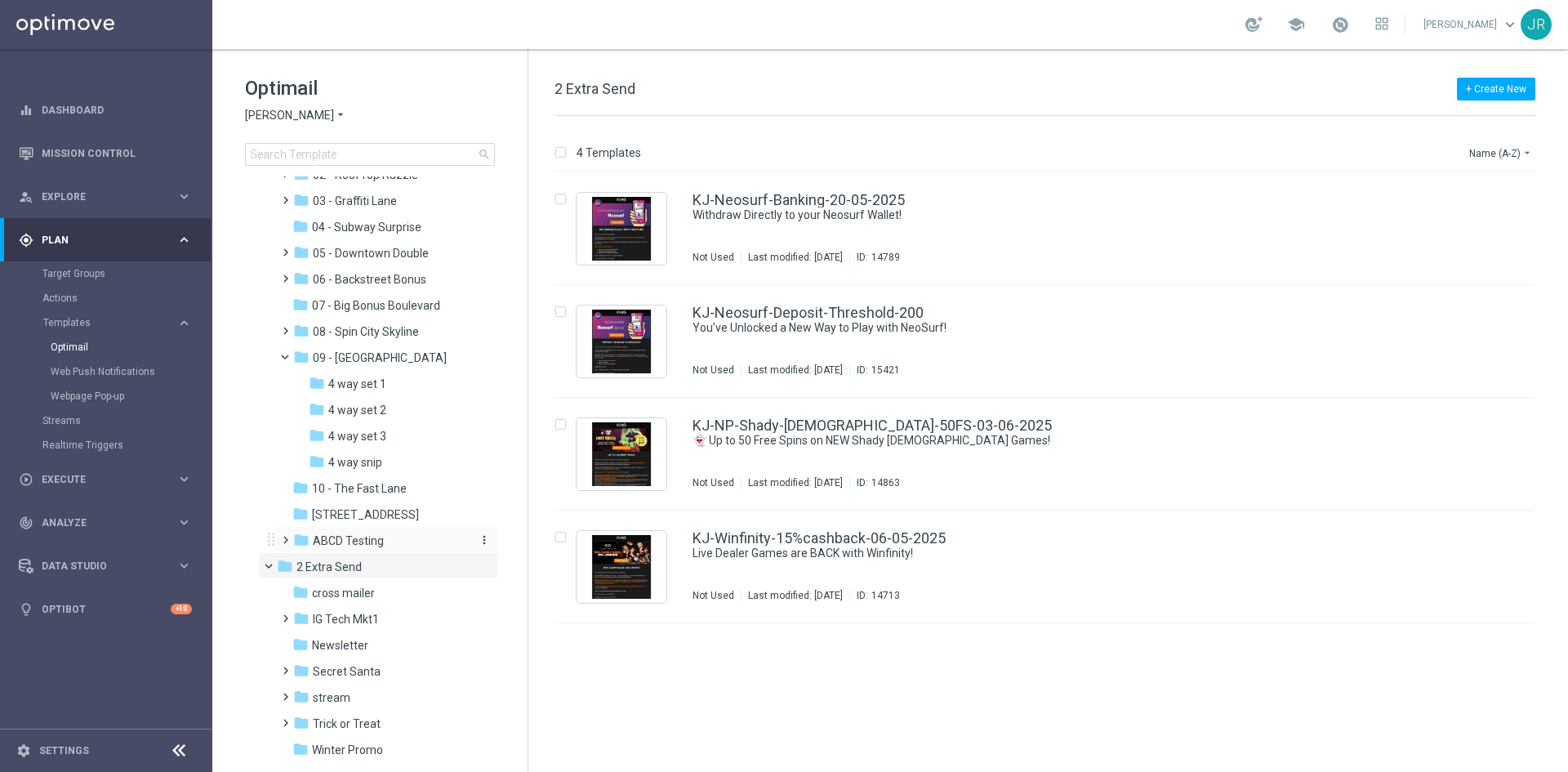
scroll to position [156, 0]
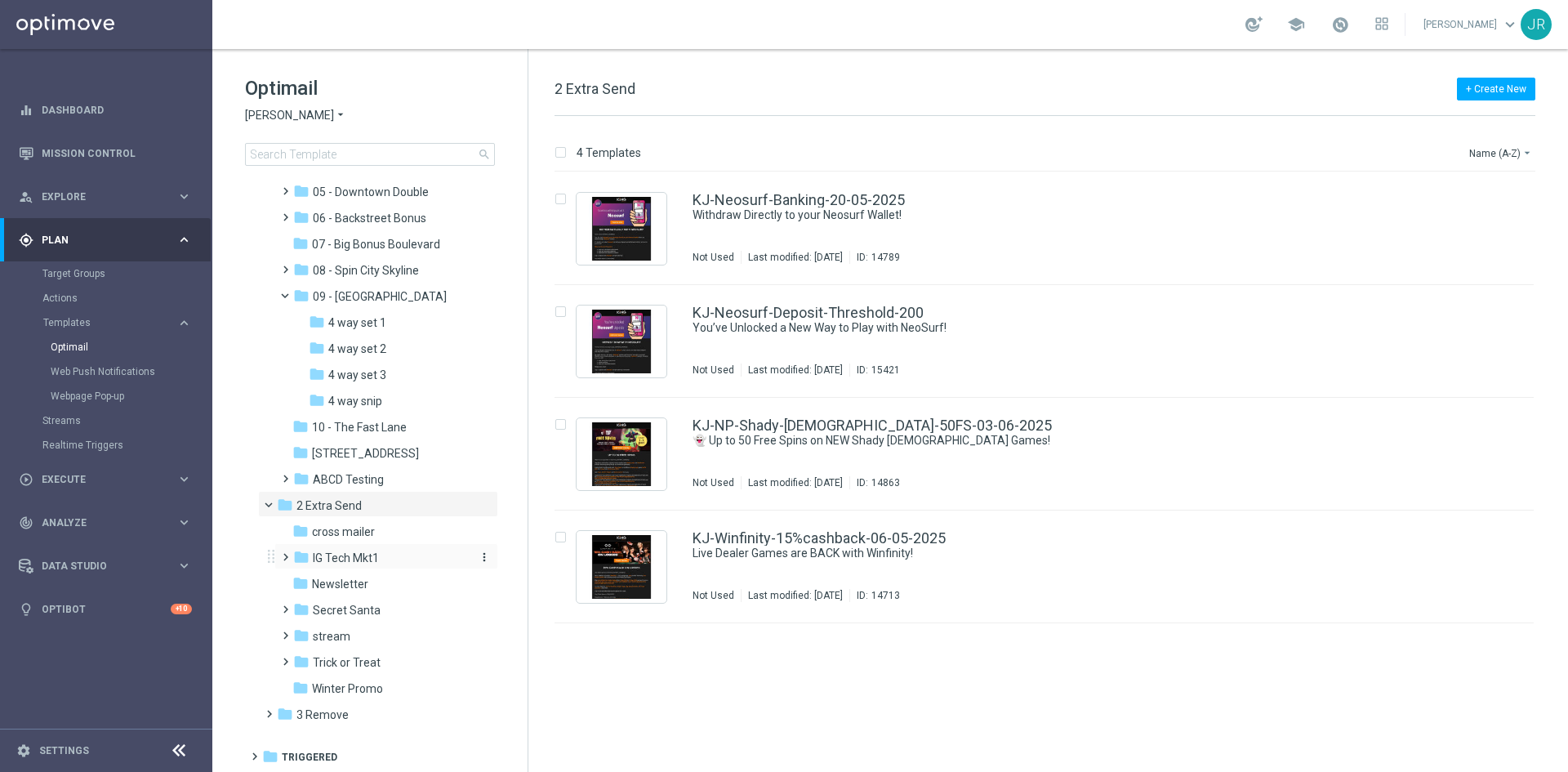
click at [340, 551] on span "IG Tech Mkt1" at bounding box center [346, 558] width 67 height 15
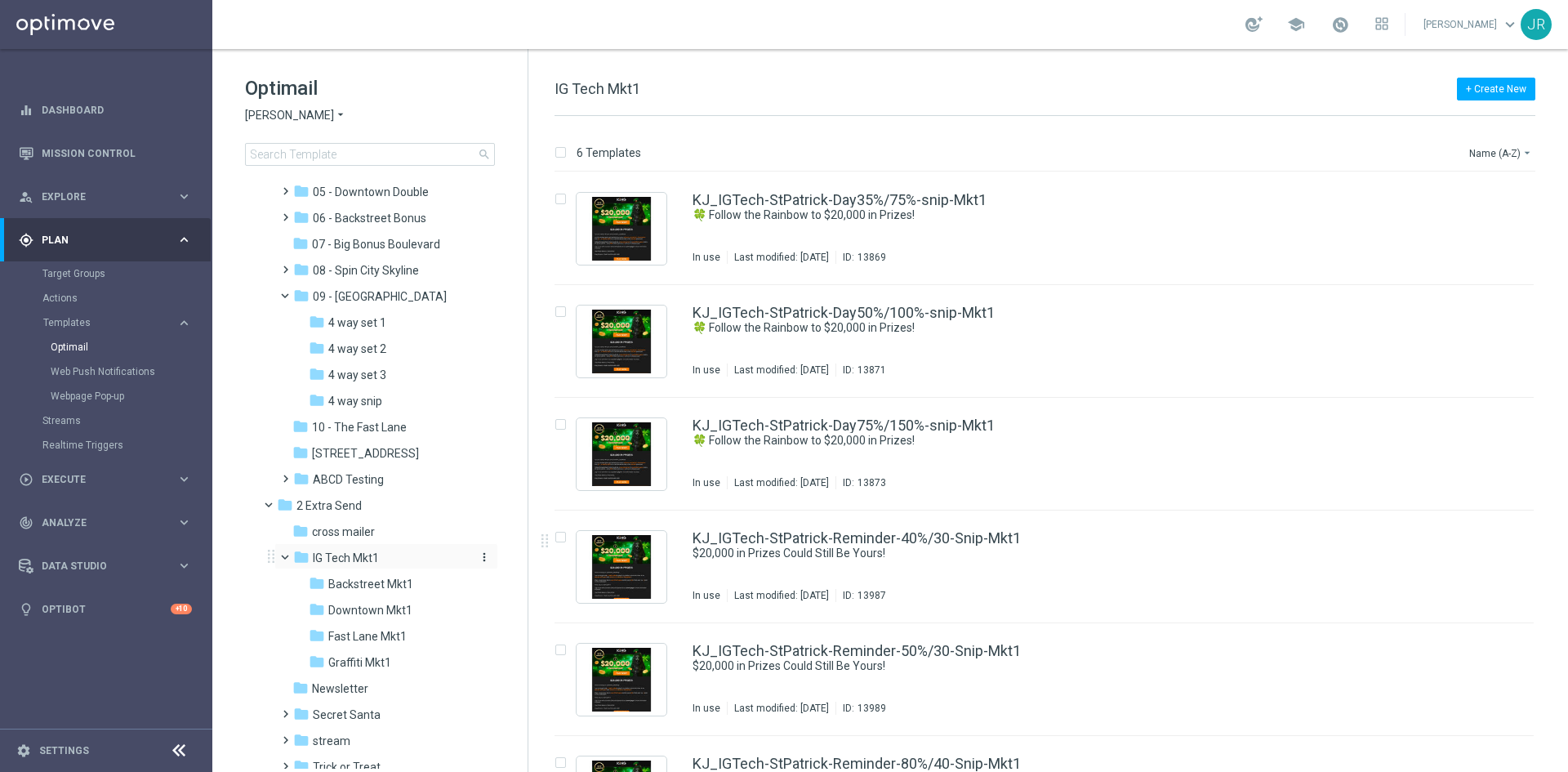
click at [481, 555] on icon "more_vert" at bounding box center [484, 557] width 13 height 13
click at [533, 562] on span "New Folder" at bounding box center [549, 560] width 50 height 13
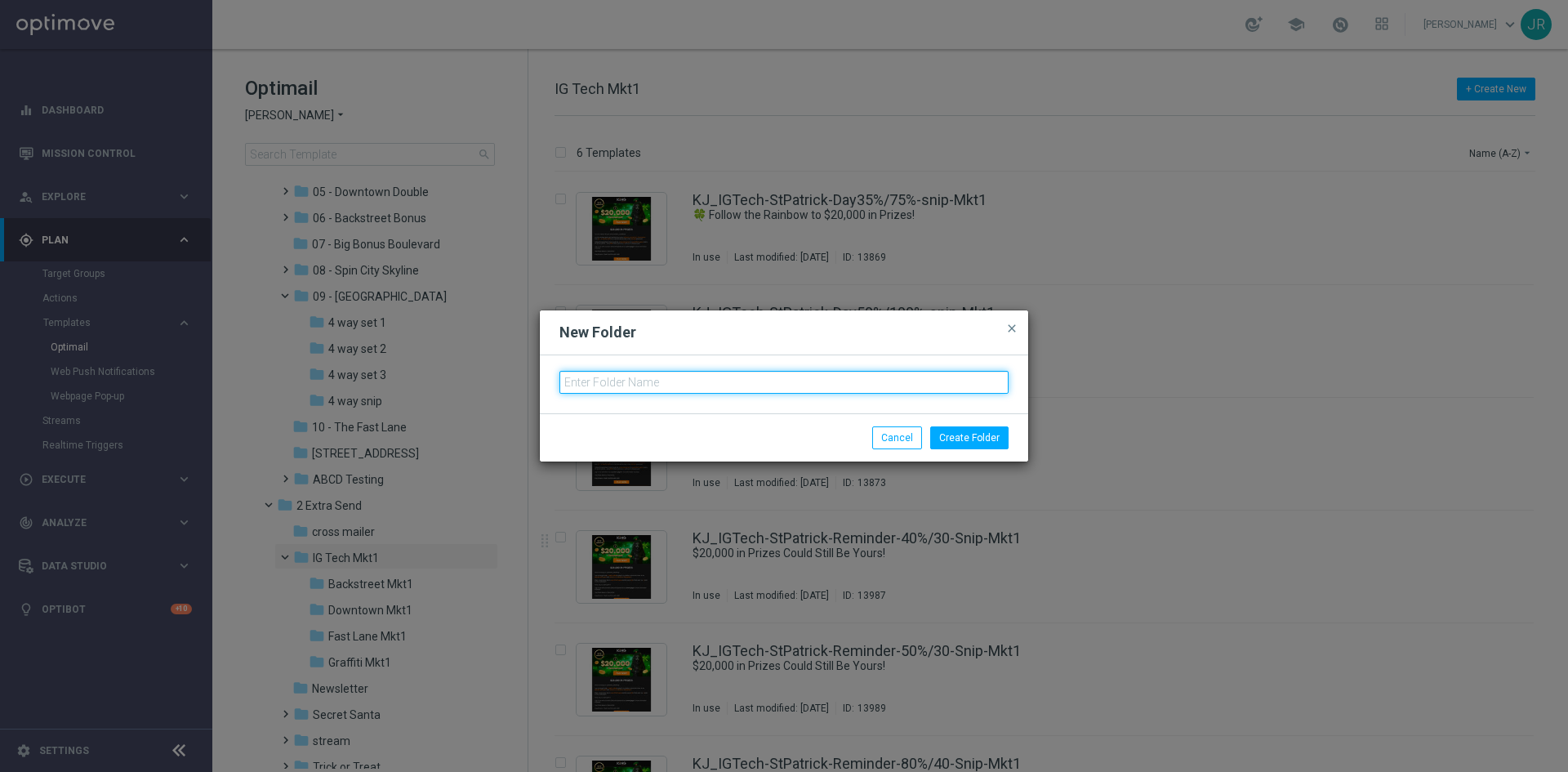
click at [579, 376] on input "text" at bounding box center [784, 382] width 449 height 22
type input "Four Way Mkt1"
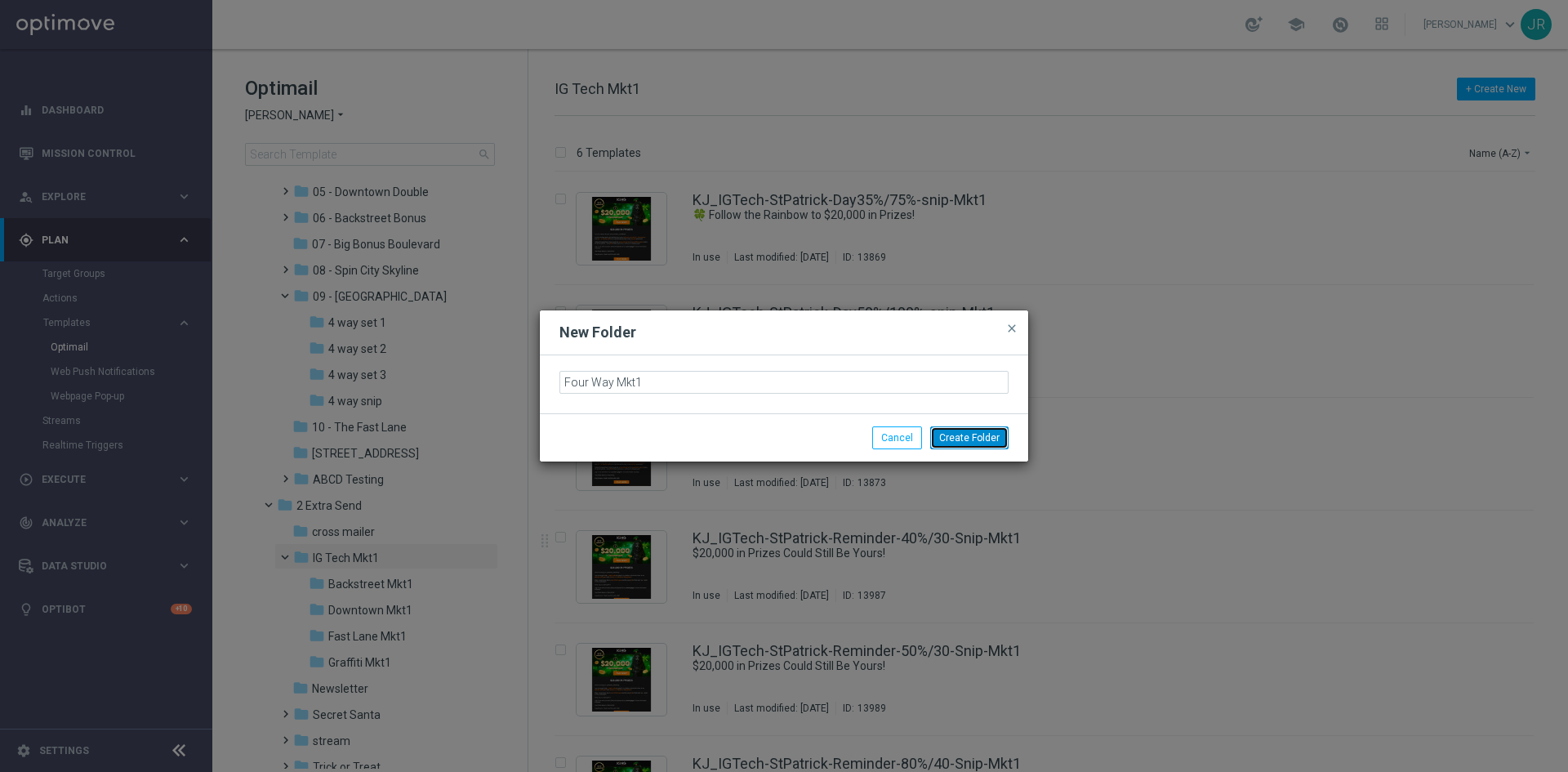
click at [983, 429] on button "Create Folder" at bounding box center [969, 437] width 79 height 22
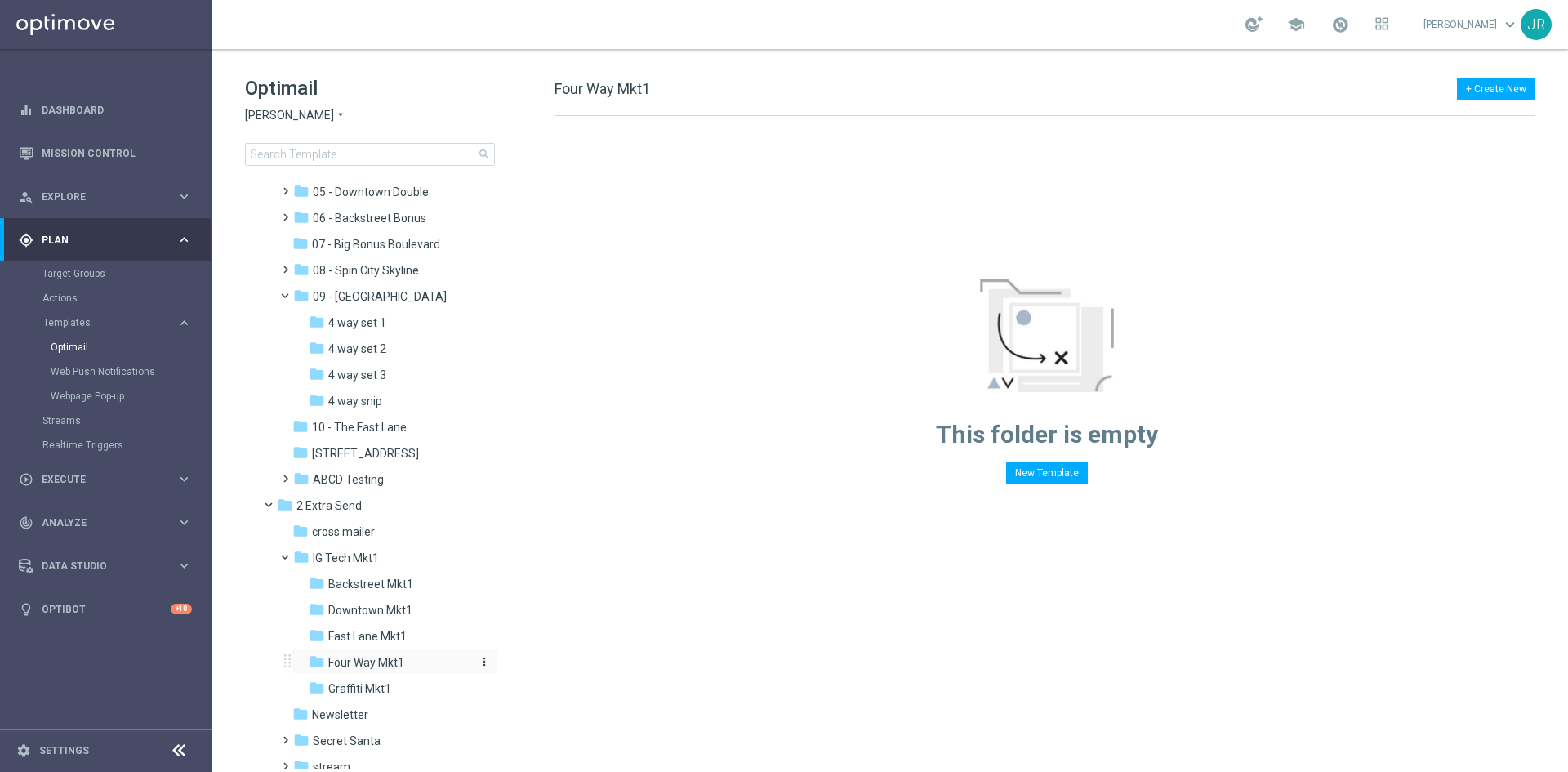
click at [387, 657] on span "Four Way Mkt1" at bounding box center [367, 662] width 76 height 15
click at [374, 404] on span "4 way snip" at bounding box center [355, 401] width 54 height 15
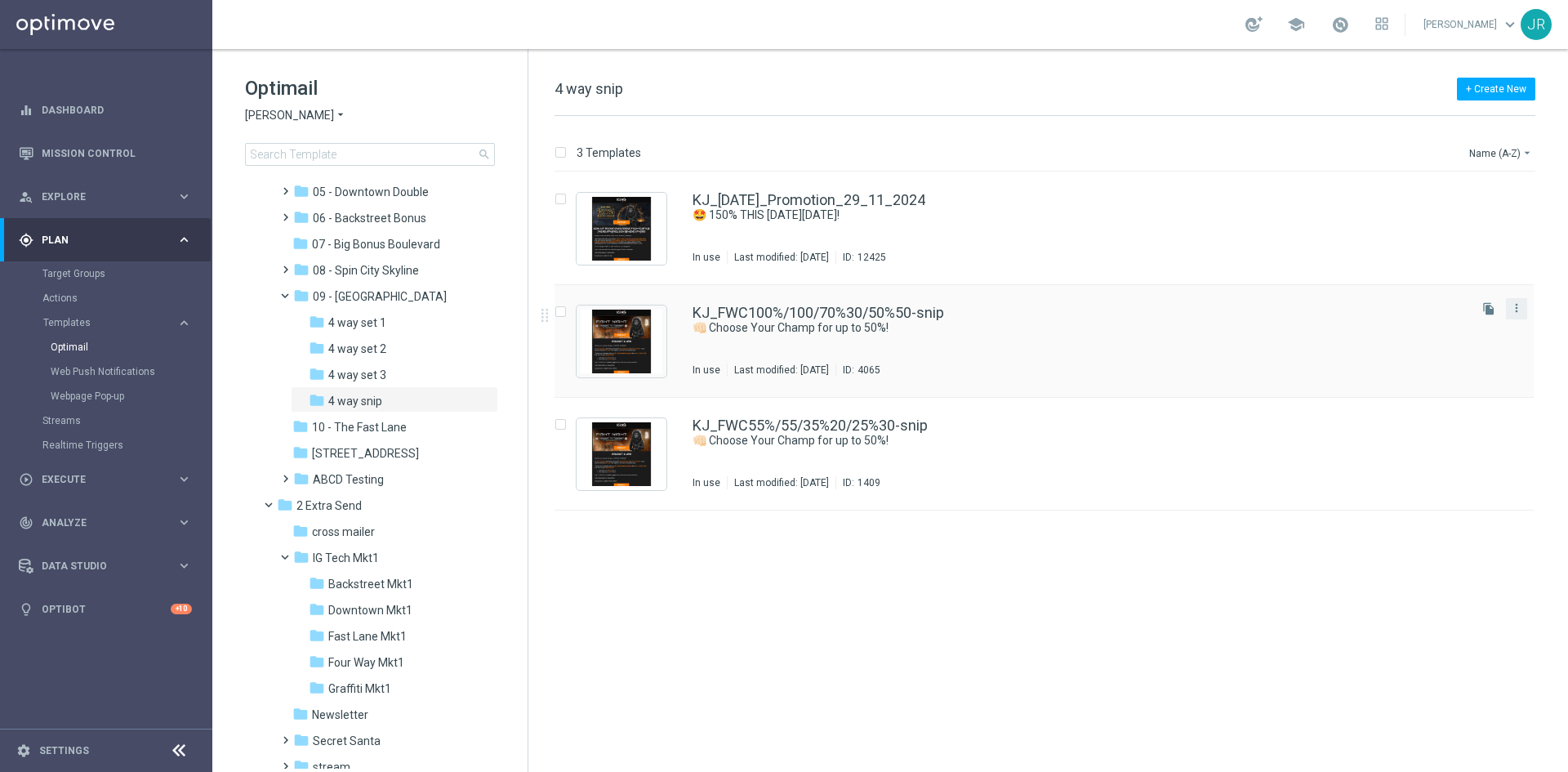
click at [1515, 316] on button "more_vert" at bounding box center [1517, 308] width 16 height 20
click at [1424, 354] on span "Copy To" at bounding box center [1421, 348] width 36 height 11
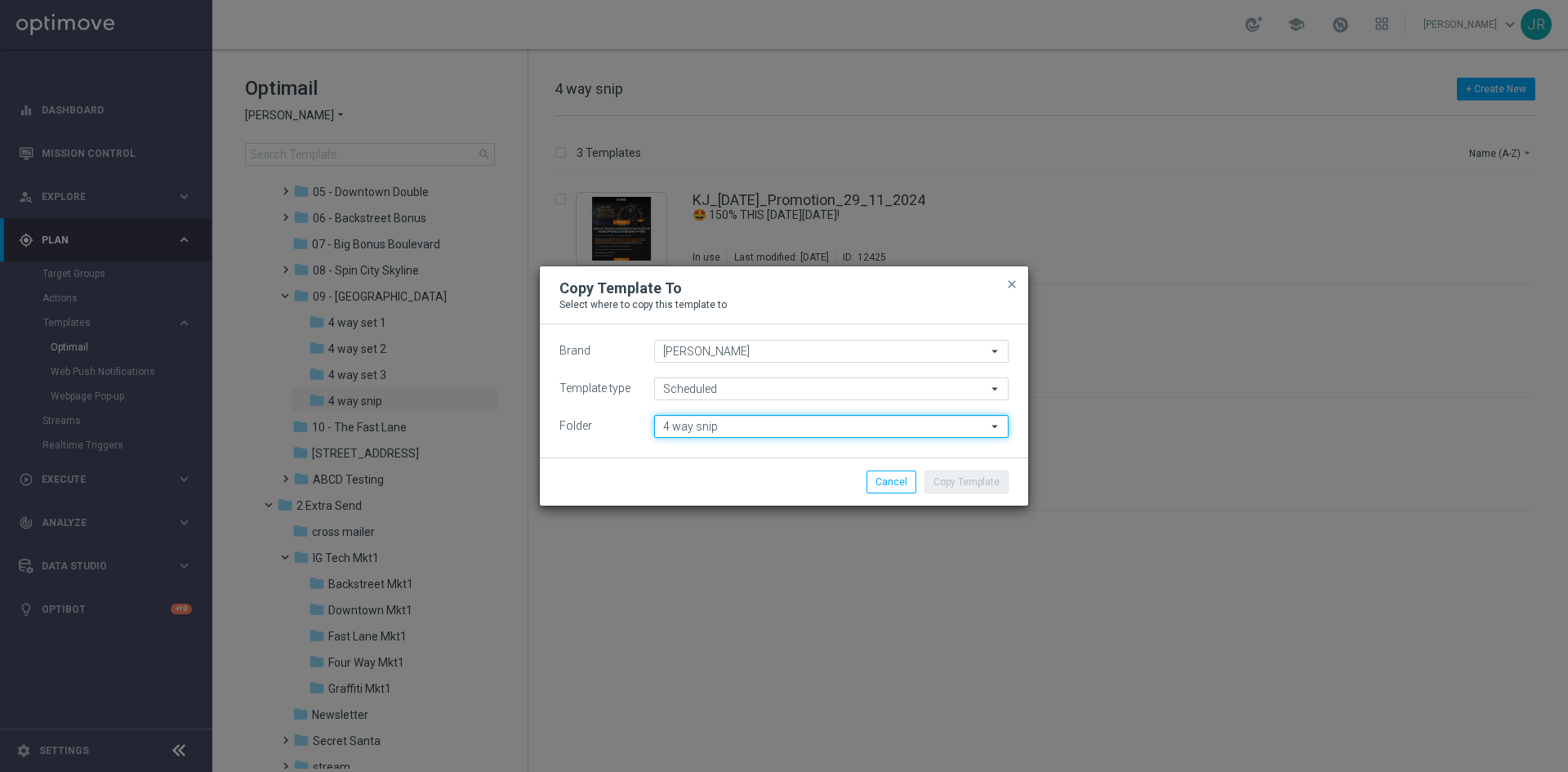
click at [710, 422] on input "4 way snip" at bounding box center [832, 426] width 354 height 22
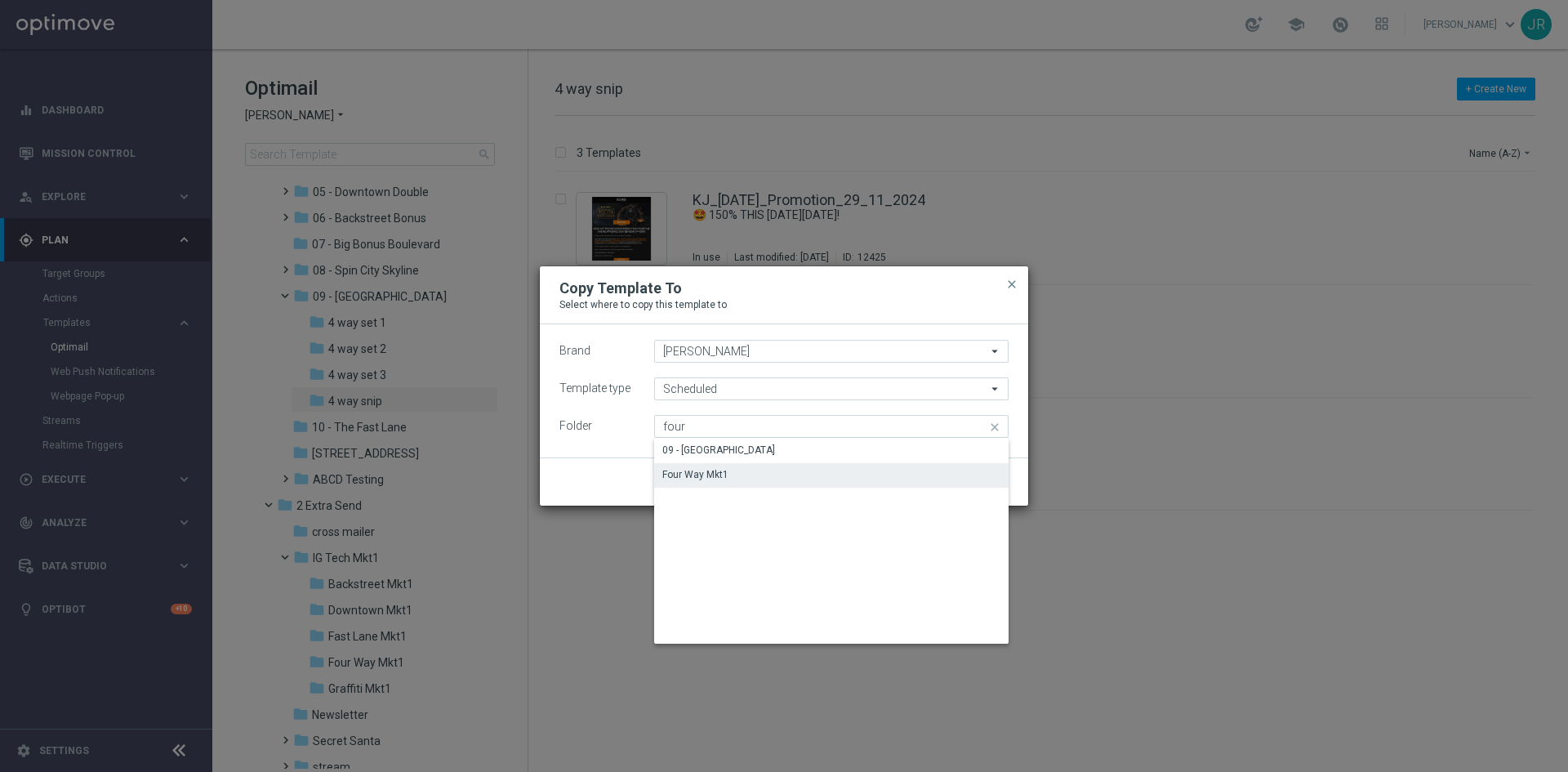
click at [706, 476] on div "Four Way Mkt1" at bounding box center [695, 475] width 67 height 15
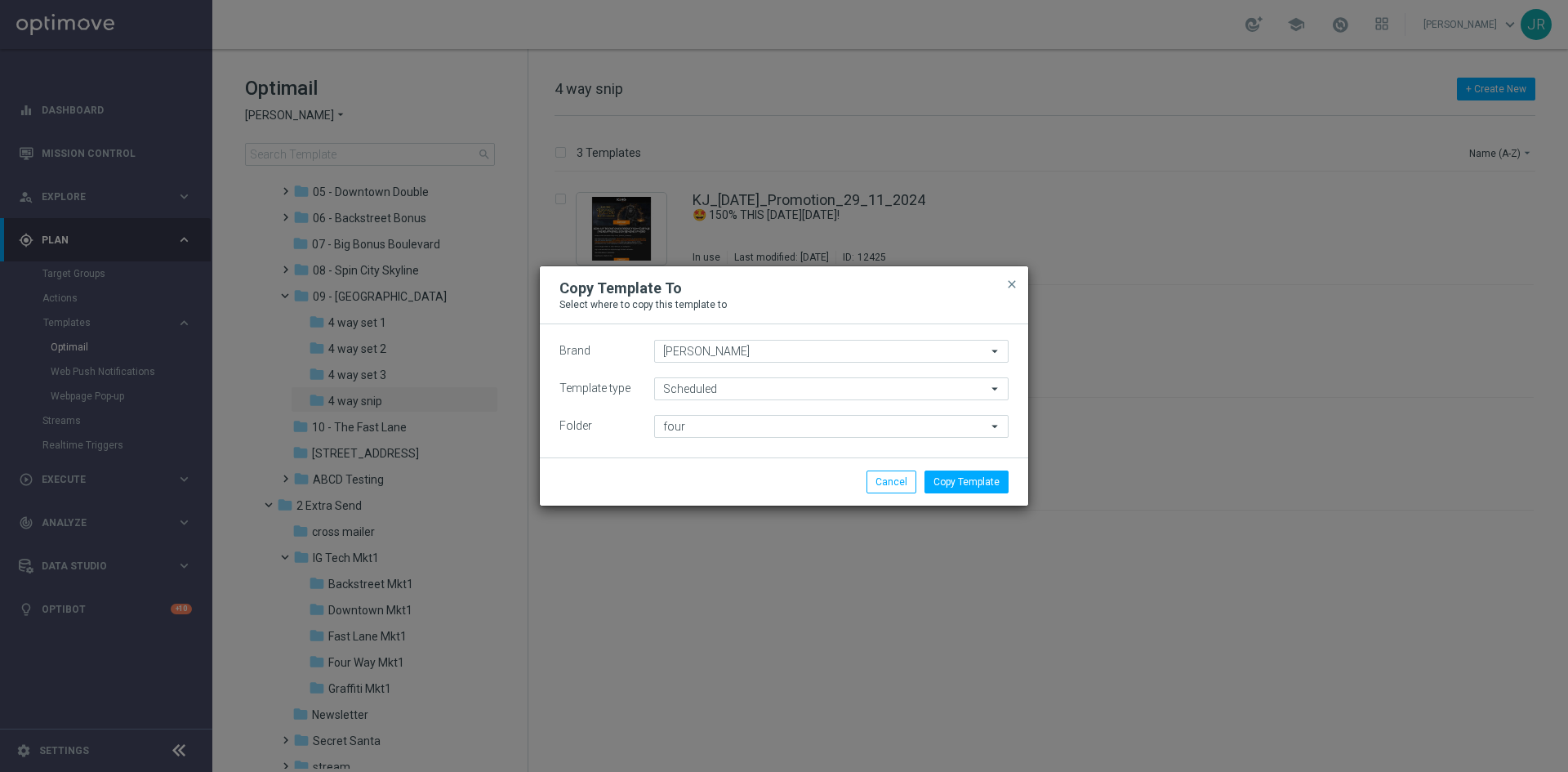
type input "Four Way Mkt1"
click at [963, 488] on button "Copy Template" at bounding box center [966, 482] width 84 height 22
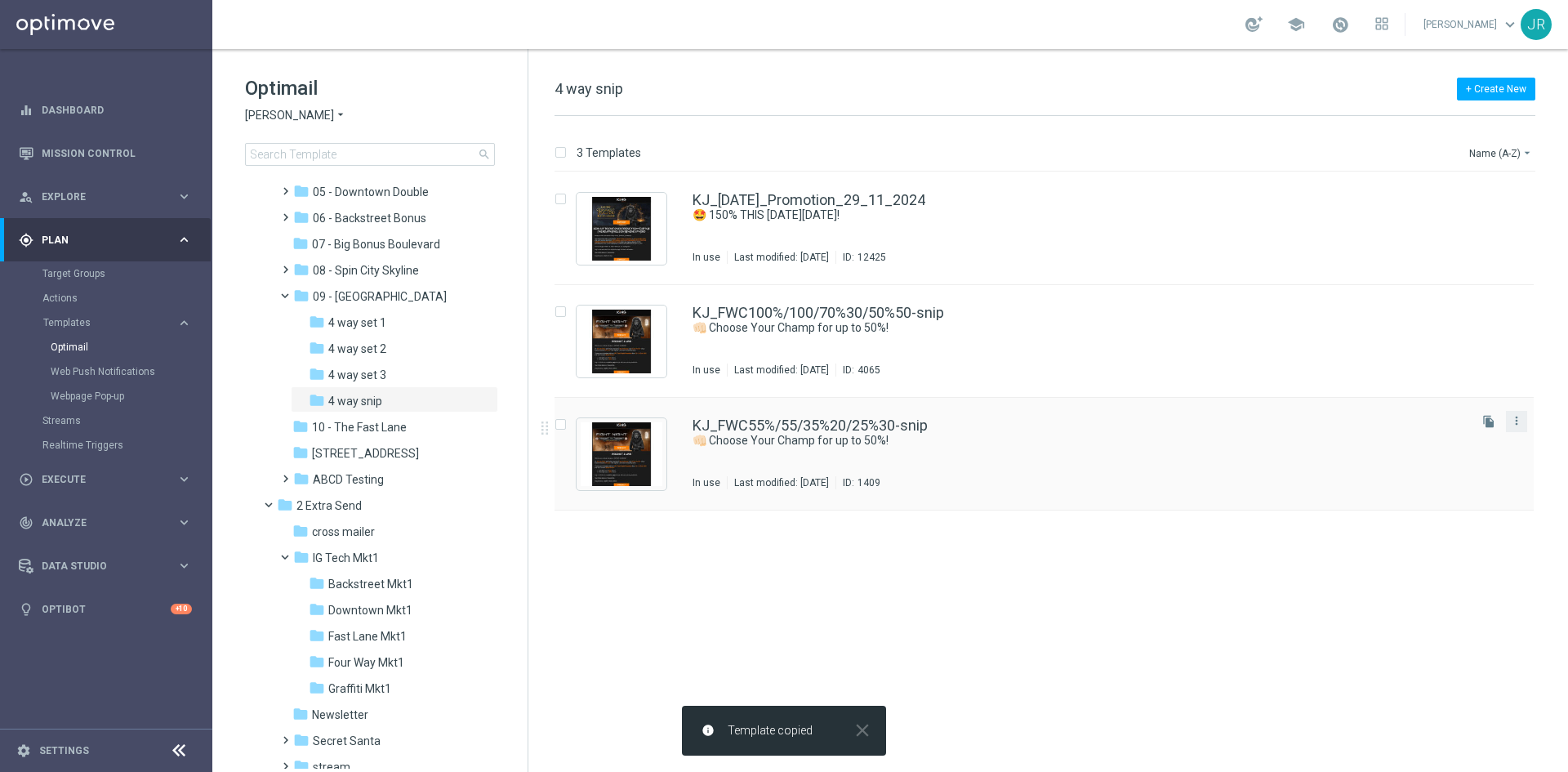
click at [1523, 429] on button "more_vert" at bounding box center [1517, 420] width 16 height 20
click at [1404, 466] on span "Copy To" at bounding box center [1421, 461] width 36 height 11
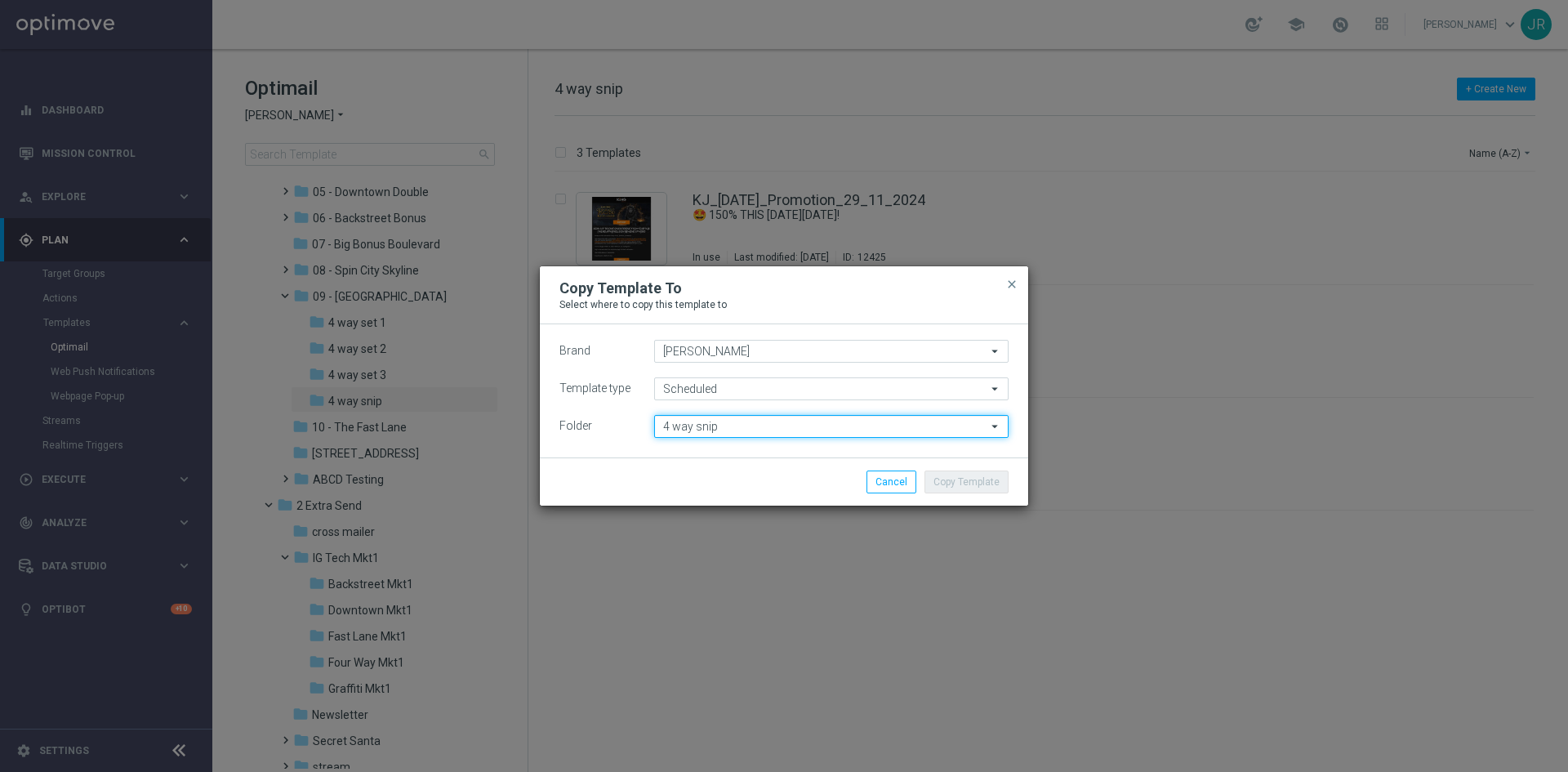
click at [694, 432] on input "4 way snip" at bounding box center [832, 426] width 354 height 22
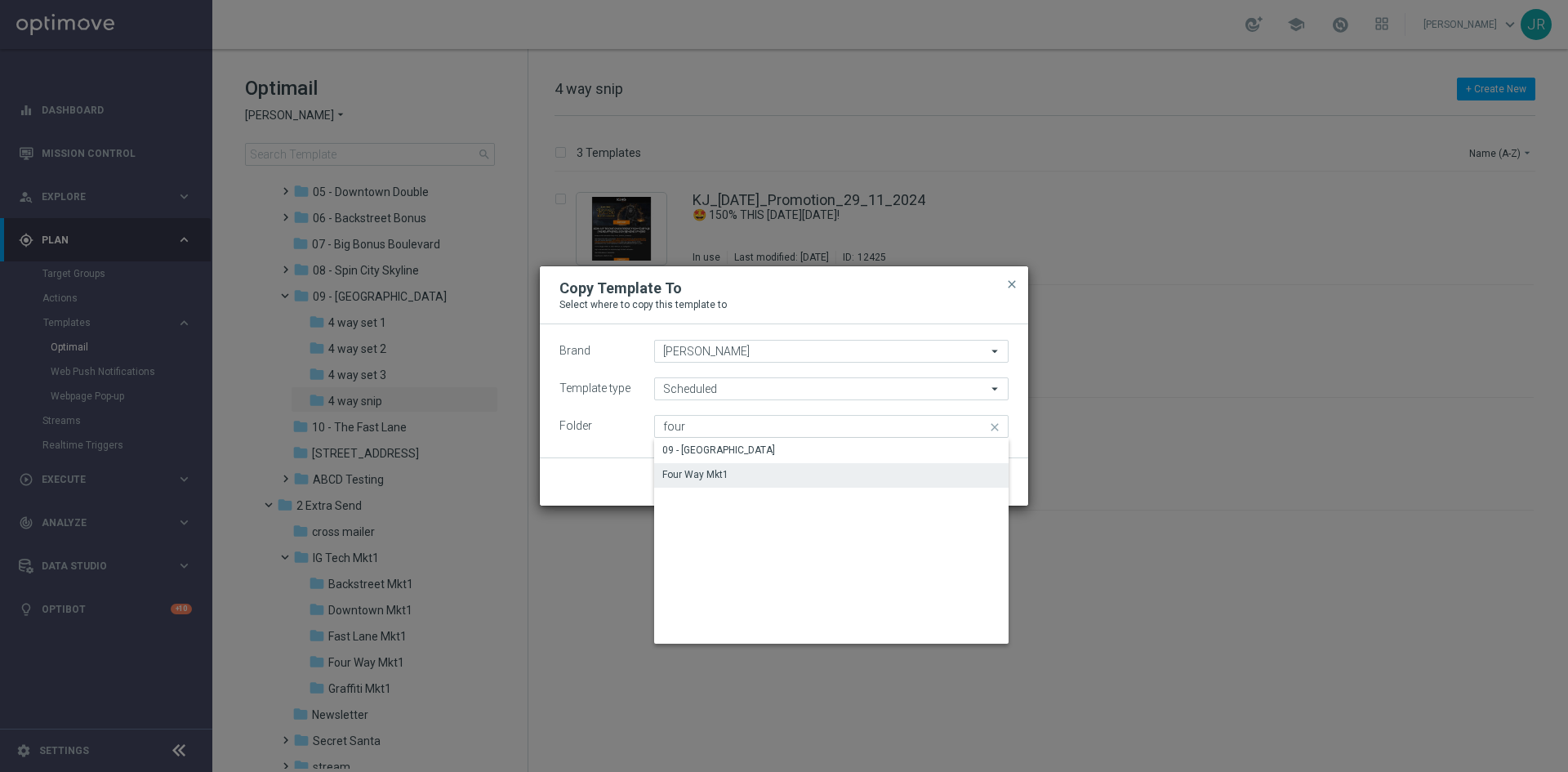
click at [701, 480] on div "Four Way Mkt1" at bounding box center [695, 475] width 67 height 15
type input "Four Way Mkt1"
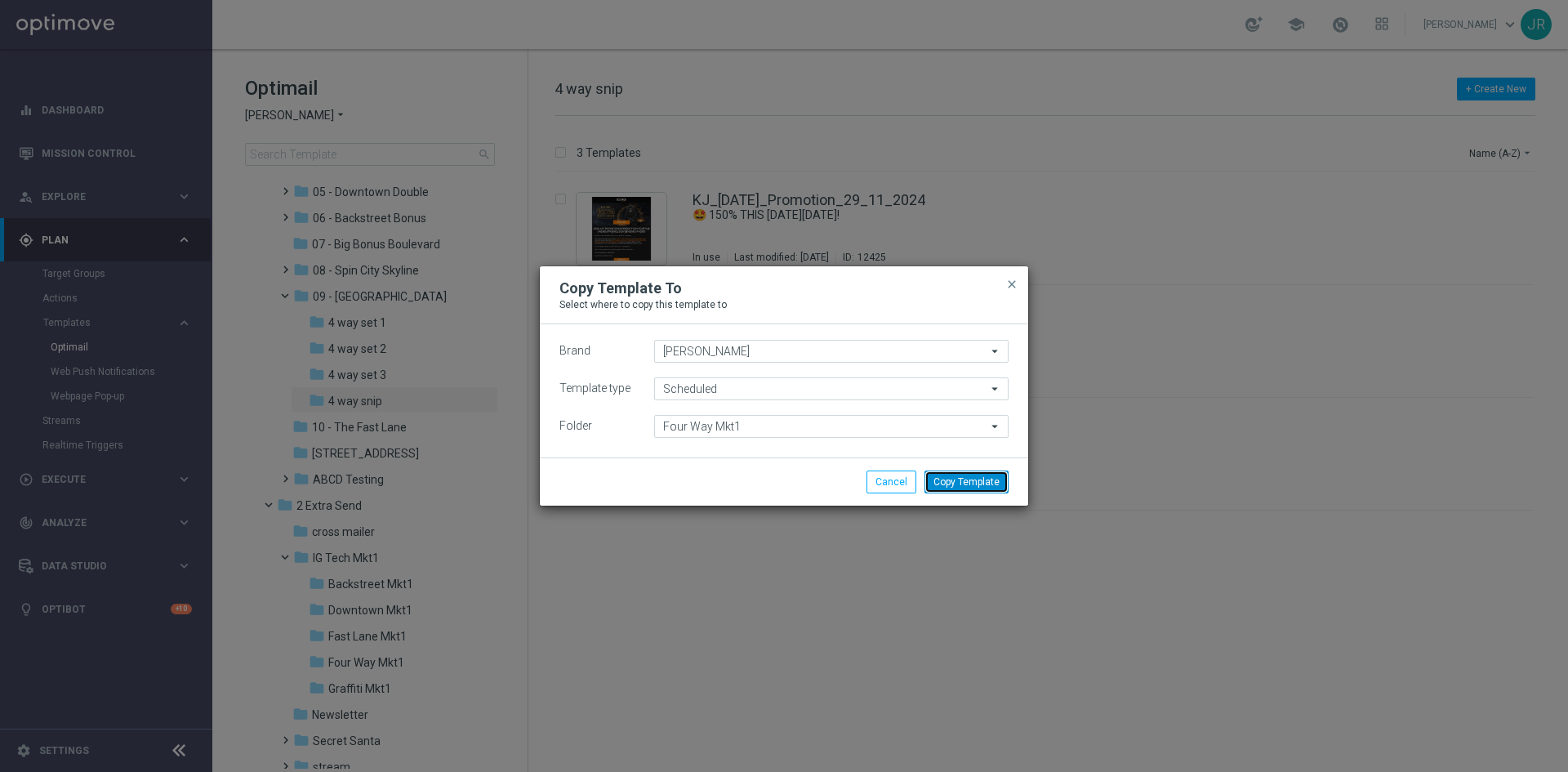
click at [977, 482] on button "Copy Template" at bounding box center [966, 482] width 84 height 22
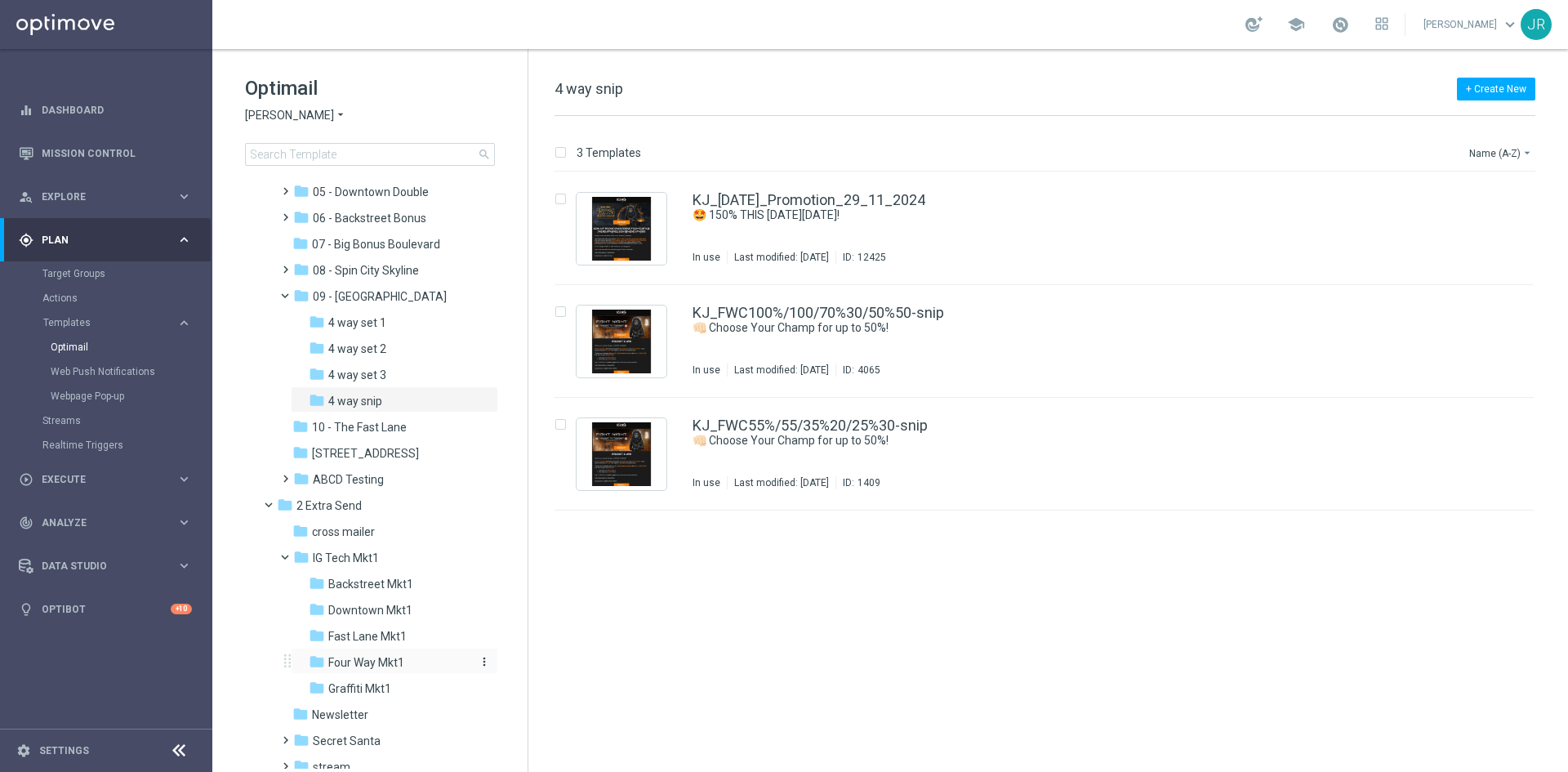
click at [408, 661] on div "folder Four Way Mkt1" at bounding box center [389, 663] width 161 height 19
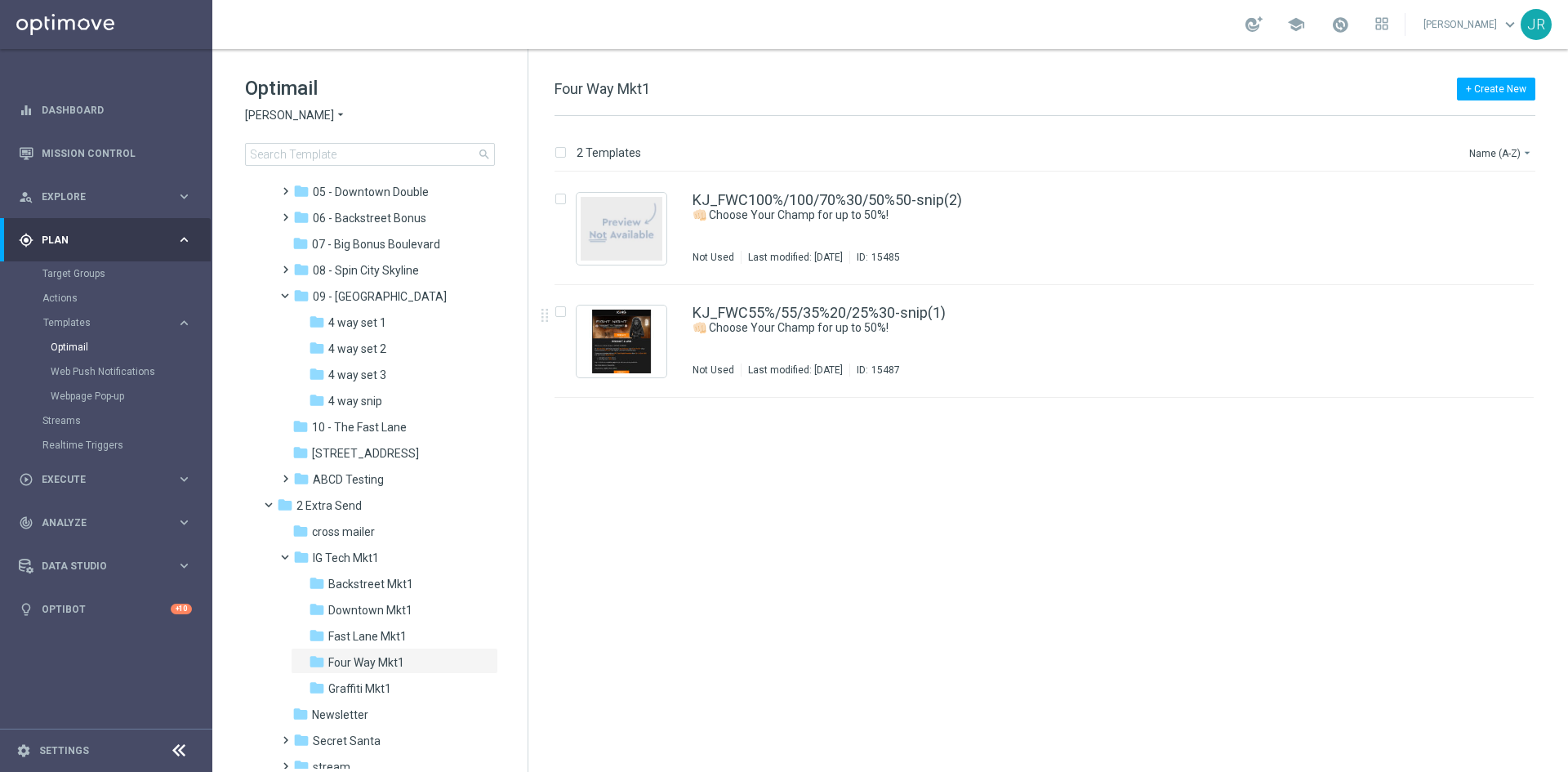
click at [1028, 530] on div "insert_drive_file KJ_FWC100%/100/70%30/50%50-snip(2) 👊🏻 Choose Your Champ for u…" at bounding box center [1052, 472] width 1027 height 600
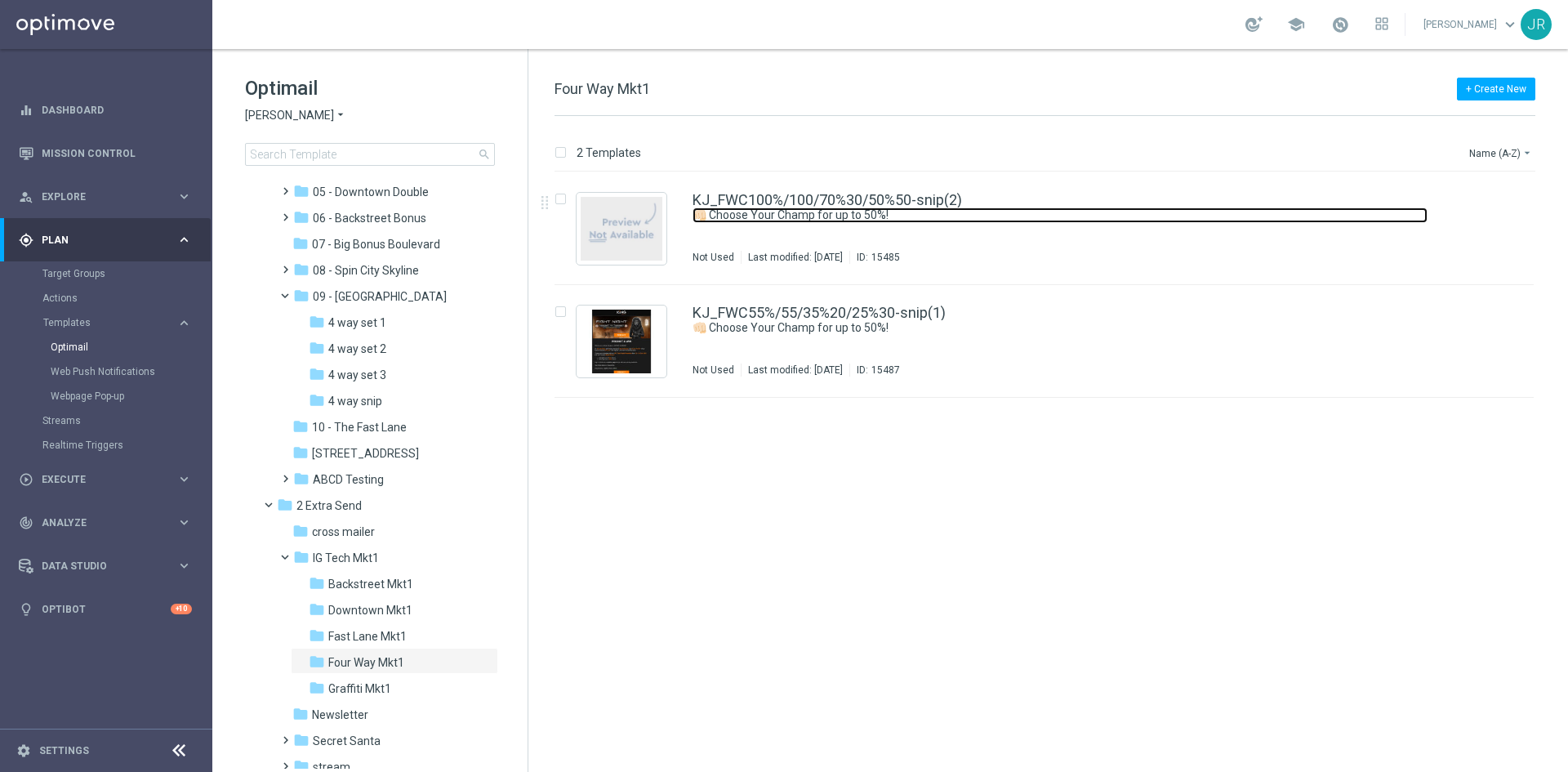
drag, startPoint x: 1024, startPoint y: 214, endPoint x: 1037, endPoint y: 315, distance: 101.8
click at [1024, 214] on link "👊🏻 Choose Your Champ for up to 50%!" at bounding box center [1060, 215] width 736 height 16
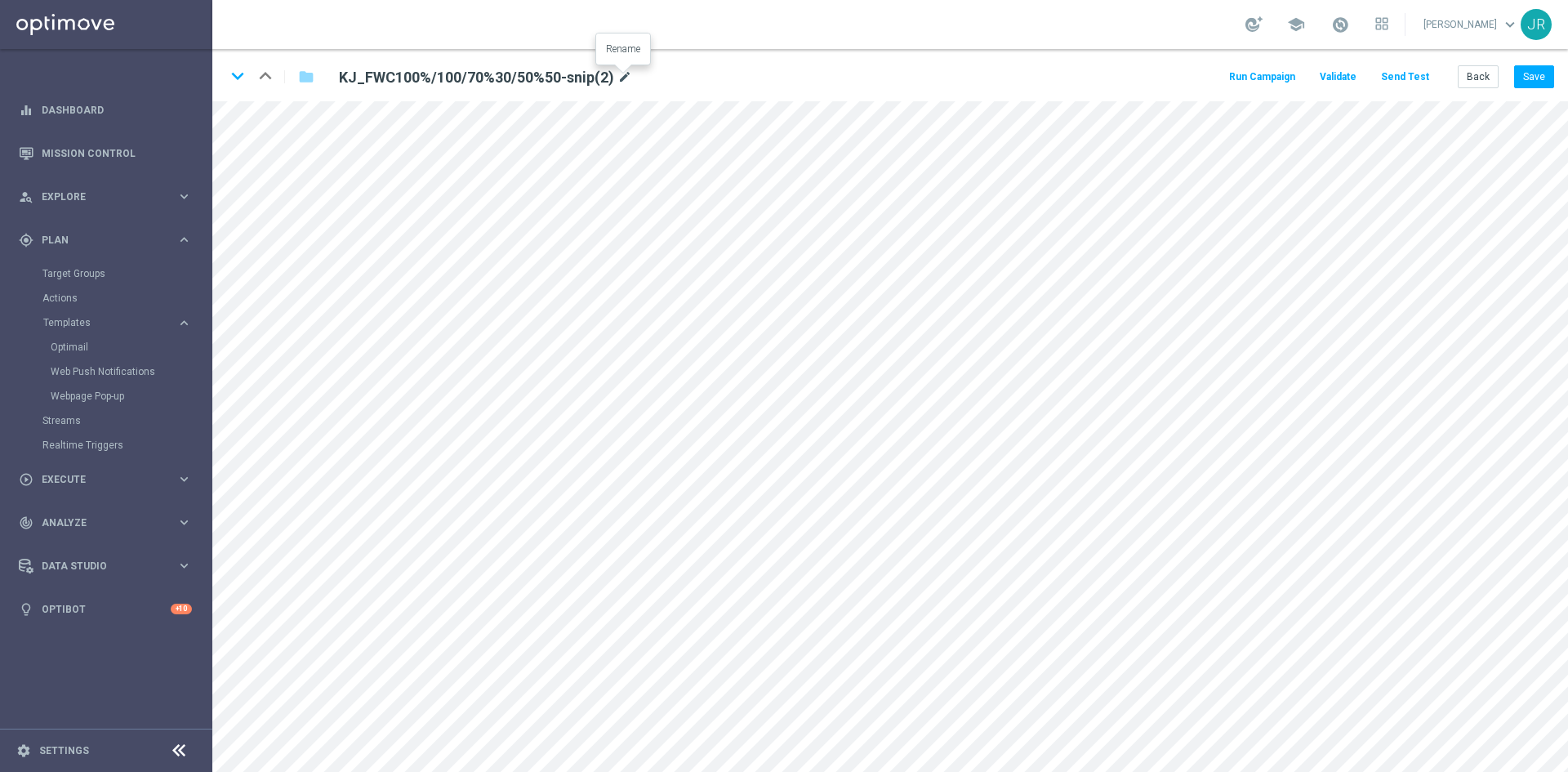
click at [624, 75] on icon "mode_edit" at bounding box center [624, 77] width 15 height 20
click at [569, 82] on input "KJ_FWC100%/100/70%30/50%50-snip(2)" at bounding box center [529, 77] width 405 height 22
drag, startPoint x: 564, startPoint y: 76, endPoint x: 505, endPoint y: 83, distance: 59.4
click at [505, 83] on input "KJ_FWC100%/100/70%30/50%50-snip(2)" at bounding box center [529, 77] width 405 height 22
click at [511, 73] on input "KJ_FWC100%/100/70%30/50%50--snip-igtech-MKT1-ONLY" at bounding box center [529, 77] width 405 height 22
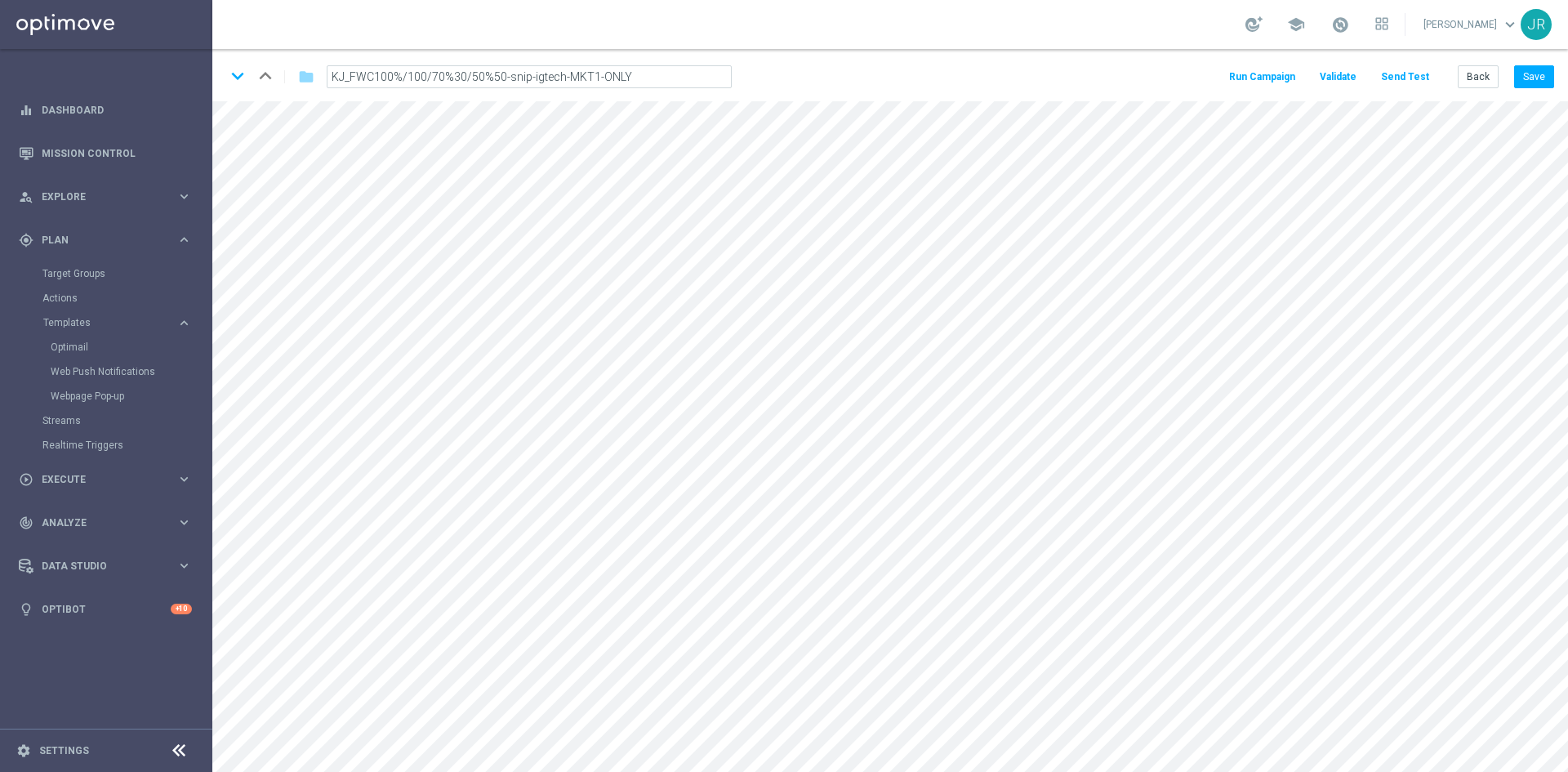
click at [647, 83] on input "KJ_FWC100%/100/70%30/50%50-snip-igtech-MKT1-ONLY" at bounding box center [529, 77] width 405 height 22
type input "KJ_FWC100%/100/70%30/50%50-snip-igtech-MKT1-ONLY"
click at [1542, 77] on button "Save" at bounding box center [1534, 77] width 40 height 22
click at [1530, 81] on button "Save" at bounding box center [1534, 77] width 40 height 22
click at [1475, 91] on div "keyboard_arrow_down keyboard_arrow_up folder KJ_FWC100%/100/70%30/50%50-snip-ig…" at bounding box center [890, 75] width 1356 height 52
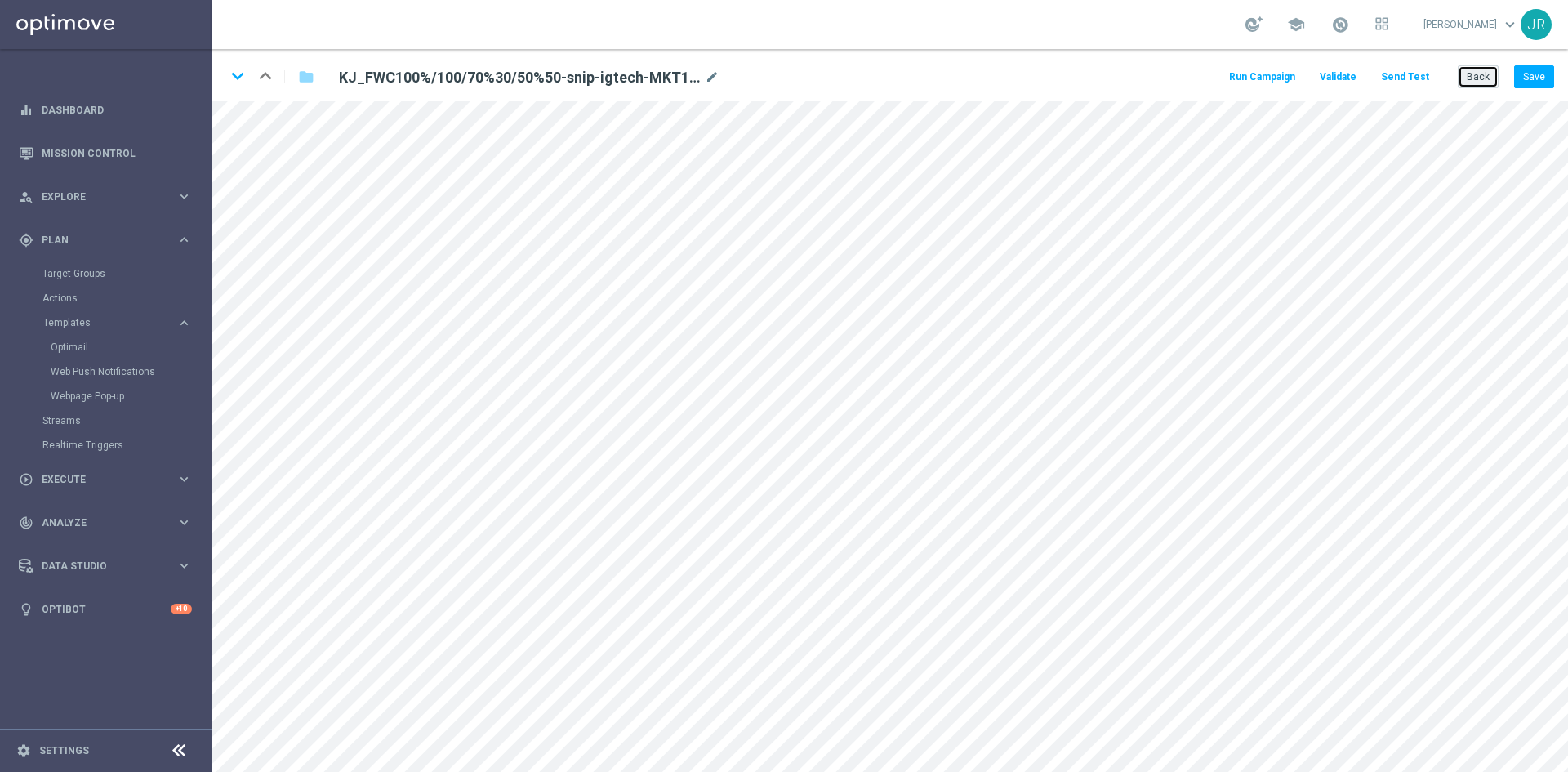
click at [1483, 72] on button "Back" at bounding box center [1478, 77] width 41 height 22
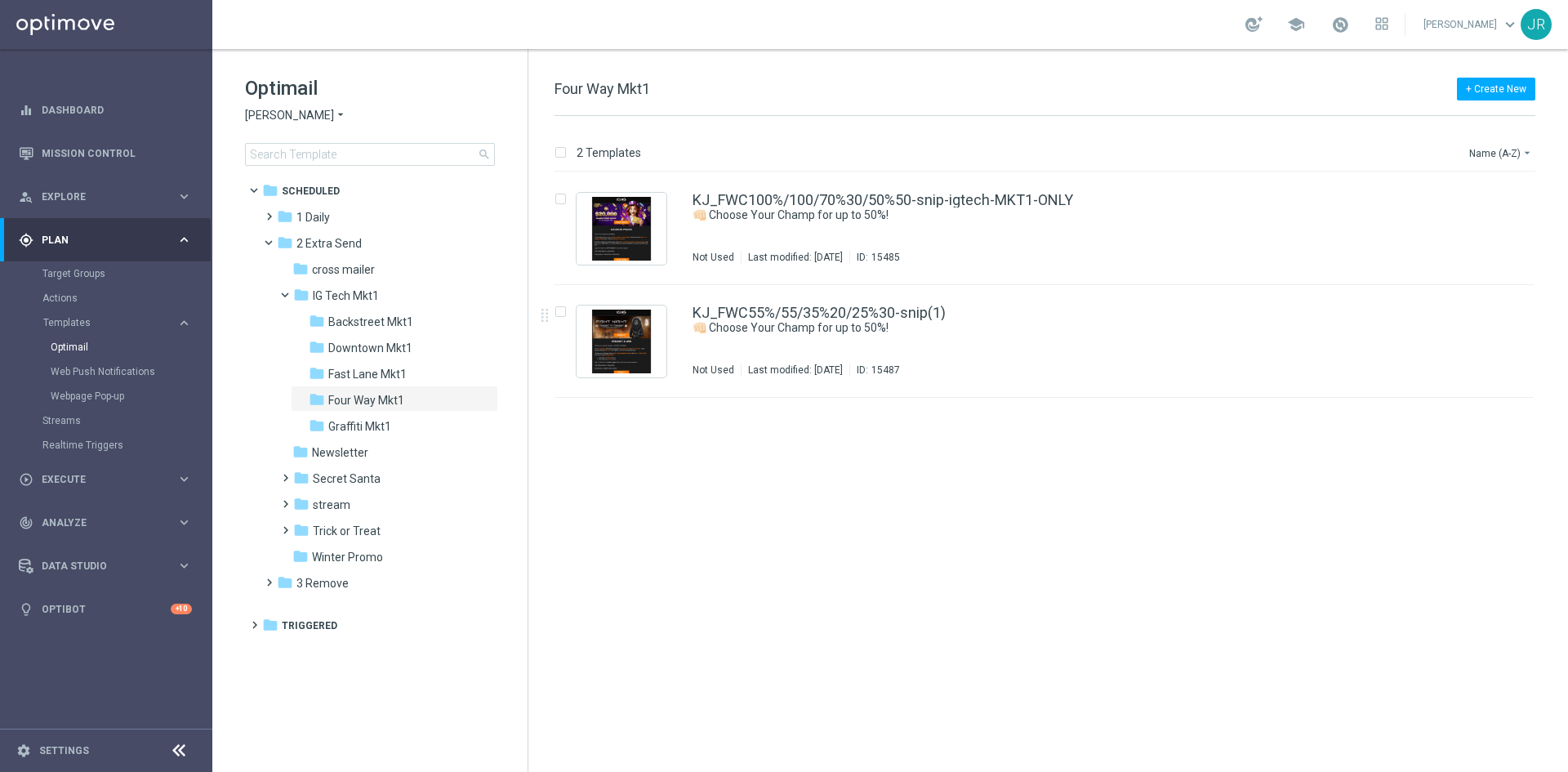
drag, startPoint x: 817, startPoint y: 340, endPoint x: 840, endPoint y: 346, distance: 23.8
click at [817, 340] on div "KJ_FWC55%/55/35%20/25%30-snip(1) 👊🏻 Choose Your Champ for up to 50%! Not Used L…" at bounding box center [1079, 341] width 773 height 71
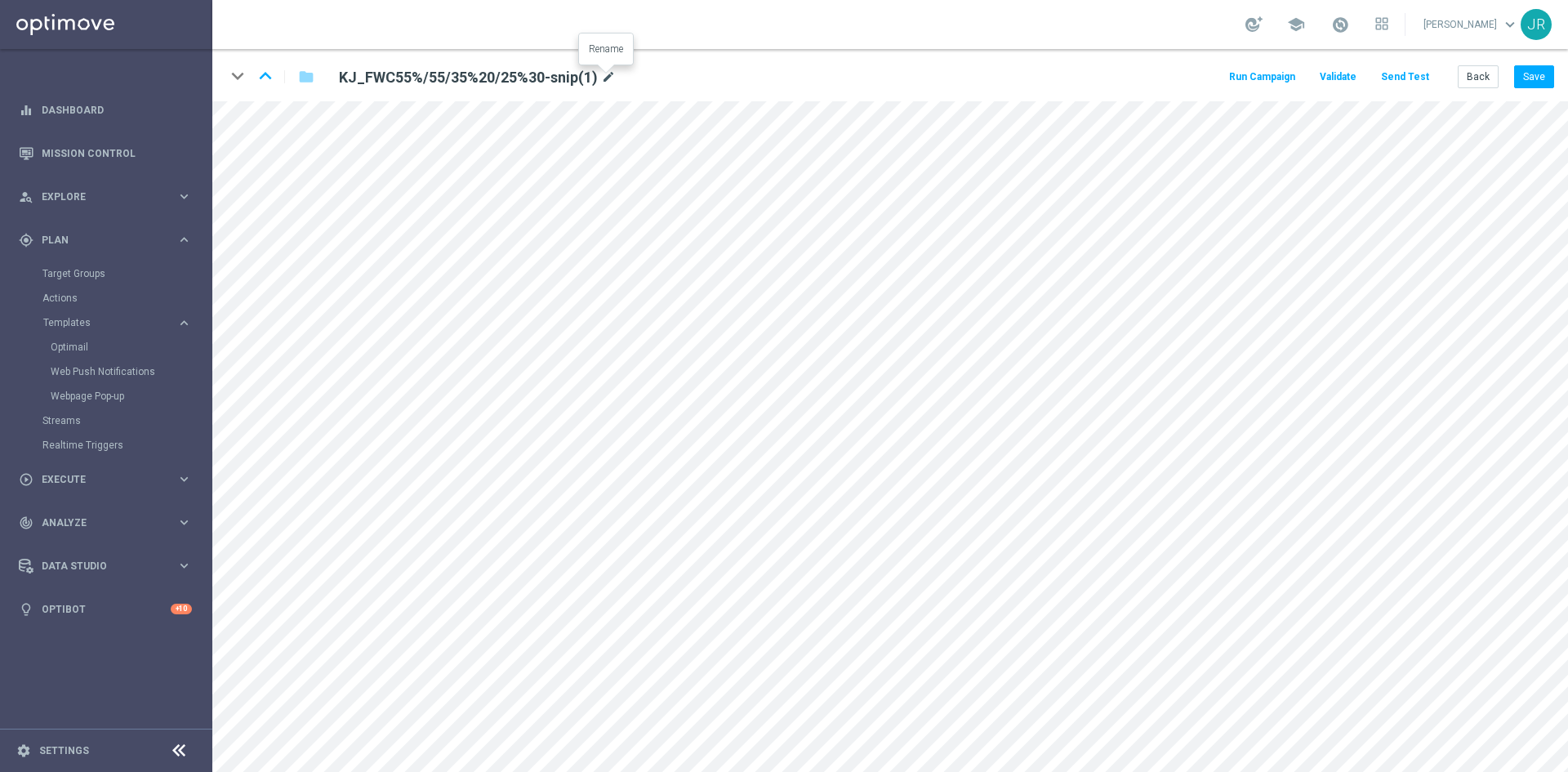
click at [609, 73] on icon "mode_edit" at bounding box center [609, 77] width 15 height 20
click at [558, 73] on input "KJ_FWC55%/55/35%20/25%30-snip(1)" at bounding box center [529, 77] width 405 height 22
click at [551, 73] on input "KJ_FWC55%/55/35%20/25%30-snip(1)" at bounding box center [529, 77] width 405 height 22
drag, startPoint x: 551, startPoint y: 73, endPoint x: 499, endPoint y: 83, distance: 53.0
click at [499, 83] on input "KJ_FWC55%/55/35%20/25%30-snip(1)" at bounding box center [529, 77] width 405 height 22
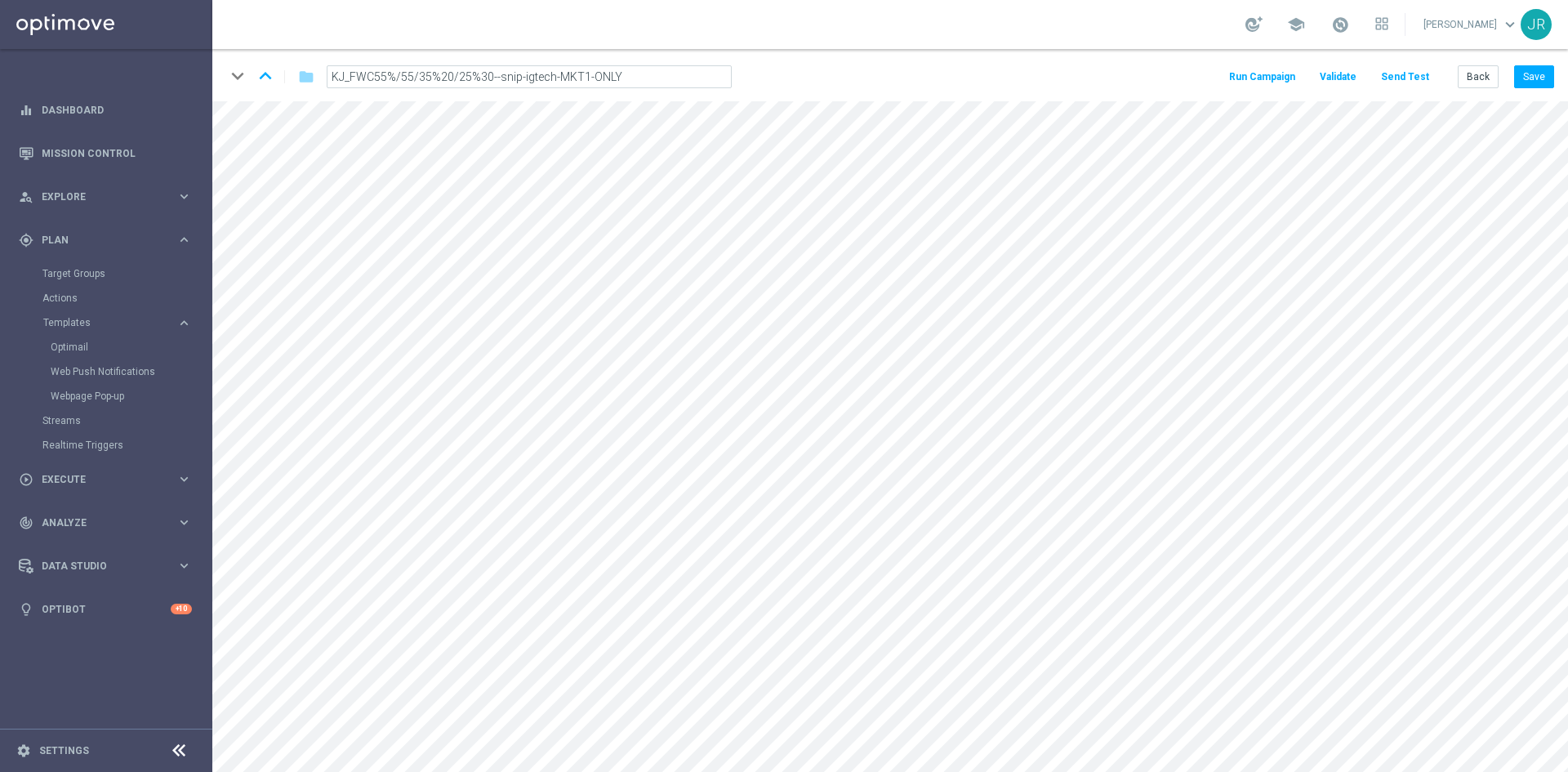
click at [493, 77] on input "KJ_FWC55%/55/35%20/25%30--snip-igtech-MKT1-ONLY" at bounding box center [529, 77] width 405 height 22
type input "KJ_FWC55%/55/35%20/25%30-snip-igtech-MKT1-ONLY"
click at [1536, 81] on button "Save" at bounding box center [1534, 77] width 40 height 22
click at [1474, 85] on button "Back" at bounding box center [1478, 77] width 41 height 22
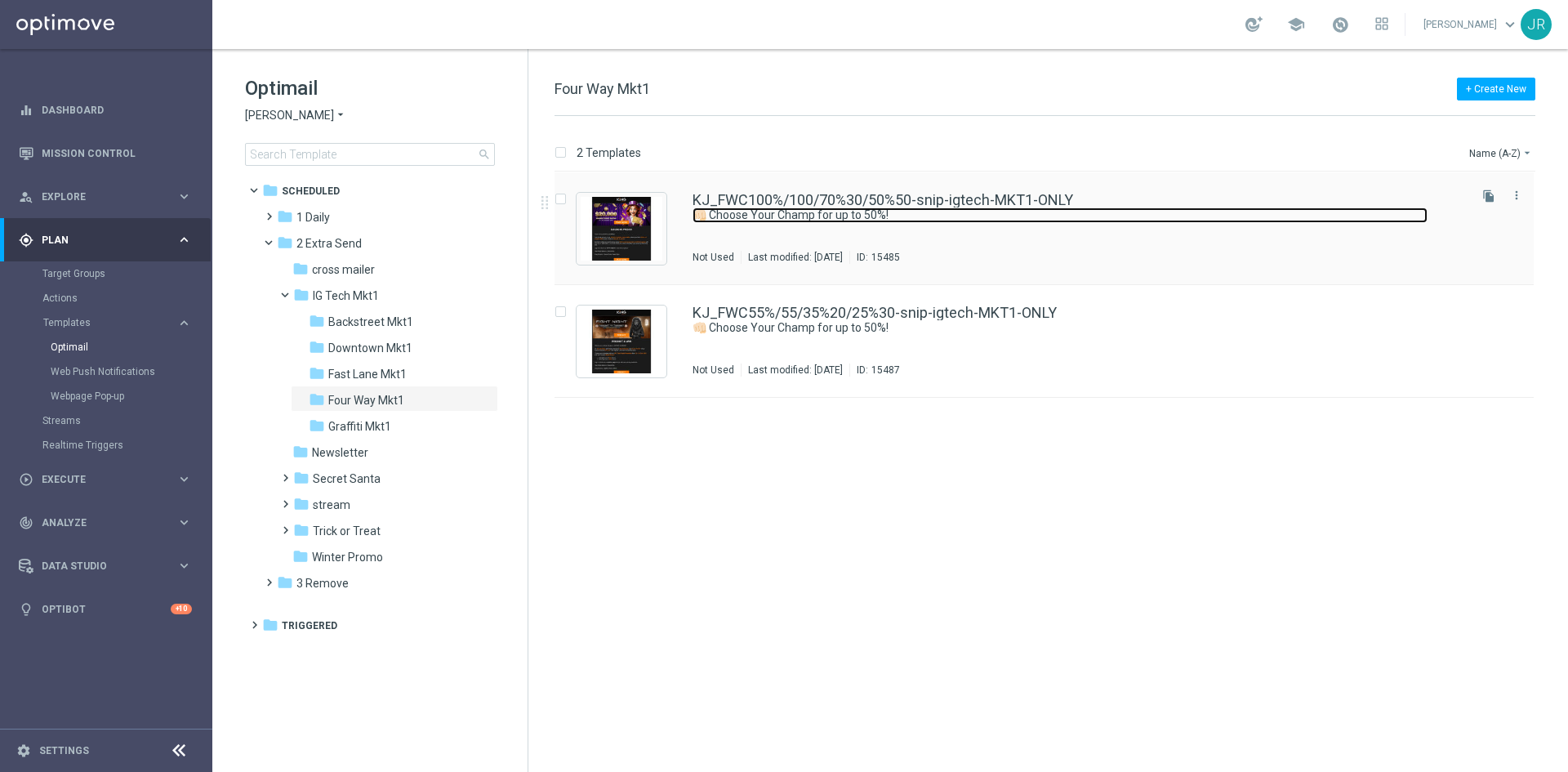
click at [813, 222] on link "👊🏻 Choose Your Champ for up to 50%!" at bounding box center [1060, 215] width 736 height 16
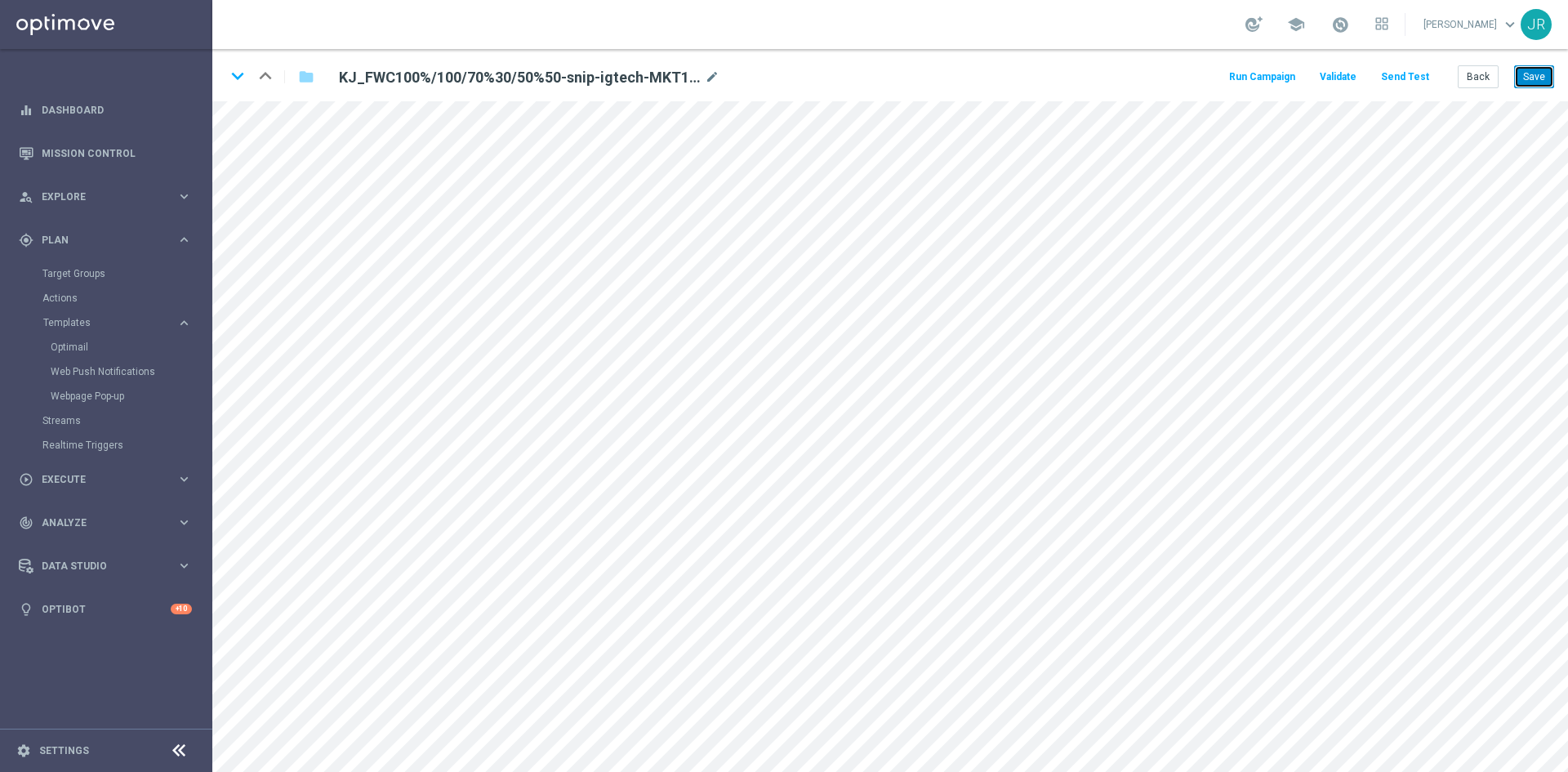
click at [1533, 70] on button "Save" at bounding box center [1534, 77] width 40 height 22
click at [1542, 87] on button "Save" at bounding box center [1534, 77] width 40 height 22
click at [1542, 82] on button "Save" at bounding box center [1534, 77] width 40 height 22
click at [1531, 83] on button "Save" at bounding box center [1534, 77] width 40 height 22
click at [1469, 79] on button "Back" at bounding box center [1478, 77] width 41 height 22
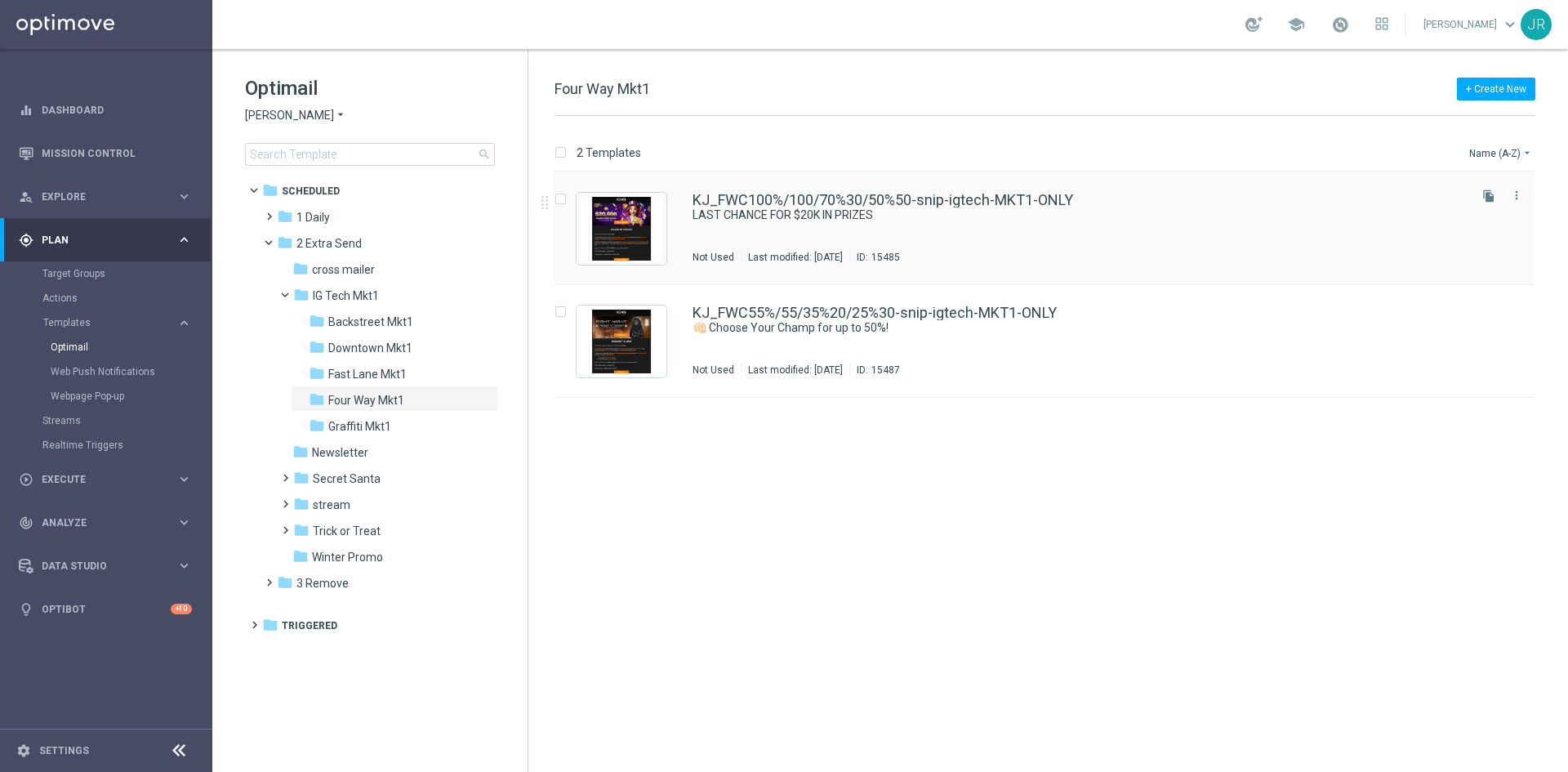
click at [833, 233] on div "KJ_FWC100%/100/70%30/50%50-snip-igtech-MKT1-ONLY LAST CHANCE FOR $20K IN PRIZES…" at bounding box center [1079, 228] width 773 height 71
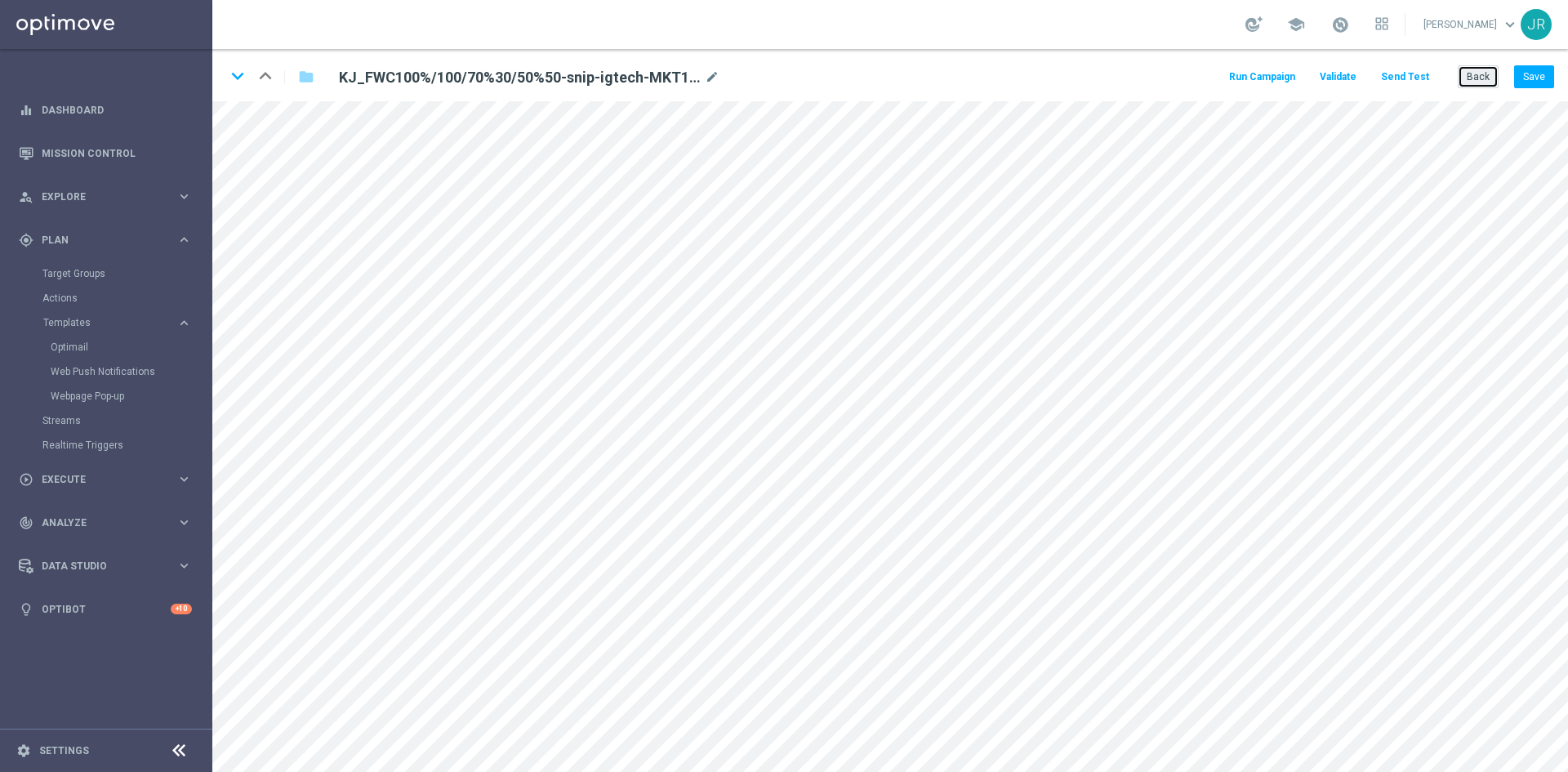
click at [1478, 69] on button "Back" at bounding box center [1478, 77] width 41 height 22
click at [1476, 76] on button "Back" at bounding box center [1478, 77] width 41 height 22
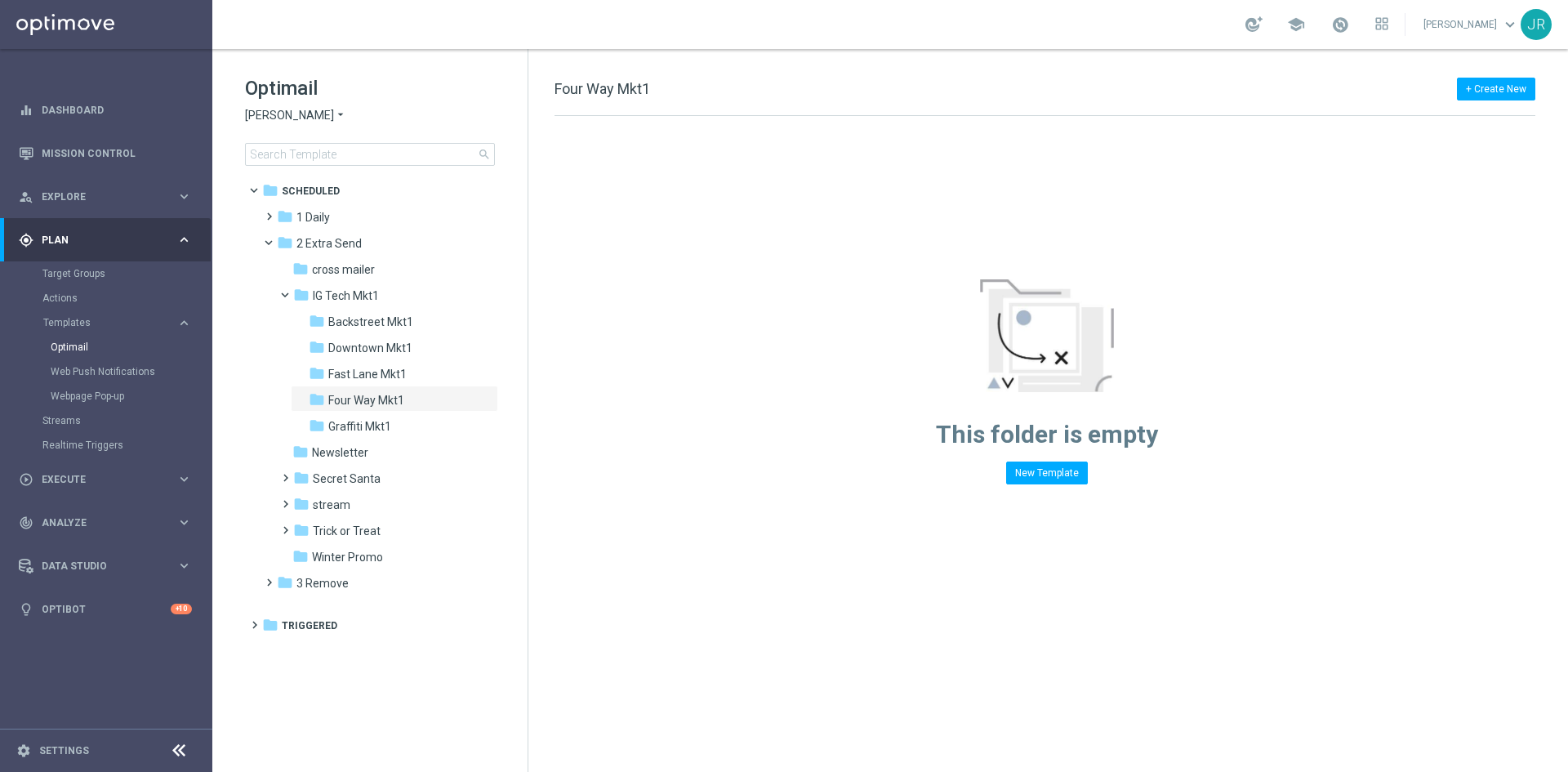
click at [292, 111] on span "[PERSON_NAME]" at bounding box center [290, 116] width 89 height 16
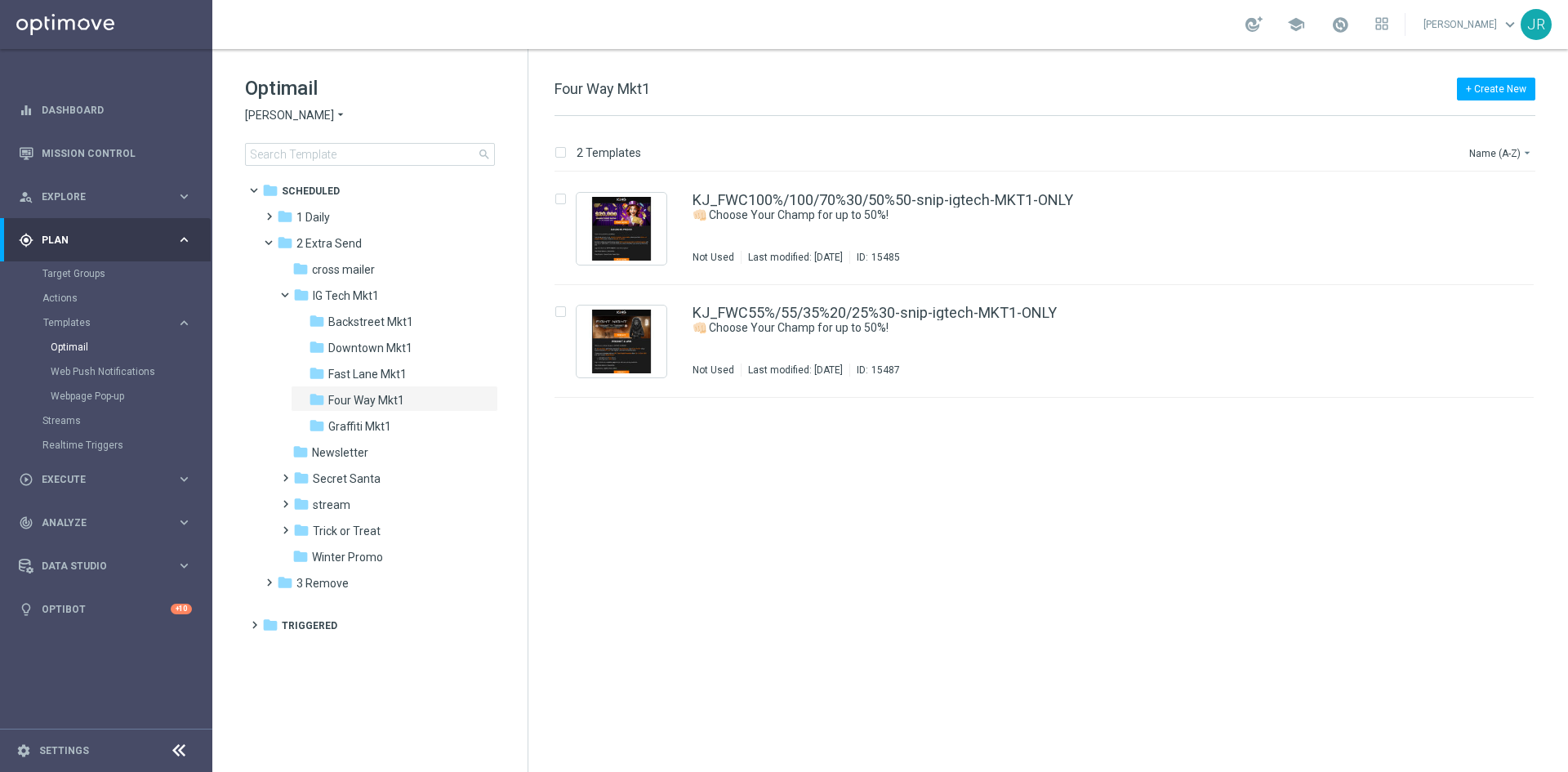
click at [720, 550] on div "insert_drive_file KJ_FWC100%/100/70%30/50%50-snip-igtech-MKT1-ONLY 👊🏻 Choose Yo…" at bounding box center [1052, 472] width 1027 height 600
drag, startPoint x: 385, startPoint y: 348, endPoint x: 736, endPoint y: 350, distance: 351.0
click at [386, 348] on span "Downtown Mkt1" at bounding box center [370, 348] width 84 height 15
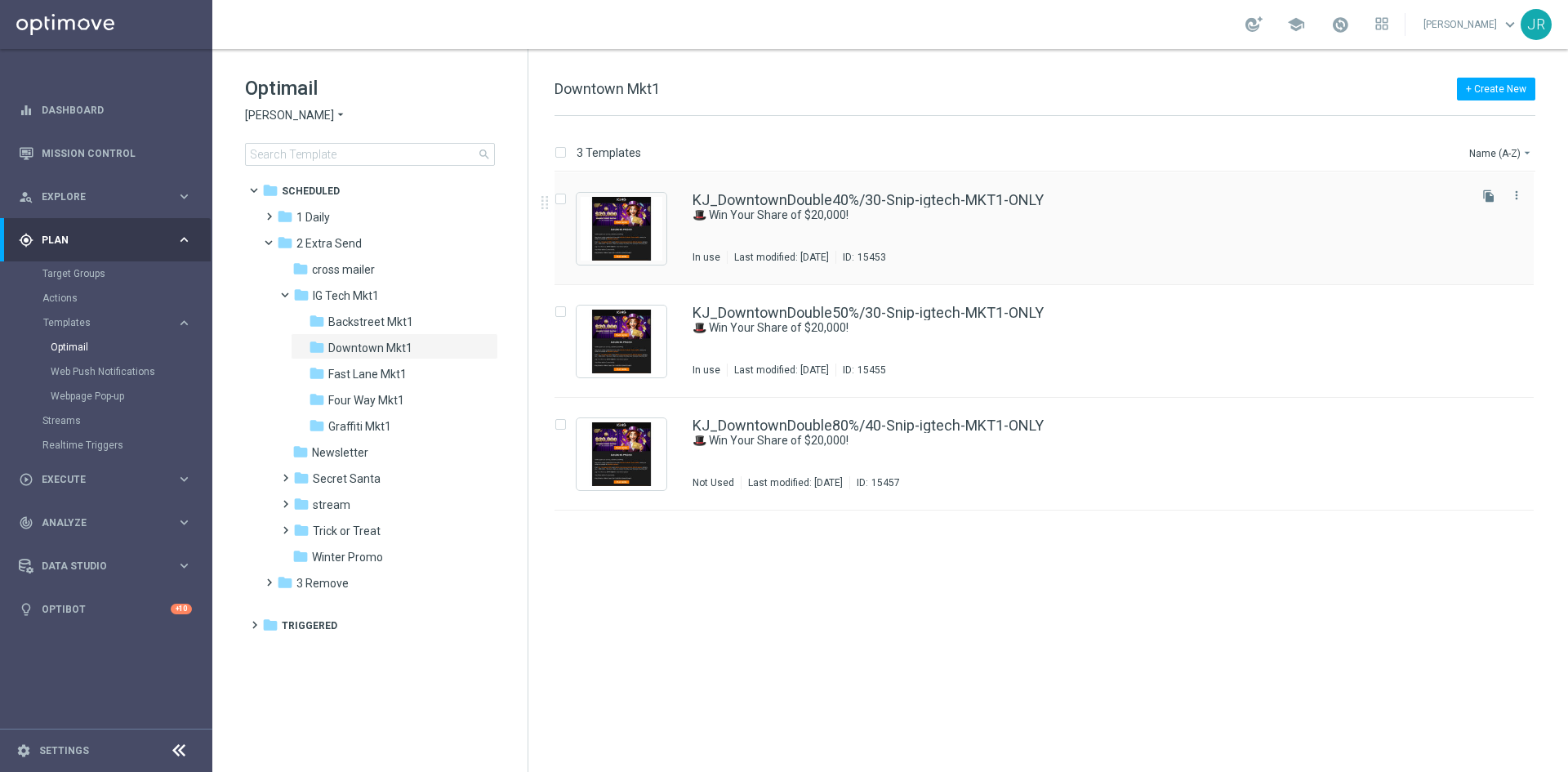
click at [787, 241] on div "KJ_DowntownDouble40%/30-Snip-igtech-MKT1-ONLY 🎩 Win Your Share of $20,000! In u…" at bounding box center [1079, 228] width 773 height 71
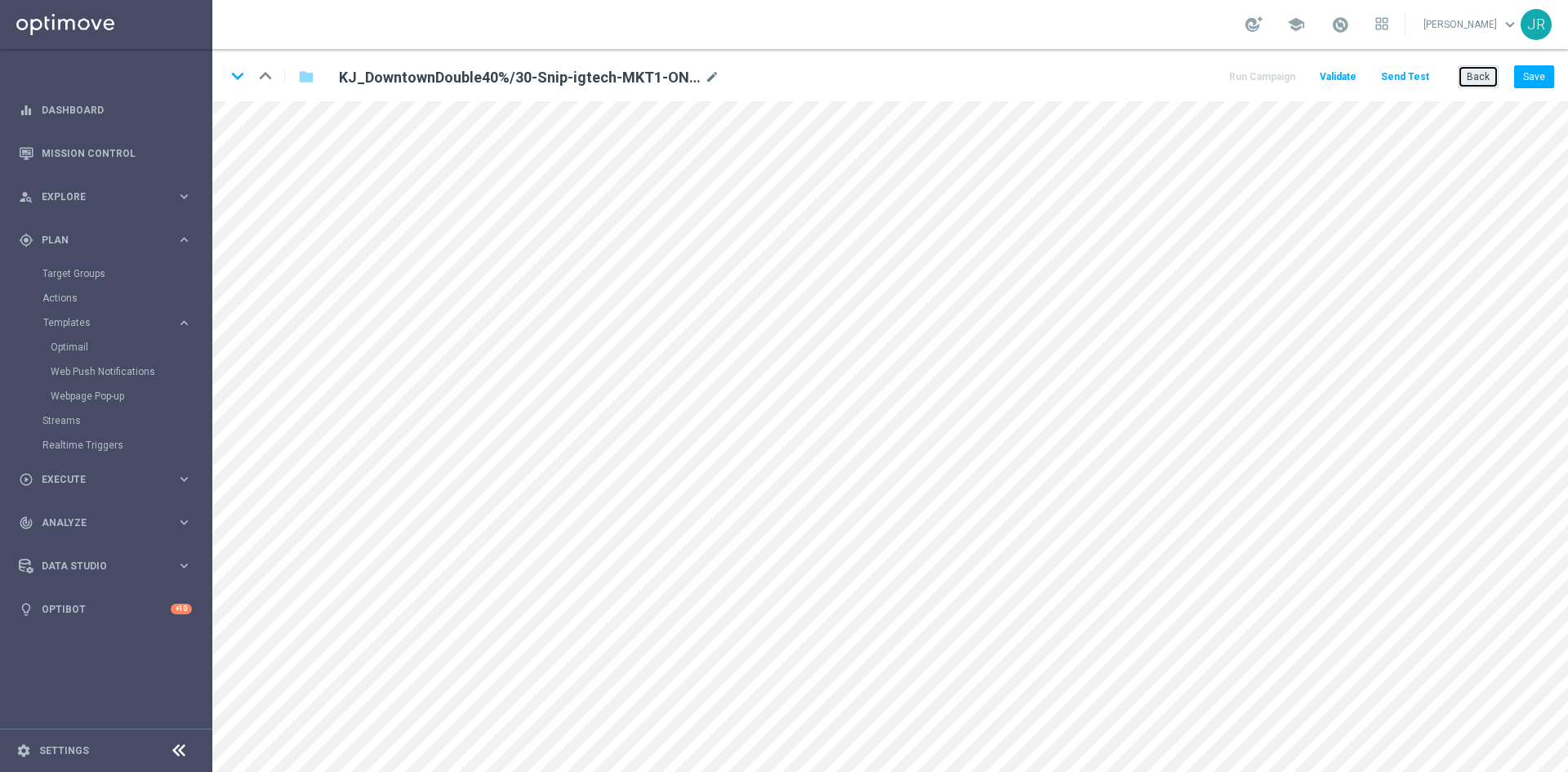
click at [1472, 82] on button "Back" at bounding box center [1478, 77] width 41 height 22
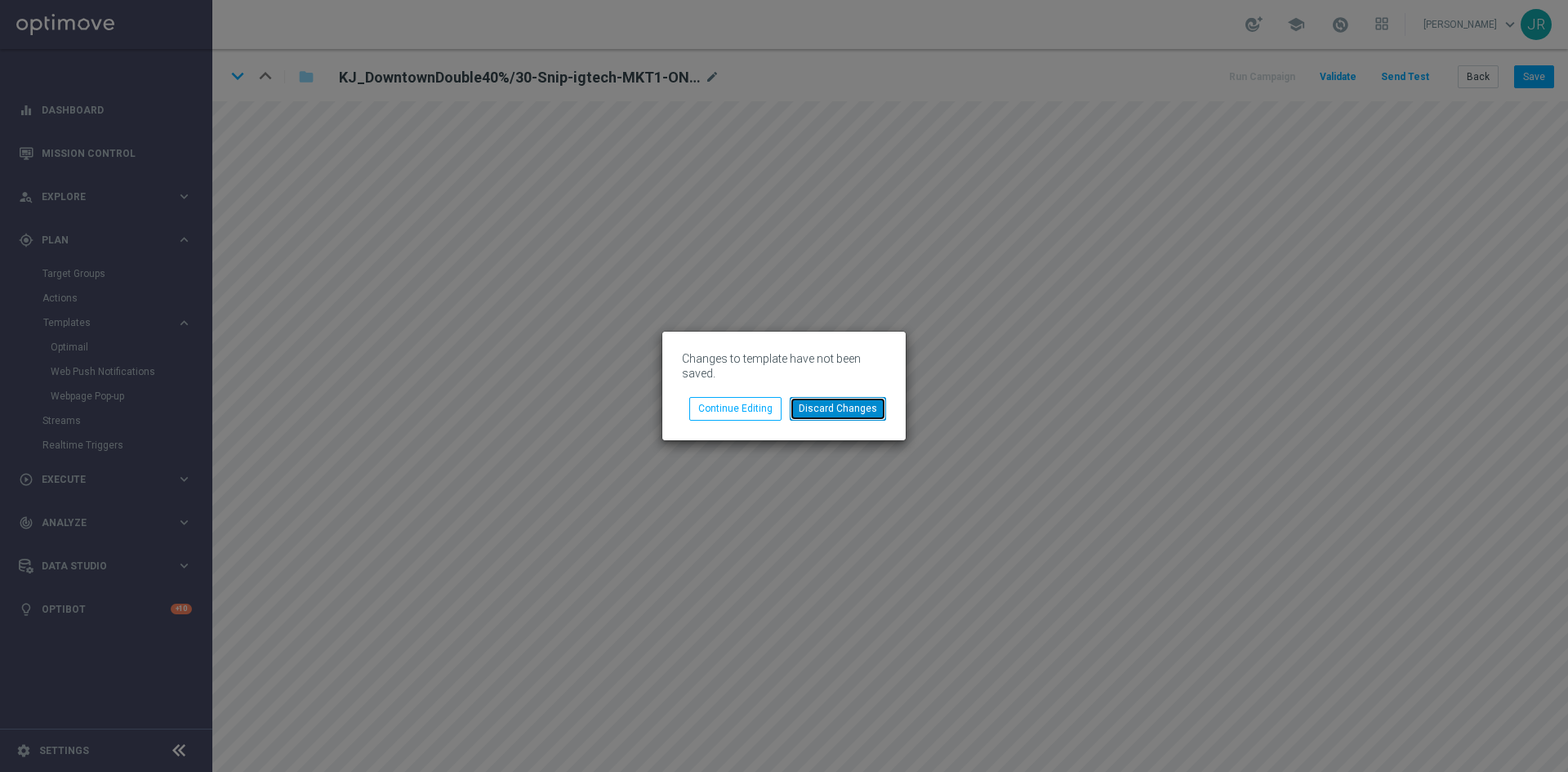
click at [827, 401] on button "Discard Changes" at bounding box center [838, 408] width 97 height 22
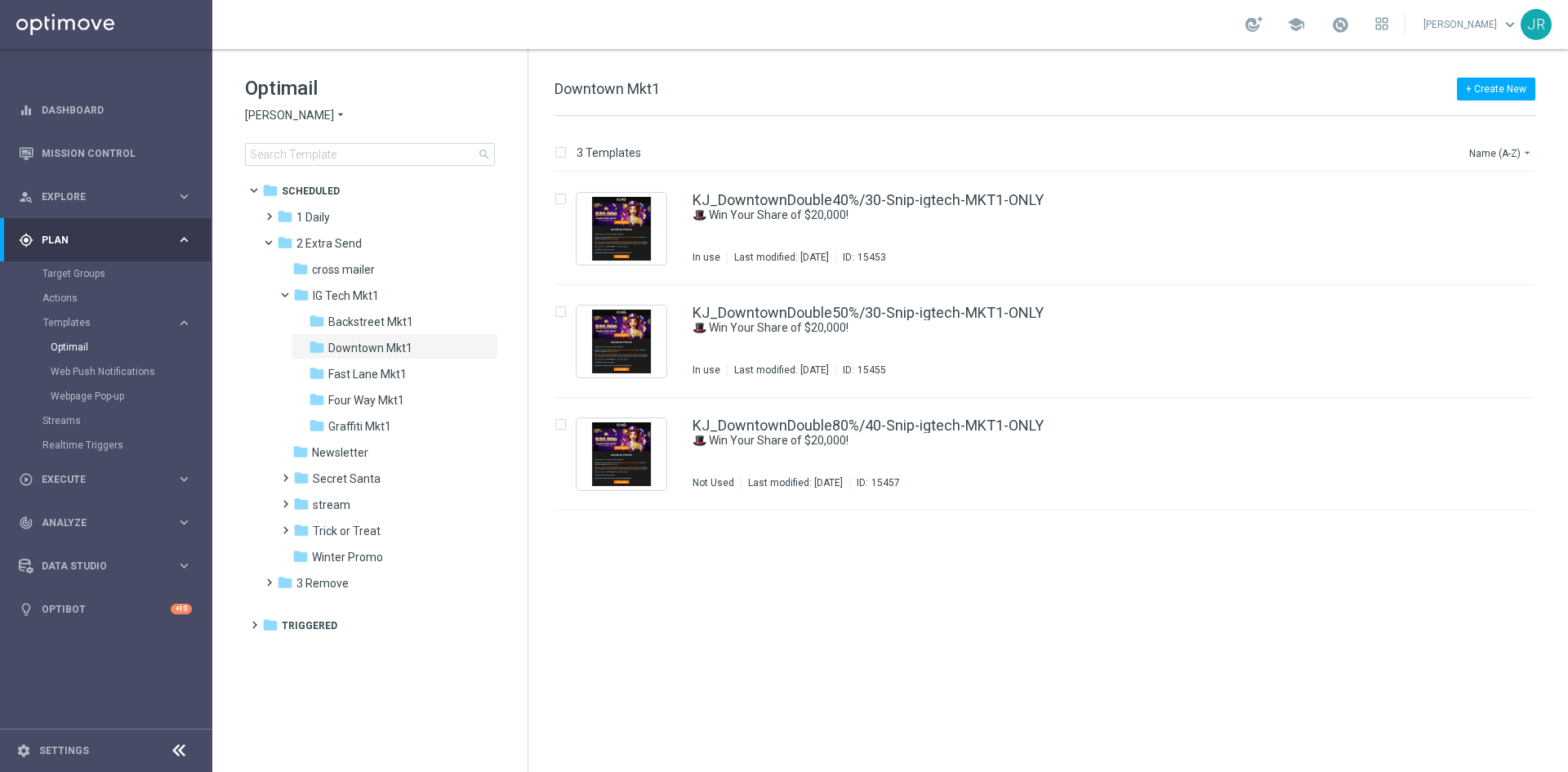
click at [268, 121] on span "[PERSON_NAME]" at bounding box center [290, 116] width 89 height 16
click at [0, 0] on span "[PERSON_NAME] Kings" at bounding box center [0, 0] width 0 height 0
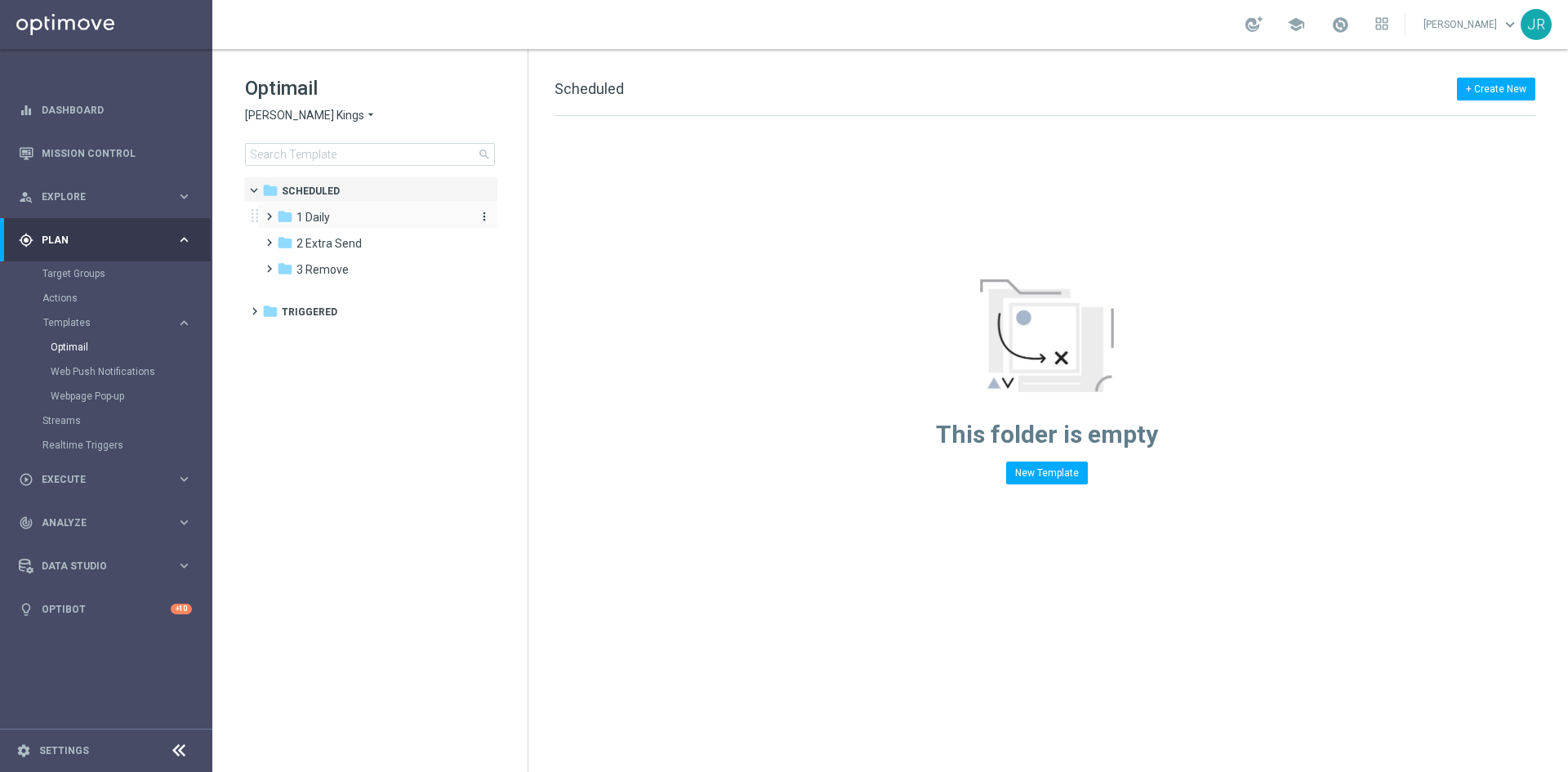
click at [328, 223] on span "1 Daily" at bounding box center [313, 217] width 34 height 15
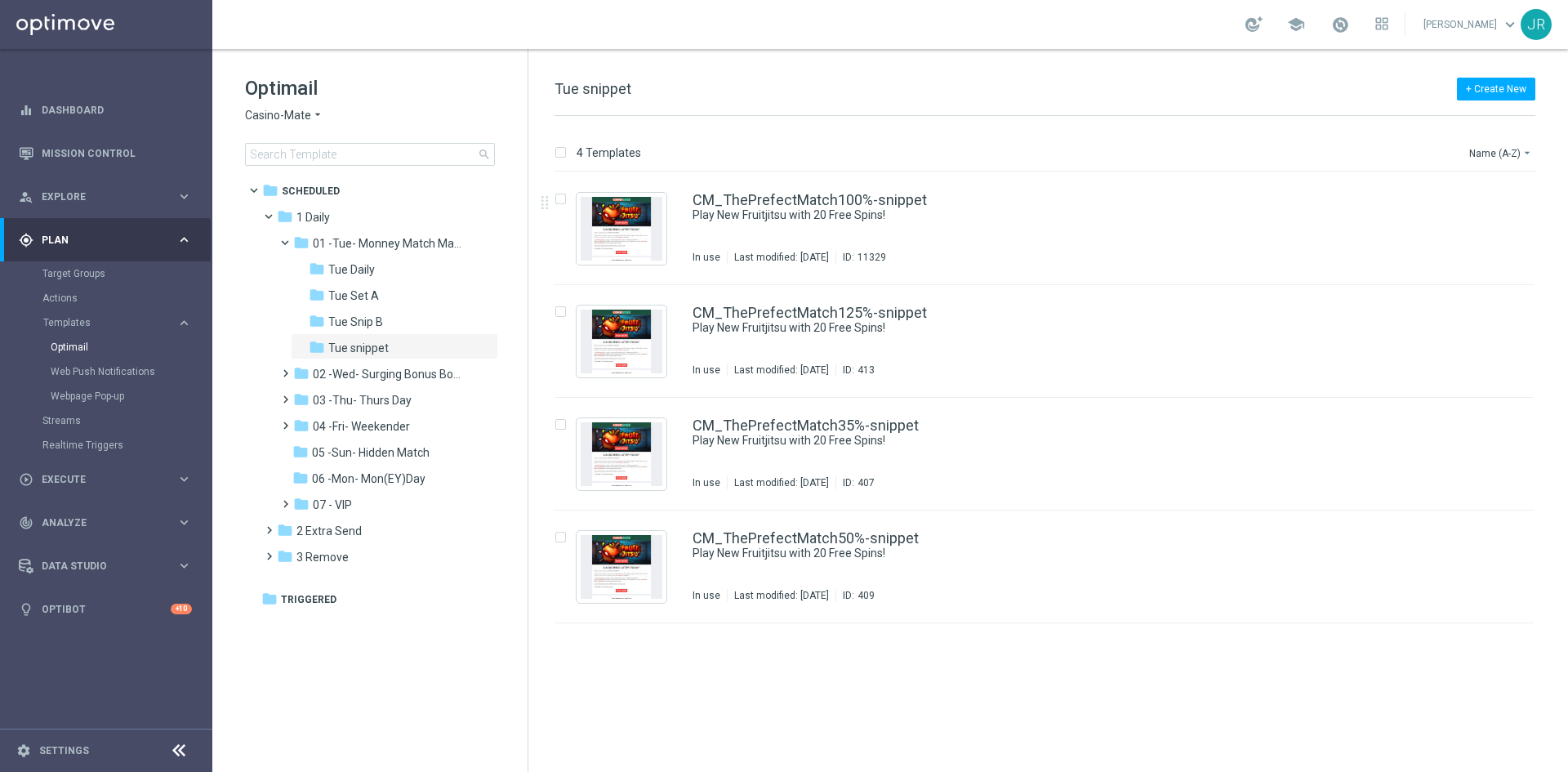
click at [263, 115] on span "Casino-Mate" at bounding box center [278, 116] width 67 height 16
click at [0, 0] on span "[PERSON_NAME] Kings" at bounding box center [0, 0] width 0 height 0
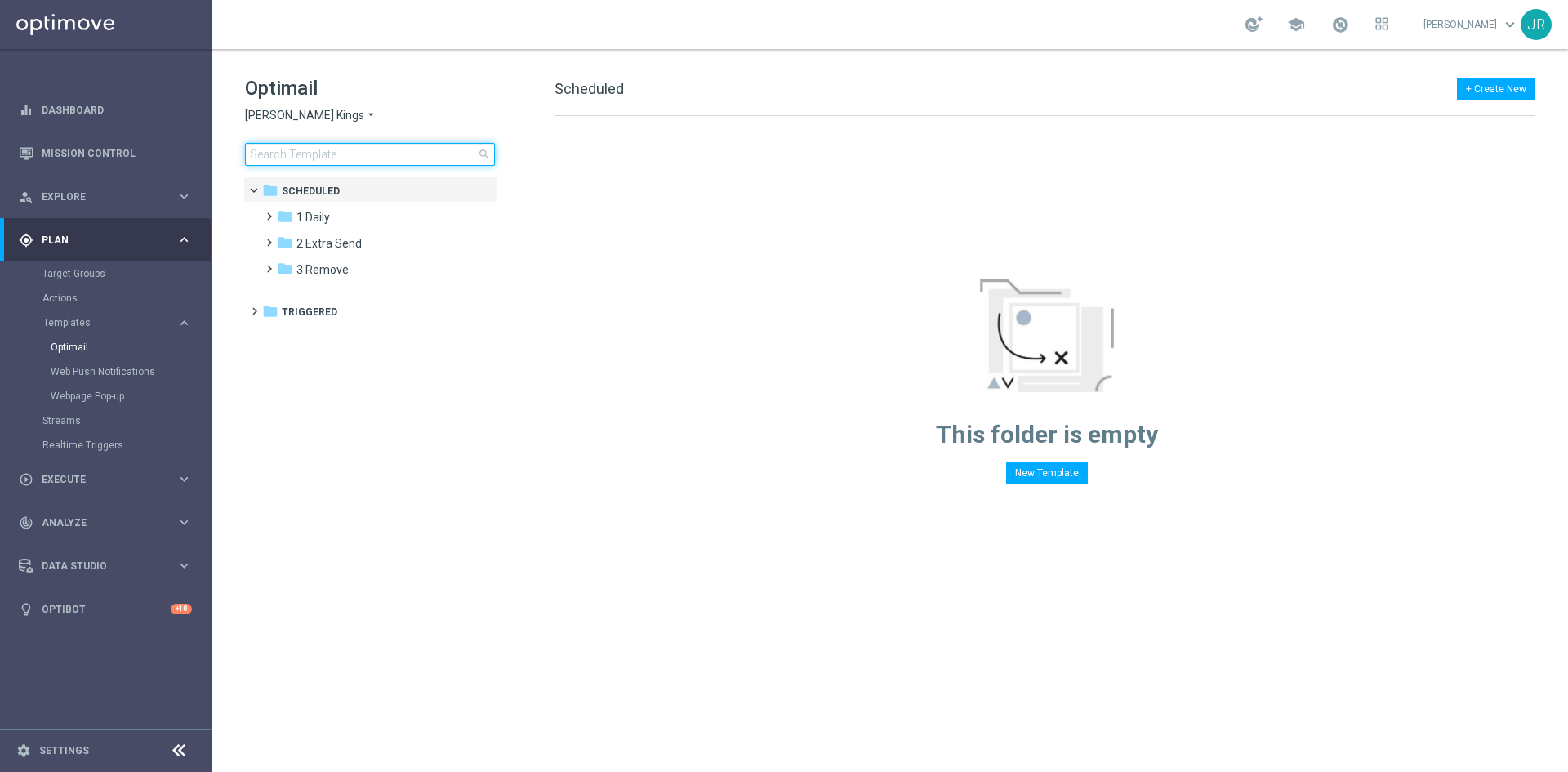
click at [268, 150] on input at bounding box center [370, 154] width 250 height 22
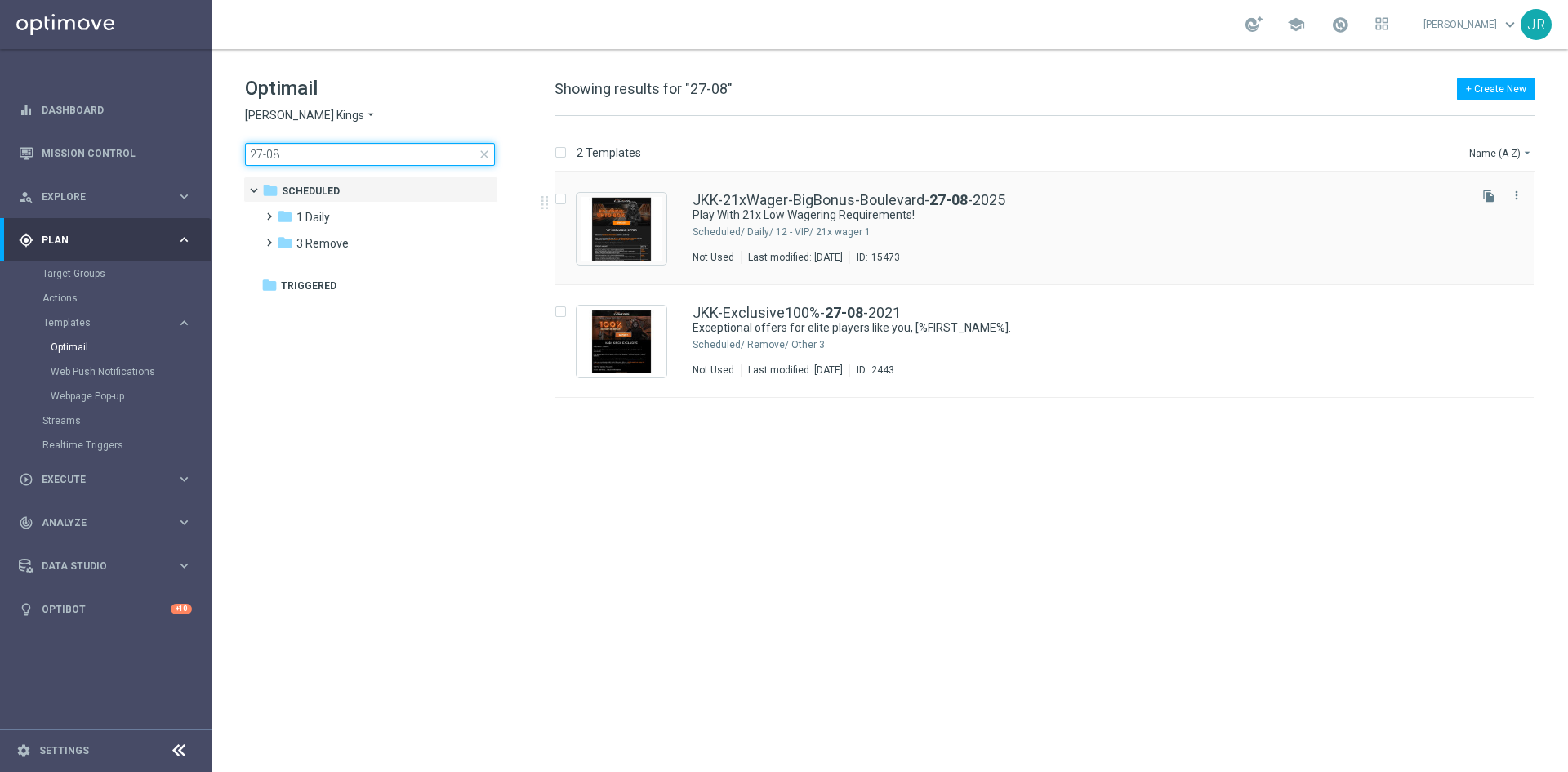
type input "27-08"
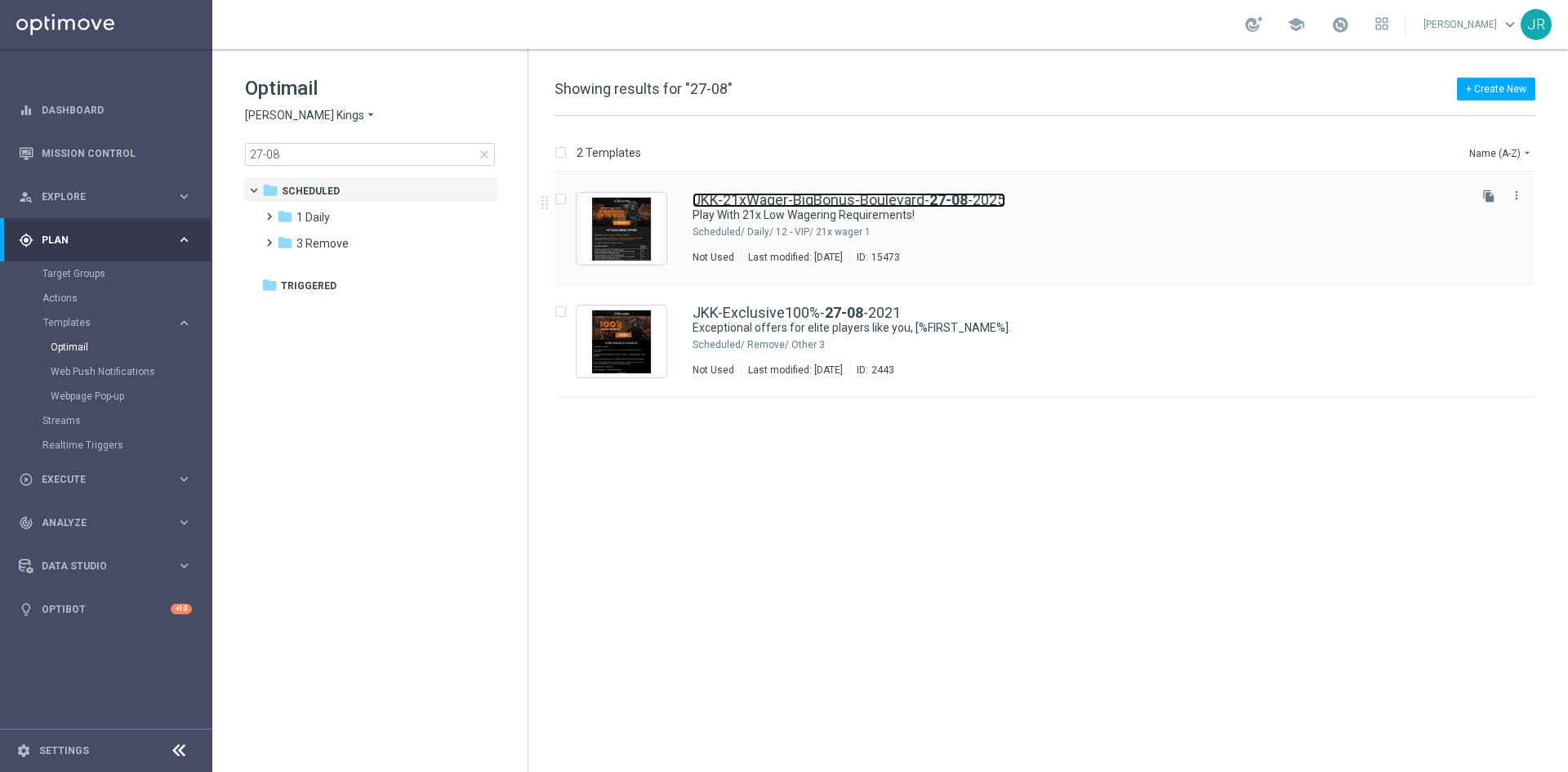
click at [832, 201] on link "JKK-21xWager-BigBonus-Boulevard- [DATE]" at bounding box center [849, 200] width 313 height 15
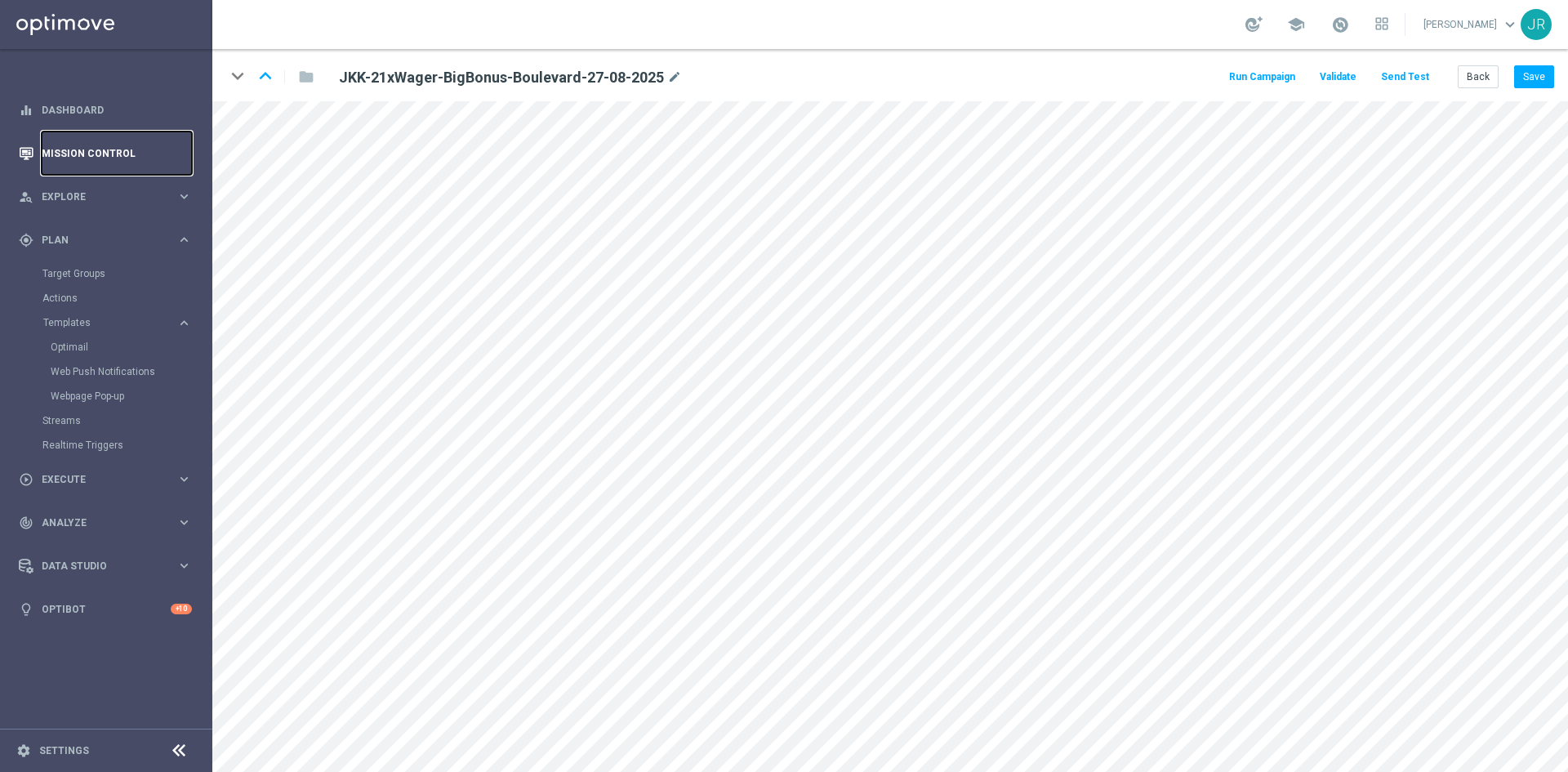
click at [71, 162] on link "Mission Control" at bounding box center [117, 153] width 150 height 43
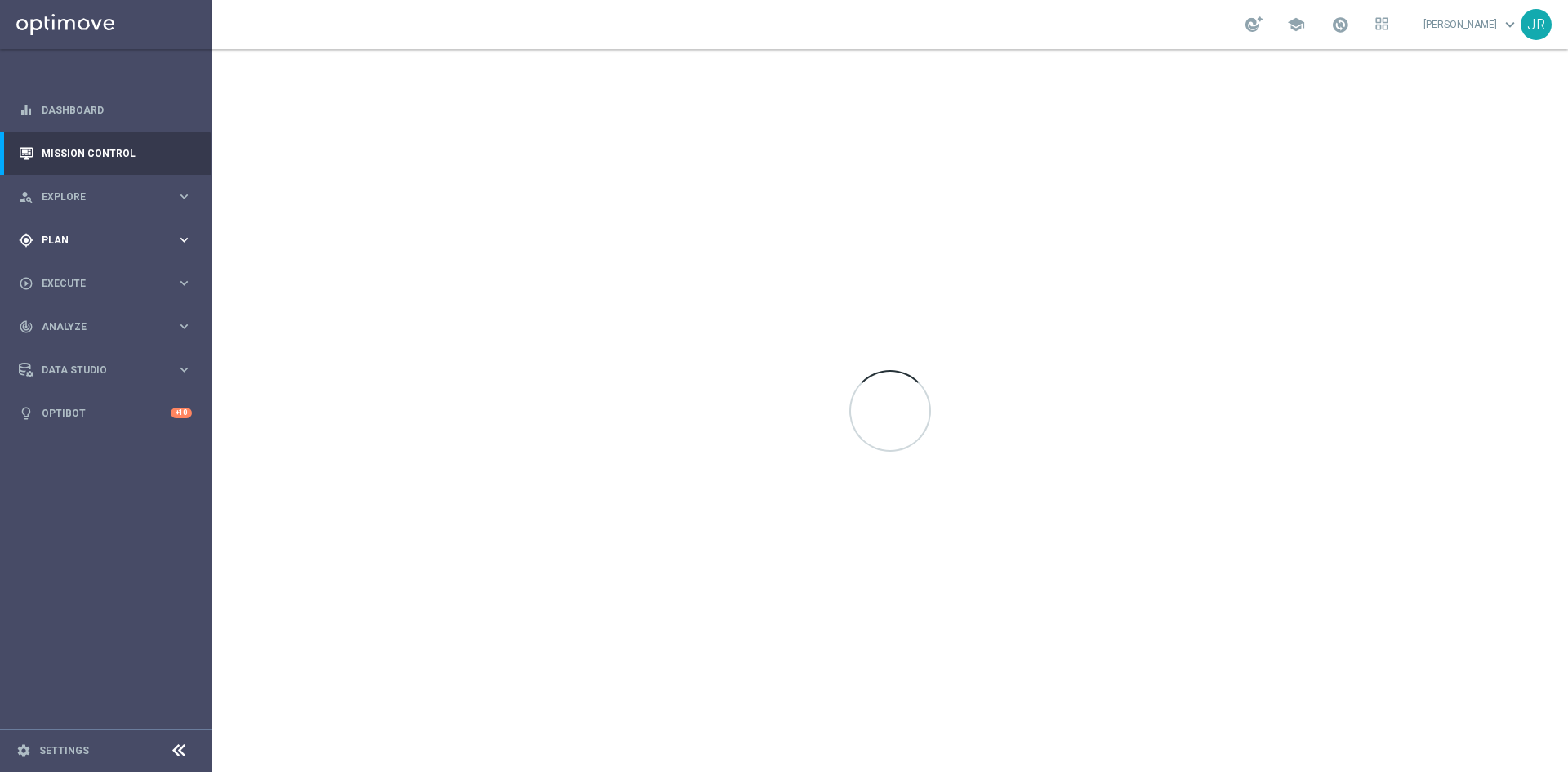
click at [93, 251] on div "gps_fixed Plan keyboard_arrow_right" at bounding box center [105, 239] width 211 height 43
click at [75, 349] on link "Optimail" at bounding box center [111, 347] width 119 height 13
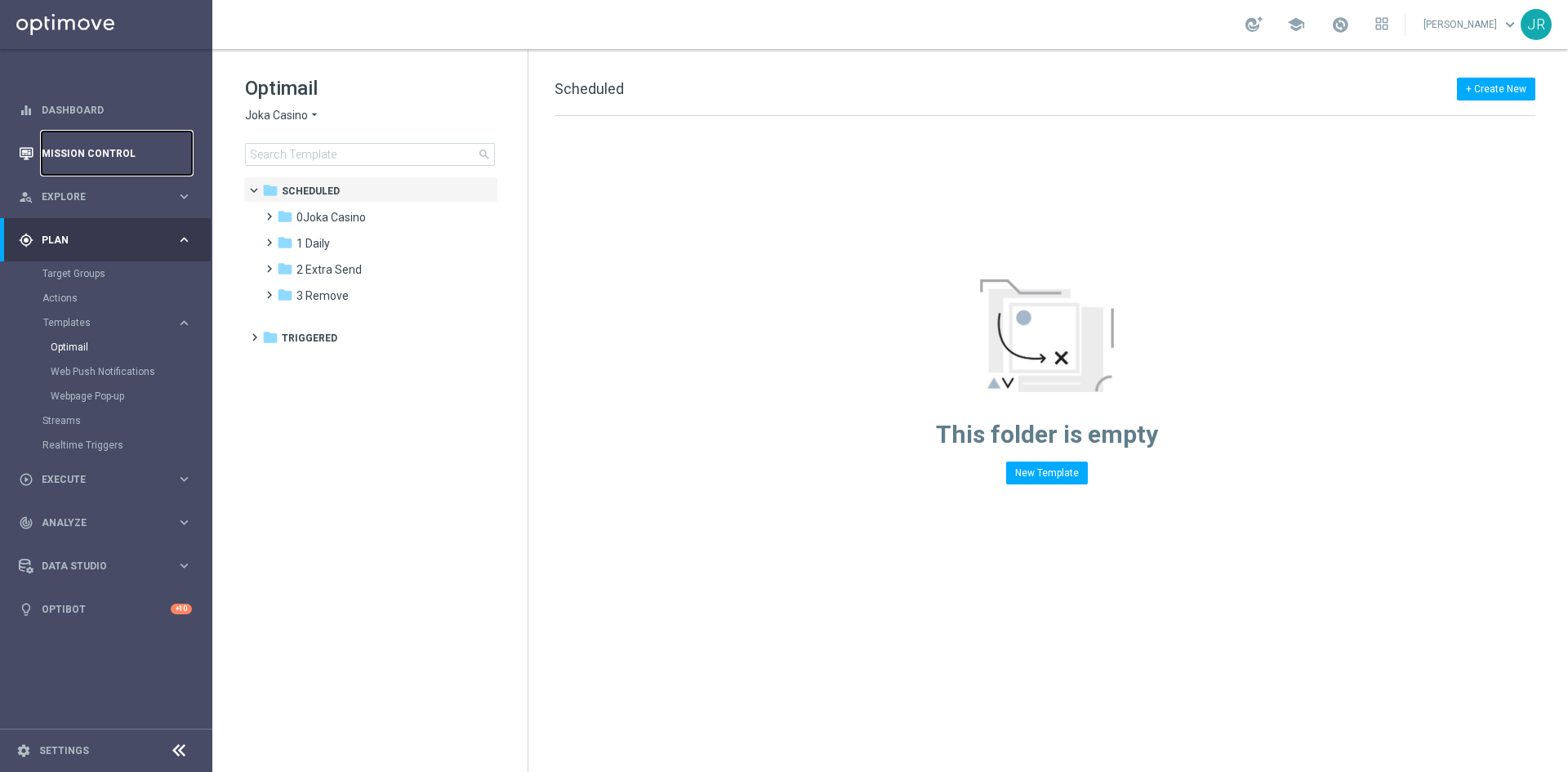
click at [58, 159] on link "Mission Control" at bounding box center [117, 153] width 150 height 43
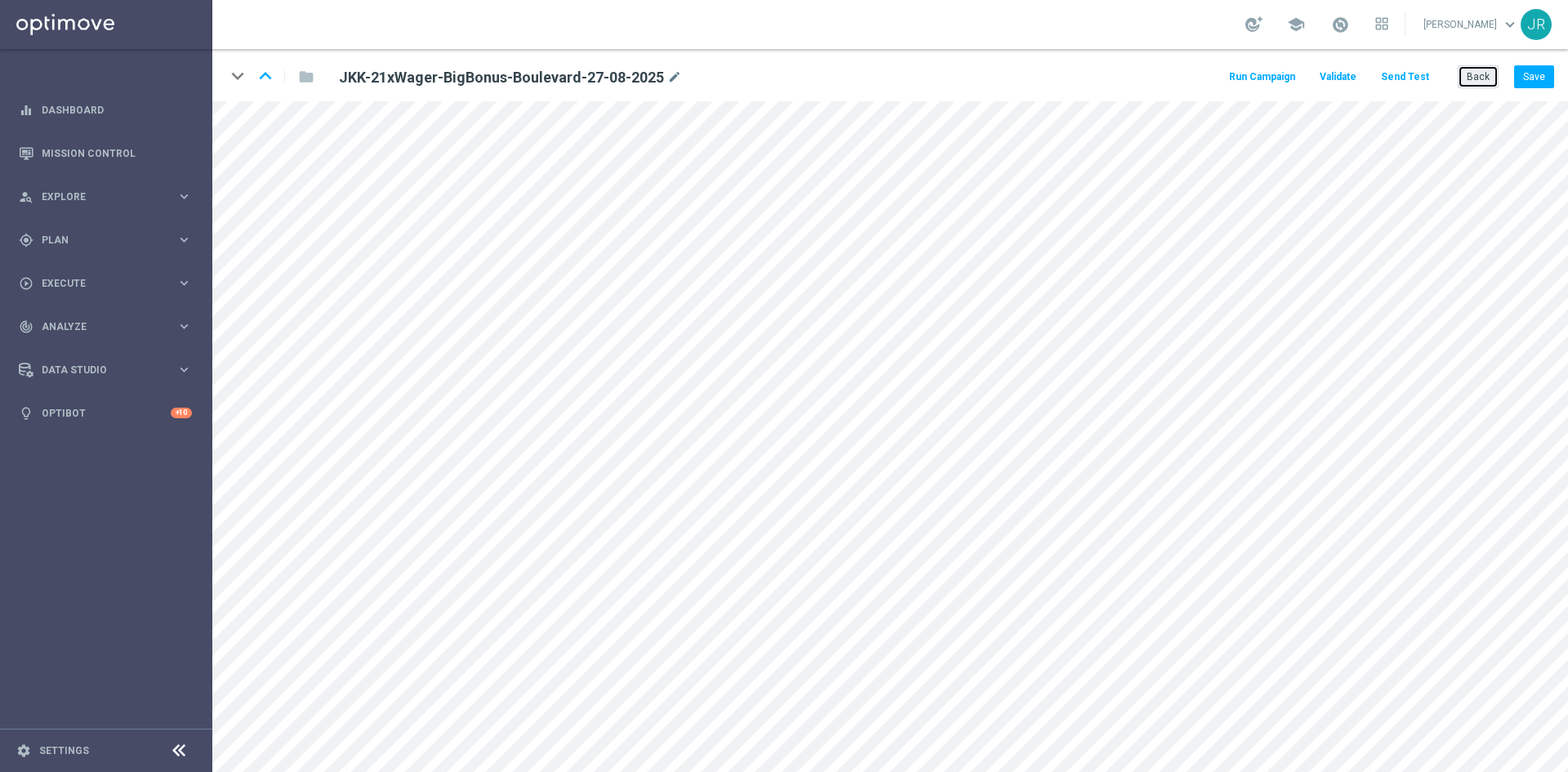
click at [1479, 86] on button "Back" at bounding box center [1478, 77] width 41 height 22
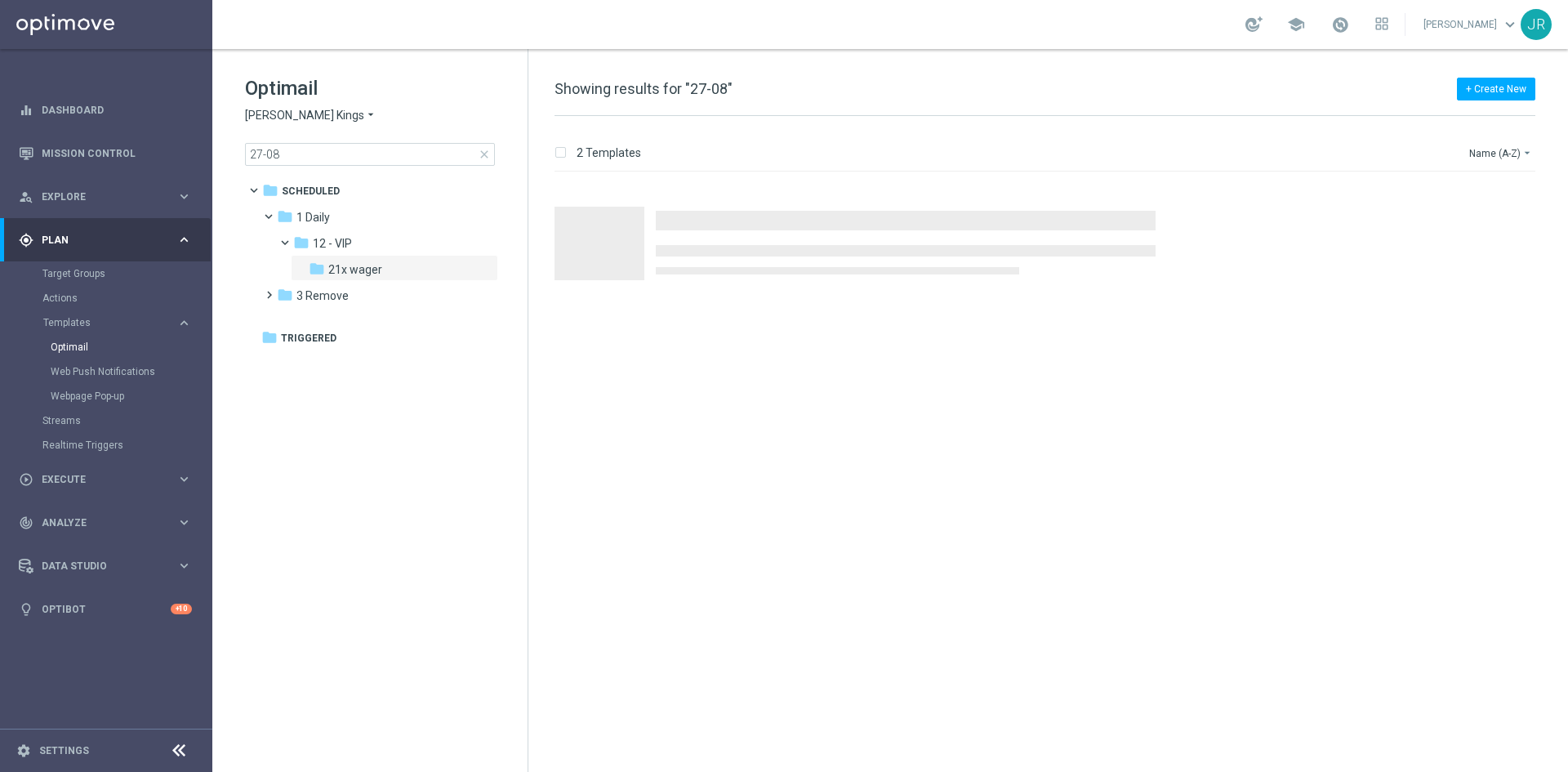
click at [485, 156] on span "close" at bounding box center [484, 154] width 13 height 13
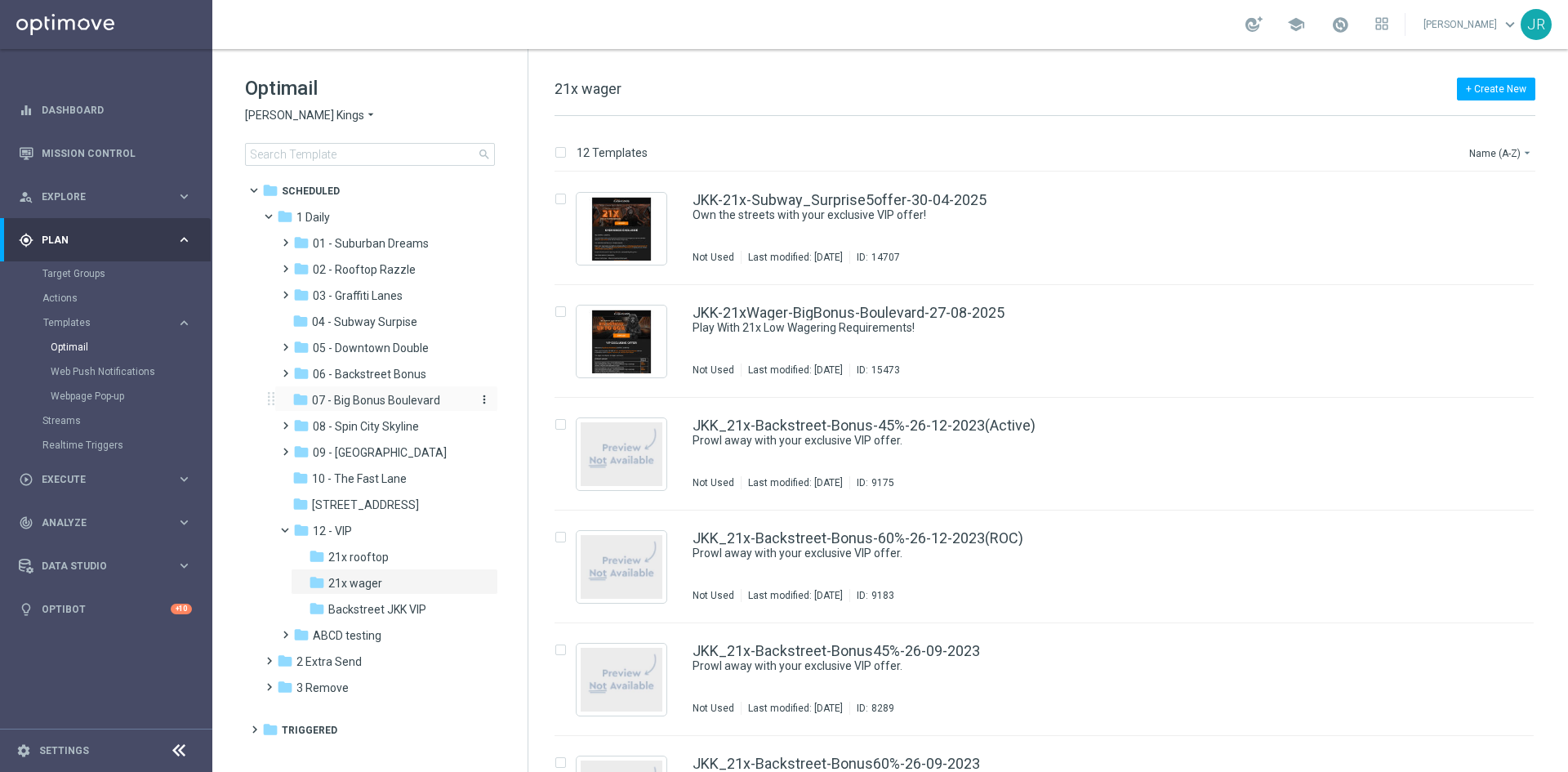
click at [379, 405] on span "07 - Big Bonus Boulevard" at bounding box center [376, 400] width 128 height 15
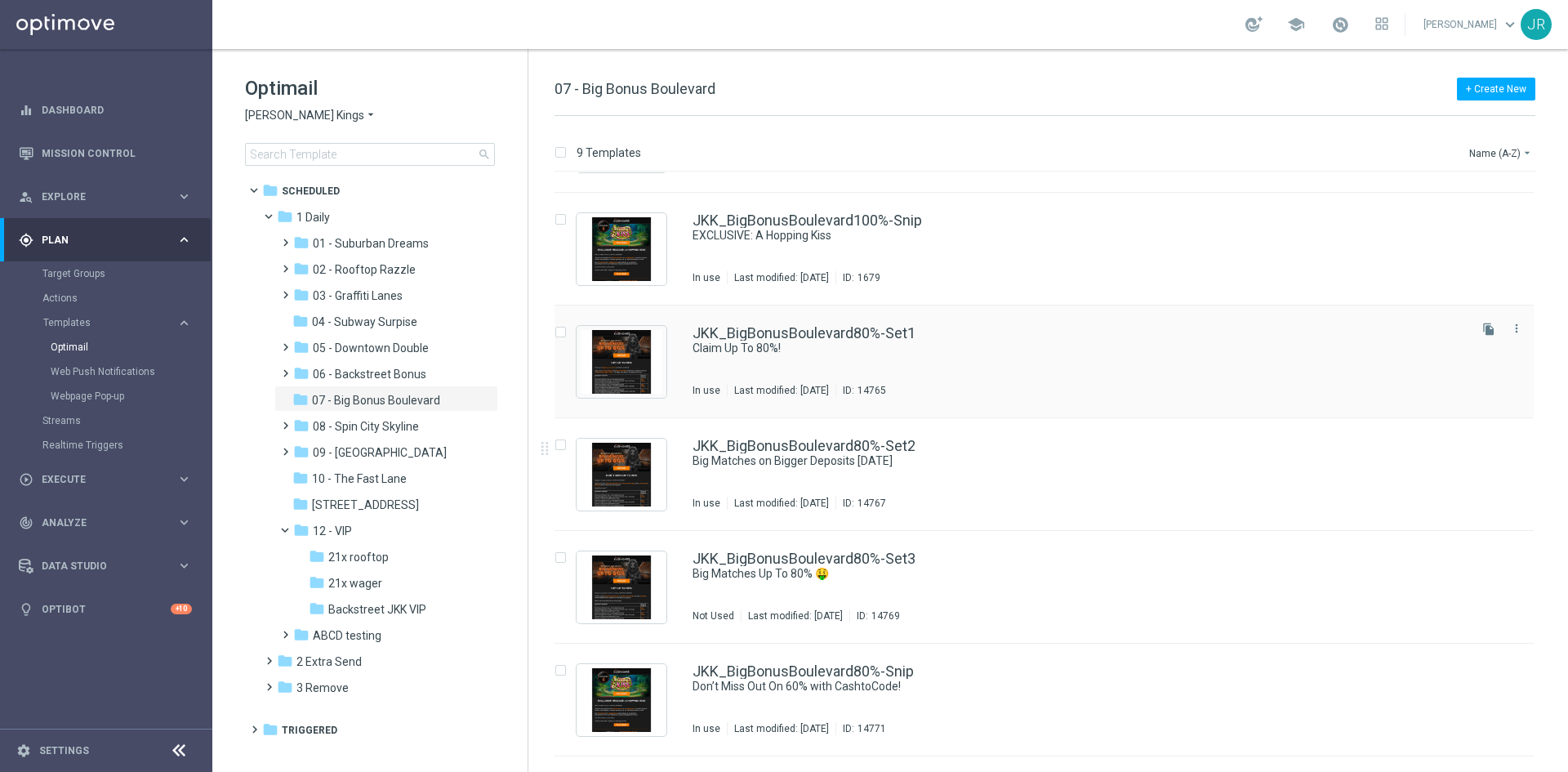
scroll to position [327, 0]
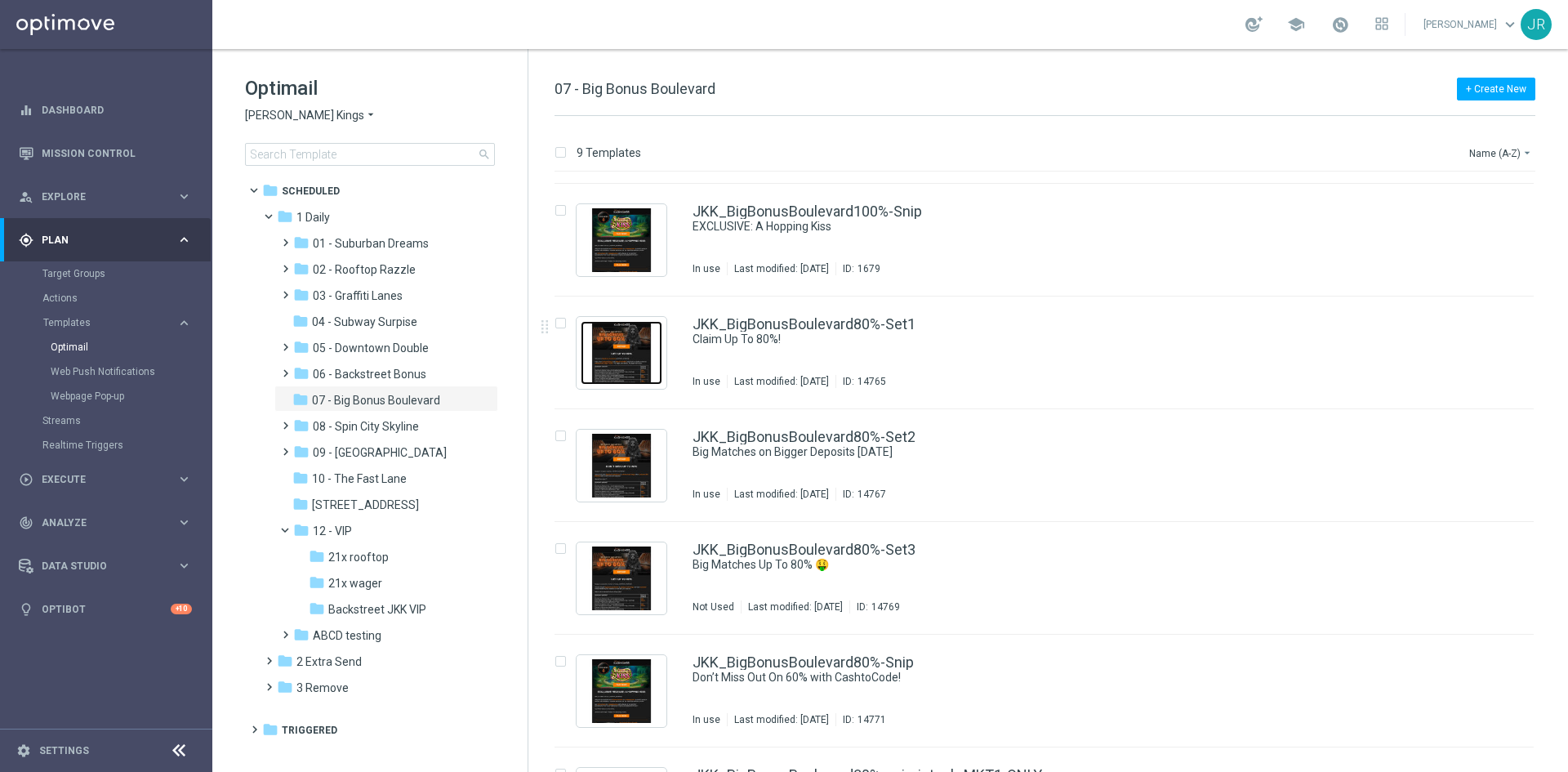
click at [621, 352] on img "Press SPACE to select this row." at bounding box center [621, 353] width 82 height 64
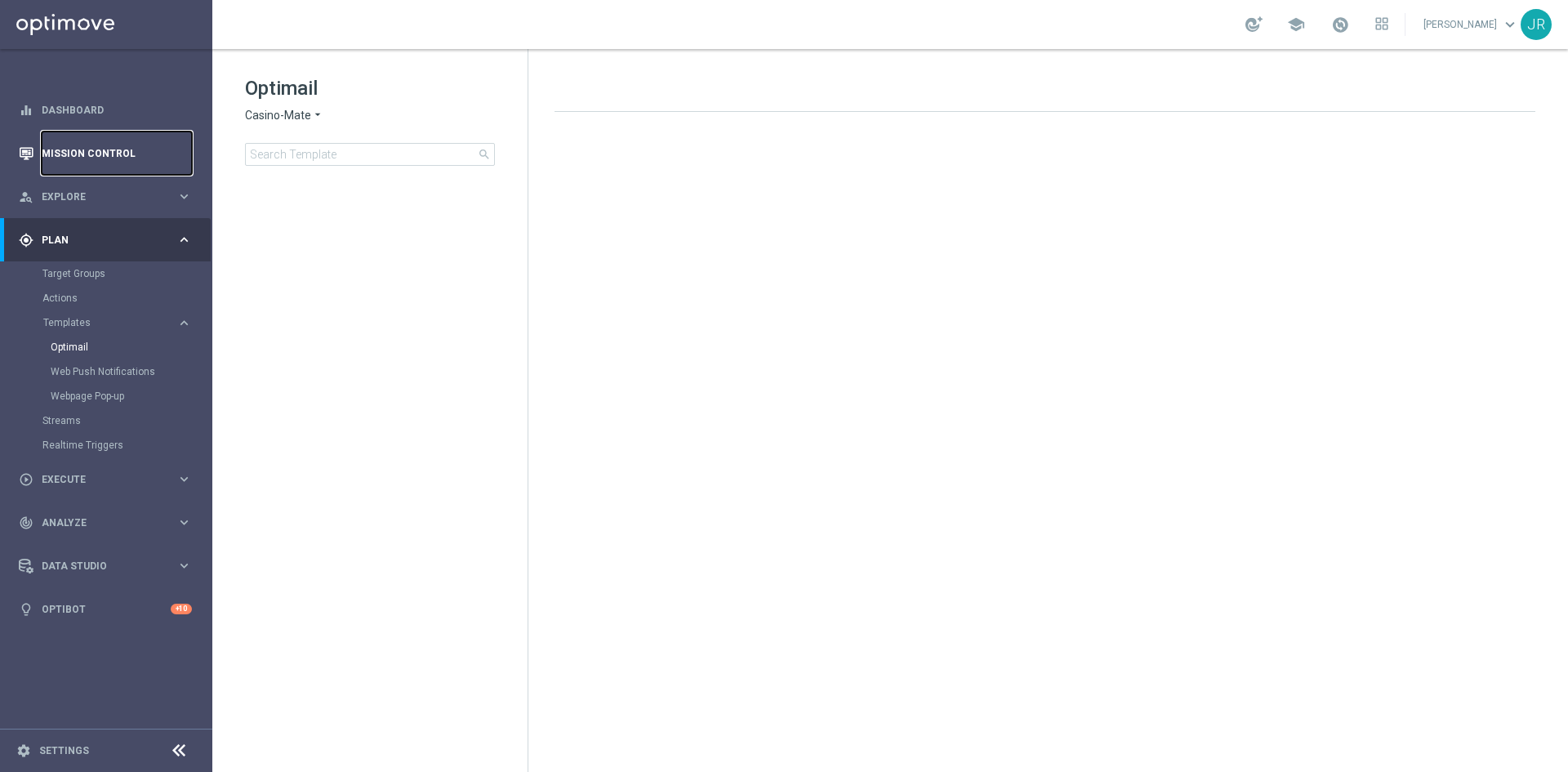
click at [73, 156] on link "Mission Control" at bounding box center [117, 153] width 150 height 43
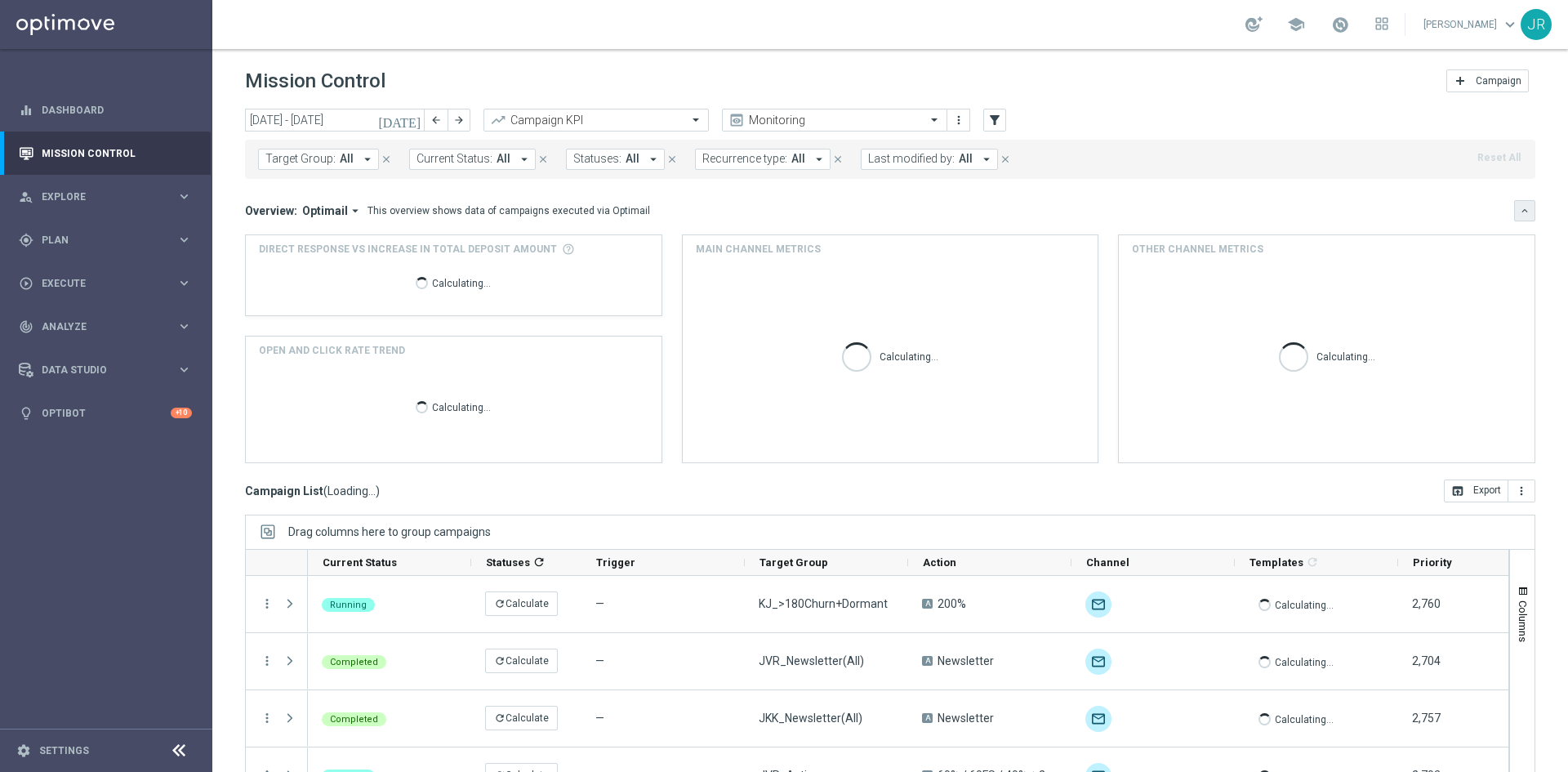
click at [1520, 214] on icon "keyboard_arrow_down" at bounding box center [1525, 210] width 11 height 11
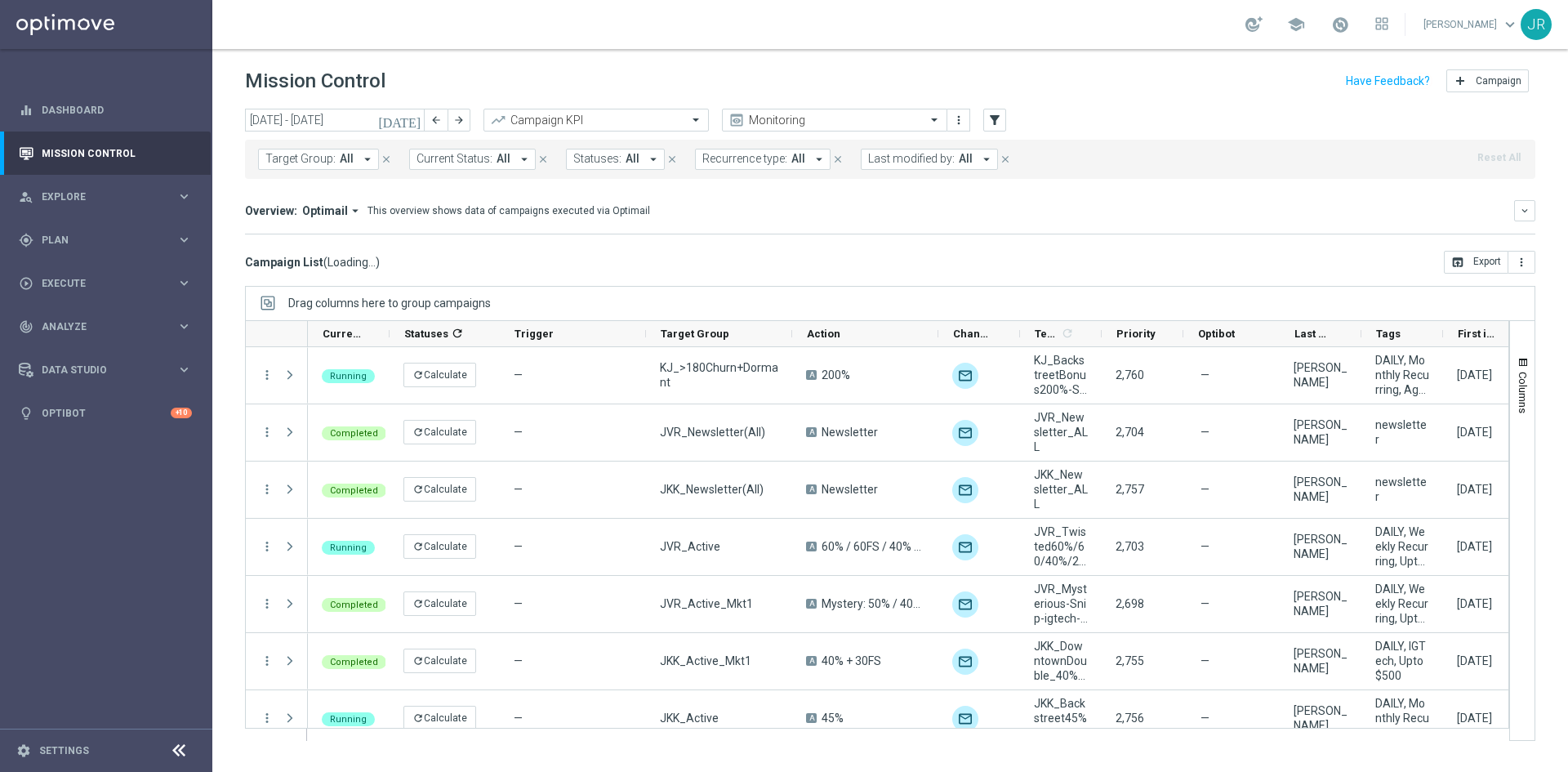
click at [409, 124] on icon "[DATE]" at bounding box center [400, 119] width 44 height 15
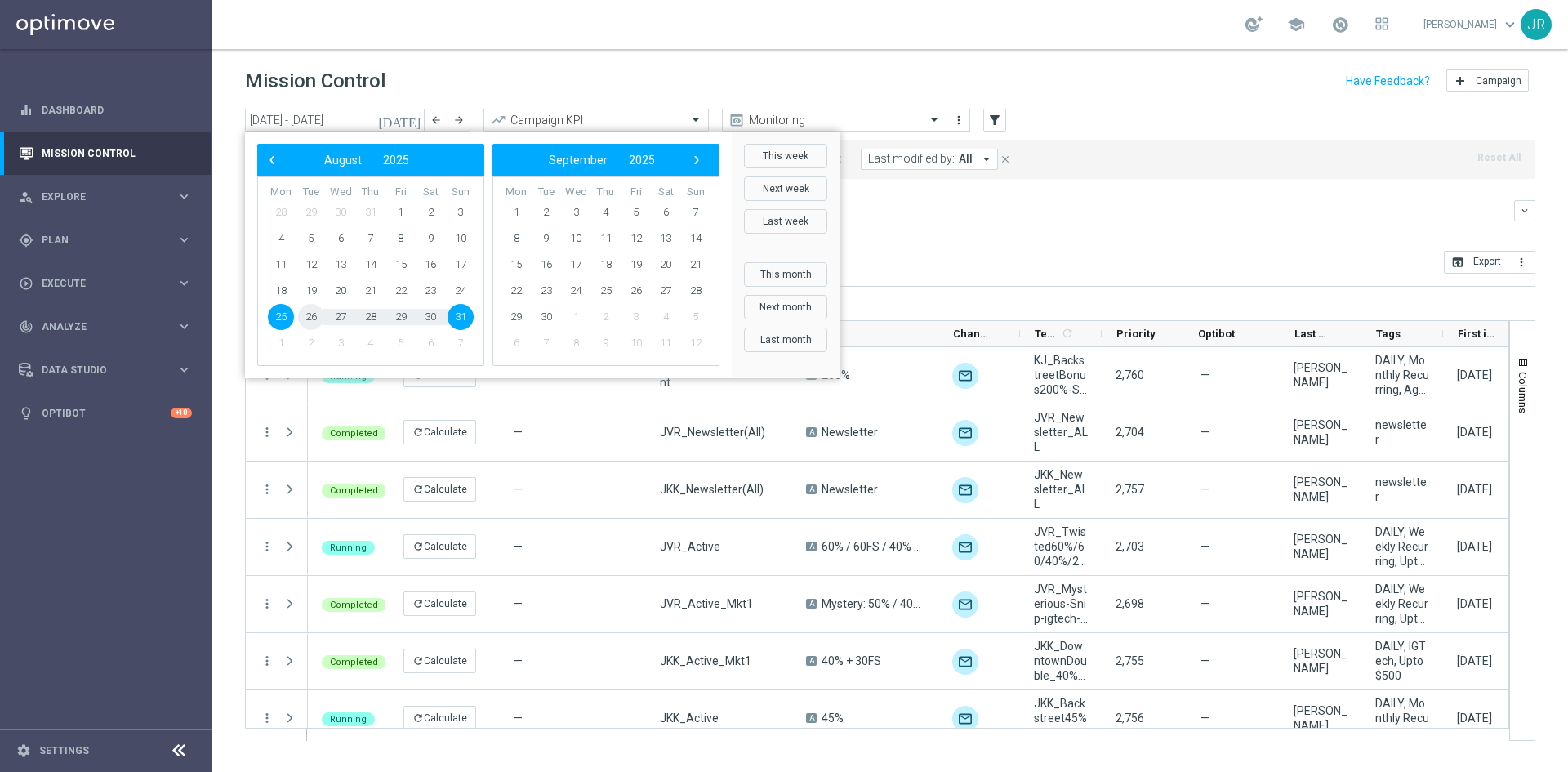
click at [316, 316] on span "26" at bounding box center [311, 317] width 26 height 26
click at [340, 316] on span "27" at bounding box center [341, 317] width 26 height 26
type input "[DATE] - [DATE]"
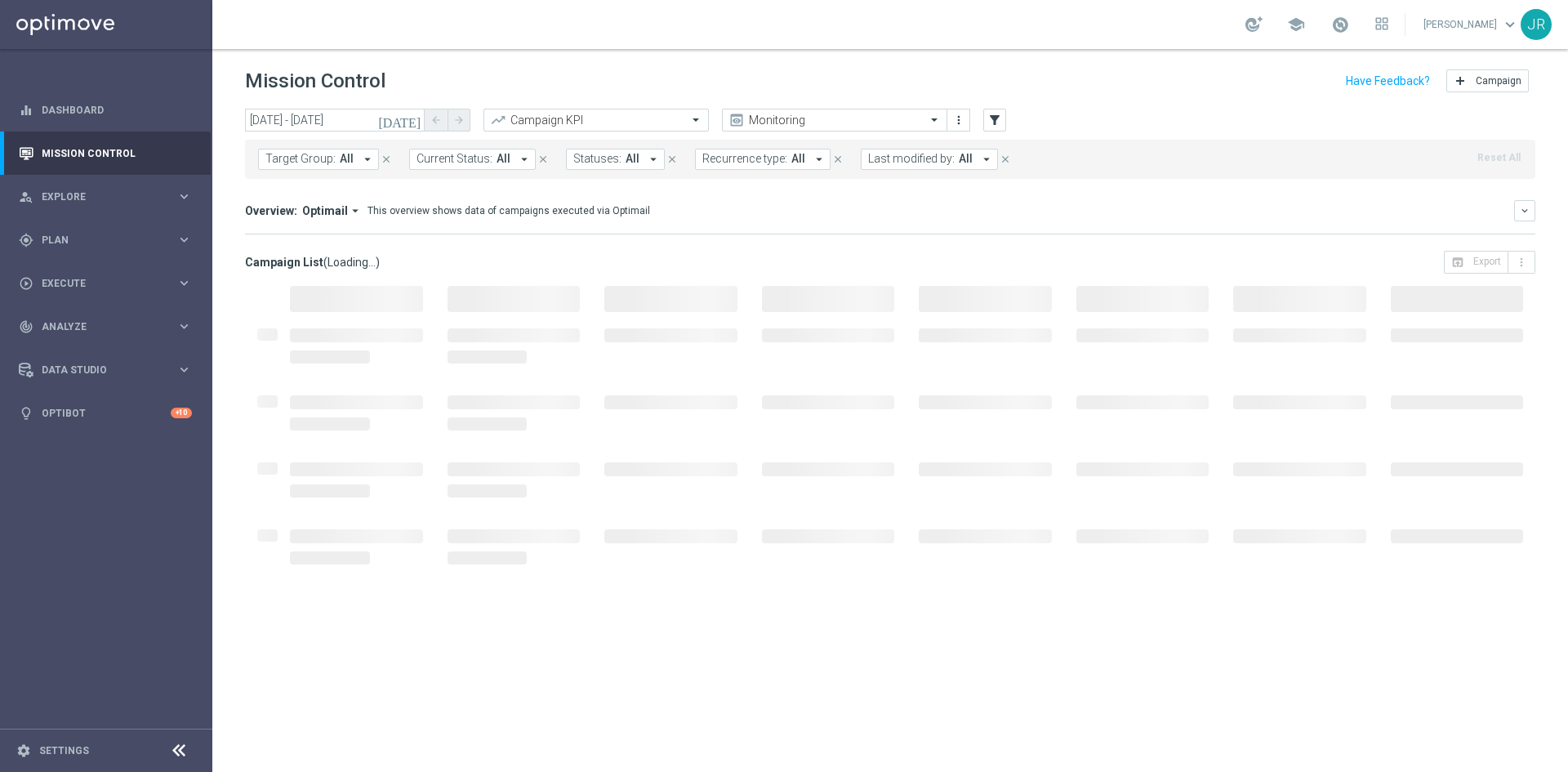
click at [340, 316] on div at bounding box center [356, 345] width 157 height 67
click at [932, 123] on span at bounding box center [937, 119] width 21 height 14
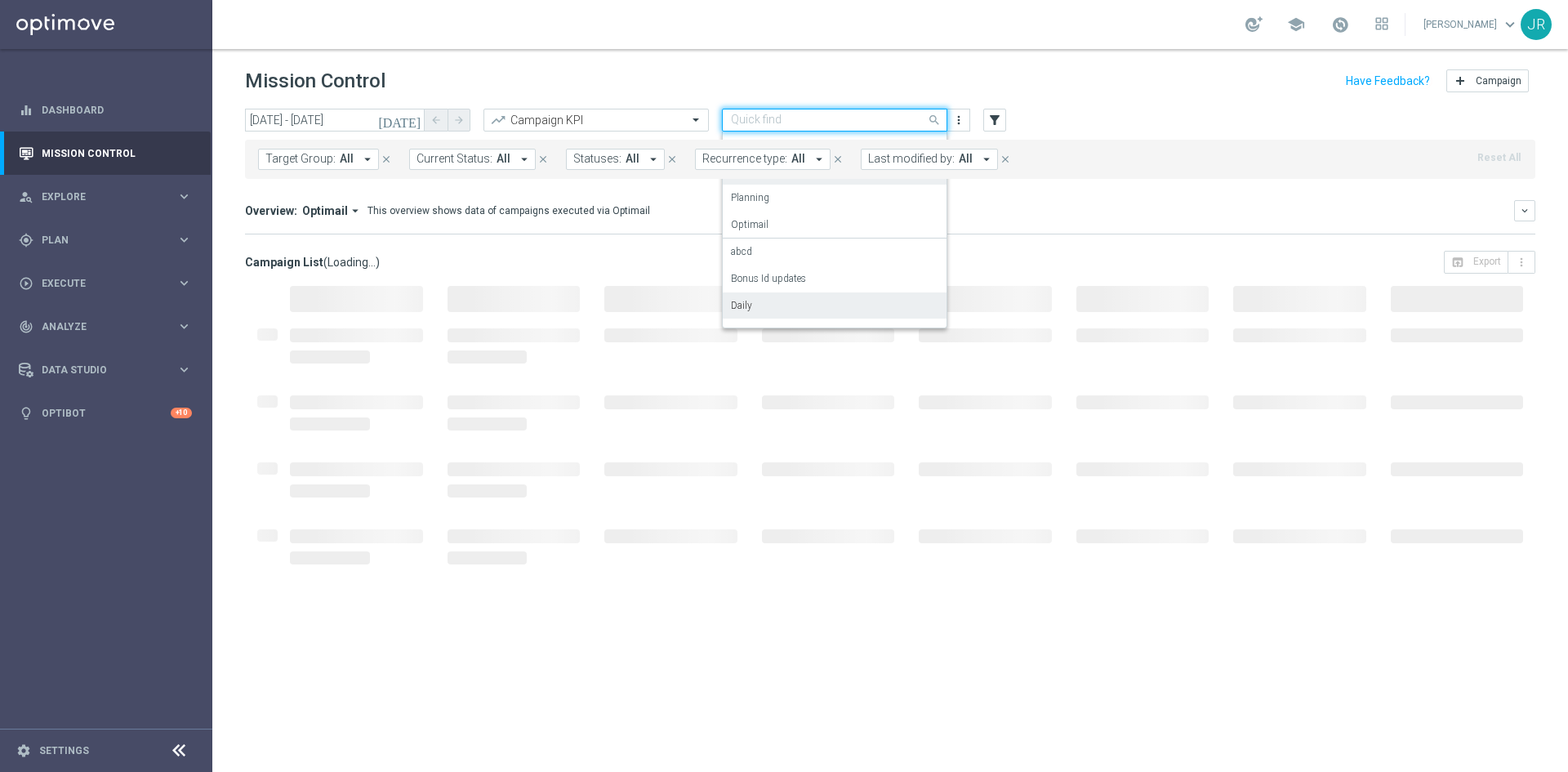
click at [750, 297] on div "Daily" at bounding box center [835, 305] width 207 height 27
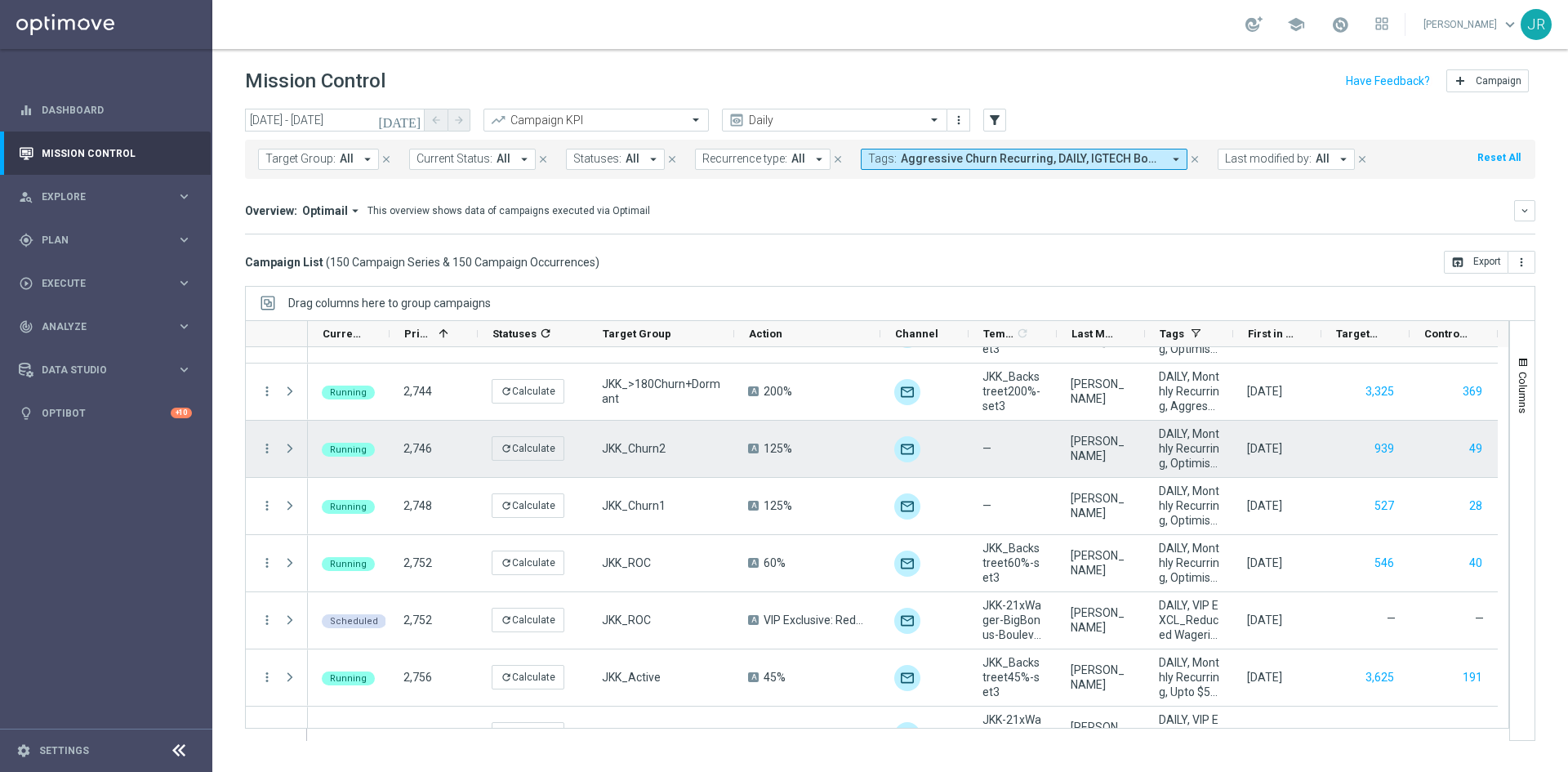
scroll to position [817, 0]
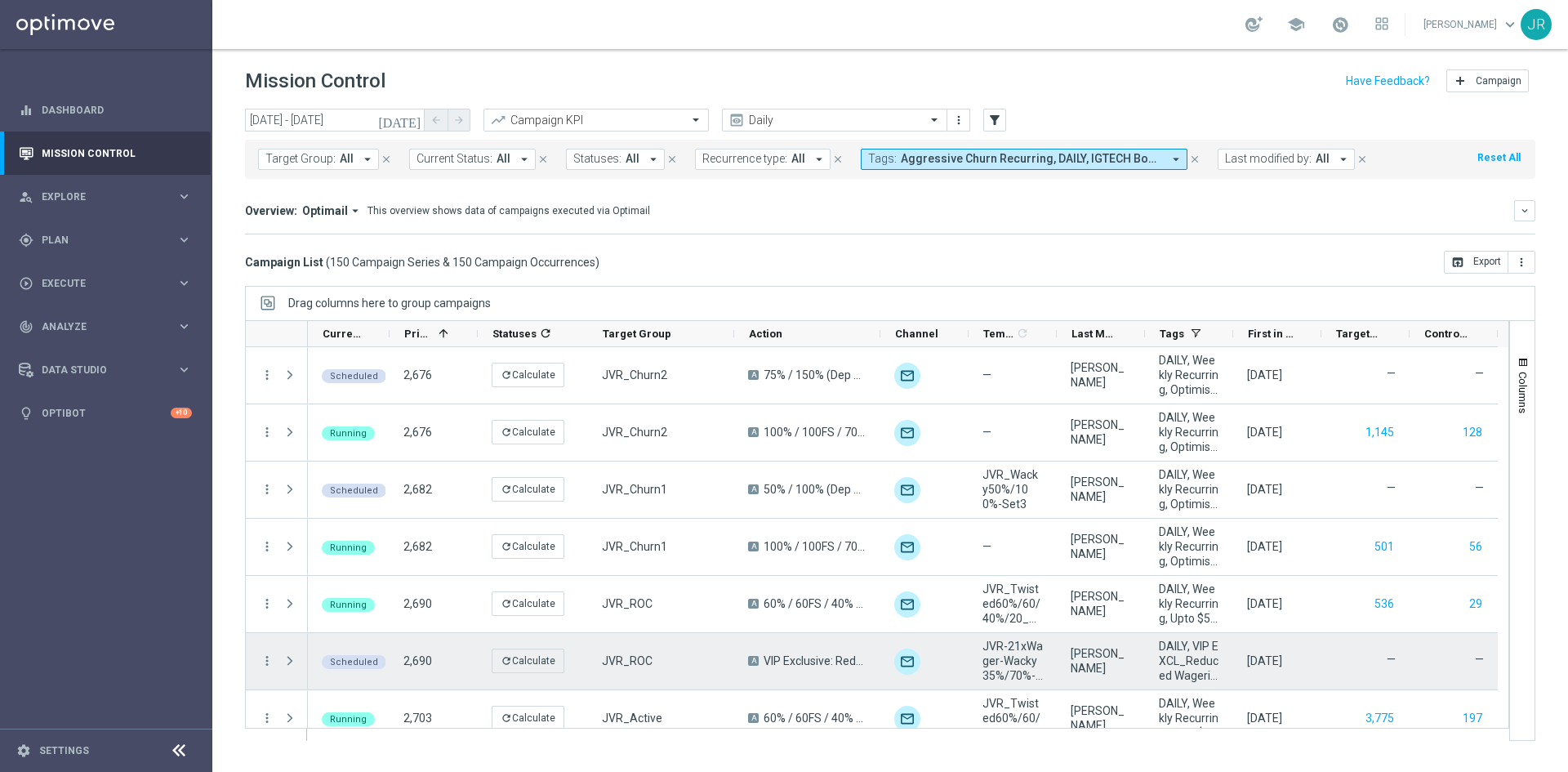
scroll to position [163, 0]
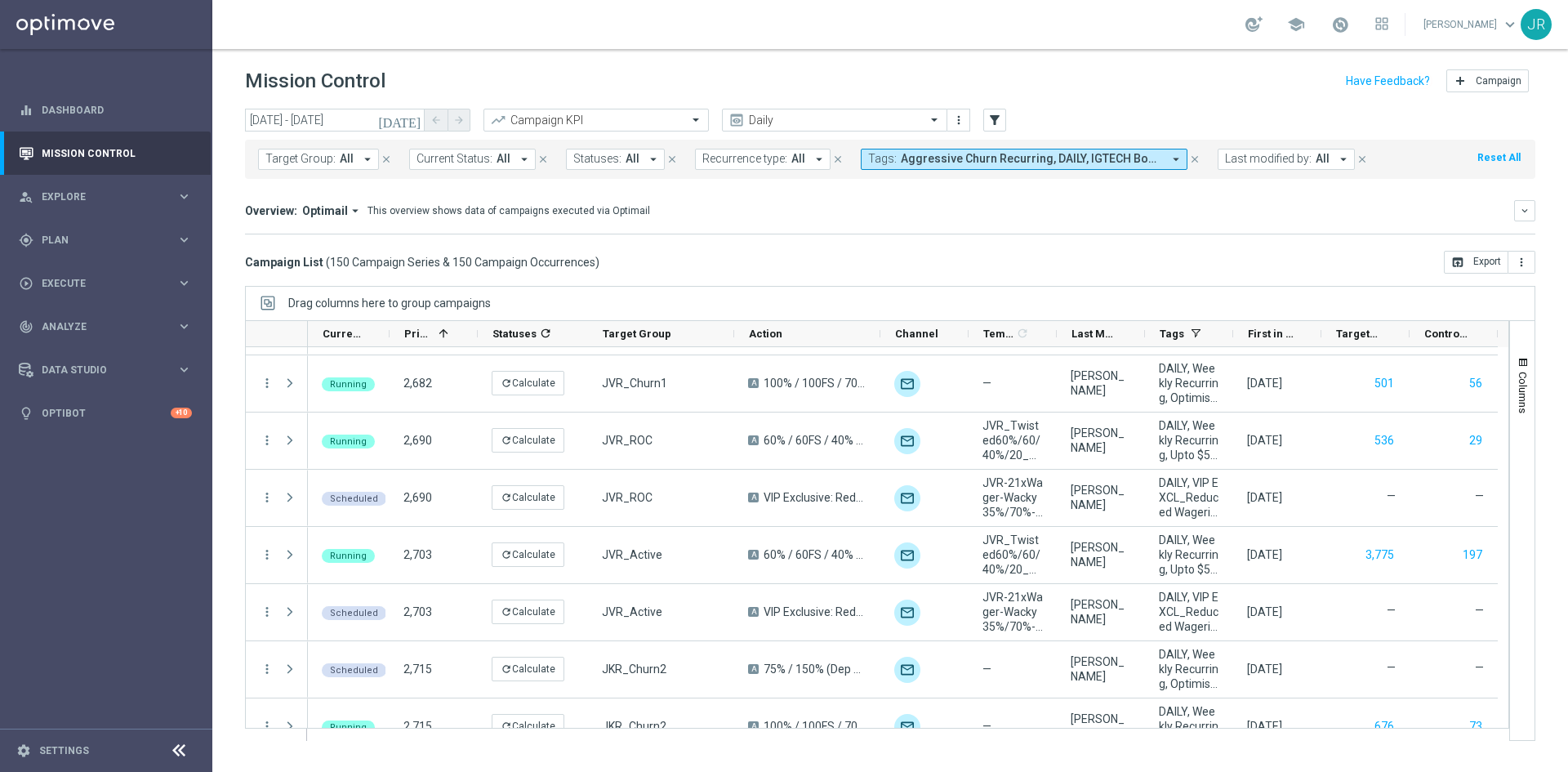
click at [417, 117] on icon "[DATE]" at bounding box center [400, 119] width 44 height 15
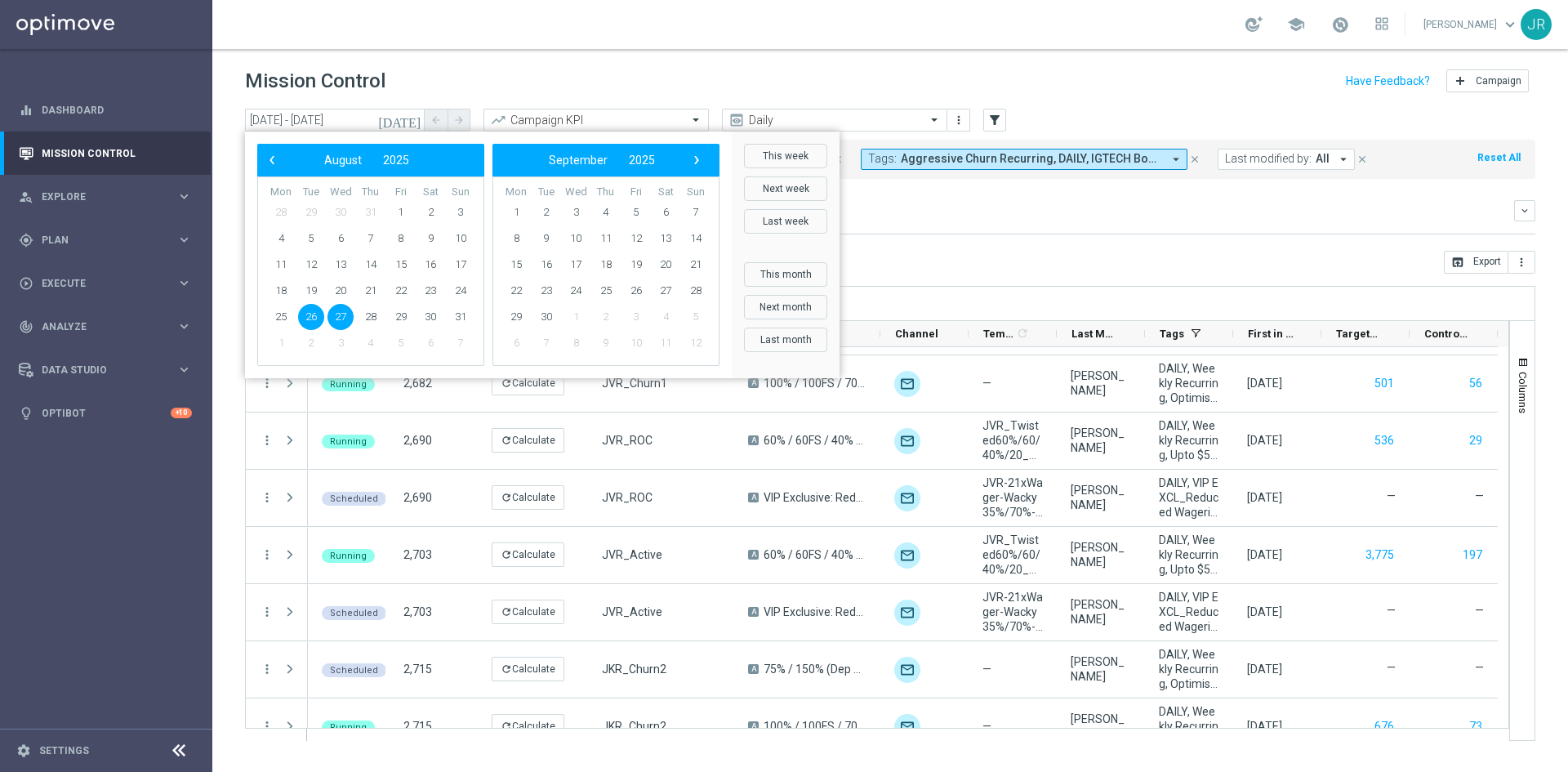
click at [343, 304] on span "27" at bounding box center [341, 317] width 26 height 26
click at [342, 316] on span "27" at bounding box center [341, 317] width 26 height 26
type input "[DATE] - [DATE]"
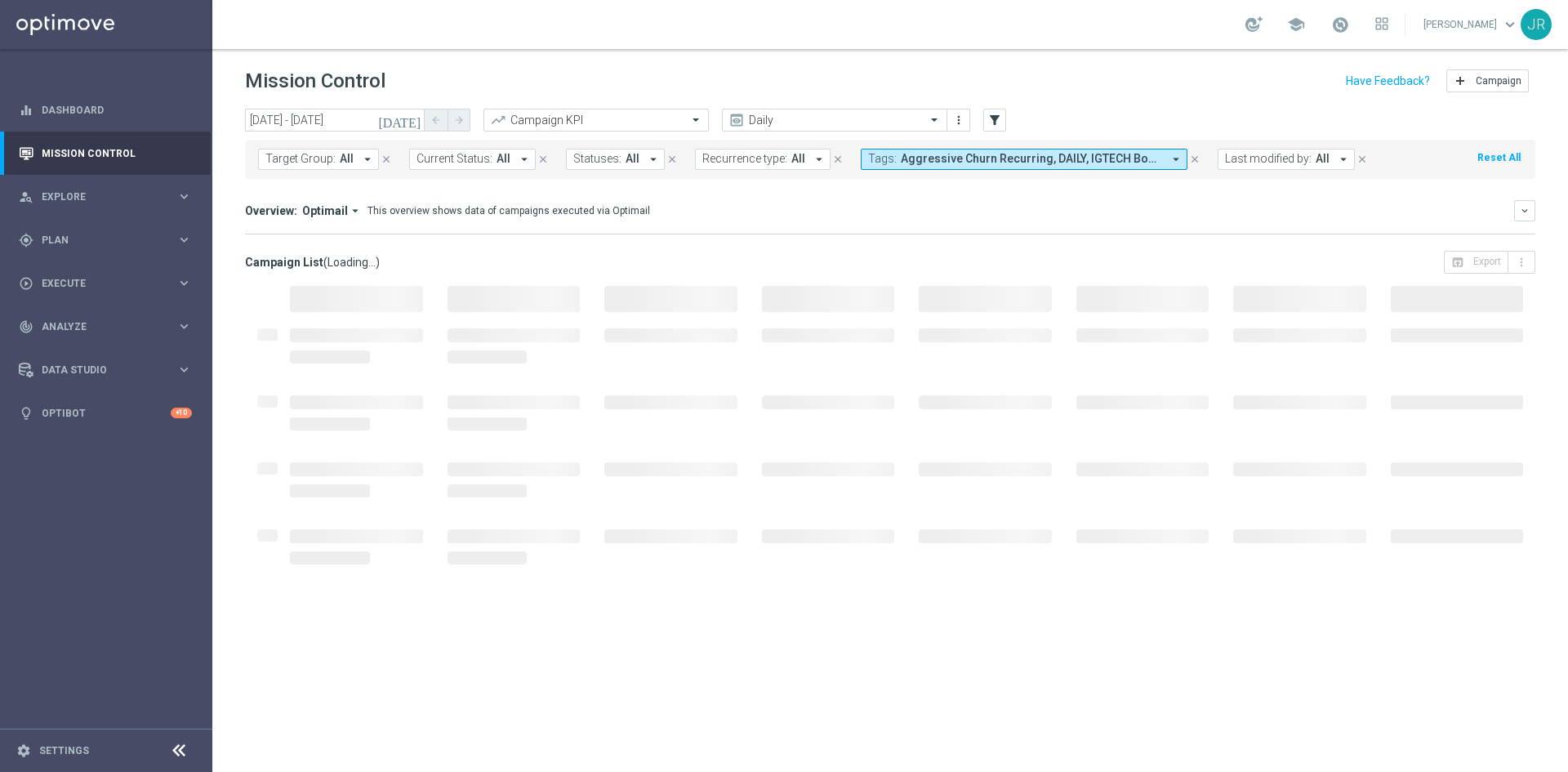
click at [342, 316] on div at bounding box center [356, 345] width 157 height 67
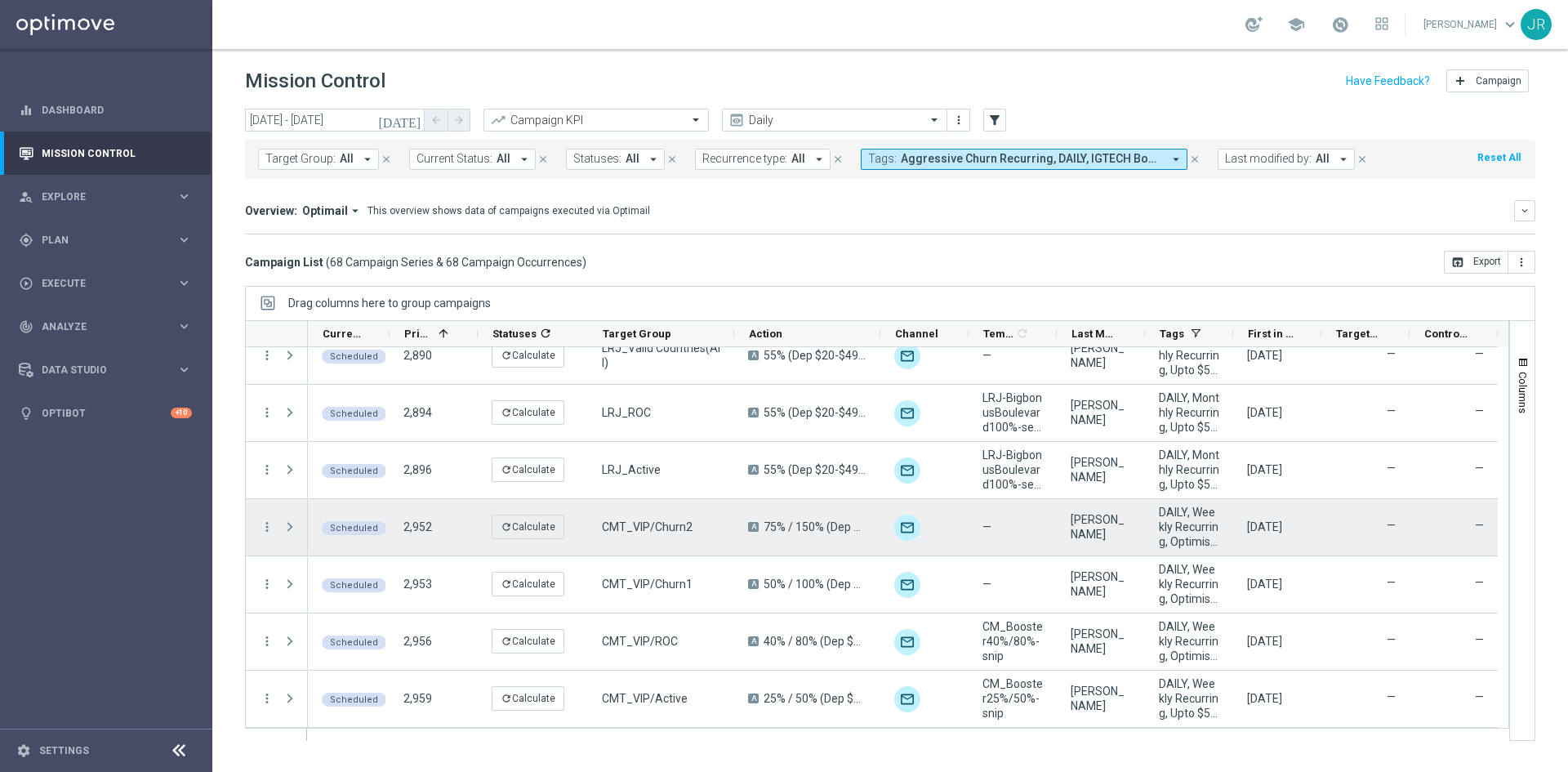
scroll to position [1711, 0]
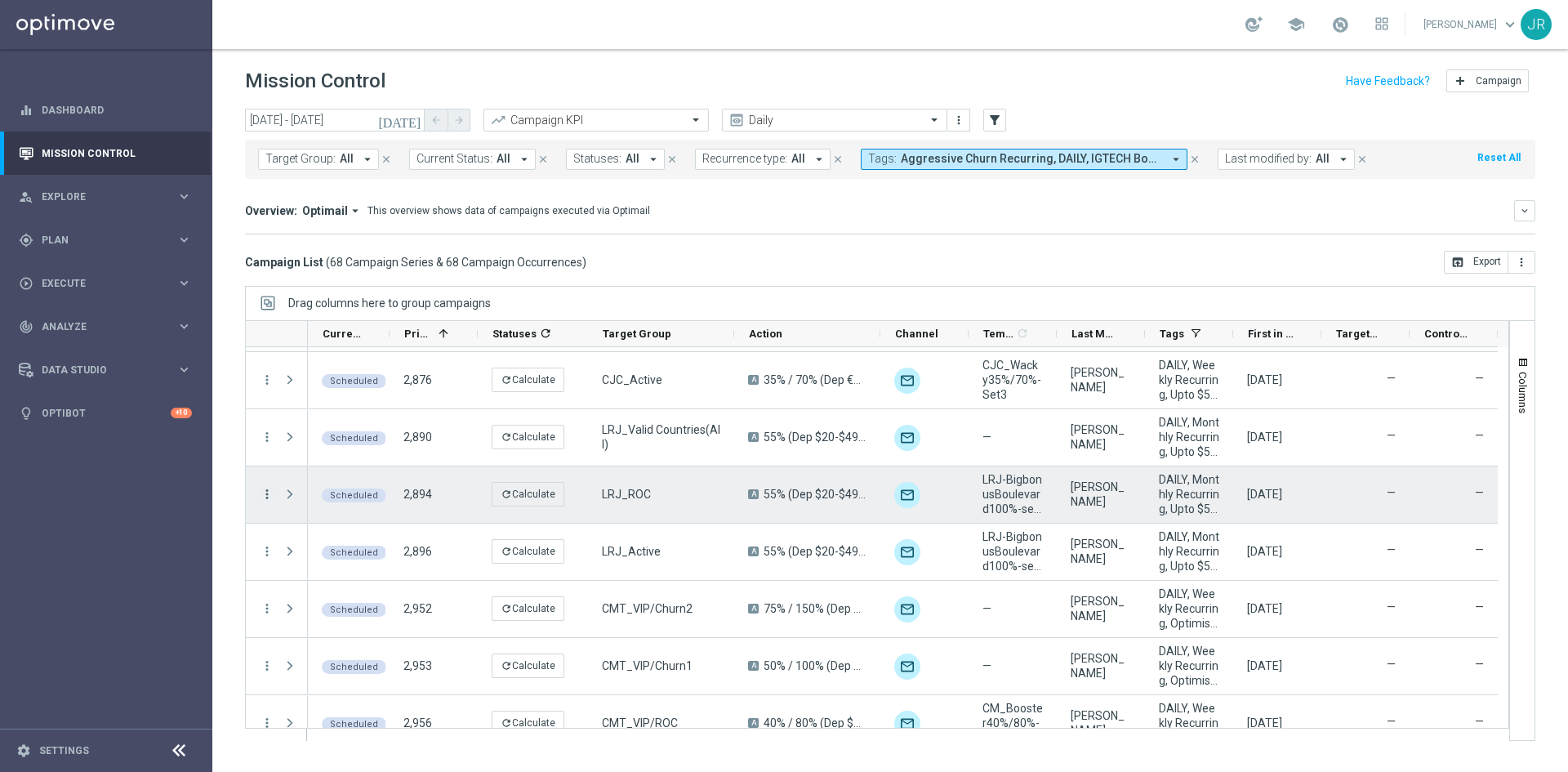
click at [268, 493] on icon "more_vert" at bounding box center [267, 494] width 15 height 15
click at [347, 507] on span "Campaign Details" at bounding box center [340, 503] width 82 height 11
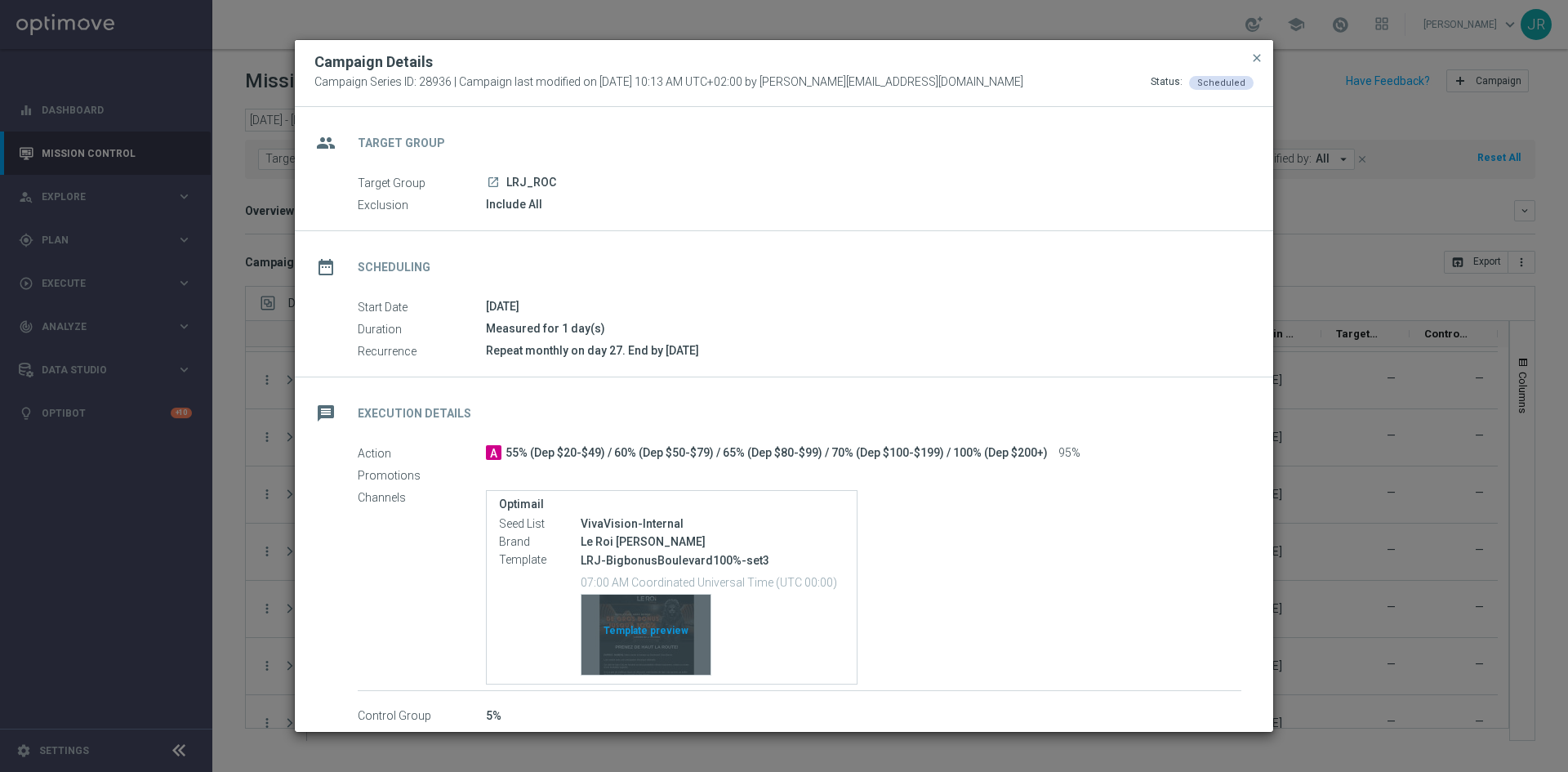
click at [640, 628] on div "Template preview" at bounding box center [646, 635] width 129 height 80
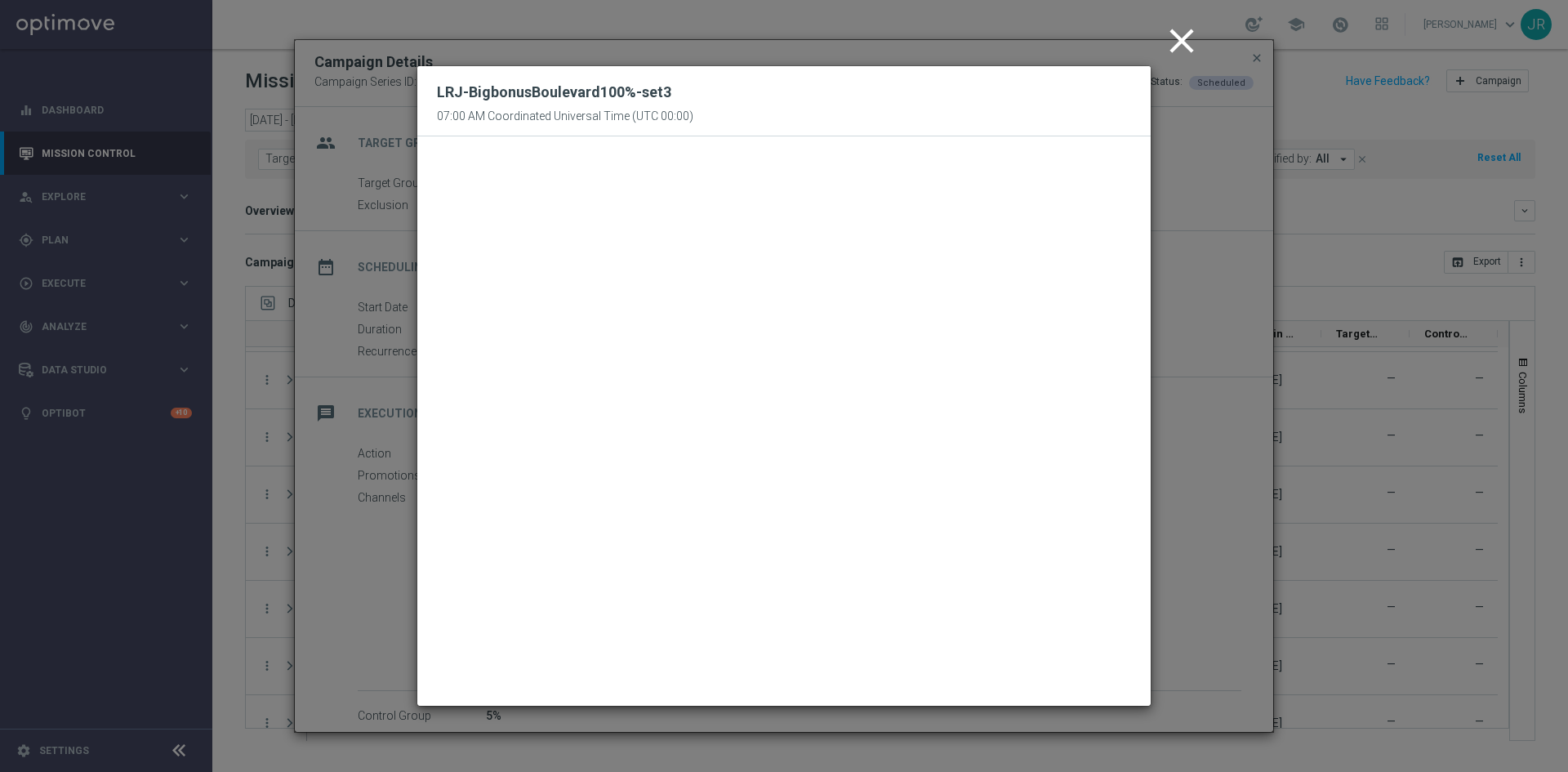
click at [1177, 29] on icon "close" at bounding box center [1182, 41] width 41 height 41
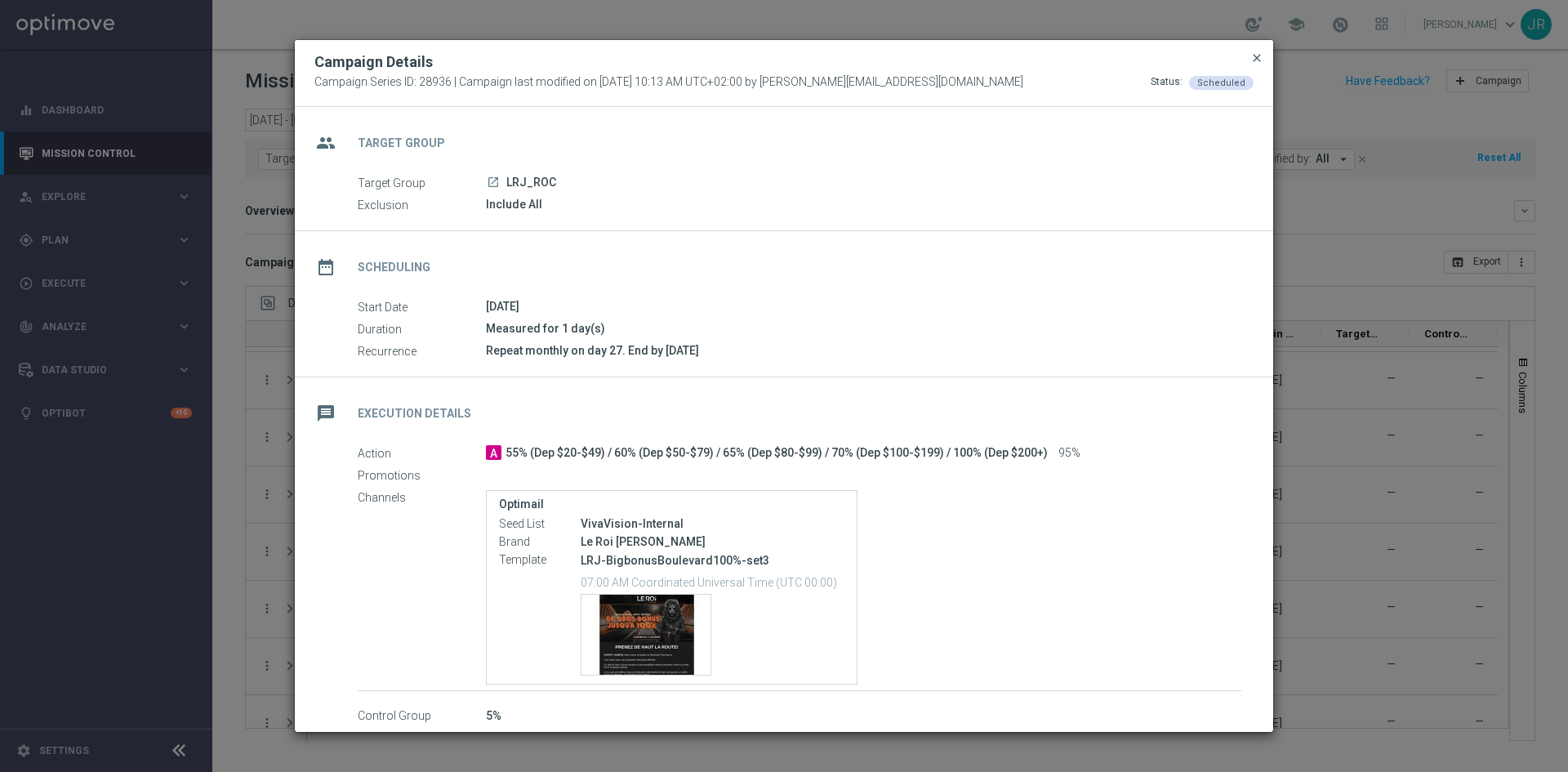
click at [1258, 54] on span "close" at bounding box center [1257, 58] width 13 height 13
